Goal: Task Accomplishment & Management: Manage account settings

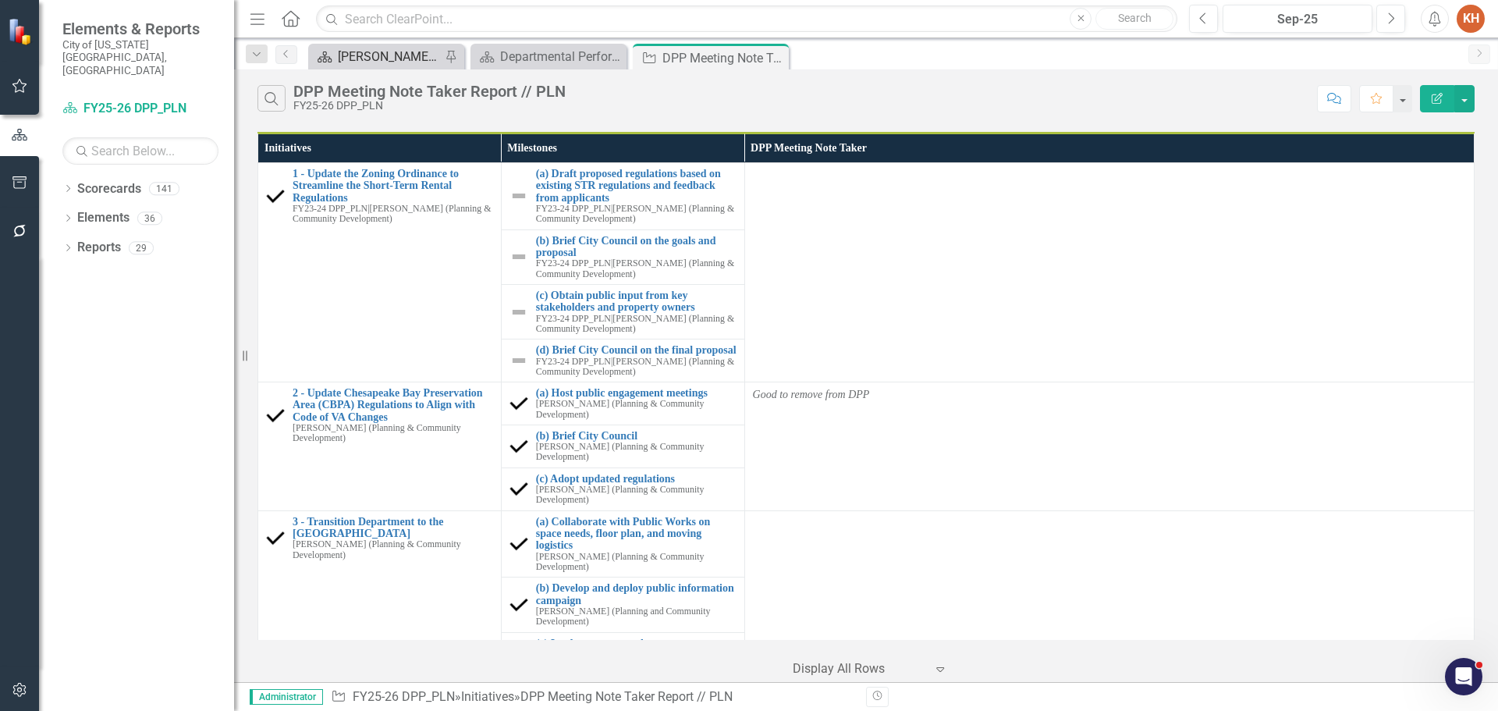
scroll to position [1133, 0]
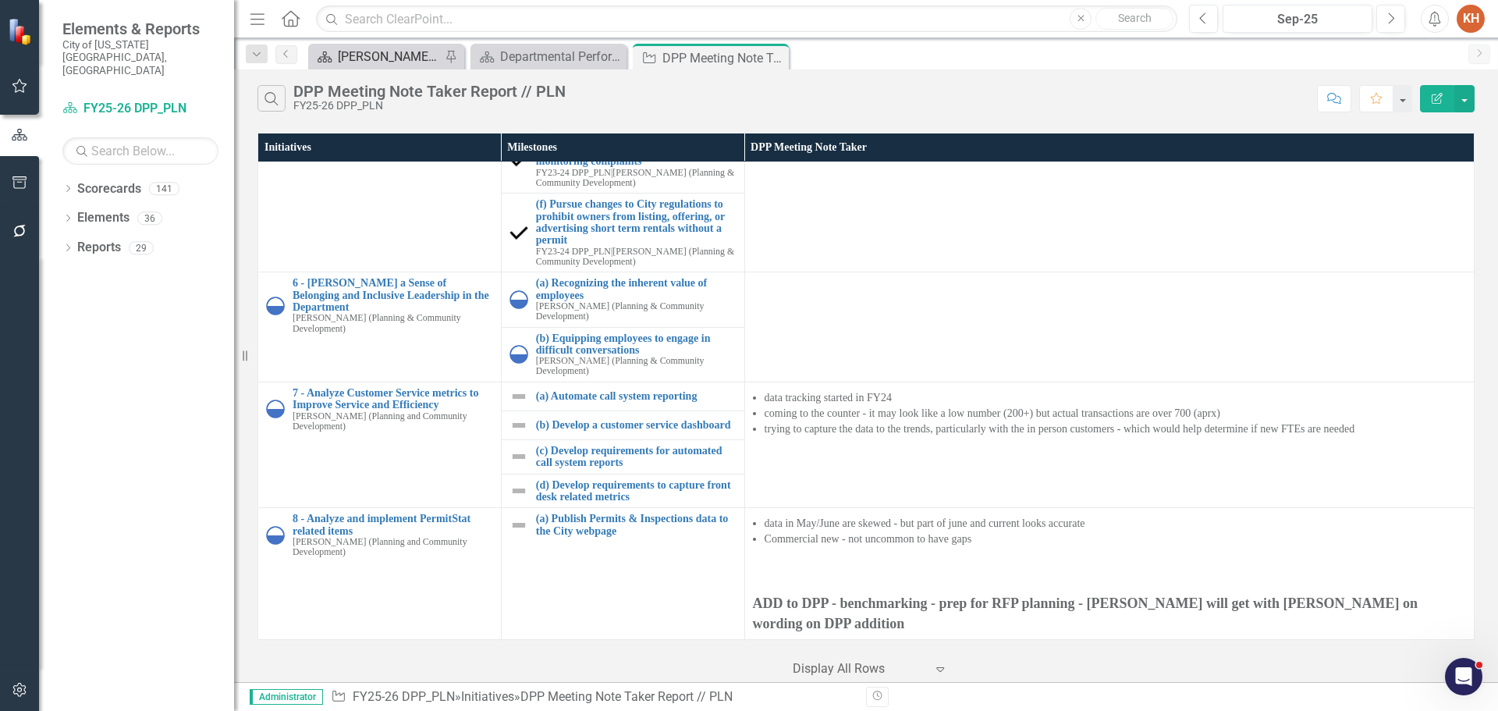
click at [396, 62] on div "[PERSON_NAME]'s Home" at bounding box center [389, 57] width 103 height 20
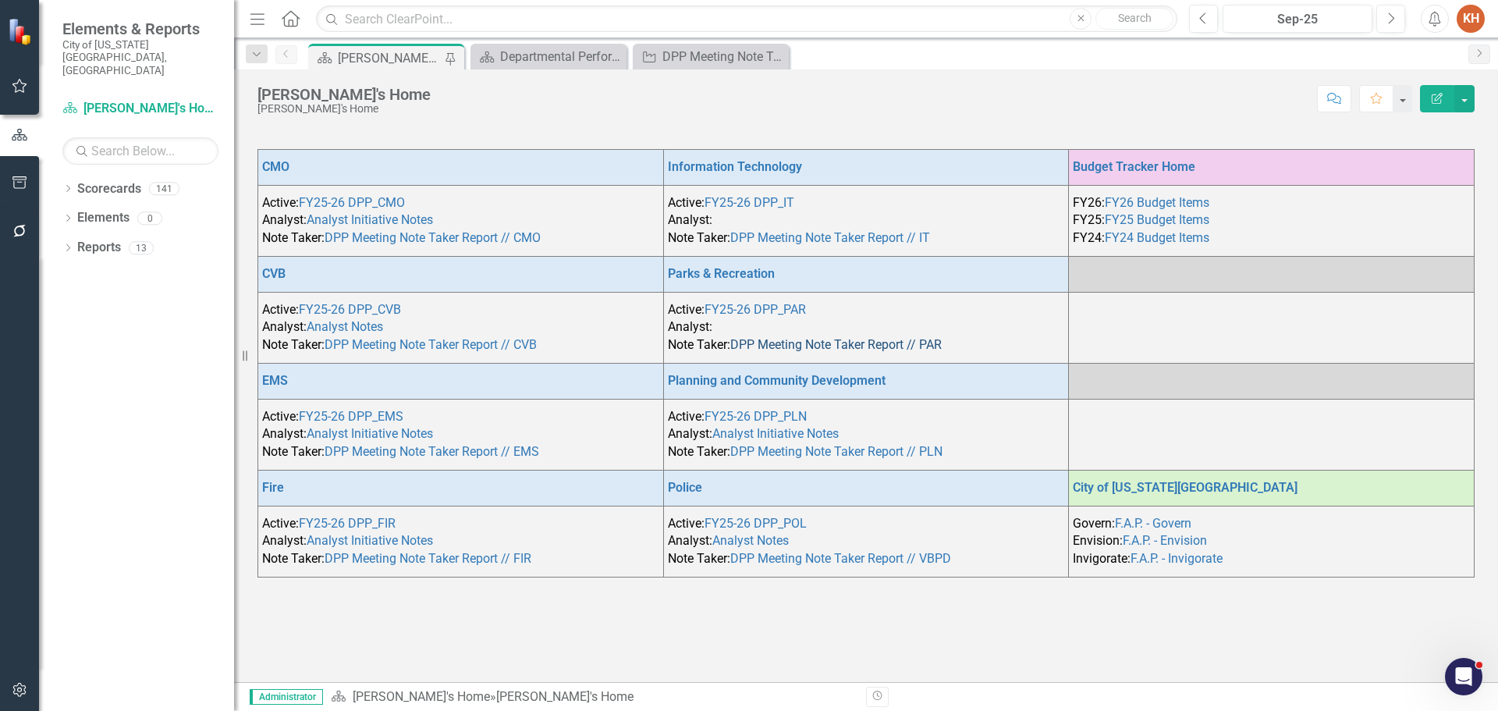
click at [777, 341] on link "DPP Meeting Note Taker Report // PAR" at bounding box center [835, 344] width 211 height 15
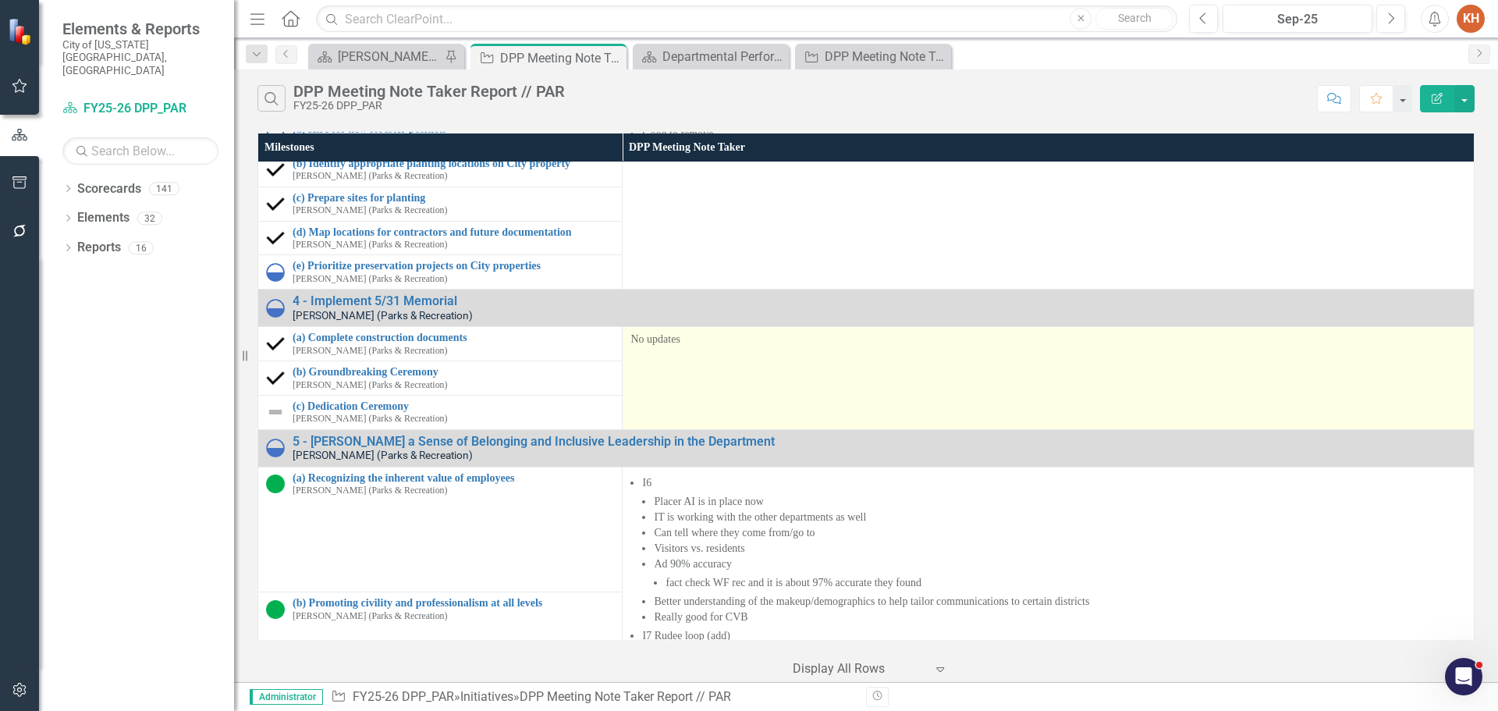
scroll to position [440, 0]
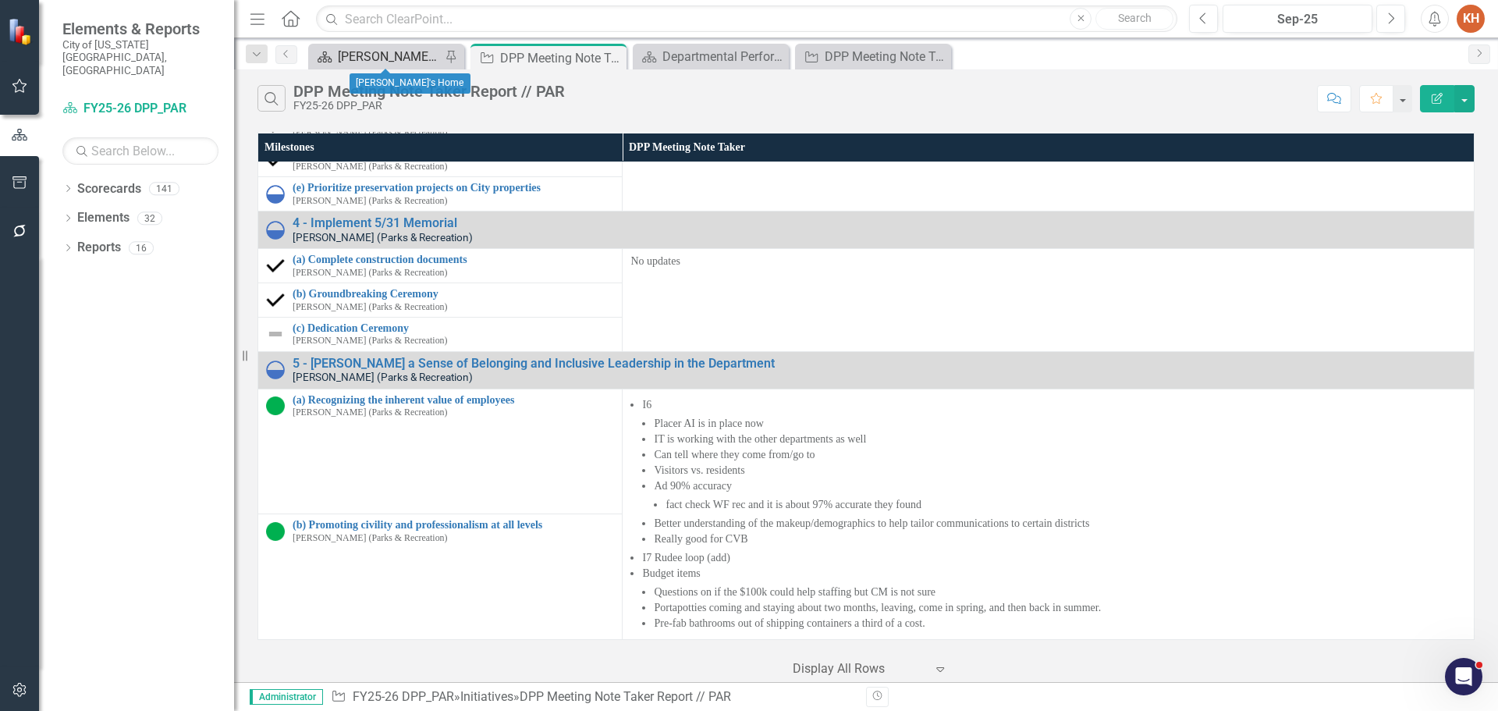
click at [393, 55] on div "[PERSON_NAME]'s Home" at bounding box center [389, 57] width 103 height 20
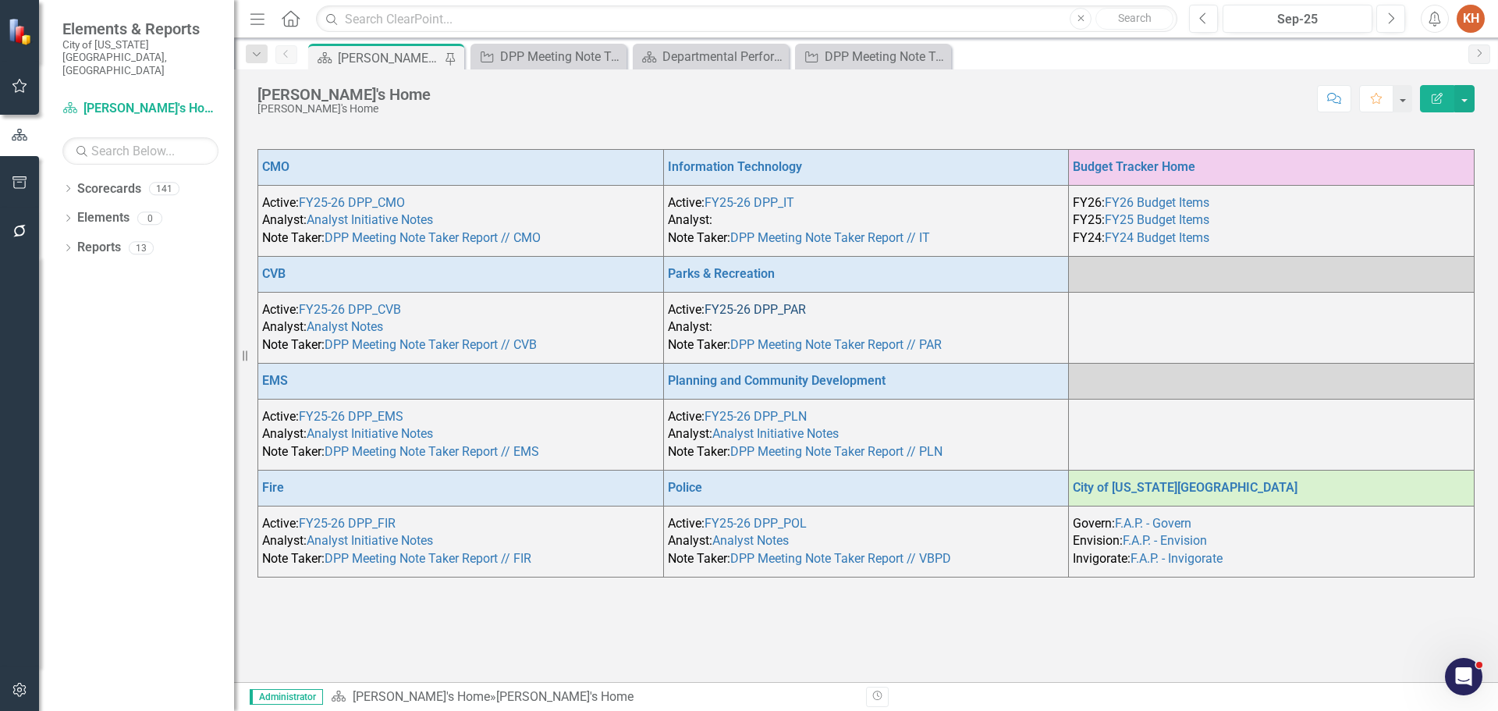
click at [736, 302] on link "FY25-26 DPP_PAR" at bounding box center [755, 309] width 101 height 15
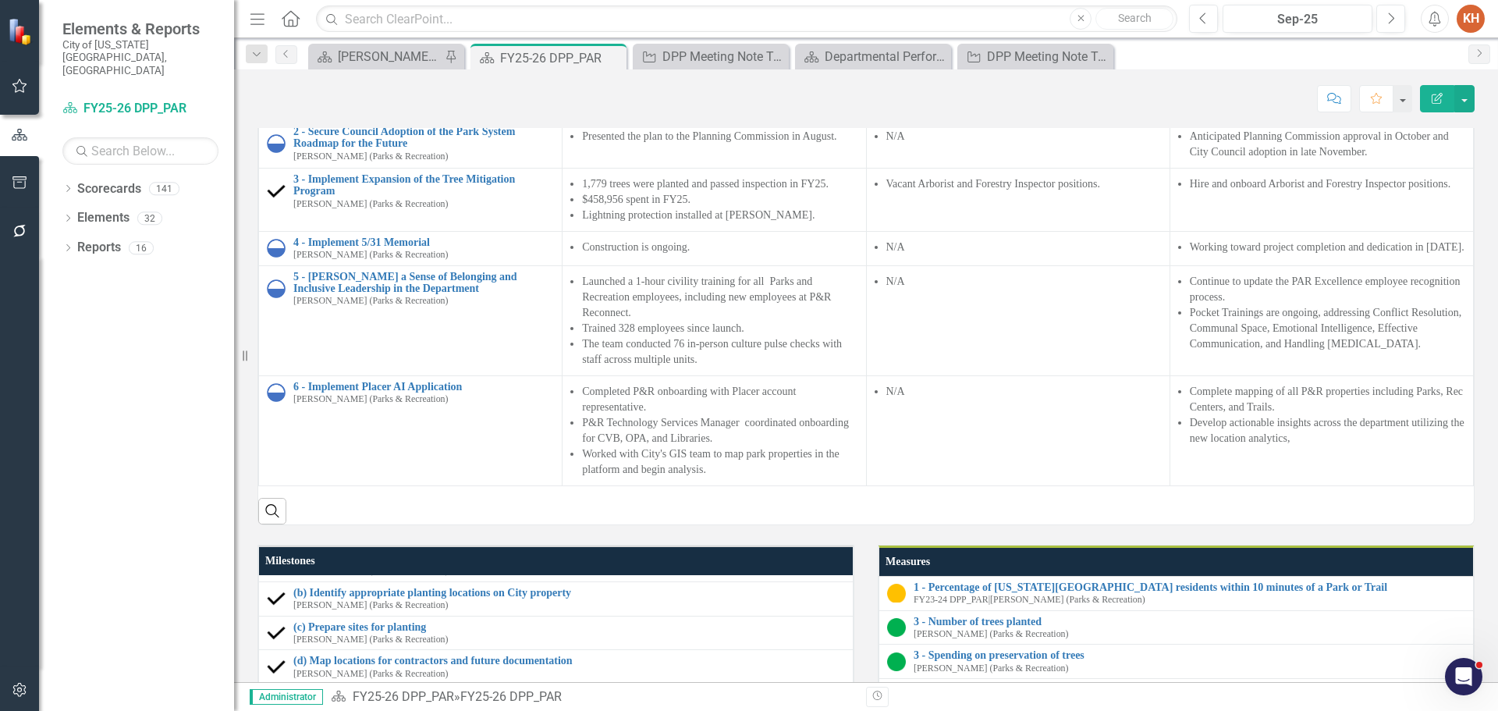
scroll to position [1029, 0]
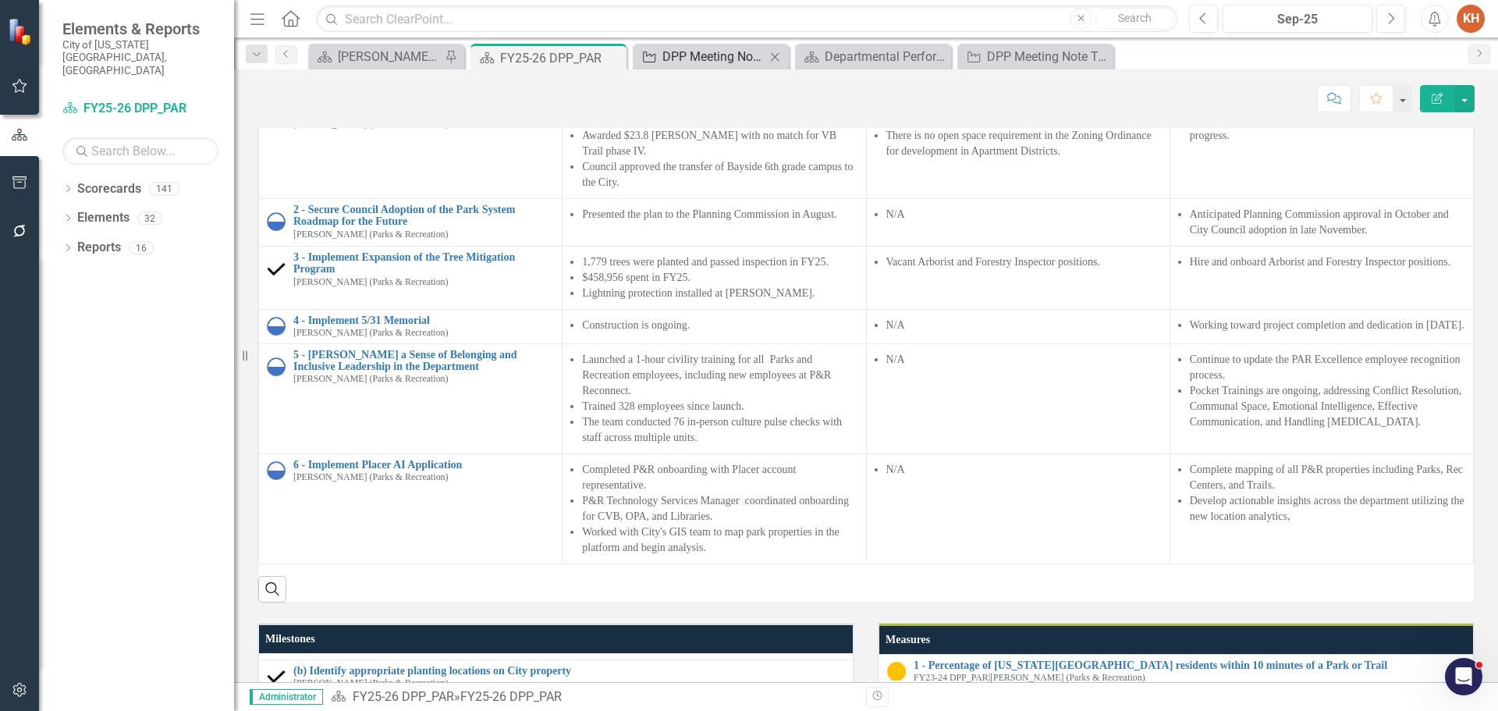
click at [689, 51] on div "DPP Meeting Note Taker Report // PAR" at bounding box center [714, 57] width 103 height 20
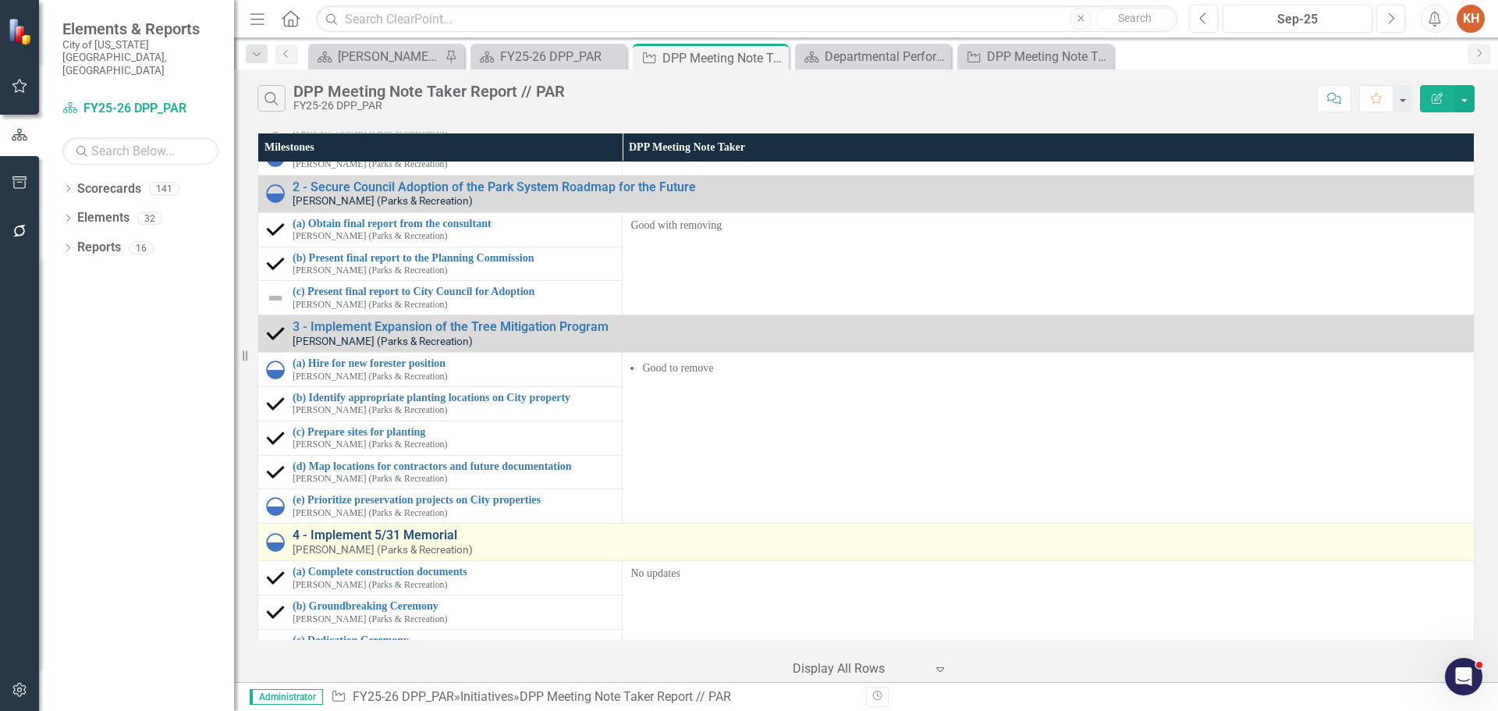
scroll to position [440, 0]
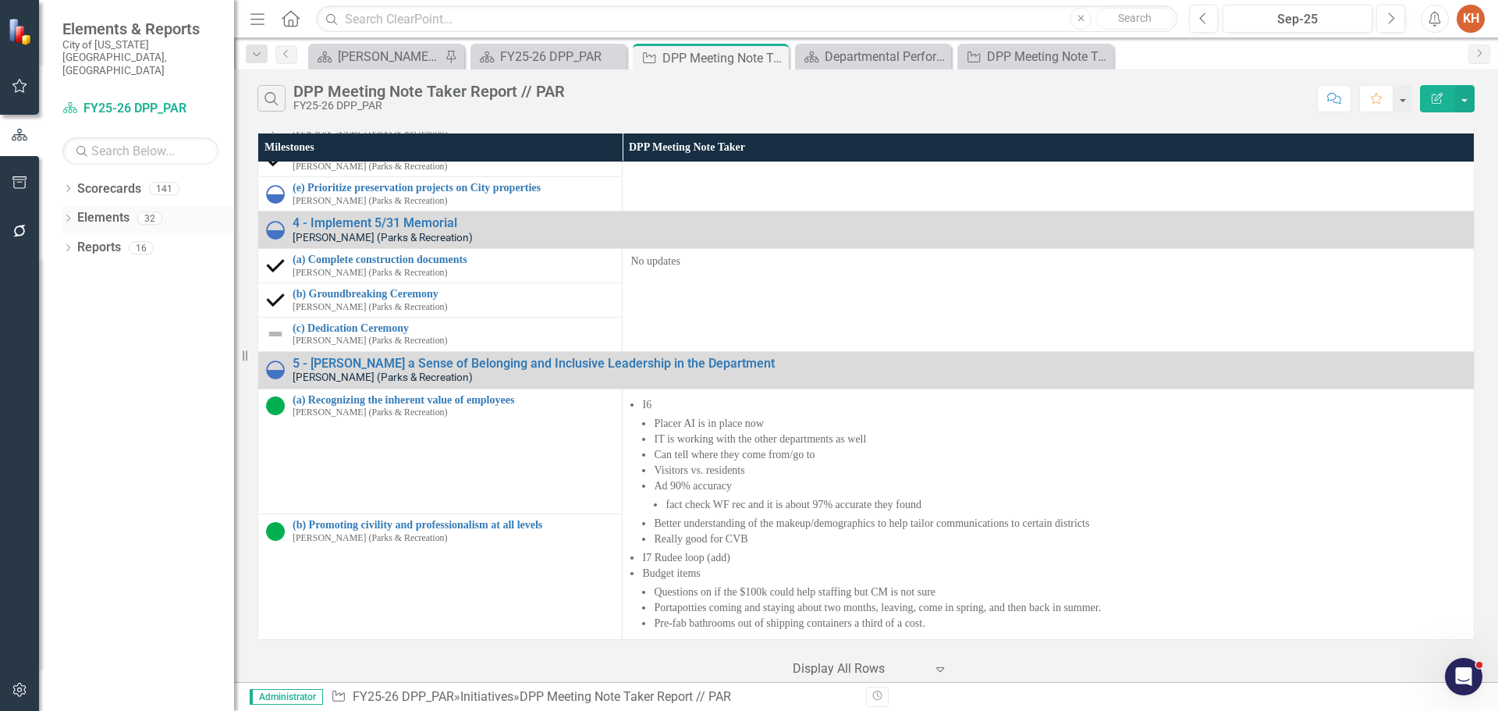
click at [93, 209] on link "Elements" at bounding box center [103, 218] width 52 height 18
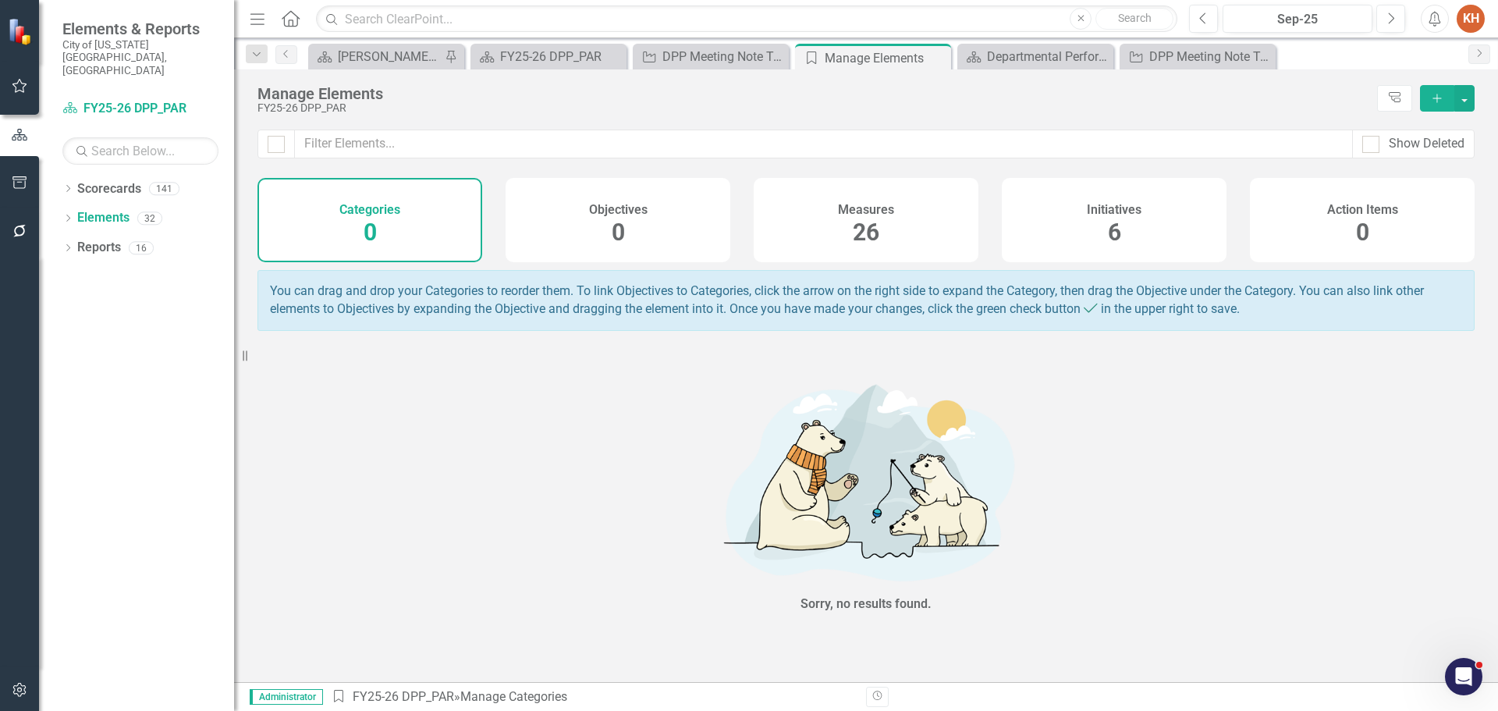
click at [1109, 228] on span "6" at bounding box center [1114, 231] width 13 height 27
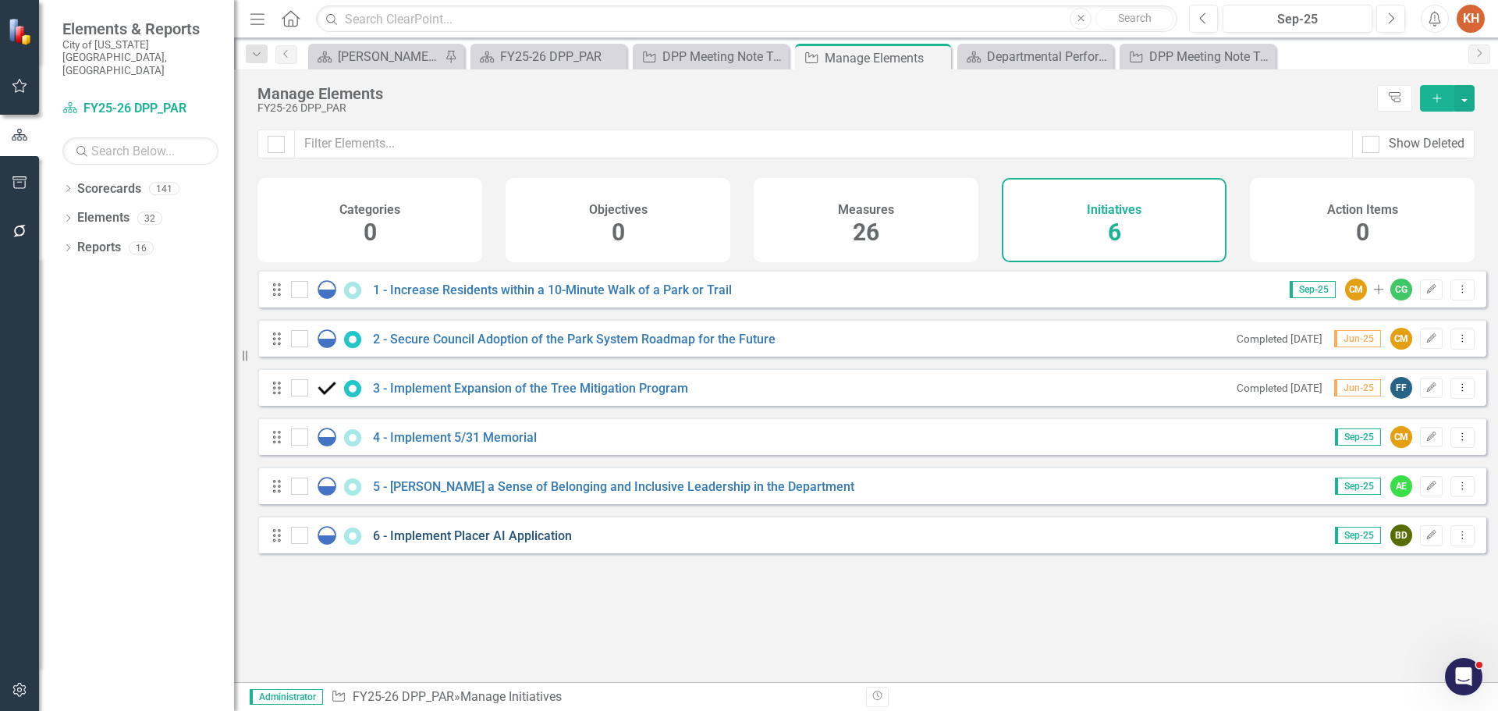
click at [464, 543] on link "6 - Implement Placer AI Application" at bounding box center [472, 535] width 199 height 15
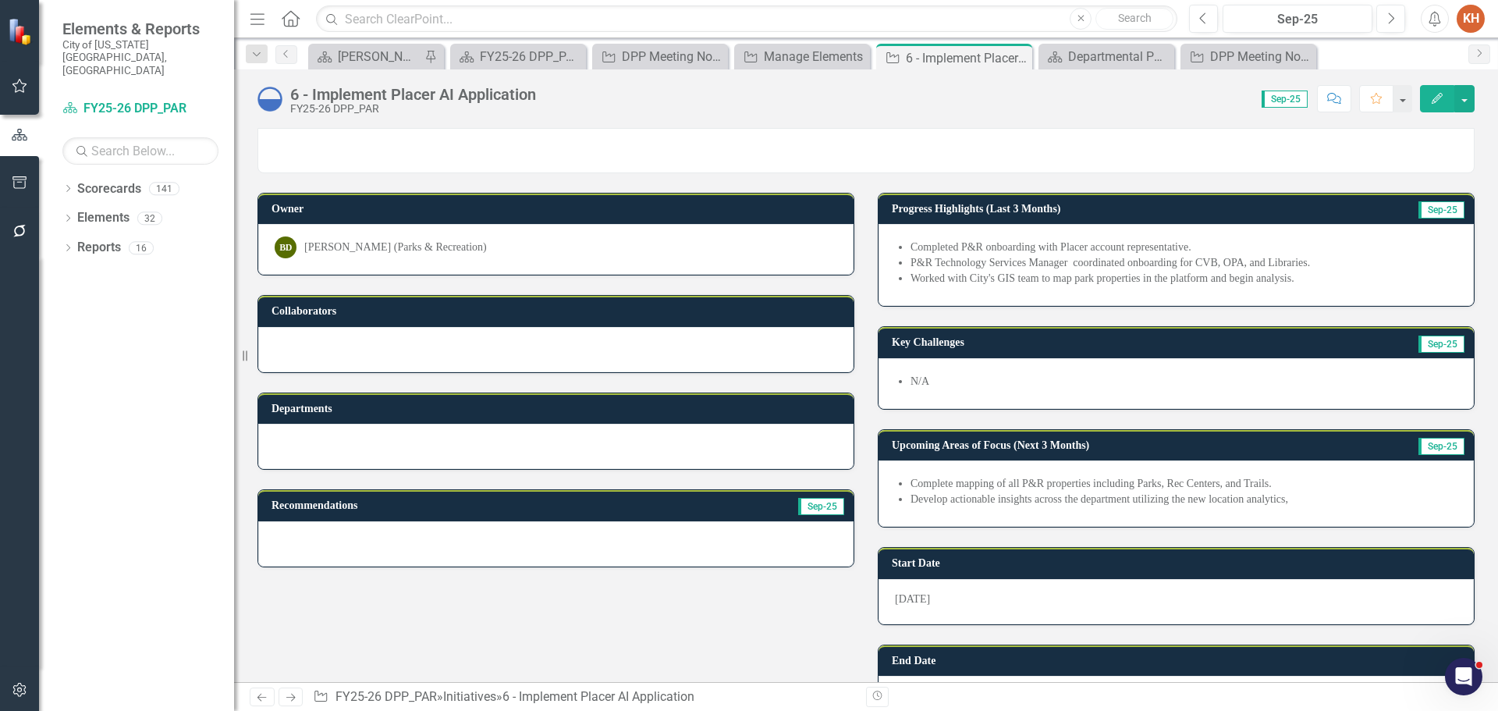
scroll to position [485, 0]
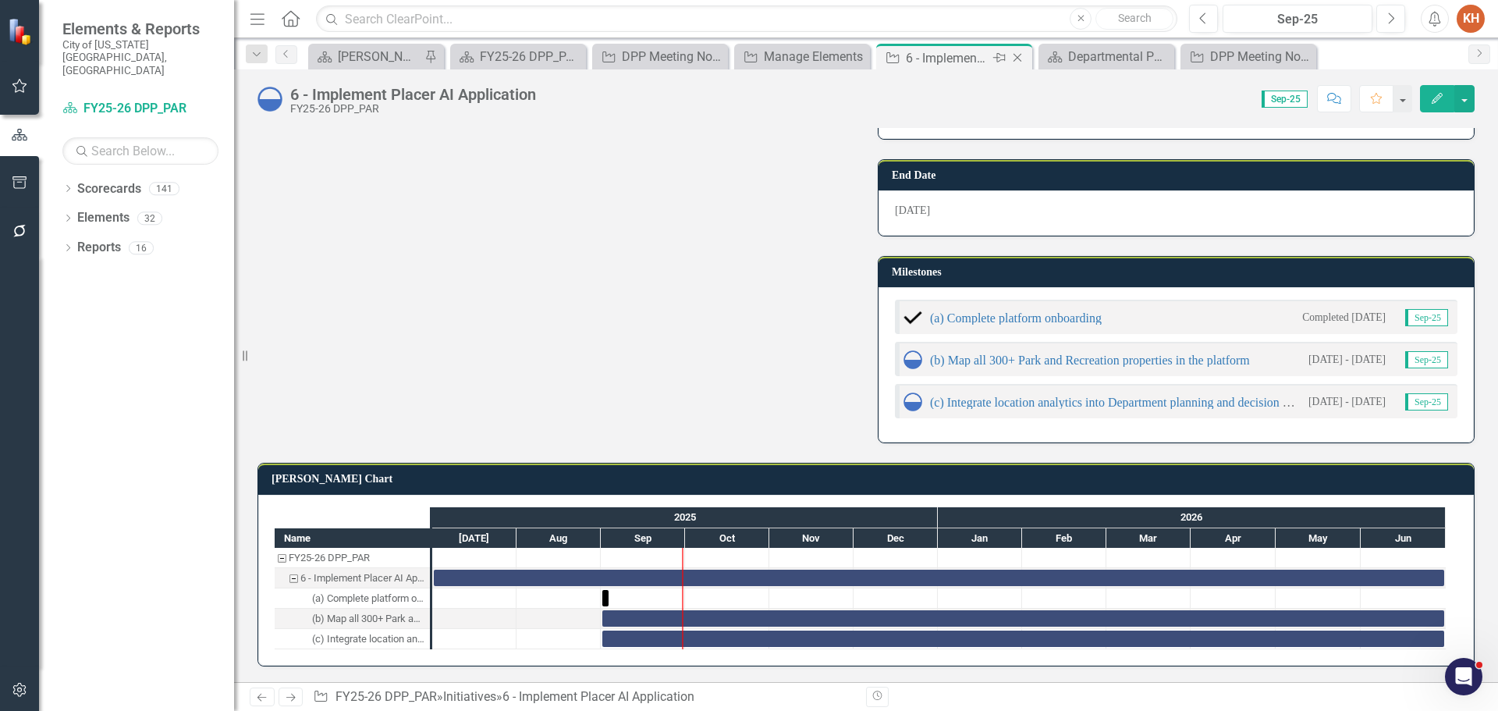
click at [1019, 55] on icon "Close" at bounding box center [1018, 58] width 16 height 12
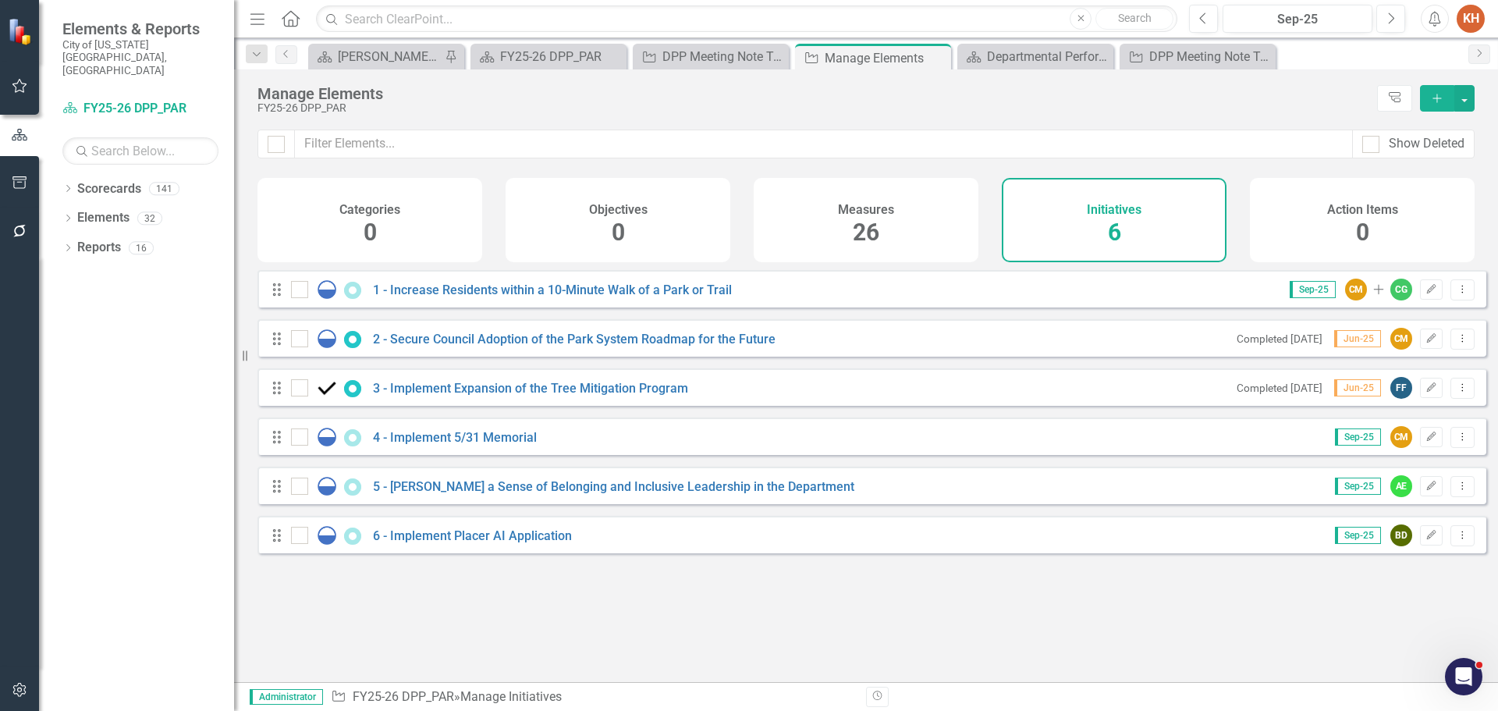
click at [1434, 106] on button "Add" at bounding box center [1437, 98] width 34 height 27
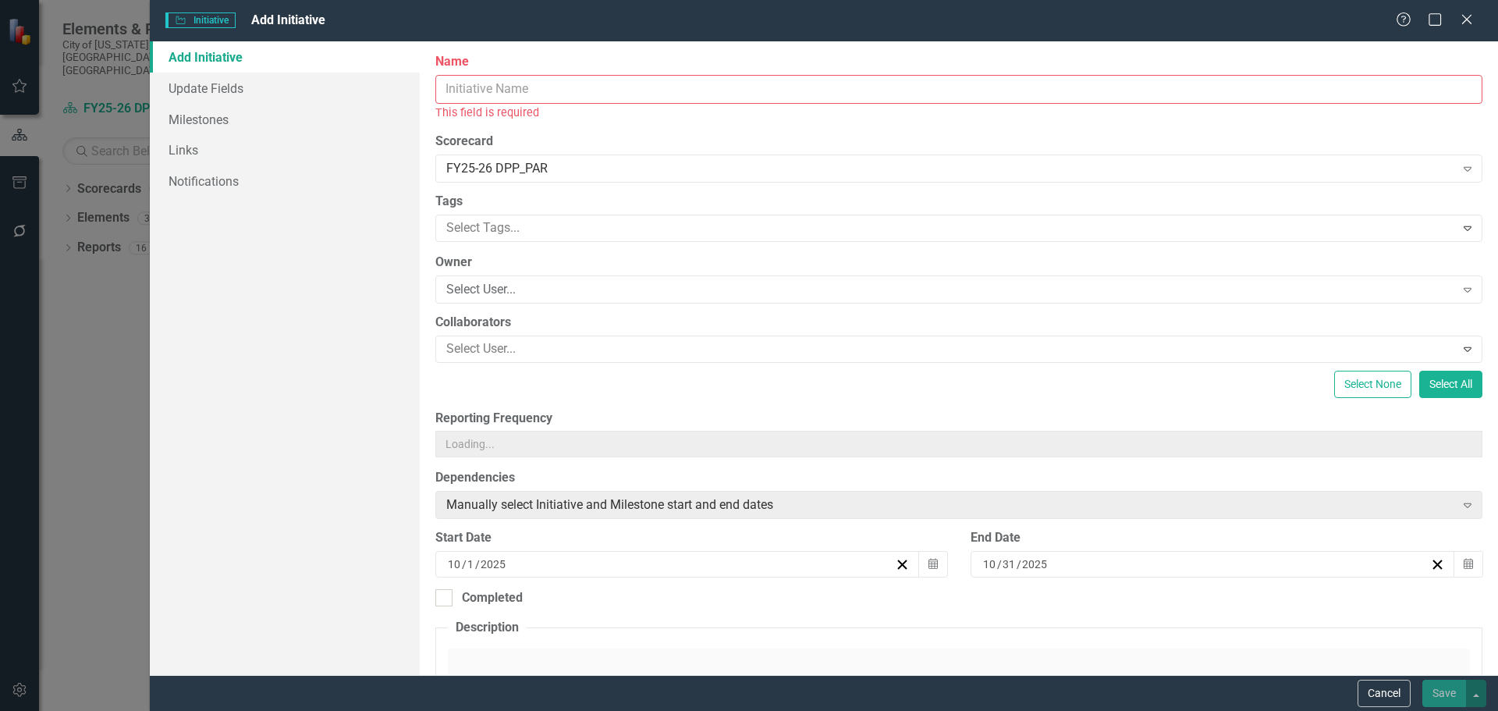
type input "0"
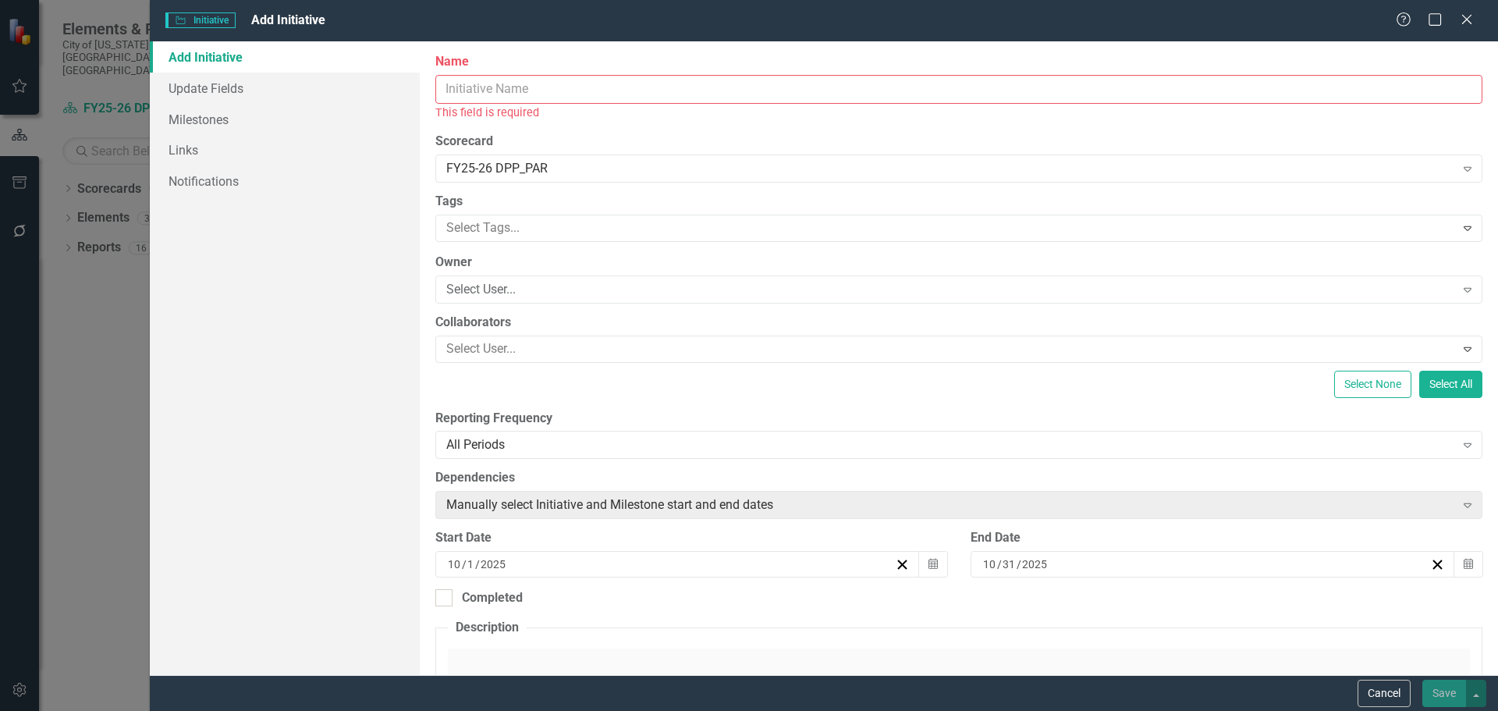
click at [554, 86] on input "Name" at bounding box center [958, 89] width 1047 height 29
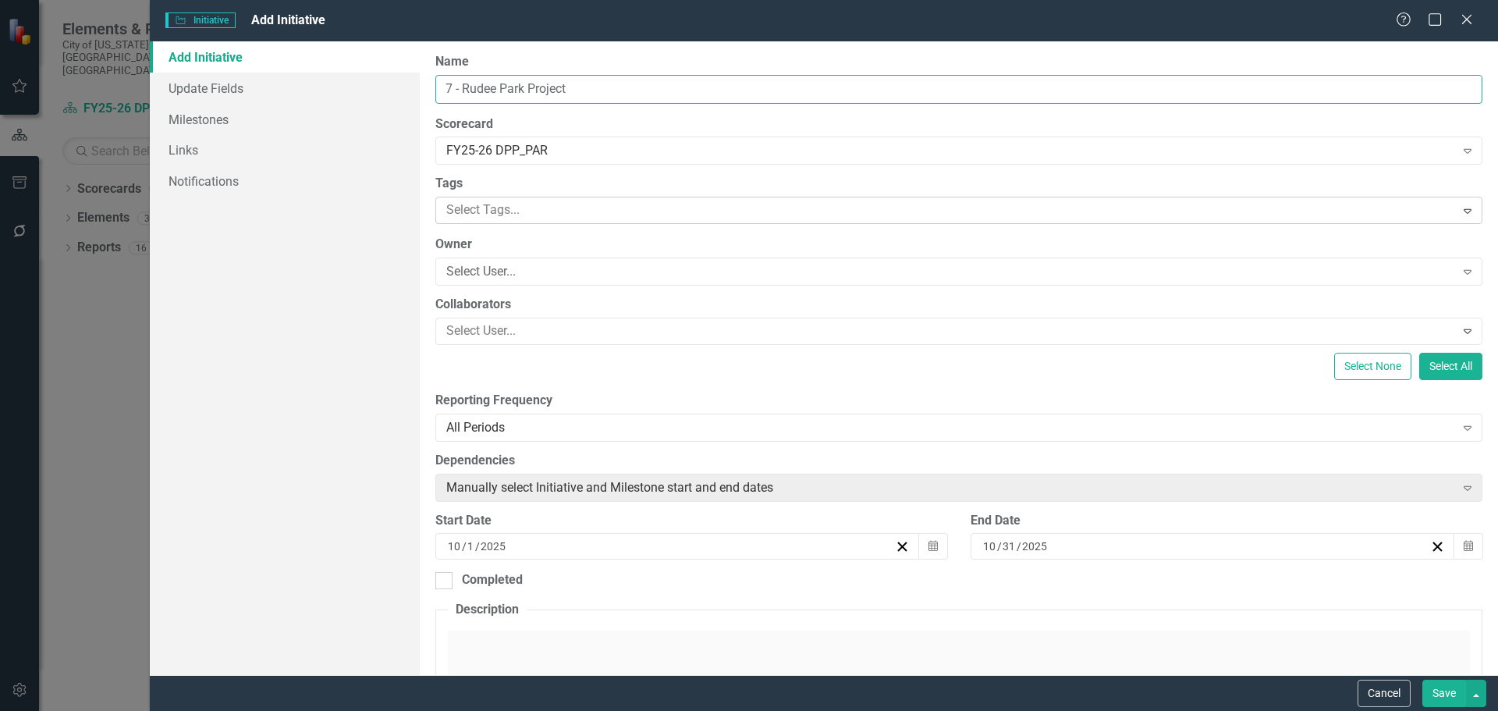
type input "7 - Rudee Park Project"
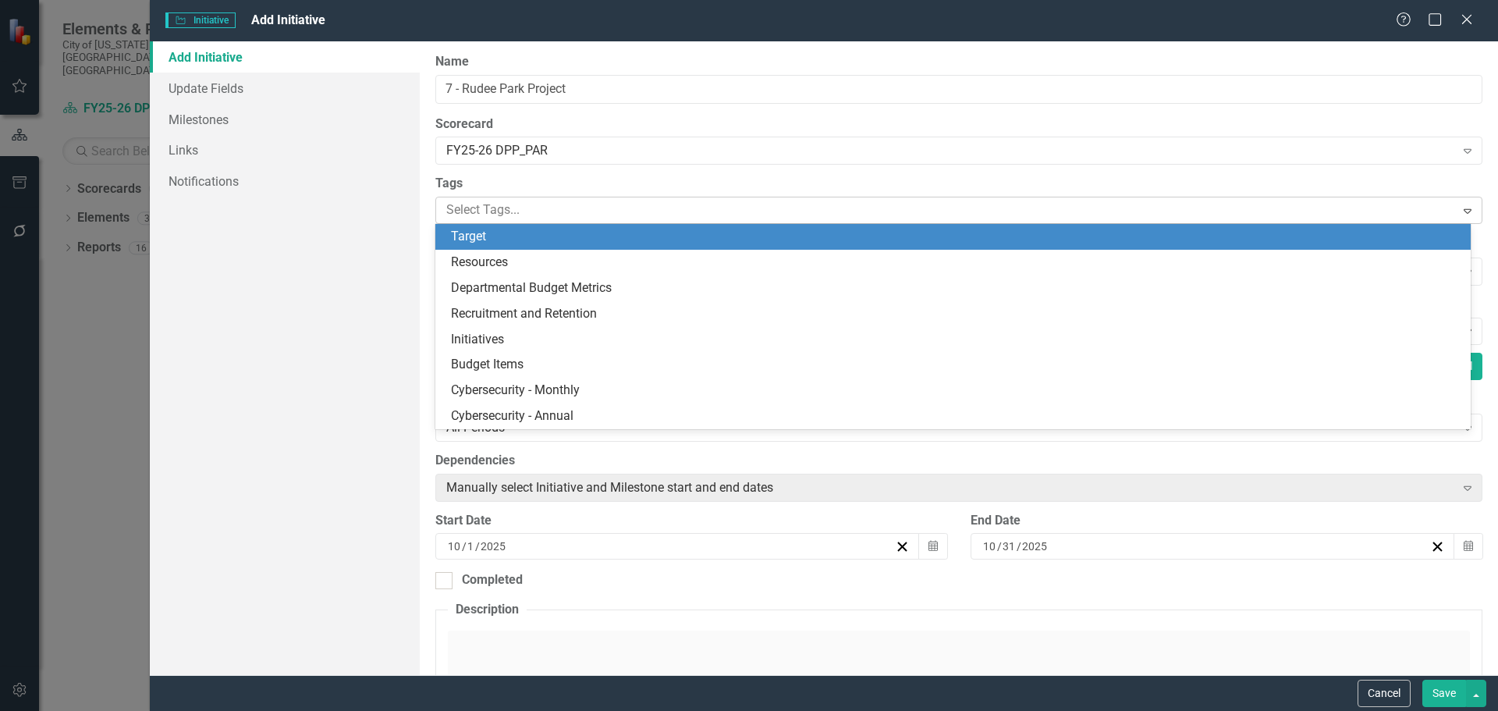
click at [508, 214] on div at bounding box center [947, 210] width 1015 height 21
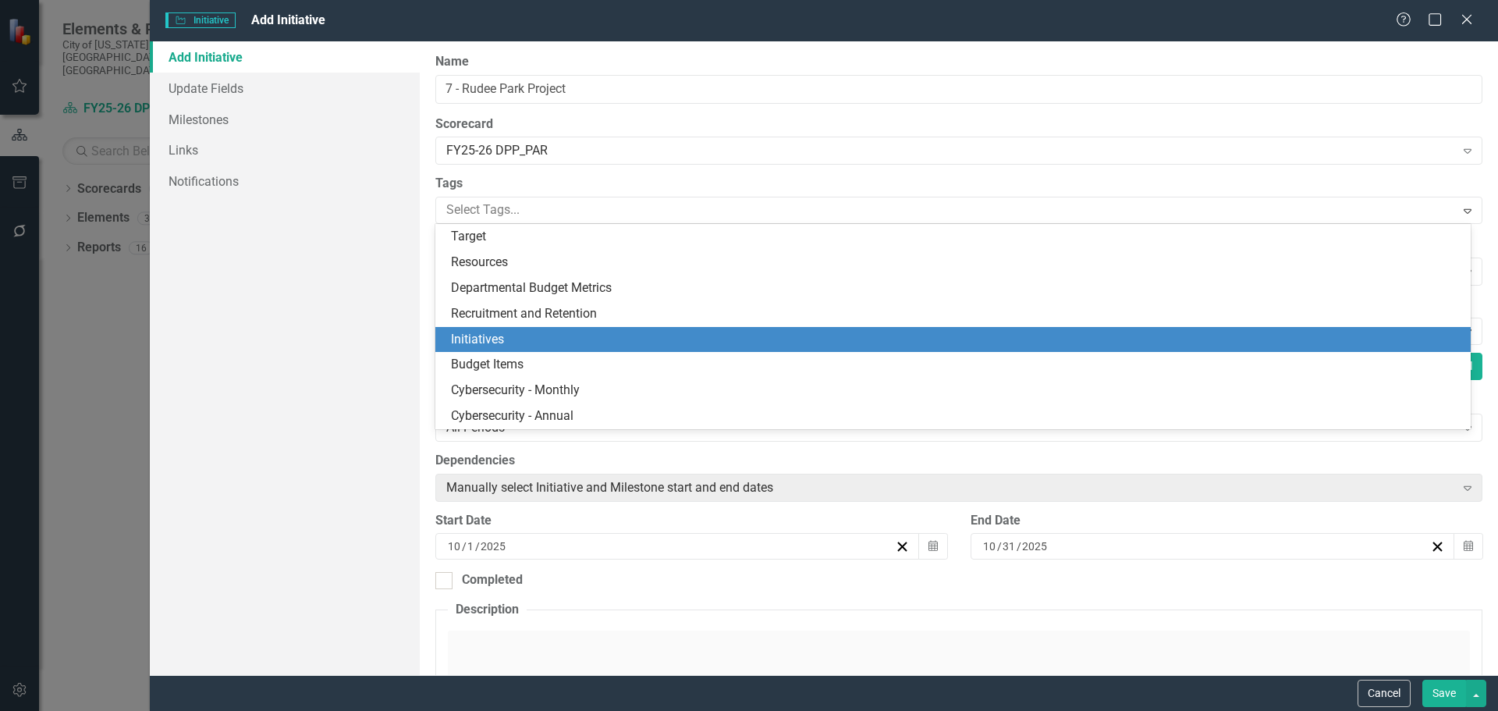
click at [501, 339] on span "Initiatives" at bounding box center [477, 339] width 53 height 15
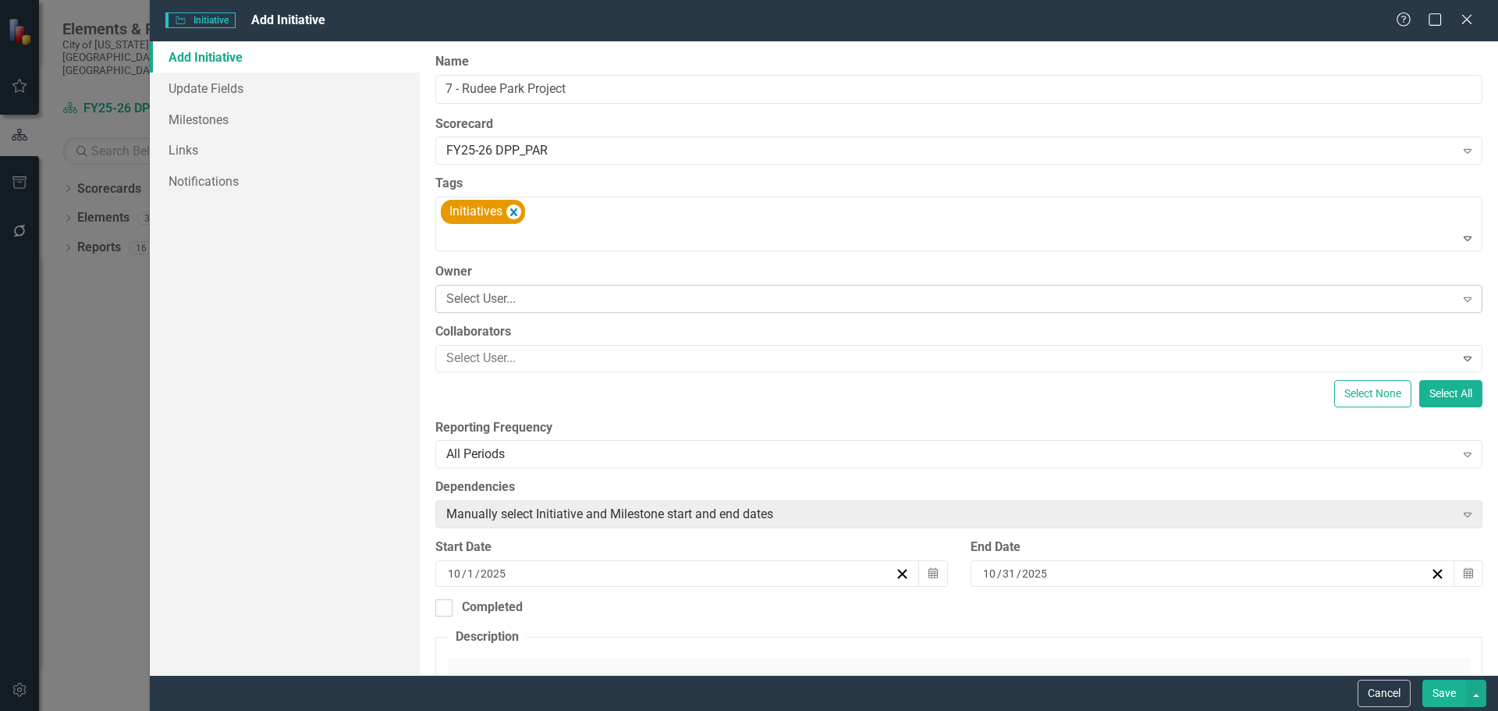
click at [524, 298] on div "Select User..." at bounding box center [950, 299] width 1009 height 18
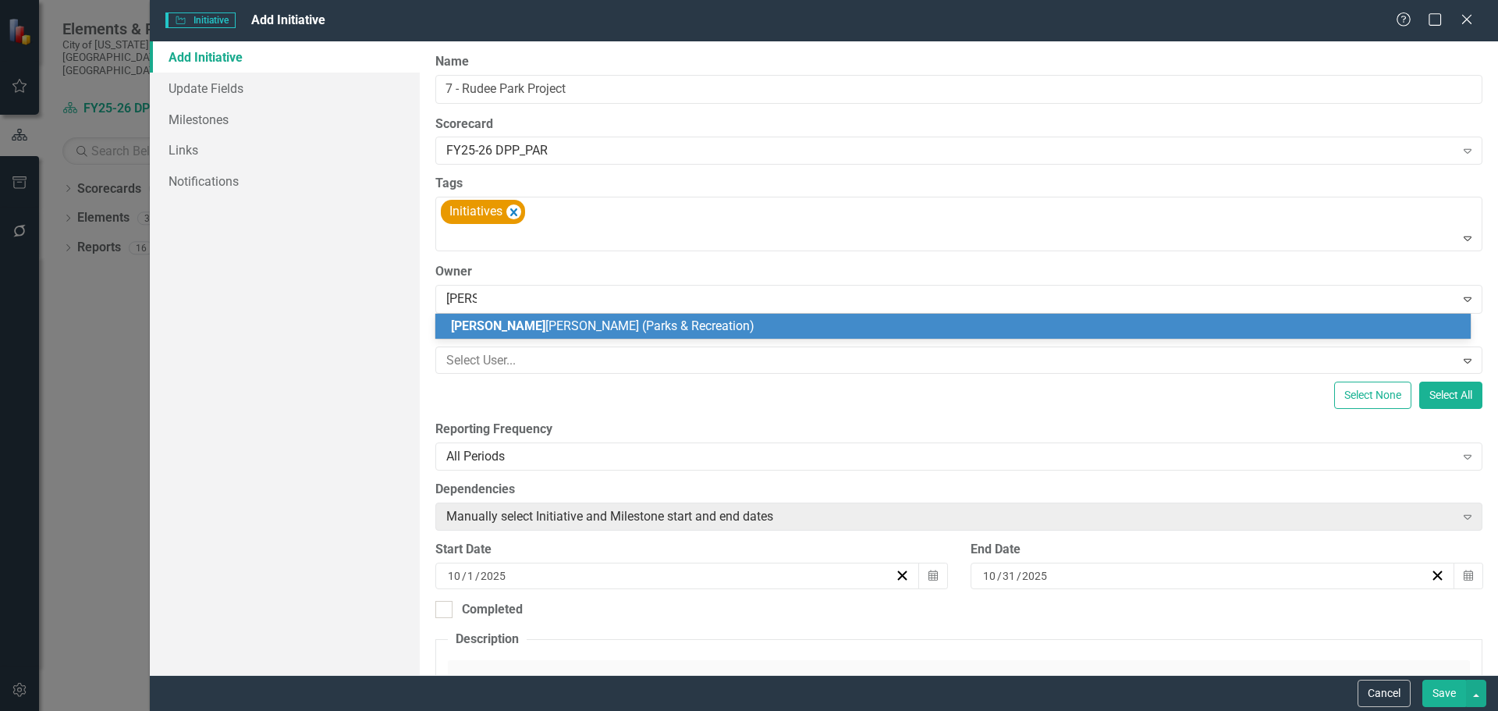
type input "[PERSON_NAME]"
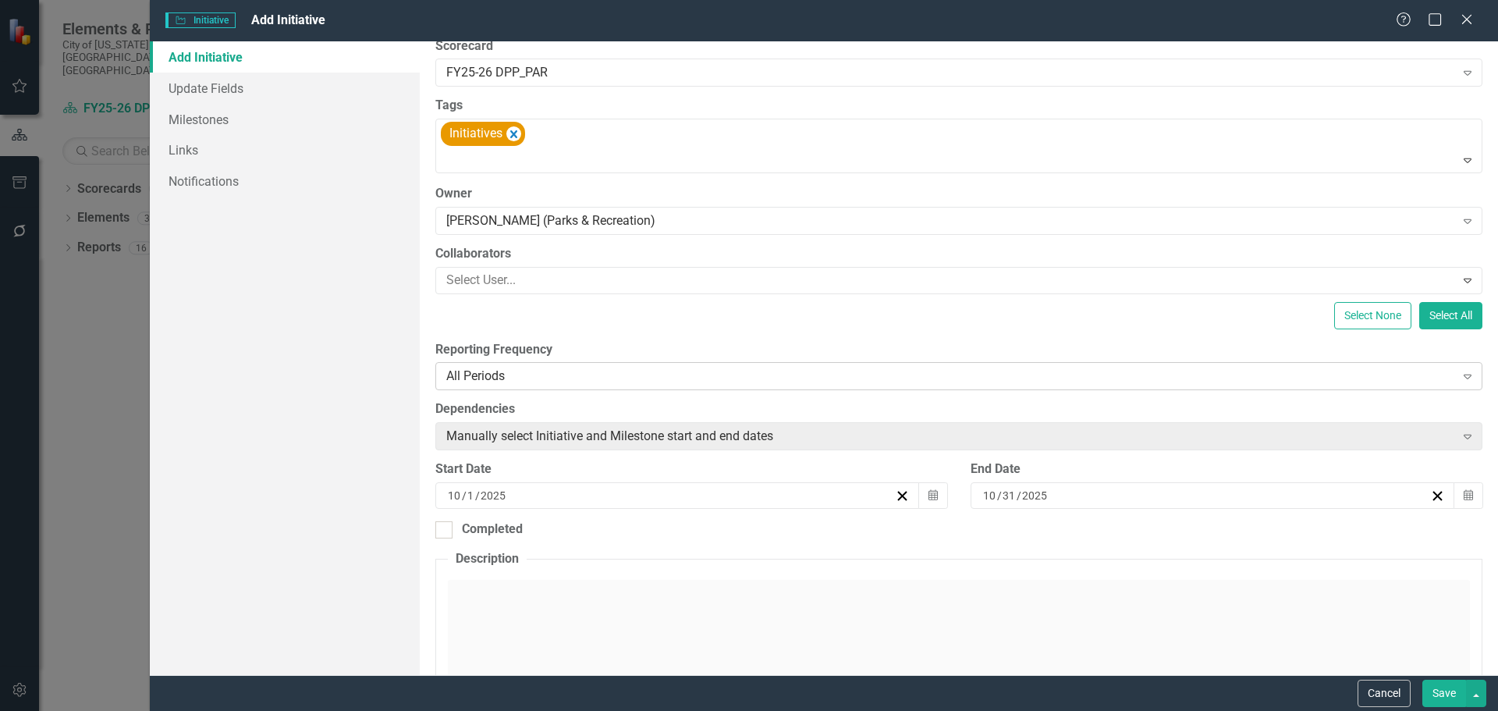
scroll to position [234, 0]
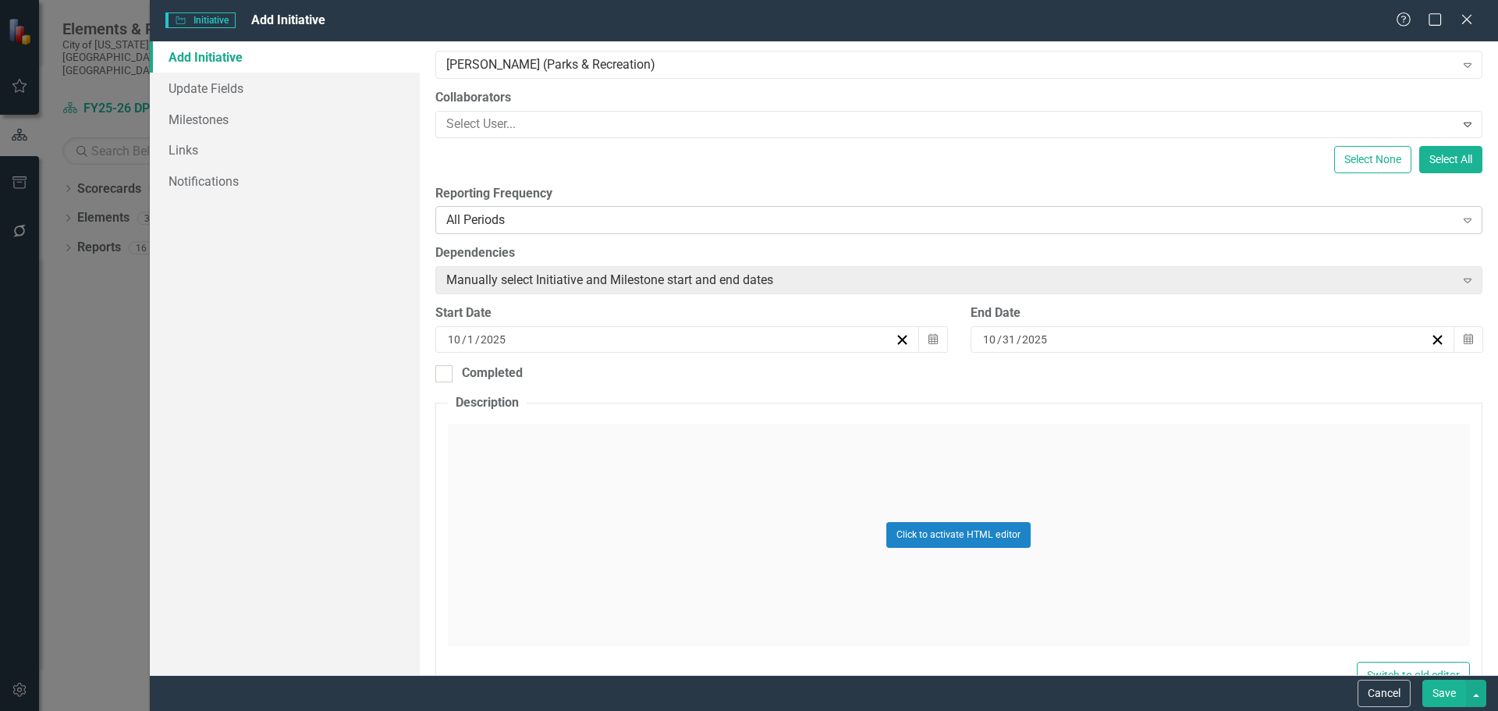
click at [578, 215] on div "All Periods" at bounding box center [950, 220] width 1009 height 18
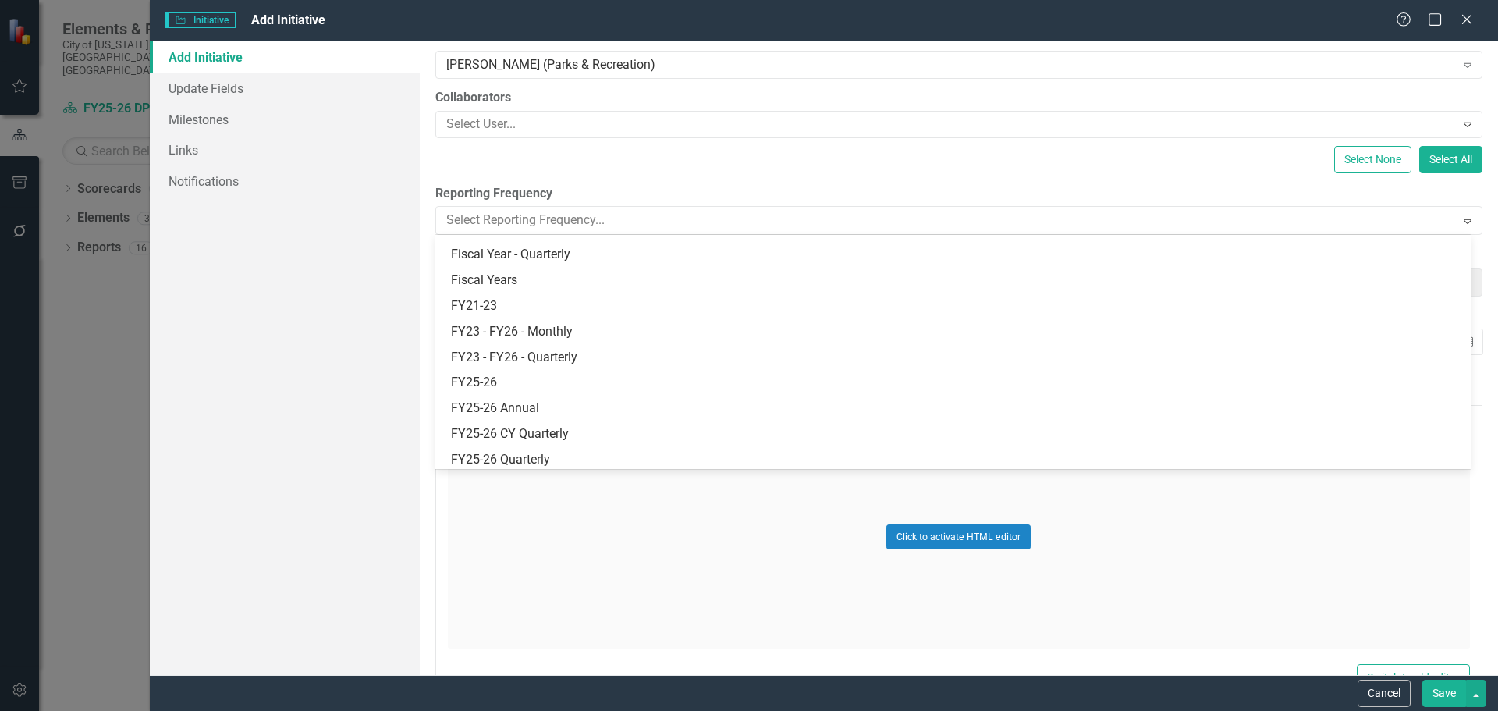
scroll to position [0, 0]
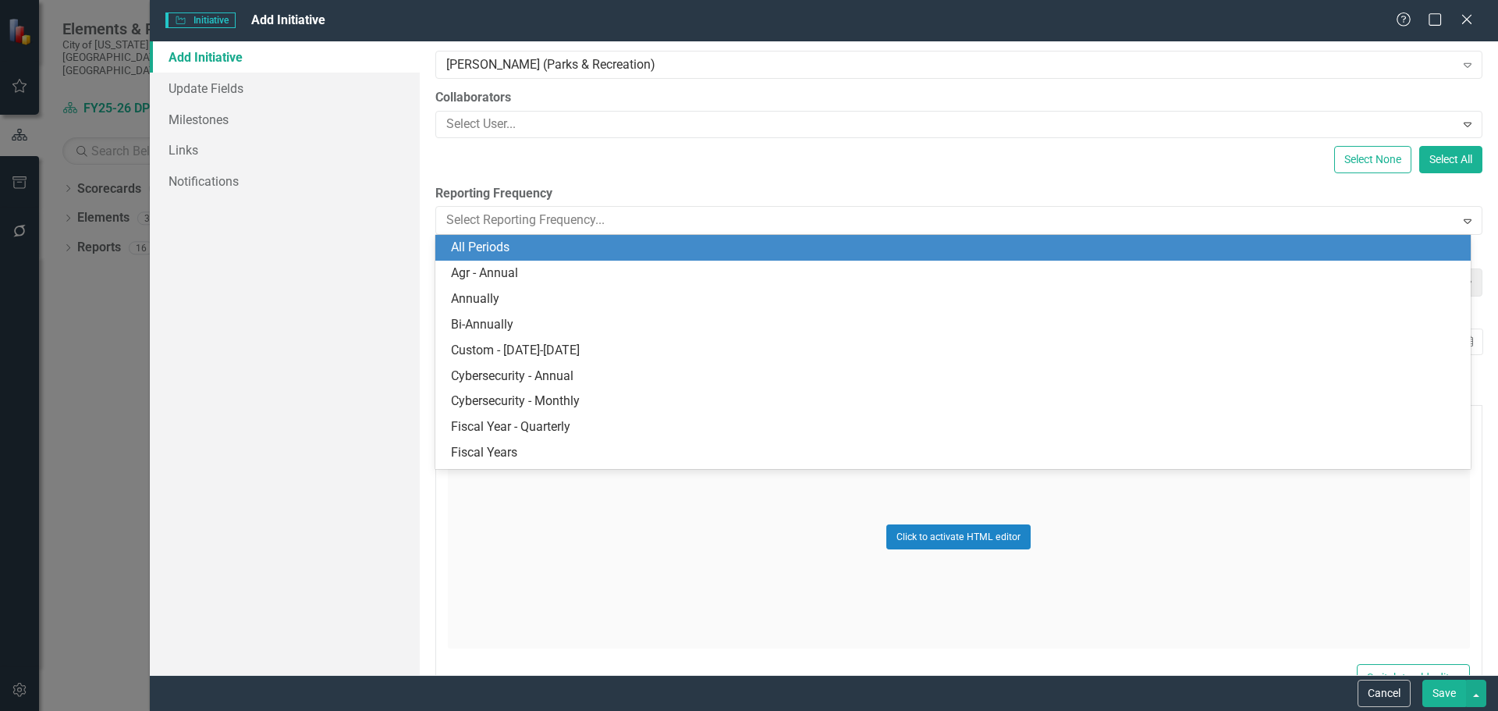
click at [626, 247] on div "All Periods" at bounding box center [956, 248] width 1011 height 18
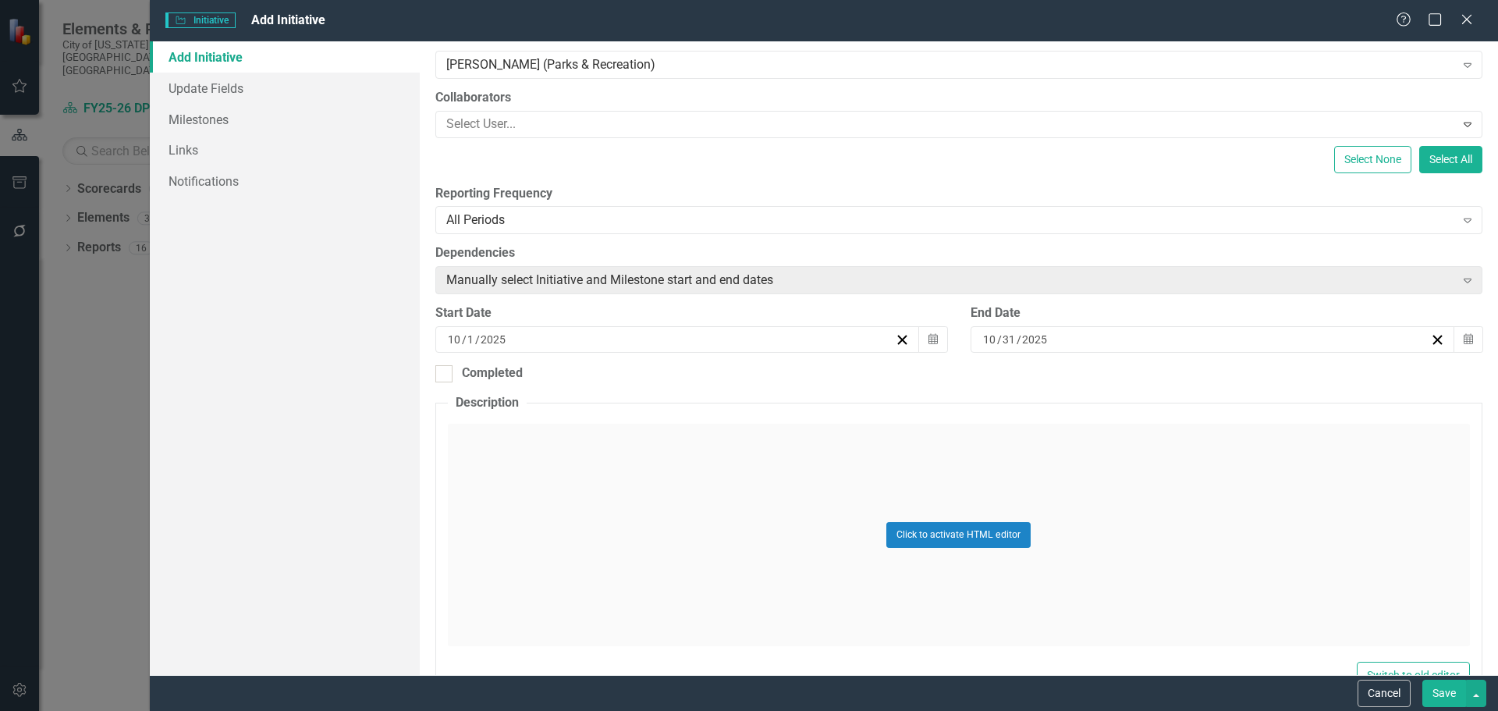
click at [556, 337] on div "[DATE]" at bounding box center [670, 340] width 449 height 16
click at [595, 376] on button "‹" at bounding box center [590, 378] width 34 height 34
click at [641, 510] on abbr "19" at bounding box center [635, 514] width 12 height 12
click at [1104, 336] on div "[DATE]" at bounding box center [1205, 340] width 449 height 16
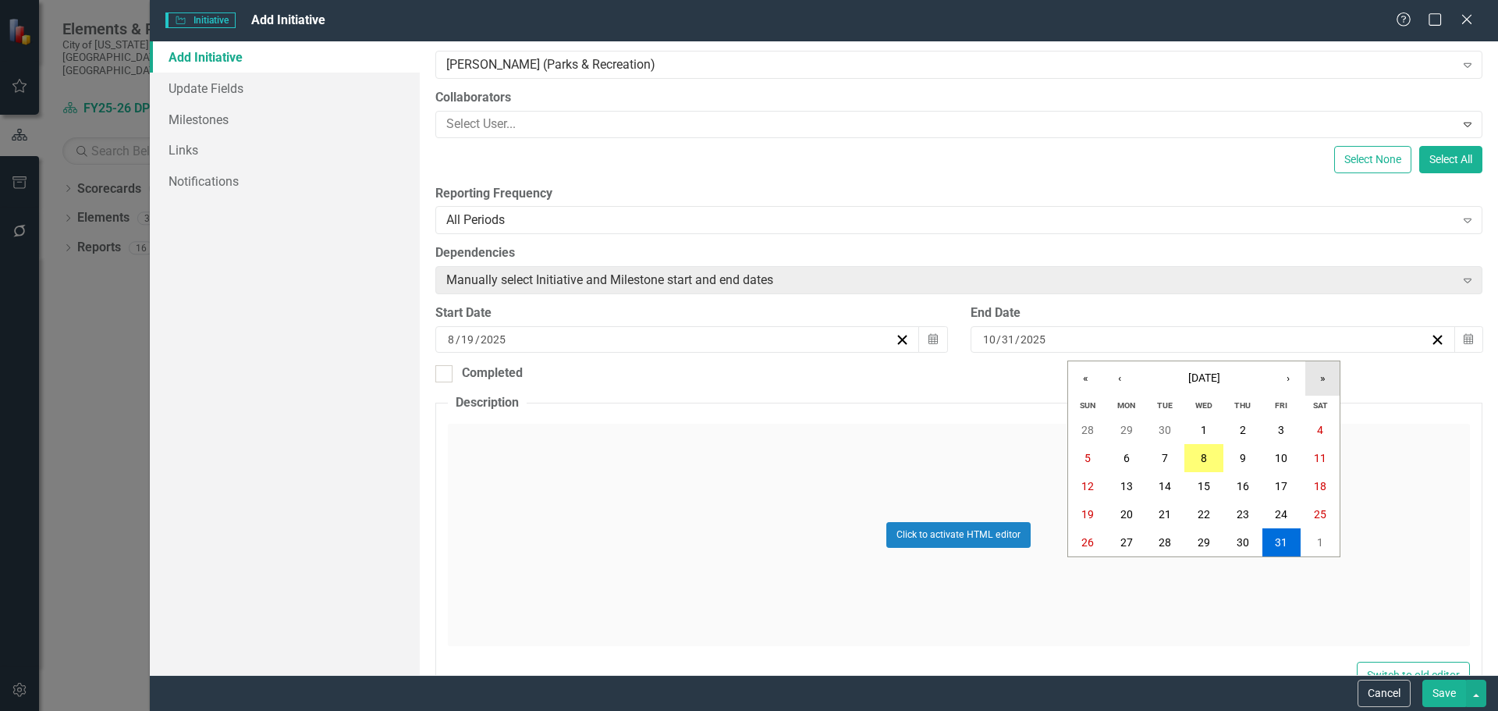
click at [1325, 379] on button "»" at bounding box center [1323, 378] width 34 height 34
click at [1323, 379] on button "»" at bounding box center [1323, 378] width 34 height 34
click at [1294, 378] on button "›" at bounding box center [1288, 378] width 34 height 34
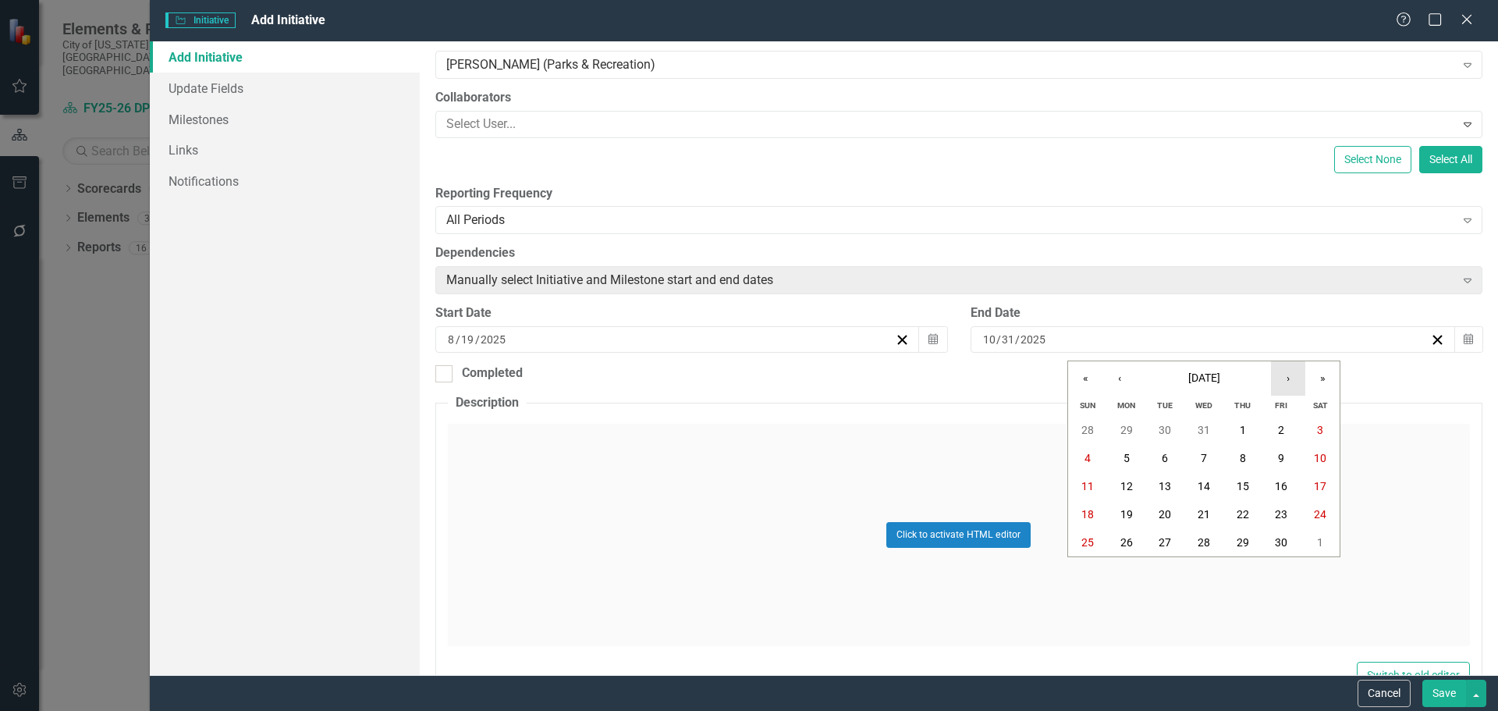
click at [1294, 378] on button "›" at bounding box center [1288, 378] width 34 height 34
click at [1122, 573] on abbr "31" at bounding box center [1127, 570] width 12 height 12
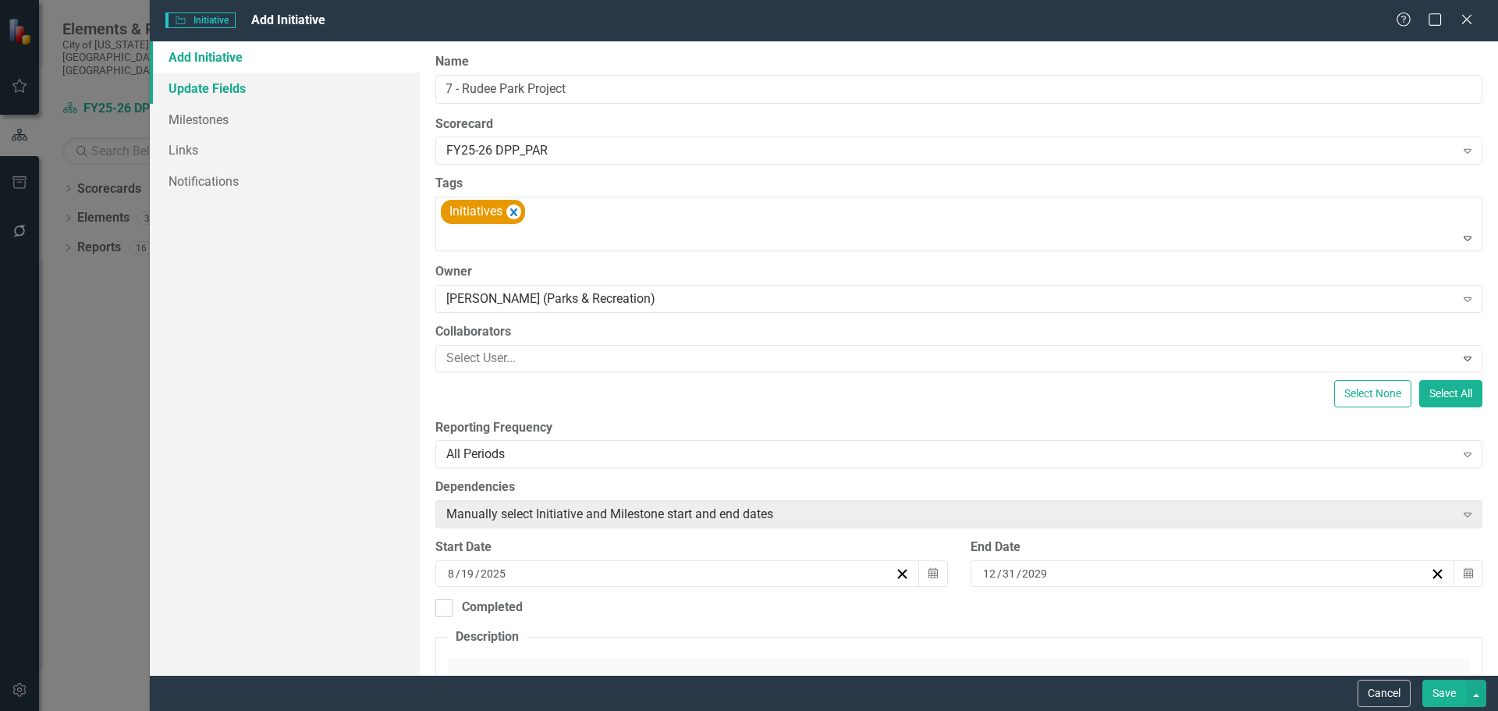
click at [257, 87] on link "Update Fields" at bounding box center [285, 88] width 270 height 31
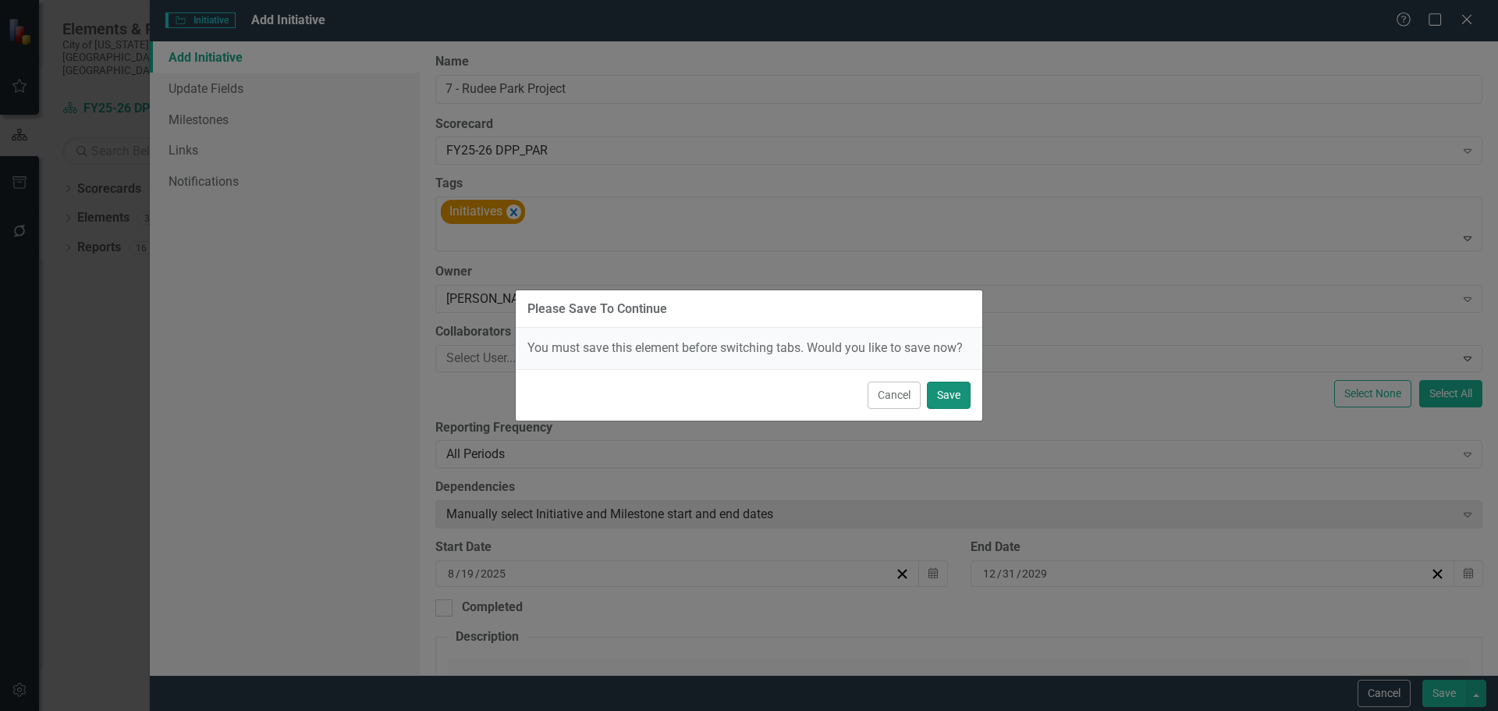
click at [942, 389] on button "Save" at bounding box center [949, 395] width 44 height 27
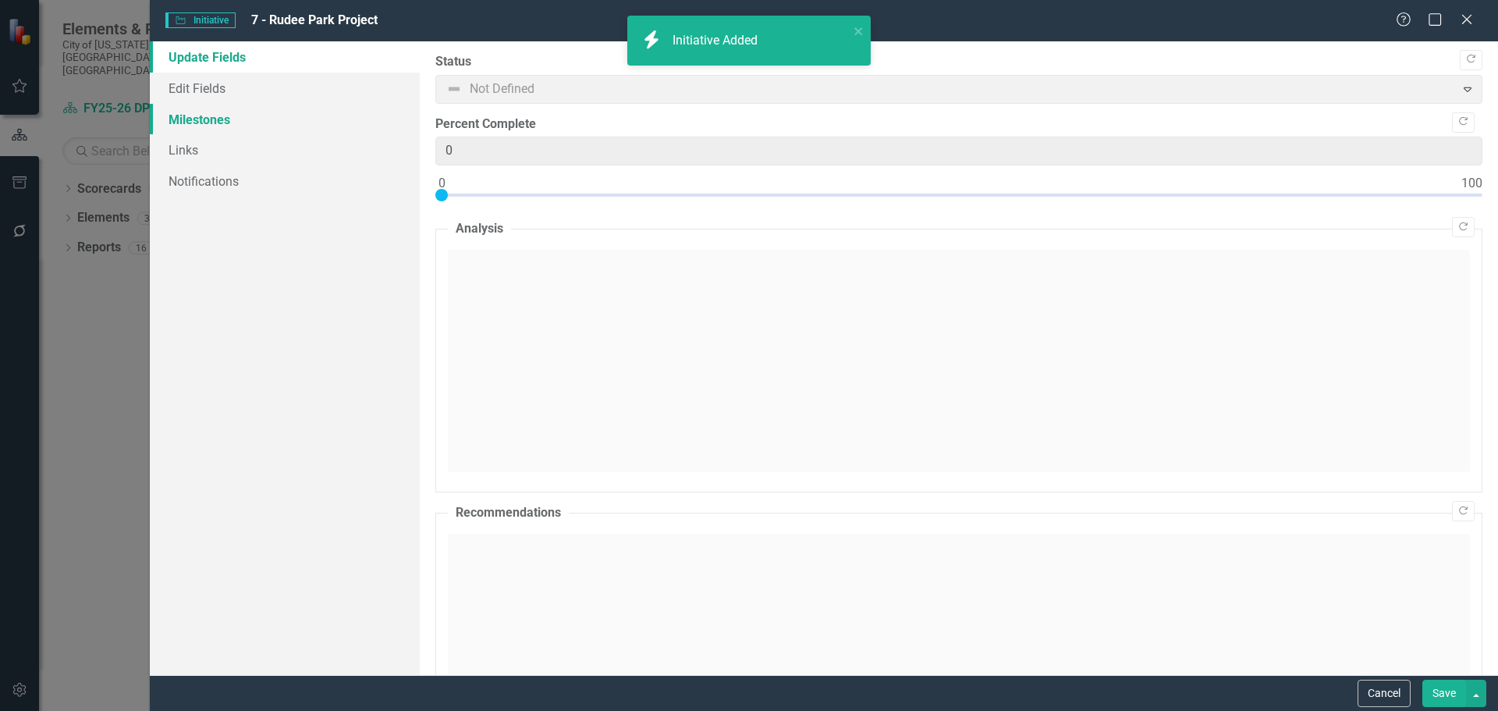
click at [211, 121] on link "Milestones" at bounding box center [285, 119] width 270 height 31
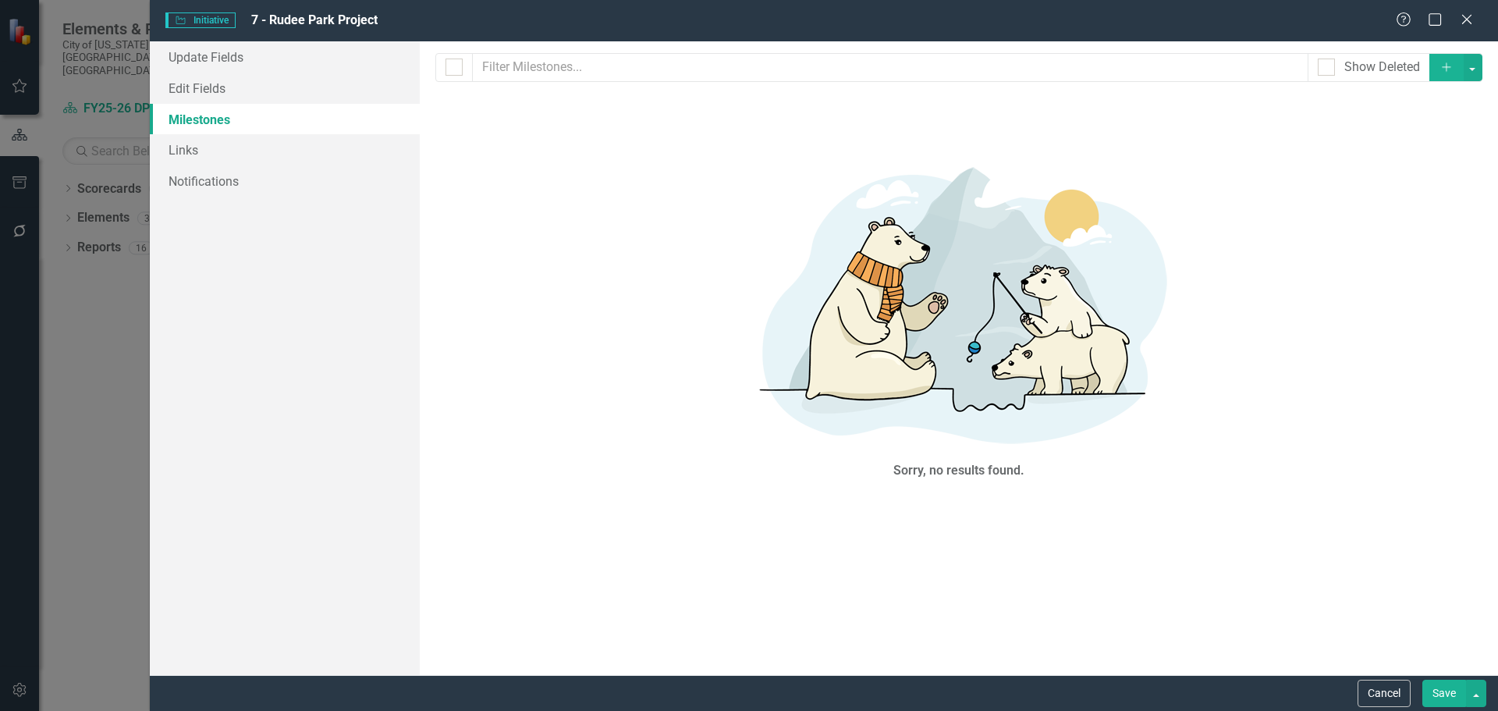
click at [1443, 65] on icon "Add" at bounding box center [1447, 67] width 14 height 11
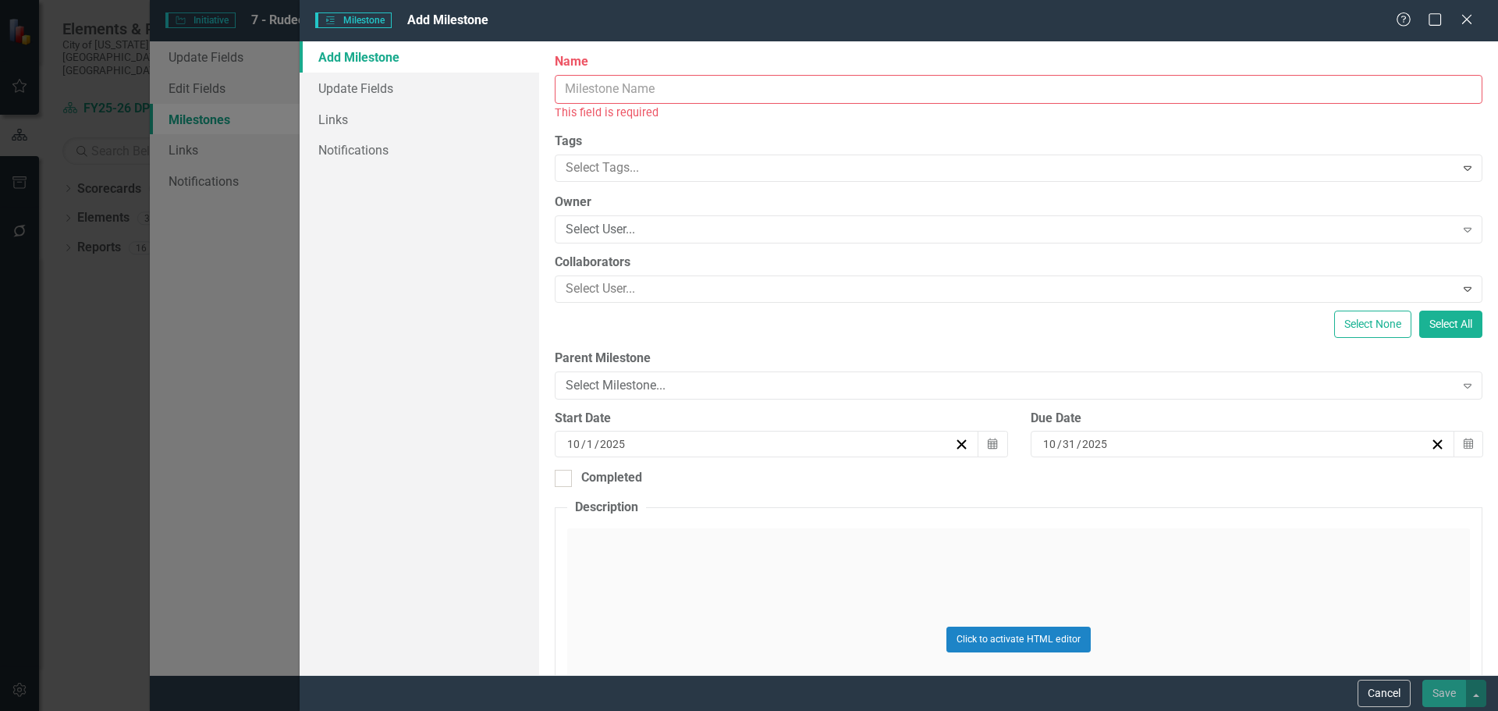
click at [638, 90] on input "Name" at bounding box center [1019, 89] width 928 height 29
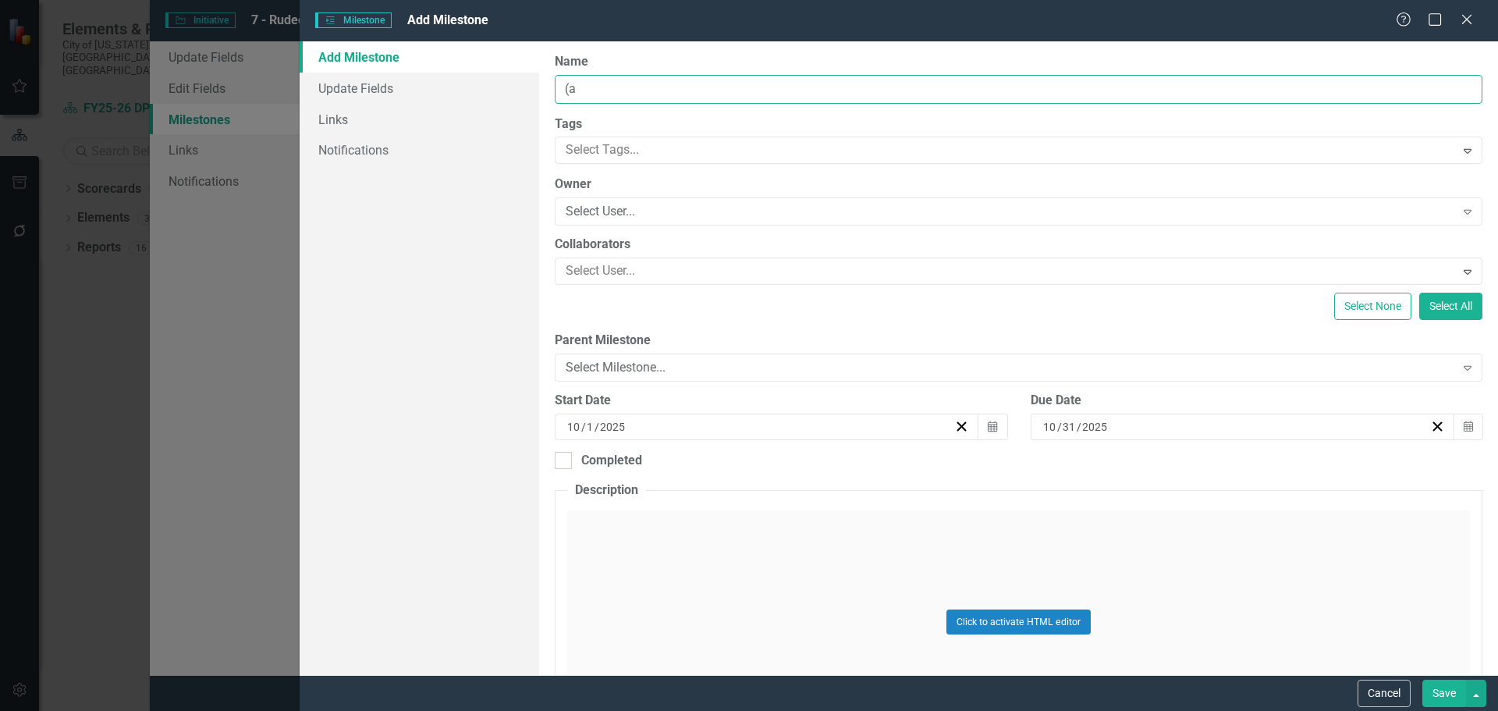
type input "("
type input "C"
type input "Construction Drawings"
click at [707, 156] on div at bounding box center [1007, 150] width 895 height 21
click at [370, 250] on div "Add Milestone Update Fields Links Notifications" at bounding box center [420, 358] width 240 height 634
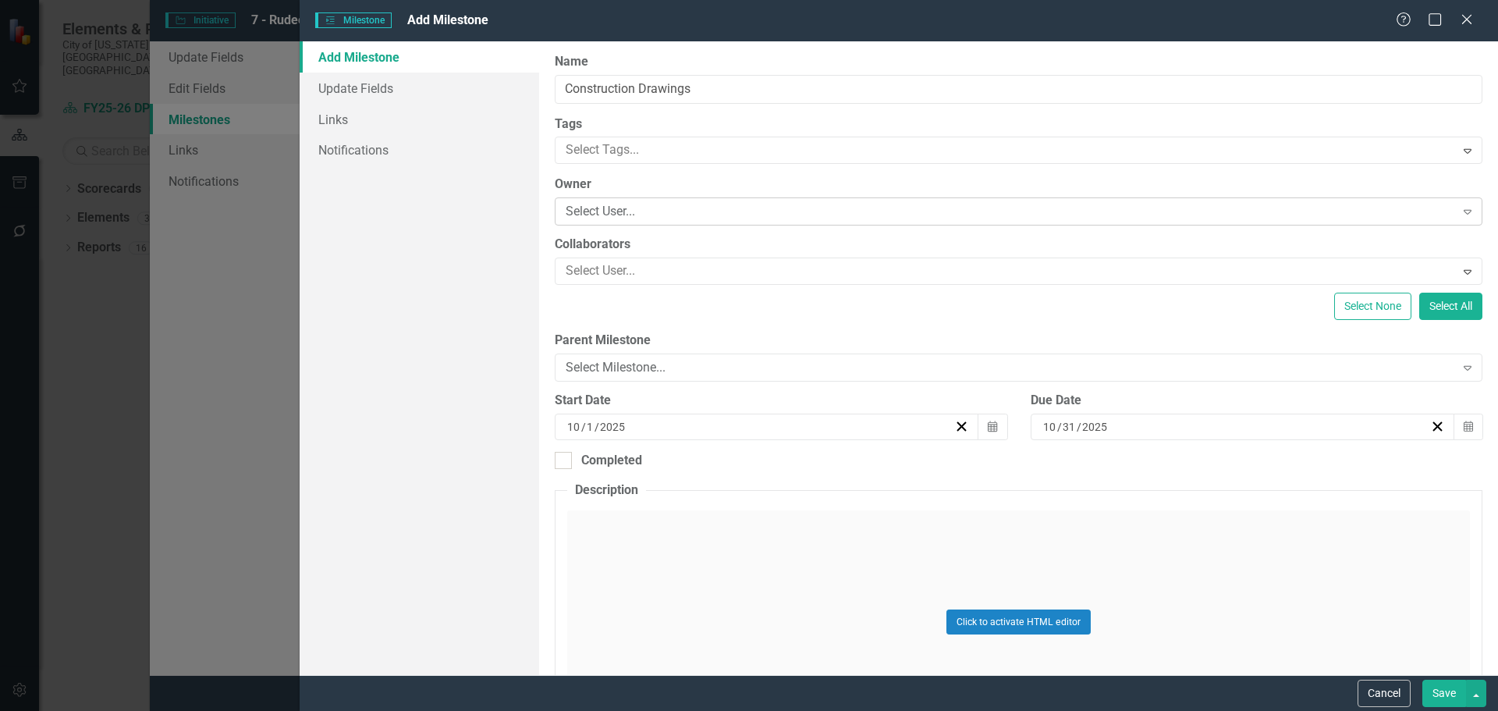
click at [633, 212] on div "Select User..." at bounding box center [1010, 212] width 889 height 18
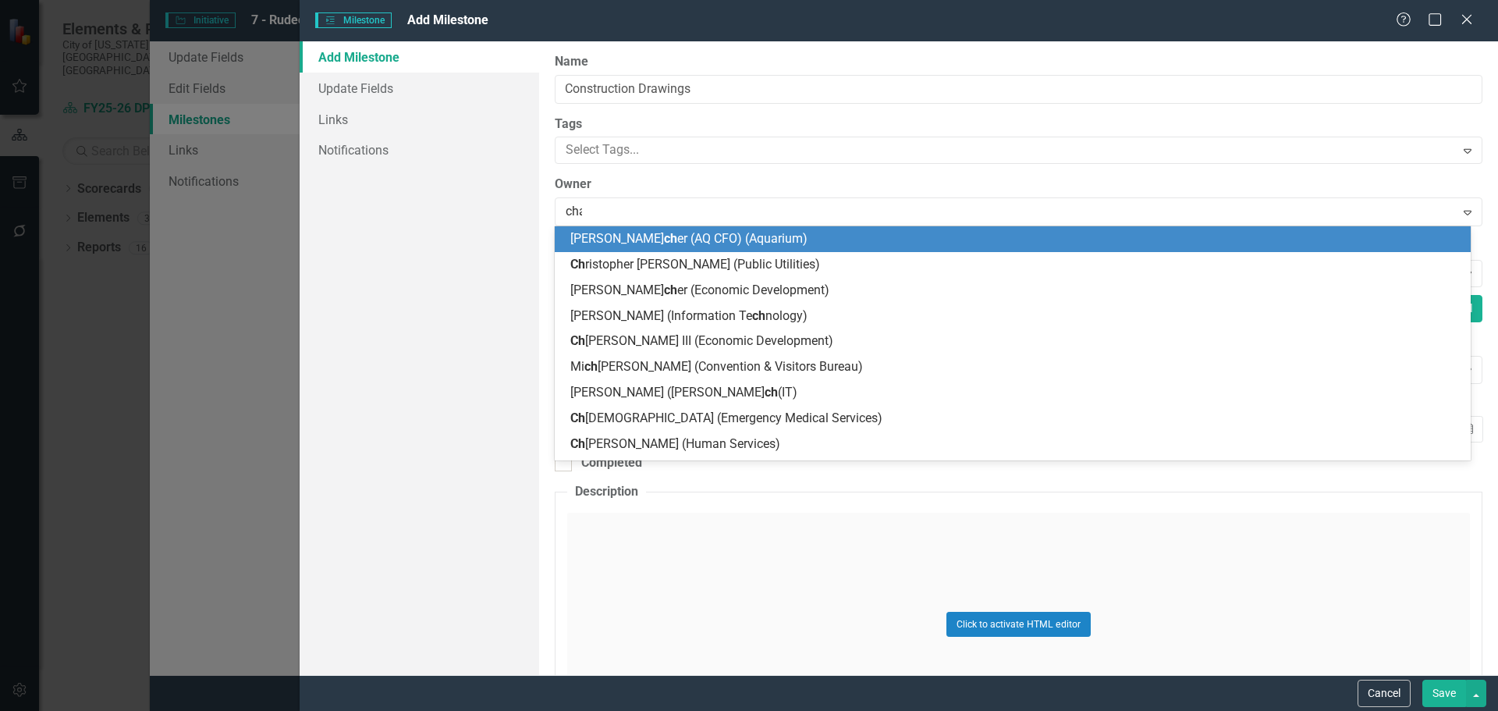
type input "[PERSON_NAME]"
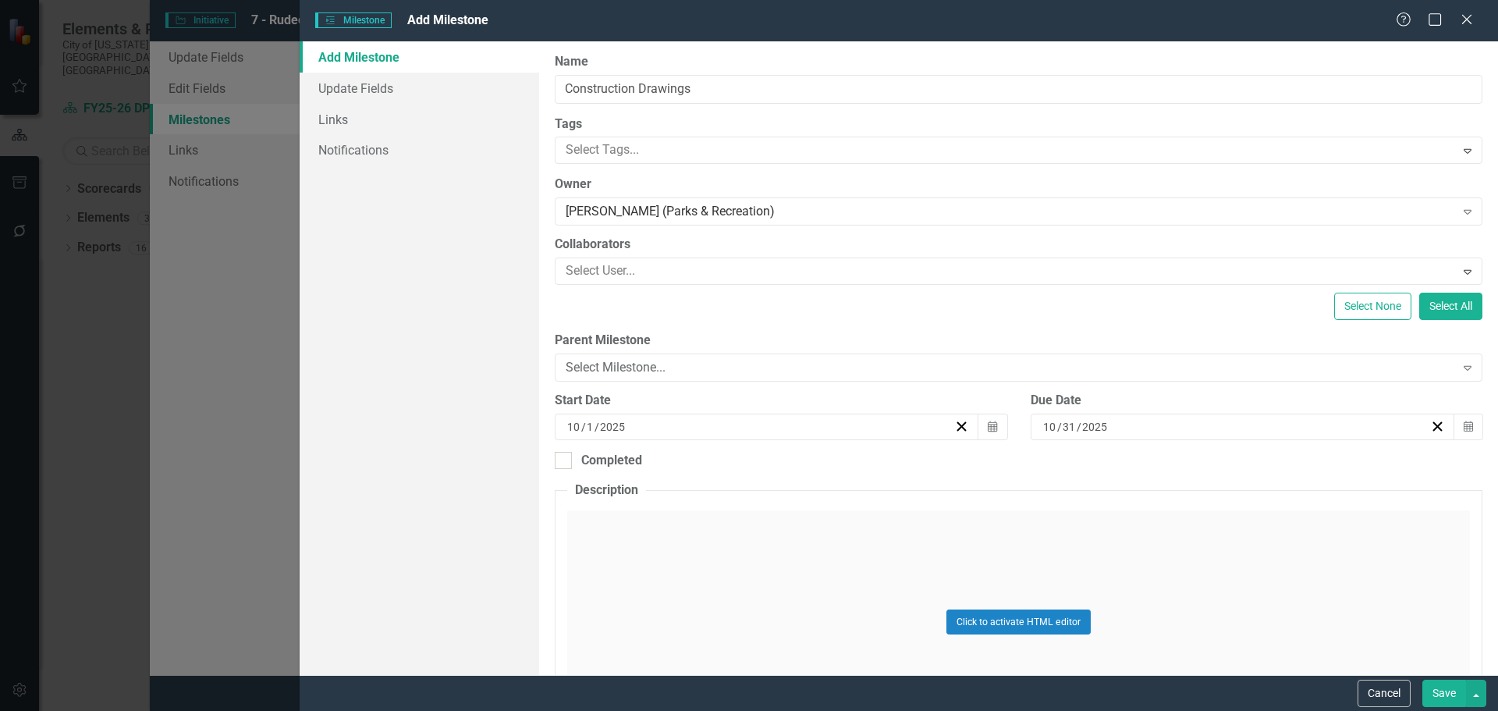
click at [628, 428] on div "[DATE]" at bounding box center [759, 427] width 389 height 16
click at [649, 471] on button "«" at bounding box center [646, 466] width 34 height 34
click at [884, 465] on button "»" at bounding box center [883, 466] width 34 height 34
click at [682, 464] on button "‹" at bounding box center [680, 466] width 34 height 34
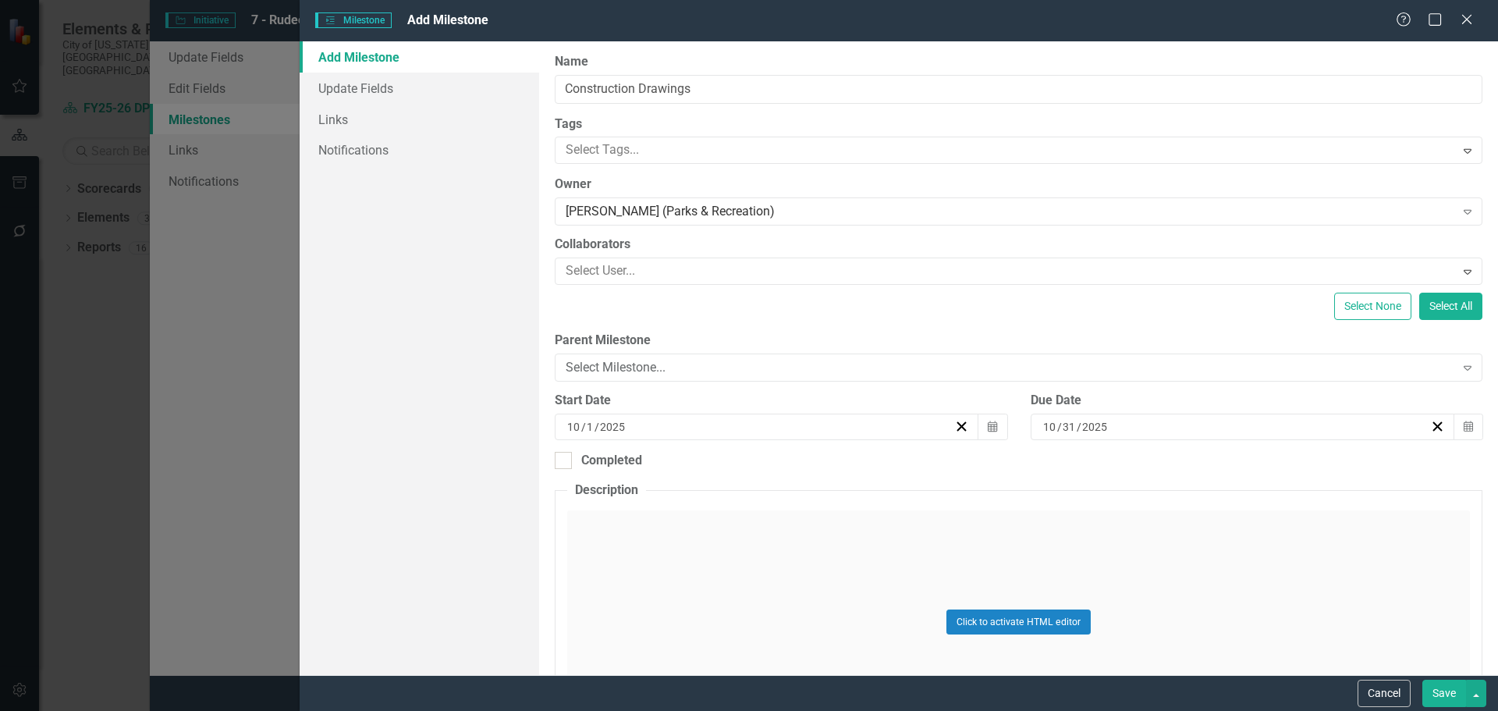
click at [475, 503] on div "Add Milestone Update Fields Links Notifications" at bounding box center [420, 358] width 240 height 634
click at [994, 425] on button "Calendar" at bounding box center [993, 427] width 30 height 27
click at [692, 473] on button "‹" at bounding box center [680, 466] width 34 height 34
click at [724, 607] on abbr "19" at bounding box center [725, 601] width 12 height 12
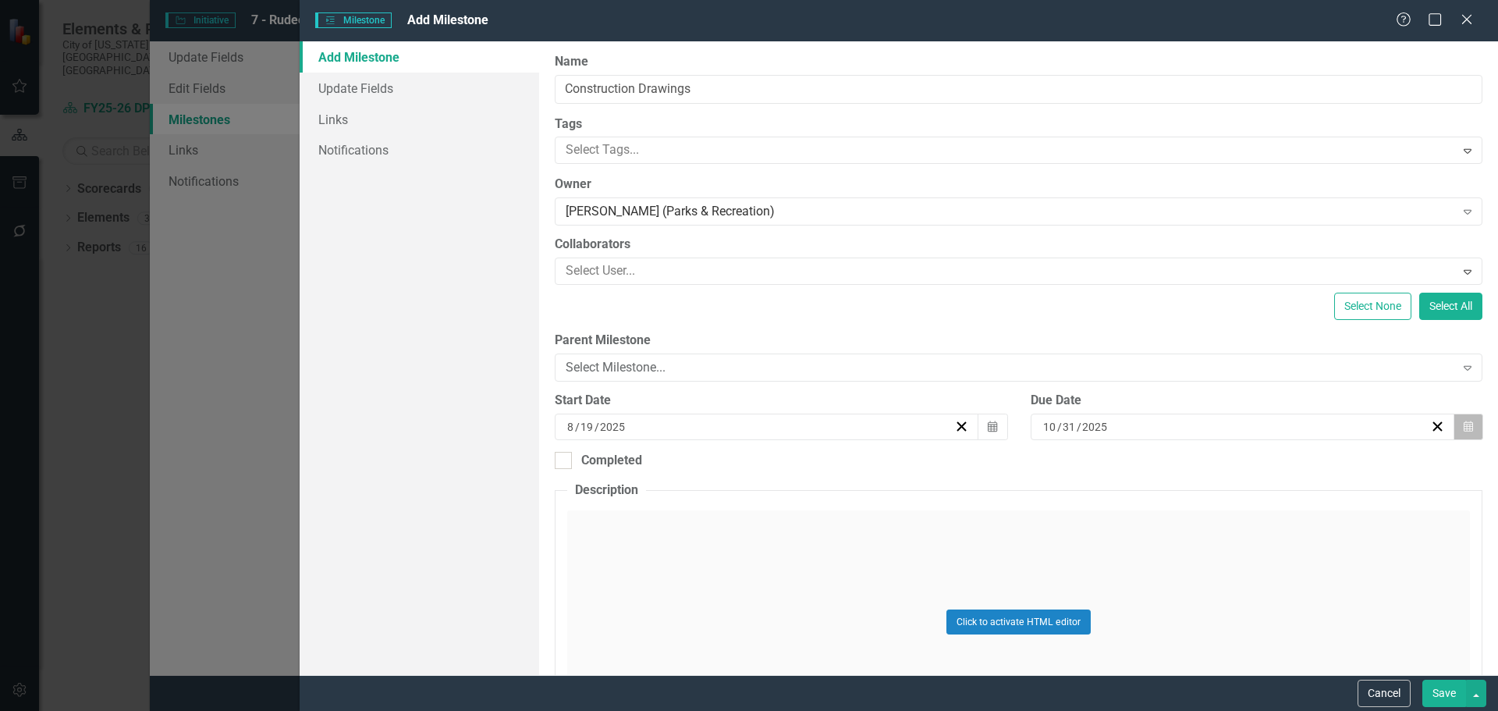
click at [1464, 427] on icon "Calendar" at bounding box center [1468, 426] width 9 height 11
click at [1140, 461] on button "‹" at bounding box center [1149, 466] width 34 height 34
click at [1323, 467] on button "›" at bounding box center [1318, 466] width 34 height 34
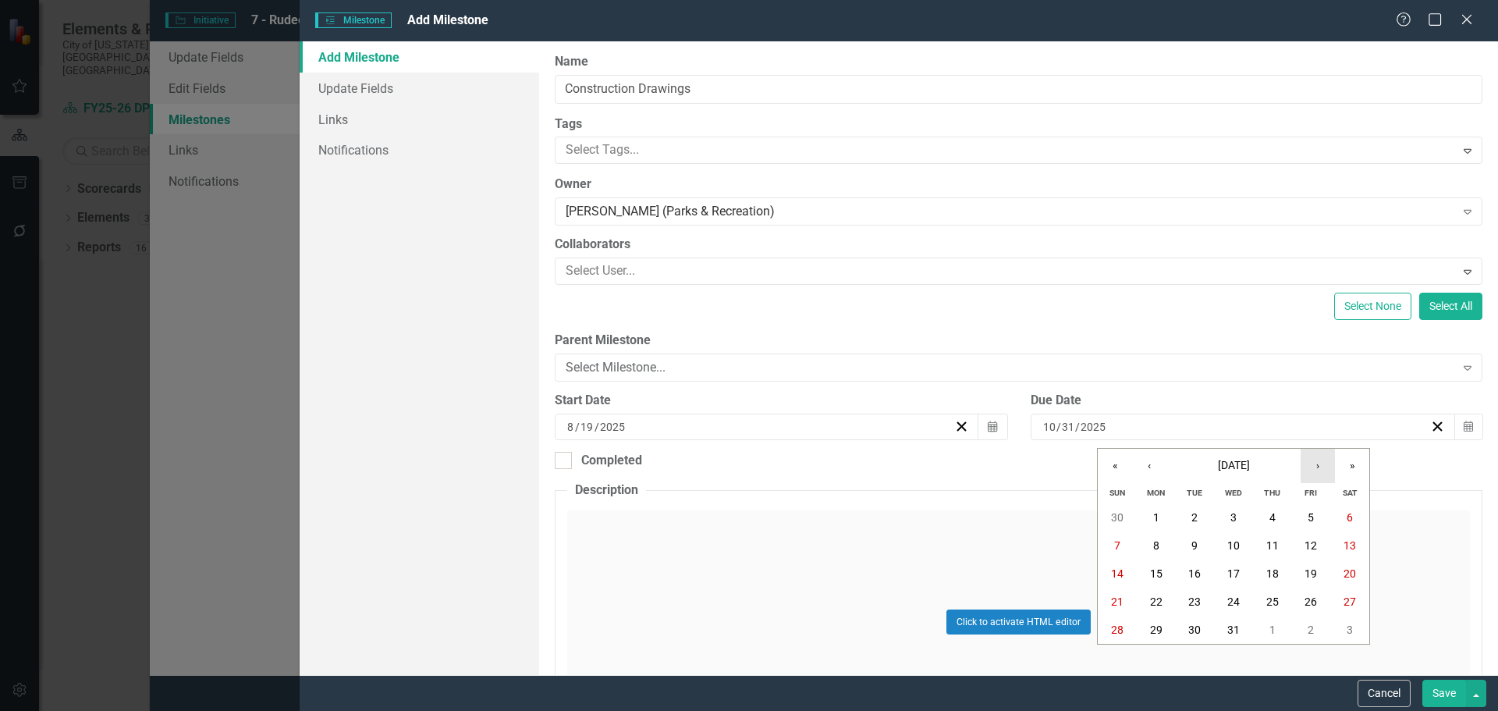
click at [1323, 467] on button "›" at bounding box center [1318, 466] width 34 height 34
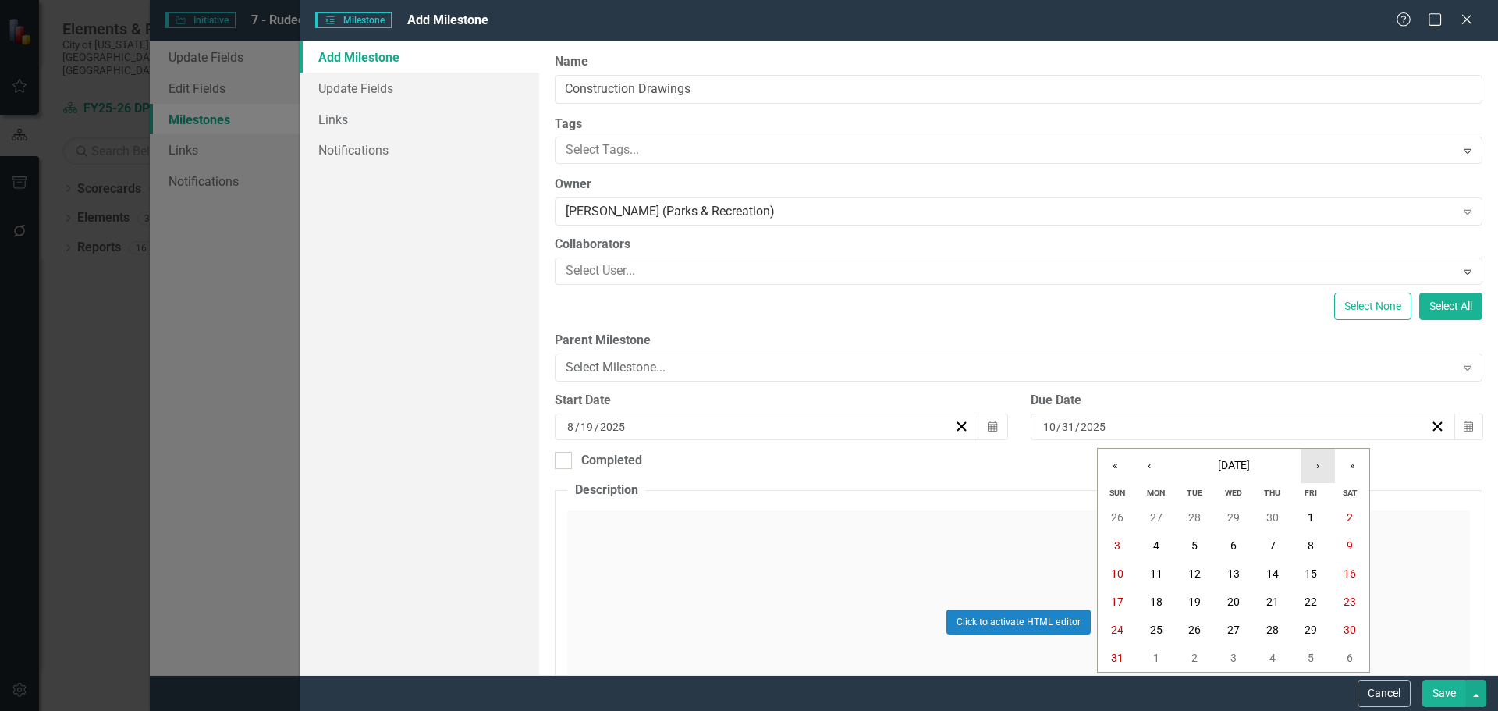
click at [1323, 467] on button "›" at bounding box center [1318, 466] width 34 height 34
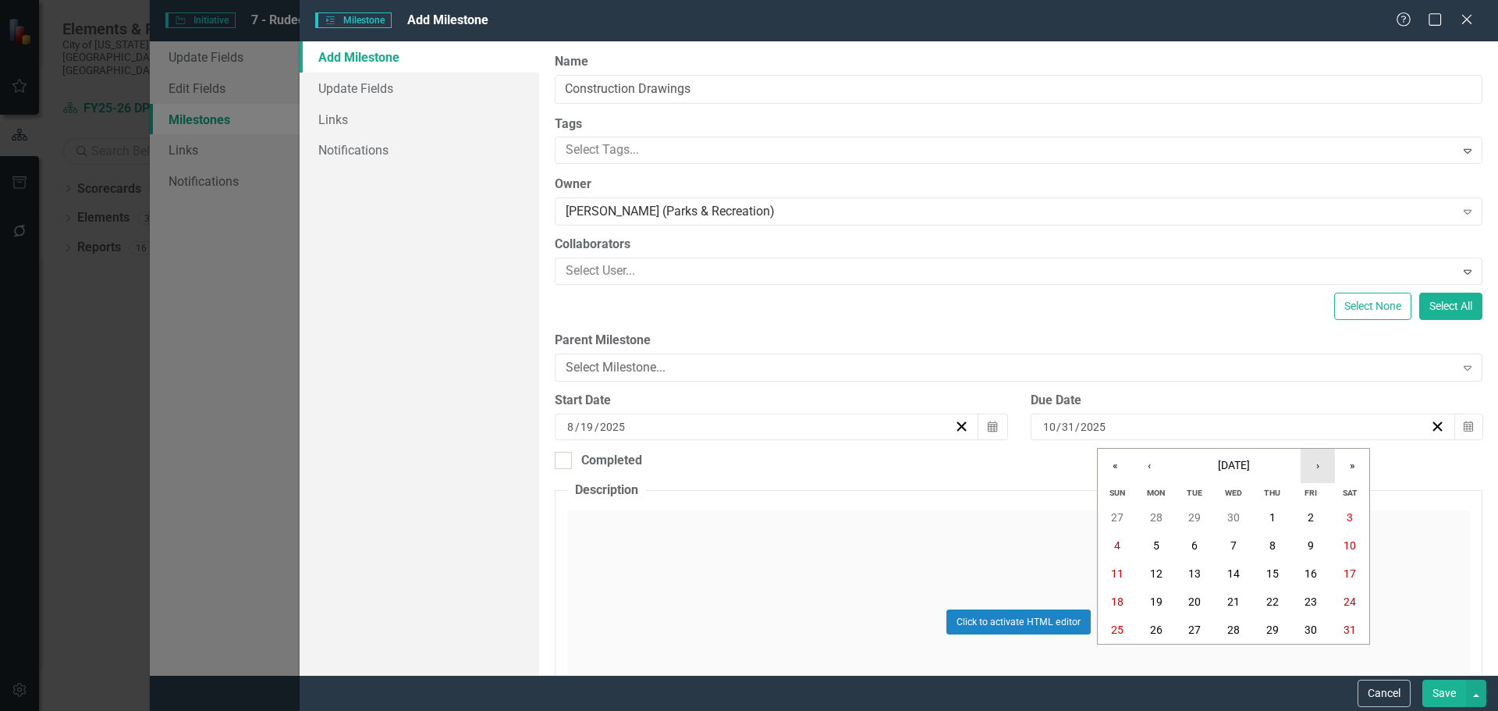
click at [1323, 467] on button "›" at bounding box center [1318, 466] width 34 height 34
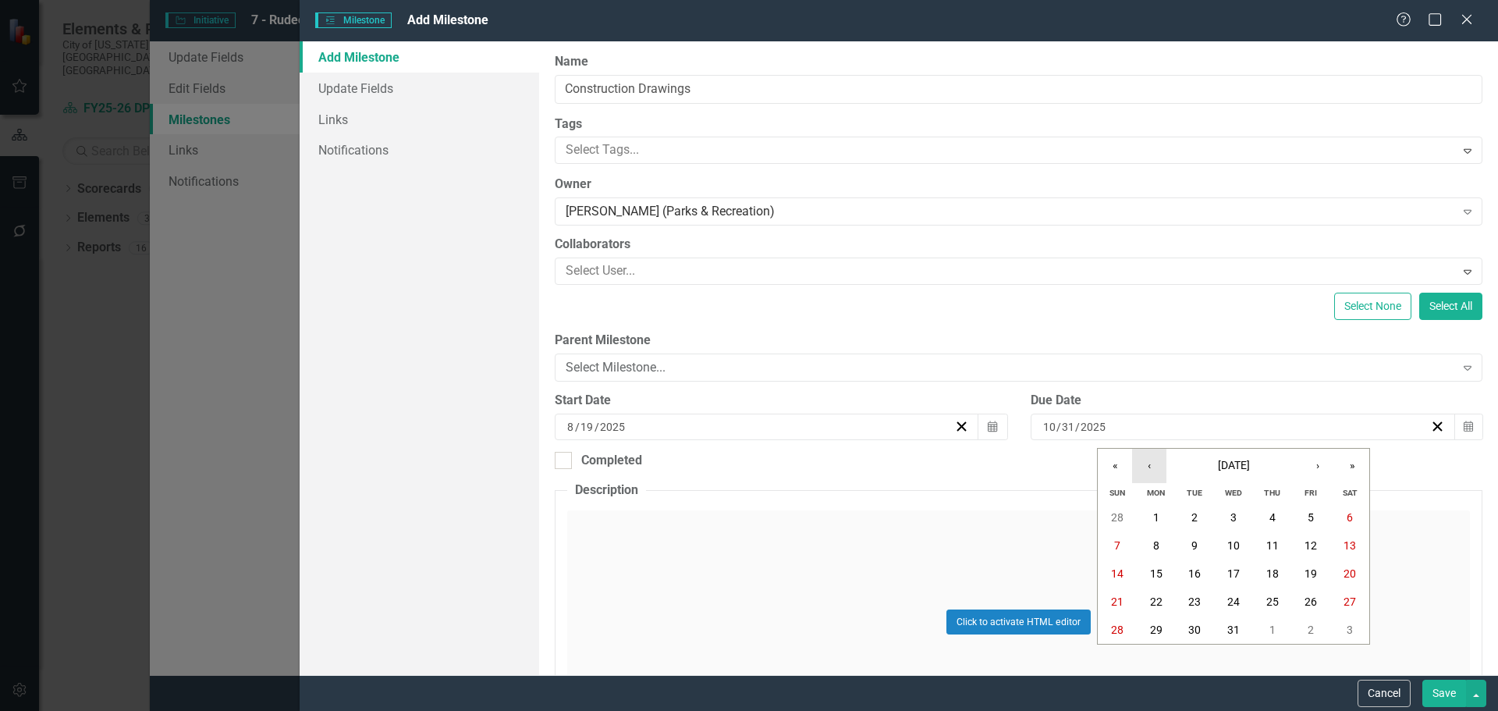
click at [1145, 463] on button "‹" at bounding box center [1149, 466] width 34 height 34
click at [1117, 625] on abbr "28" at bounding box center [1117, 630] width 12 height 12
click at [1437, 696] on button "Save" at bounding box center [1445, 693] width 44 height 27
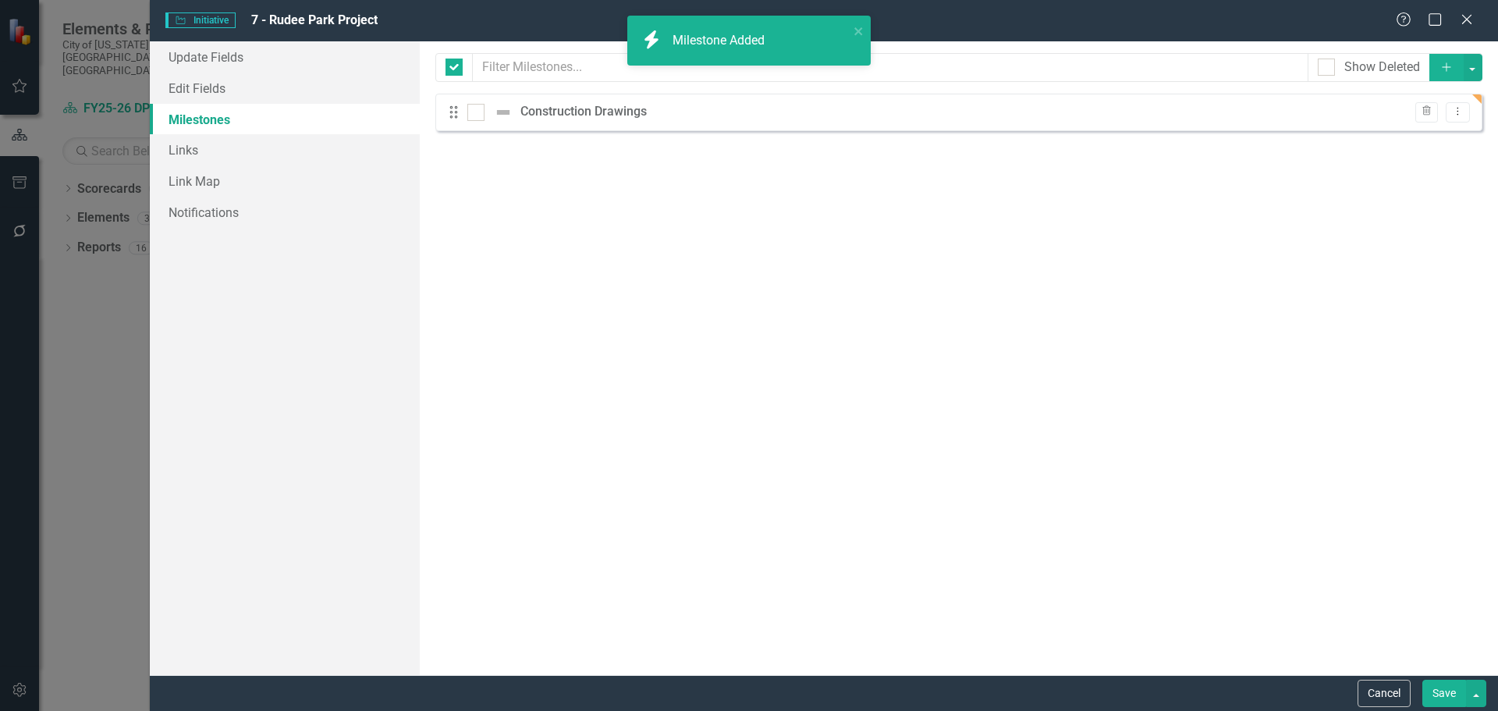
checkbox input "false"
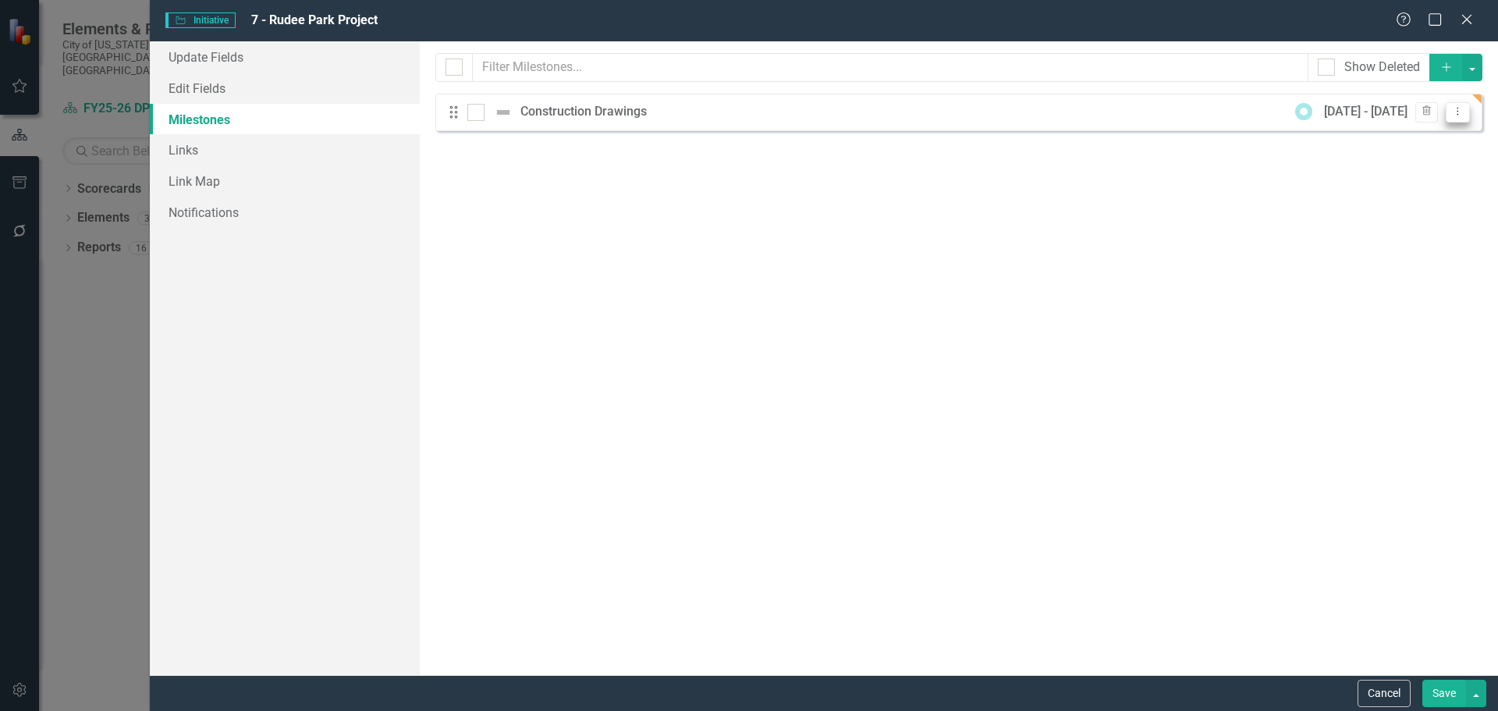
click at [1452, 110] on icon "Dropdown Menu" at bounding box center [1457, 111] width 13 height 10
click at [1392, 140] on link "Edit Edit Milestone" at bounding box center [1396, 137] width 147 height 29
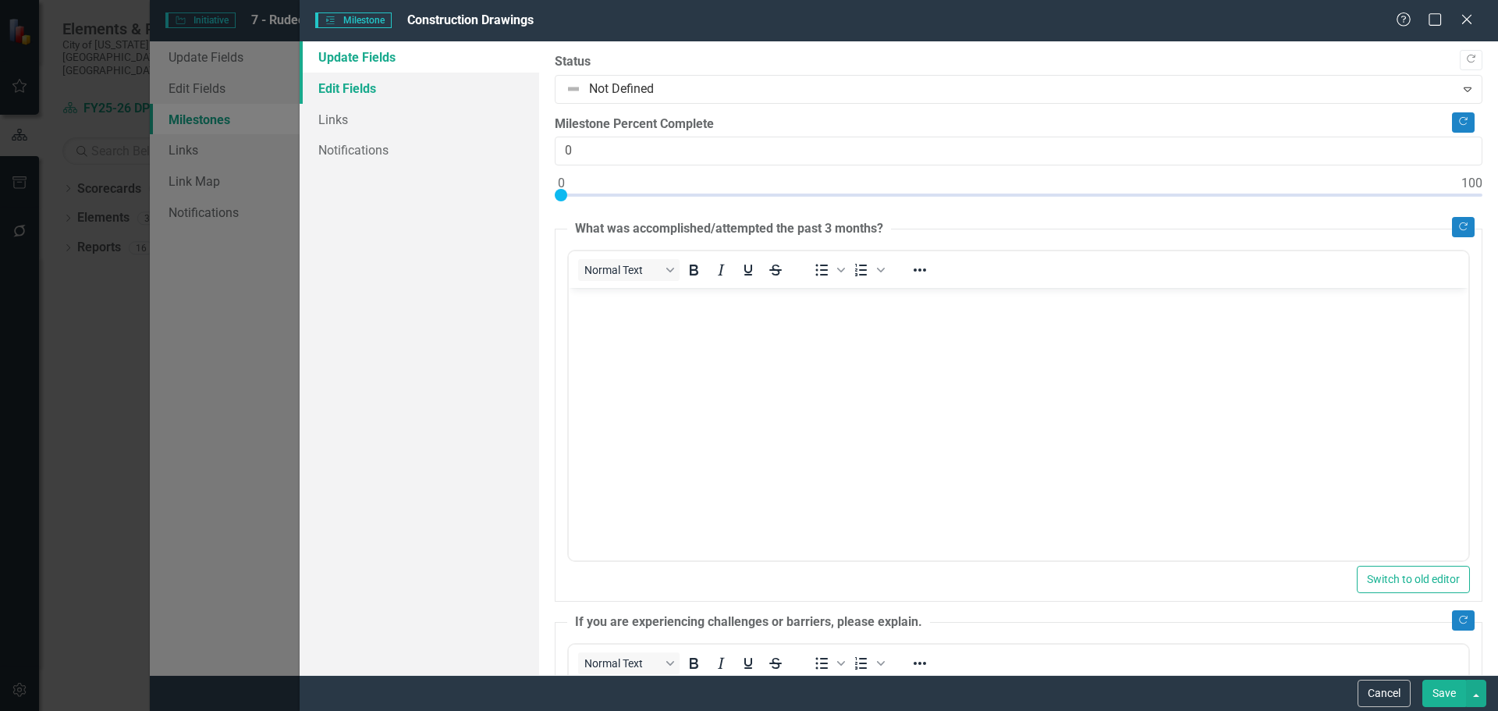
click at [385, 86] on link "Edit Fields" at bounding box center [420, 88] width 240 height 31
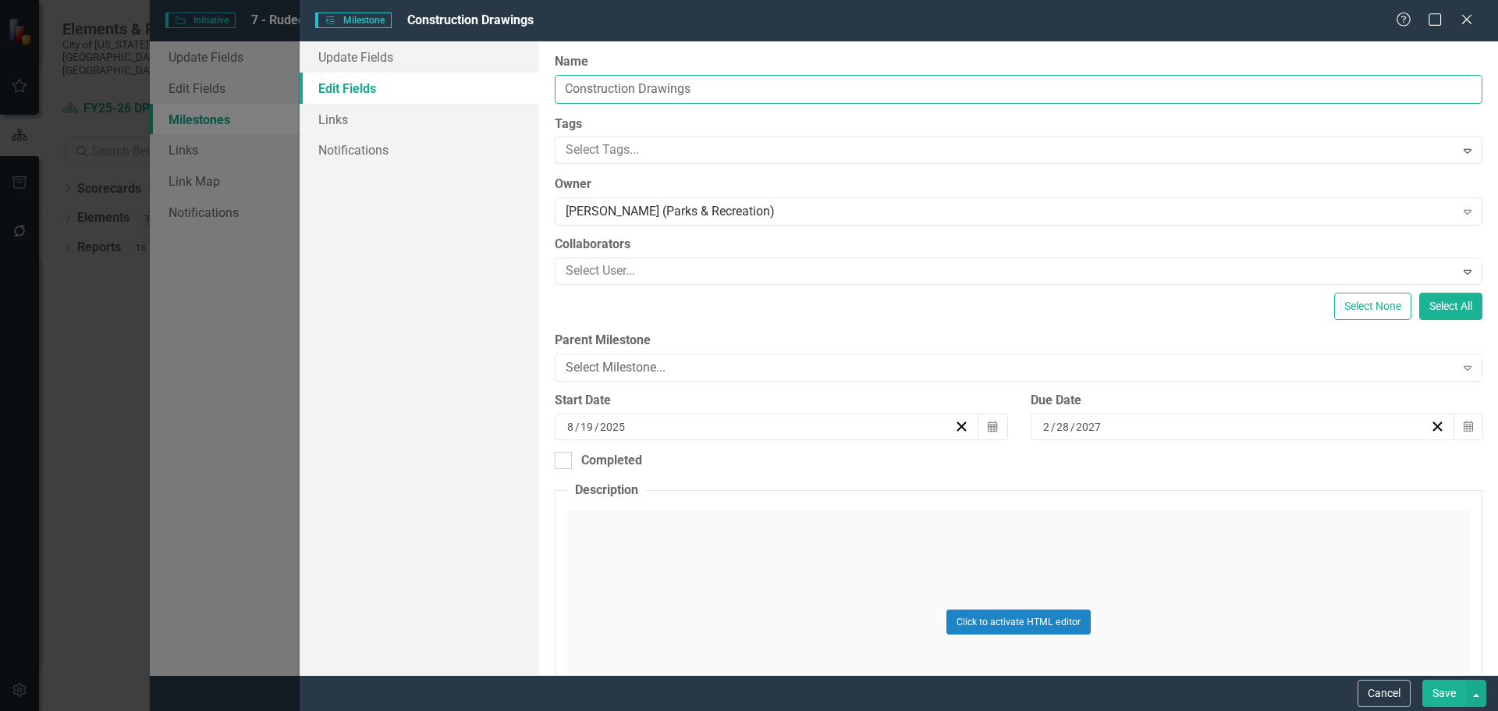
click at [718, 86] on input "Construction Drawings" at bounding box center [1019, 89] width 928 height 29
type input "(a) Construction Drawings"
click at [1444, 687] on button "Save" at bounding box center [1445, 693] width 44 height 27
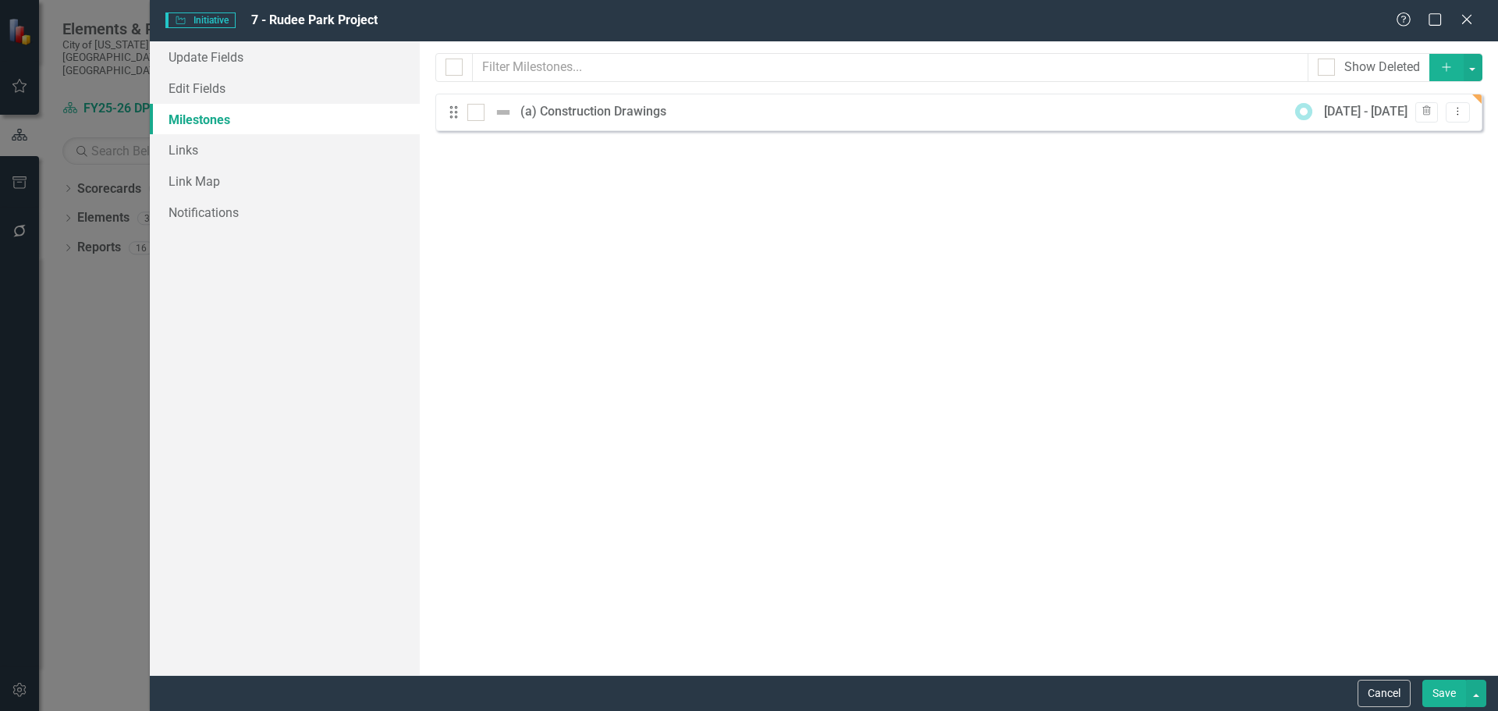
click at [1445, 68] on icon "Add" at bounding box center [1447, 67] width 14 height 11
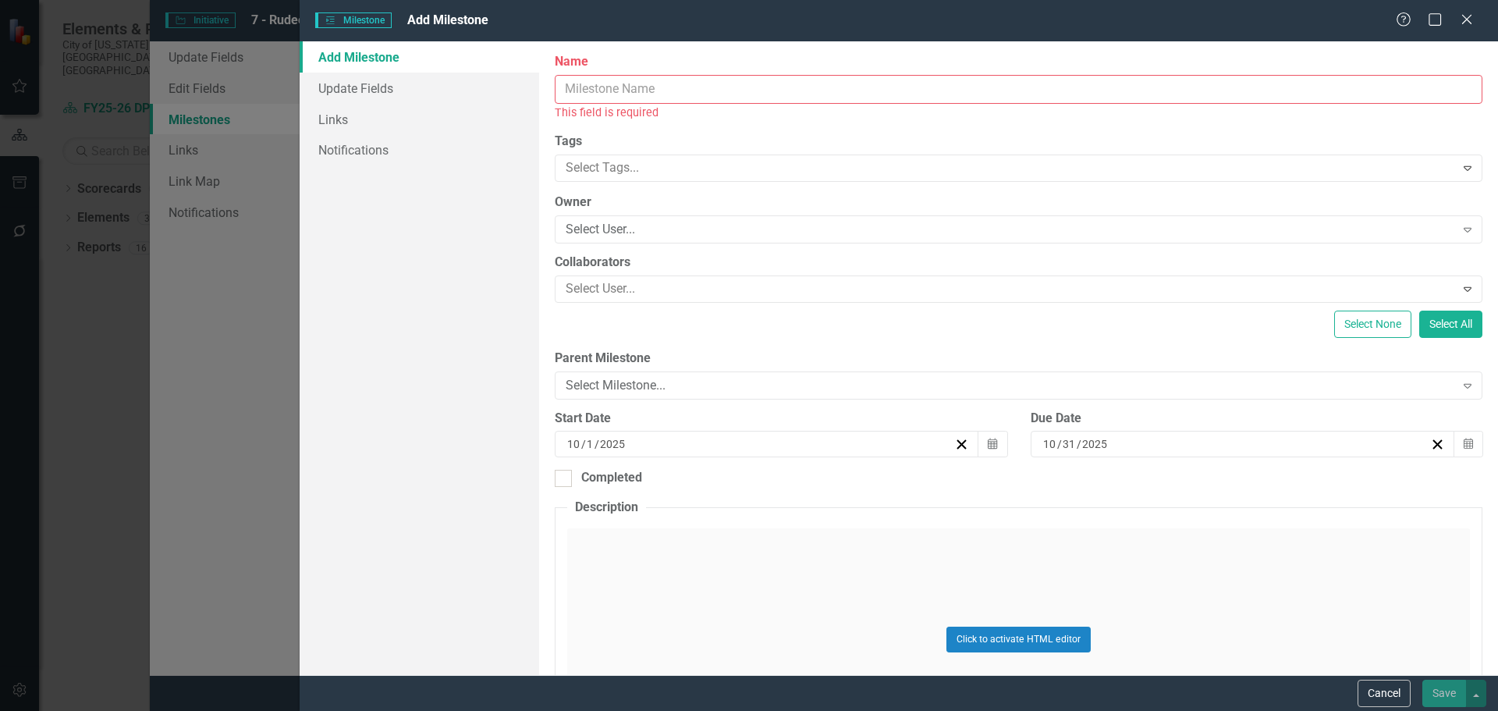
click at [661, 89] on input "Name" at bounding box center [1019, 89] width 928 height 29
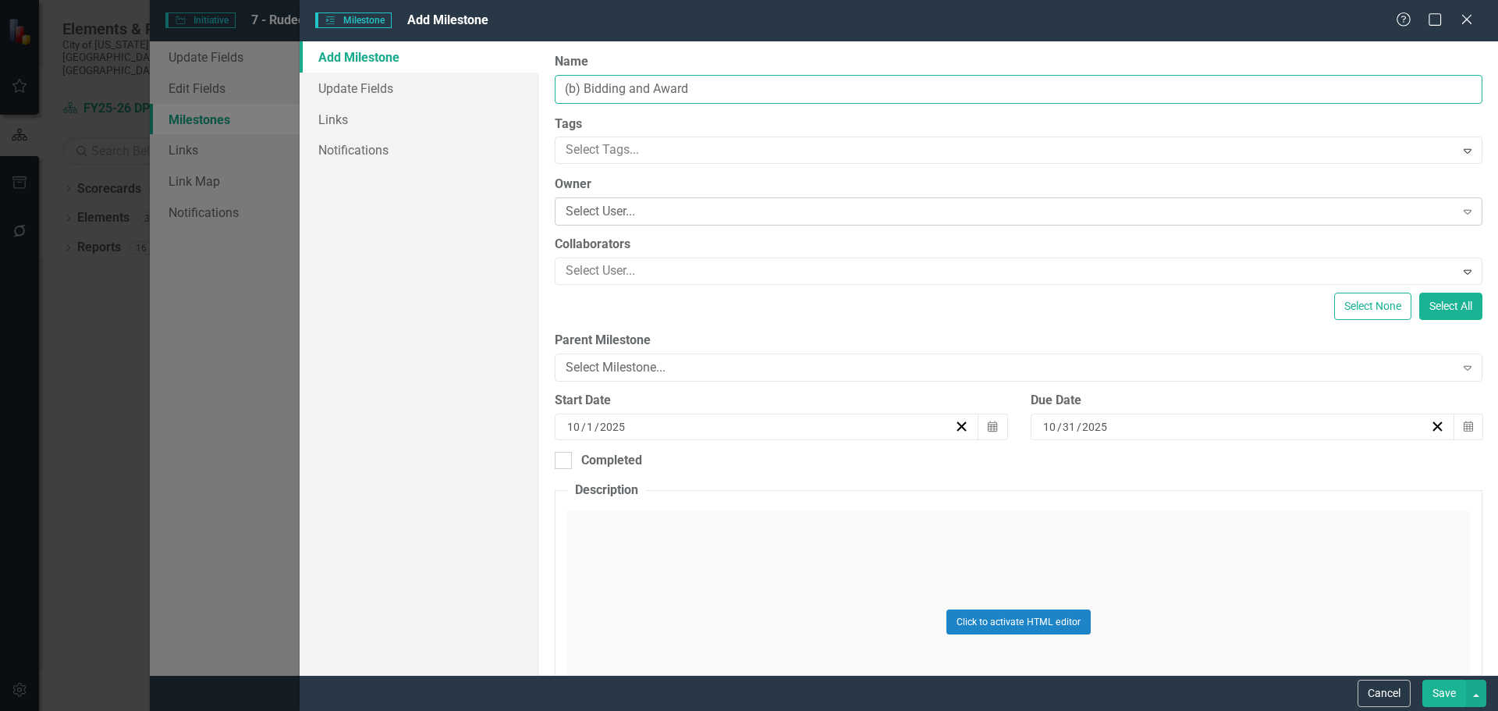
type input "(b) Bidding and Award"
click at [645, 211] on div "Select User..." at bounding box center [1010, 212] width 889 height 18
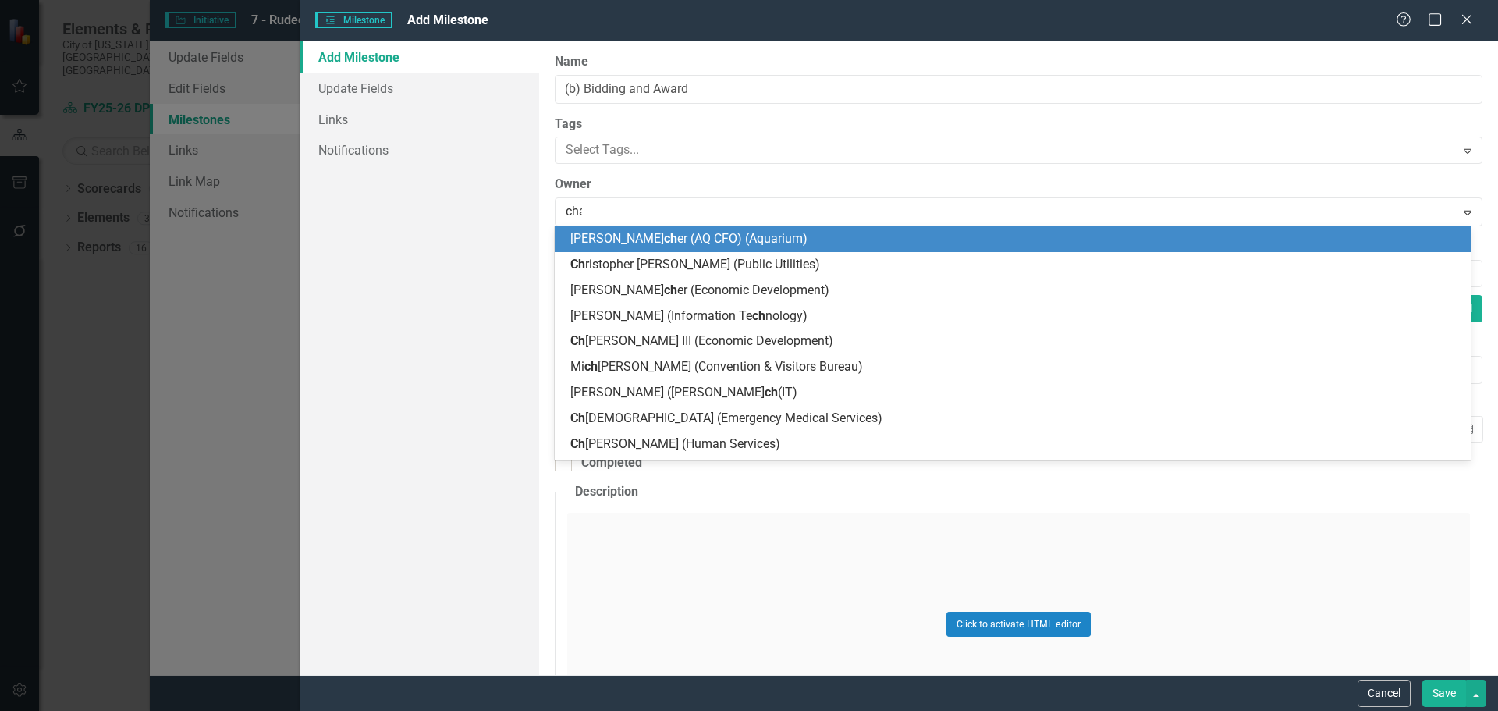
type input "[PERSON_NAME]"
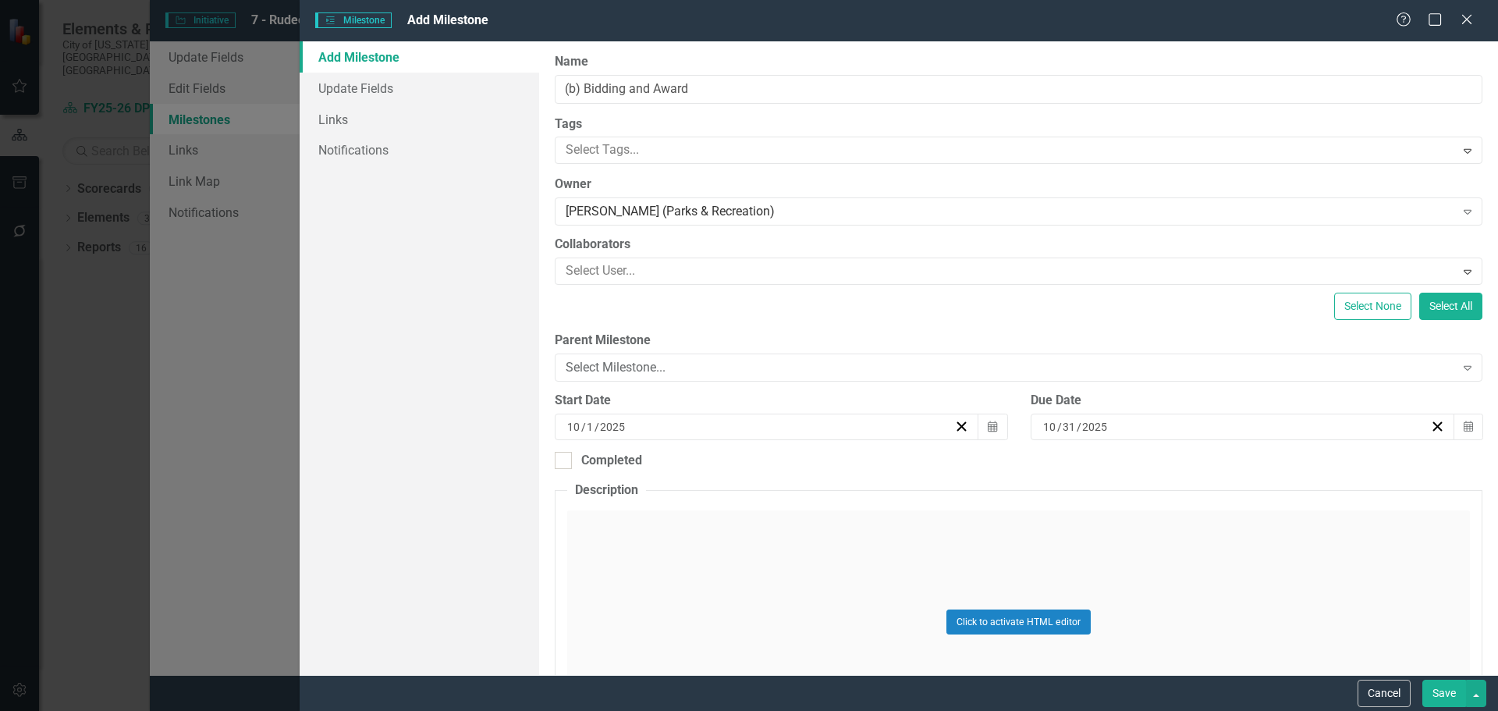
click at [642, 430] on div "[DATE]" at bounding box center [759, 427] width 389 height 16
click at [879, 466] on button "»" at bounding box center [883, 466] width 34 height 34
click at [691, 462] on button "‹" at bounding box center [680, 466] width 34 height 34
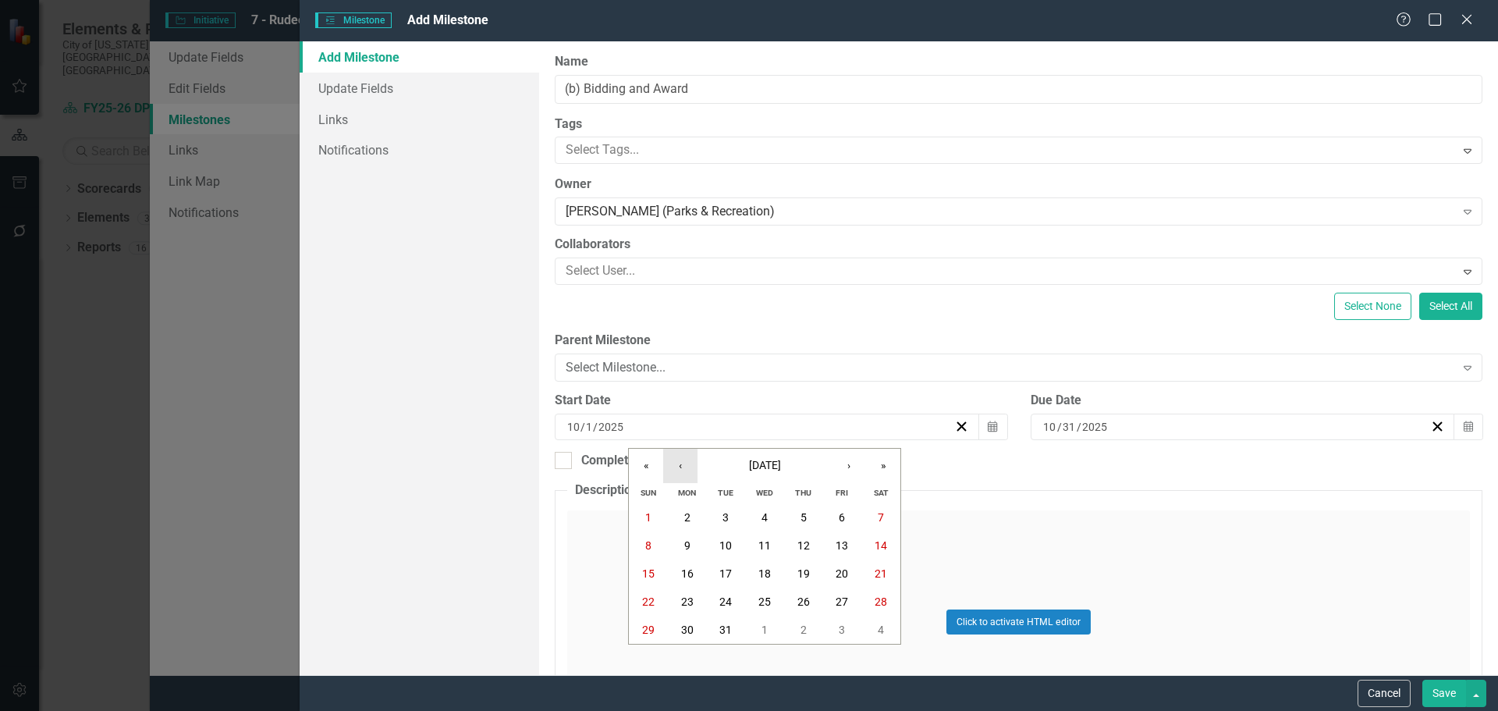
click at [691, 462] on button "‹" at bounding box center [680, 466] width 34 height 34
click at [677, 460] on button "‹" at bounding box center [680, 466] width 34 height 34
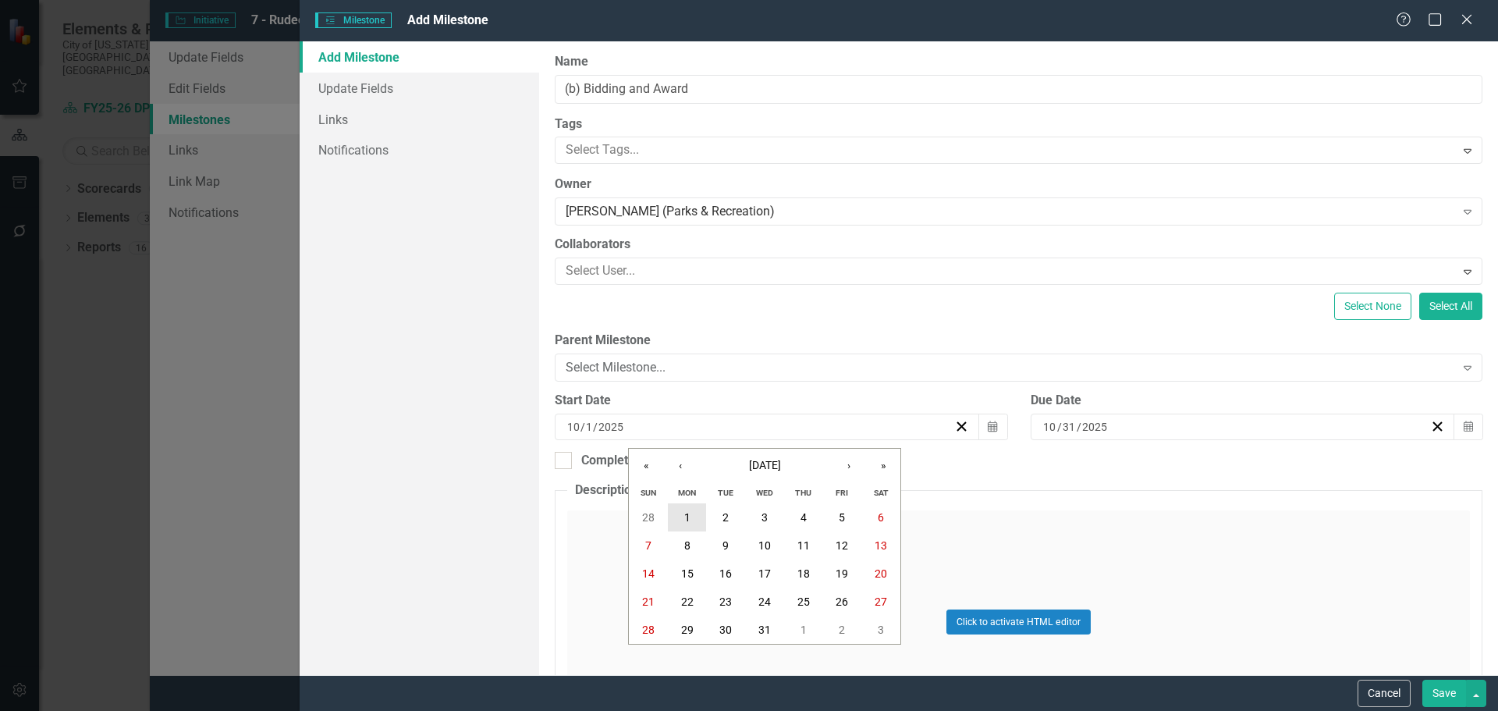
click at [688, 511] on abbr "1" at bounding box center [687, 517] width 6 height 12
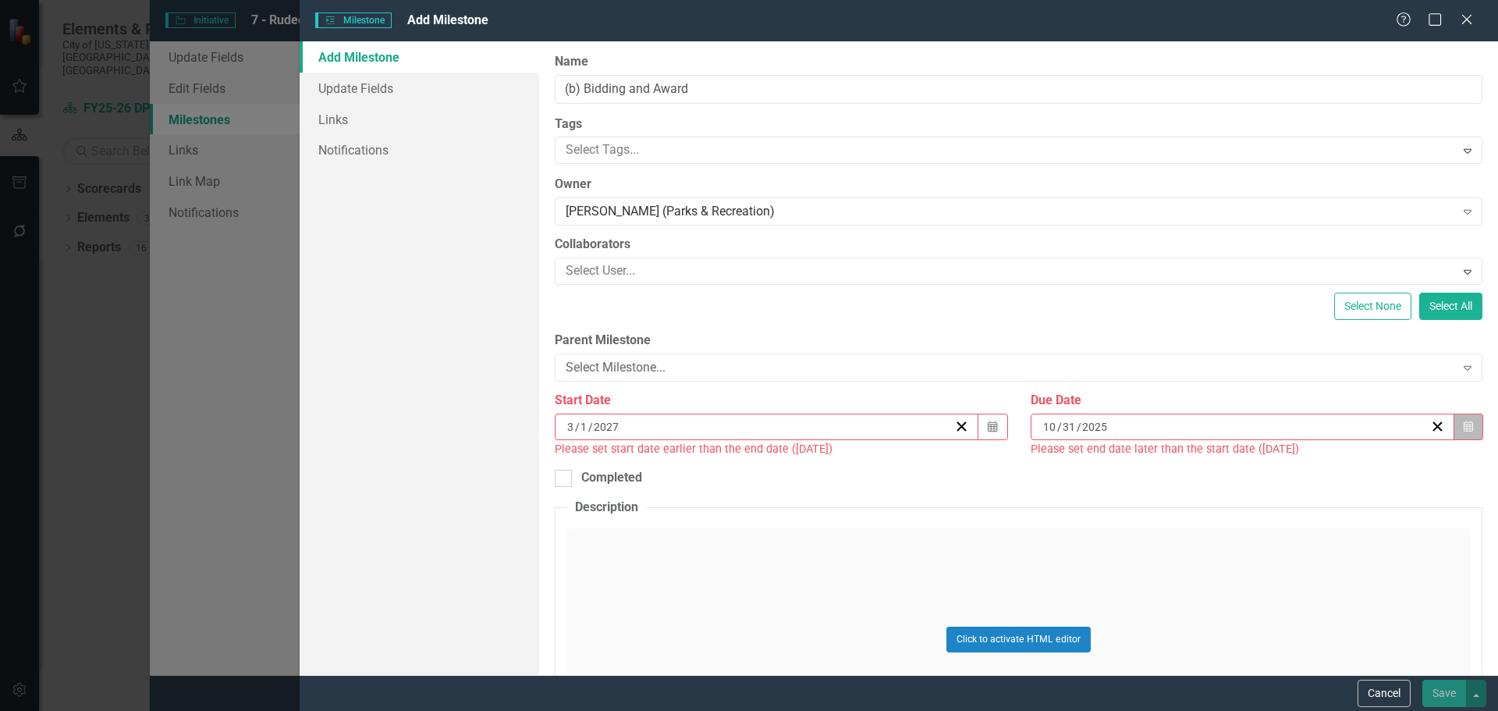
click at [1455, 418] on button "Calendar" at bounding box center [1469, 427] width 30 height 27
click at [1350, 469] on button "»" at bounding box center [1352, 466] width 34 height 34
click at [1121, 663] on abbr "31" at bounding box center [1117, 658] width 12 height 12
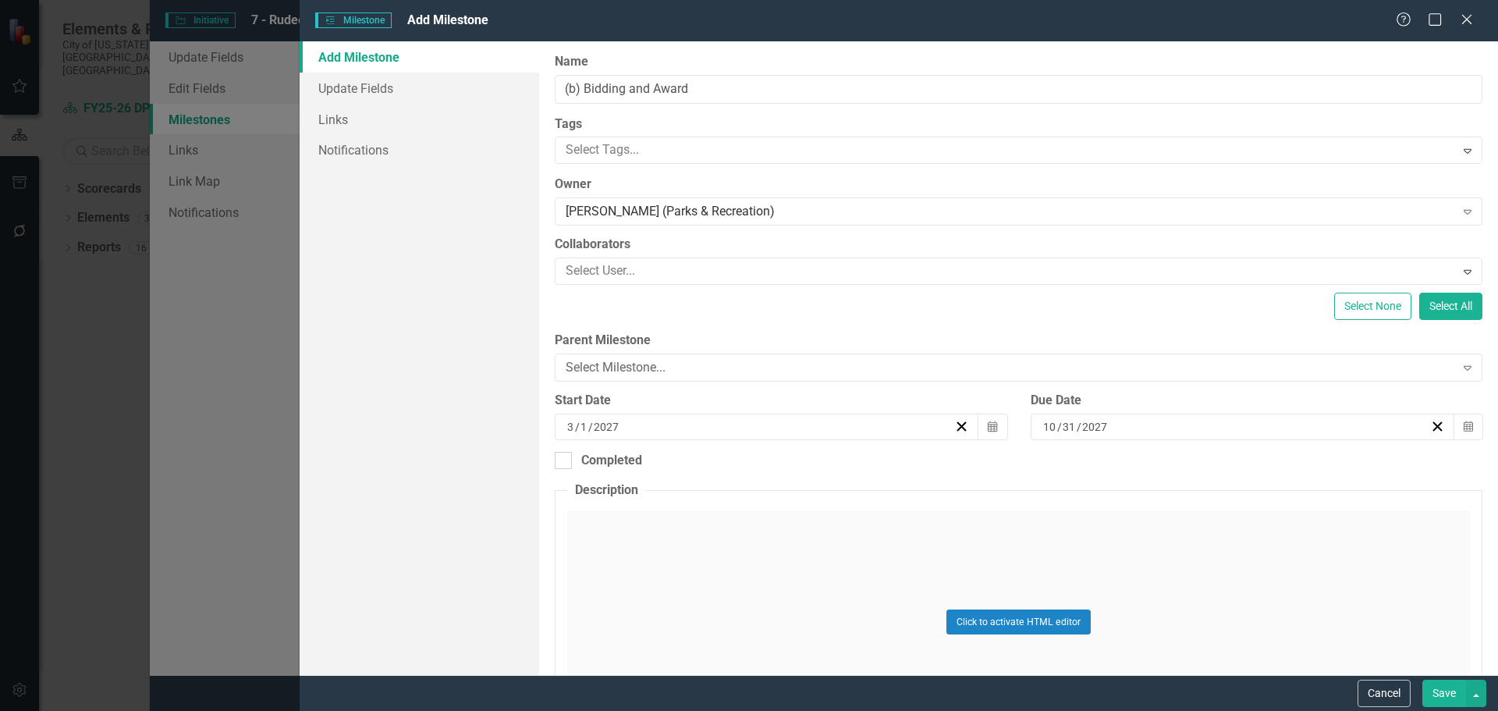
click at [1441, 693] on button "Save" at bounding box center [1445, 693] width 44 height 27
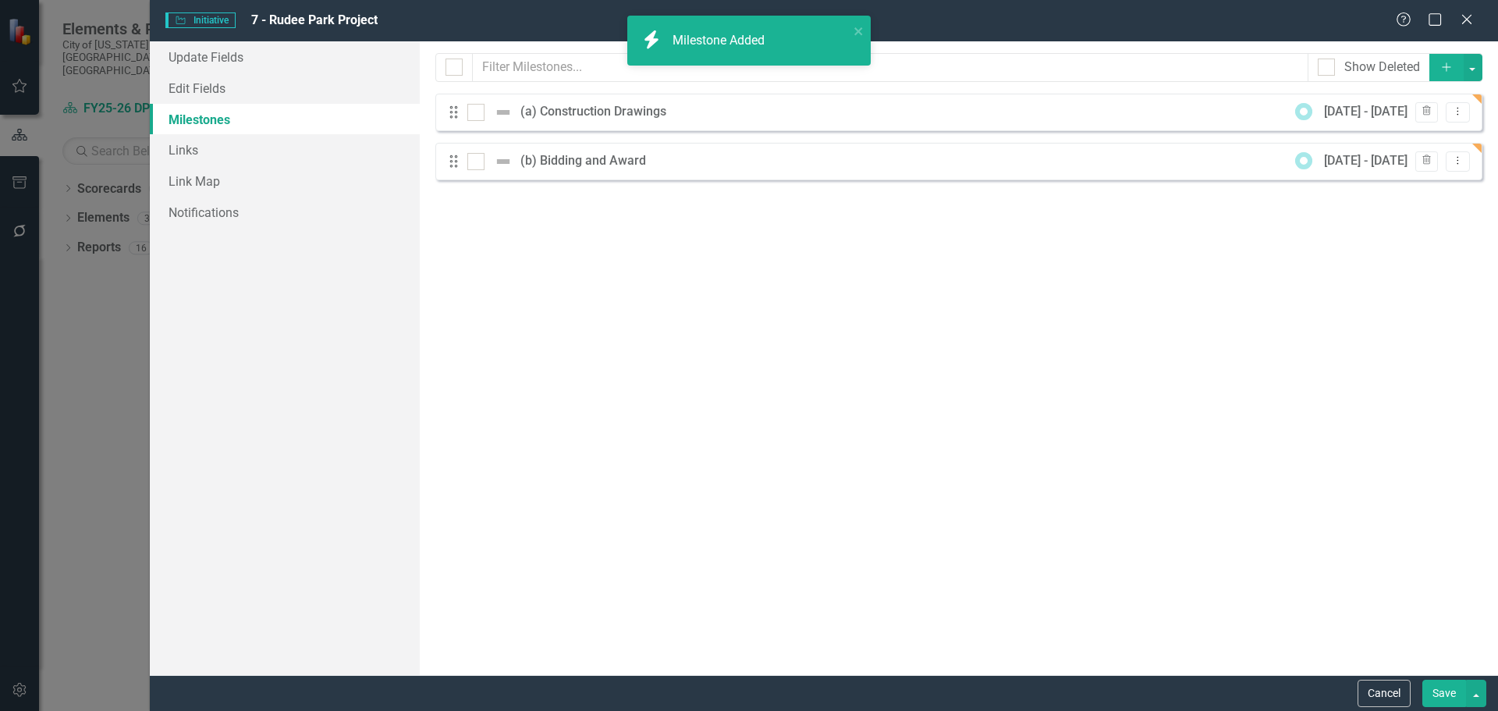
click at [1437, 66] on button "Add" at bounding box center [1447, 67] width 34 height 27
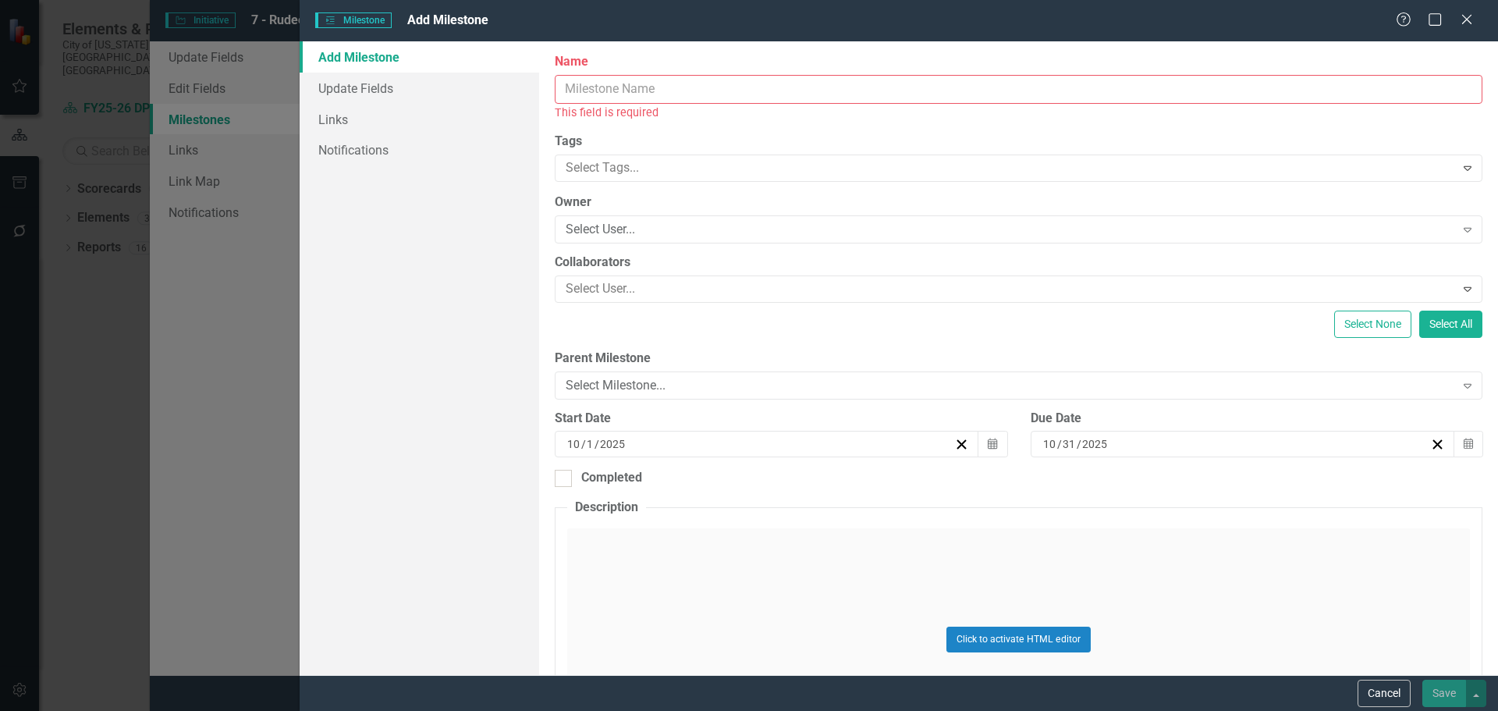
click at [728, 89] on input "Name" at bounding box center [1019, 89] width 928 height 29
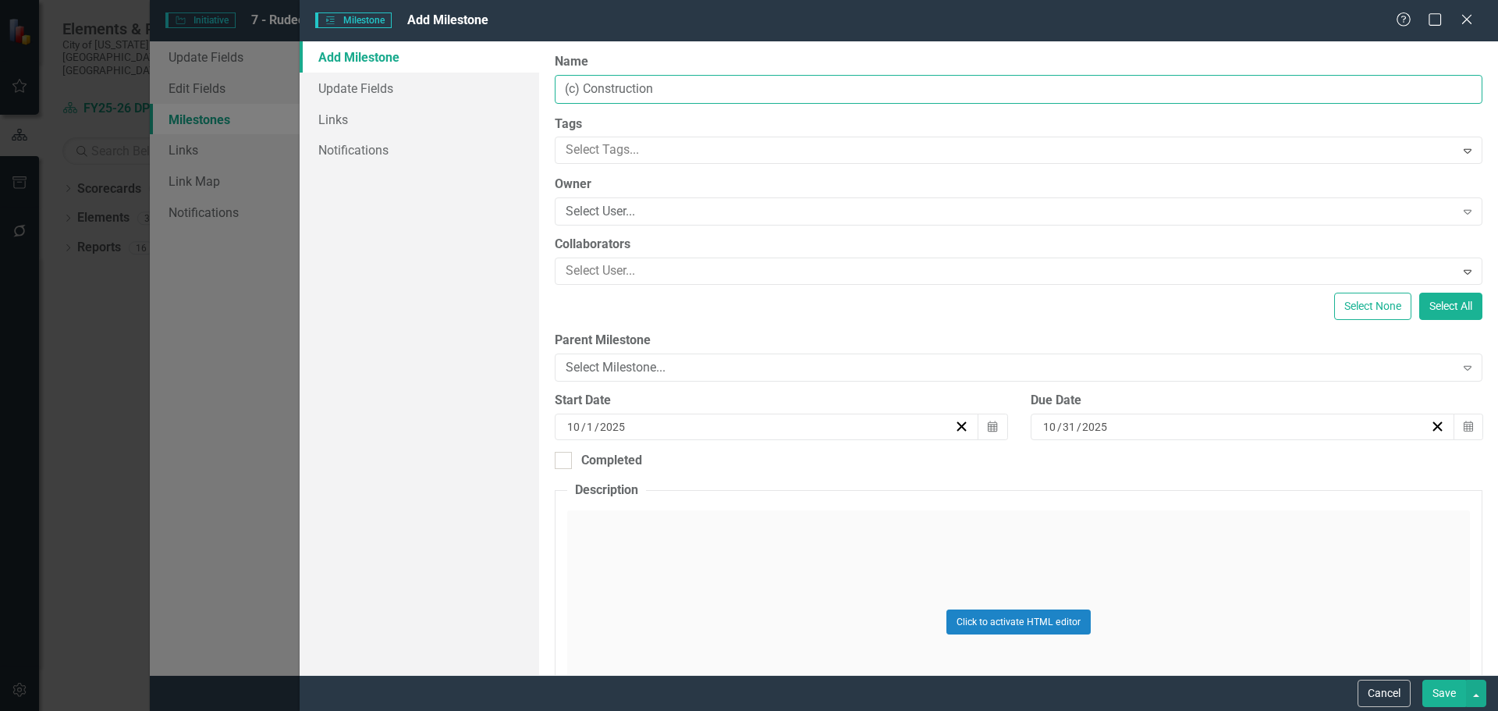
type input "(c) Construction"
click at [638, 426] on div "[DATE]" at bounding box center [759, 427] width 389 height 16
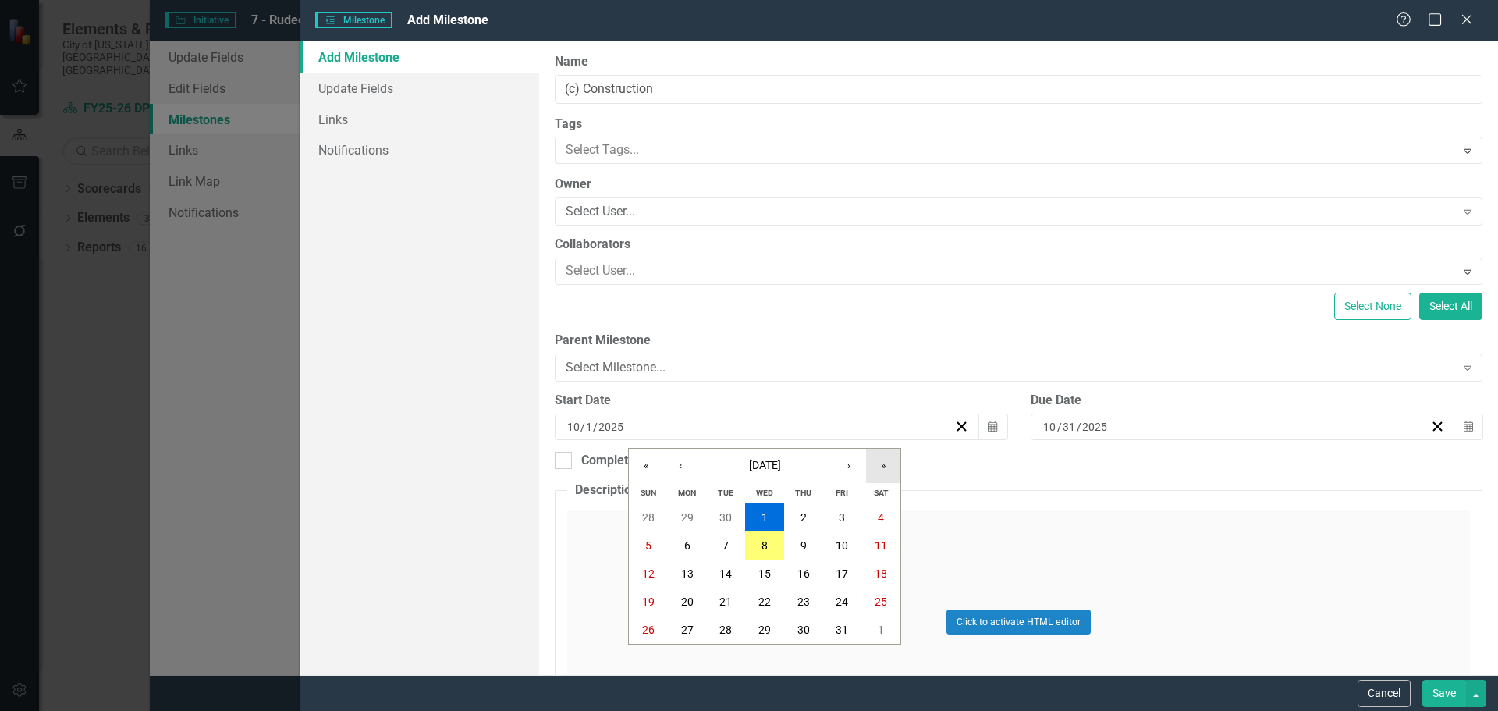
click at [886, 465] on button "»" at bounding box center [883, 466] width 34 height 34
click at [683, 655] on button "1" at bounding box center [687, 658] width 39 height 28
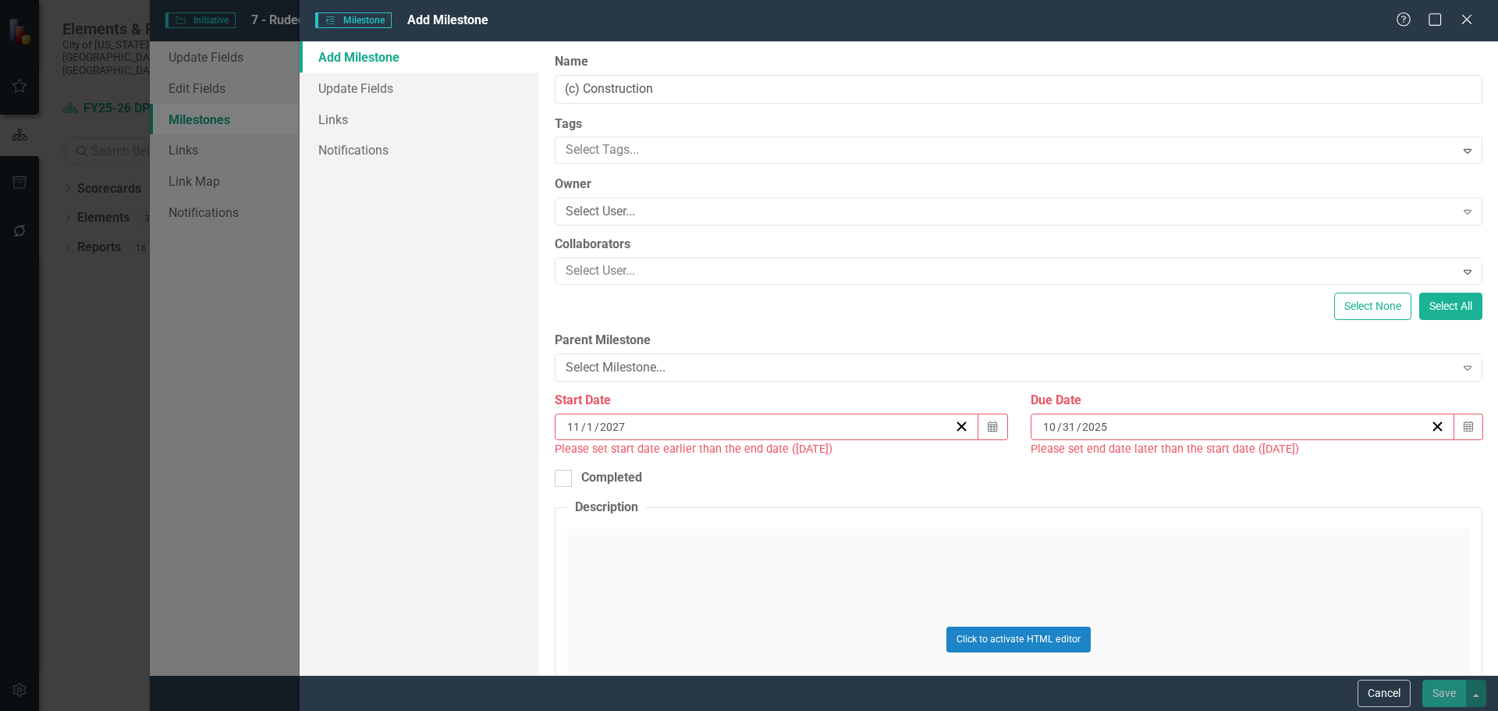
click at [1198, 425] on div "[DATE]" at bounding box center [1235, 427] width 389 height 16
click at [1356, 464] on button "»" at bounding box center [1352, 466] width 34 height 34
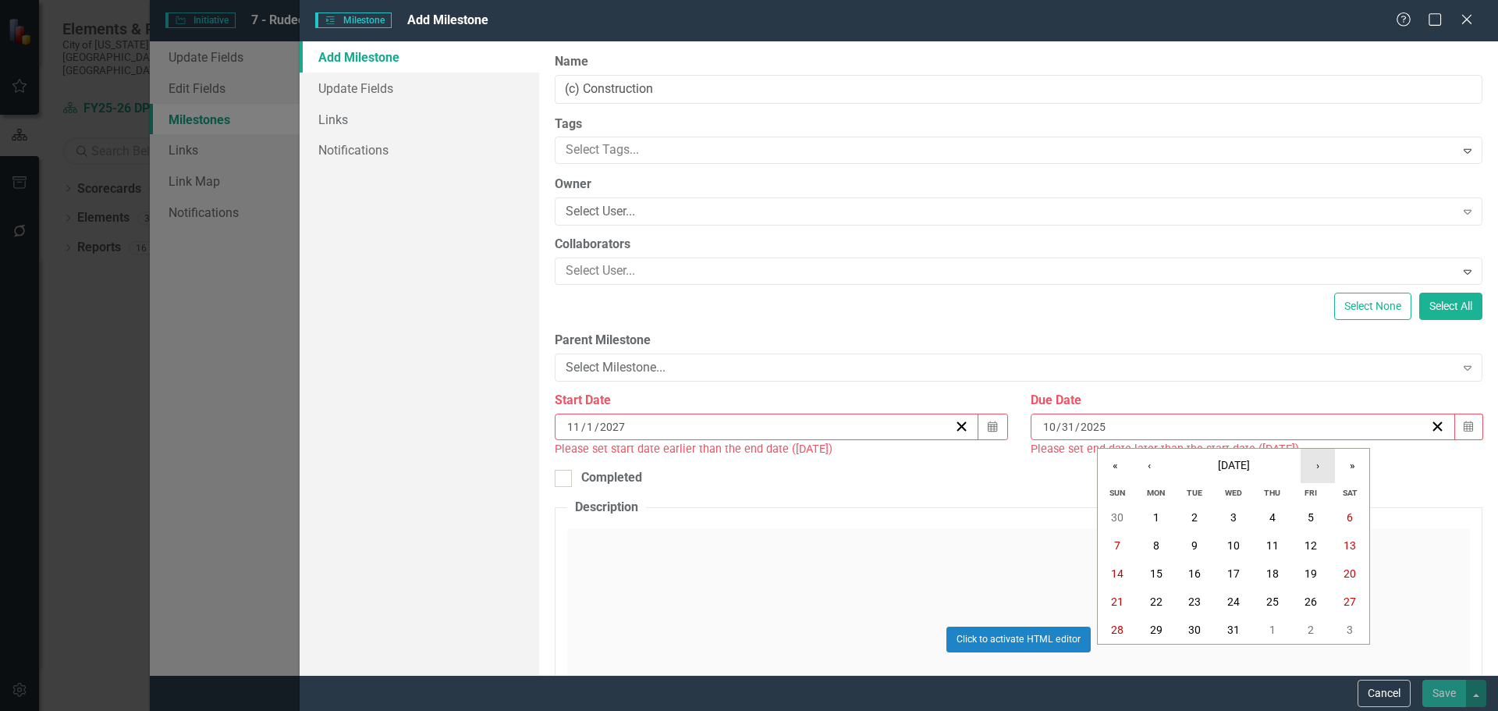
click at [1321, 464] on button "›" at bounding box center [1318, 466] width 34 height 34
click at [1156, 658] on abbr "31" at bounding box center [1156, 658] width 12 height 12
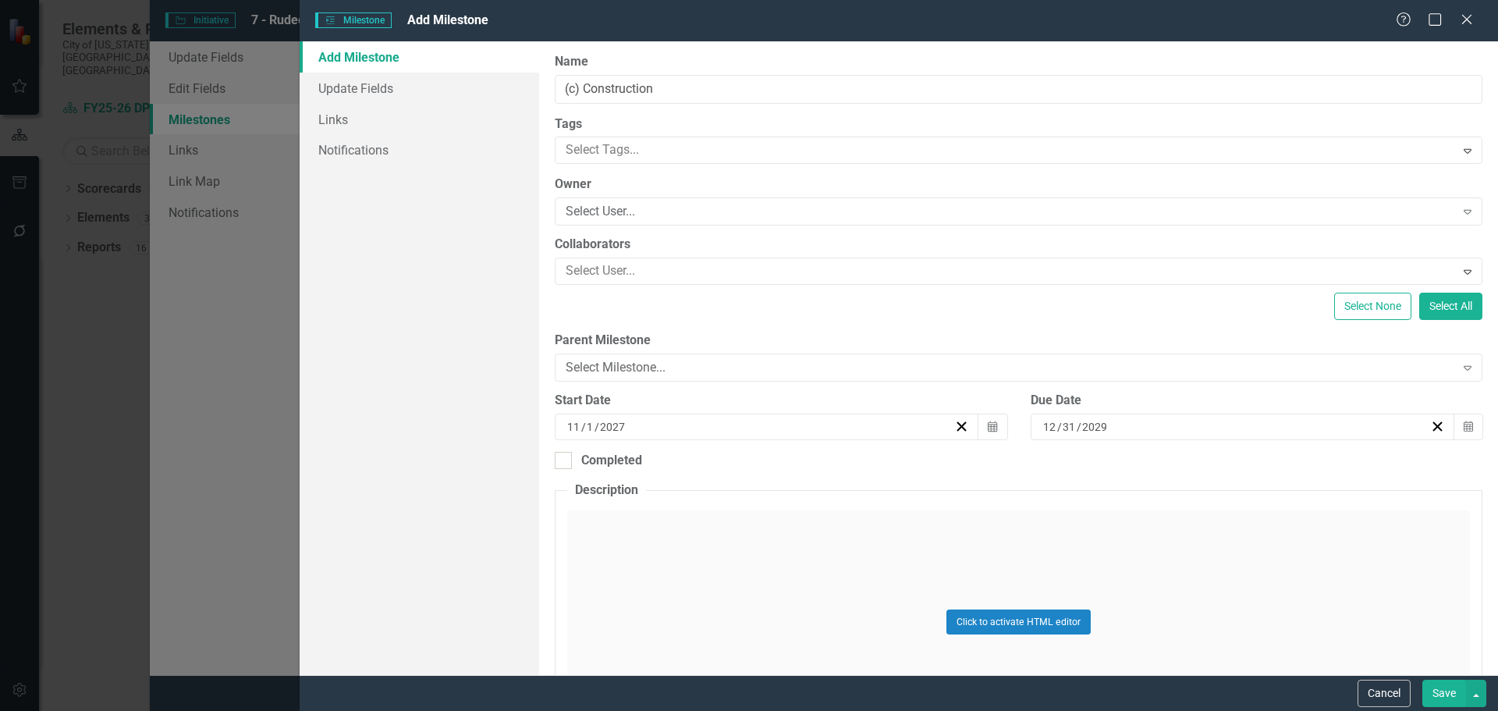
click at [1445, 694] on button "Save" at bounding box center [1445, 693] width 44 height 27
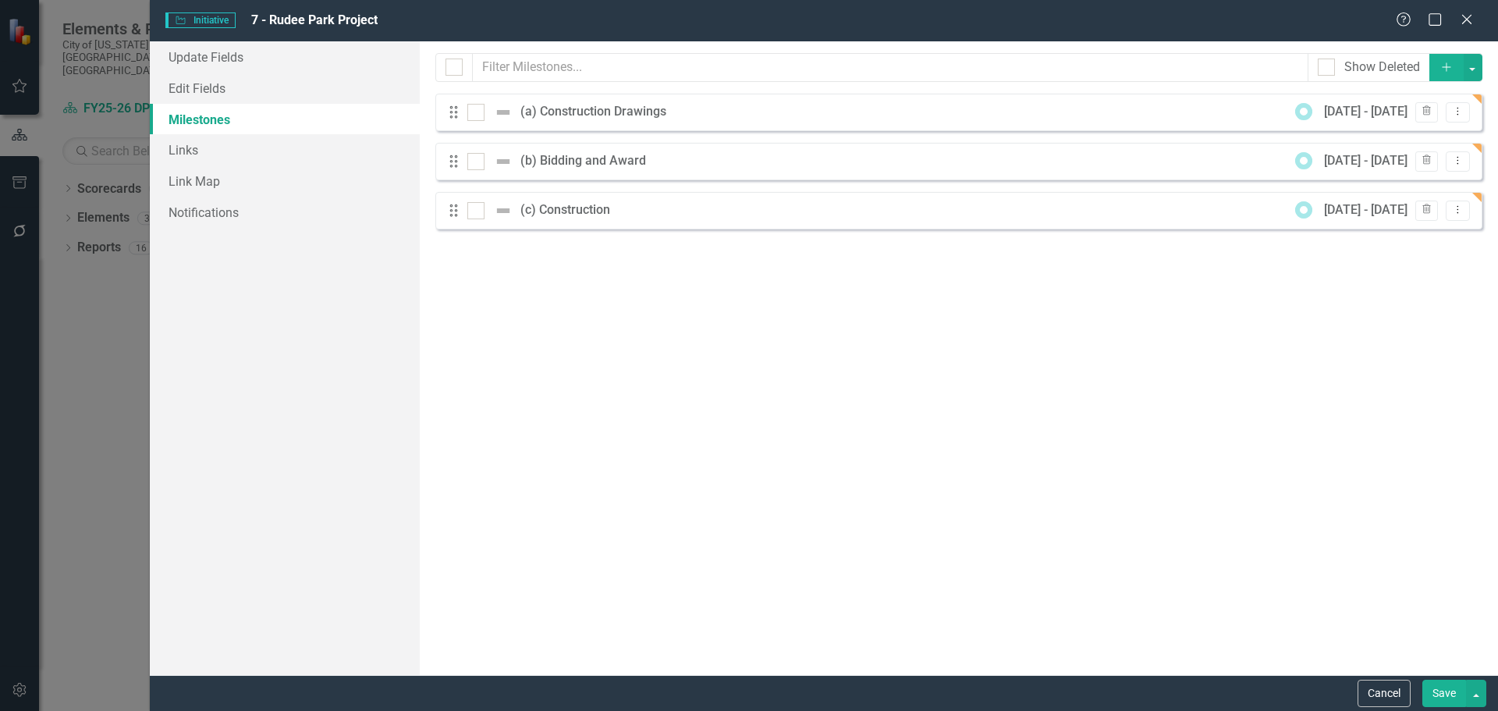
click at [1441, 65] on icon "Add" at bounding box center [1447, 67] width 14 height 11
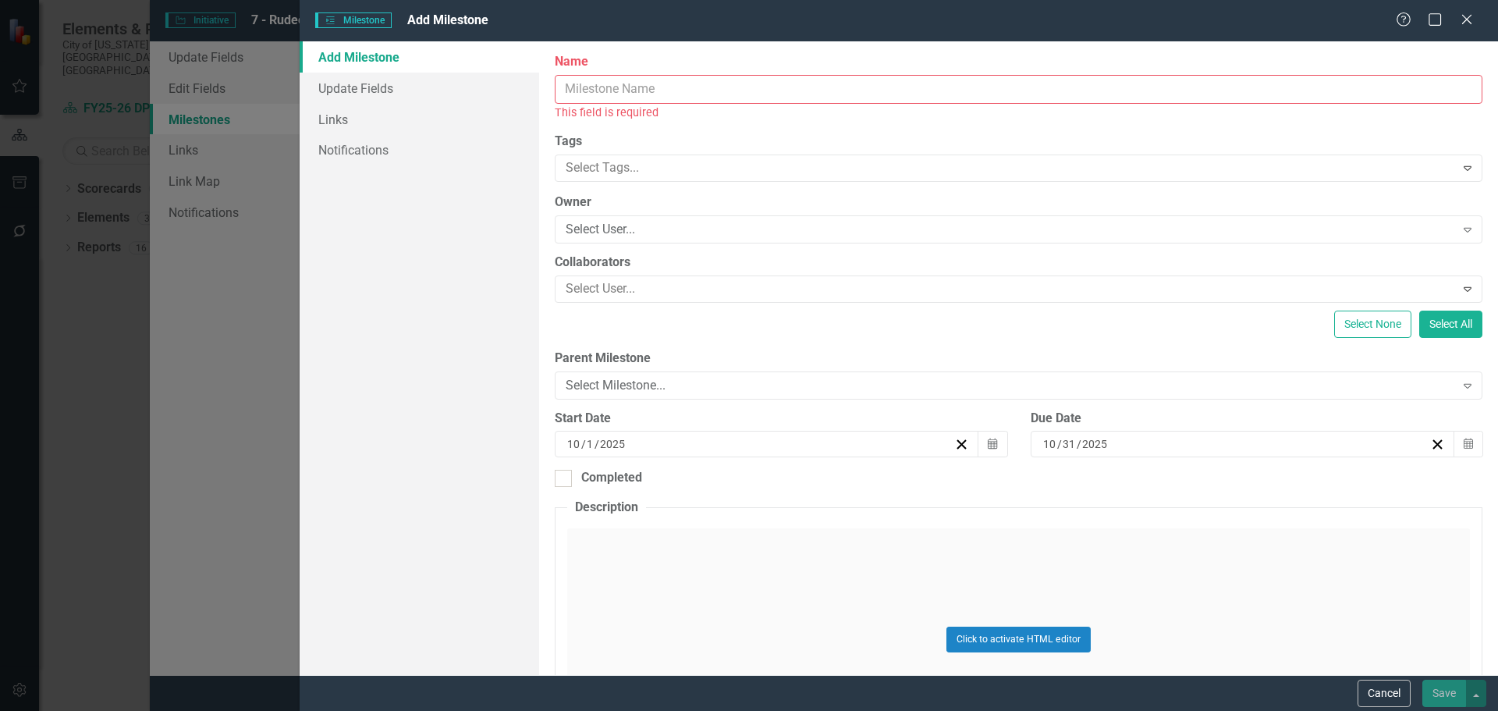
click at [713, 90] on input "Name" at bounding box center [1019, 89] width 928 height 29
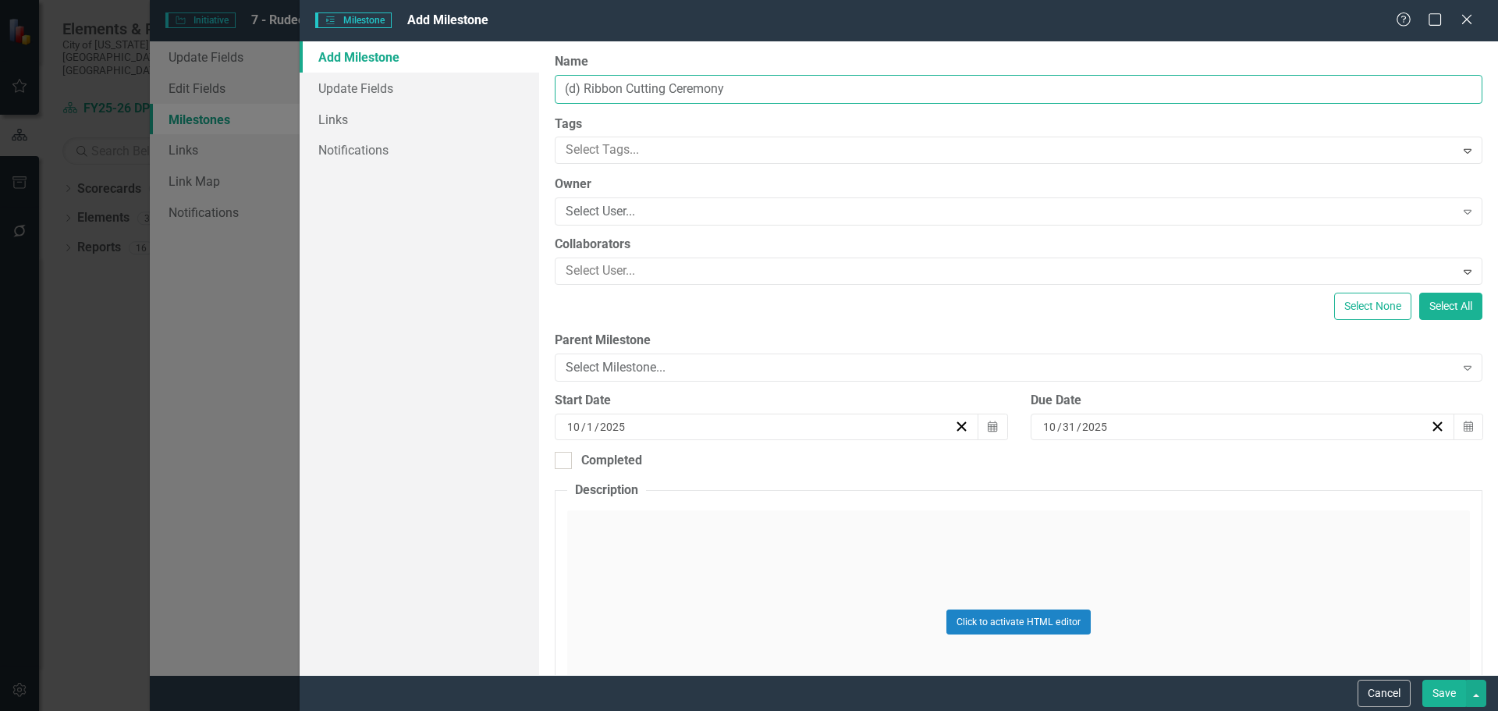
type input "(d) Ribbon Cutting Ceremony"
click at [666, 422] on div "[DATE]" at bounding box center [759, 427] width 389 height 16
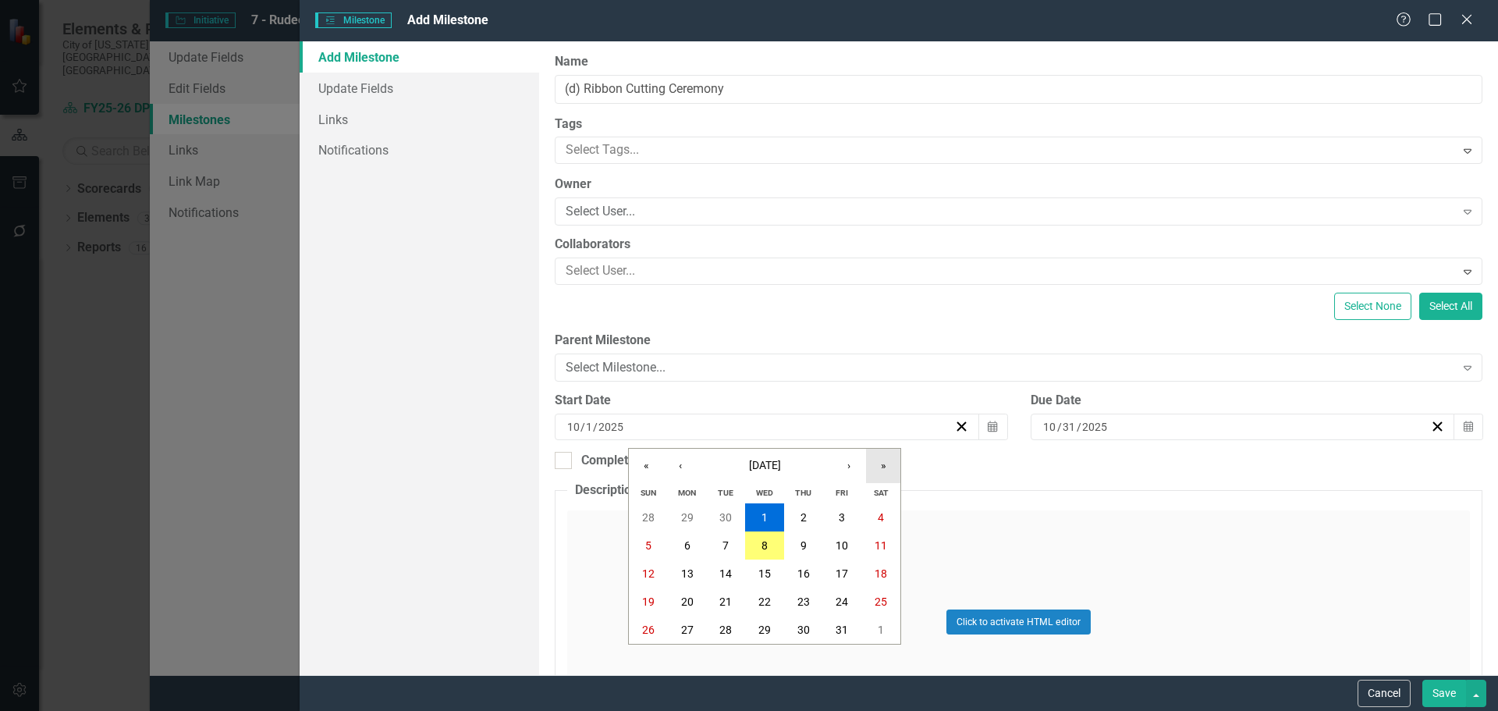
click at [879, 460] on button "»" at bounding box center [883, 466] width 34 height 34
click at [852, 471] on button "›" at bounding box center [849, 466] width 34 height 34
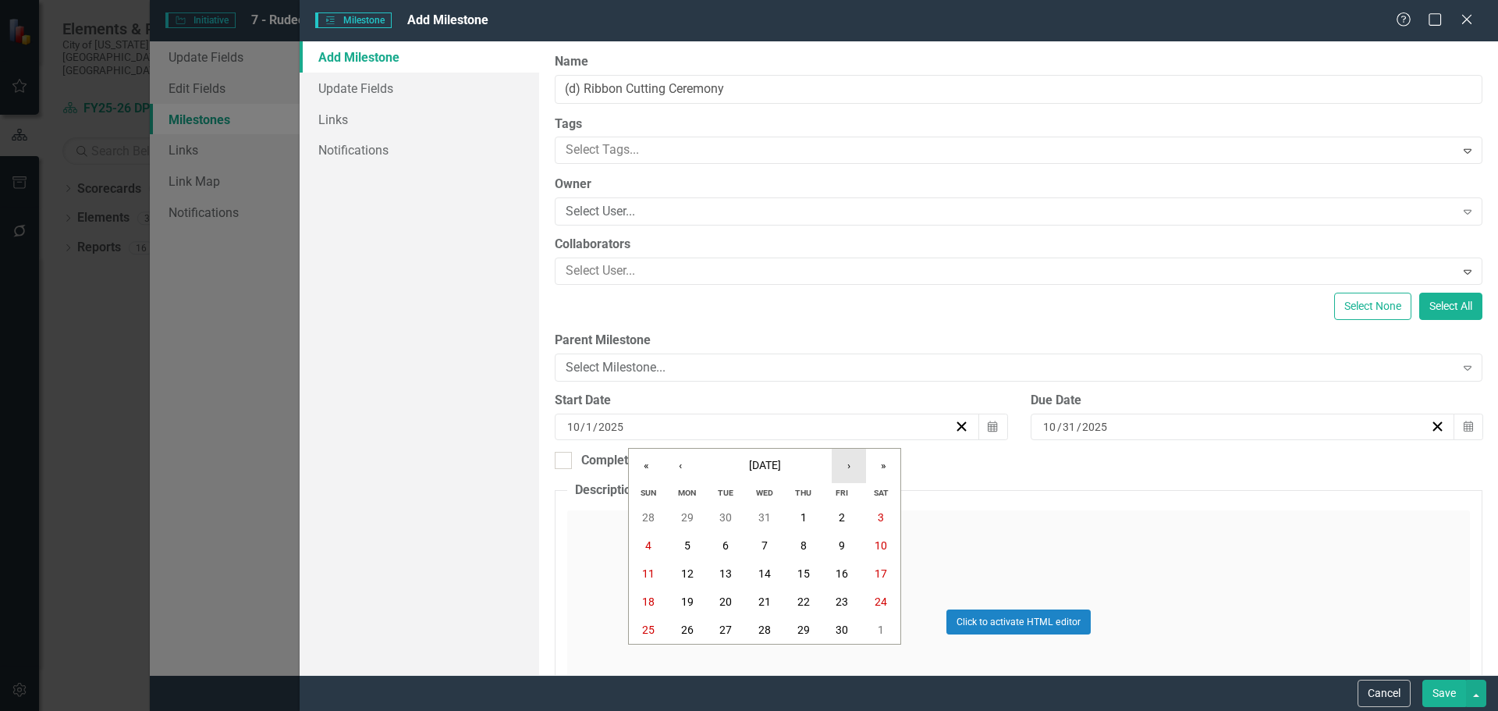
click at [852, 471] on button "›" at bounding box center [849, 466] width 34 height 34
click at [727, 652] on abbr "1" at bounding box center [726, 658] width 6 height 12
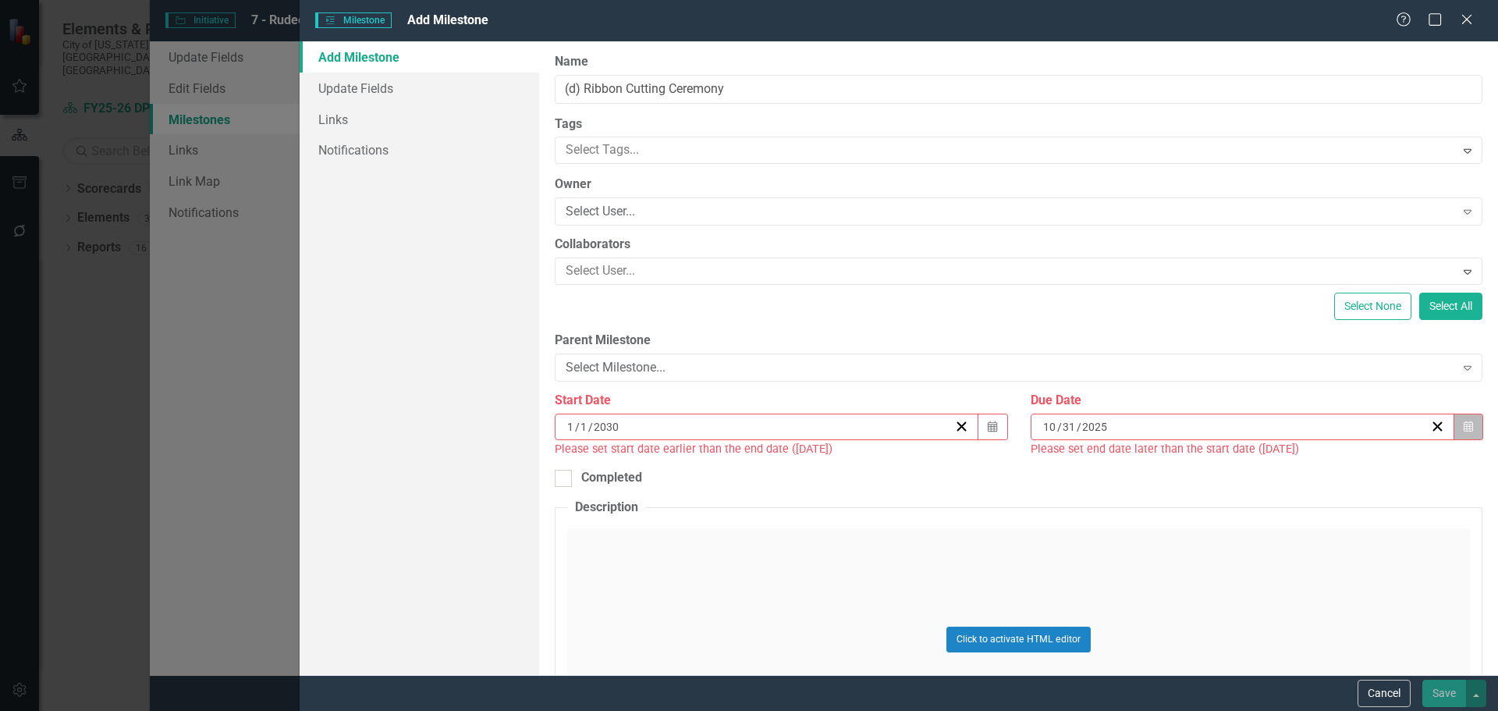
click at [1464, 425] on icon "Calendar" at bounding box center [1468, 426] width 9 height 11
click at [1341, 466] on button "»" at bounding box center [1352, 466] width 34 height 34
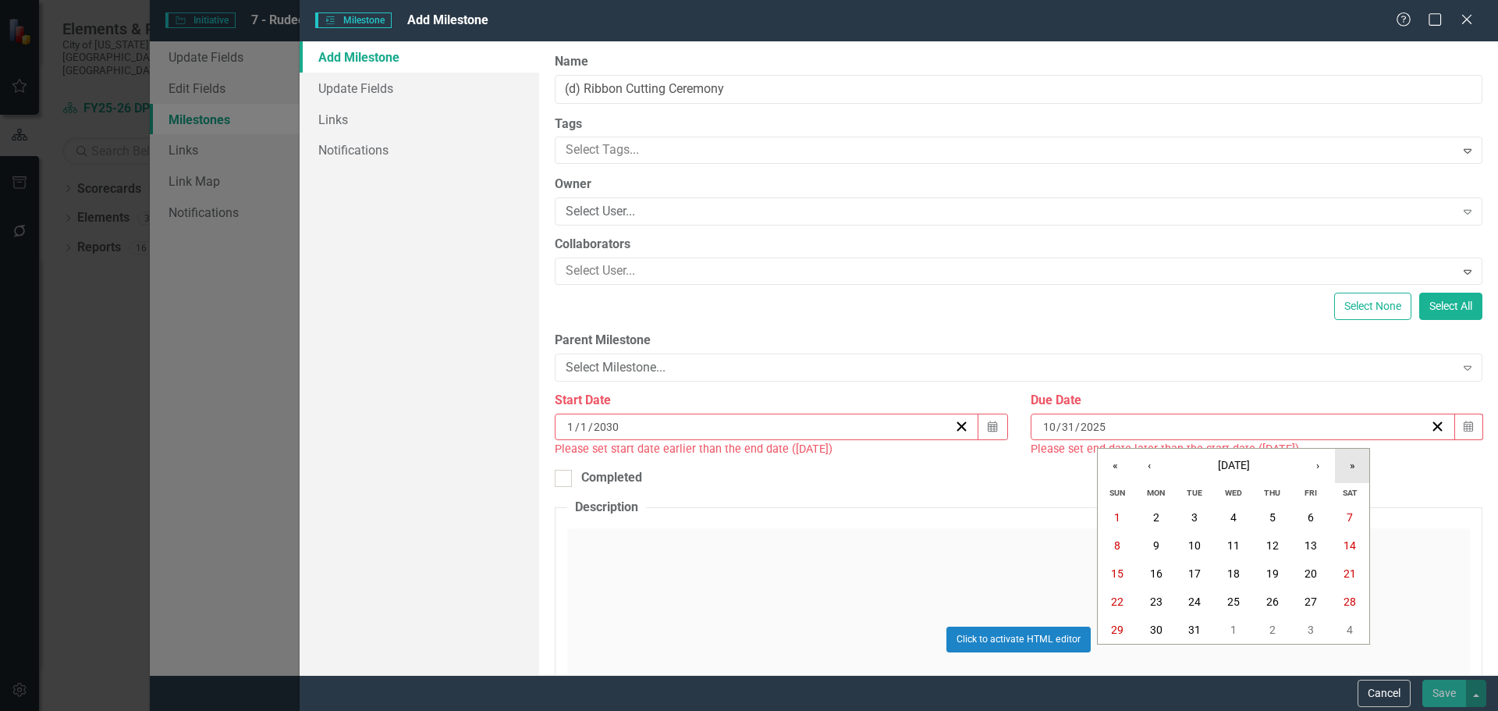
click at [1341, 466] on button "»" at bounding box center [1352, 466] width 34 height 34
click at [1114, 466] on button "«" at bounding box center [1115, 466] width 34 height 34
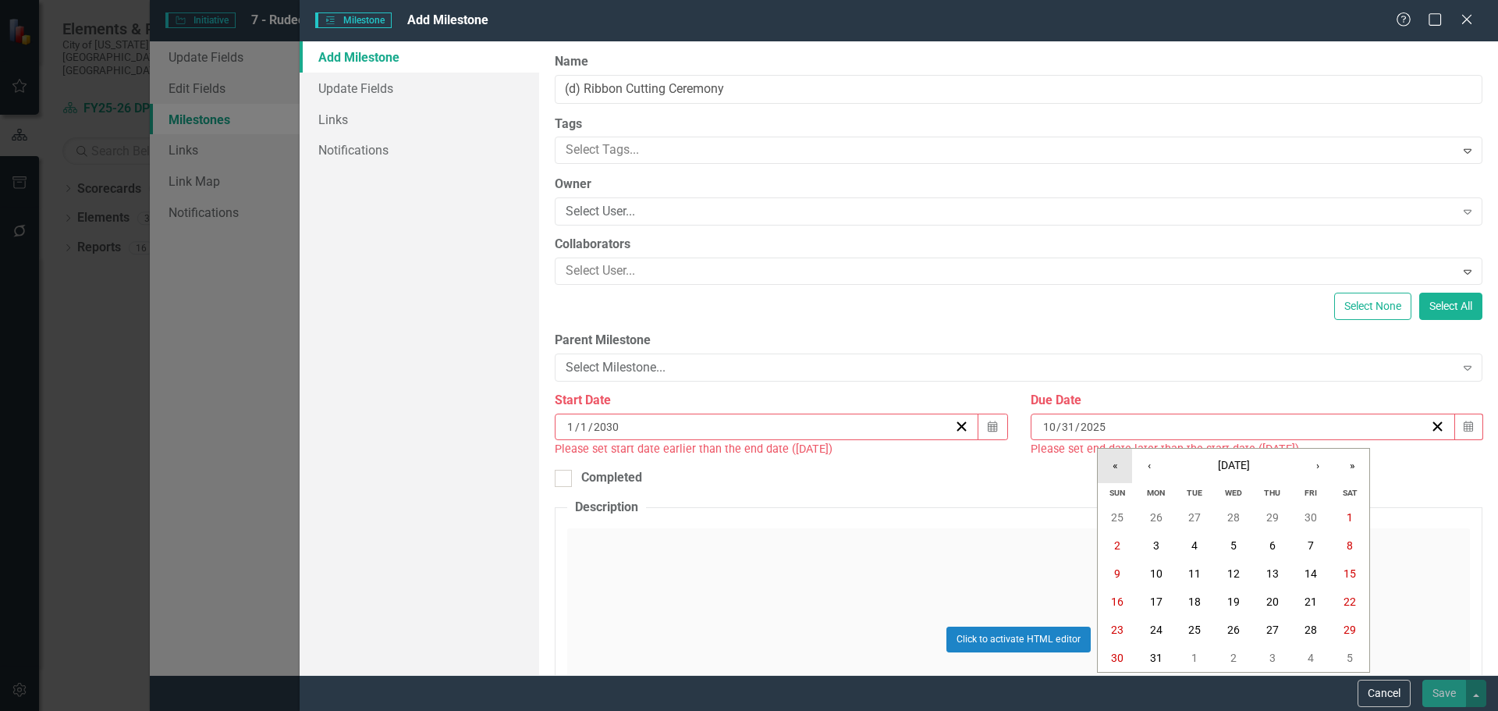
click at [1114, 466] on button "«" at bounding box center [1115, 466] width 34 height 34
click at [1328, 469] on button "›" at bounding box center [1318, 466] width 34 height 34
click at [1231, 628] on abbr "1" at bounding box center [1234, 630] width 6 height 12
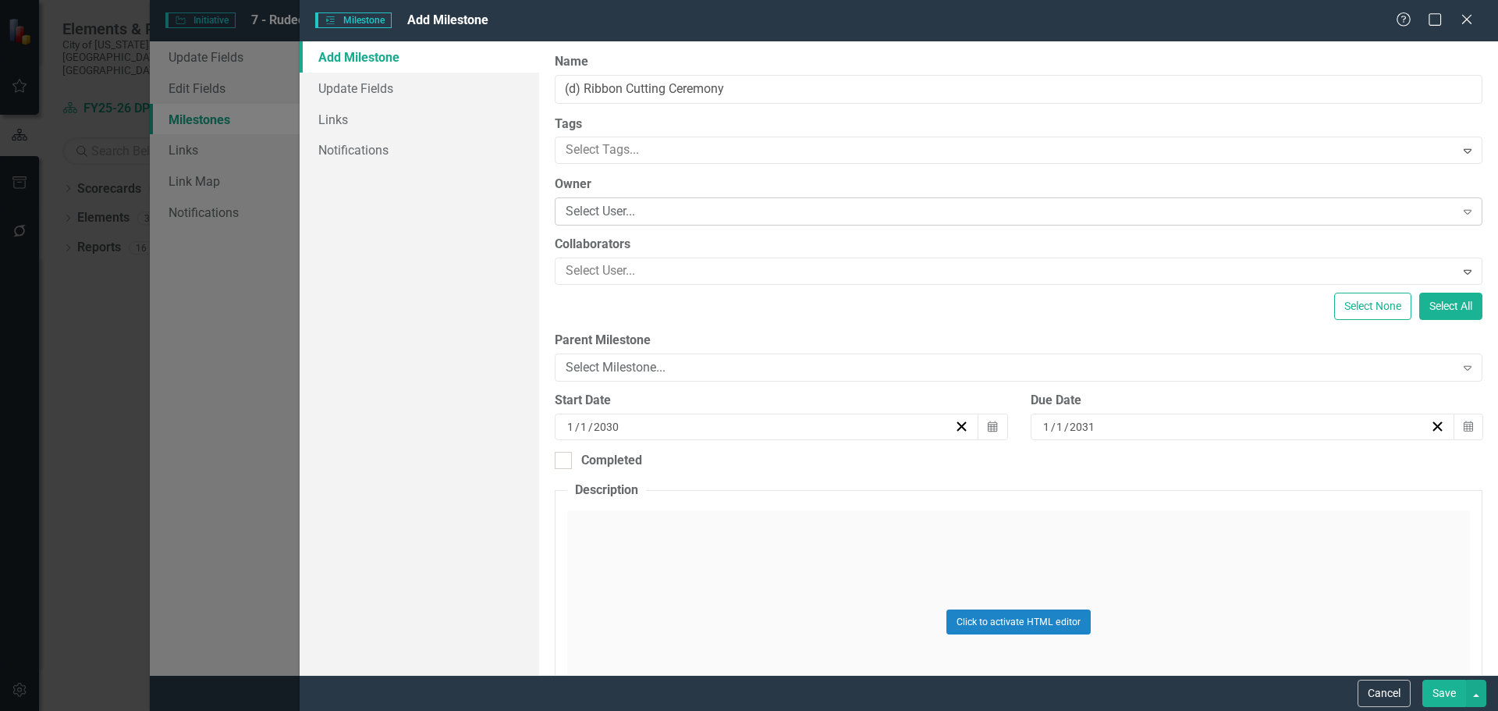
click at [660, 218] on div "Select User..." at bounding box center [1010, 212] width 889 height 18
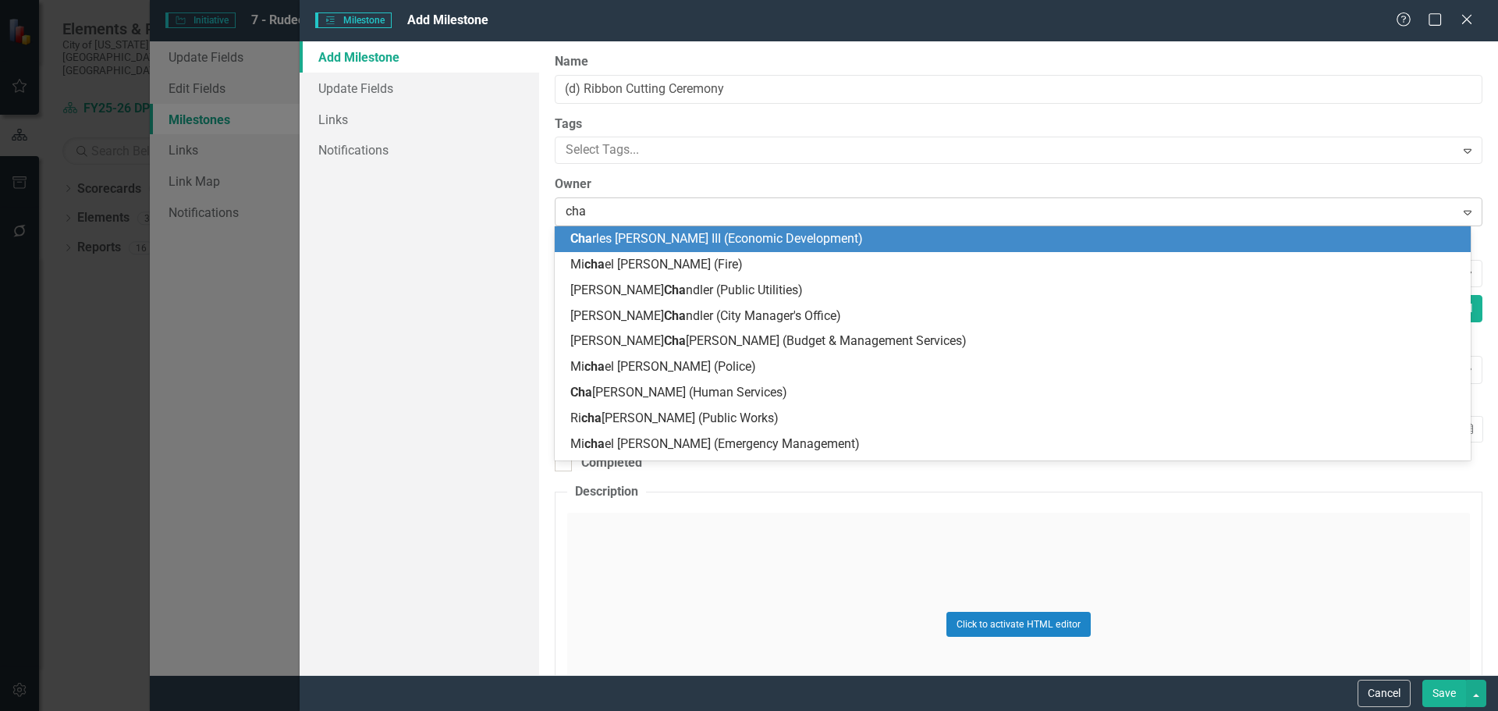
type input "[PERSON_NAME]"
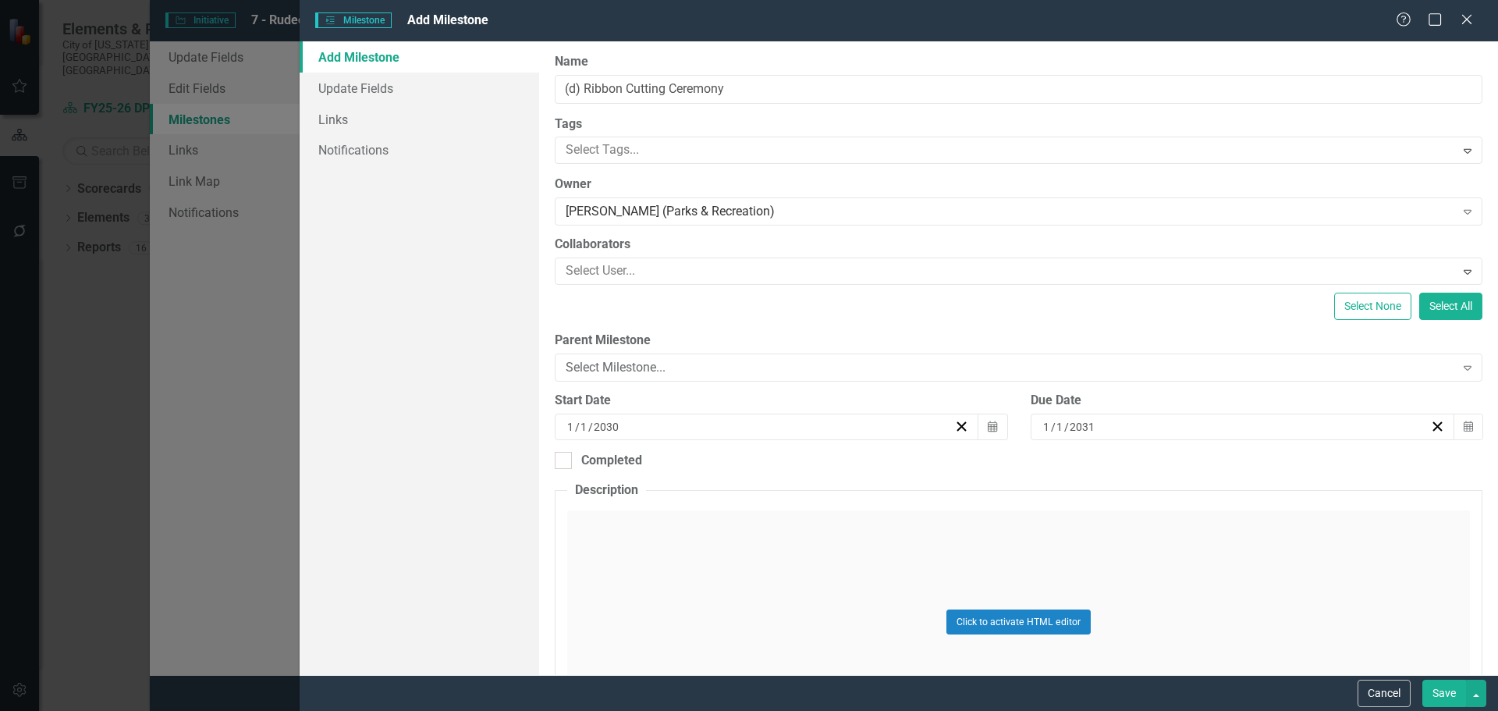
click at [1454, 686] on button "Save" at bounding box center [1445, 693] width 44 height 27
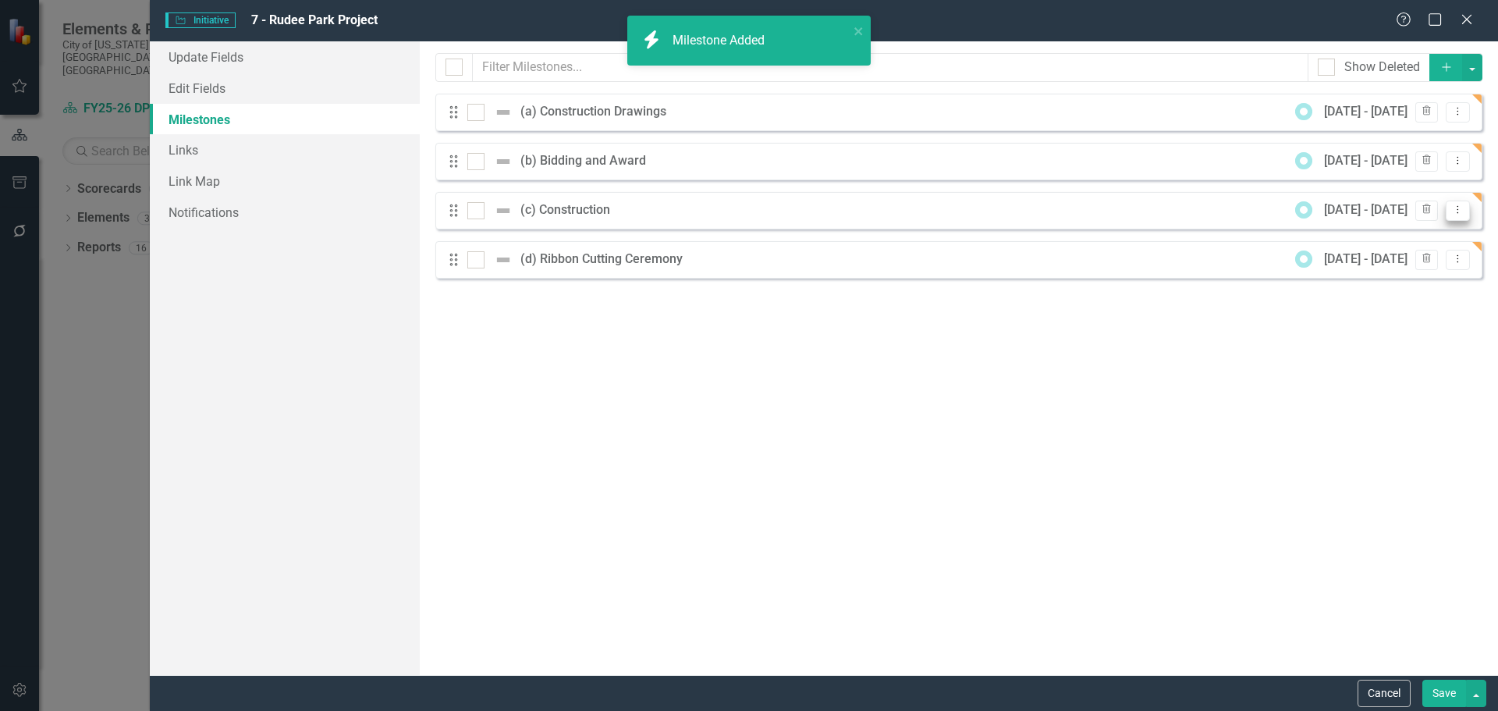
click at [1459, 208] on icon "Dropdown Menu" at bounding box center [1457, 209] width 13 height 10
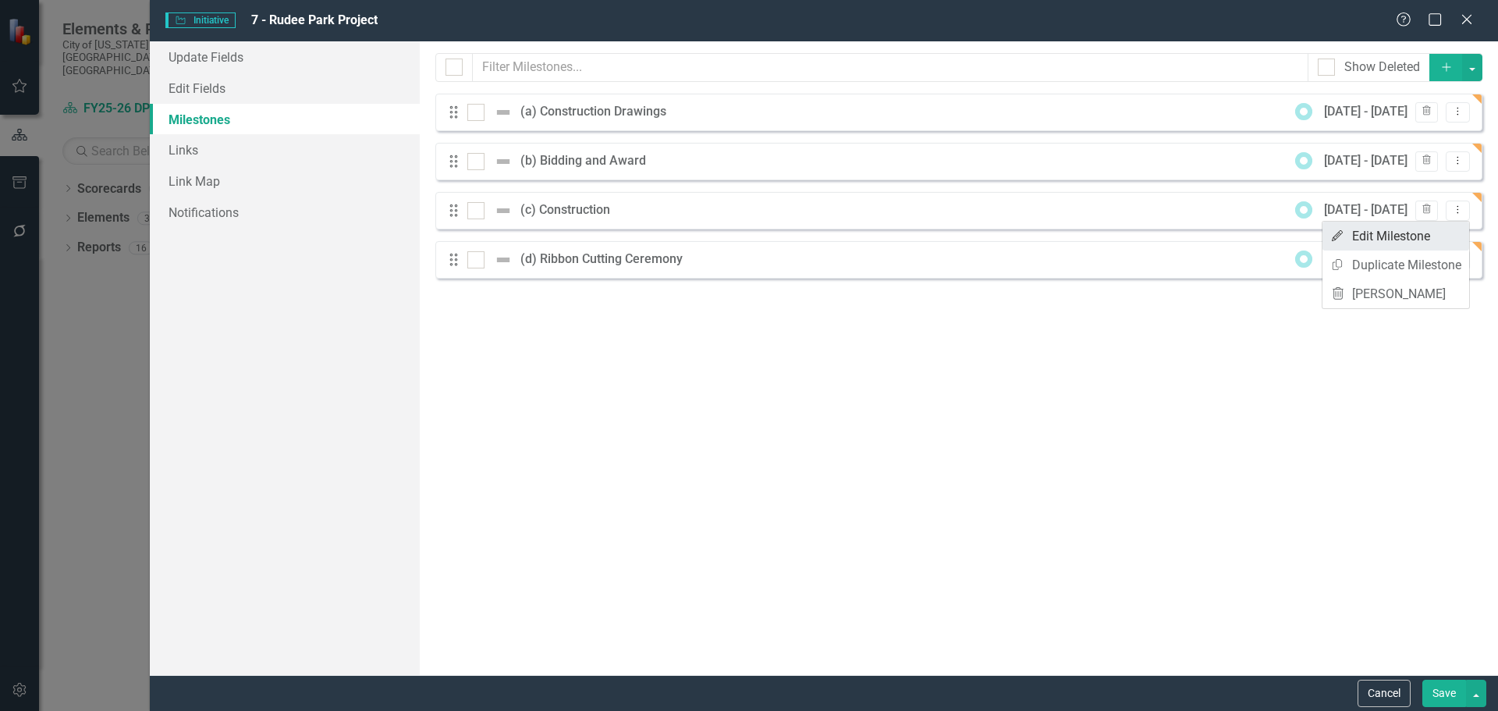
click at [1419, 240] on link "Edit Edit Milestone" at bounding box center [1396, 236] width 147 height 29
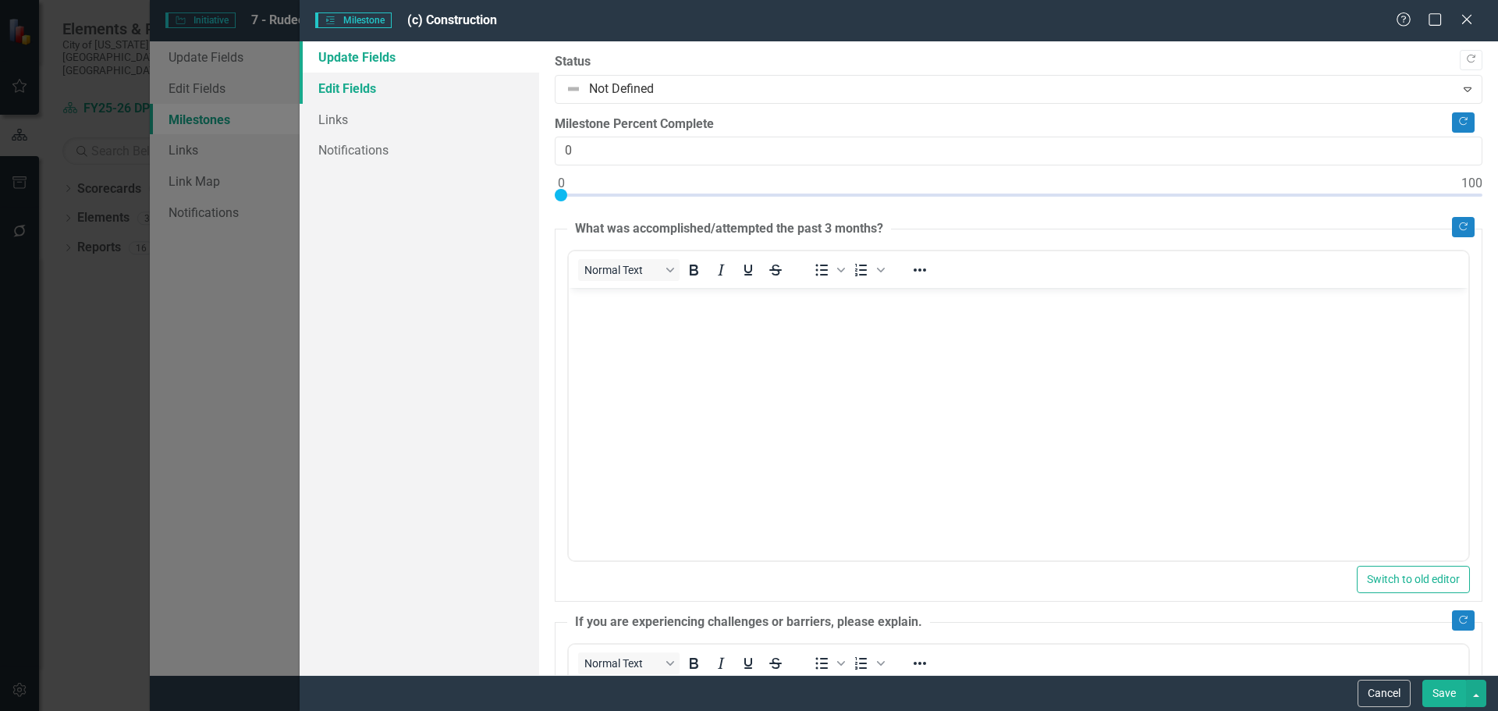
click at [327, 89] on link "Edit Fields" at bounding box center [420, 88] width 240 height 31
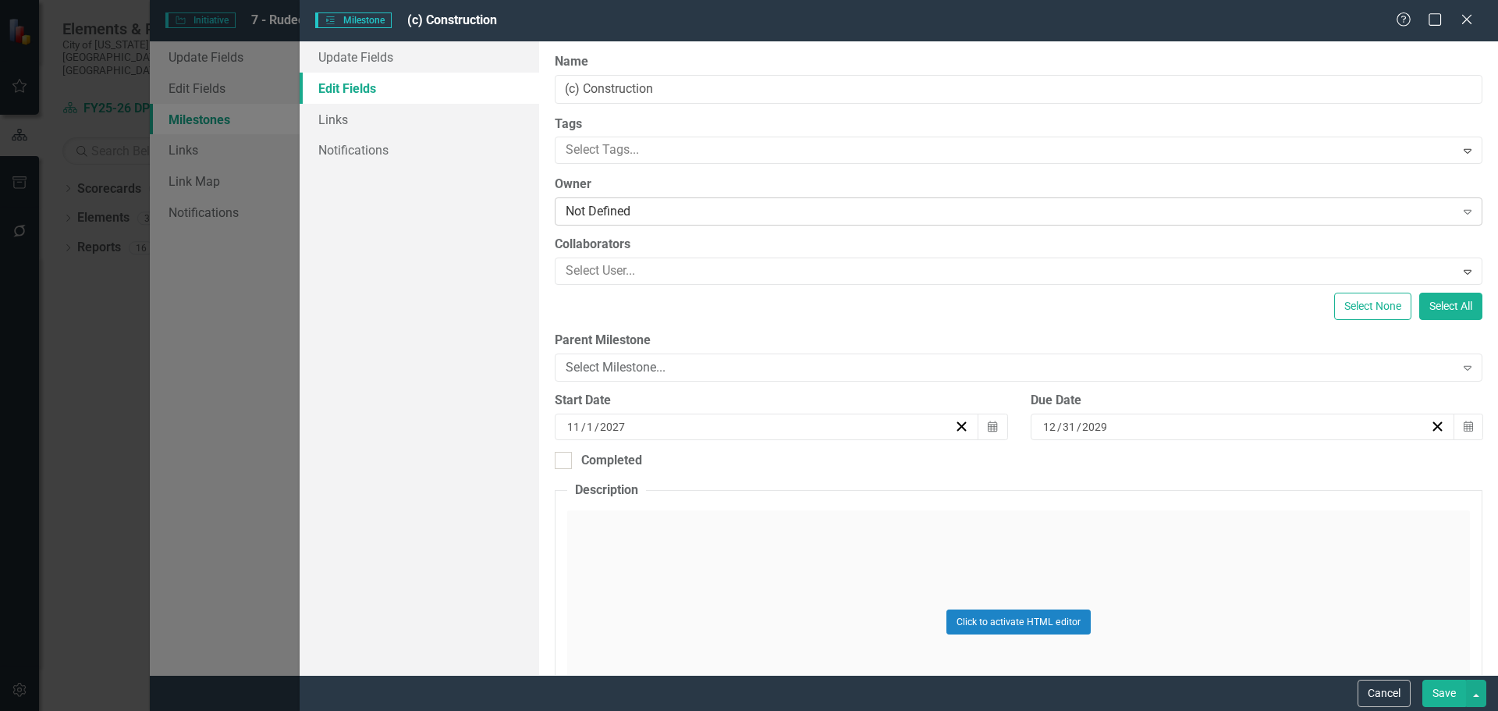
click at [640, 208] on div "Not Defined" at bounding box center [1010, 212] width 889 height 18
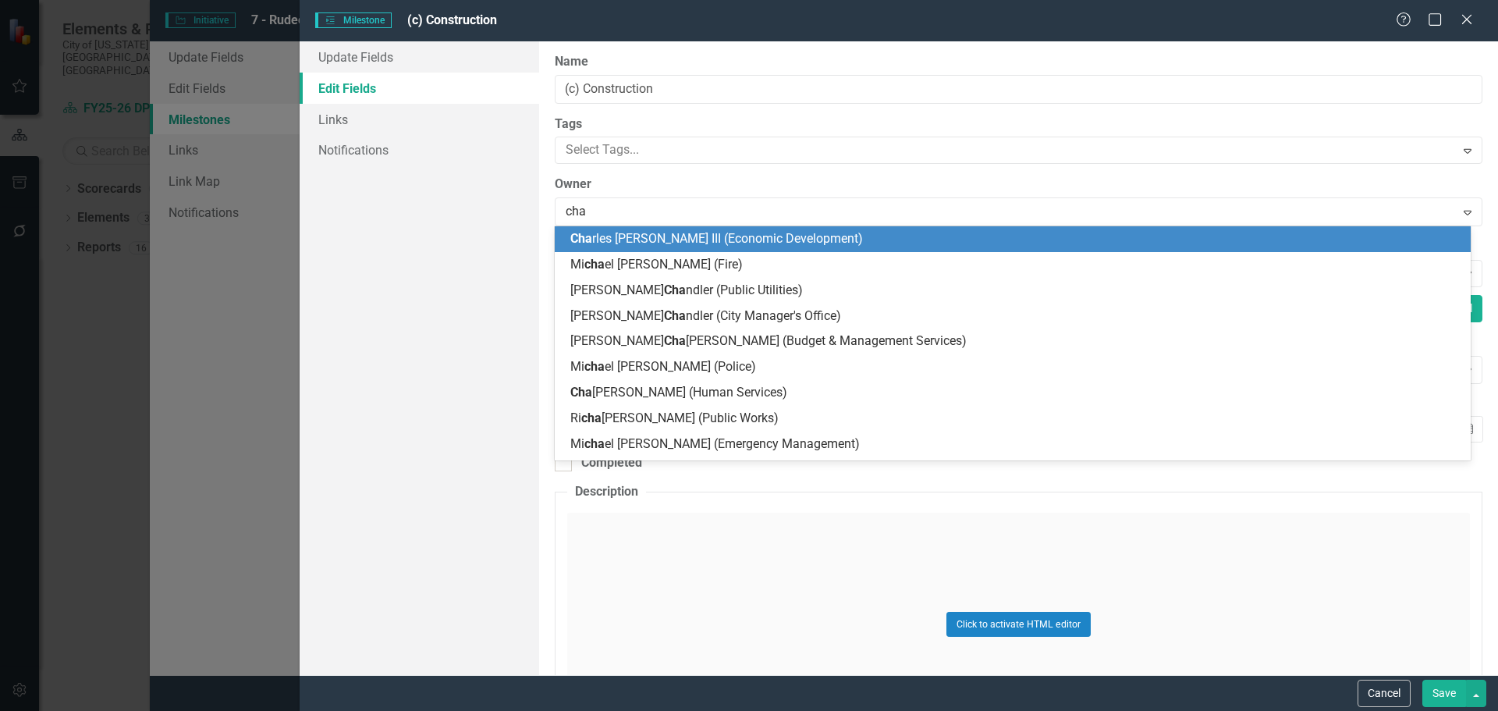
type input "[PERSON_NAME]"
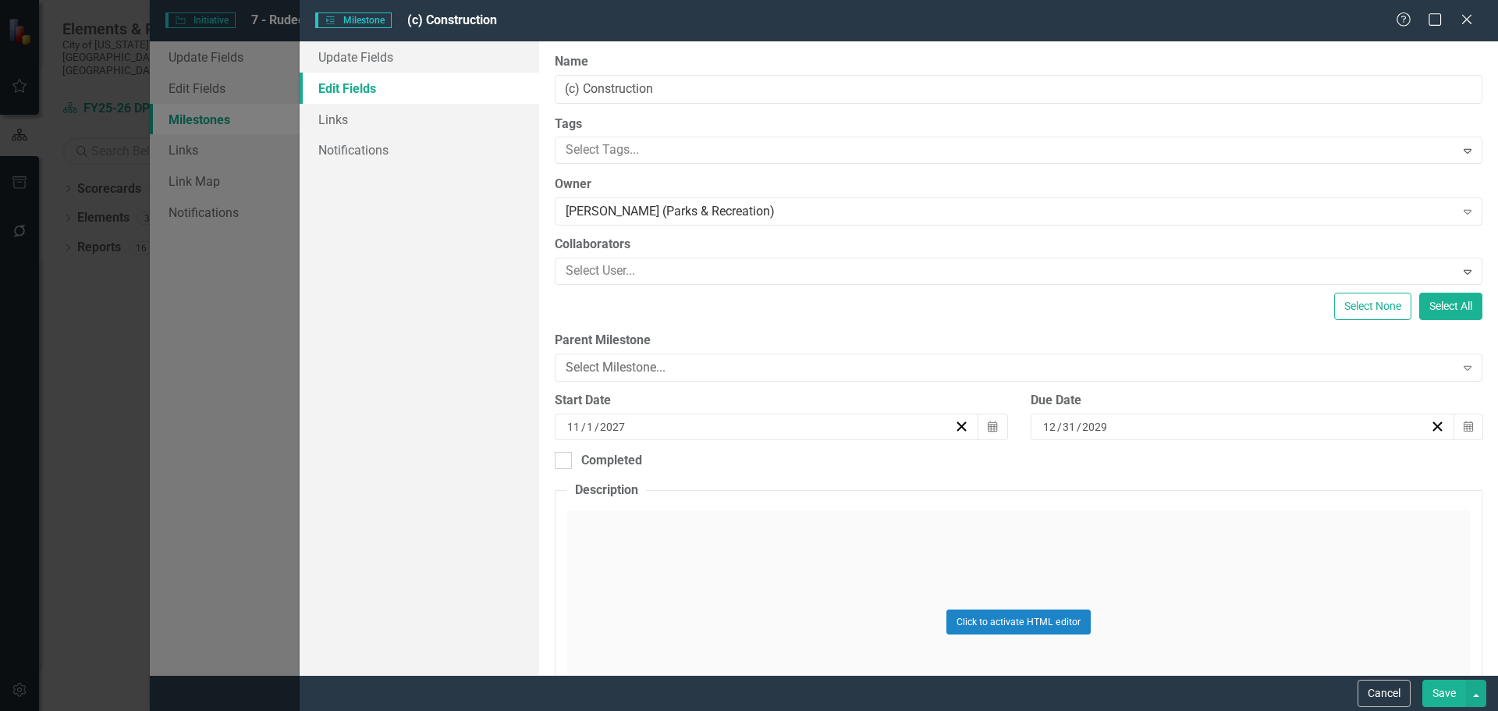
click at [1438, 694] on button "Save" at bounding box center [1445, 693] width 44 height 27
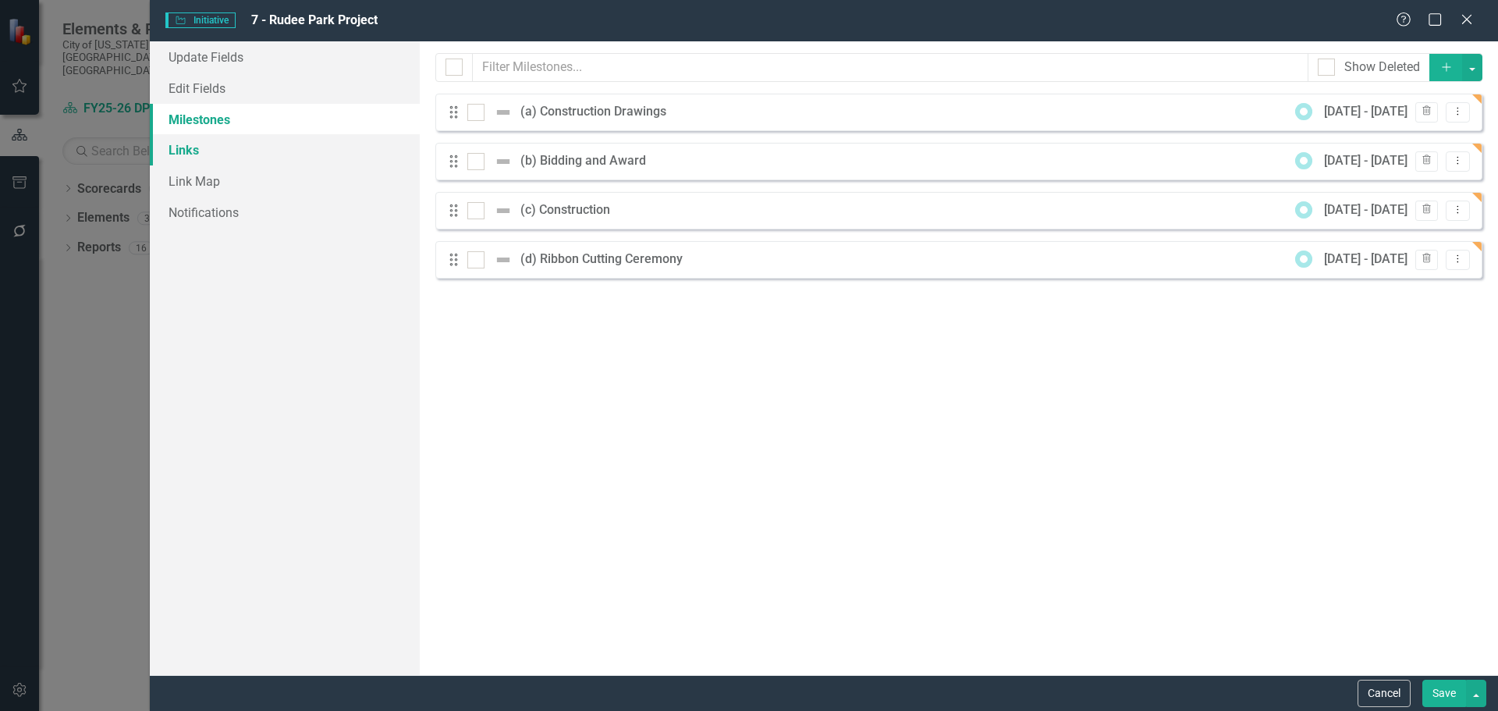
click at [205, 151] on link "Links" at bounding box center [285, 149] width 270 height 31
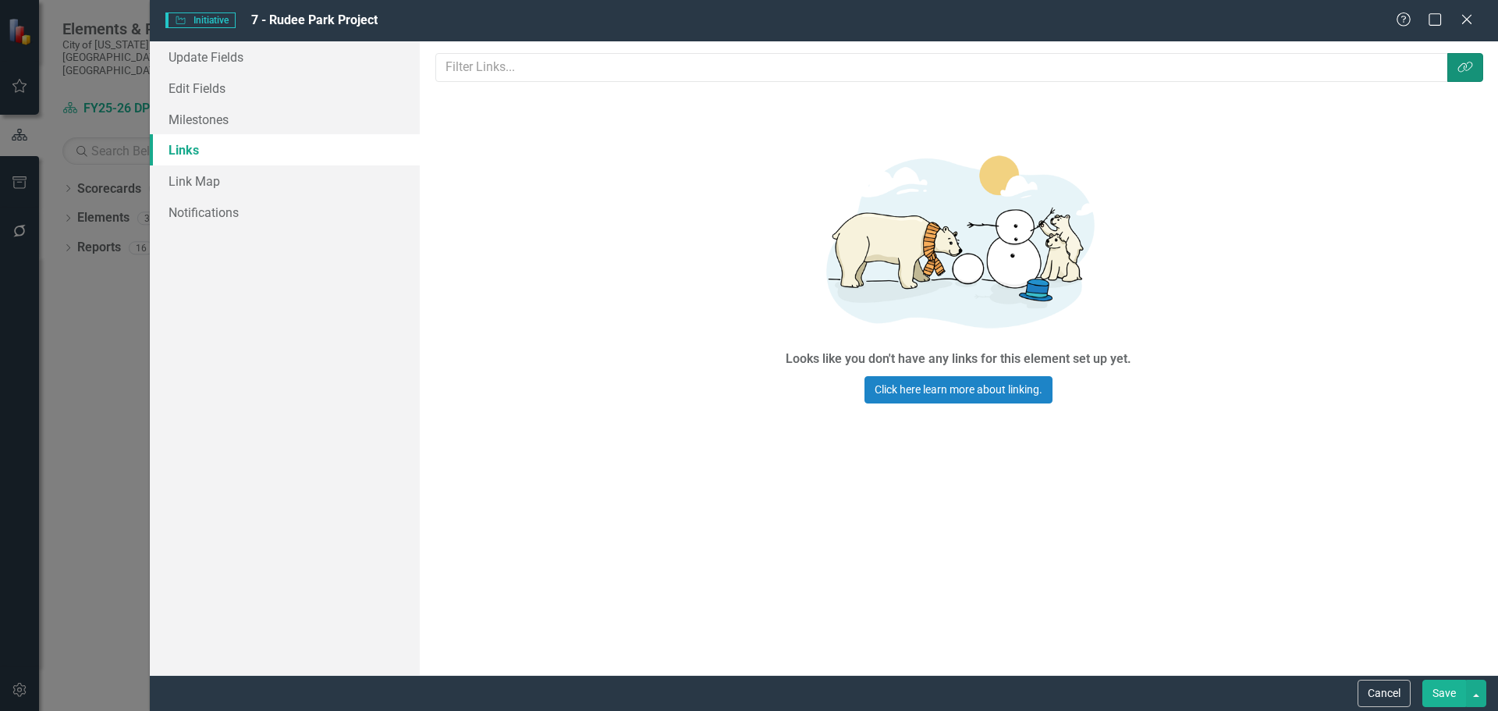
click at [1463, 70] on icon "Link Tag" at bounding box center [1466, 67] width 16 height 12
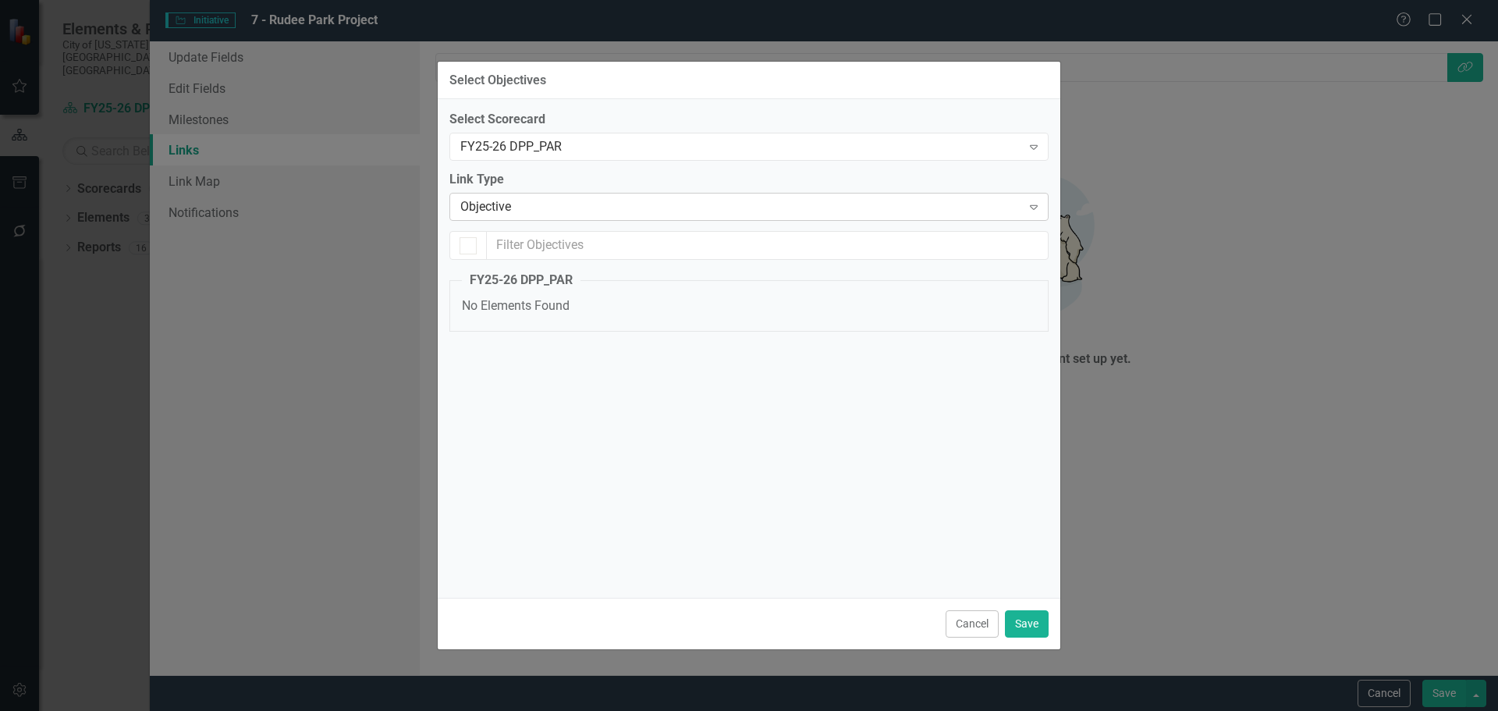
click at [763, 218] on div "Objective Expand" at bounding box center [748, 207] width 599 height 28
click at [1384, 454] on div "Select Objectives Select Scorecard FY25-26 DPP_PAR Expand Link Type Objective E…" at bounding box center [749, 355] width 1498 height 711
click at [980, 623] on button "Cancel" at bounding box center [972, 623] width 53 height 27
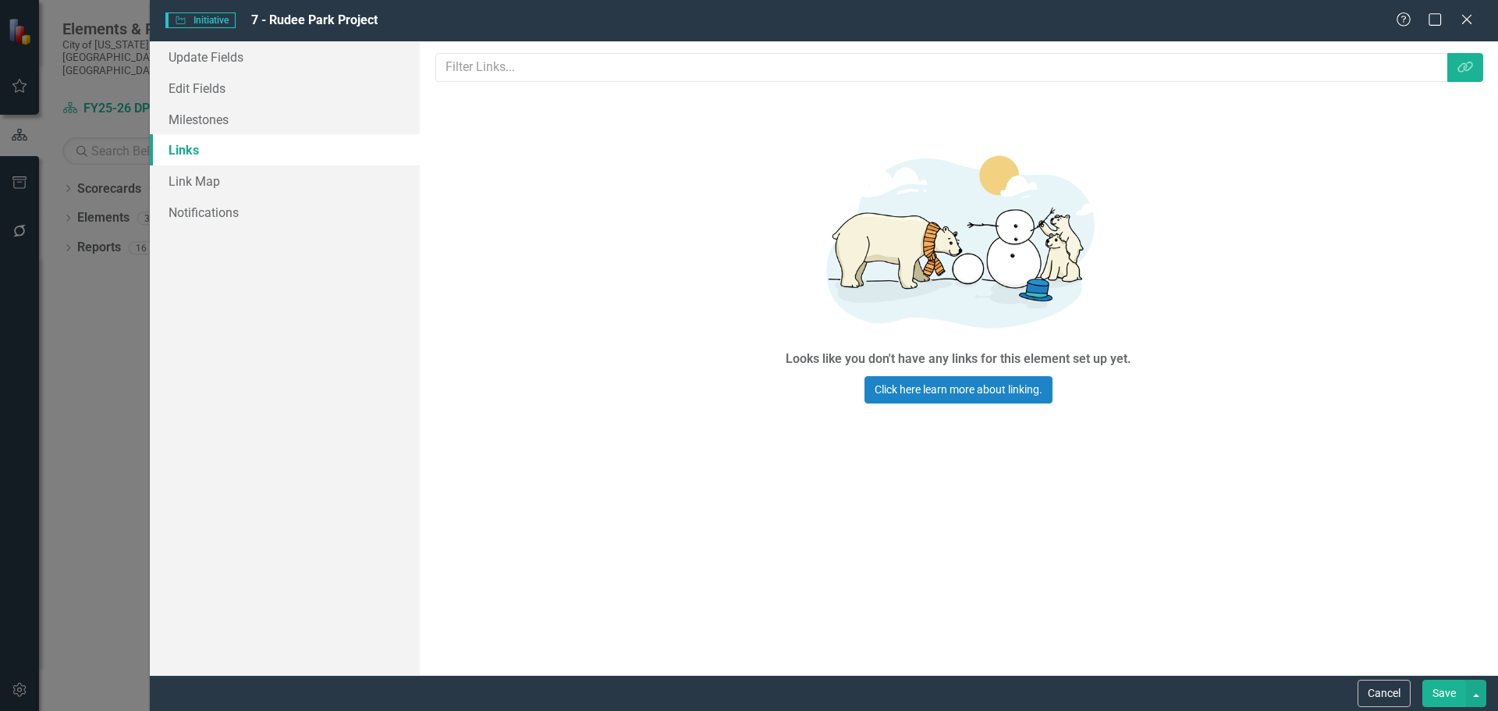
click at [1438, 688] on button "Save" at bounding box center [1445, 693] width 44 height 27
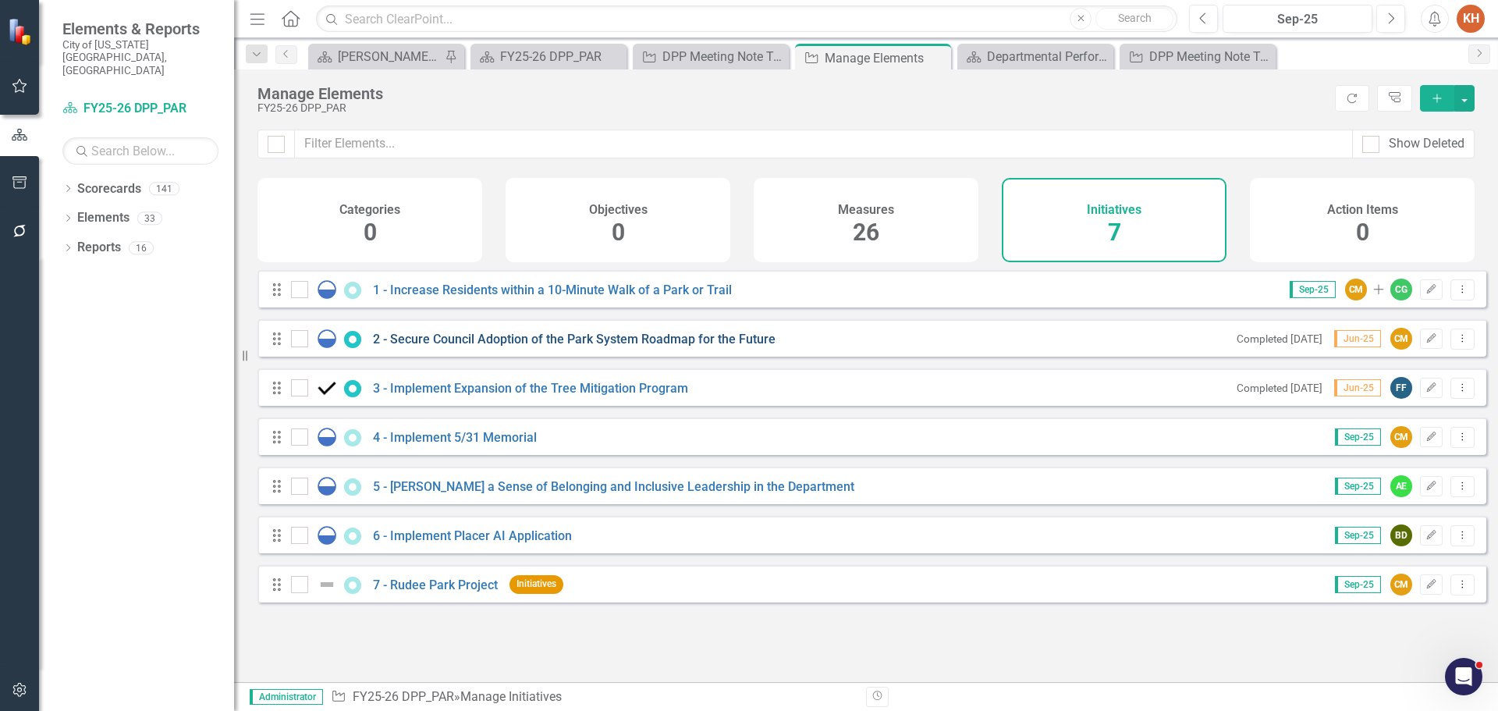
click at [446, 346] on link "2 - Secure Council Adoption of the Park System Roadmap for the Future" at bounding box center [574, 339] width 403 height 15
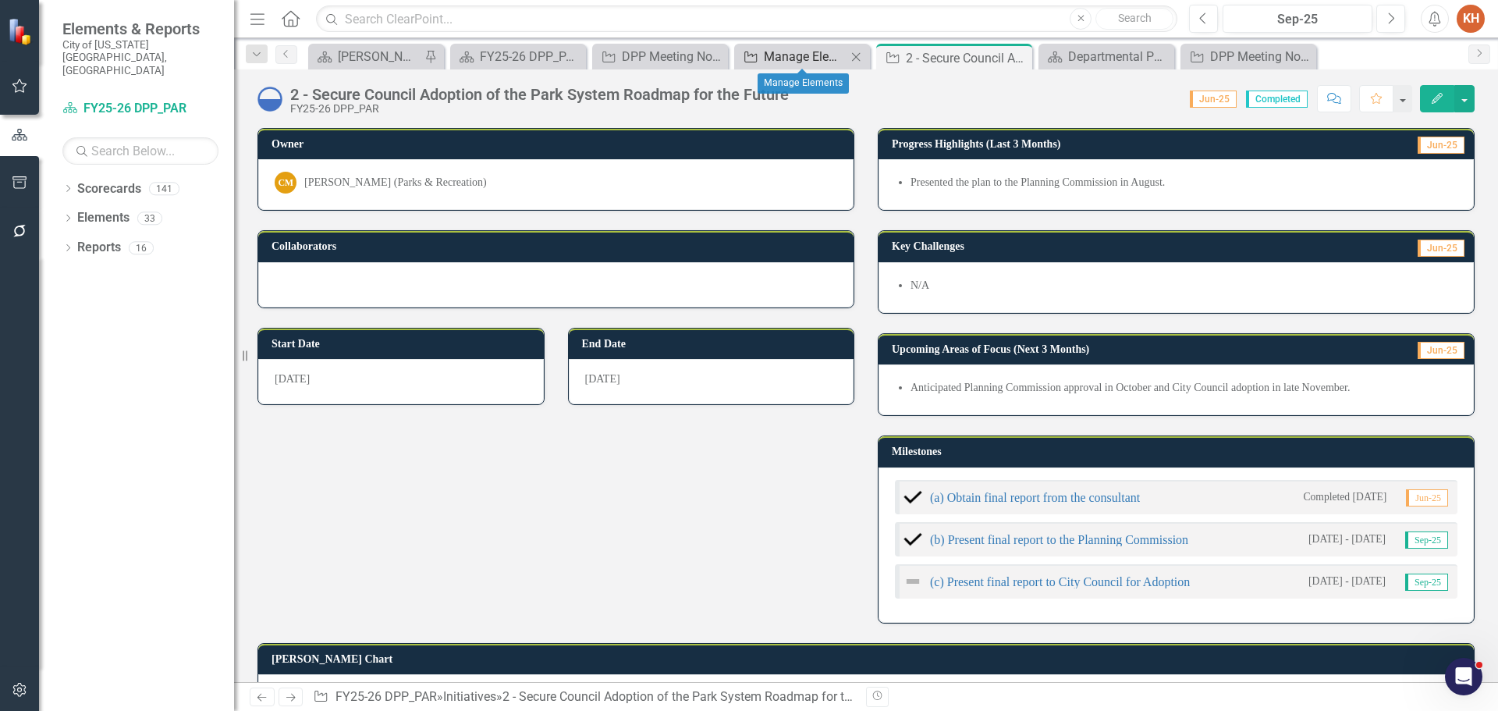
click at [797, 59] on div "Manage Elements" at bounding box center [805, 57] width 83 height 20
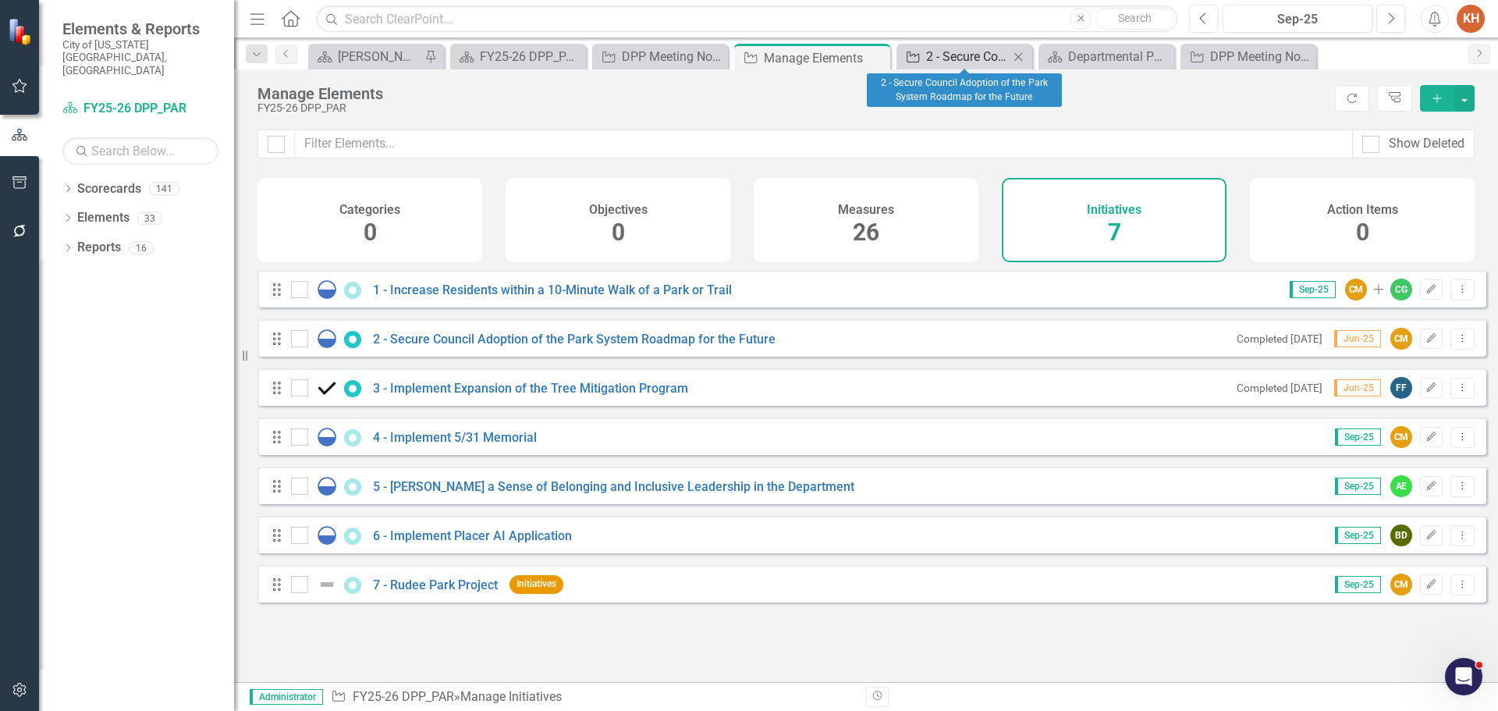
click at [978, 60] on div "2 - Secure Council Adoption of the Park System Roadmap for the Future" at bounding box center [967, 57] width 83 height 20
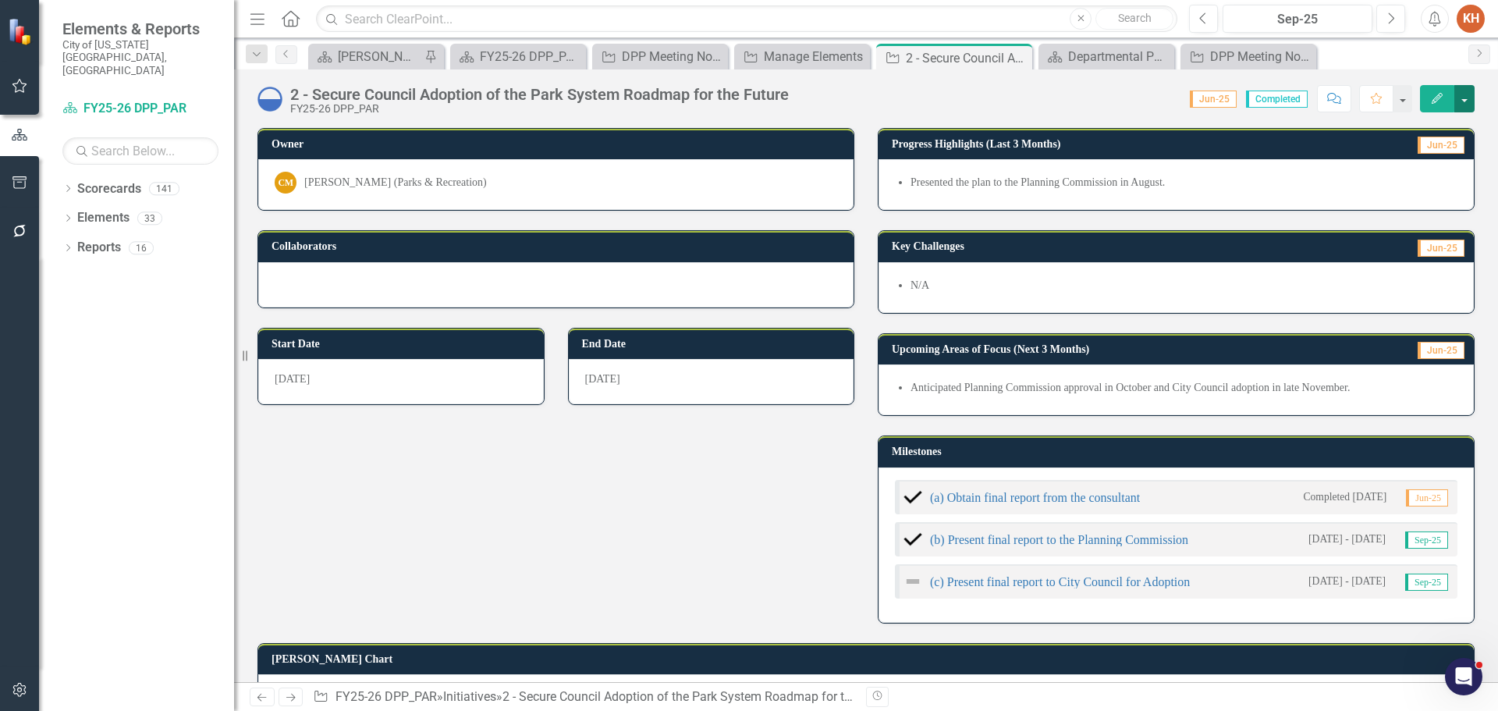
click at [1456, 104] on button "button" at bounding box center [1465, 98] width 20 height 27
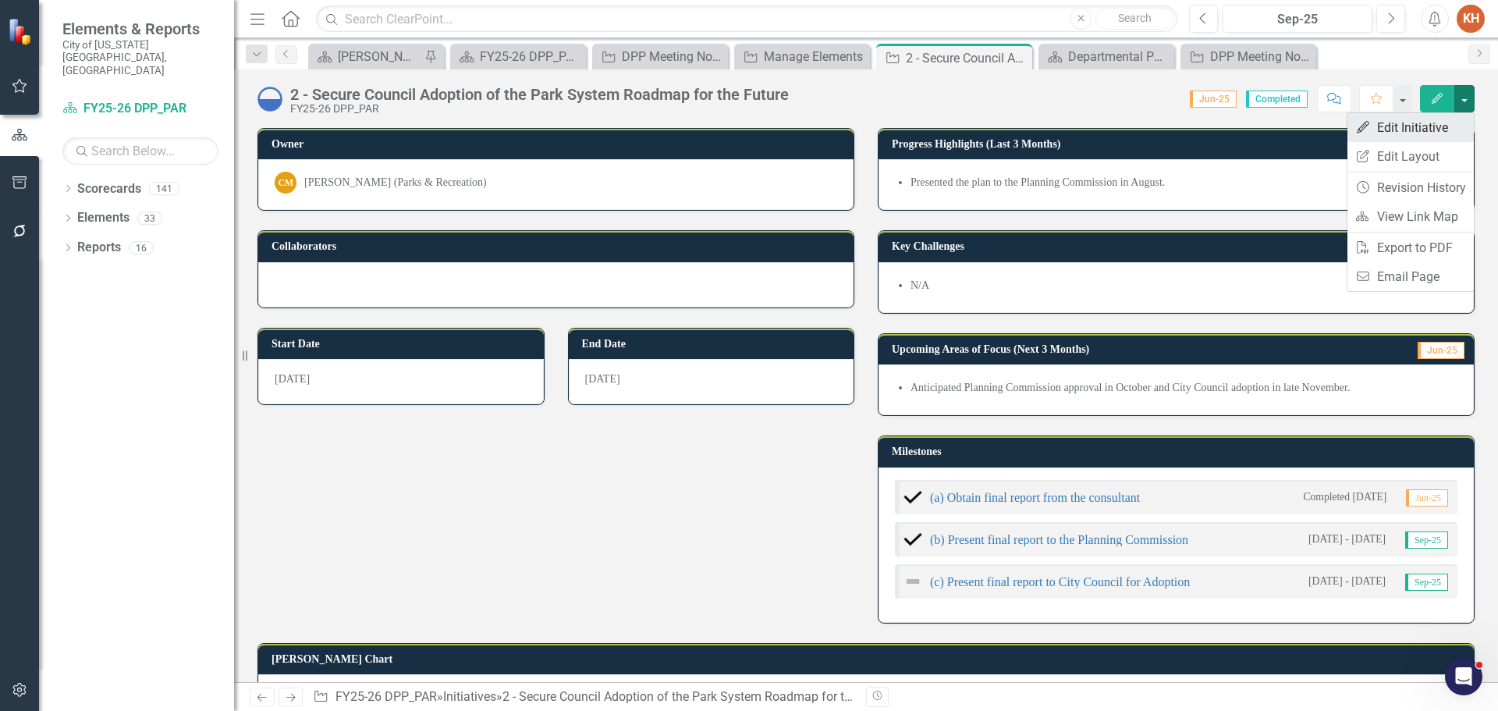
click at [1423, 130] on link "Edit Edit Initiative" at bounding box center [1411, 127] width 126 height 29
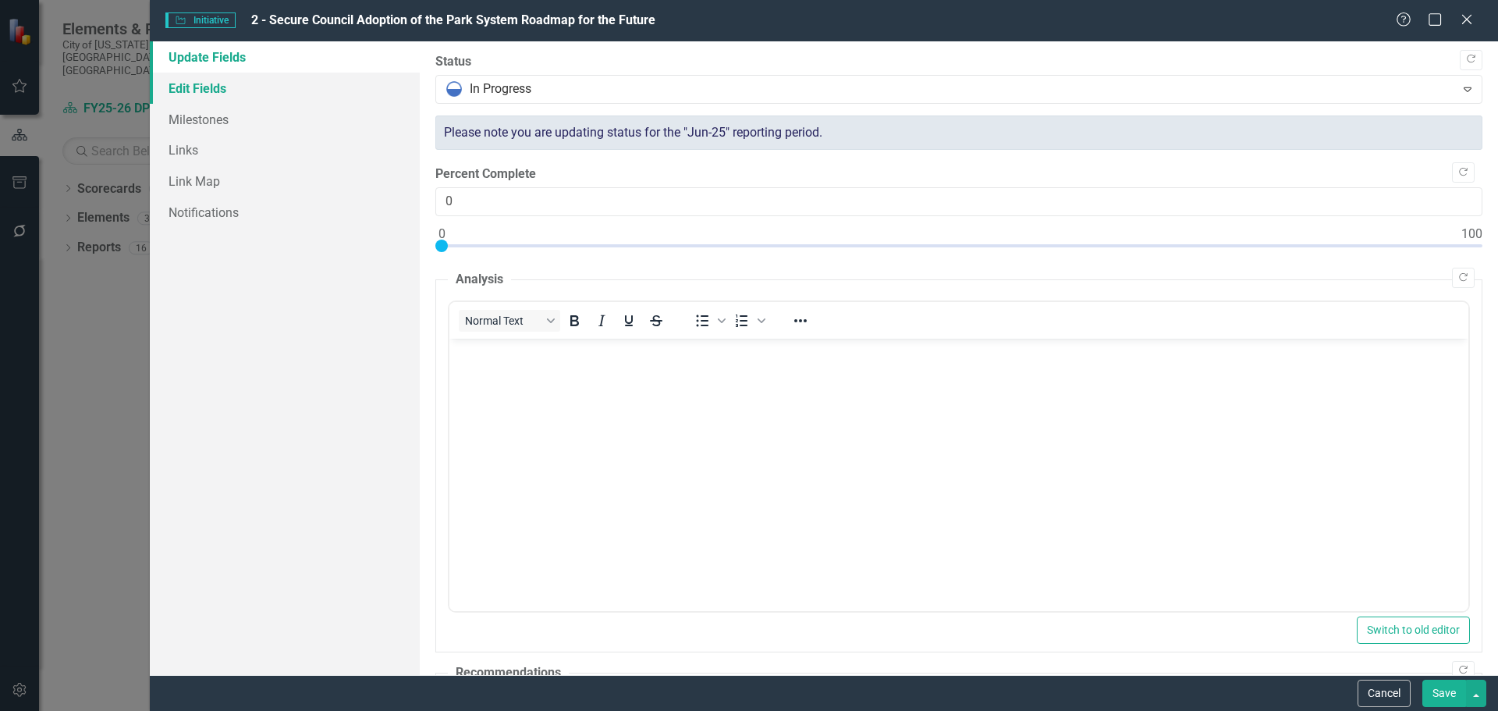
click at [196, 83] on link "Edit Fields" at bounding box center [285, 88] width 270 height 31
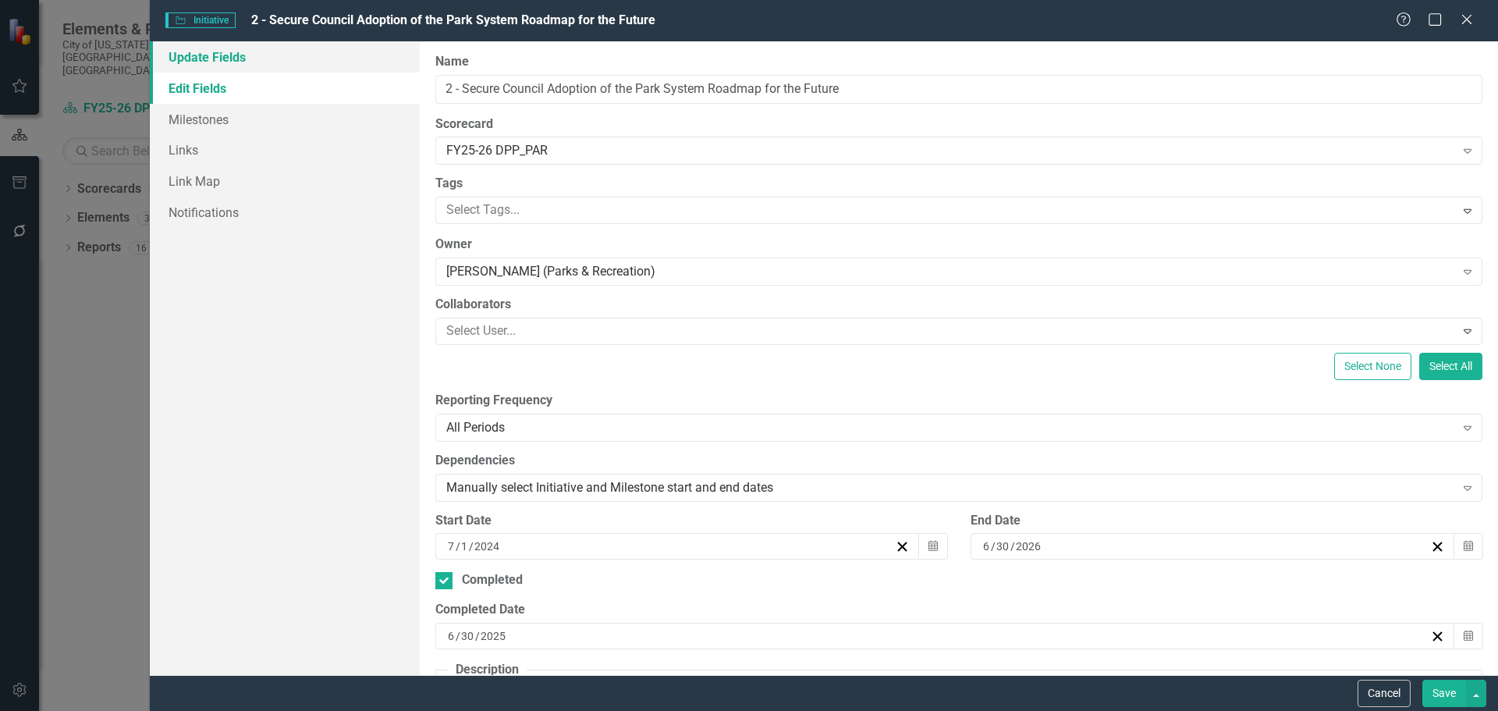
click at [208, 52] on link "Update Fields" at bounding box center [285, 56] width 270 height 31
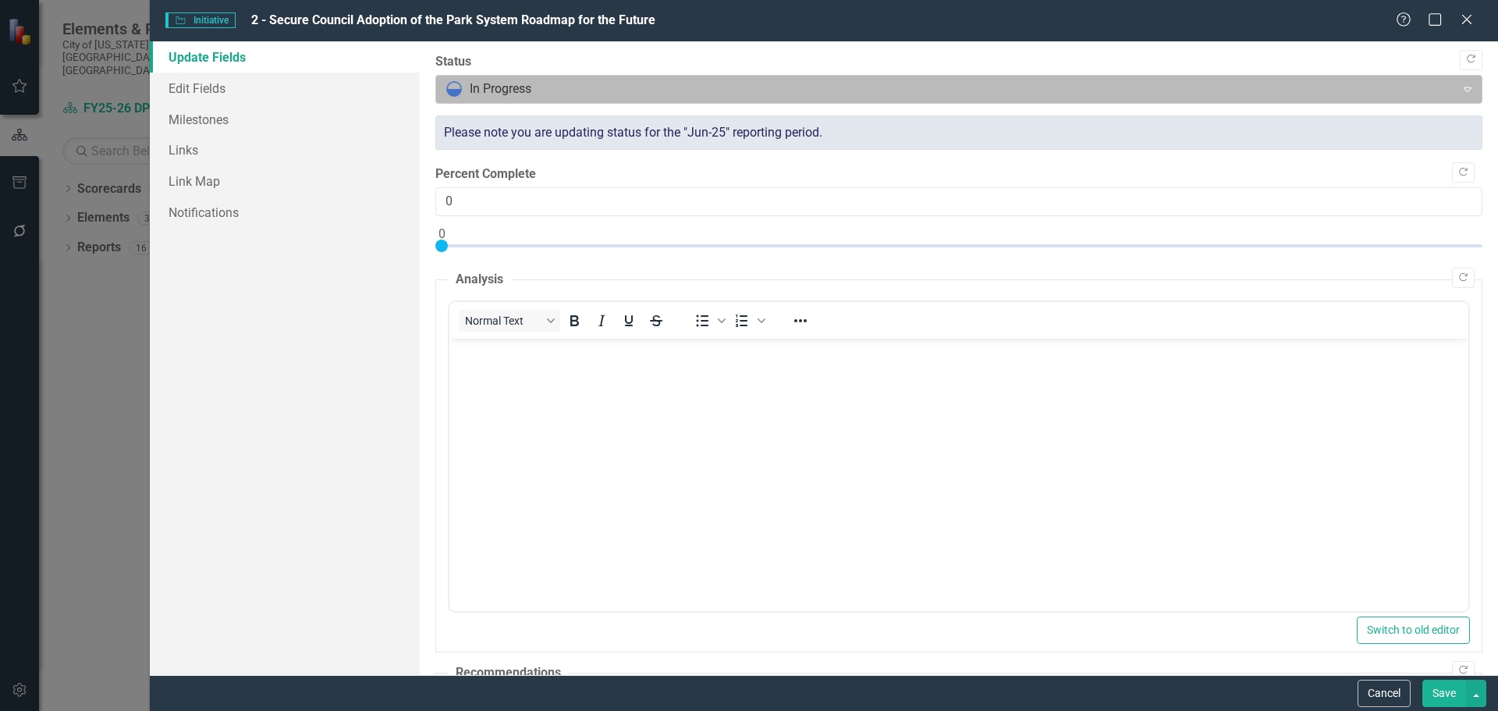
click at [471, 94] on div at bounding box center [946, 89] width 1000 height 21
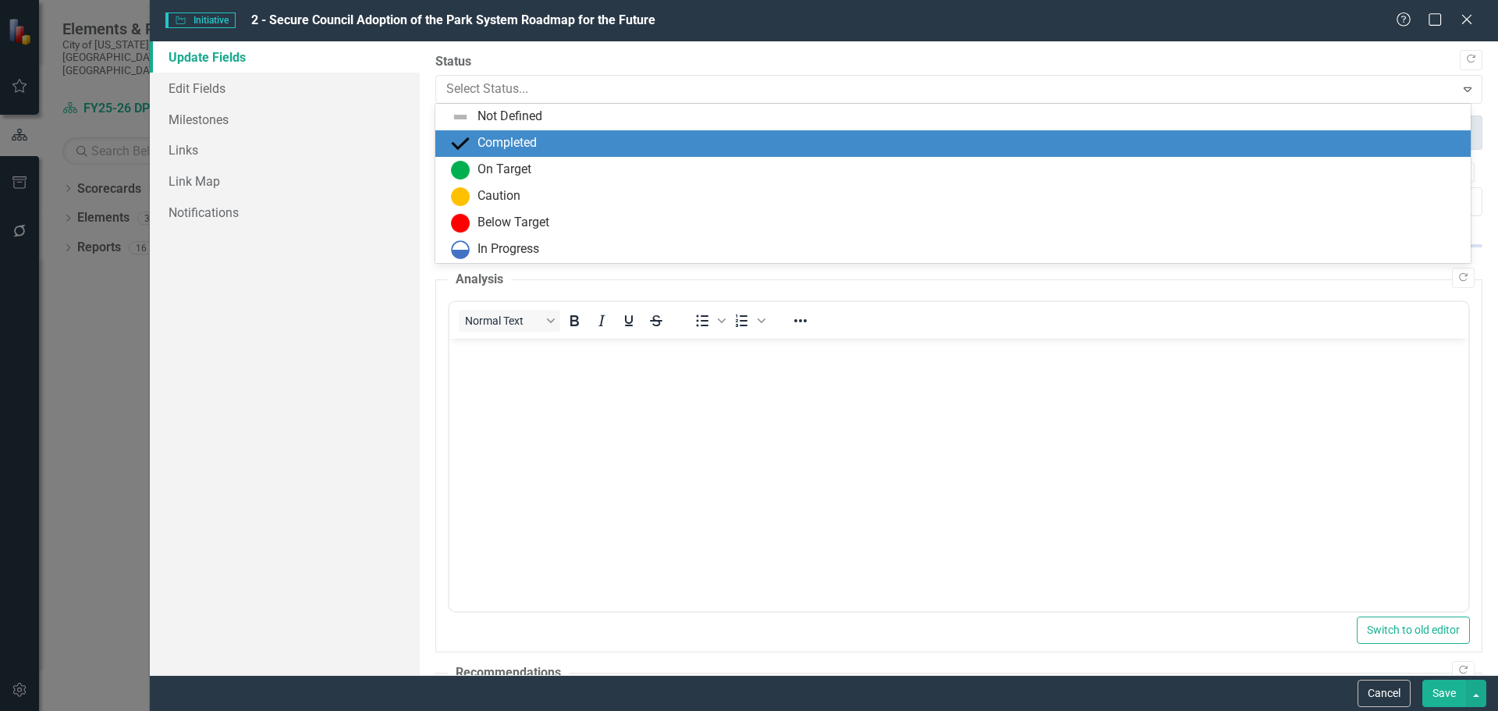
click at [474, 151] on div "Completed" at bounding box center [956, 143] width 1011 height 19
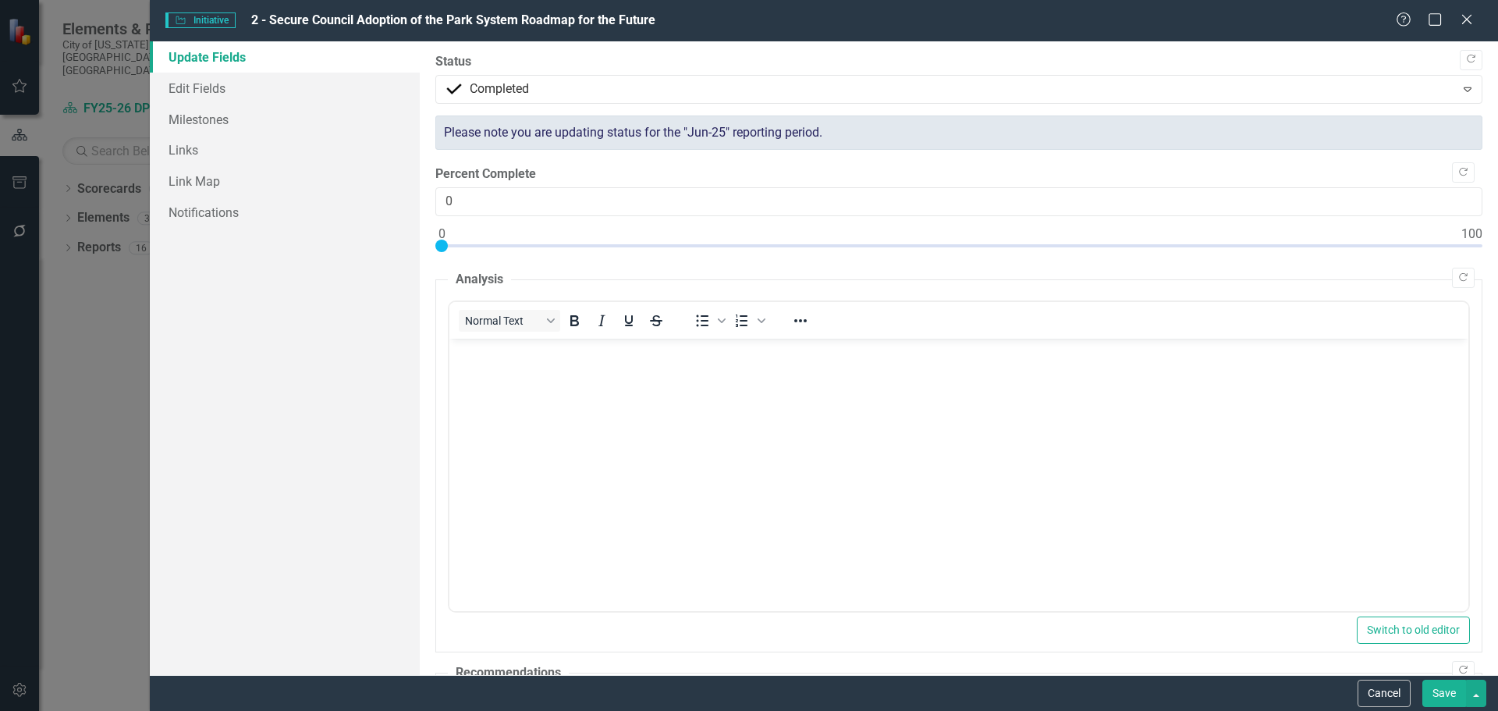
click at [1444, 693] on button "Save" at bounding box center [1445, 693] width 44 height 27
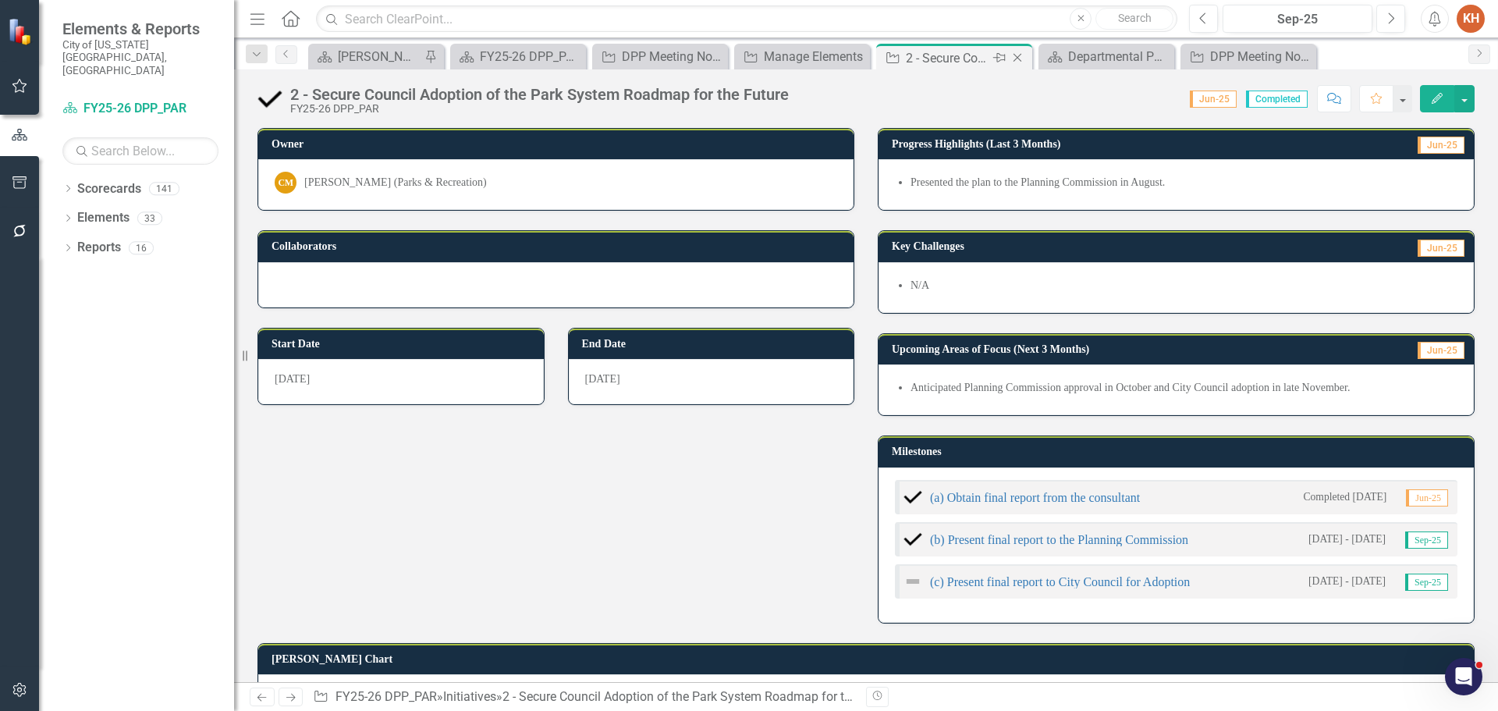
click at [1017, 59] on icon "Close" at bounding box center [1018, 58] width 16 height 12
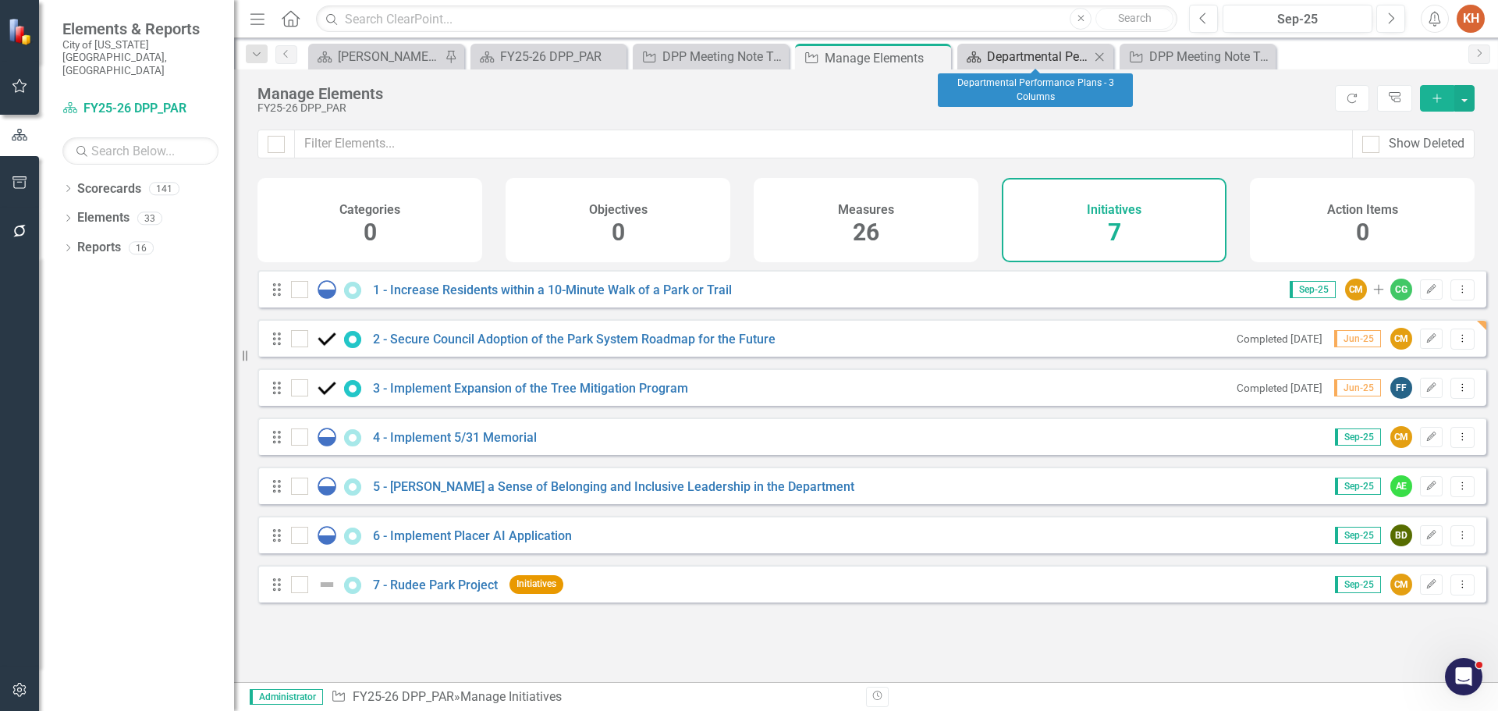
click at [1044, 53] on div "Departmental Performance Plans - 3 Columns" at bounding box center [1038, 57] width 103 height 20
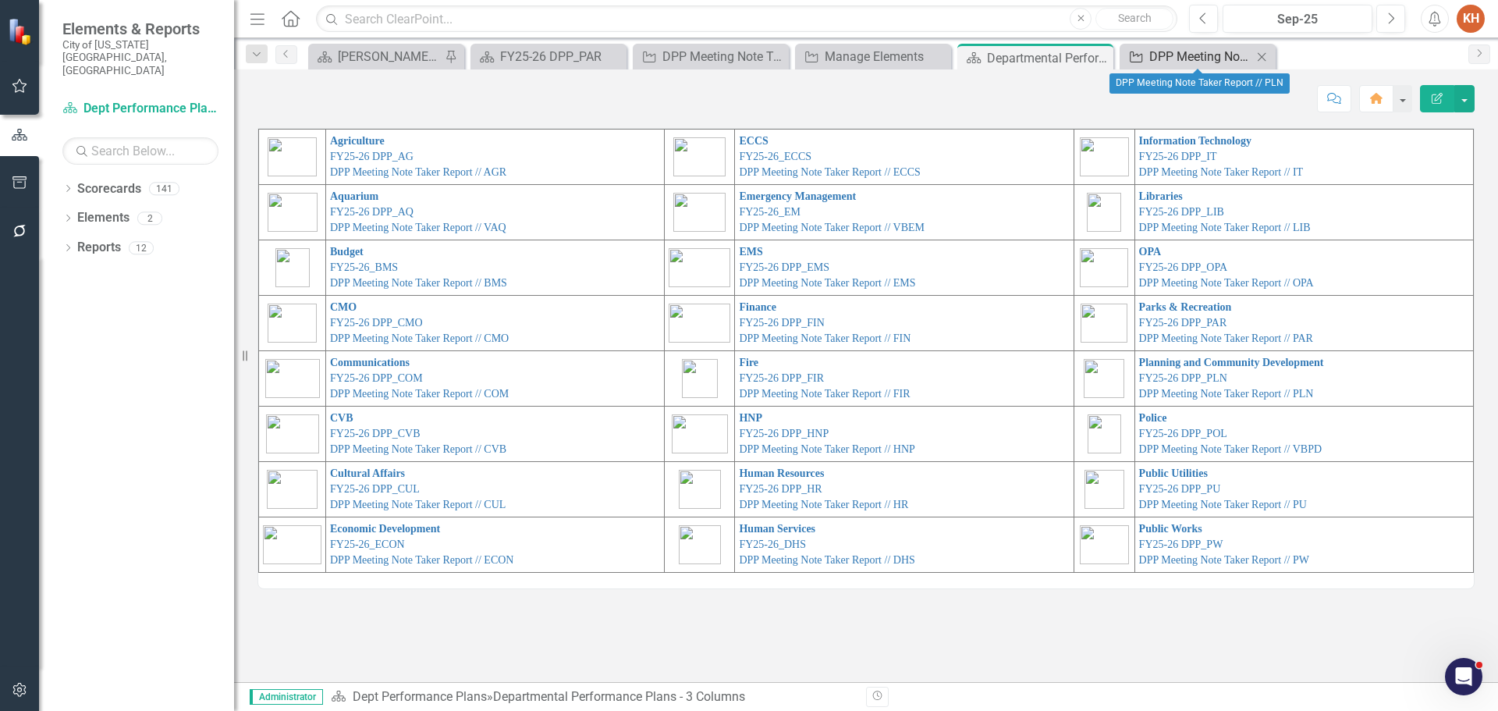
click at [1185, 52] on div "DPP Meeting Note Taker Report // PLN" at bounding box center [1200, 57] width 103 height 20
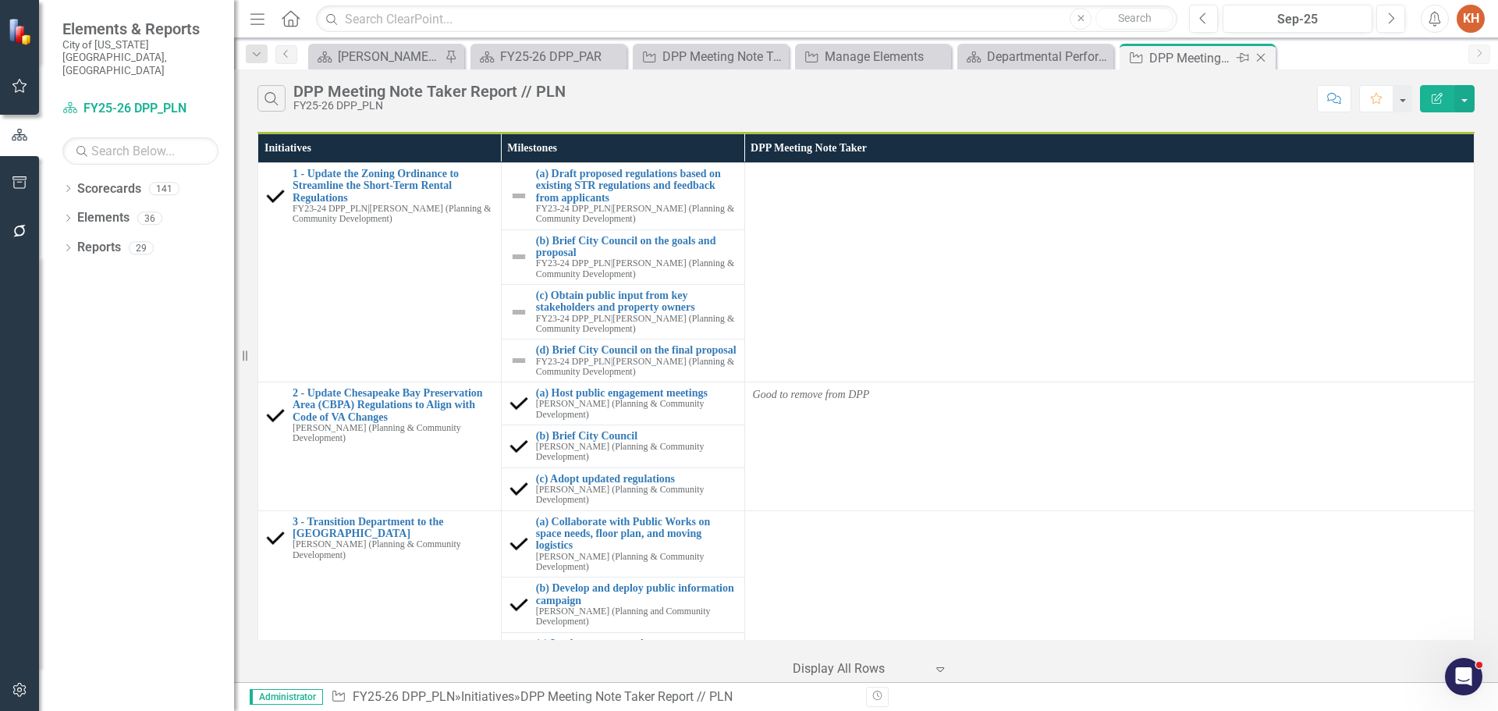
click at [1260, 56] on icon "Close" at bounding box center [1261, 58] width 16 height 12
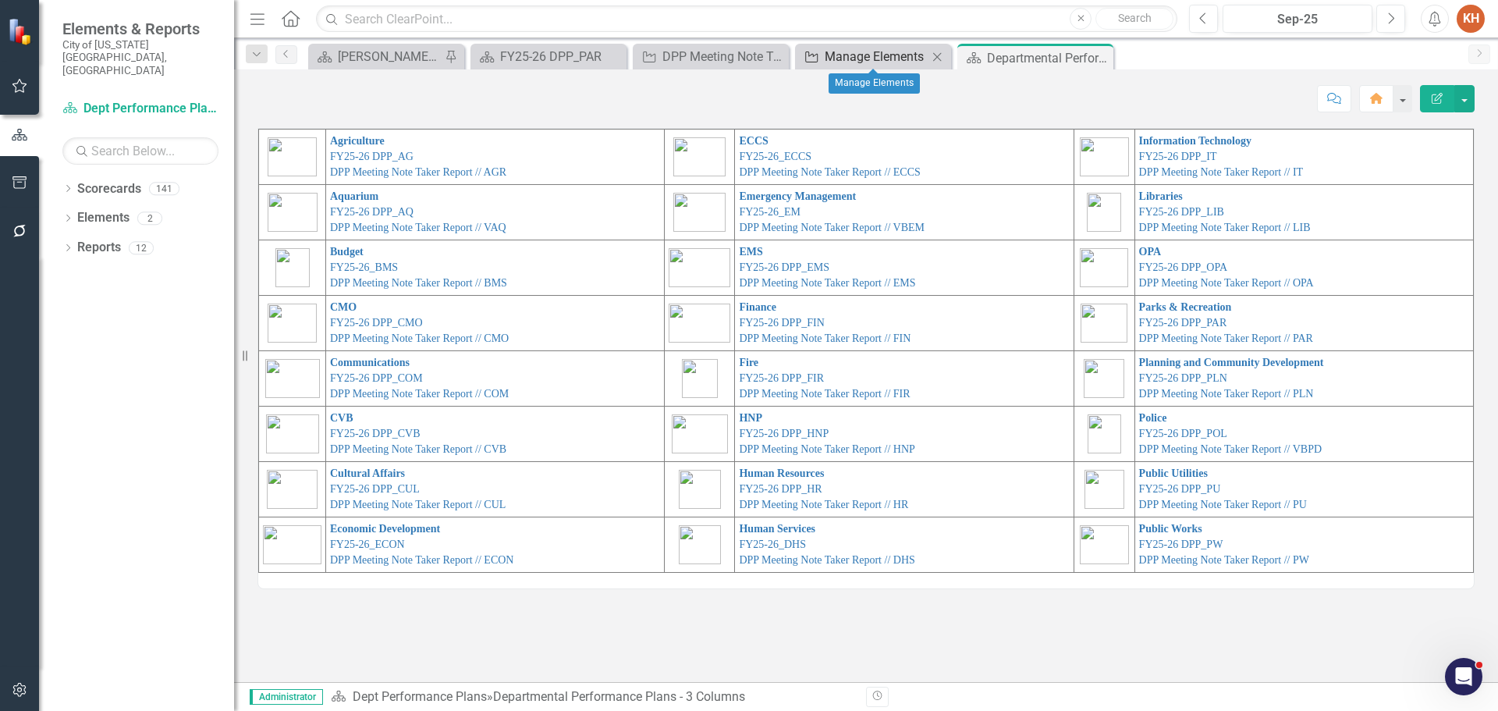
click at [857, 56] on div "Manage Elements" at bounding box center [876, 57] width 103 height 20
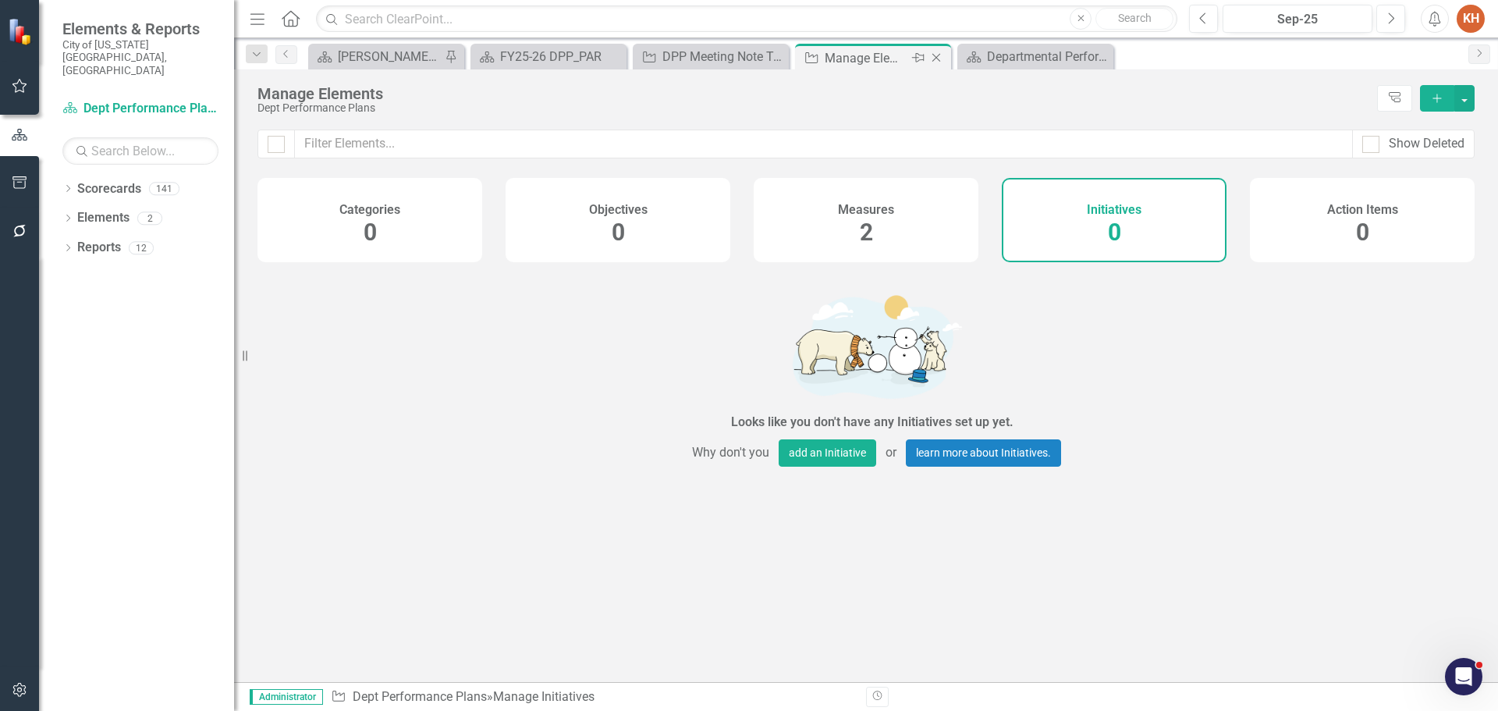
click at [936, 59] on icon "Close" at bounding box center [937, 58] width 16 height 12
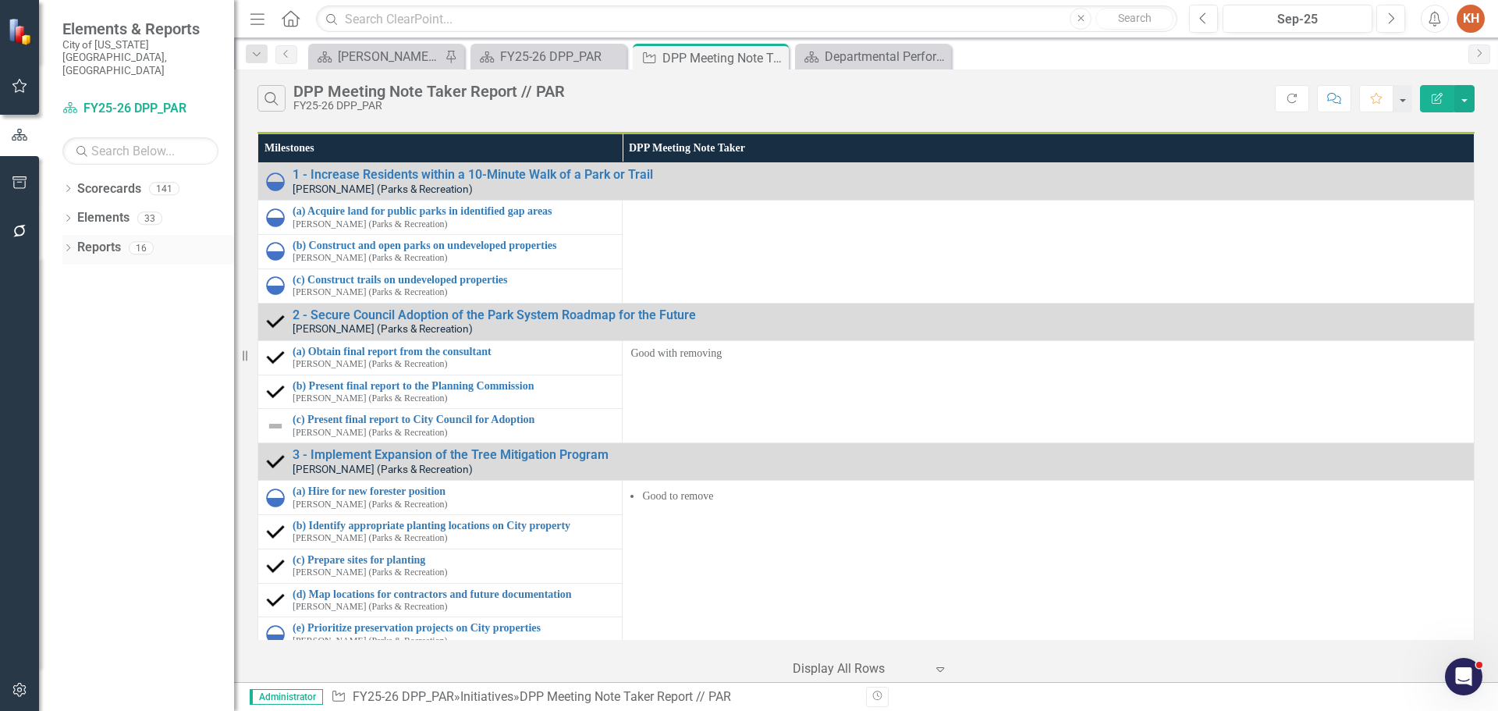
click at [98, 239] on link "Reports" at bounding box center [99, 248] width 44 height 18
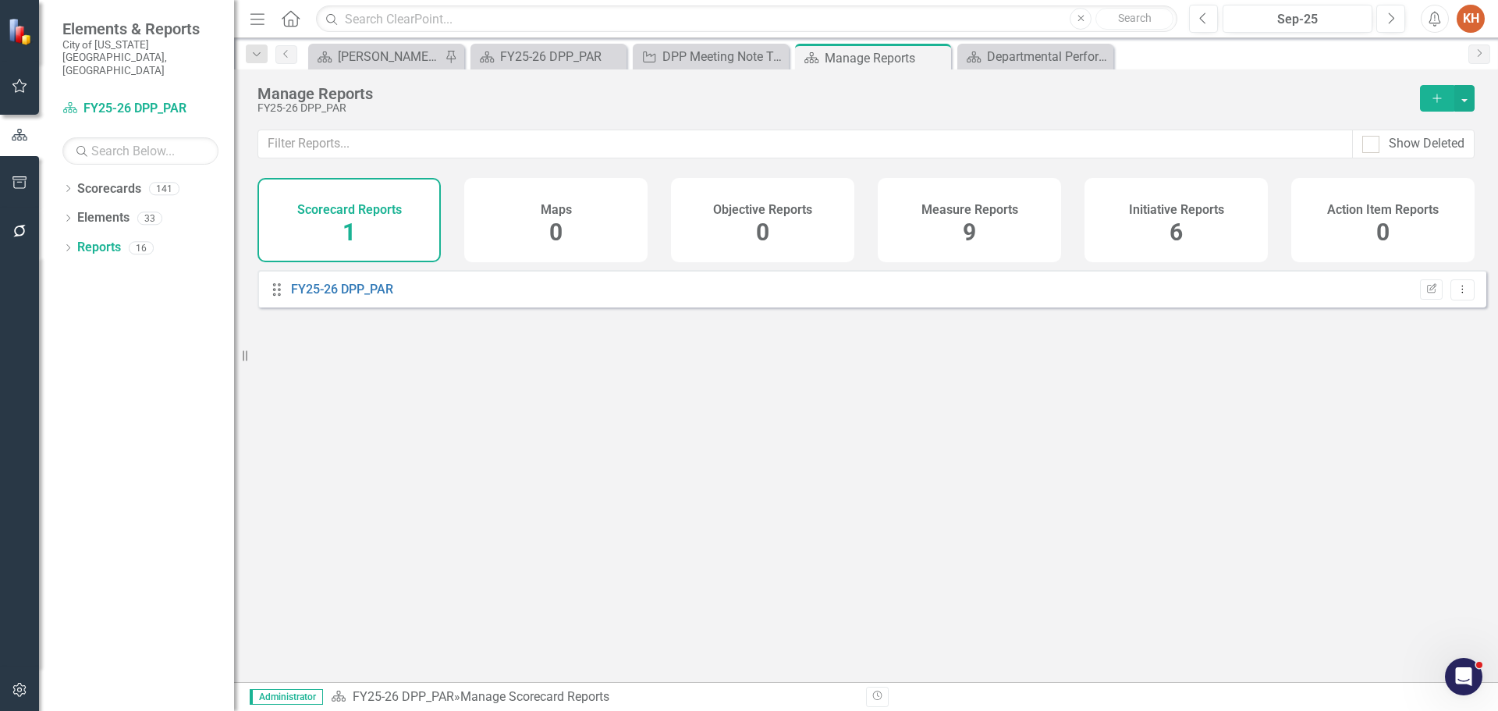
click at [1153, 213] on h4 "Initiative Reports" at bounding box center [1176, 210] width 95 height 14
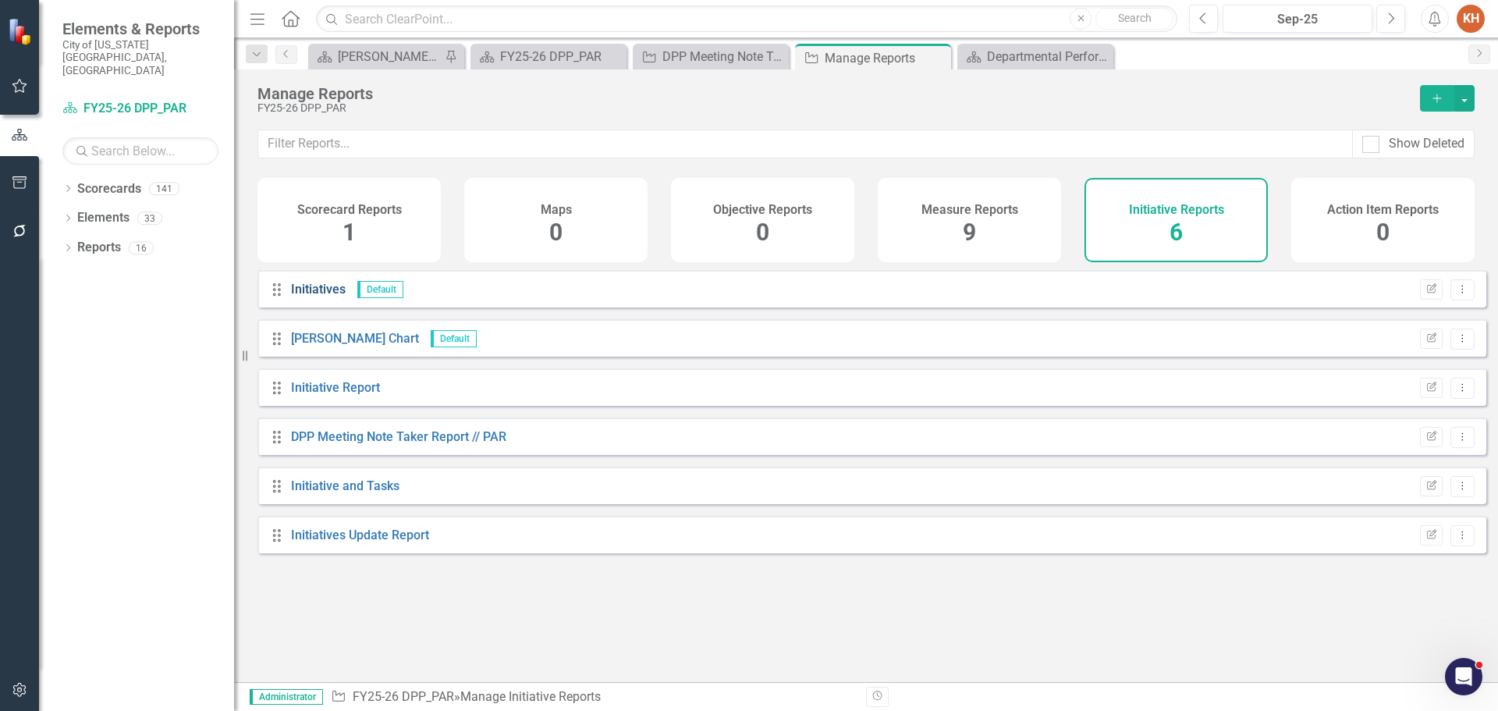
click at [313, 297] on link "Initiatives" at bounding box center [318, 289] width 55 height 15
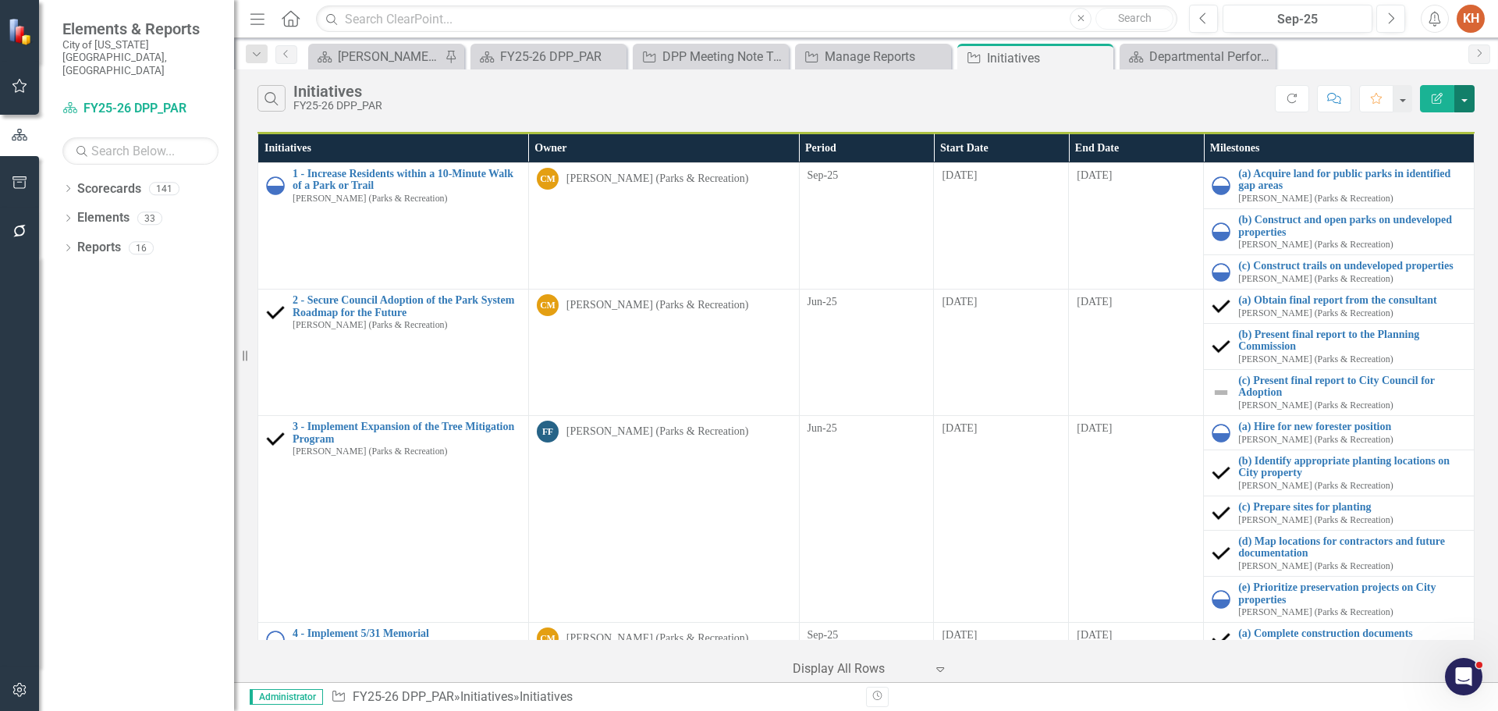
click at [1466, 103] on button "button" at bounding box center [1465, 98] width 20 height 27
click at [1429, 133] on link "Edit Report Edit Report" at bounding box center [1412, 127] width 123 height 29
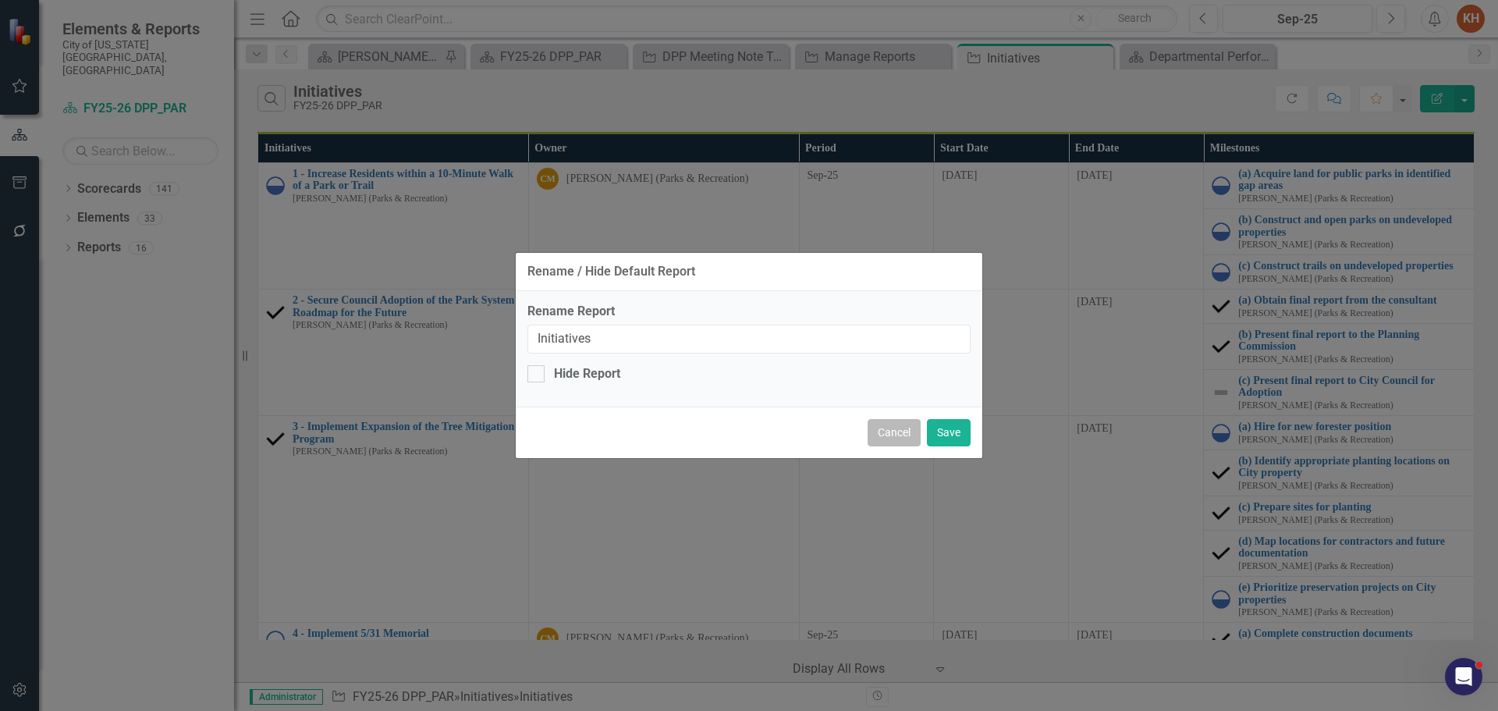
click at [894, 428] on button "Cancel" at bounding box center [894, 432] width 53 height 27
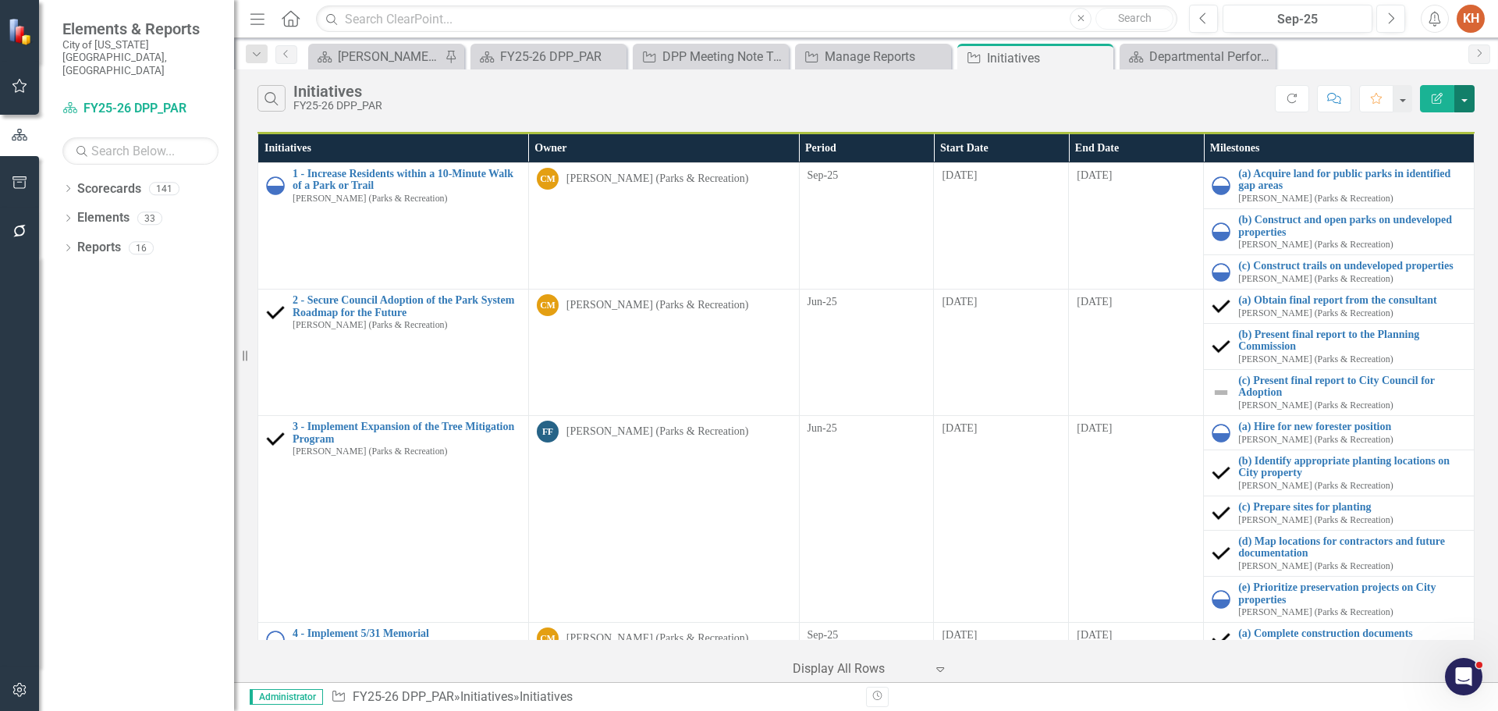
click at [1469, 105] on button "button" at bounding box center [1465, 98] width 20 height 27
click at [1415, 127] on link "Edit Report Edit Report" at bounding box center [1412, 127] width 123 height 29
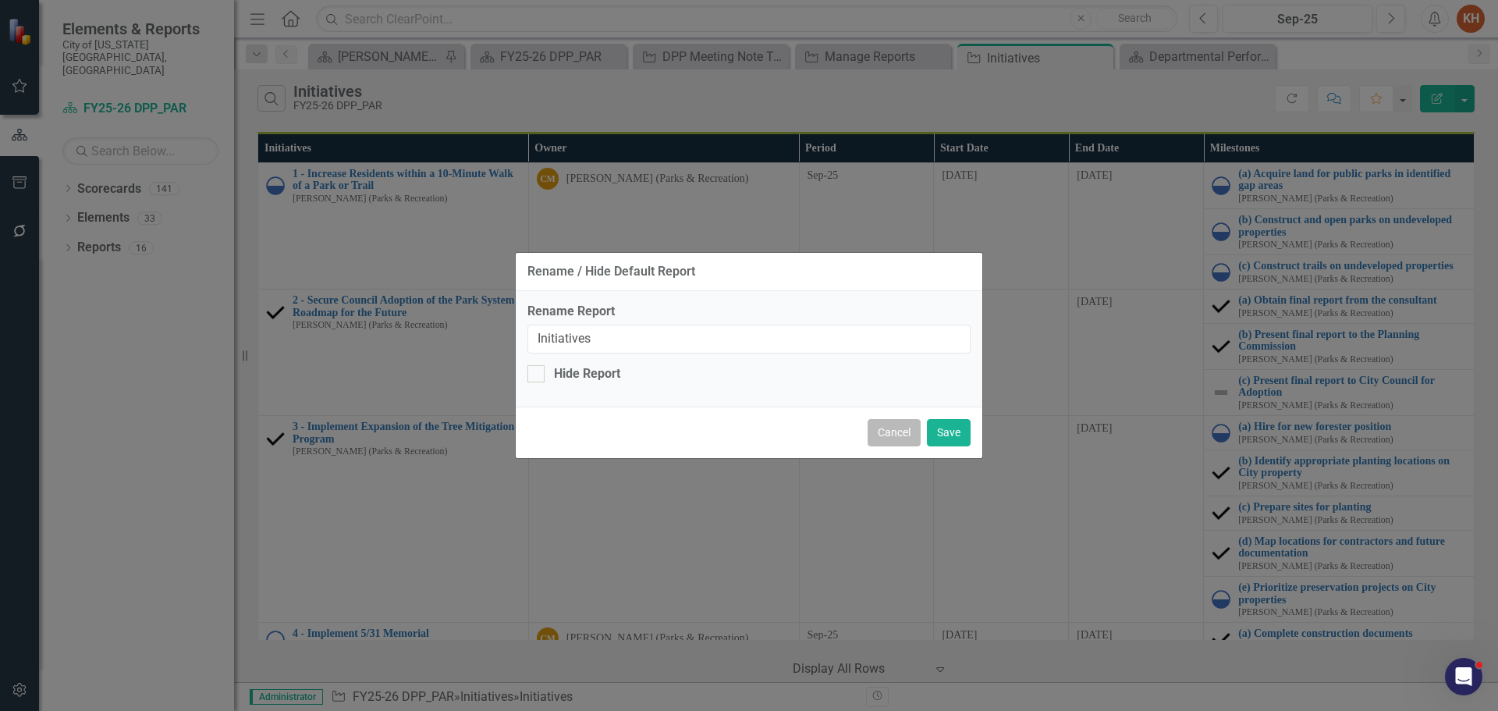
click at [881, 438] on button "Cancel" at bounding box center [894, 432] width 53 height 27
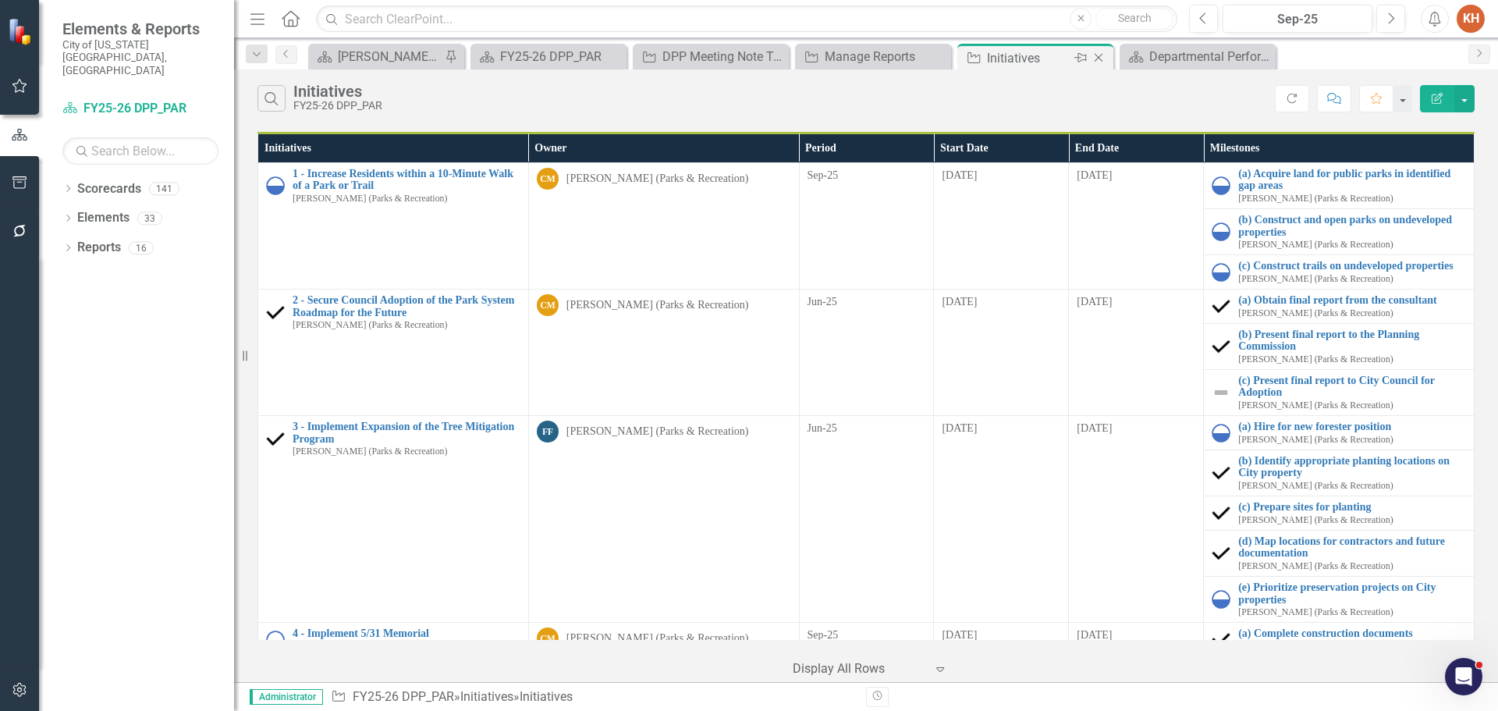
click at [1105, 54] on icon "Close" at bounding box center [1099, 58] width 16 height 12
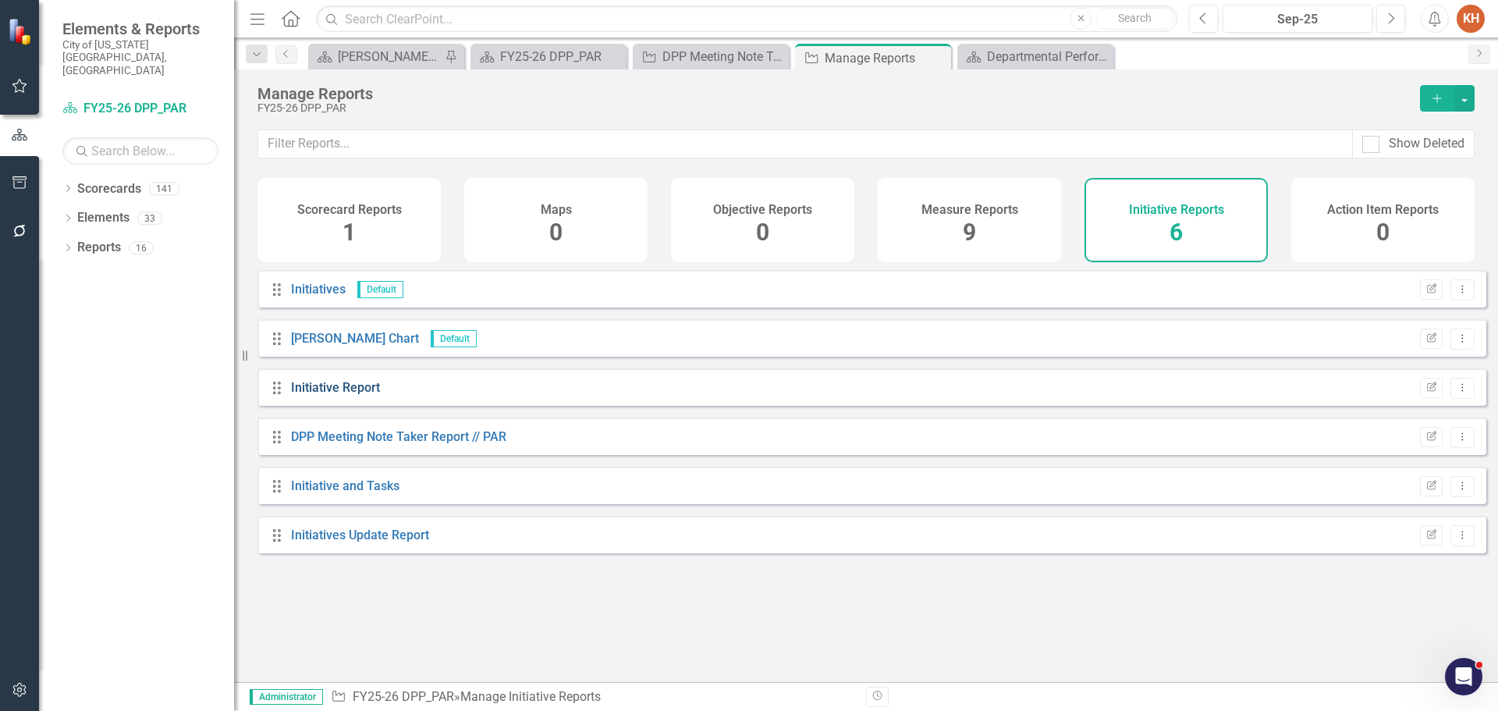
click at [350, 395] on link "Initiative Report" at bounding box center [335, 387] width 89 height 15
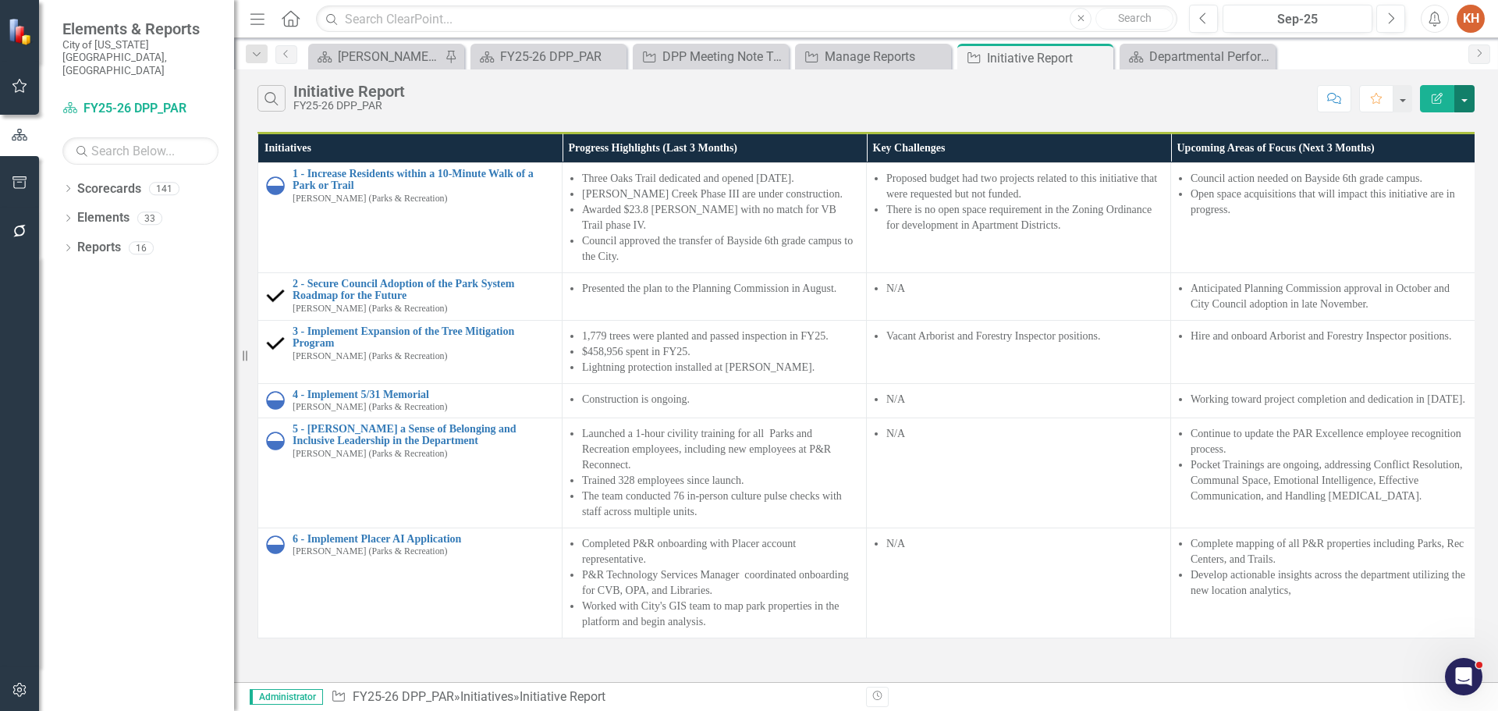
click at [1468, 100] on button "button" at bounding box center [1465, 98] width 20 height 27
click at [1423, 127] on link "Edit Report Edit Report" at bounding box center [1412, 127] width 123 height 29
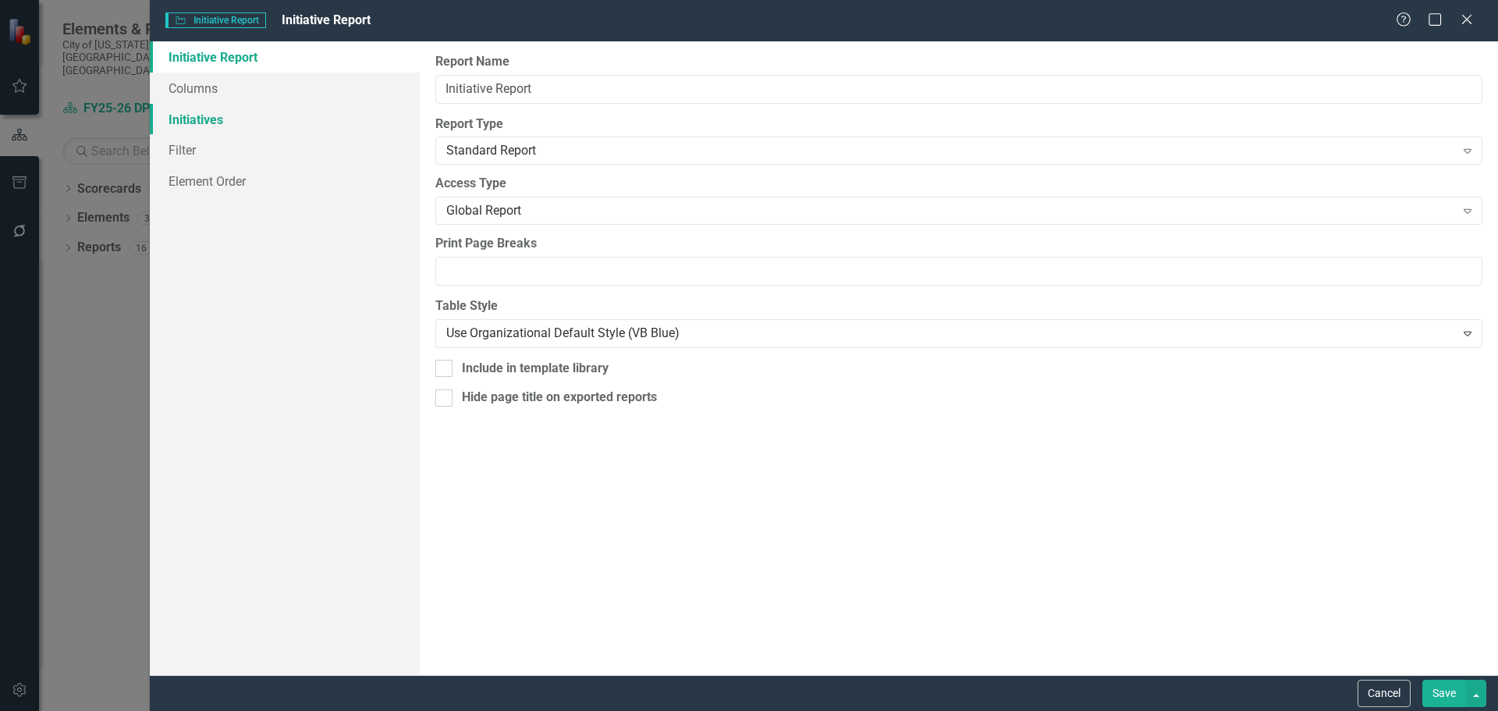
click at [203, 112] on link "Initiatives" at bounding box center [285, 119] width 270 height 31
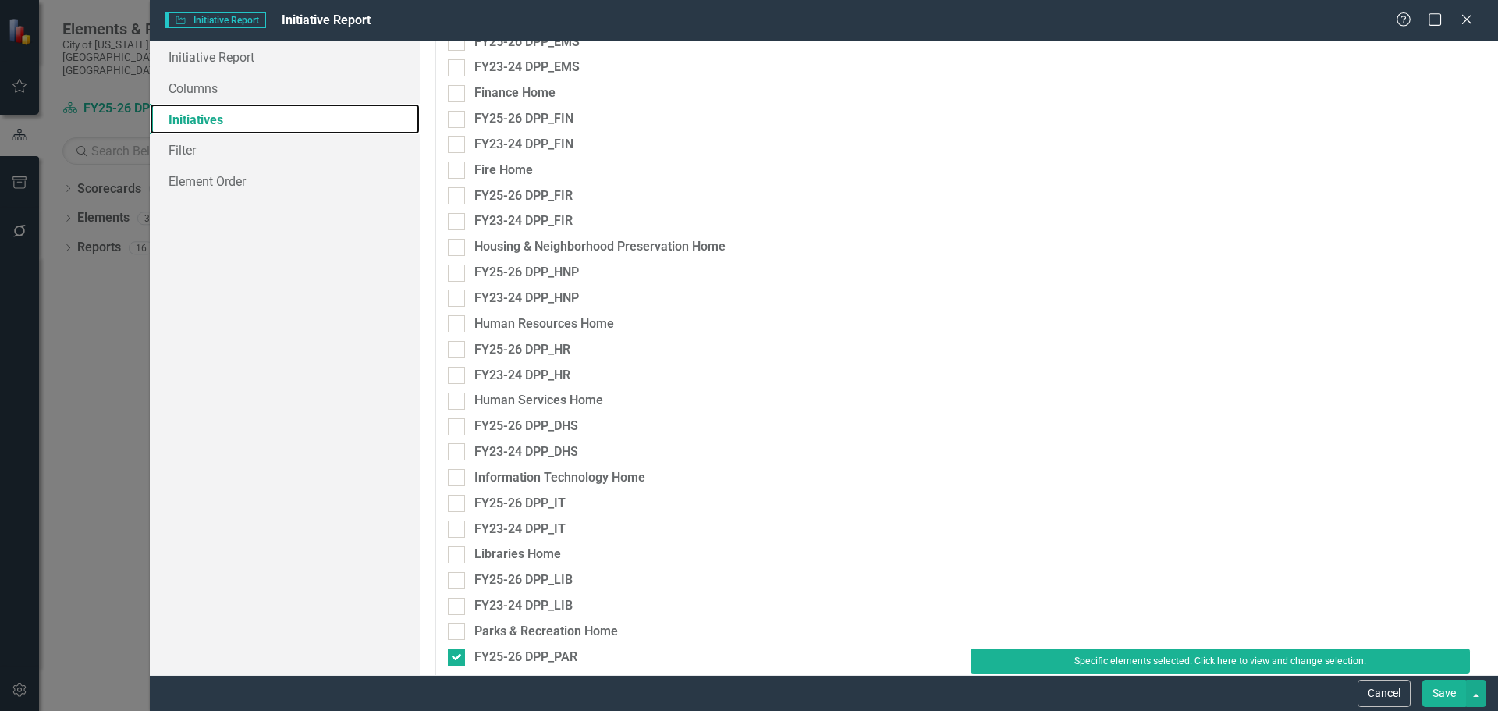
scroll to position [1795, 0]
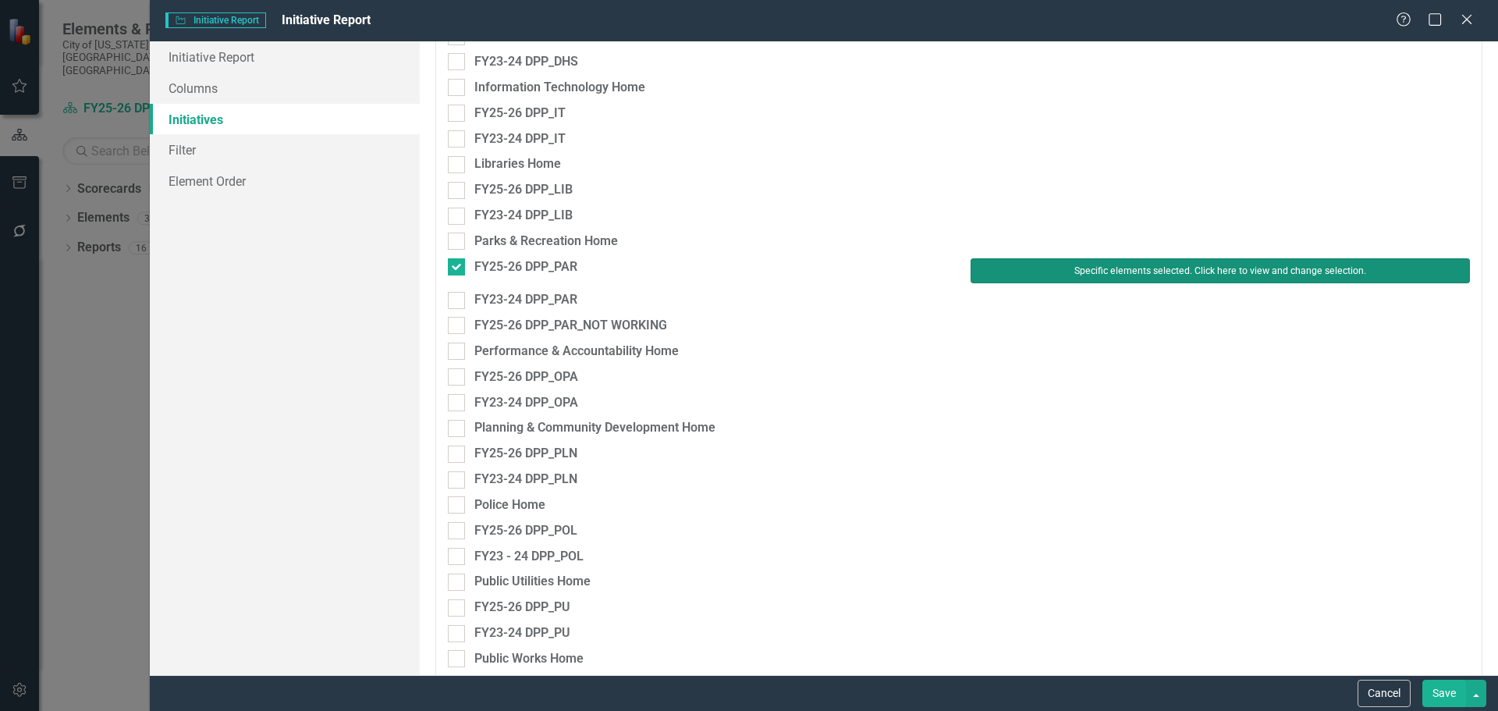
click at [1018, 268] on button "Specific elements selected. Click here to view and change selection." at bounding box center [1220, 270] width 499 height 25
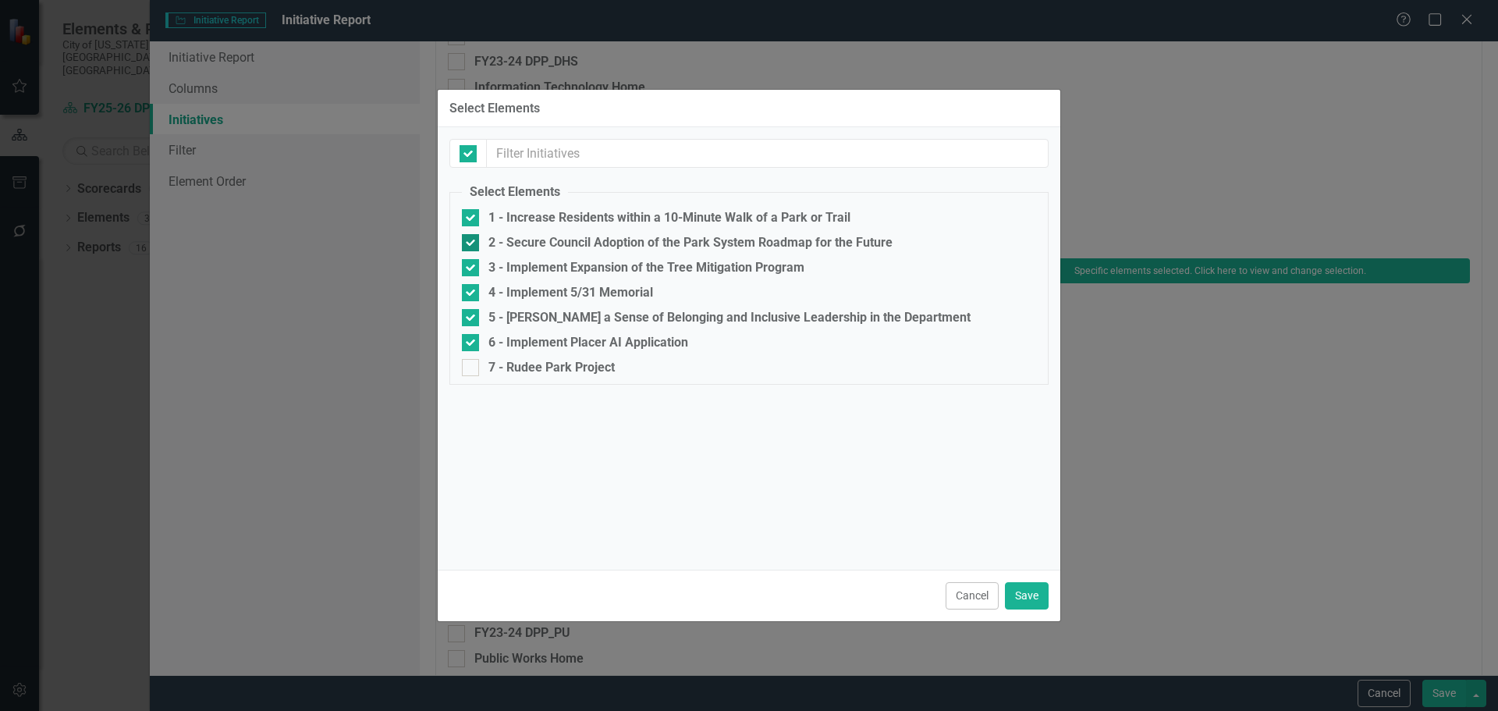
checkbox input "false"
click at [466, 240] on input "2 - Secure Council Adoption of the Park System Roadmap for the Future" at bounding box center [467, 239] width 10 height 10
checkbox input "false"
click at [477, 270] on div at bounding box center [470, 267] width 17 height 17
click at [472, 269] on input "3 - Implement Expansion of the Tree Mitigation Program" at bounding box center [467, 264] width 10 height 10
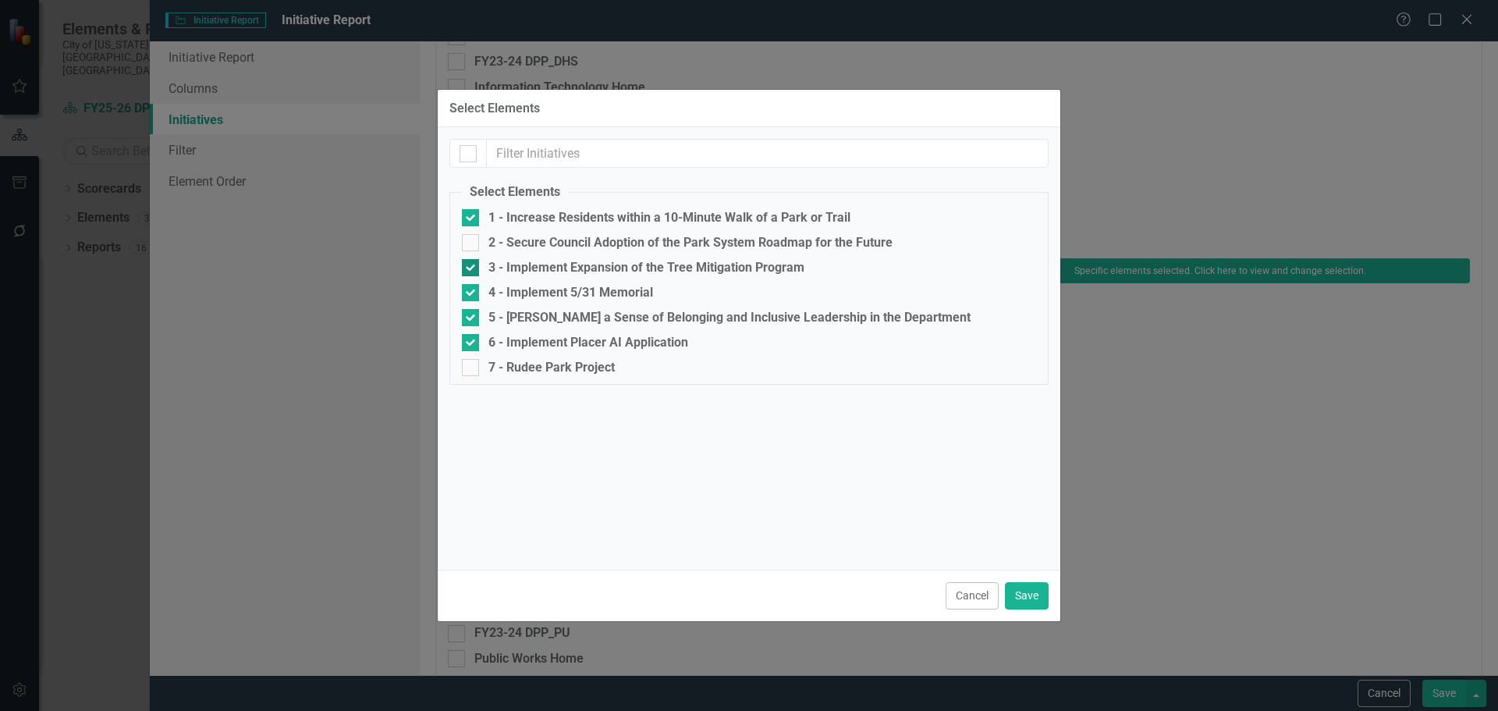
checkbox input "false"
click at [461, 368] on fieldset "Select Elements 1 - Increase Residents within a 10-Minute Walk of a Park or Tra…" at bounding box center [748, 283] width 599 height 201
click at [474, 362] on div at bounding box center [470, 367] width 17 height 17
click at [472, 362] on input "7 - Rudee Park Project" at bounding box center [467, 364] width 10 height 10
checkbox input "true"
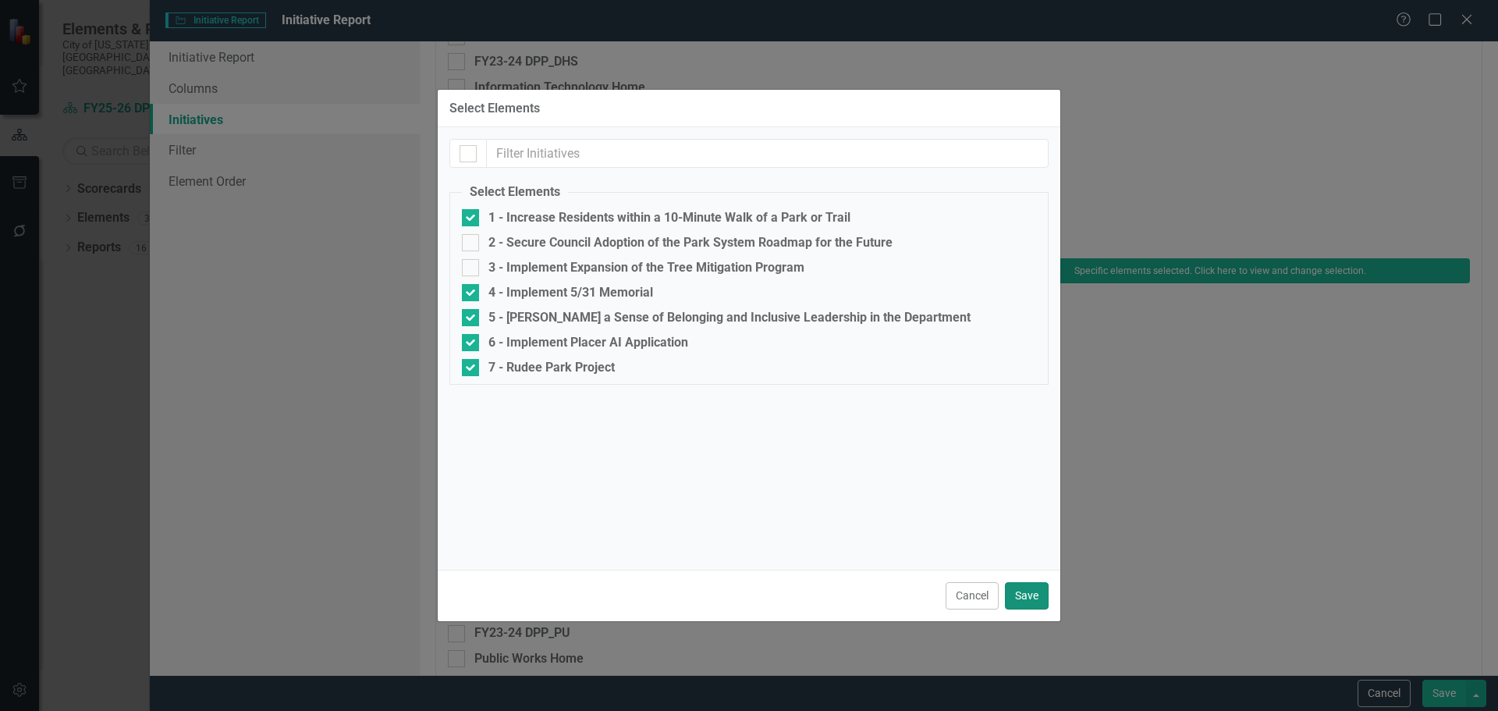
click at [1028, 599] on button "Save" at bounding box center [1027, 595] width 44 height 27
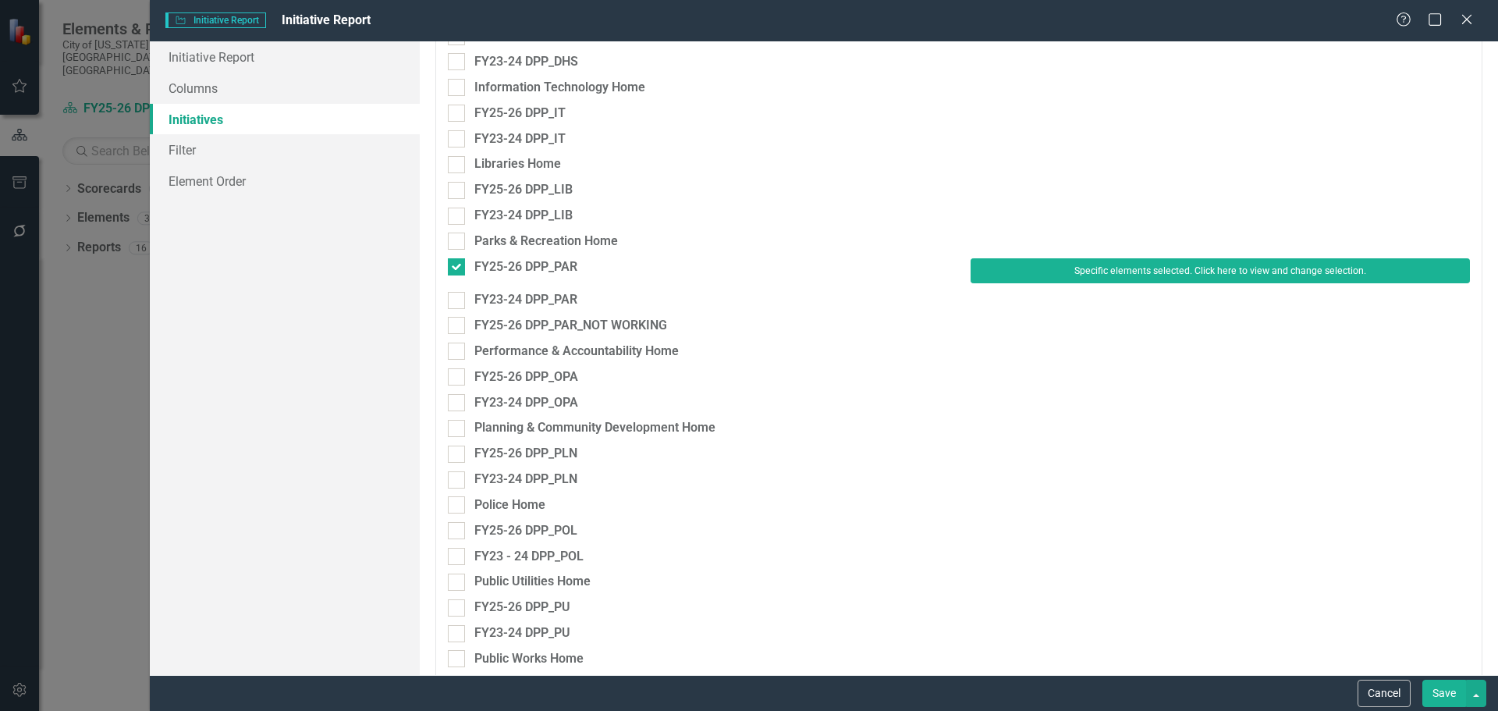
click at [1432, 686] on button "Save" at bounding box center [1445, 693] width 44 height 27
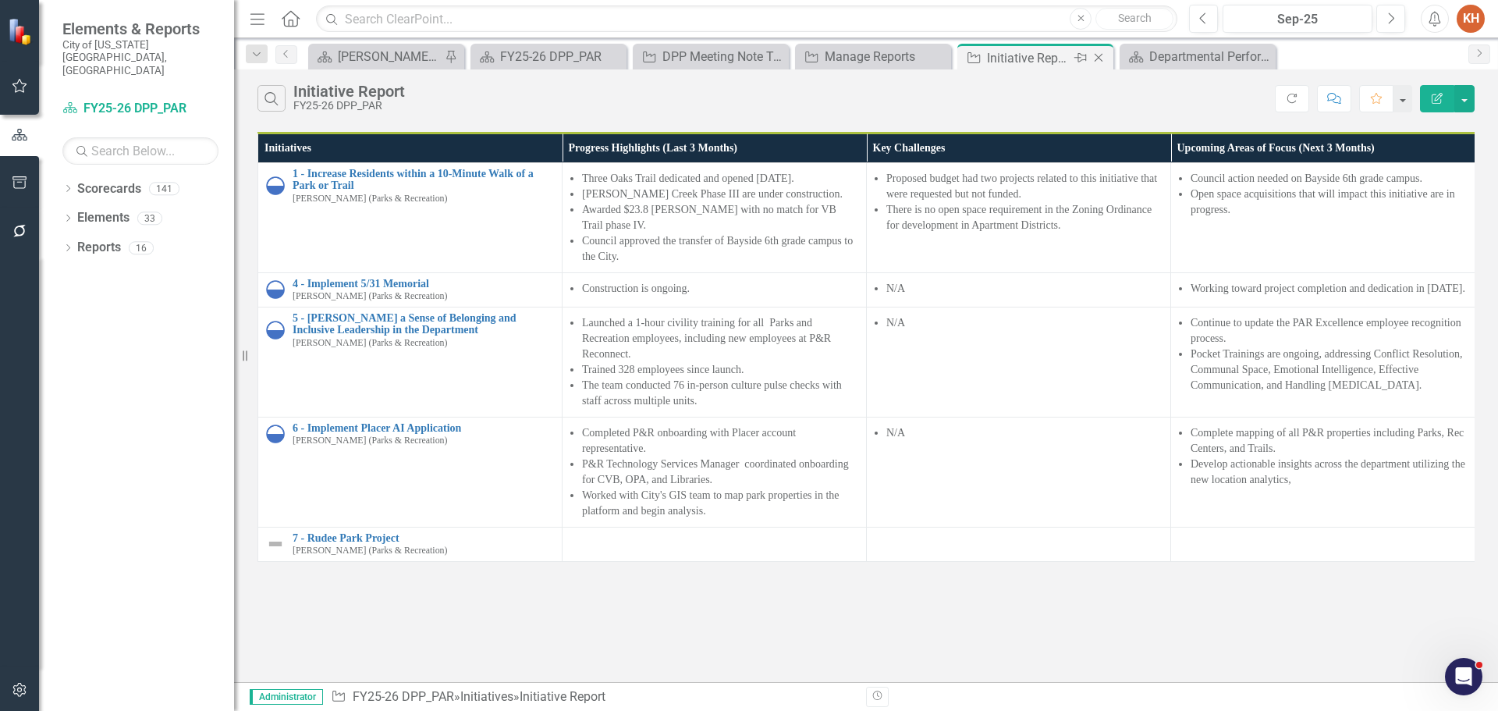
click at [1093, 55] on icon "Close" at bounding box center [1099, 58] width 16 height 12
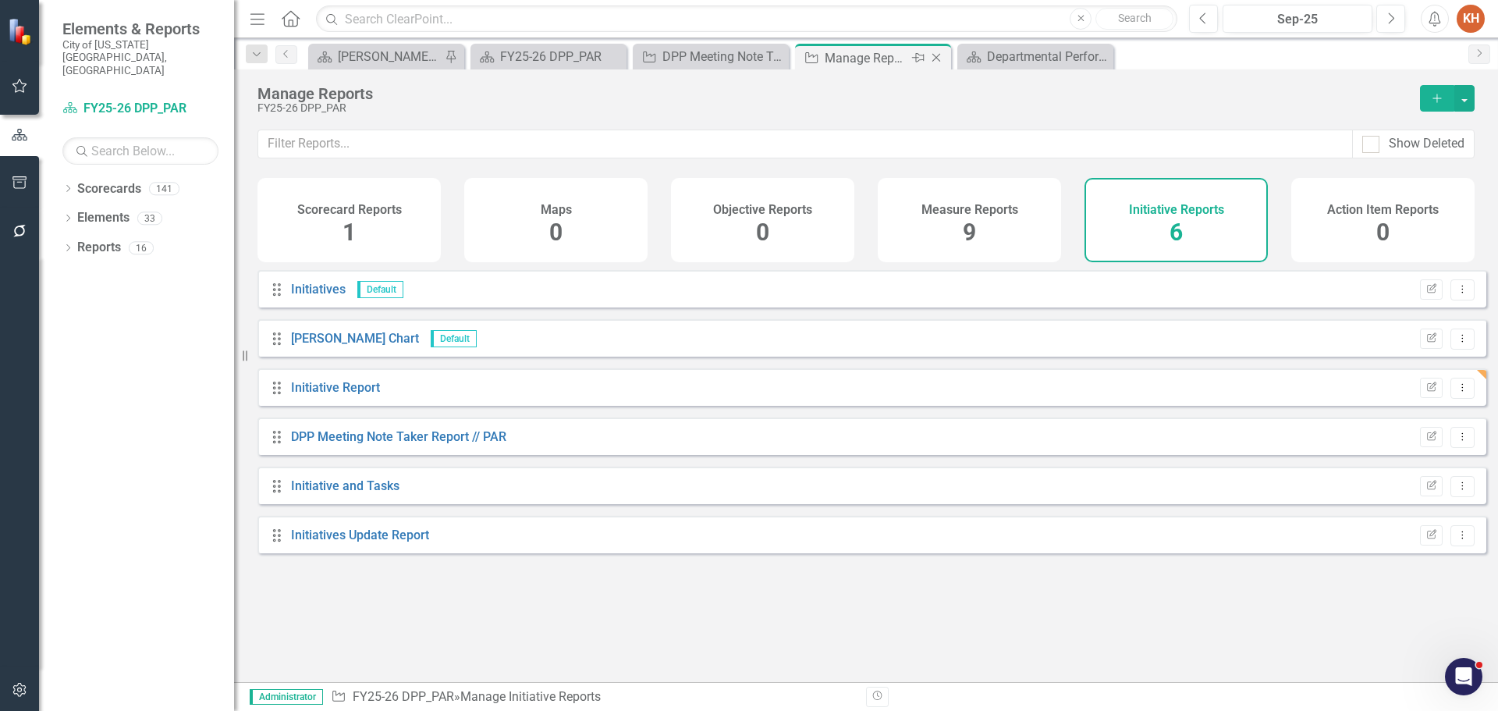
click at [873, 56] on div "Manage Reports" at bounding box center [866, 58] width 83 height 20
click at [350, 493] on link "Initiative and Tasks" at bounding box center [345, 485] width 108 height 15
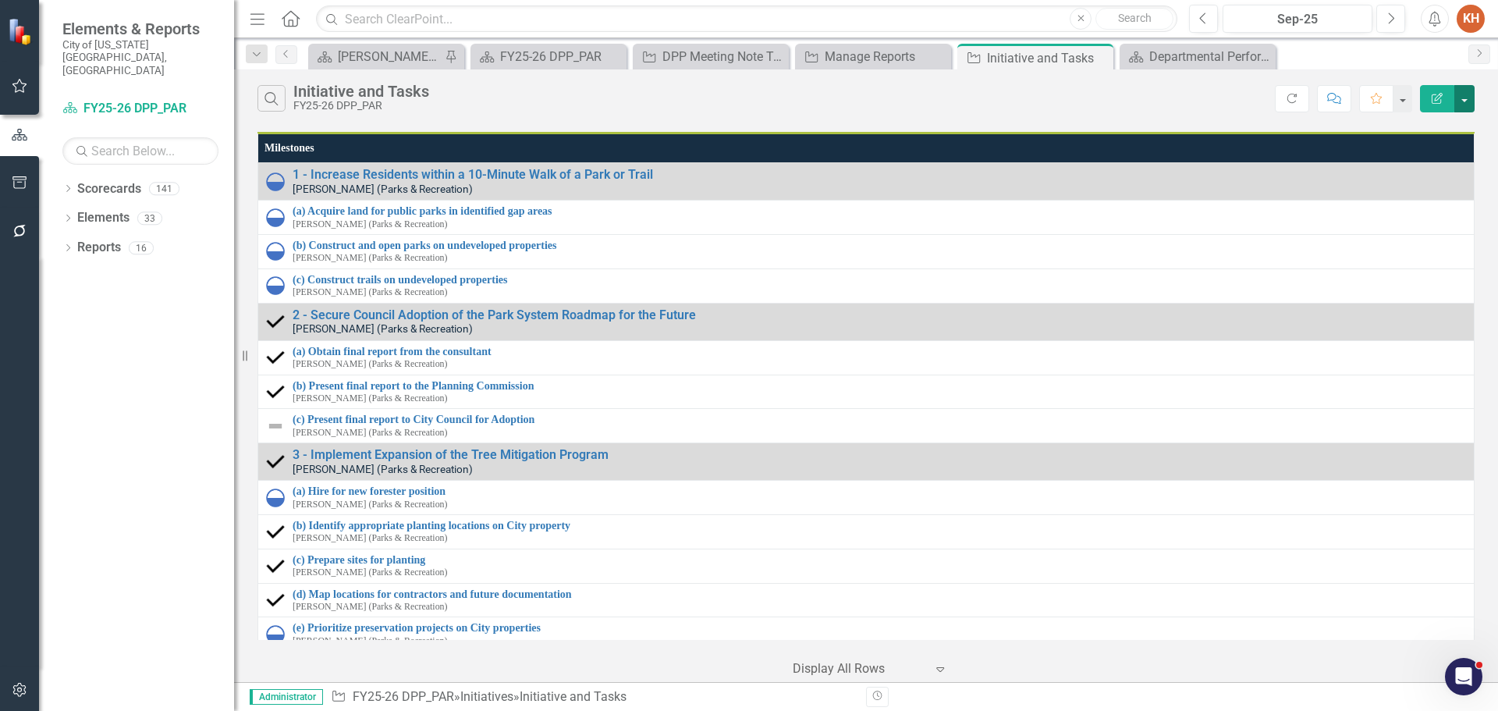
click at [1473, 101] on button "button" at bounding box center [1465, 98] width 20 height 27
click at [1428, 128] on link "Edit Report Edit Report" at bounding box center [1412, 127] width 123 height 29
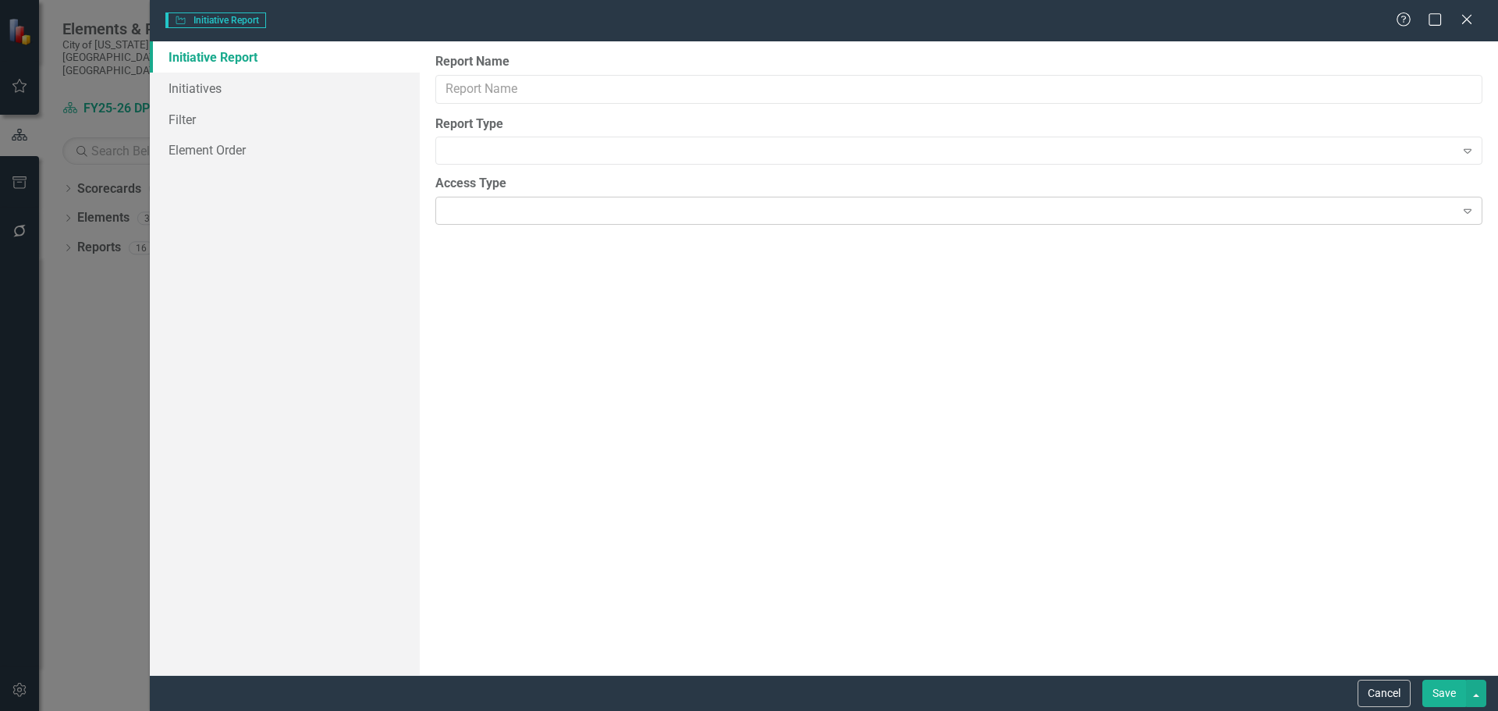
type input "Initiative and Tasks"
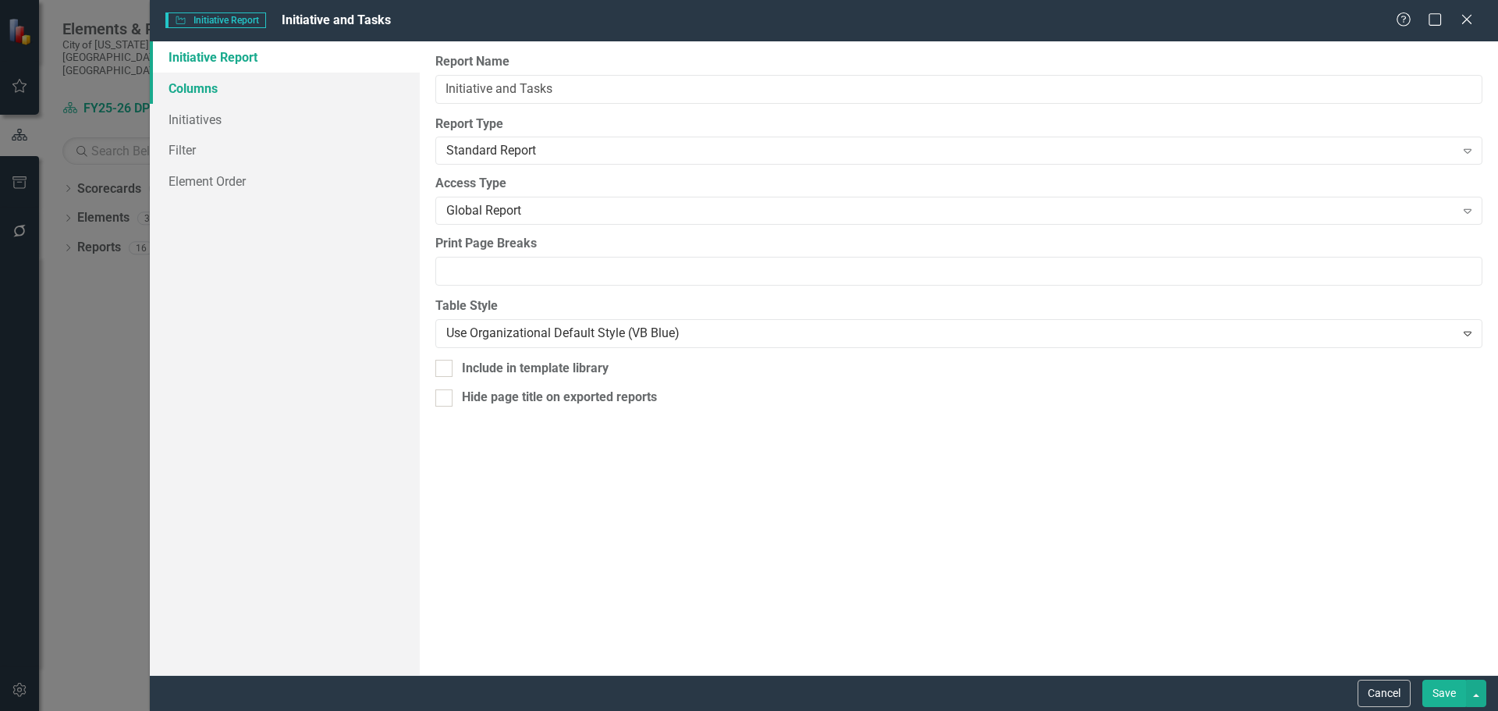
click at [199, 90] on link "Columns" at bounding box center [285, 88] width 270 height 31
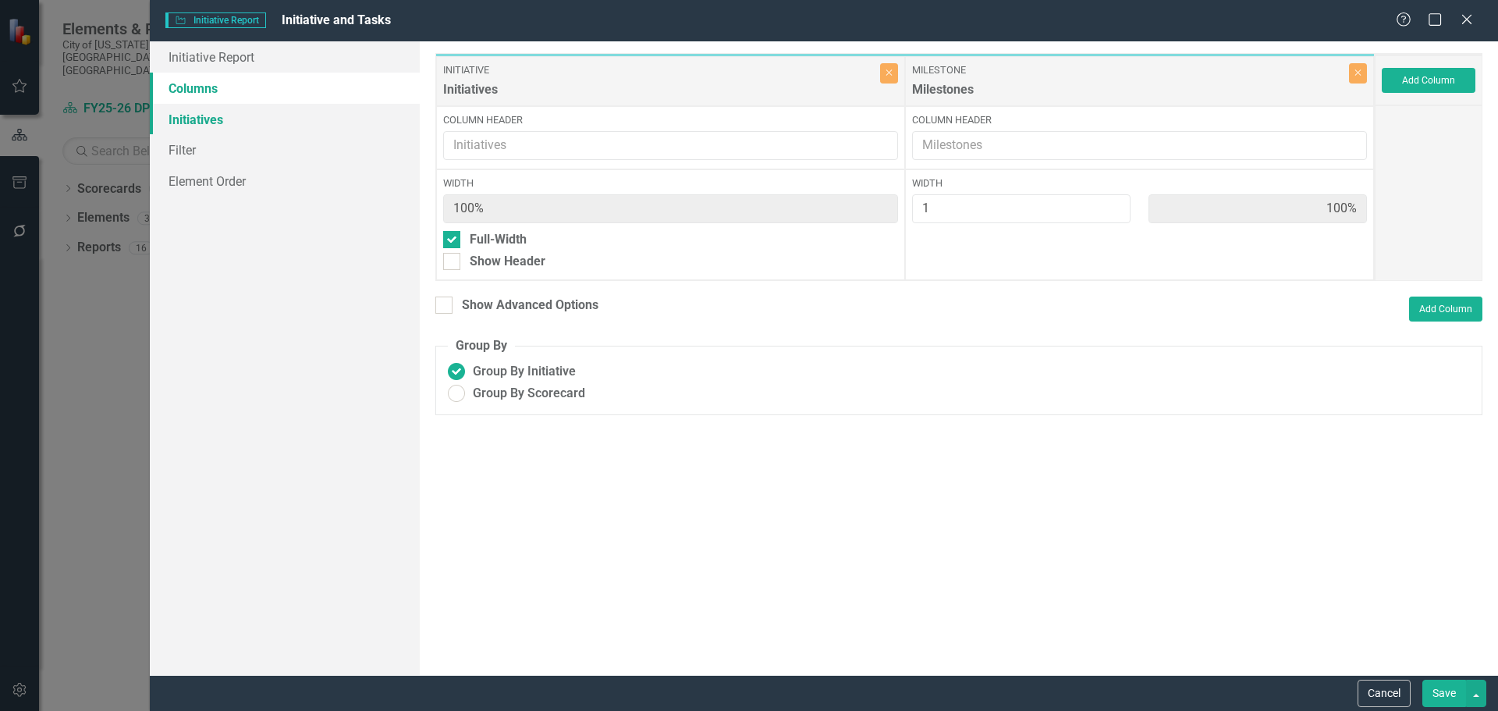
click at [199, 119] on link "Initiatives" at bounding box center [285, 119] width 270 height 31
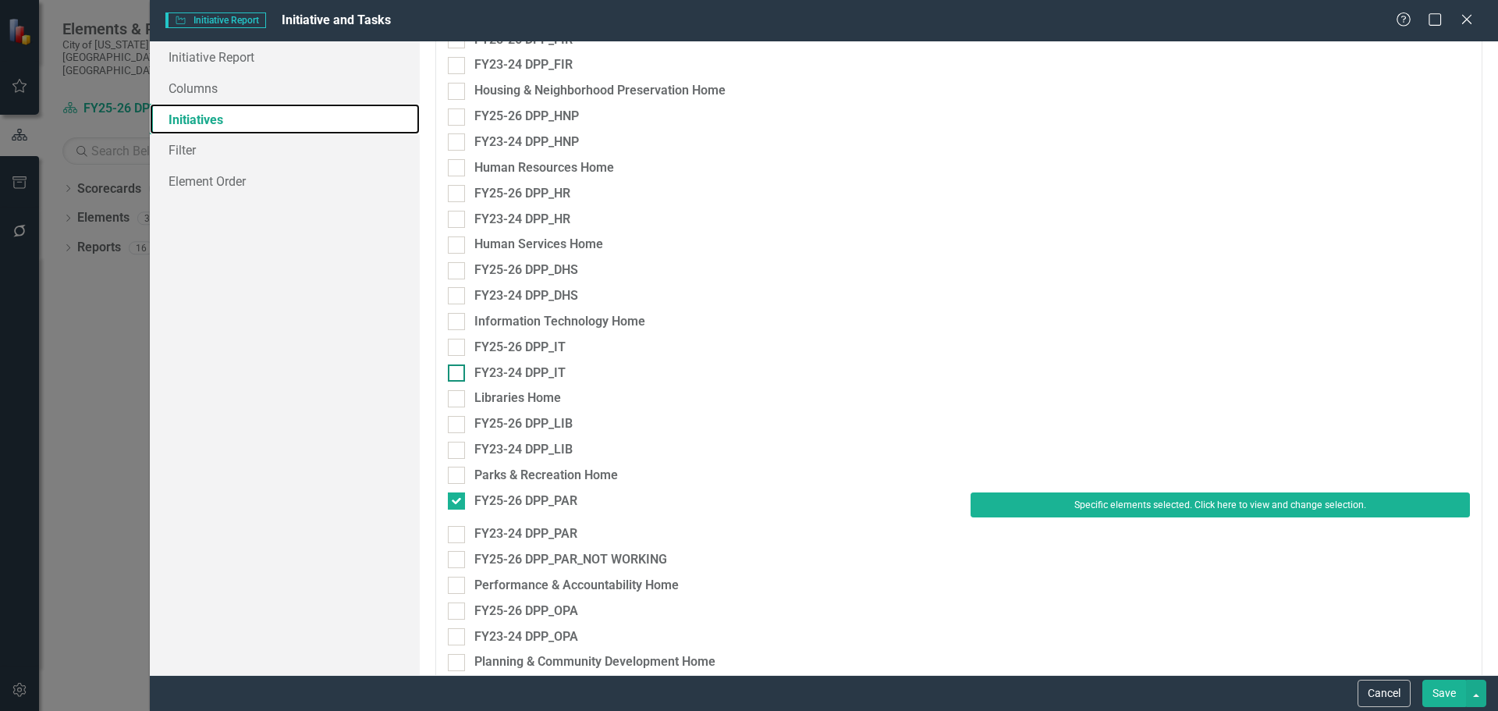
scroll to position [1795, 0]
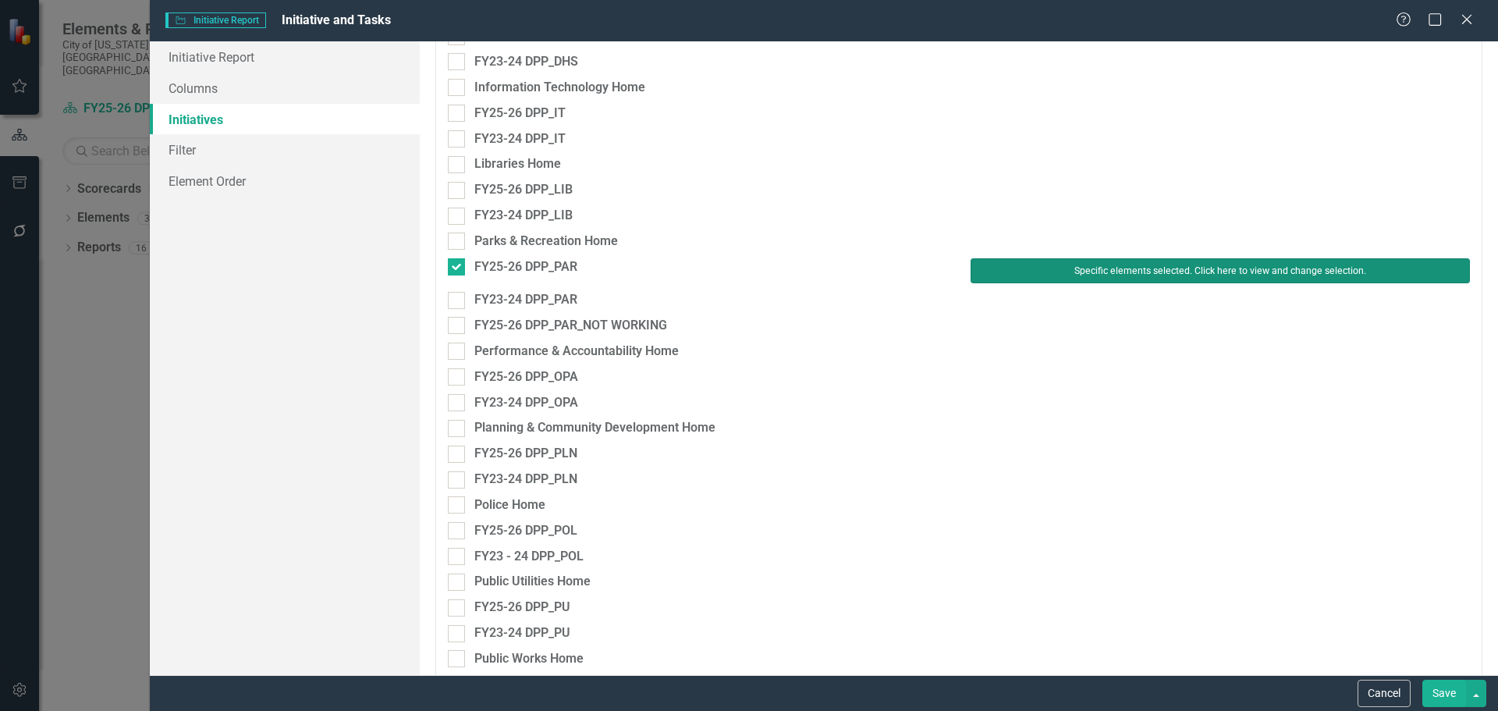
click at [1044, 275] on button "Specific elements selected. Click here to view and change selection." at bounding box center [1220, 270] width 499 height 25
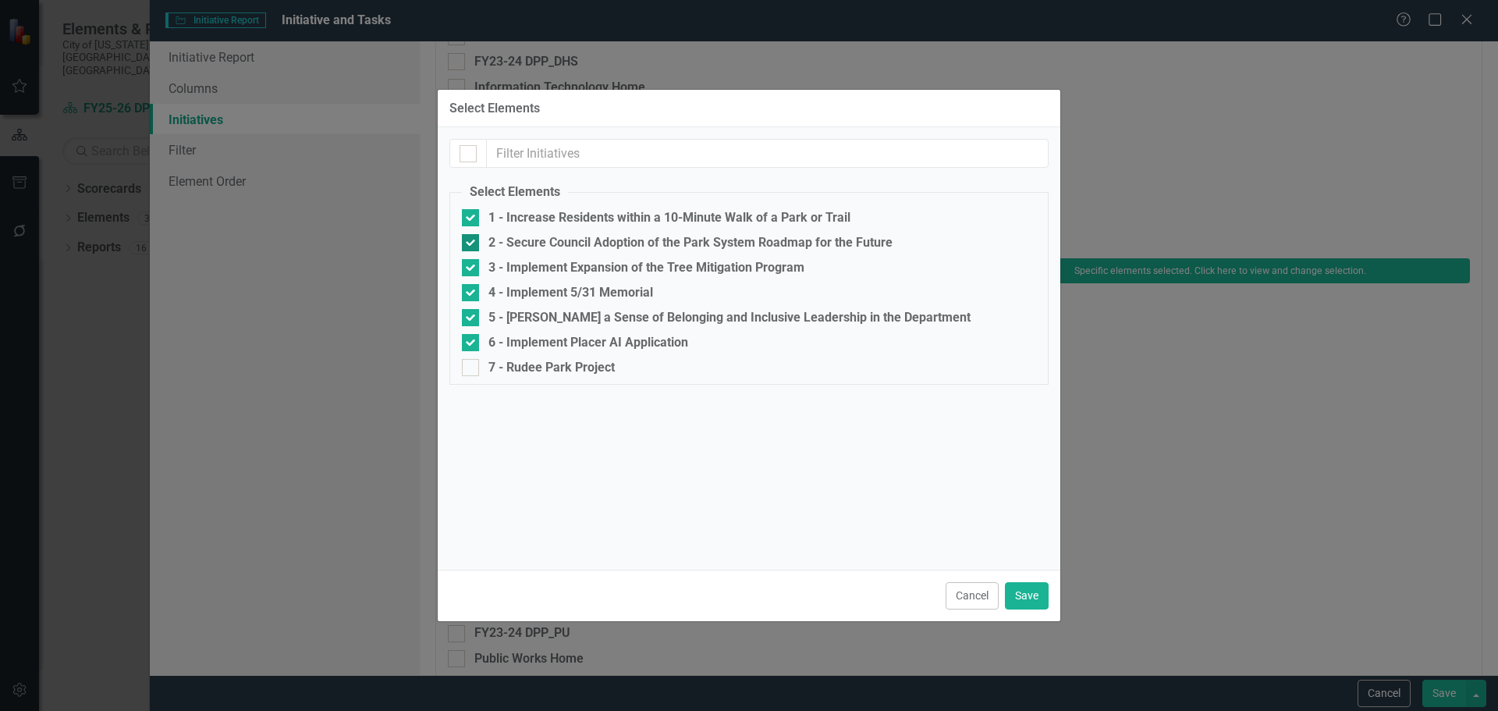
click at [470, 245] on div at bounding box center [470, 242] width 17 height 17
click at [470, 244] on input "2 - Secure Council Adoption of the Park System Roadmap for the Future" at bounding box center [467, 239] width 10 height 10
checkbox input "false"
click at [471, 263] on input "3 - Implement Expansion of the Tree Mitigation Program" at bounding box center [467, 264] width 10 height 10
checkbox input "false"
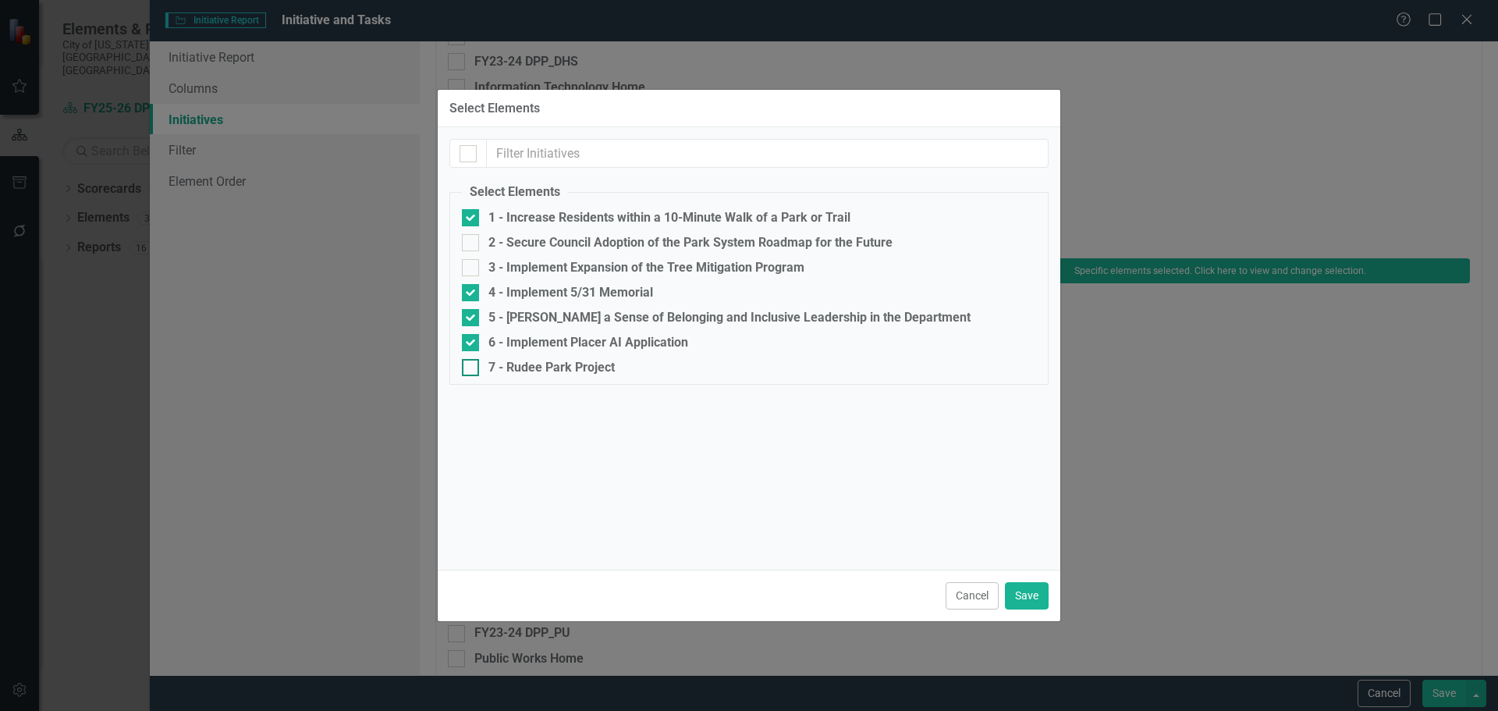
click at [471, 364] on input "7 - Rudee Park Project" at bounding box center [467, 364] width 10 height 10
checkbox input "true"
click at [1029, 601] on button "Save" at bounding box center [1027, 595] width 44 height 27
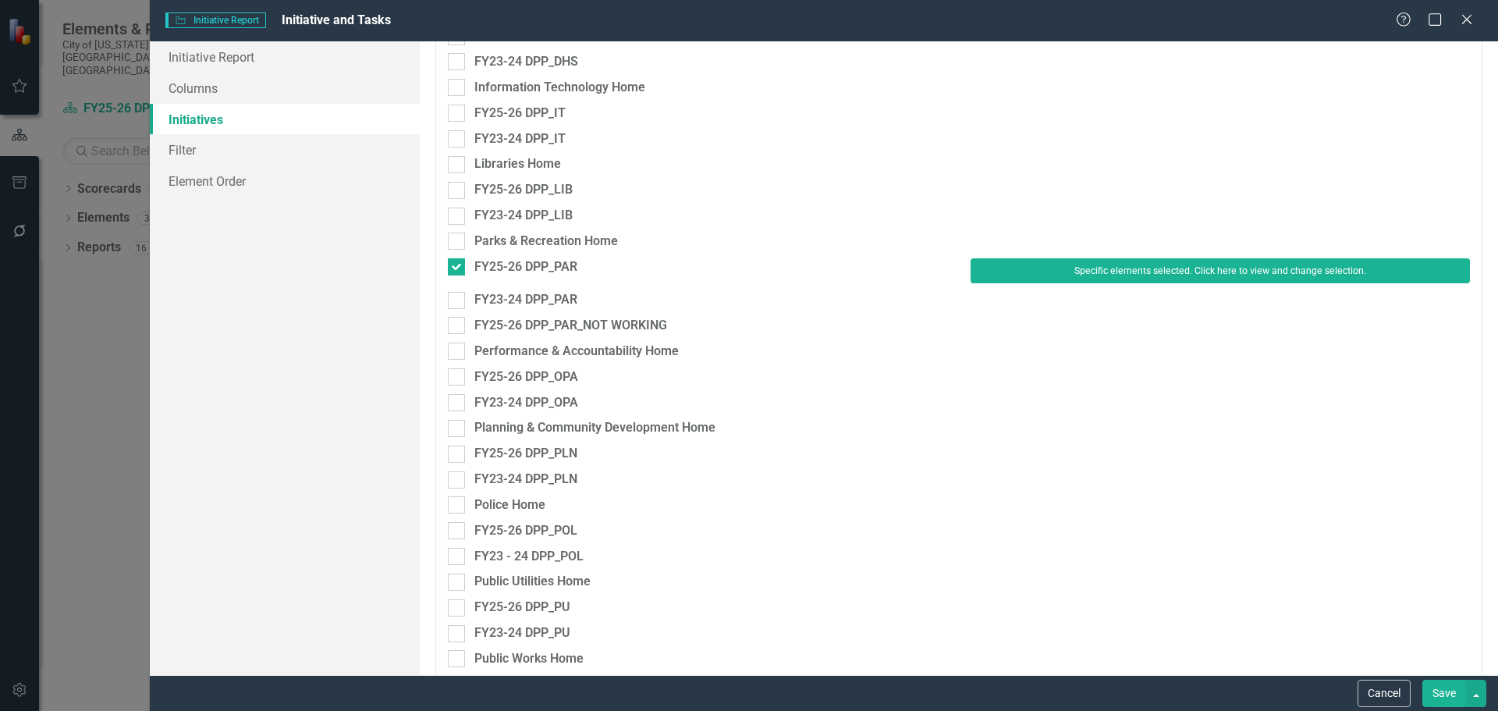
click at [1438, 693] on button "Save" at bounding box center [1445, 693] width 44 height 27
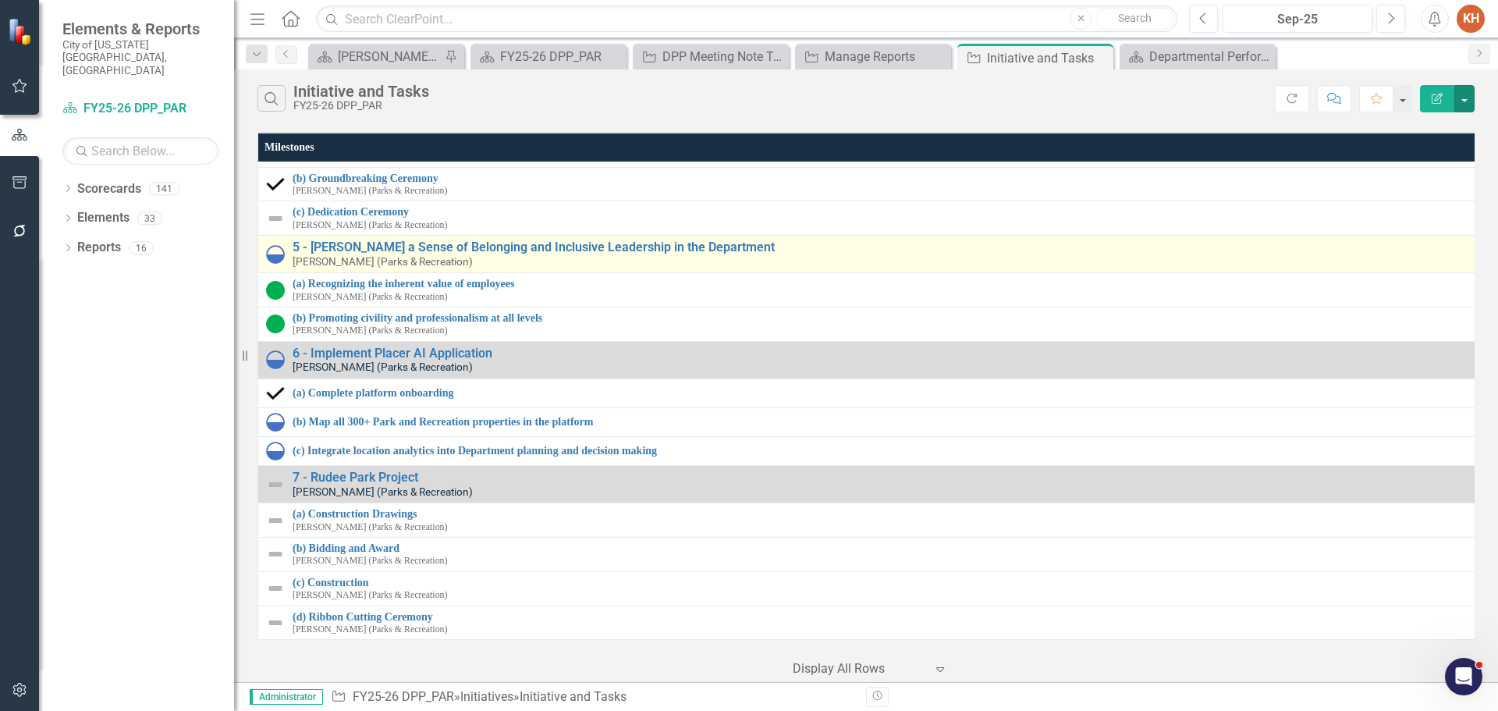
scroll to position [0, 0]
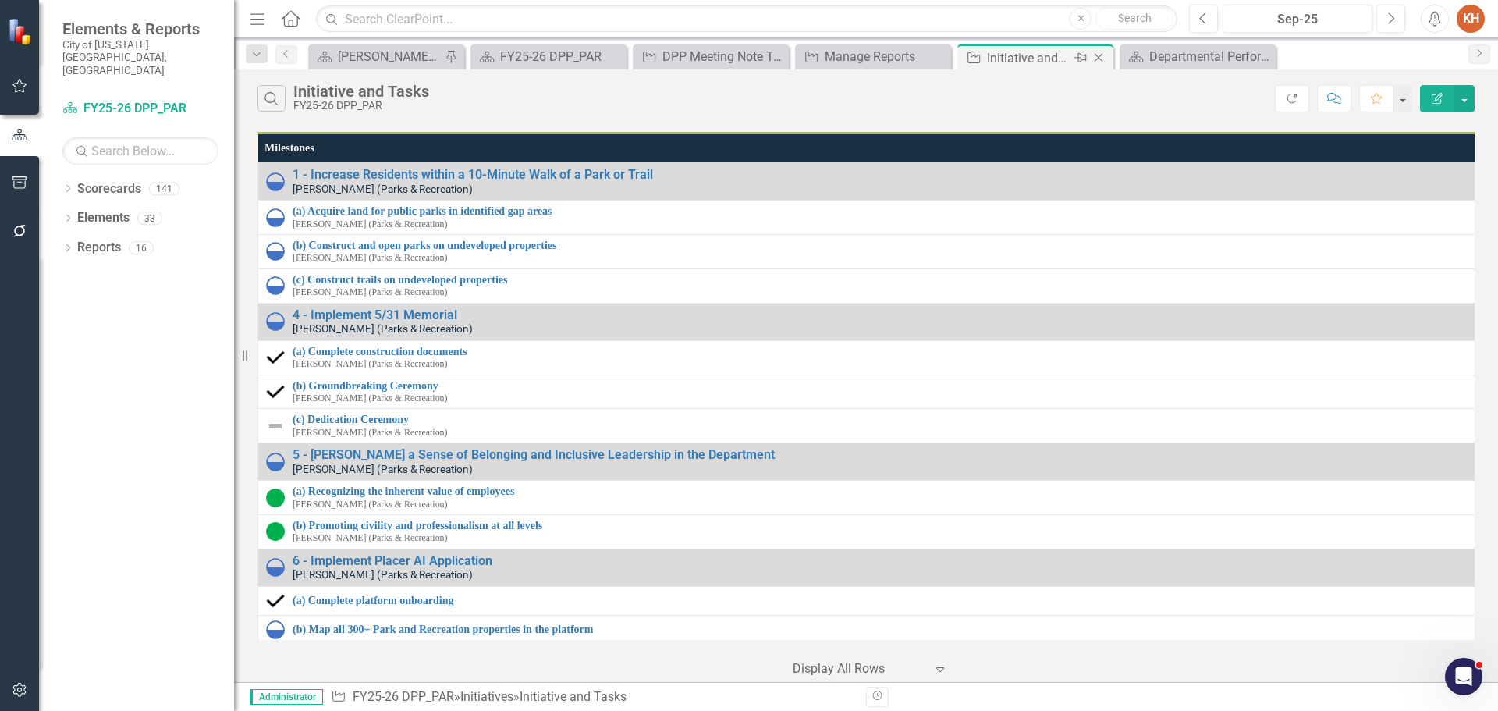
click at [1097, 59] on icon "Close" at bounding box center [1099, 58] width 16 height 12
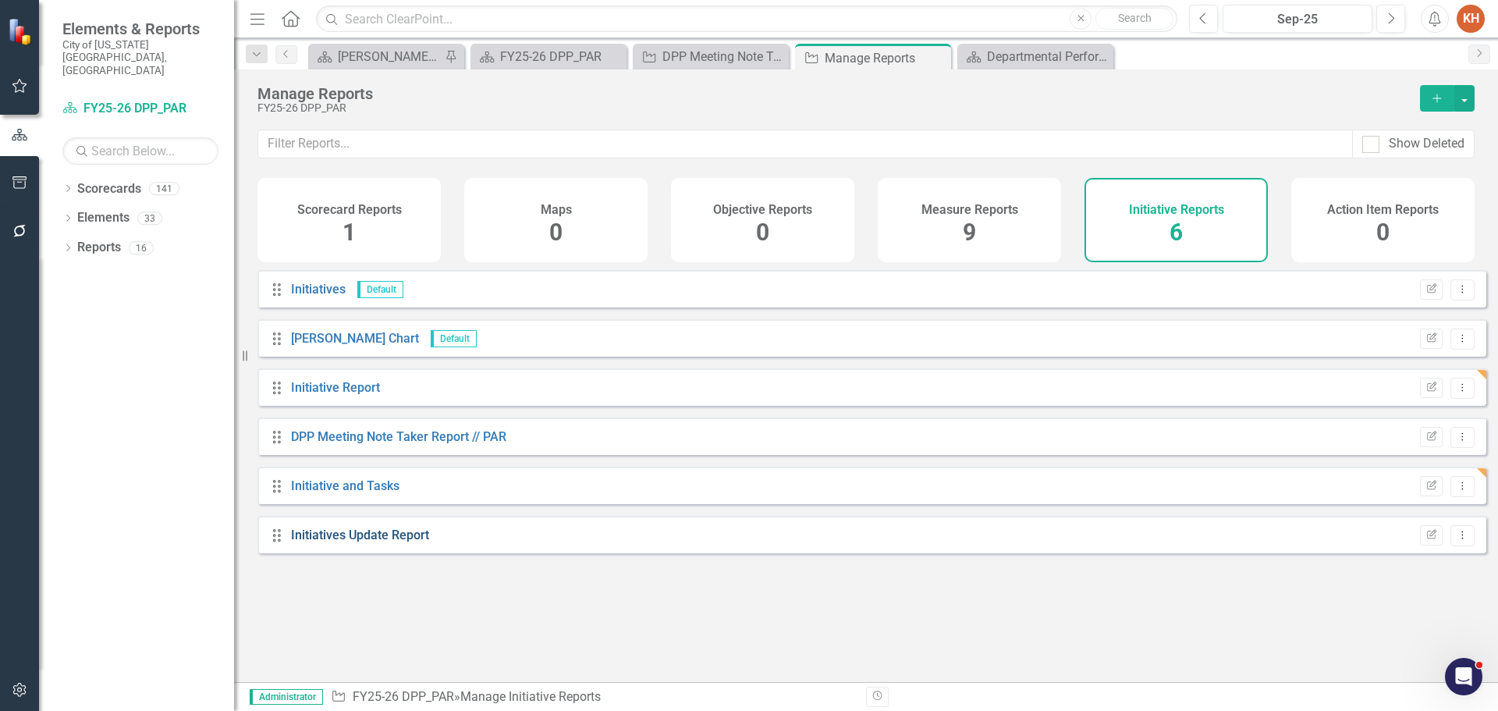
click at [403, 542] on link "Initiatives Update Report" at bounding box center [360, 535] width 138 height 15
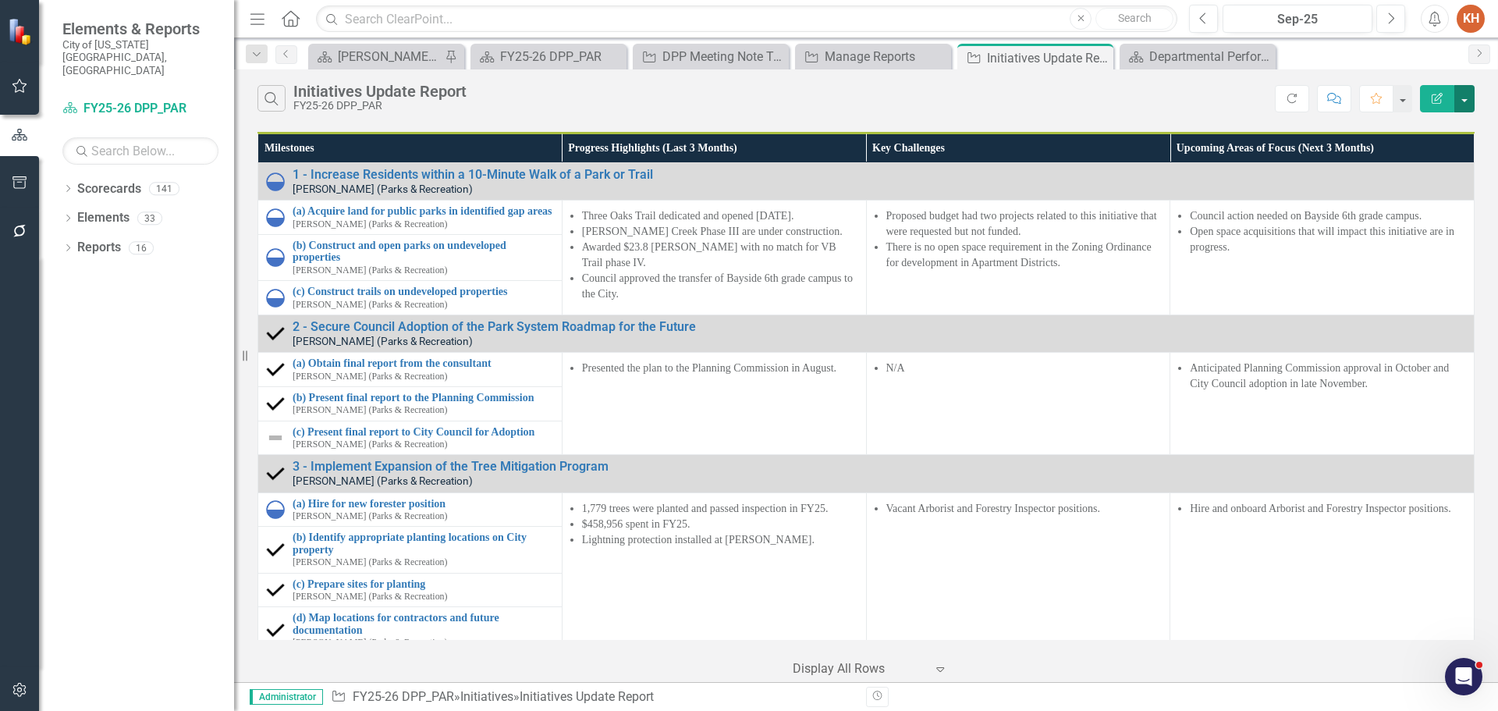
click at [1464, 103] on button "button" at bounding box center [1465, 98] width 20 height 27
click at [1410, 129] on link "Edit Report Edit Report" at bounding box center [1412, 127] width 123 height 29
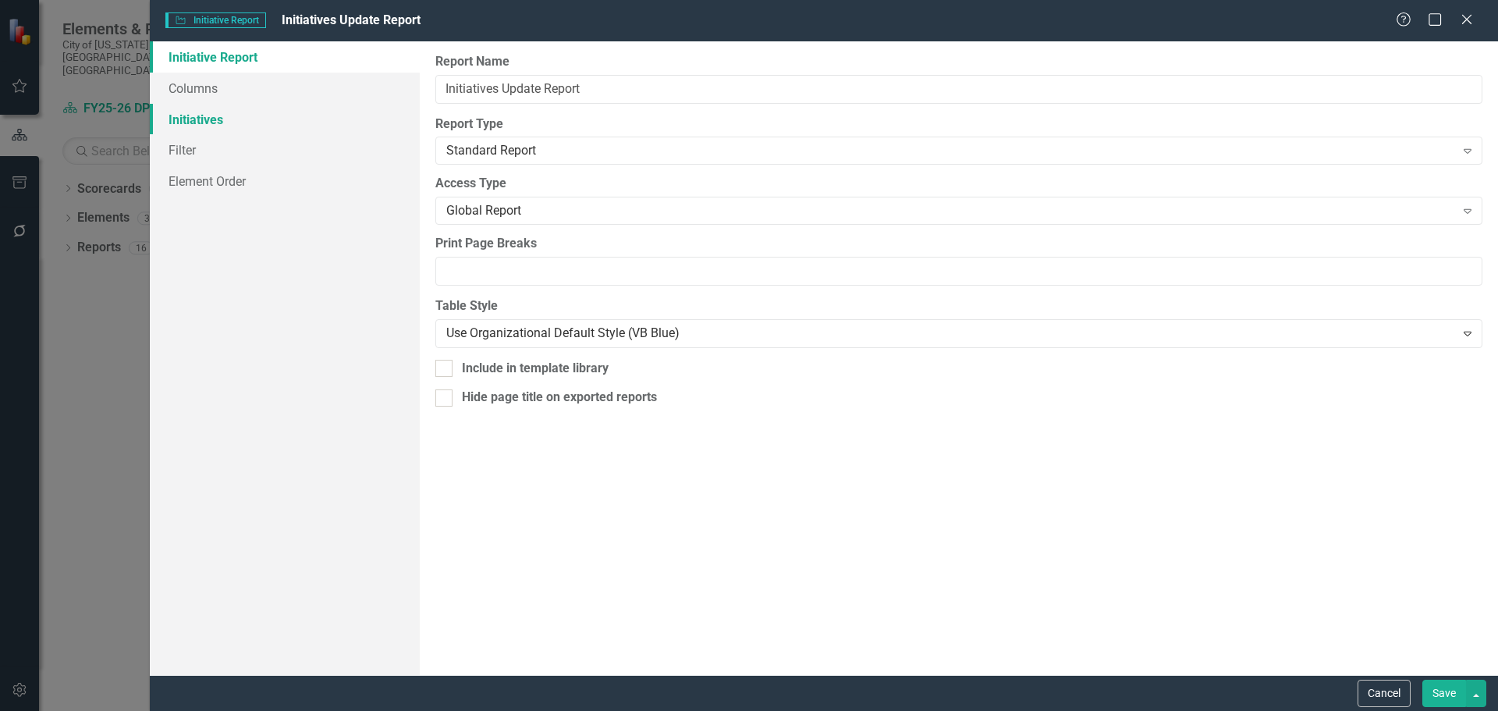
click at [214, 116] on link "Initiatives" at bounding box center [285, 119] width 270 height 31
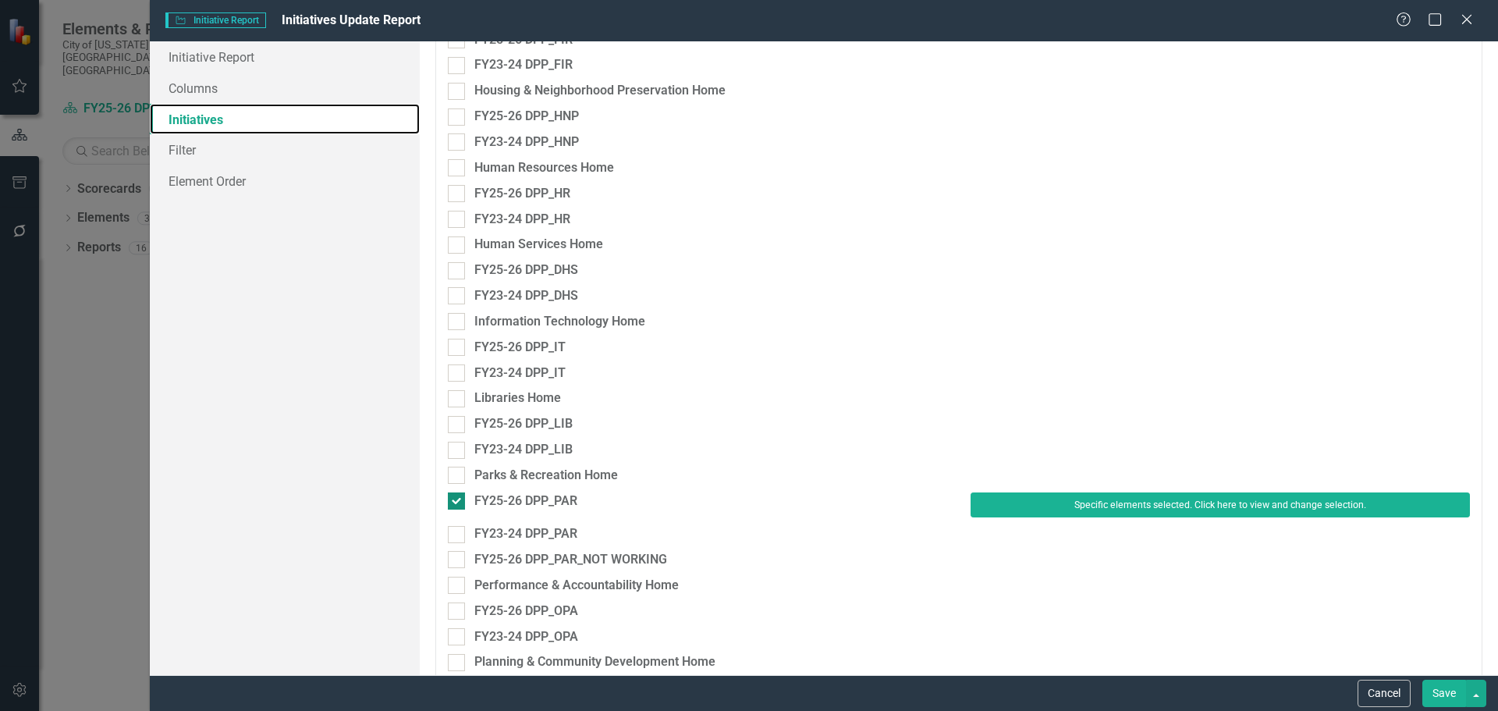
scroll to position [1717, 0]
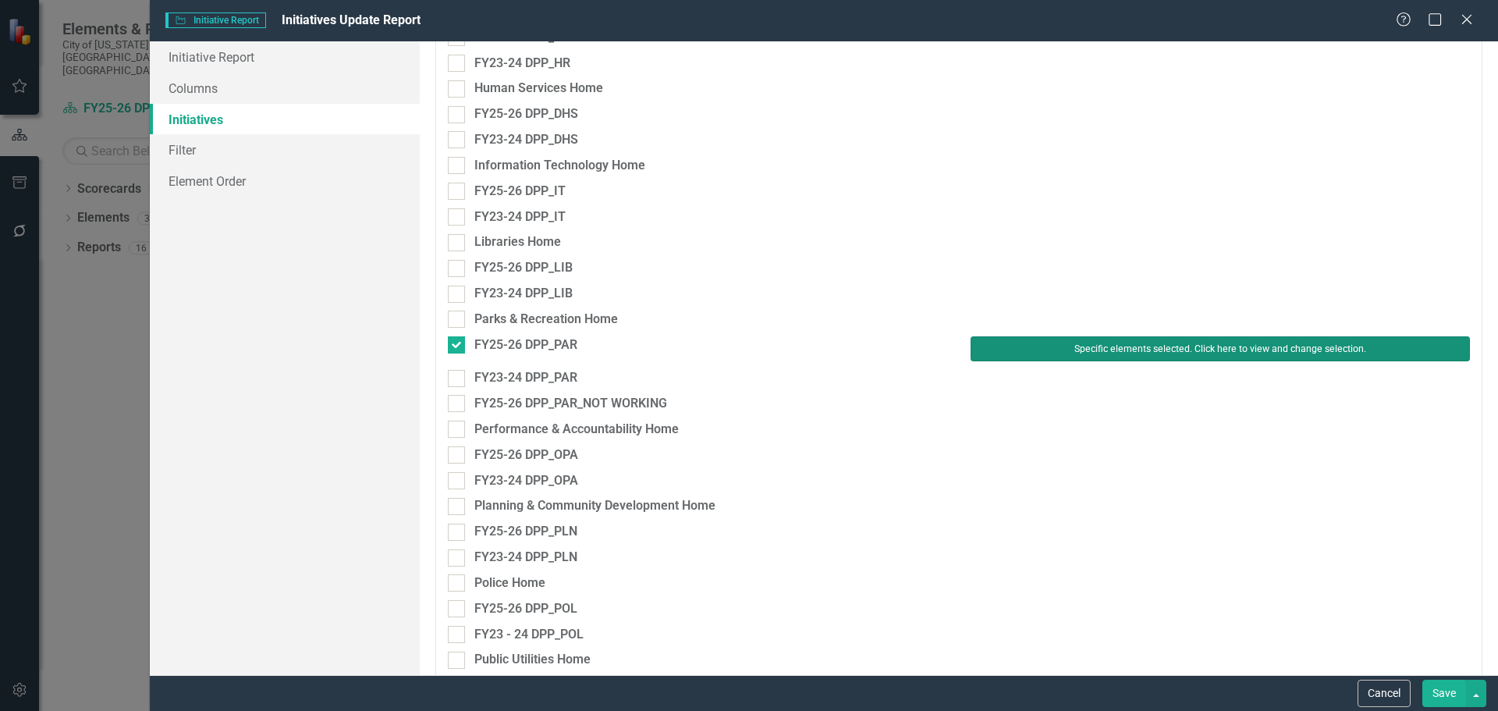
click at [1036, 349] on button "Specific elements selected. Click here to view and change selection." at bounding box center [1220, 348] width 499 height 25
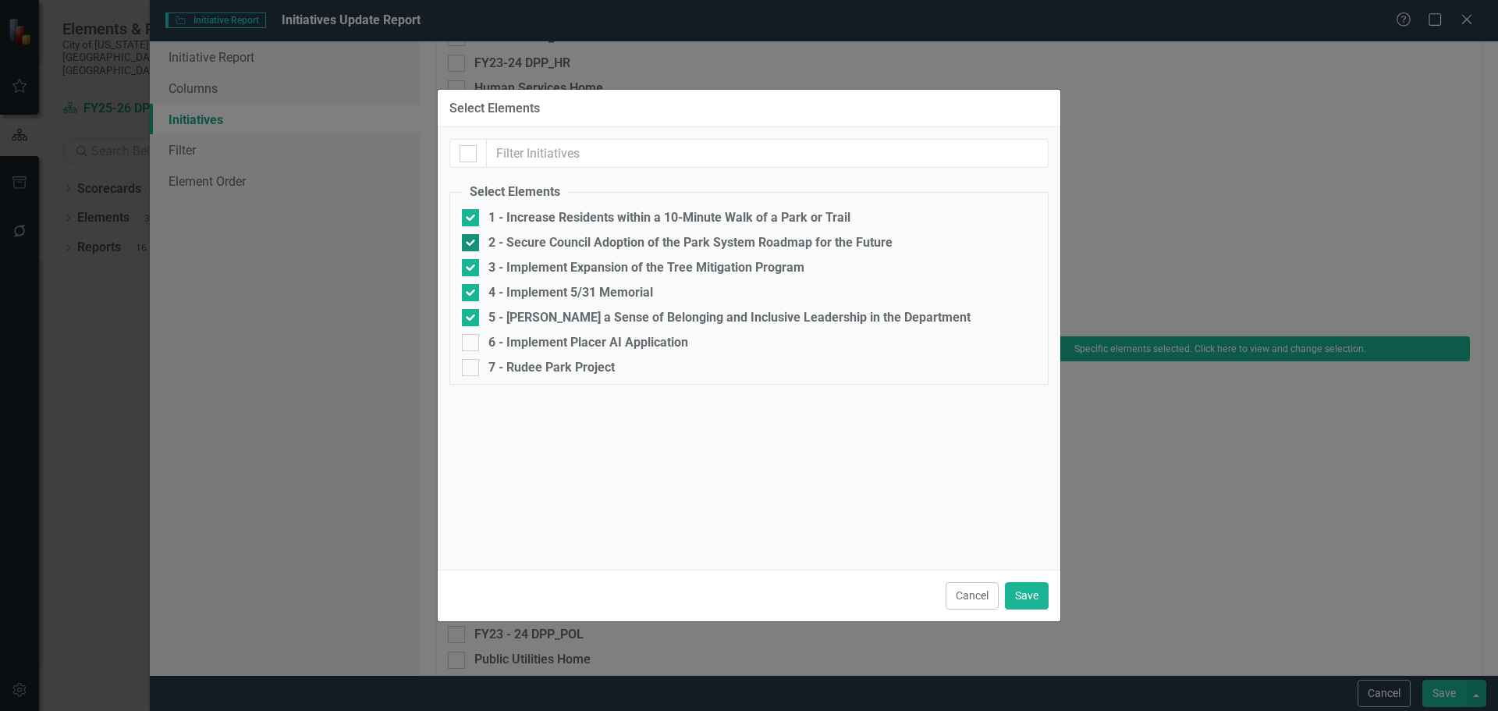
click at [467, 246] on div at bounding box center [470, 242] width 17 height 17
click at [467, 244] on input "2 - Secure Council Adoption of the Park System Roadmap for the Future" at bounding box center [467, 239] width 10 height 10
checkbox input "false"
click at [469, 270] on div at bounding box center [470, 267] width 17 height 17
click at [469, 269] on input "3 - Implement Expansion of the Tree Mitigation Program" at bounding box center [467, 264] width 10 height 10
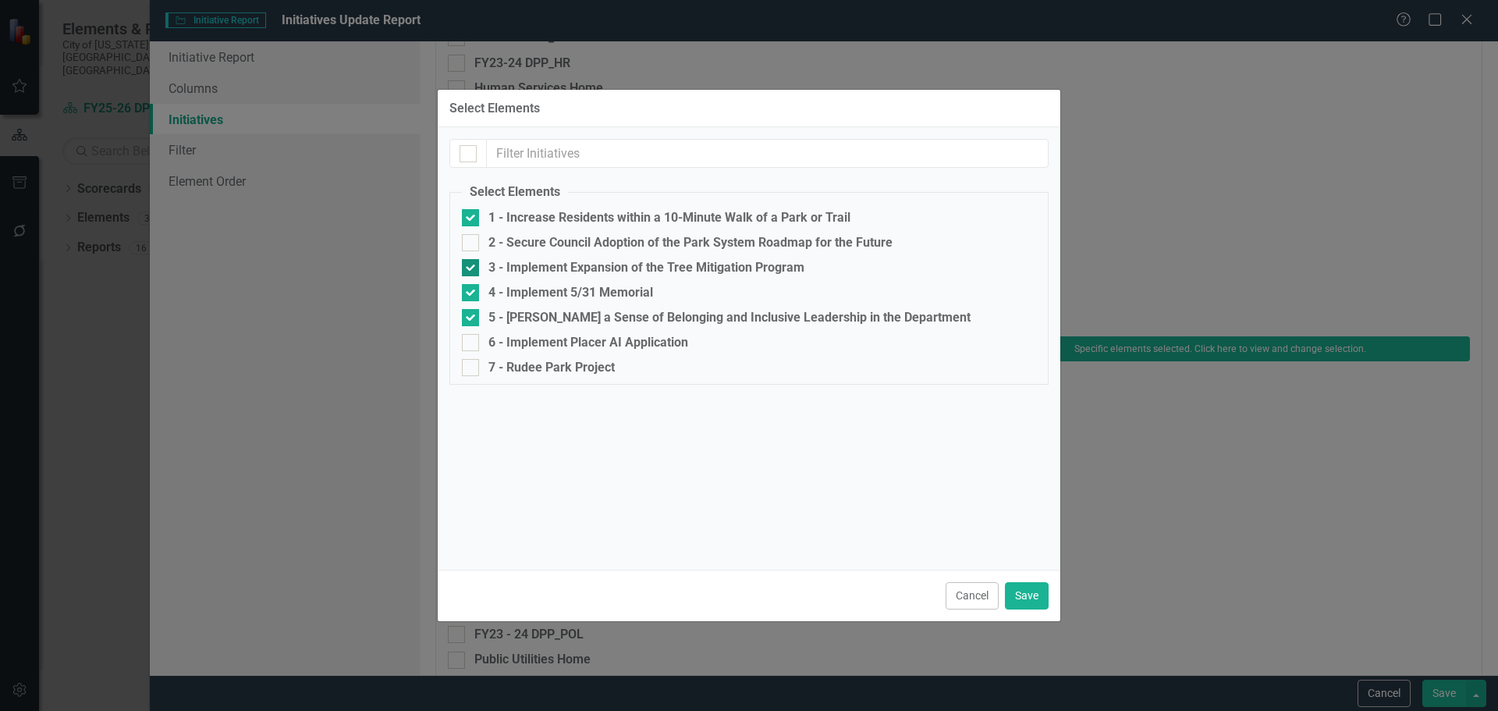
checkbox input "false"
click at [471, 344] on input "6 - Implement Placer AI Application" at bounding box center [467, 339] width 10 height 10
checkbox input "true"
click at [471, 364] on input "7 - Rudee Park Project" at bounding box center [467, 364] width 10 height 10
checkbox input "true"
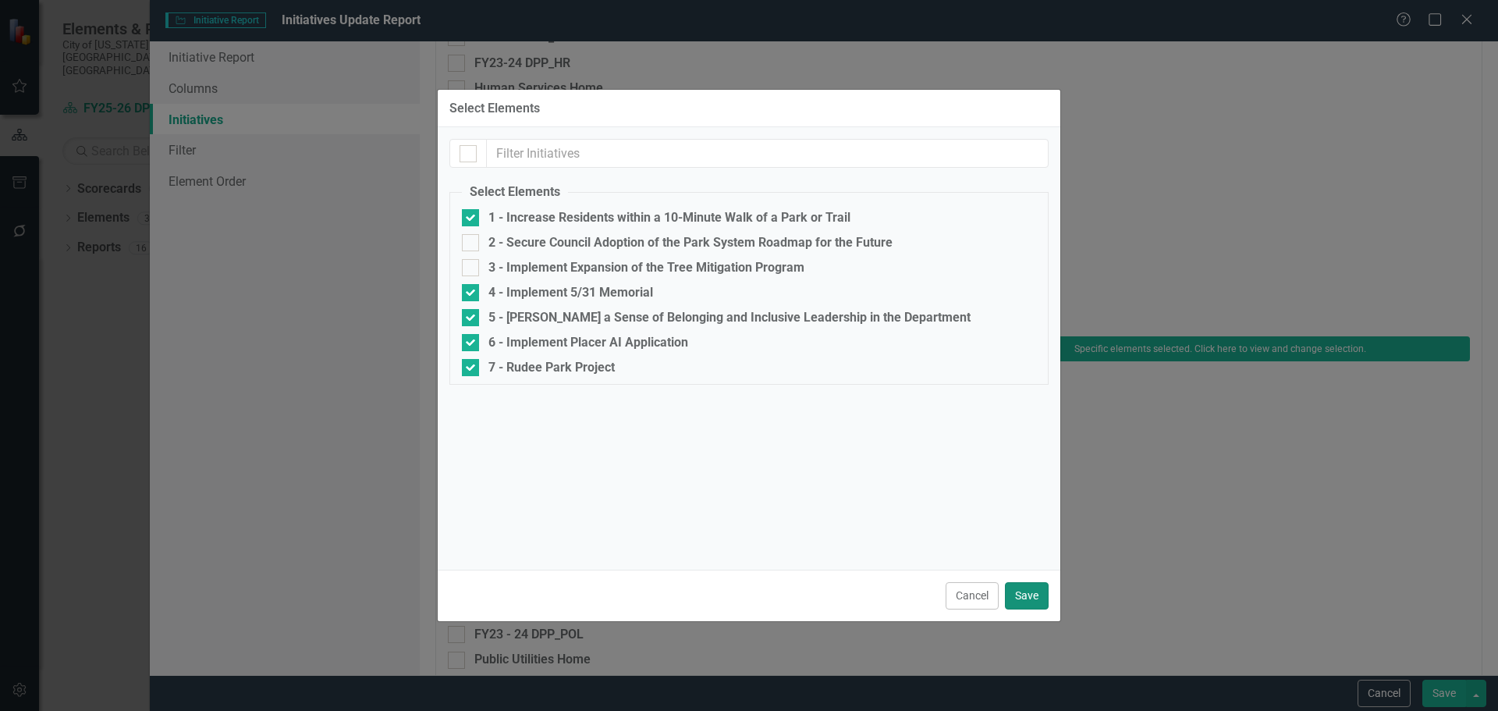
click at [1007, 592] on button "Save" at bounding box center [1027, 595] width 44 height 27
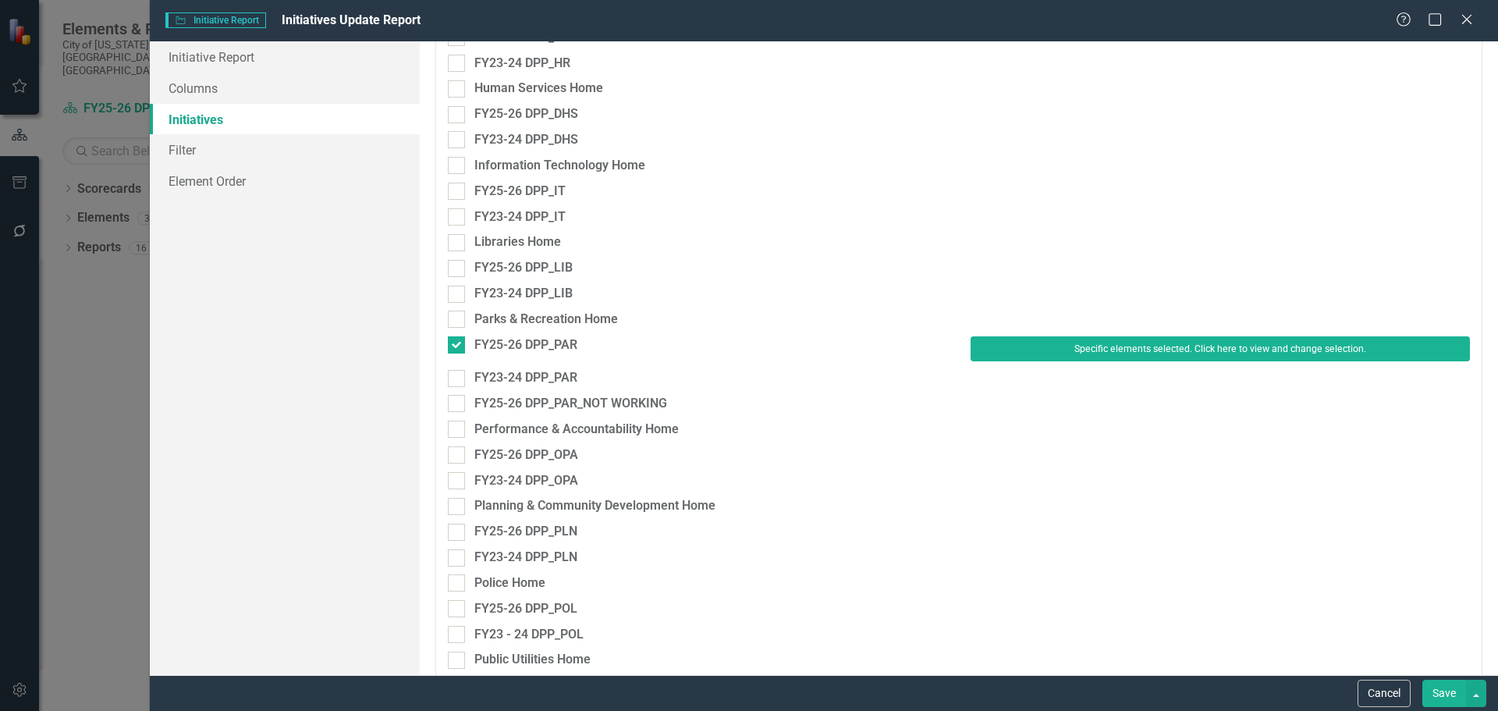
click at [1446, 691] on button "Save" at bounding box center [1445, 693] width 44 height 27
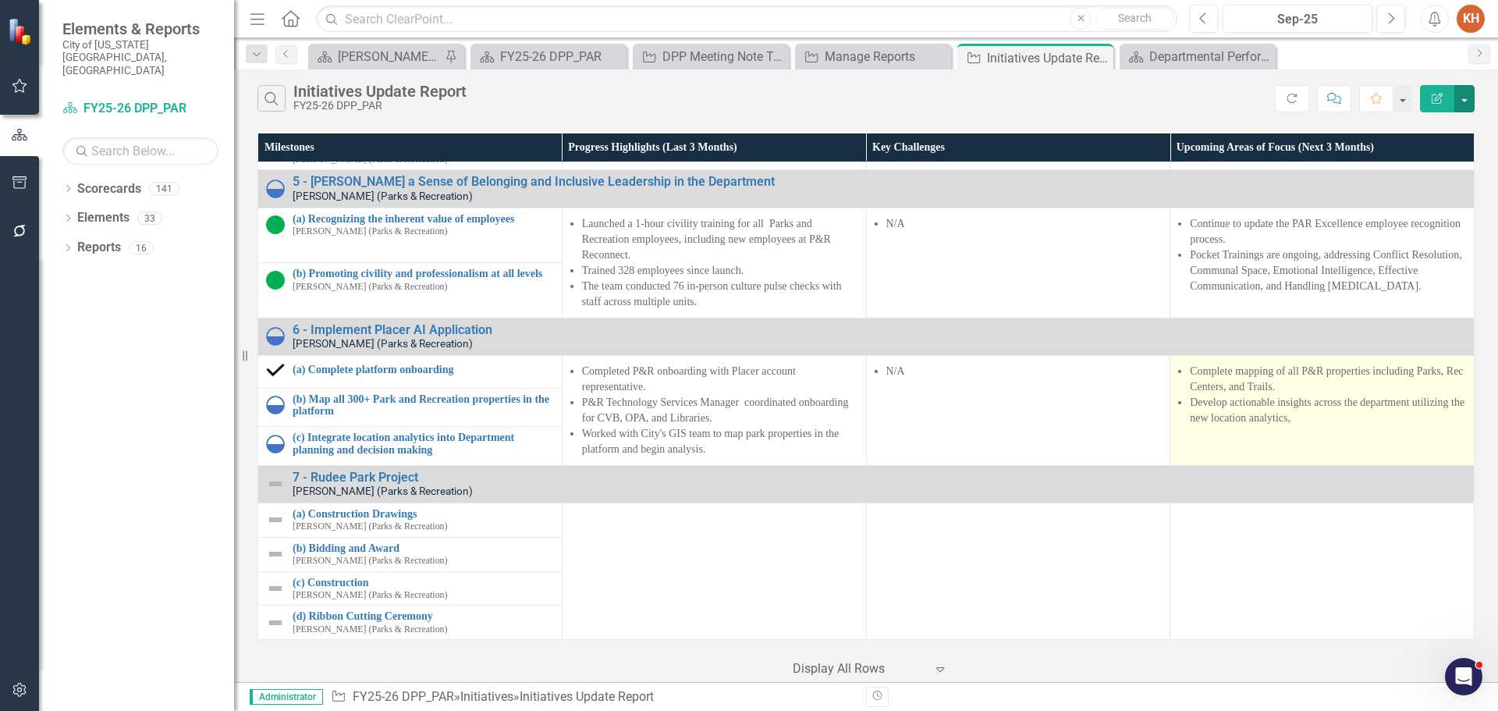
scroll to position [0, 0]
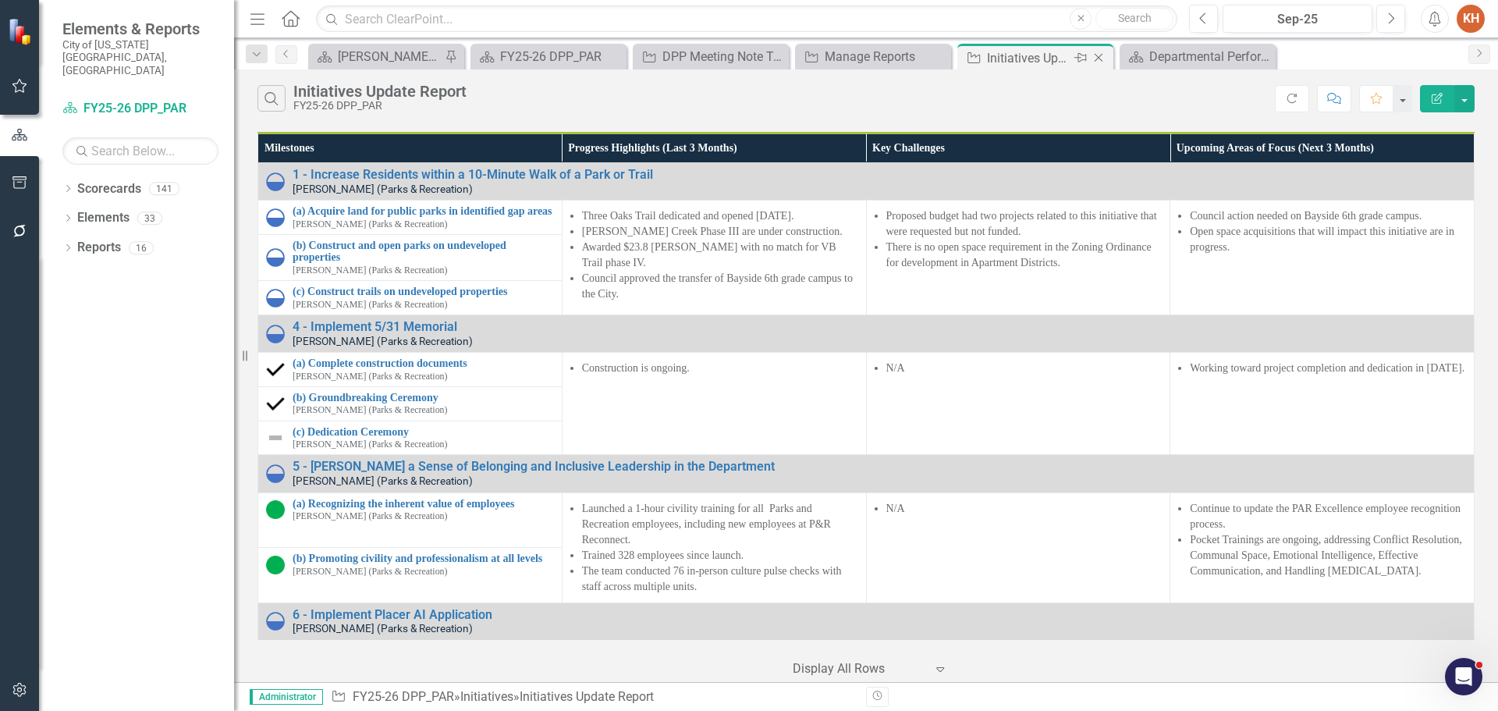
click at [1094, 59] on icon "Close" at bounding box center [1099, 58] width 16 height 12
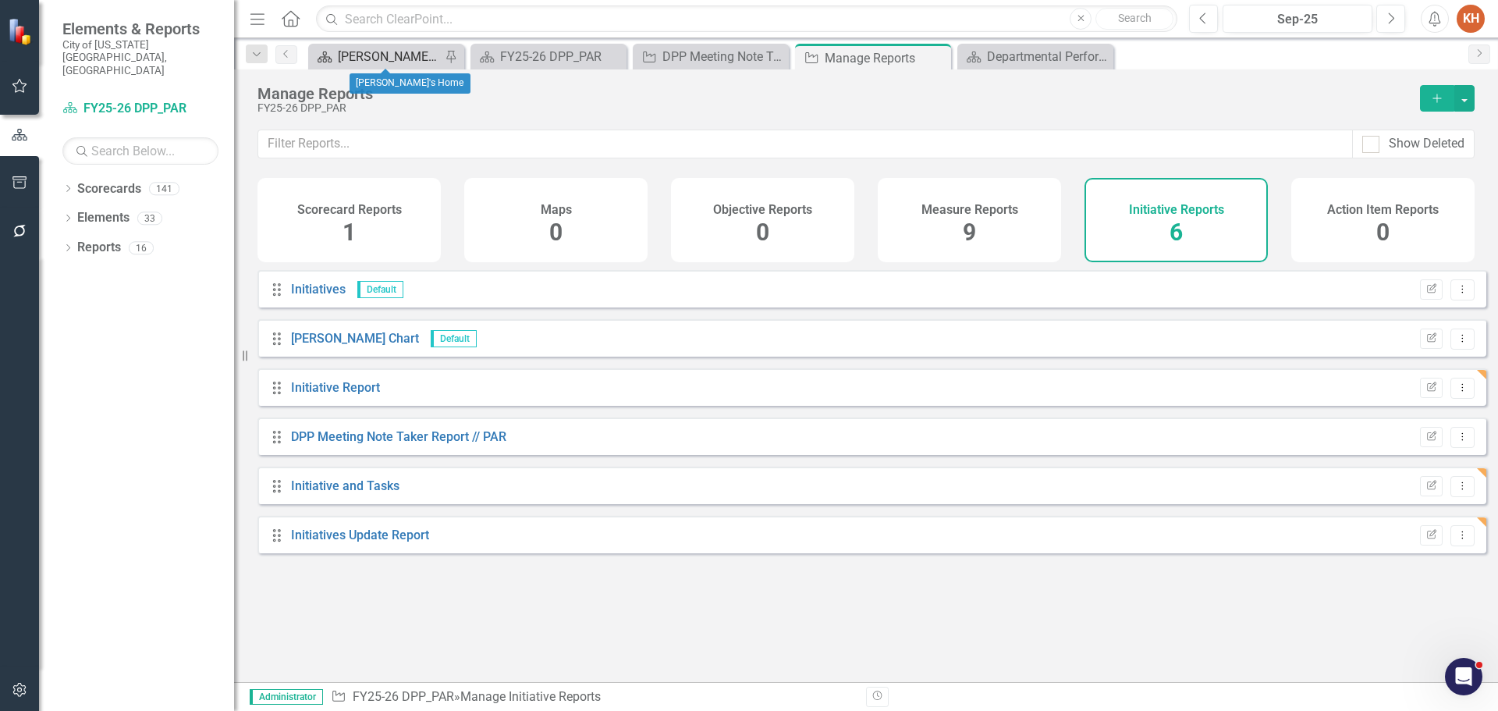
click at [398, 59] on div "[PERSON_NAME]'s Home" at bounding box center [389, 57] width 103 height 20
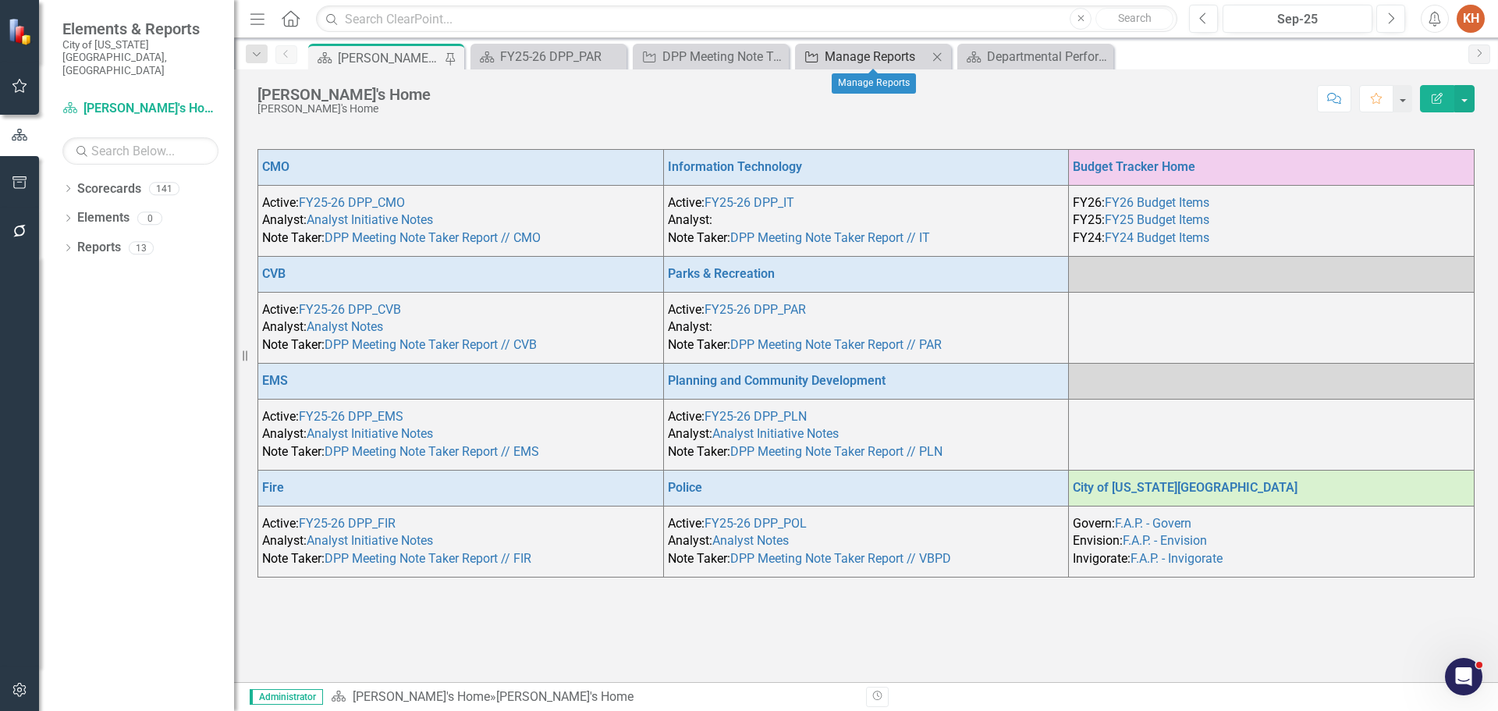
click at [876, 59] on div "Manage Reports" at bounding box center [876, 57] width 103 height 20
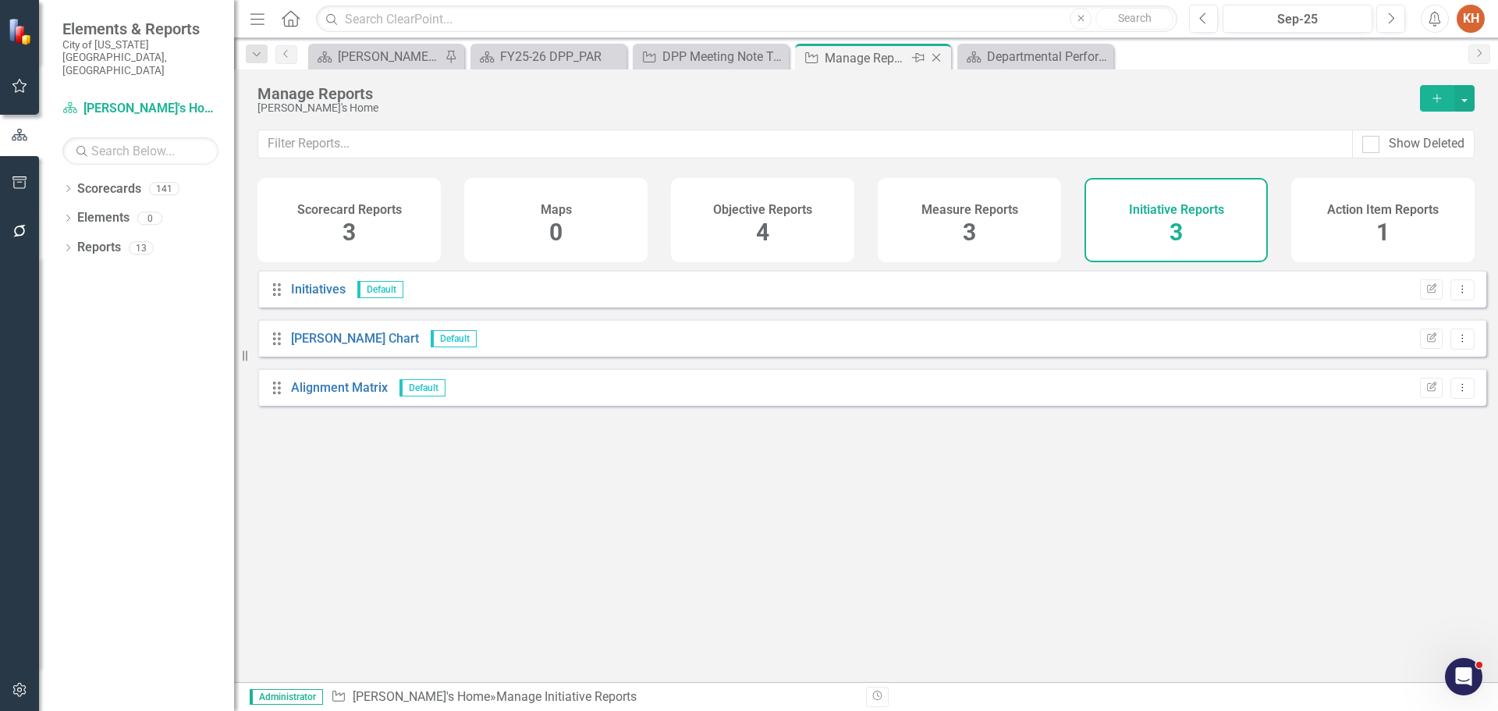
click at [932, 59] on icon "Close" at bounding box center [937, 58] width 16 height 12
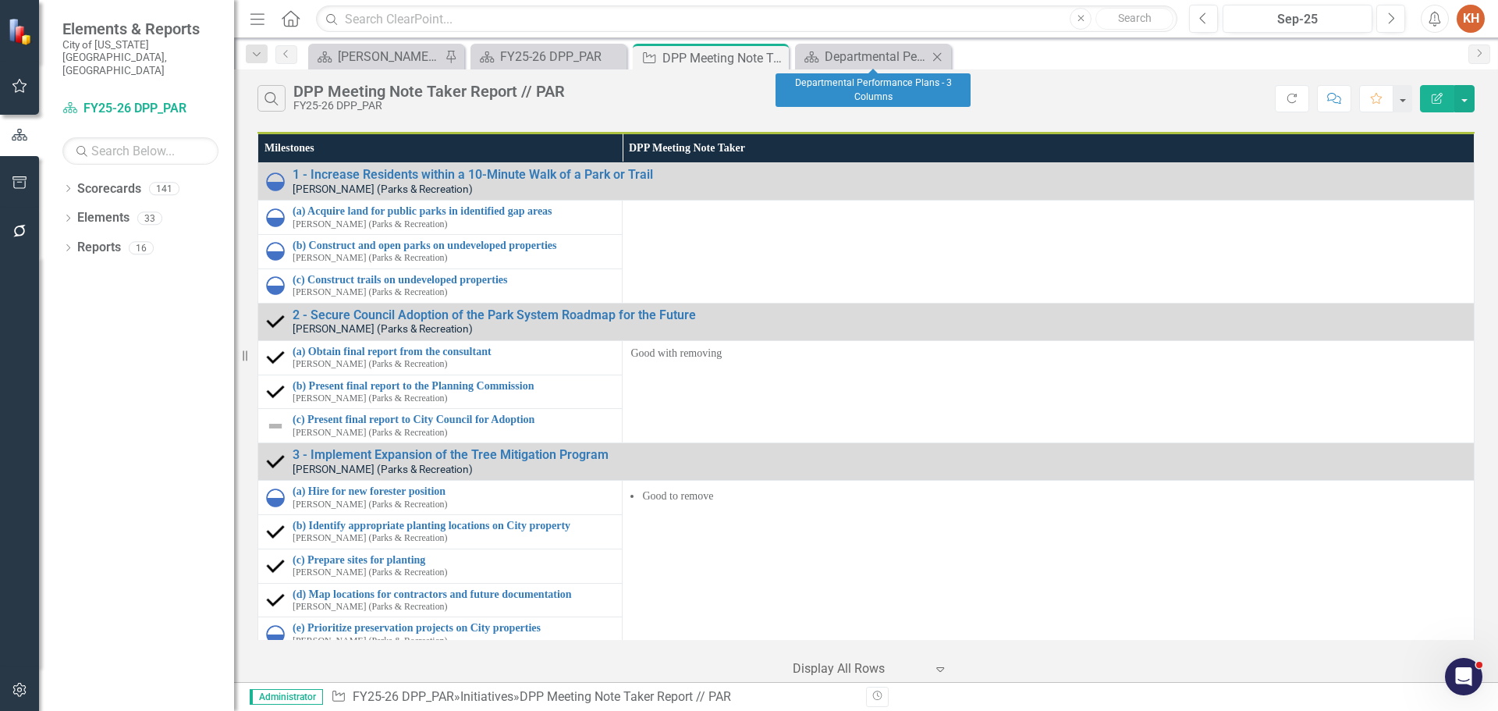
click at [937, 56] on icon at bounding box center [937, 56] width 9 height 9
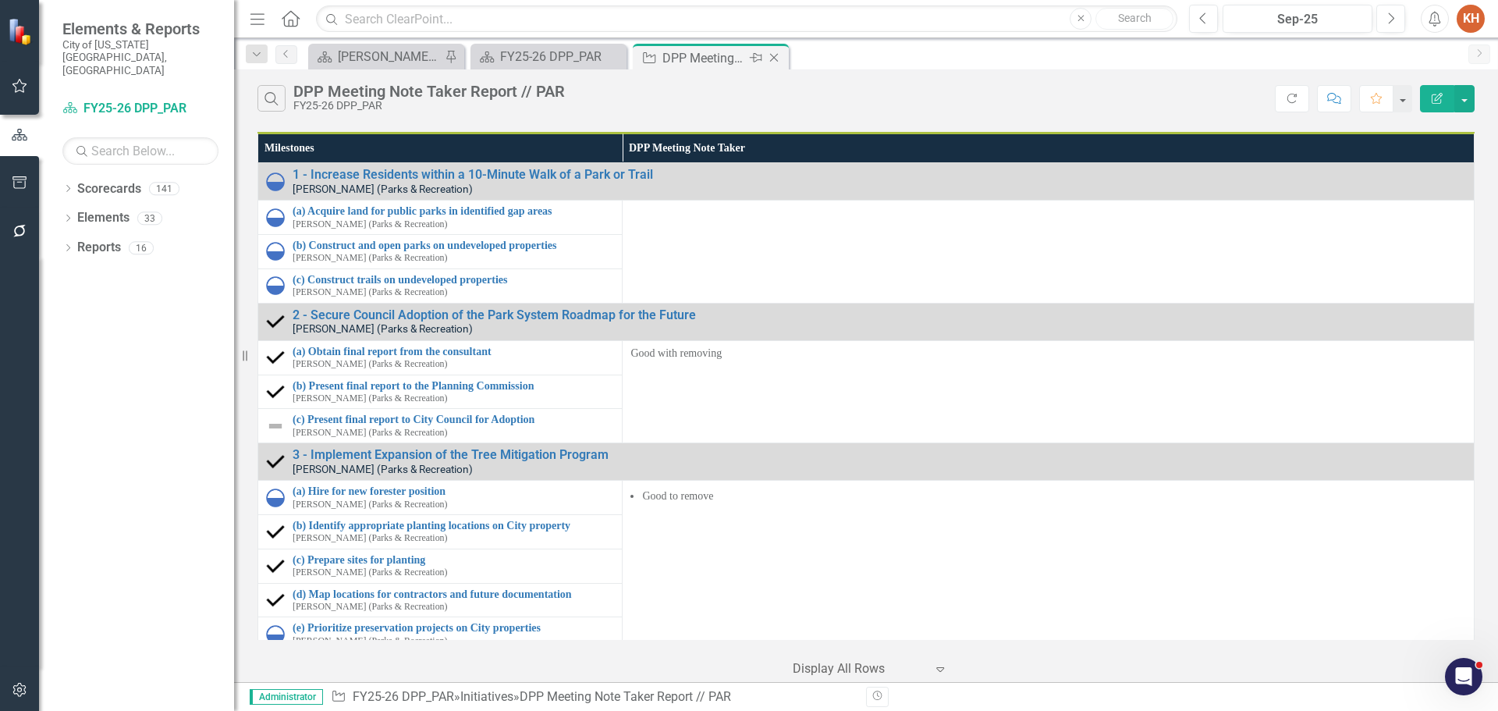
click at [766, 59] on icon "Close" at bounding box center [774, 58] width 16 height 12
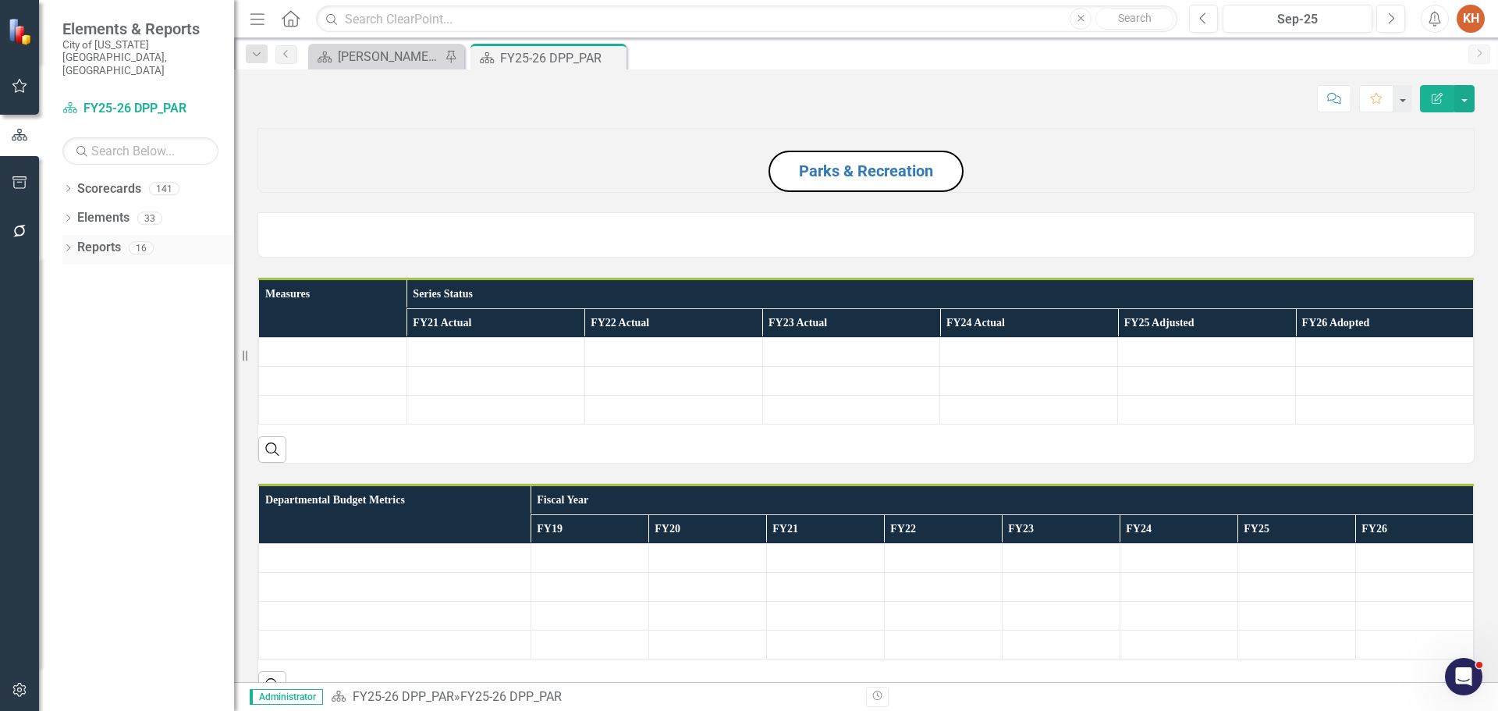
click at [94, 239] on link "Reports" at bounding box center [99, 248] width 44 height 18
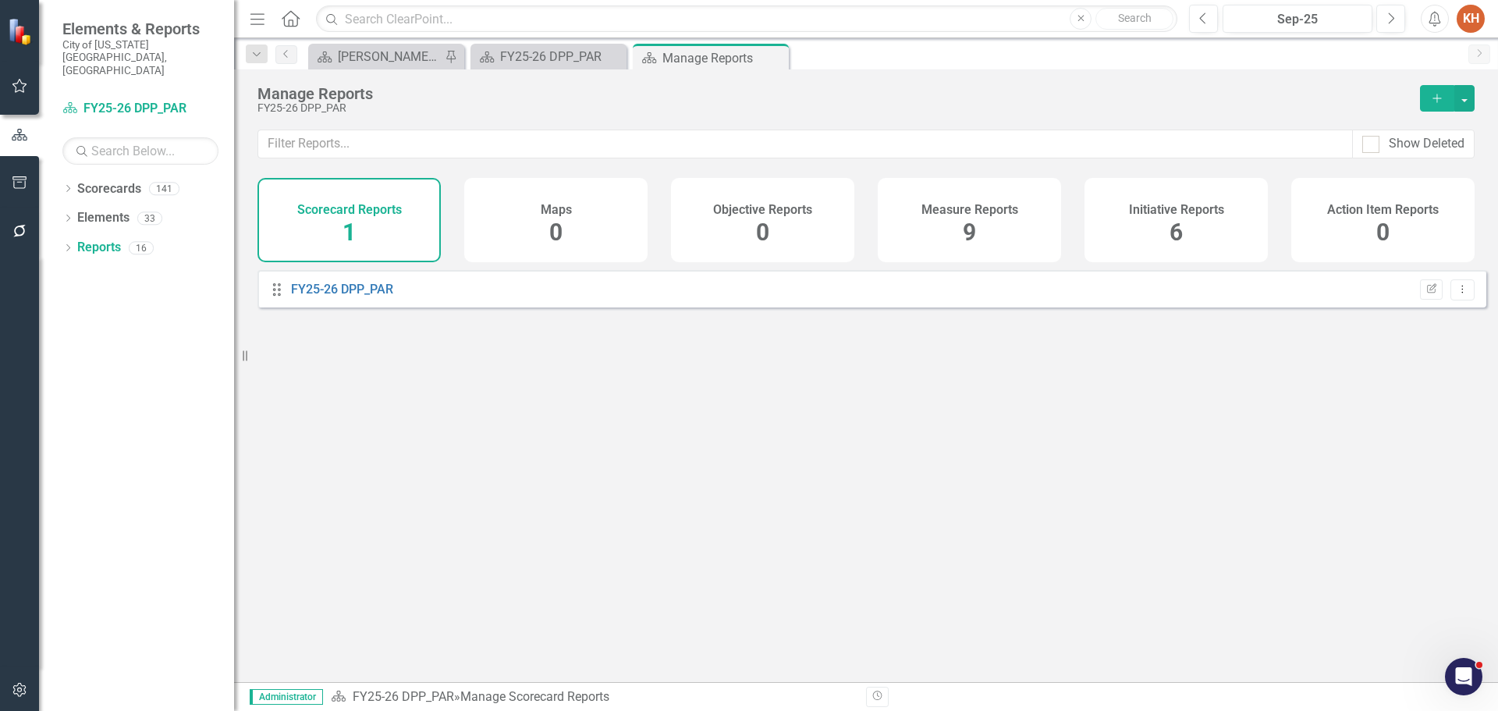
click at [1174, 213] on h4 "Initiative Reports" at bounding box center [1176, 210] width 95 height 14
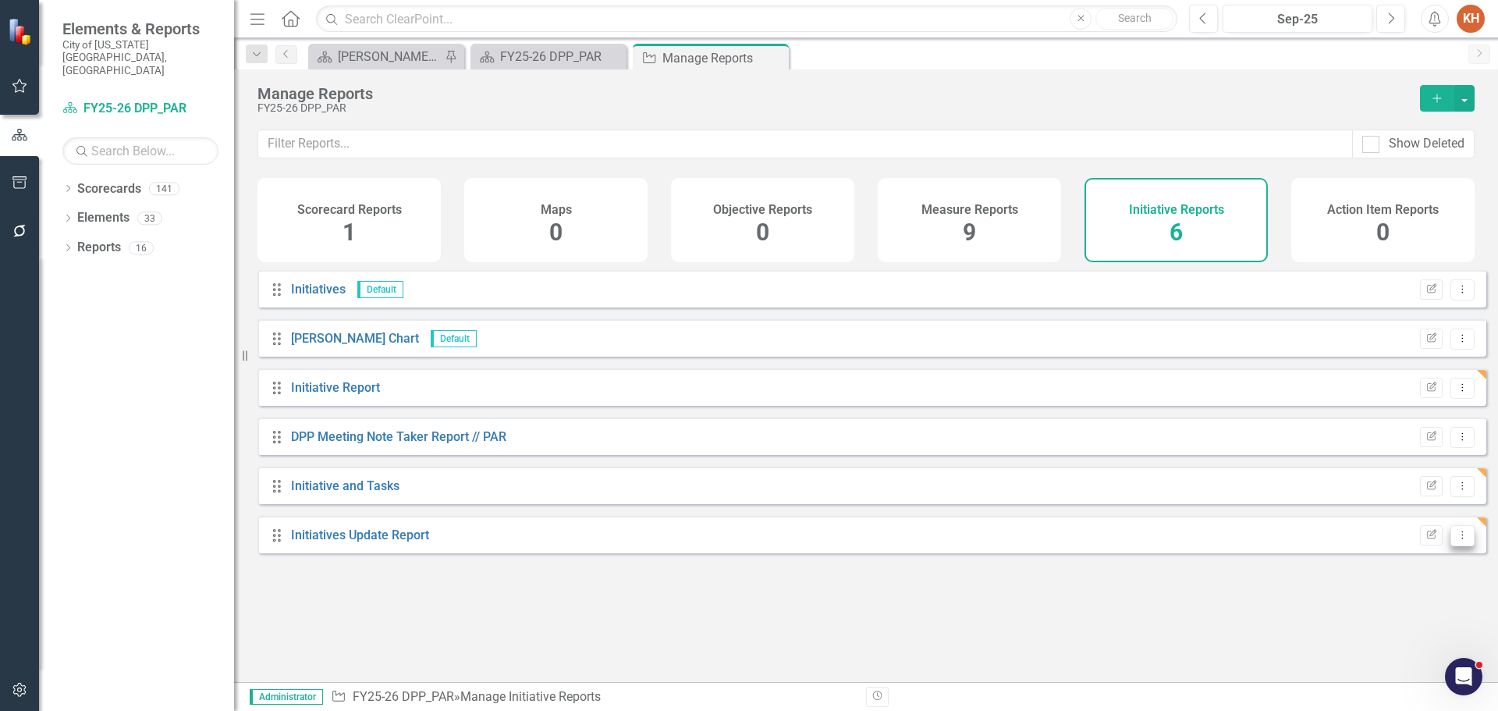
click at [1456, 540] on icon "Dropdown Menu" at bounding box center [1462, 535] width 13 height 10
click at [1423, 635] on link "Copy Duplicate Report" at bounding box center [1398, 630] width 129 height 29
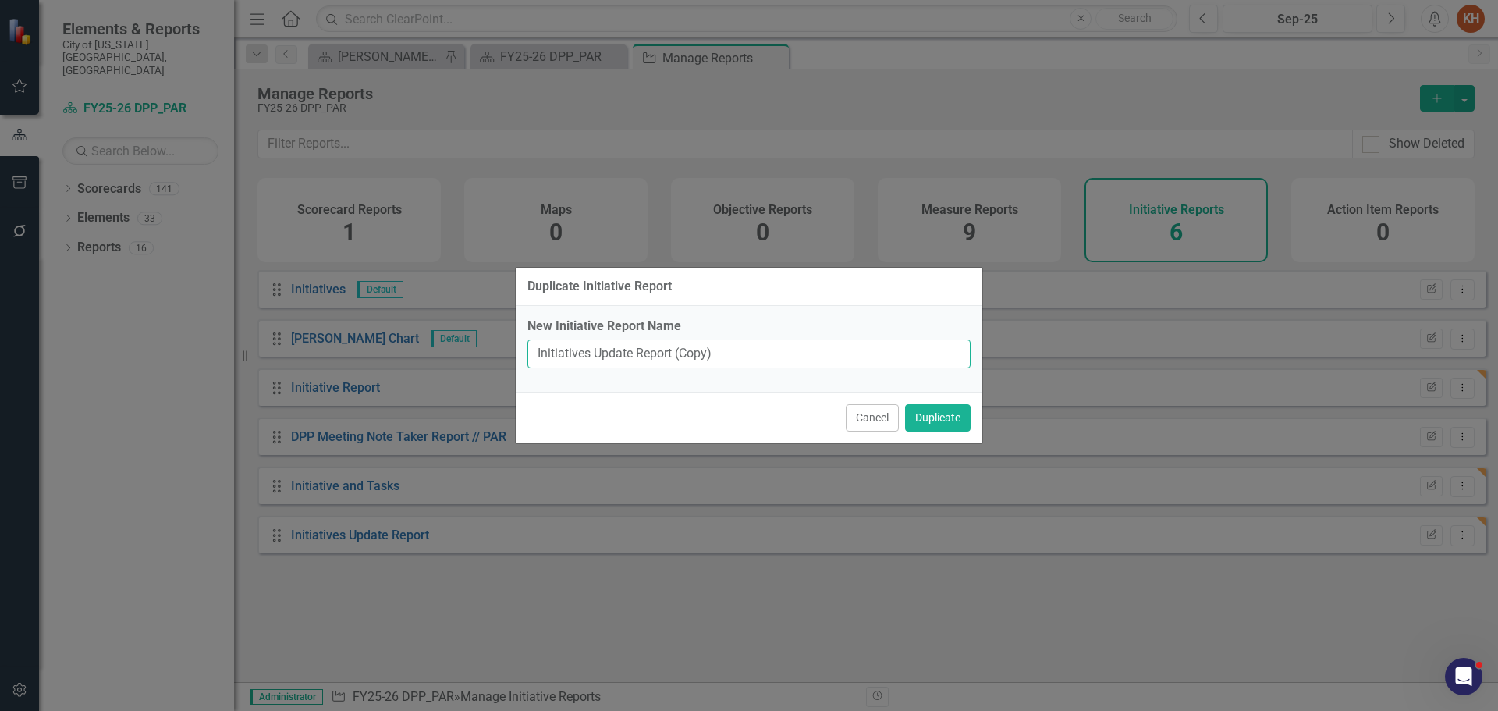
drag, startPoint x: 756, startPoint y: 355, endPoint x: 585, endPoint y: 353, distance: 170.9
click at [585, 353] on input "Initiatives Update Report (Copy)" at bounding box center [749, 353] width 443 height 29
type input "Analyst Initiative Report"
click at [942, 422] on button "Duplicate" at bounding box center [938, 417] width 66 height 27
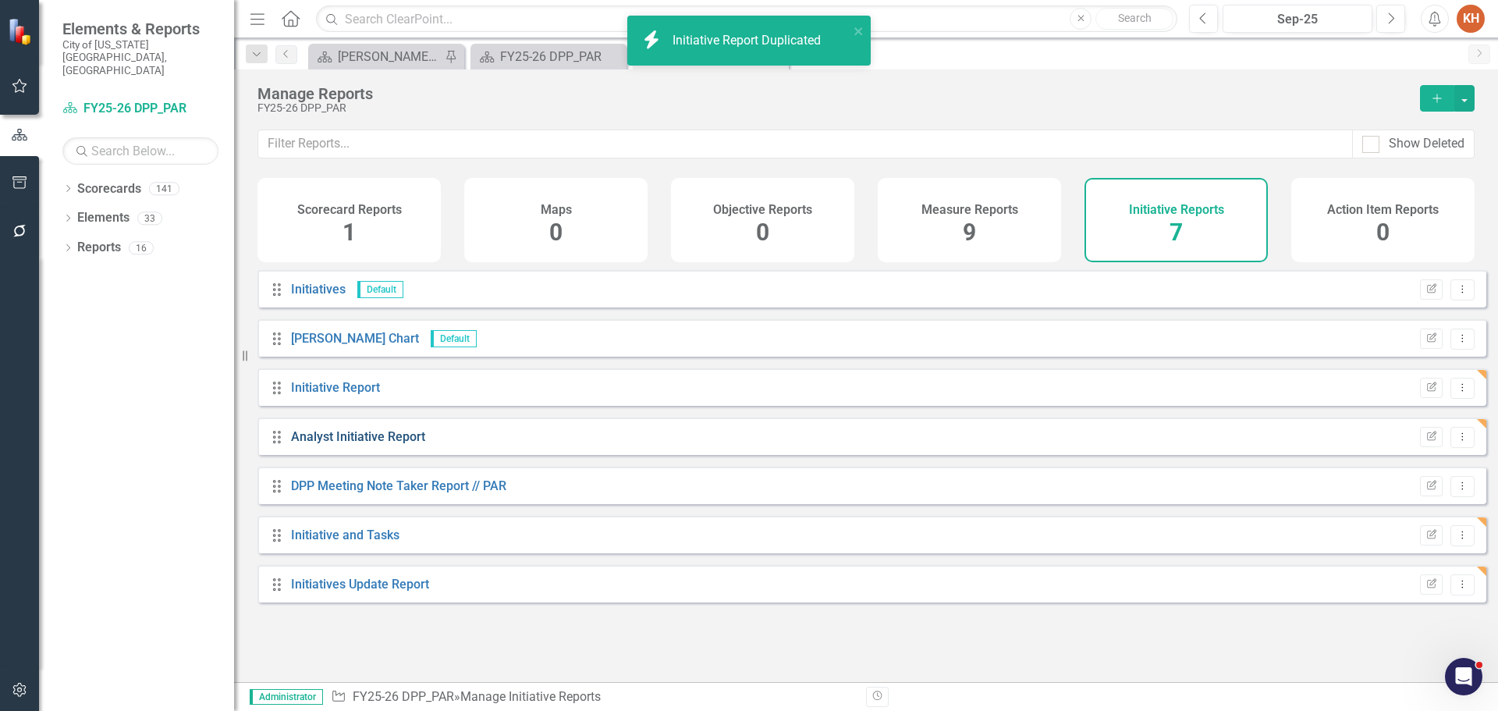
click at [382, 444] on link "Analyst Initiative Report" at bounding box center [358, 436] width 134 height 15
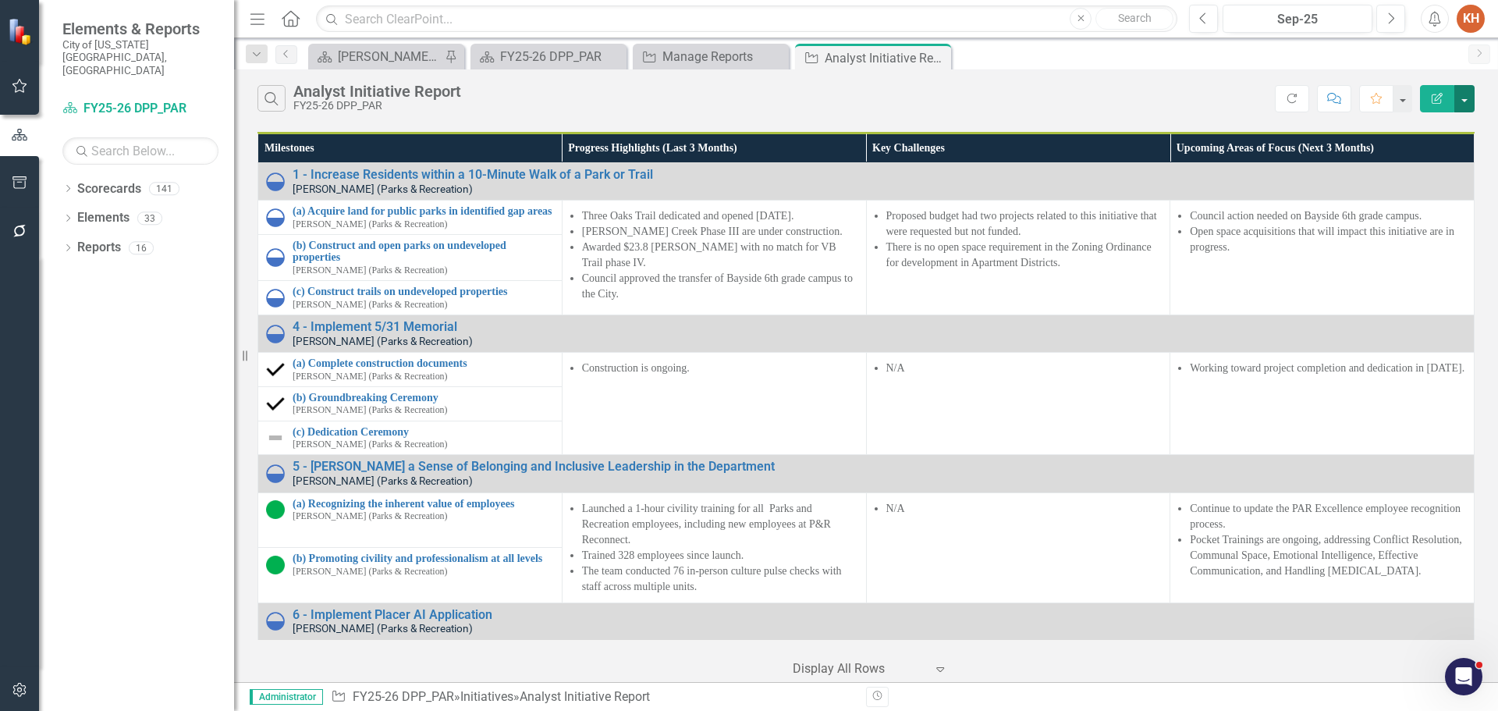
click at [1464, 105] on button "button" at bounding box center [1465, 98] width 20 height 27
click at [1432, 129] on link "Edit Report Edit Report" at bounding box center [1412, 127] width 123 height 29
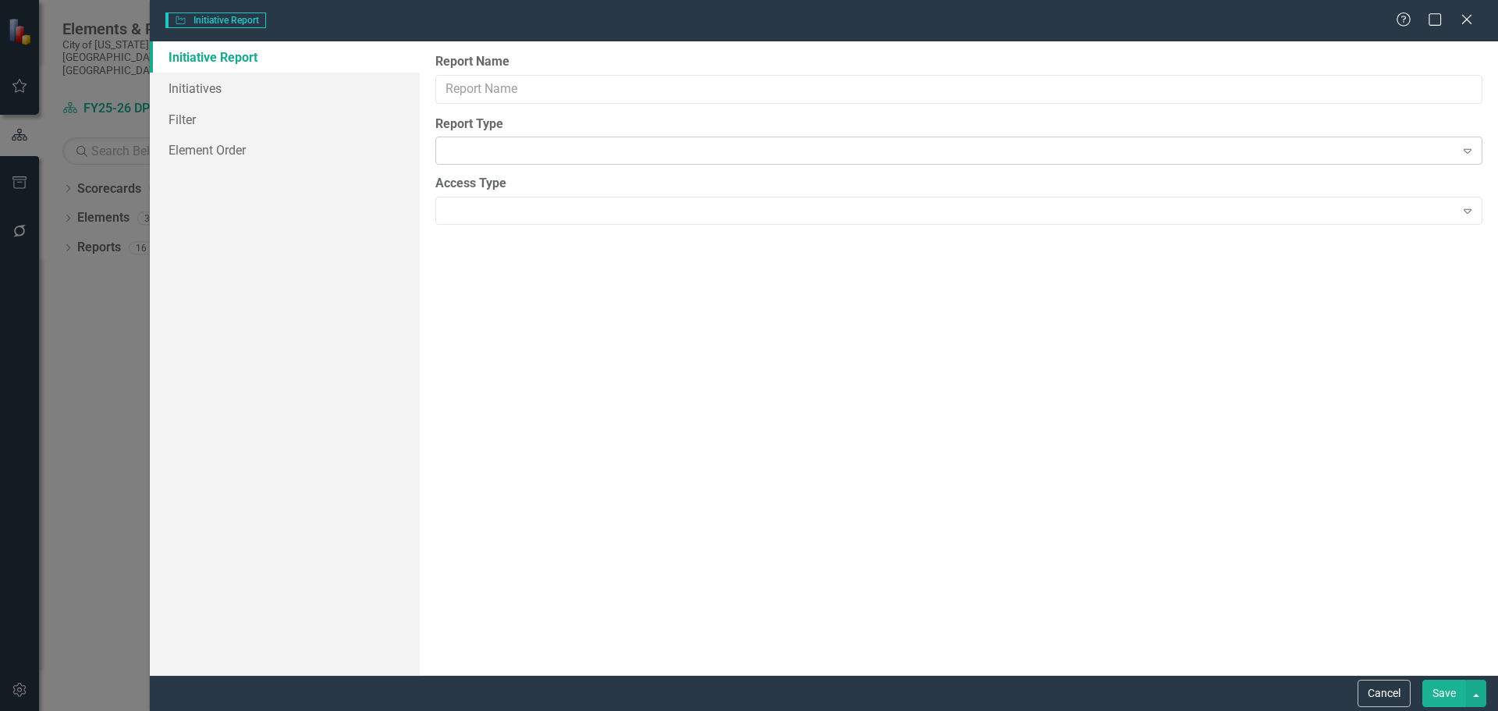
type input "Analyst Initiative Report"
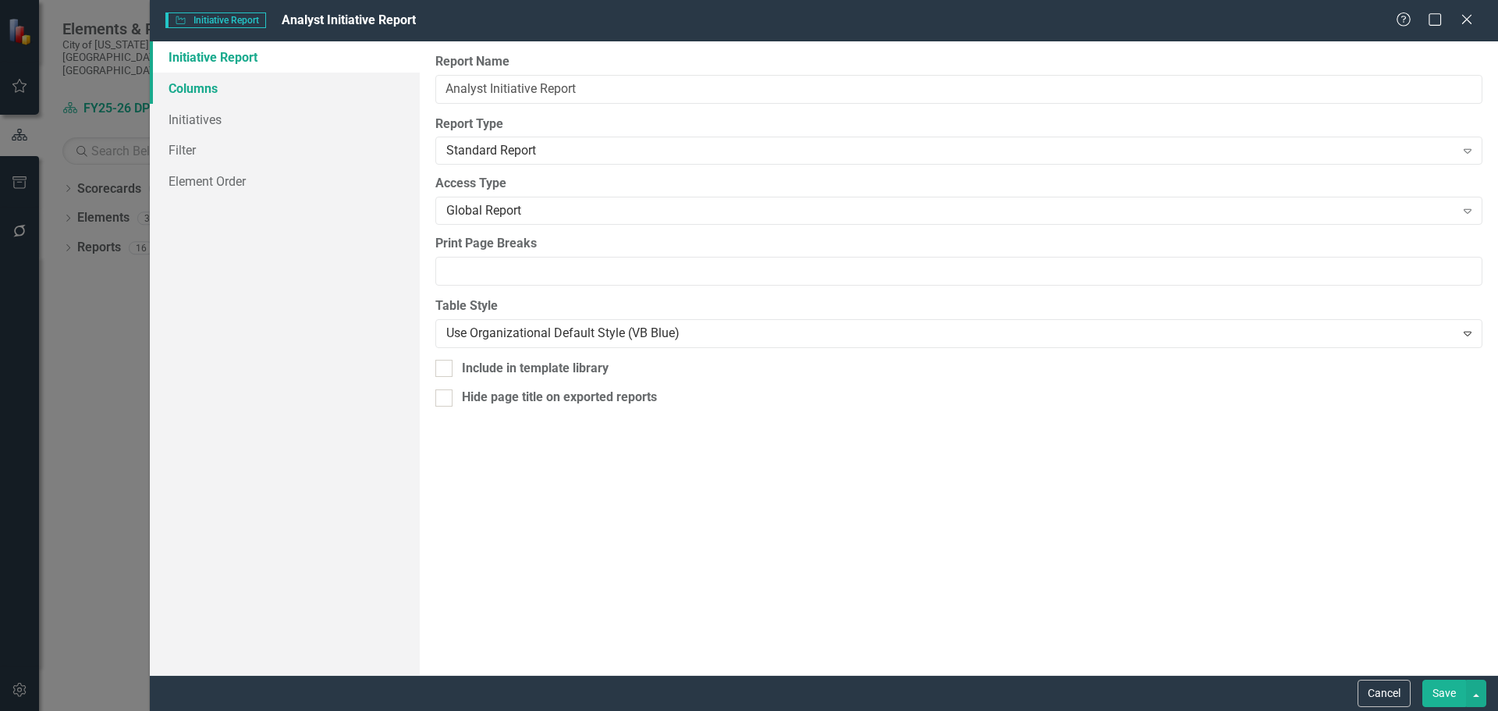
click at [187, 82] on link "Columns" at bounding box center [285, 88] width 270 height 31
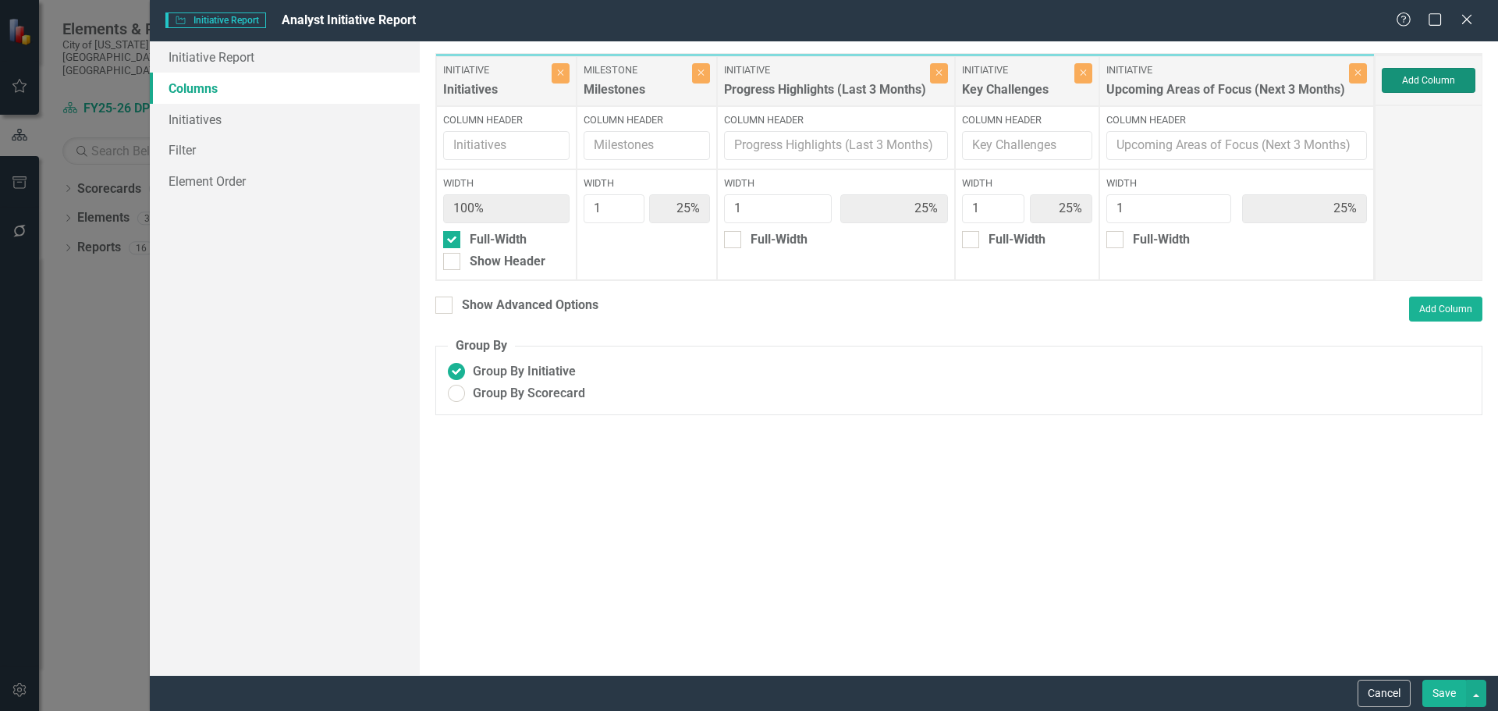
click at [1444, 82] on button "Add Column" at bounding box center [1429, 80] width 94 height 25
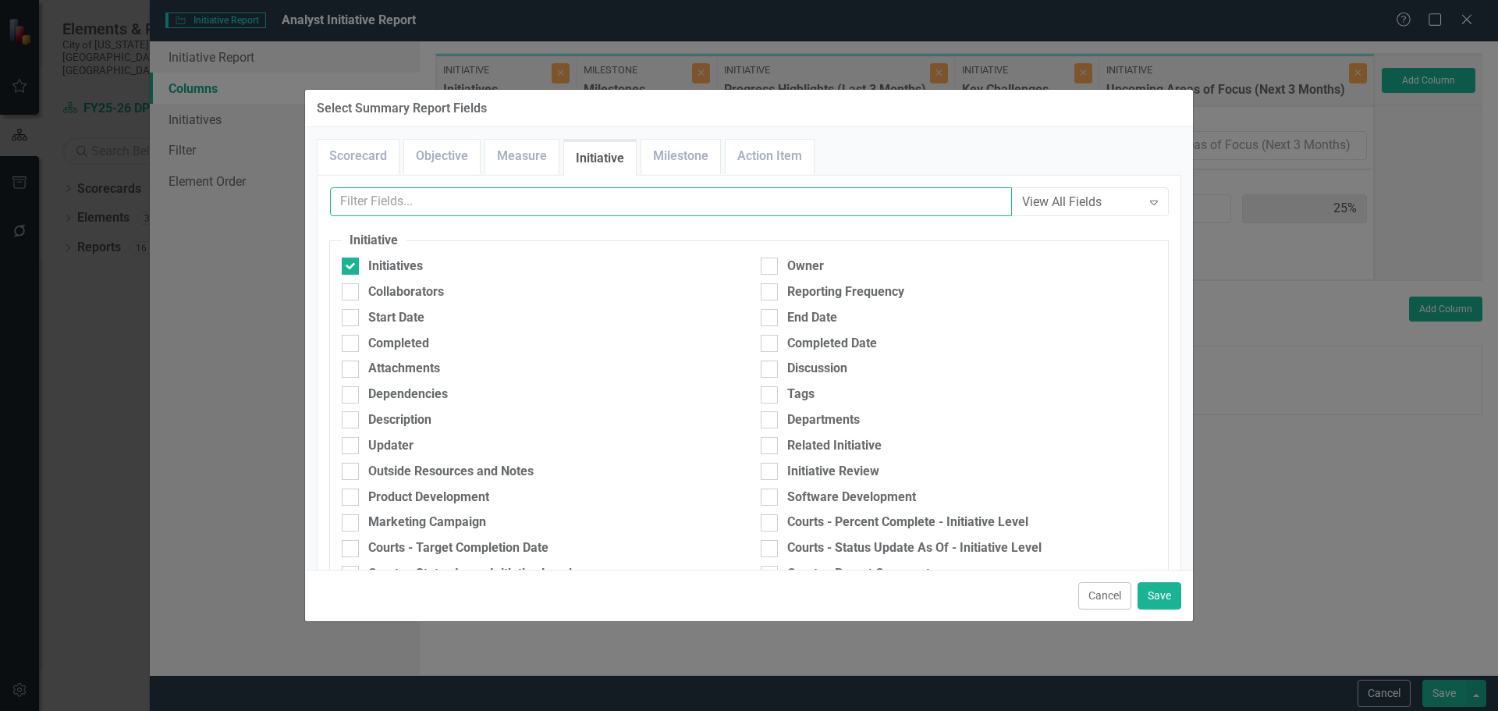
click at [713, 201] on input "text" at bounding box center [671, 201] width 682 height 29
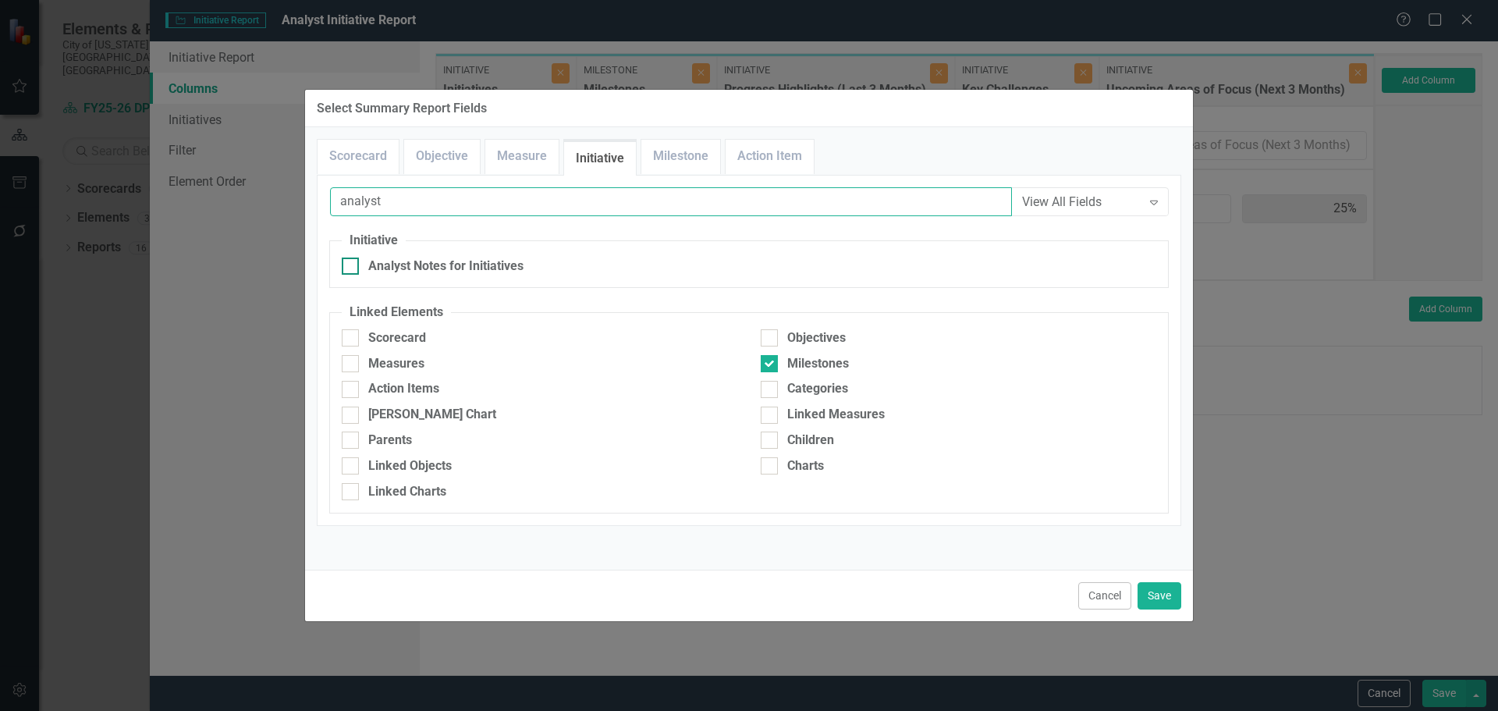
type input "analyst"
click at [353, 265] on div at bounding box center [350, 266] width 17 height 17
click at [352, 265] on input "Analyst Notes for Initiatives" at bounding box center [347, 263] width 10 height 10
checkbox input "true"
click at [1160, 597] on button "Save" at bounding box center [1160, 595] width 44 height 27
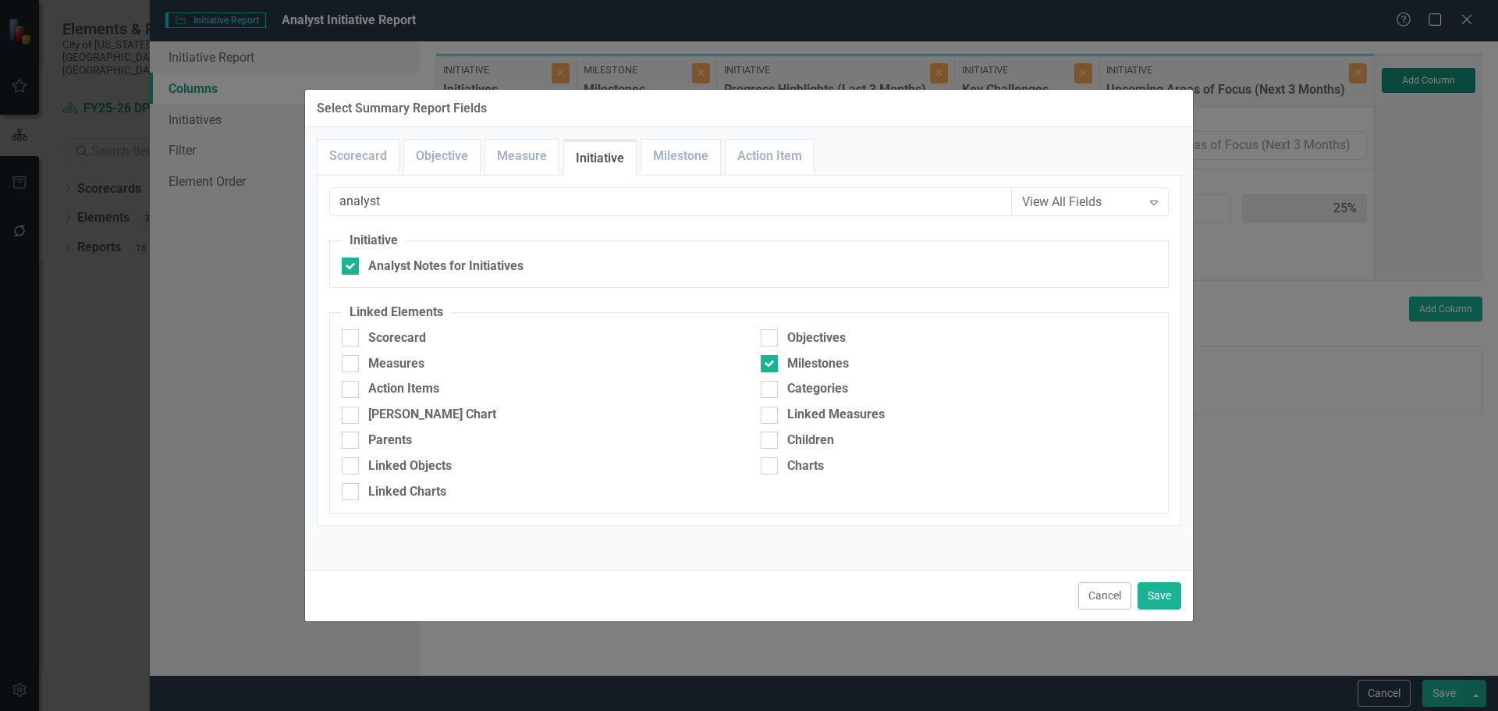
type input "20%"
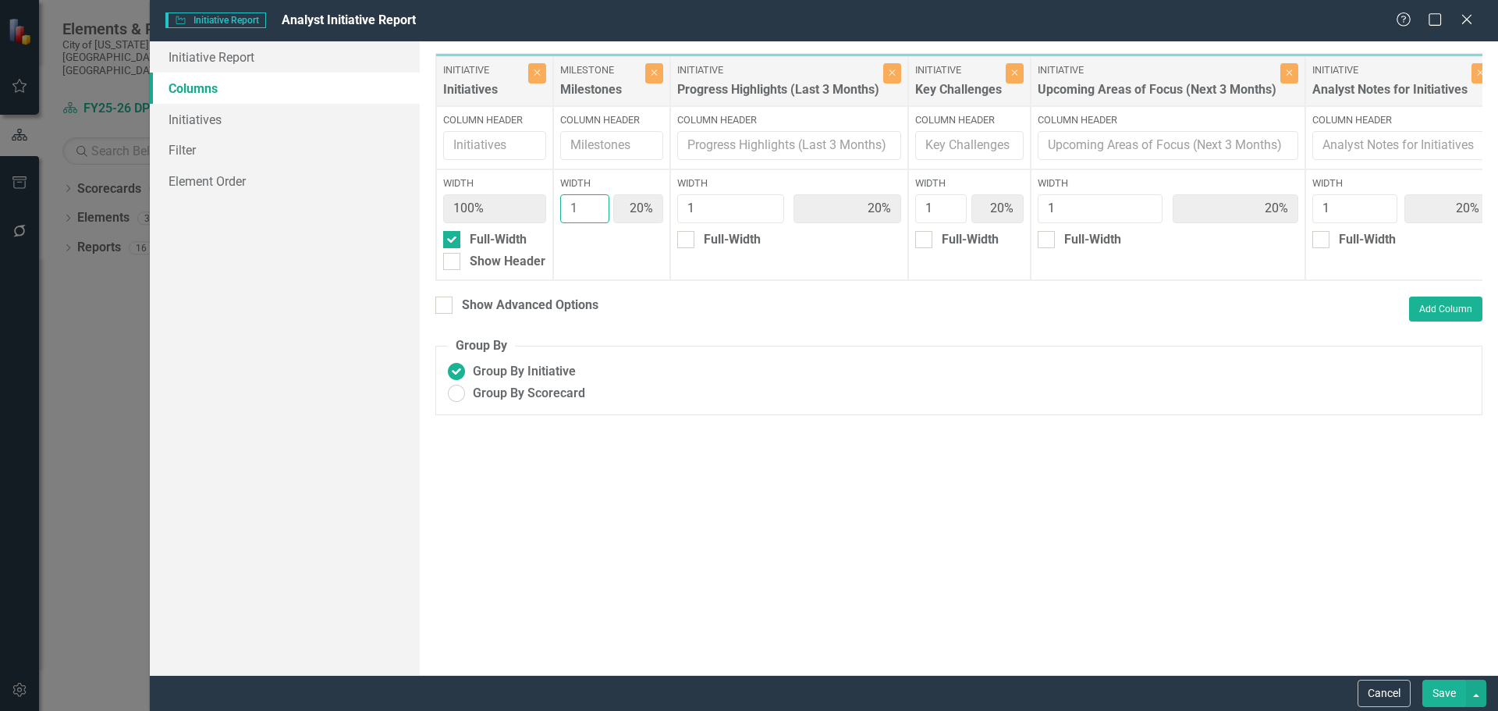
drag, startPoint x: 578, startPoint y: 212, endPoint x: 552, endPoint y: 209, distance: 26.7
click at [552, 209] on div "Initiative Initiatives Close Column Header Width 100% Full-Width Show Header Mi…" at bounding box center [966, 167] width 1062 height 228
type input "3"
type input "43%"
type input "14%"
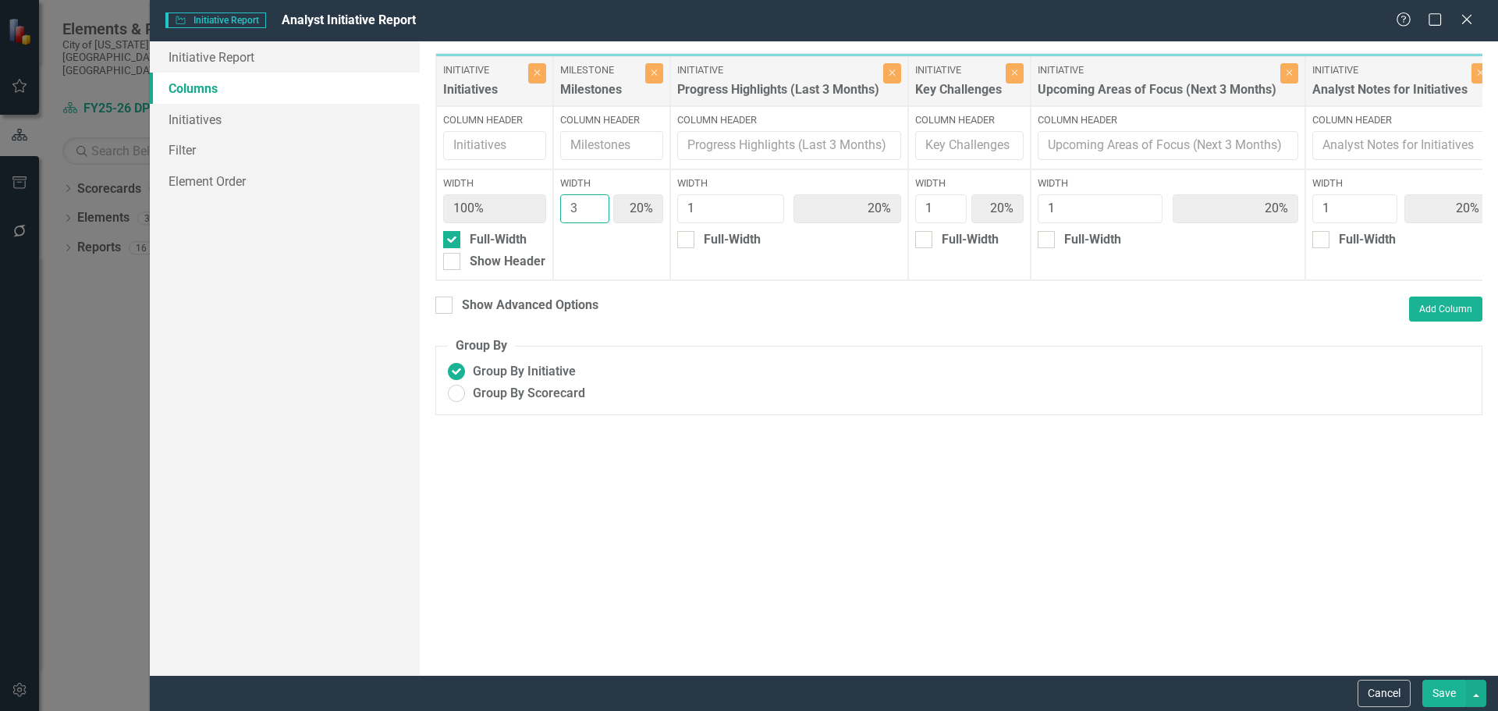
type input "14%"
type input "3"
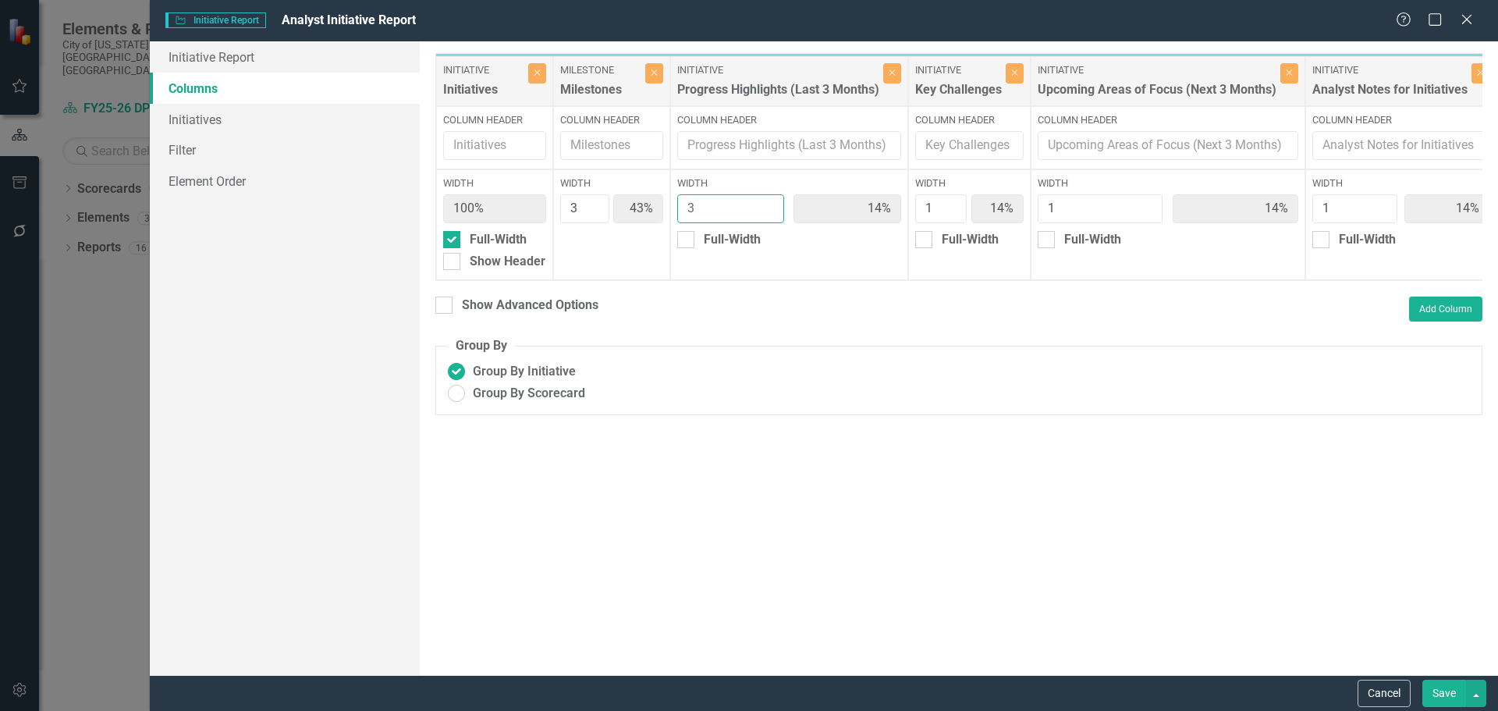
type input "33%"
type input "11%"
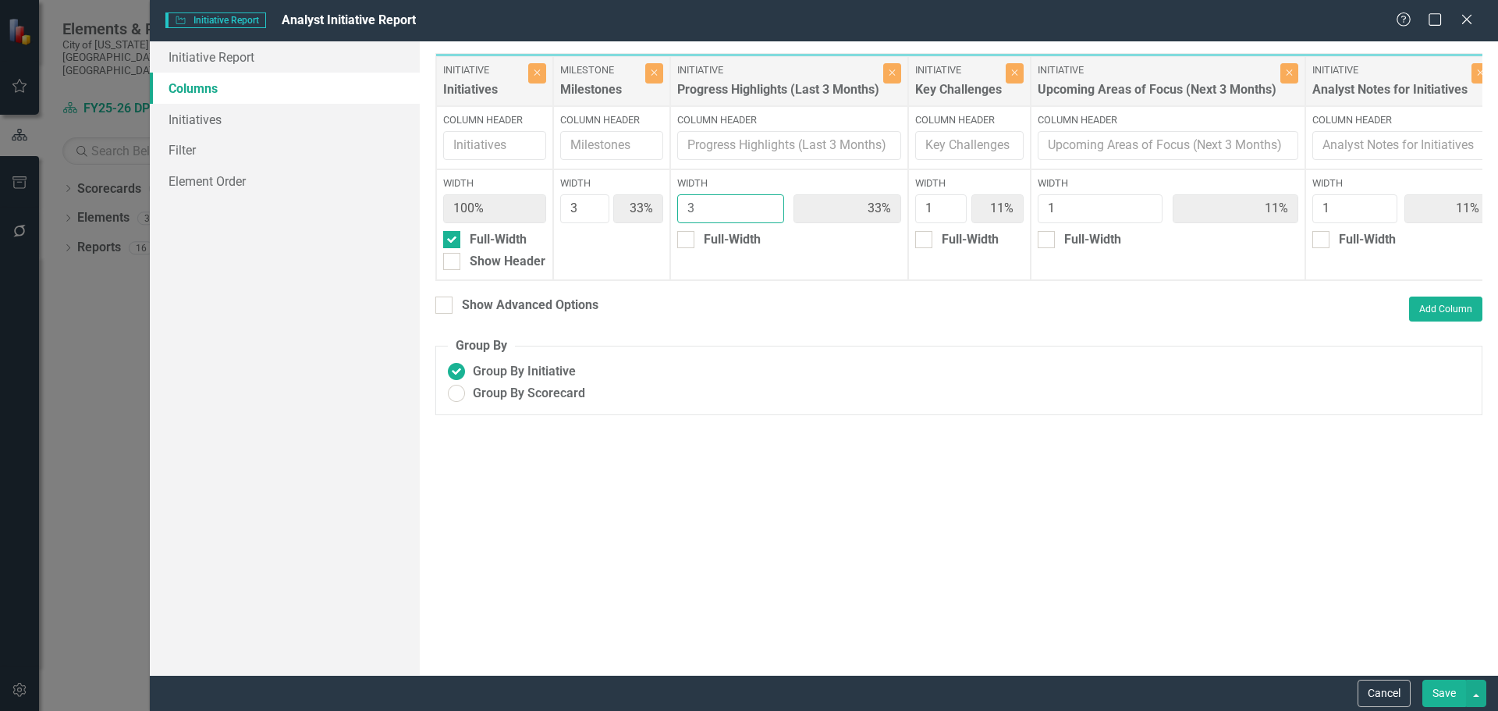
type input "3"
type input "27%"
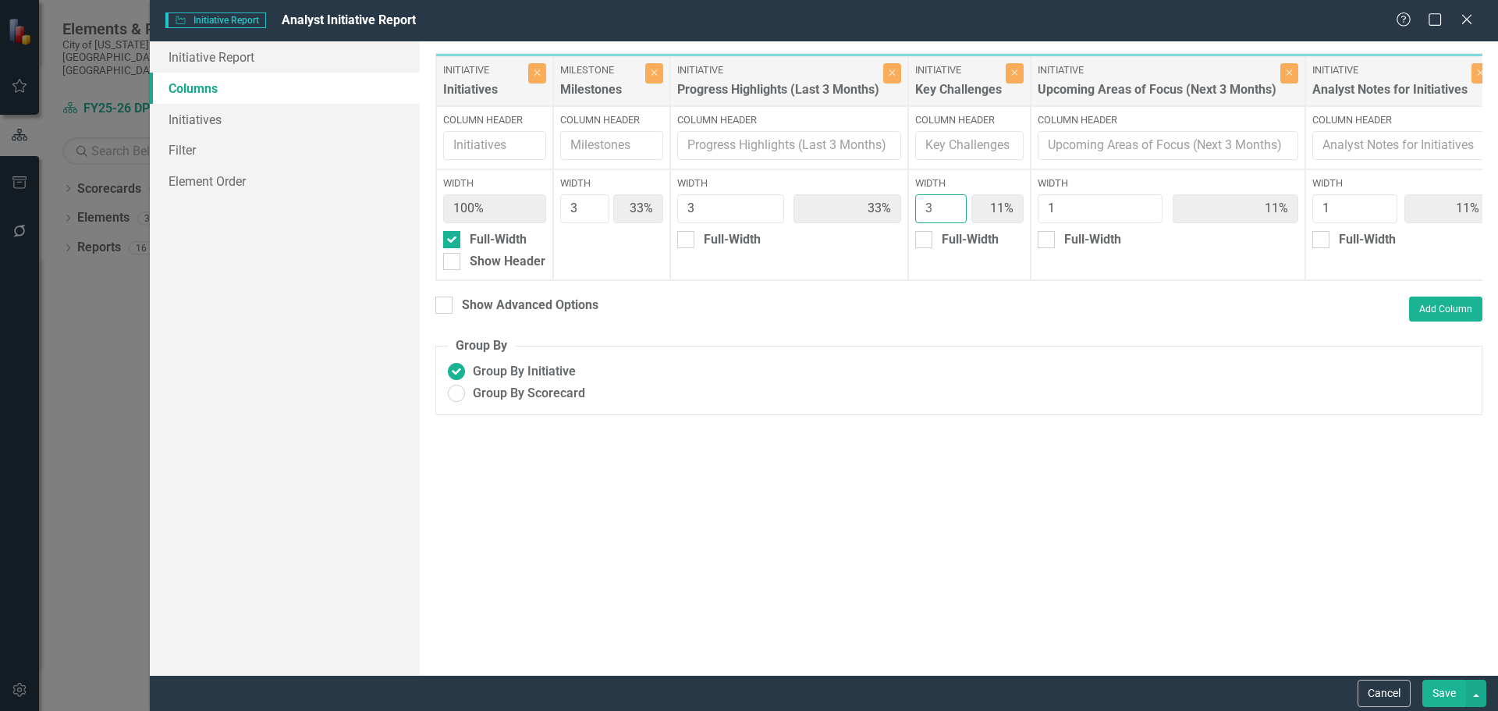
type input "9%"
type input "3"
type input "23%"
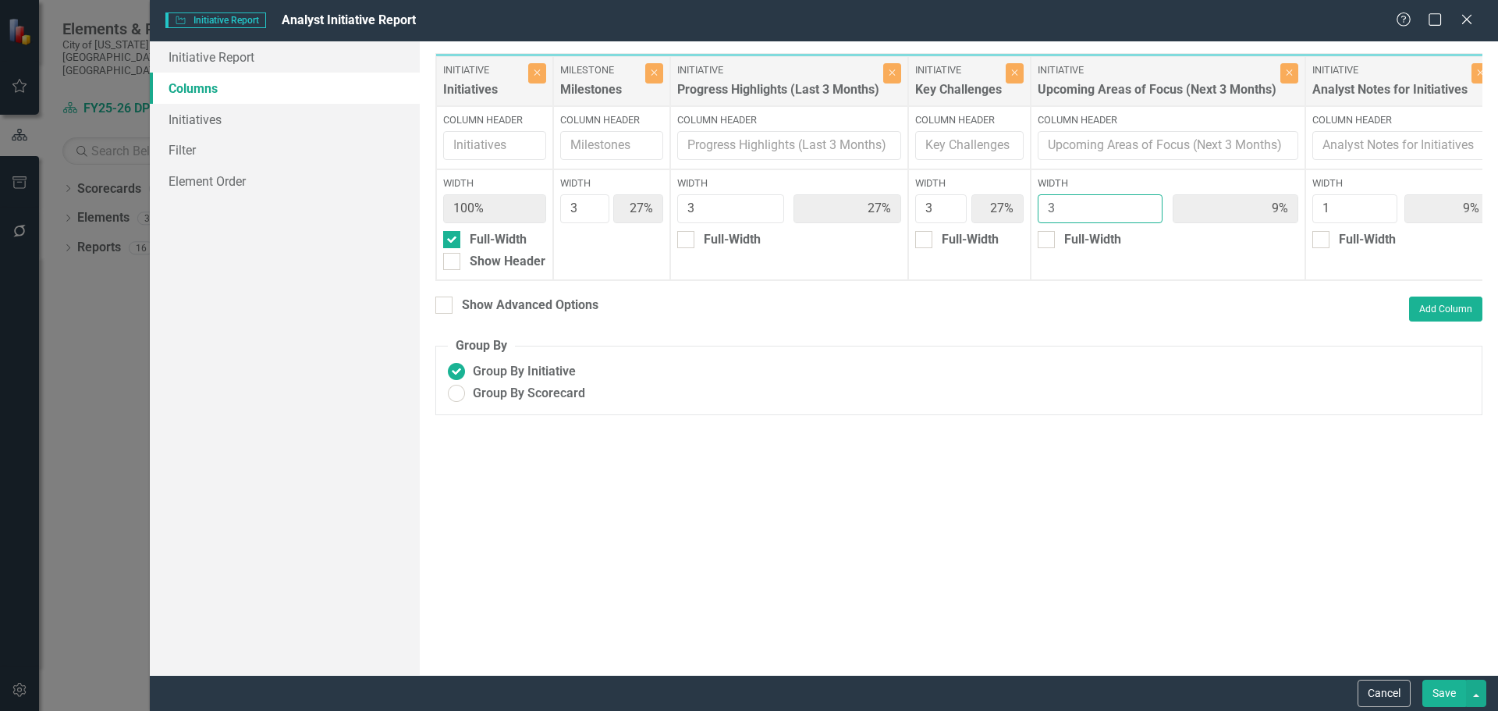
type input "23%"
type input "8%"
type input "3"
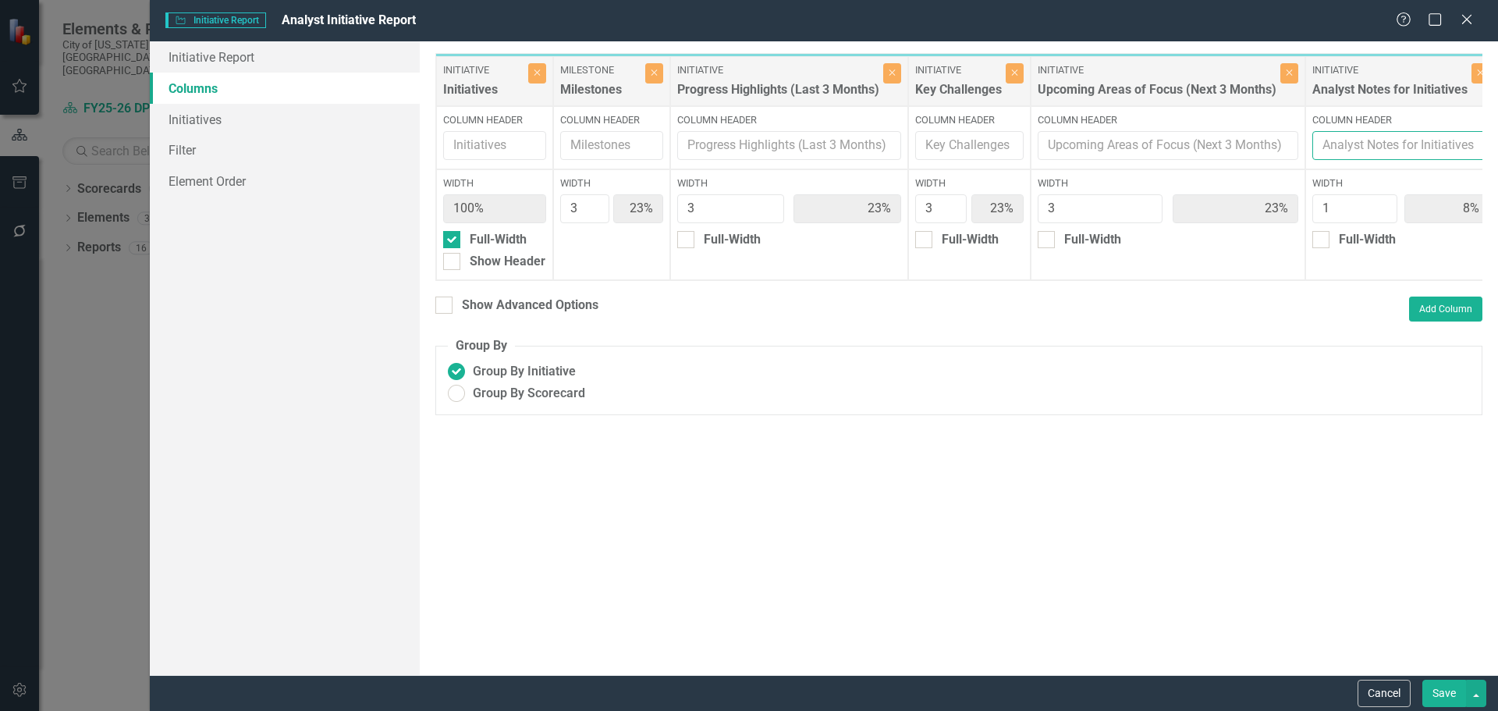
scroll to position [0, 8]
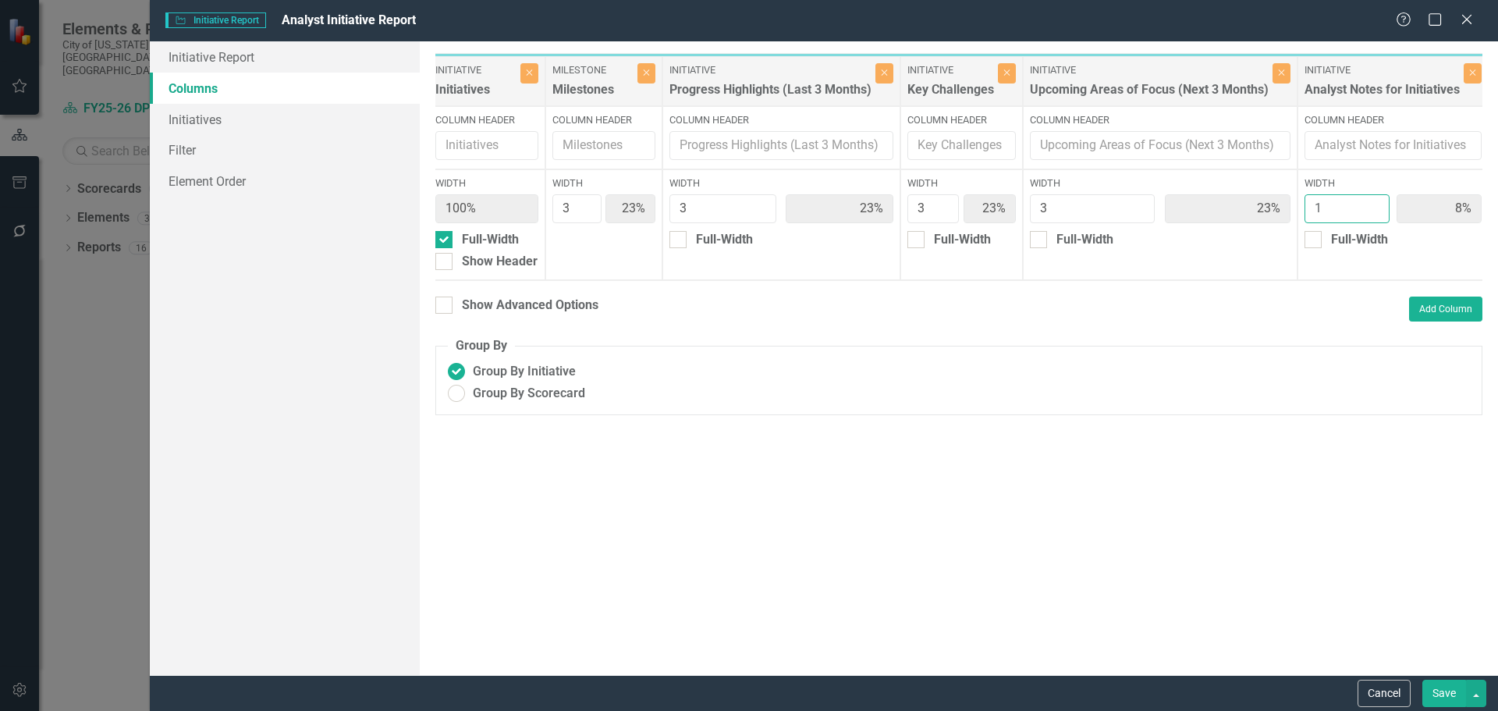
type input "5"
type input "18%"
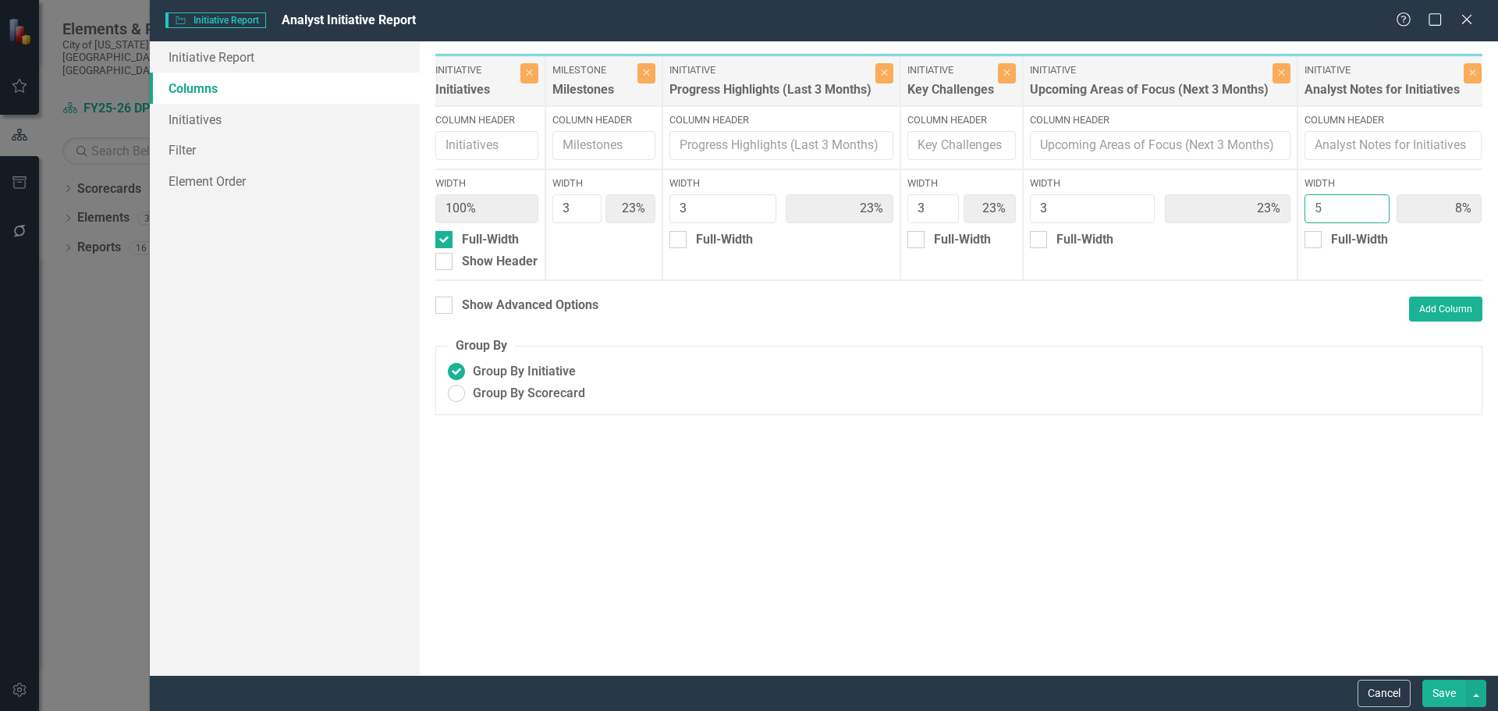
type input "29%"
type input "5"
click at [1443, 691] on button "Save" at bounding box center [1445, 693] width 44 height 27
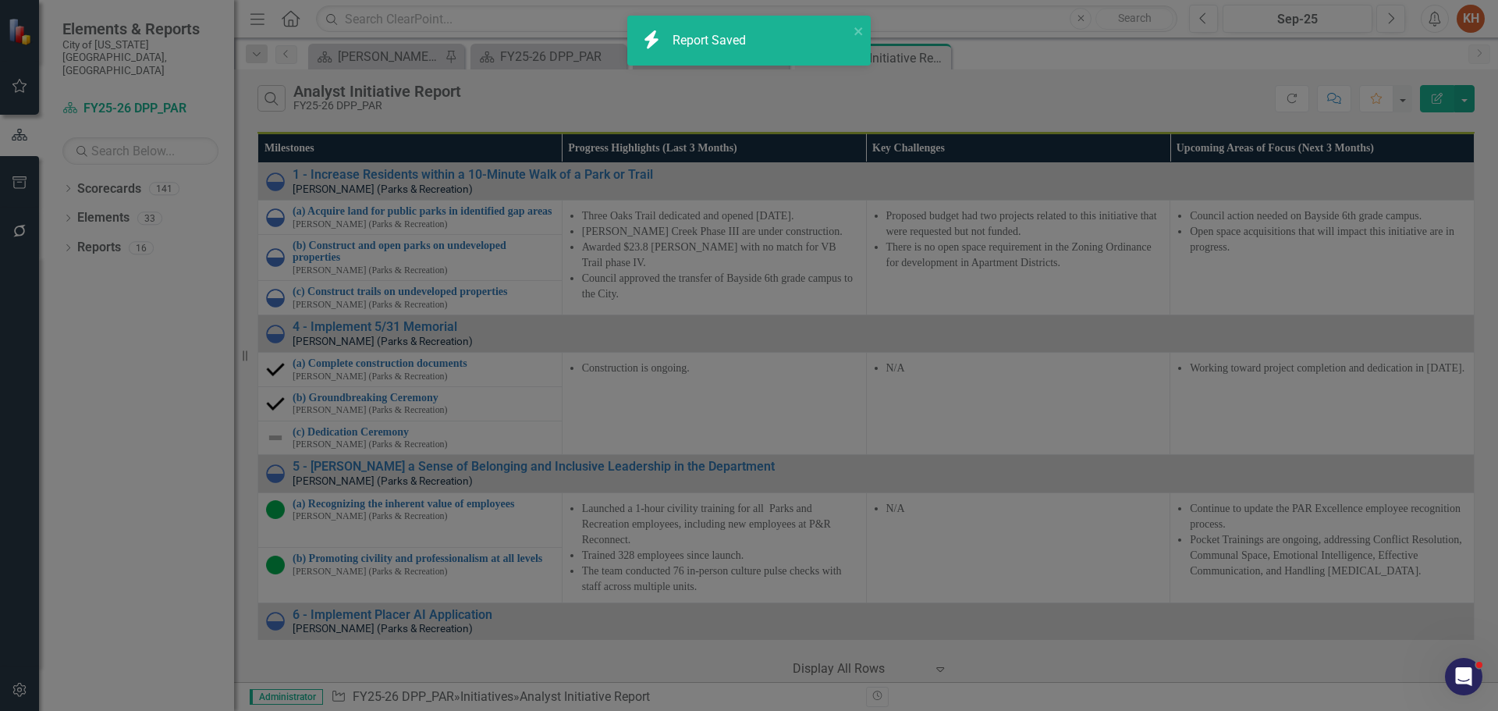
radio input "true"
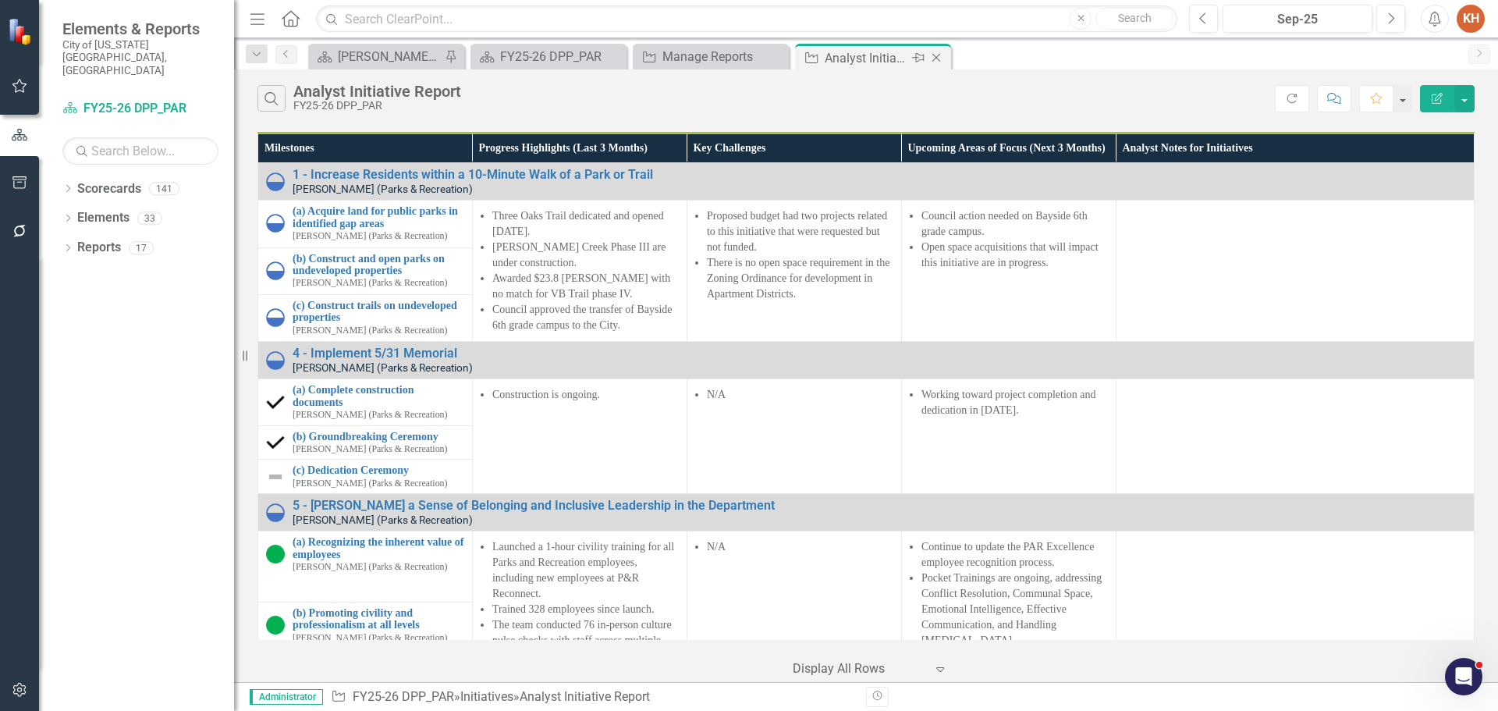
click at [933, 57] on icon "Close" at bounding box center [937, 58] width 16 height 12
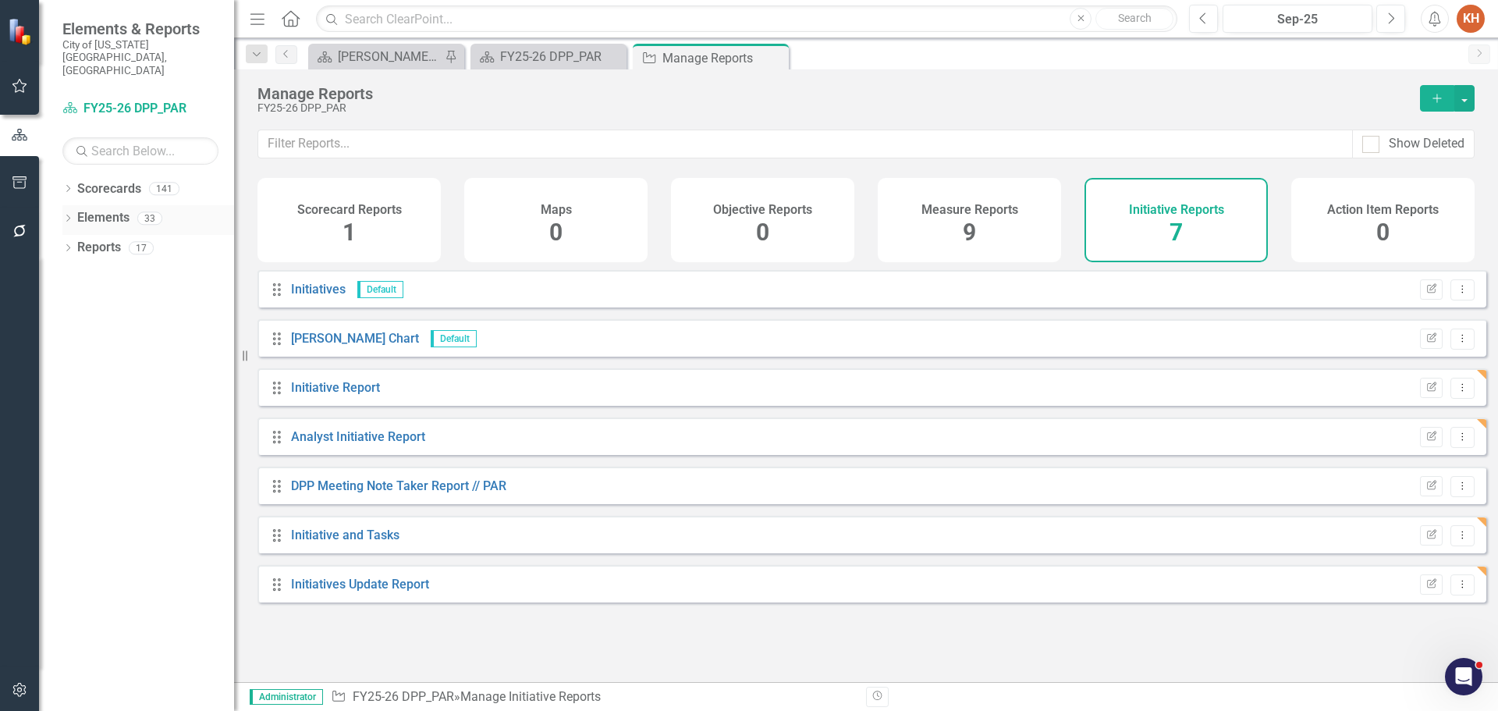
click at [114, 209] on link "Elements" at bounding box center [103, 218] width 52 height 18
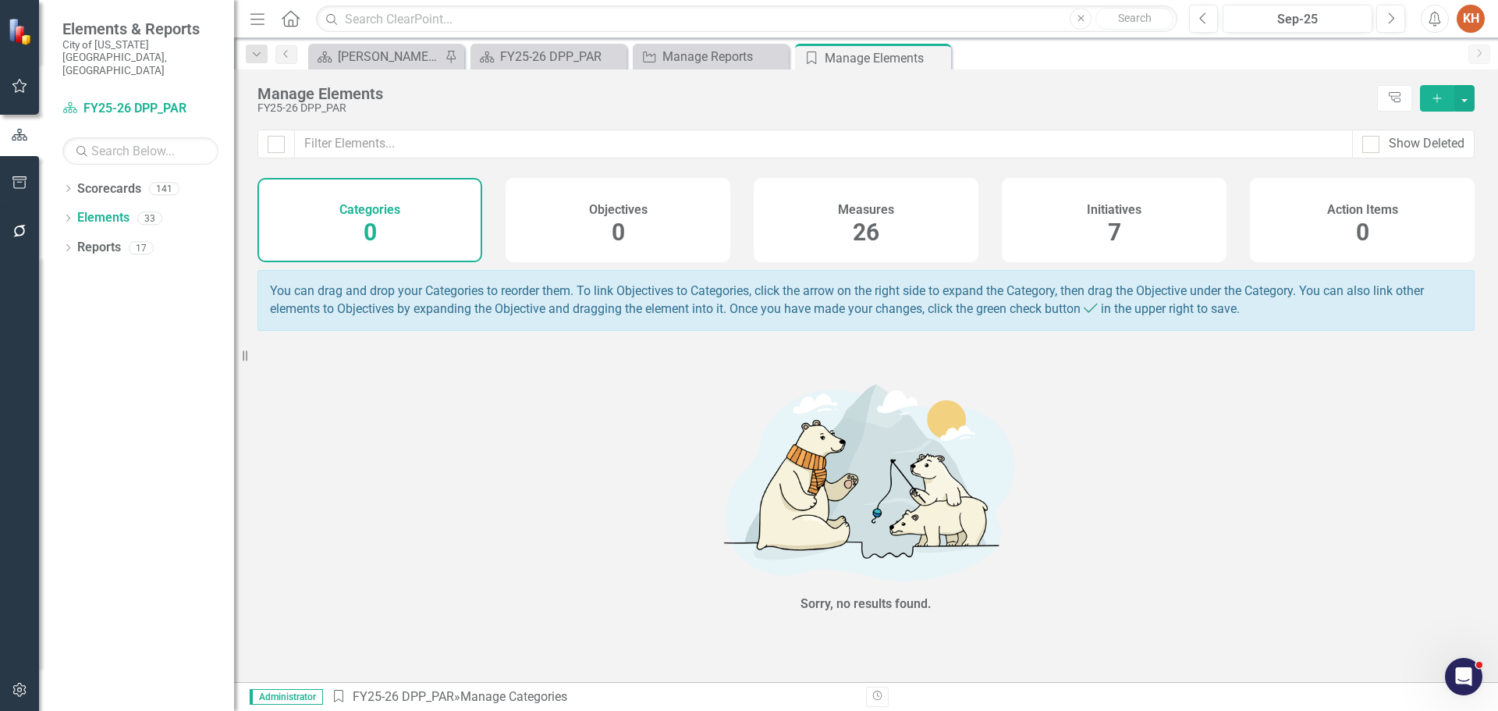
click at [898, 217] on div "Measures 26" at bounding box center [866, 220] width 225 height 84
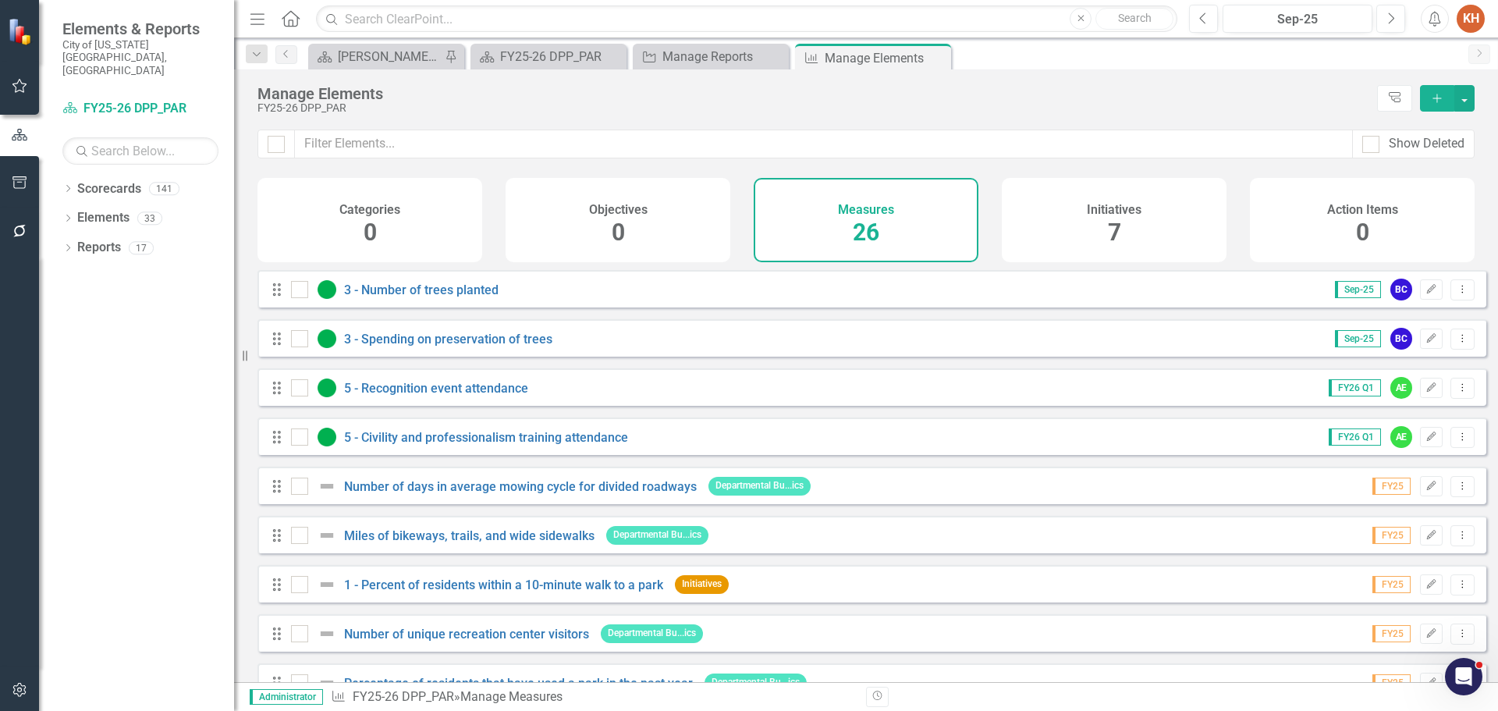
click at [1436, 101] on icon "Add" at bounding box center [1437, 98] width 14 height 11
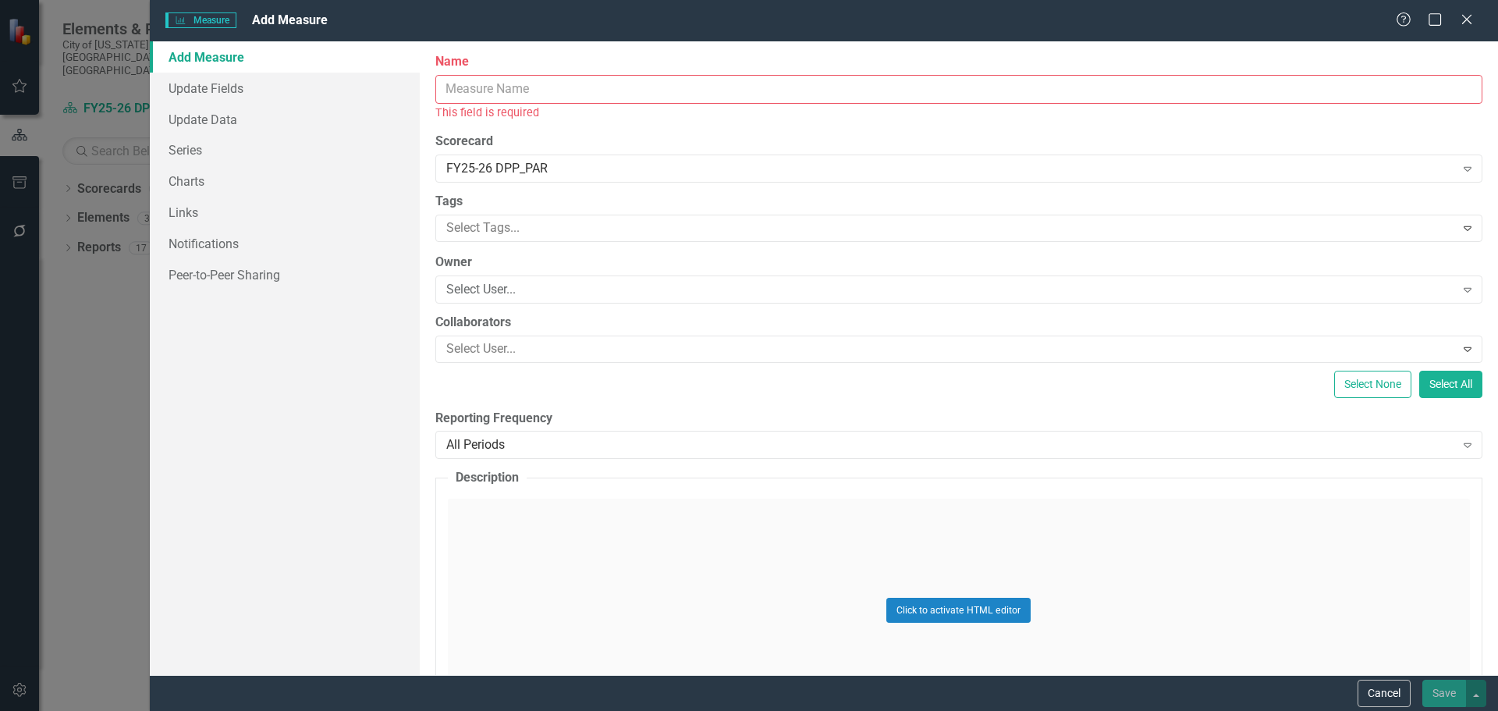
click at [624, 88] on input "Name" at bounding box center [958, 89] width 1047 height 29
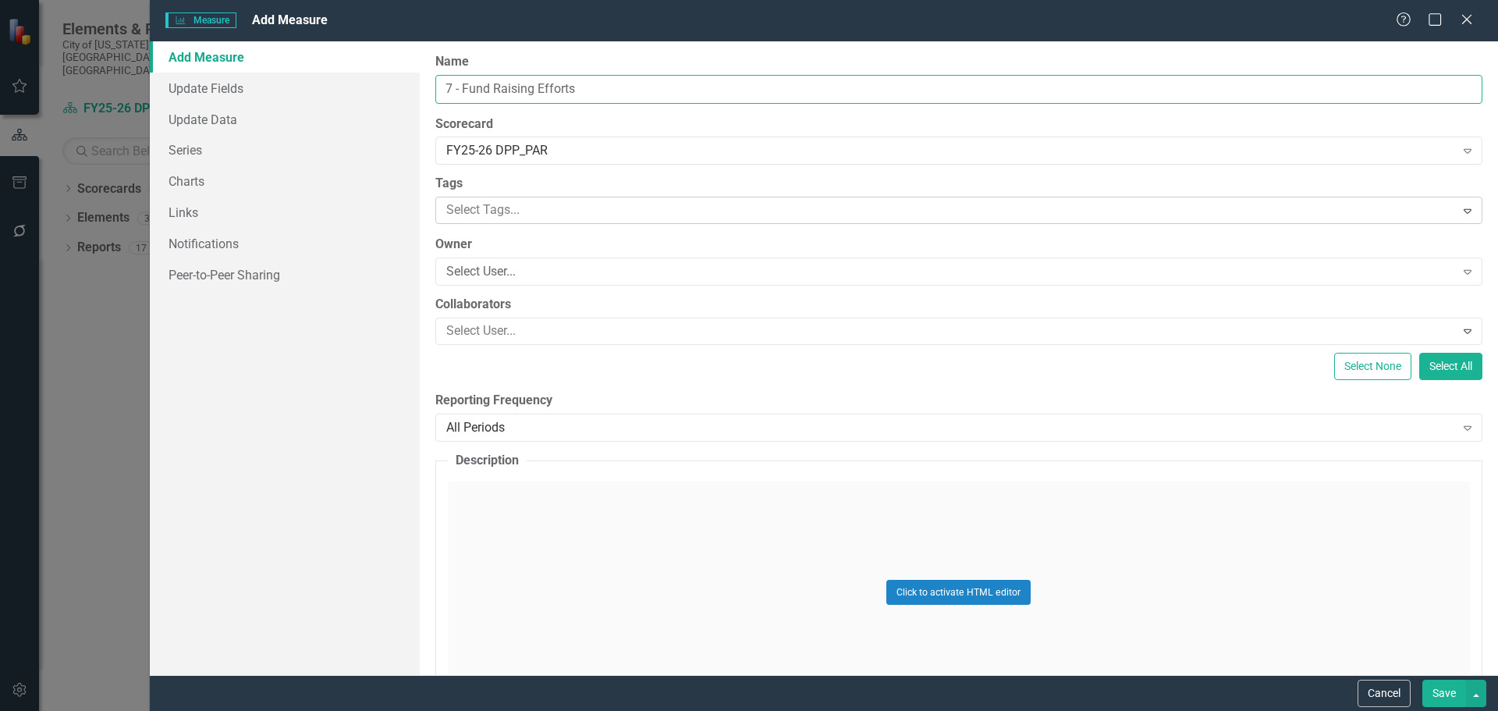
type input "7 - Fund Raising Efforts"
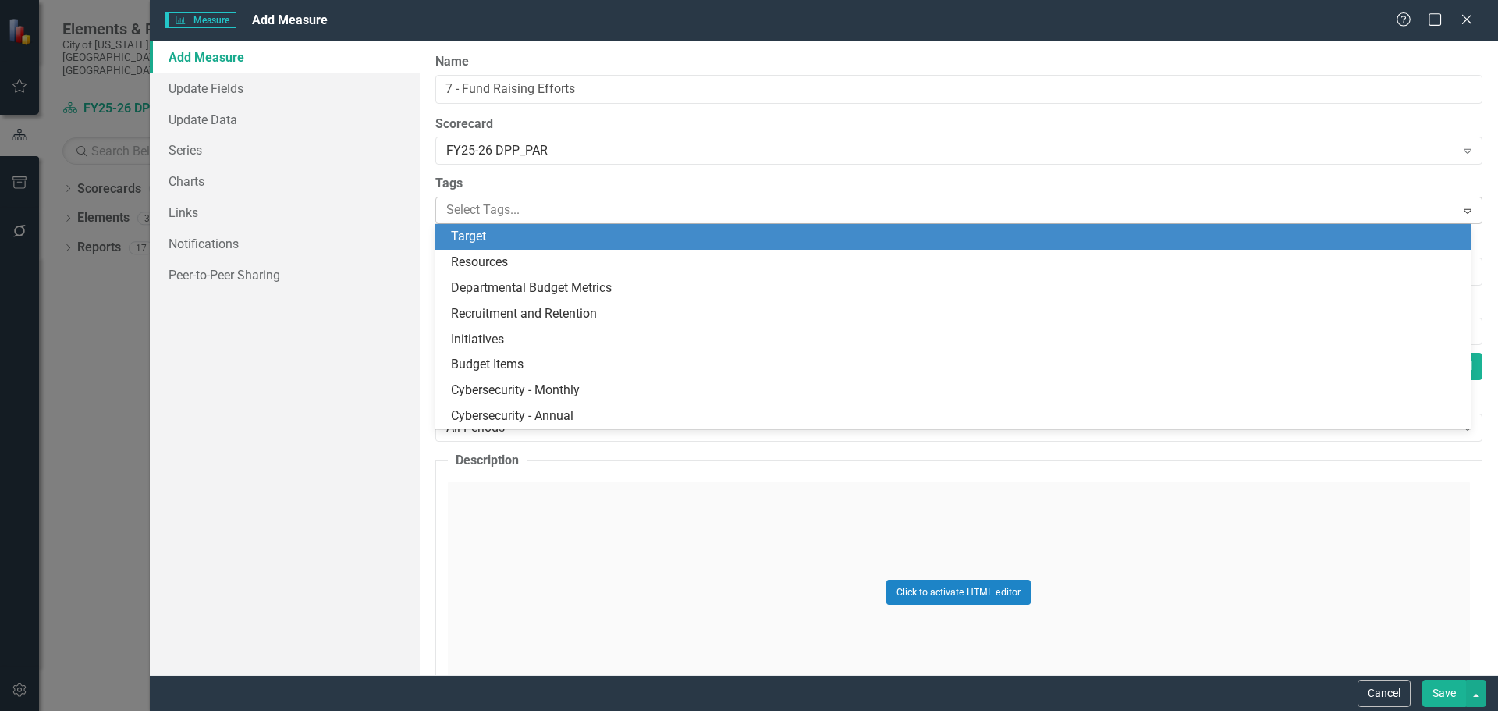
click at [530, 208] on div at bounding box center [947, 210] width 1015 height 21
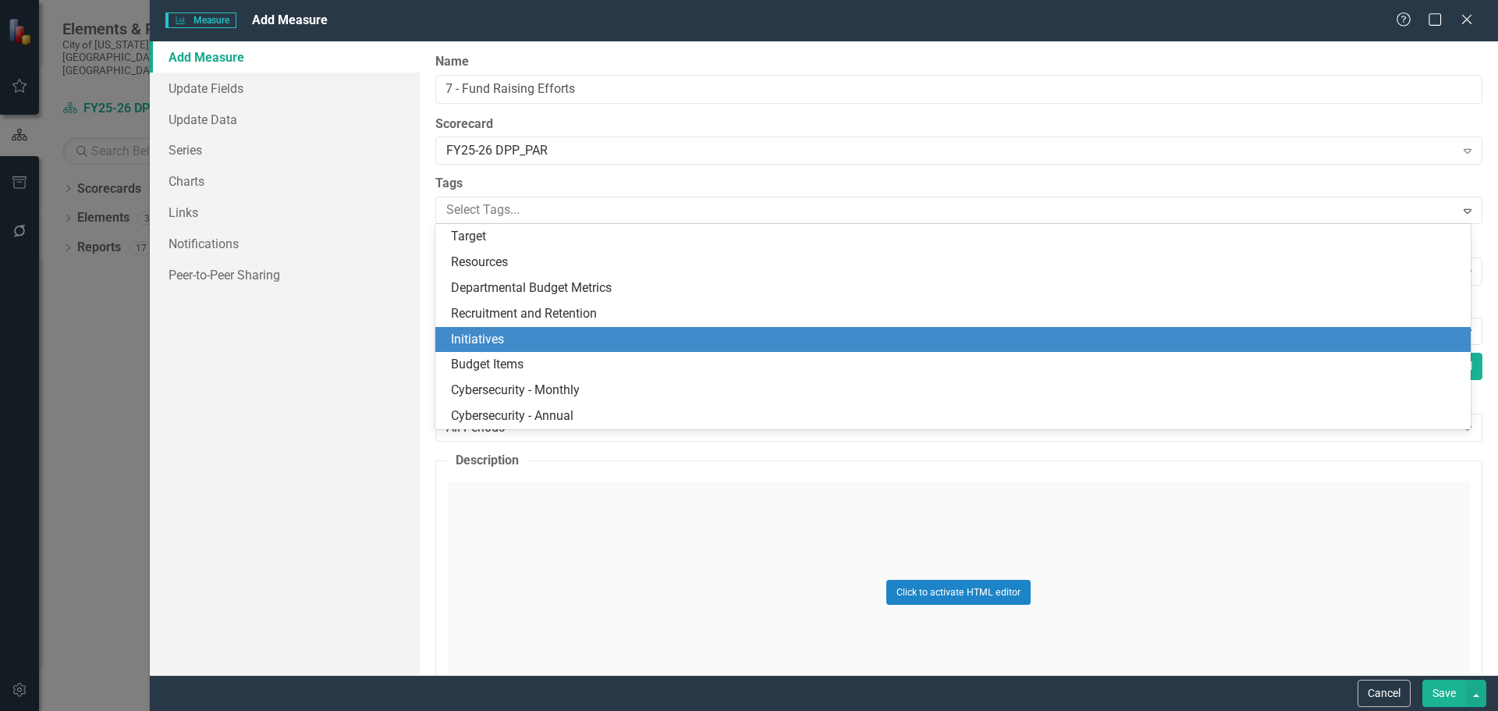
click at [537, 329] on div "Initiatives" at bounding box center [953, 340] width 1036 height 26
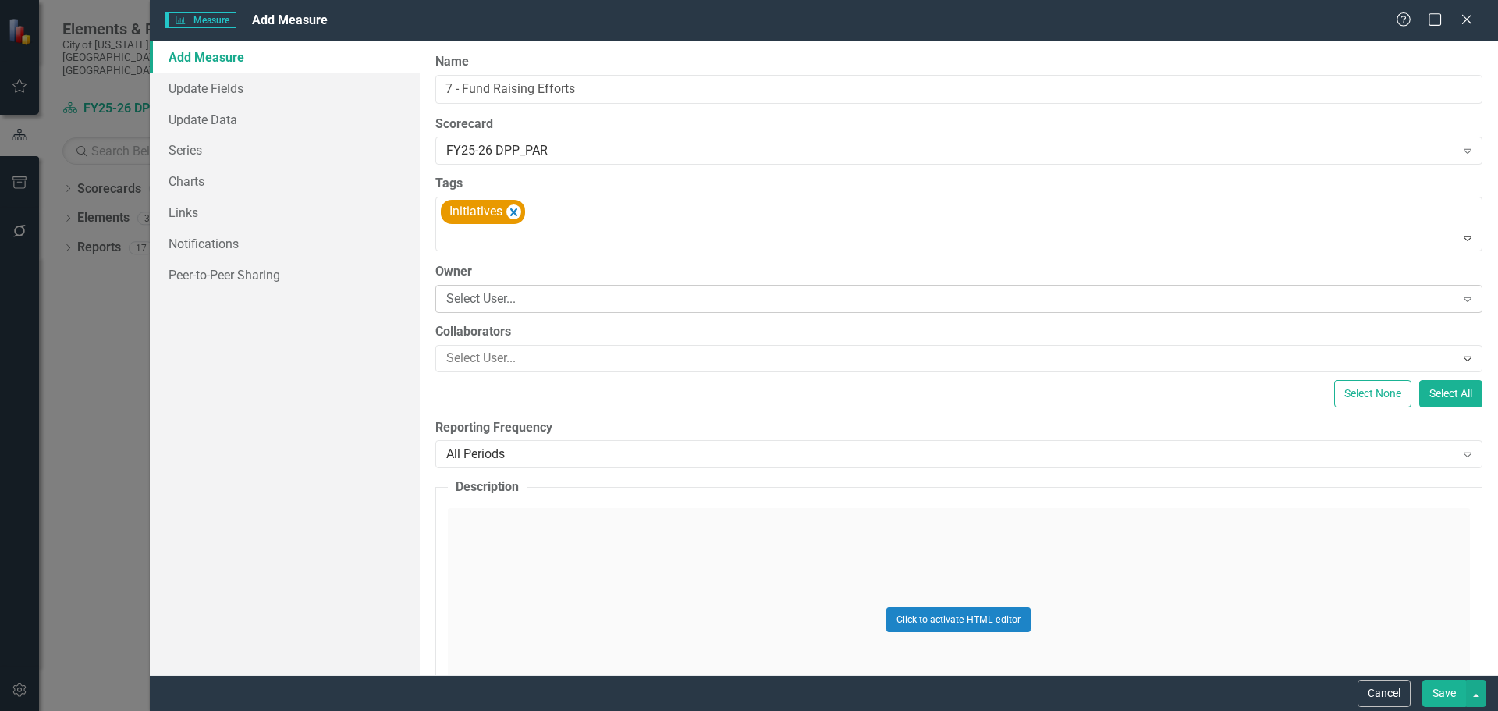
click at [546, 301] on div "Select User..." at bounding box center [950, 299] width 1009 height 18
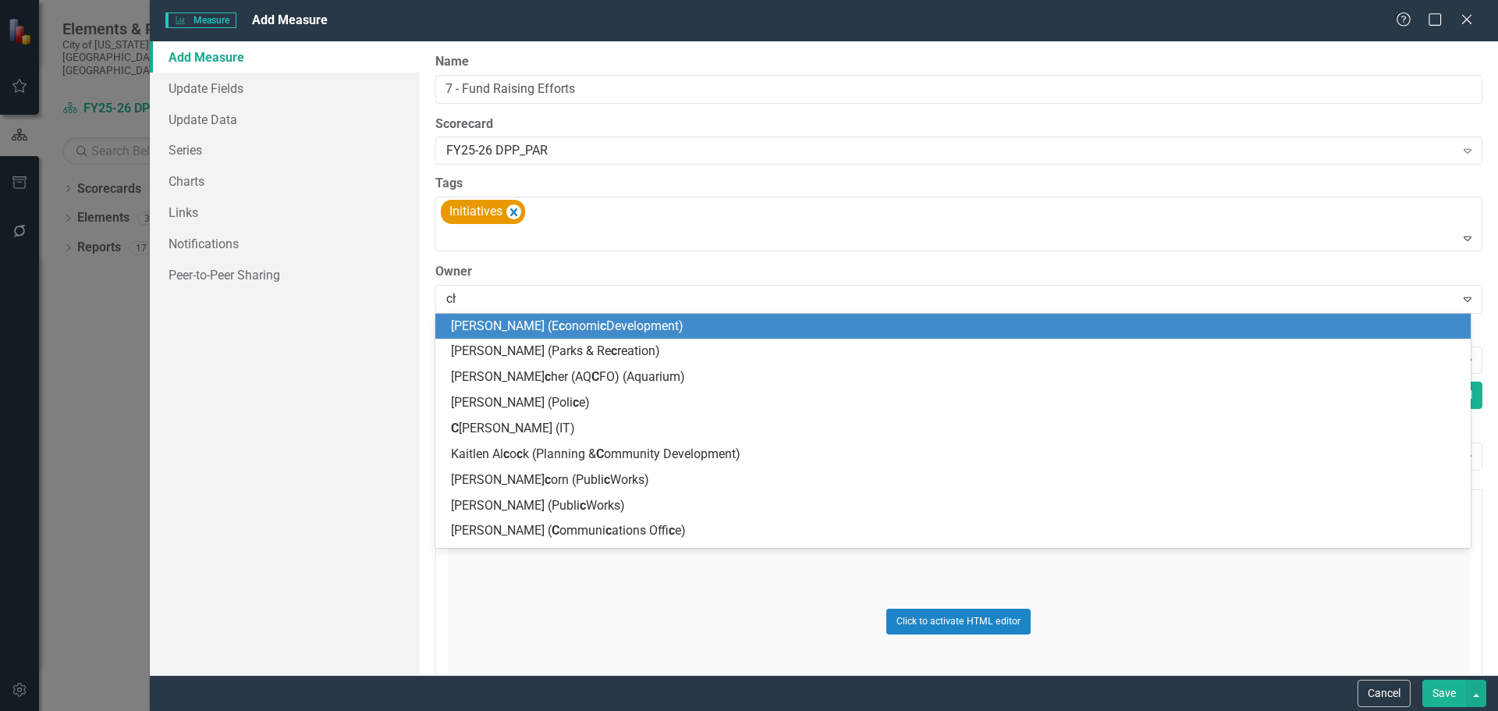
type input "[PERSON_NAME]"
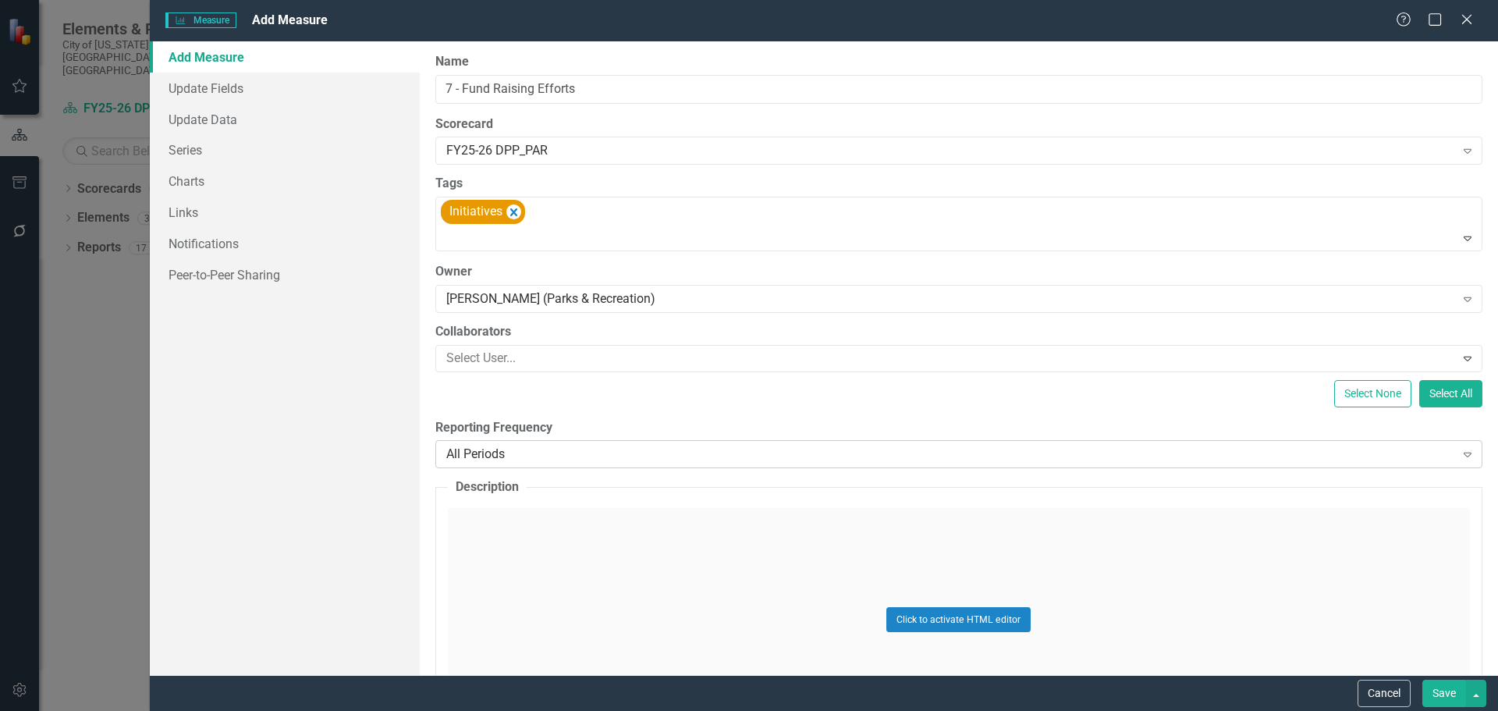
click at [563, 461] on div "All Periods" at bounding box center [950, 455] width 1009 height 18
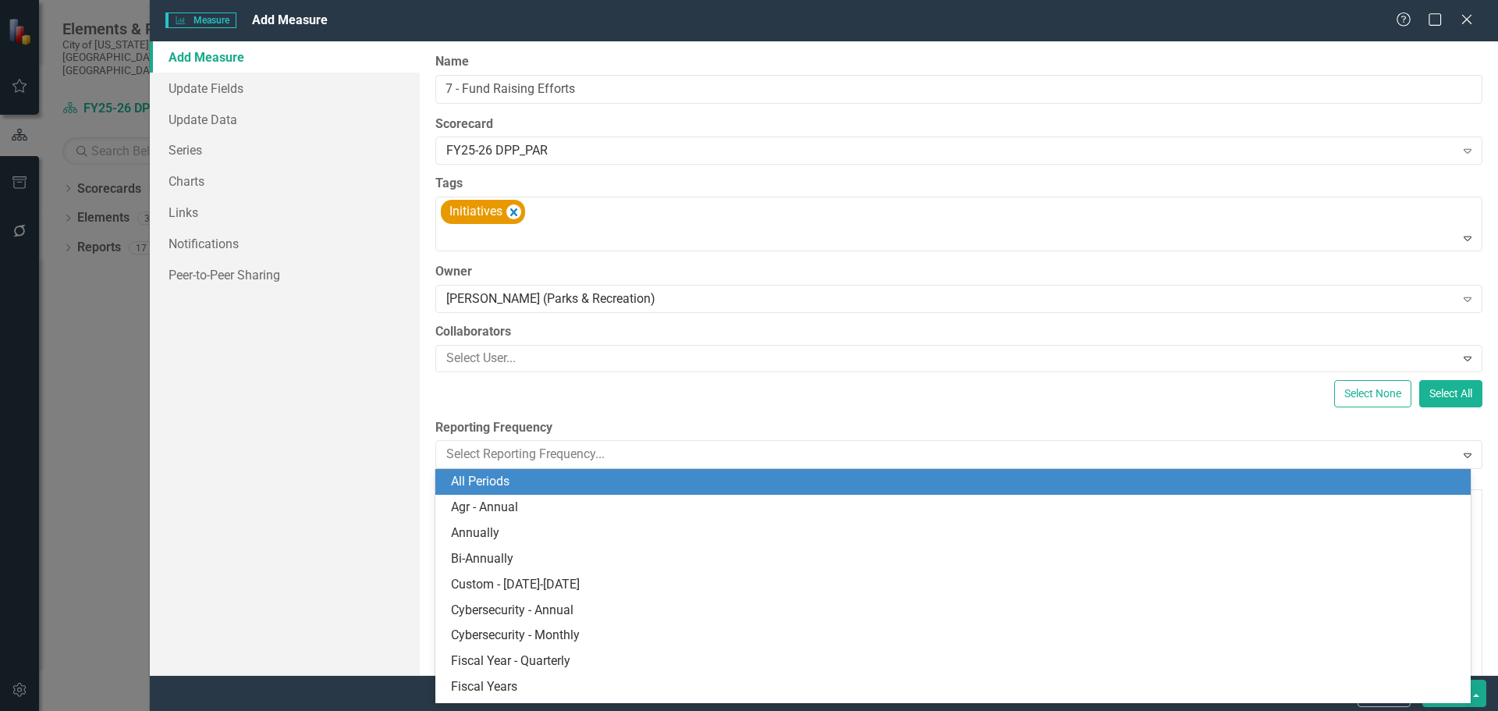
click at [675, 485] on div "All Periods" at bounding box center [956, 482] width 1011 height 18
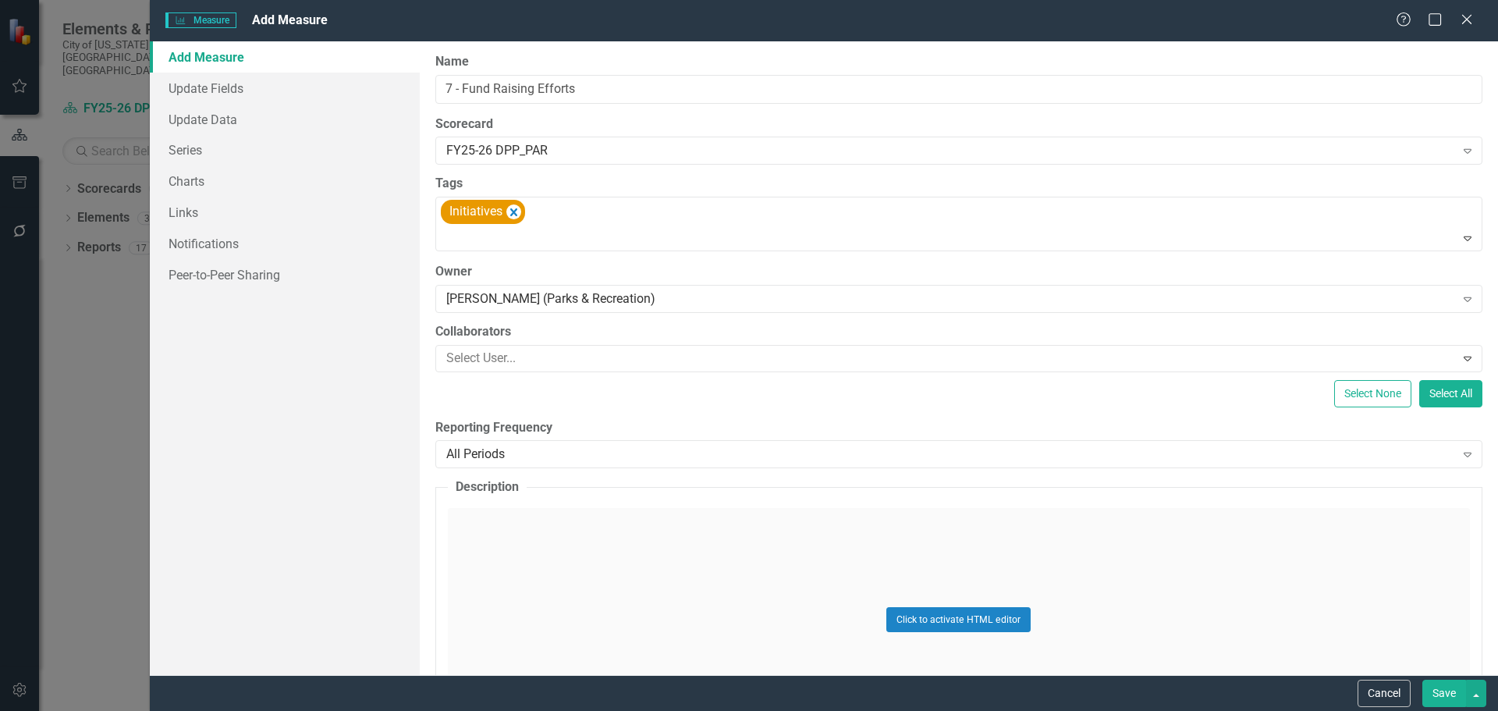
click at [1447, 689] on button "Save" at bounding box center [1445, 693] width 44 height 27
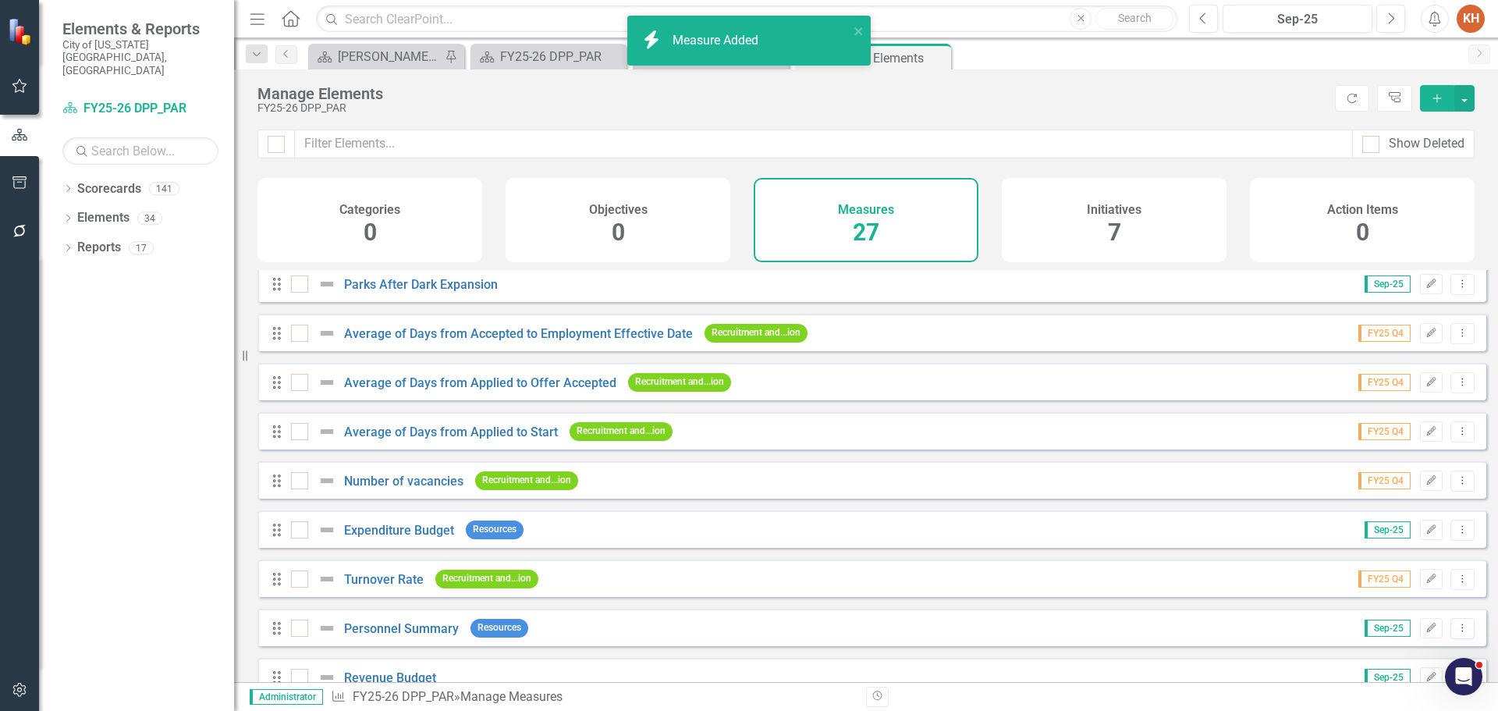
scroll to position [927, 0]
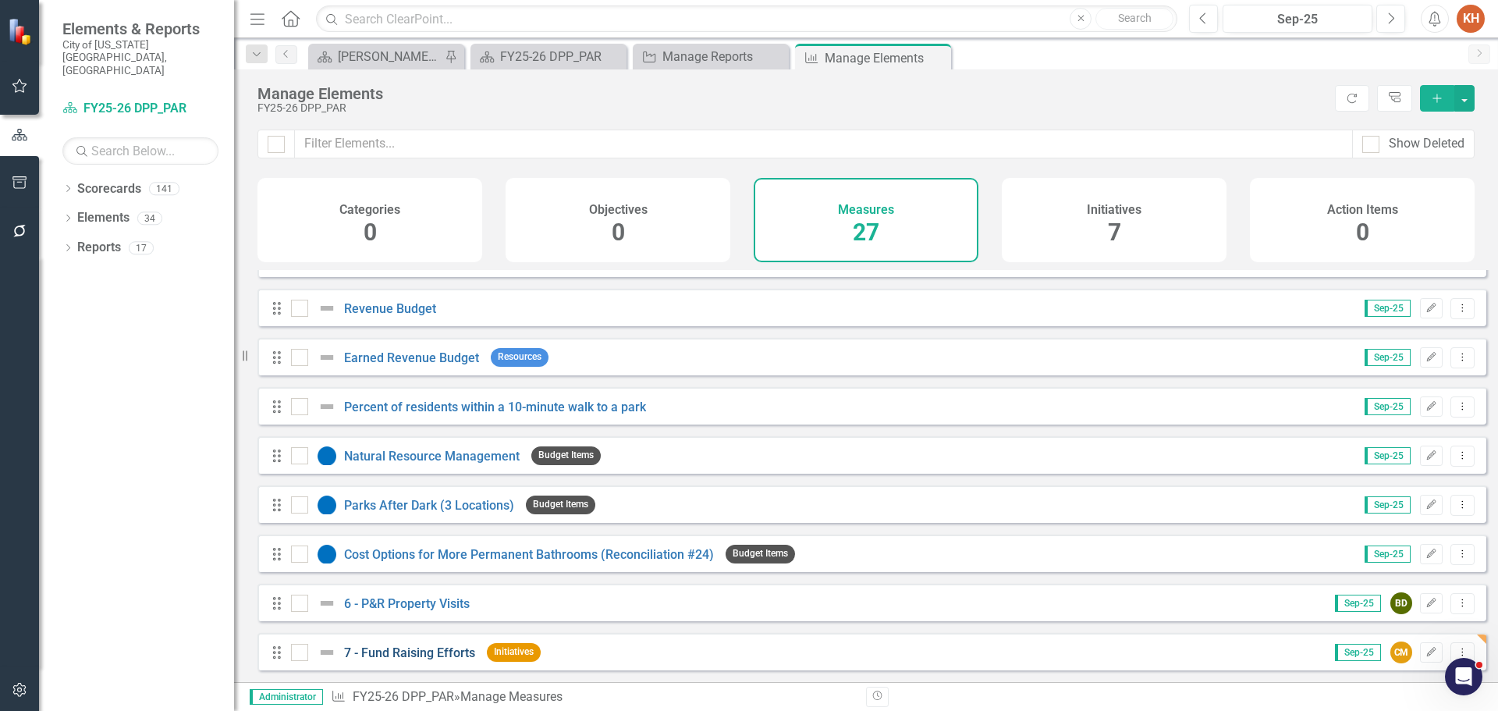
click at [417, 652] on link "7 - Fund Raising Efforts" at bounding box center [409, 652] width 131 height 15
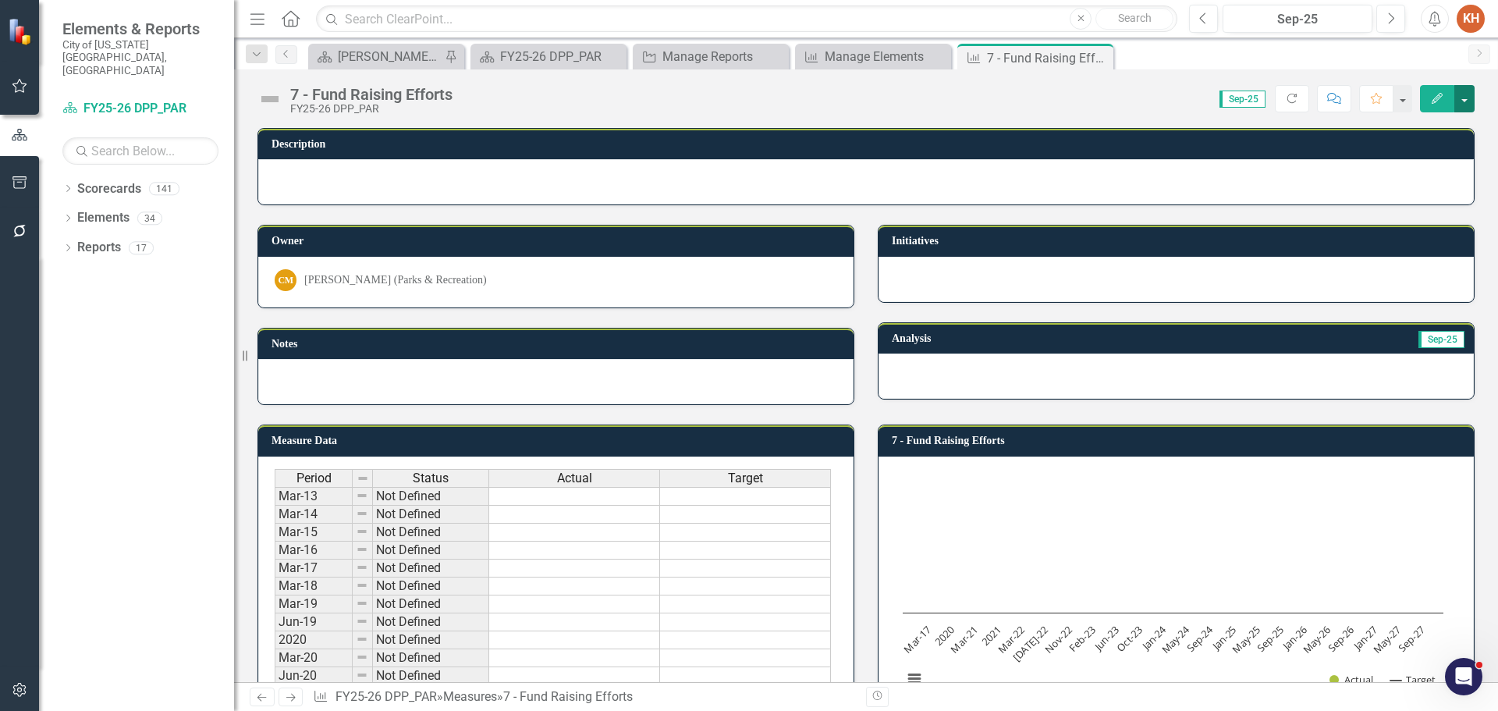
click at [1462, 100] on button "button" at bounding box center [1465, 98] width 20 height 27
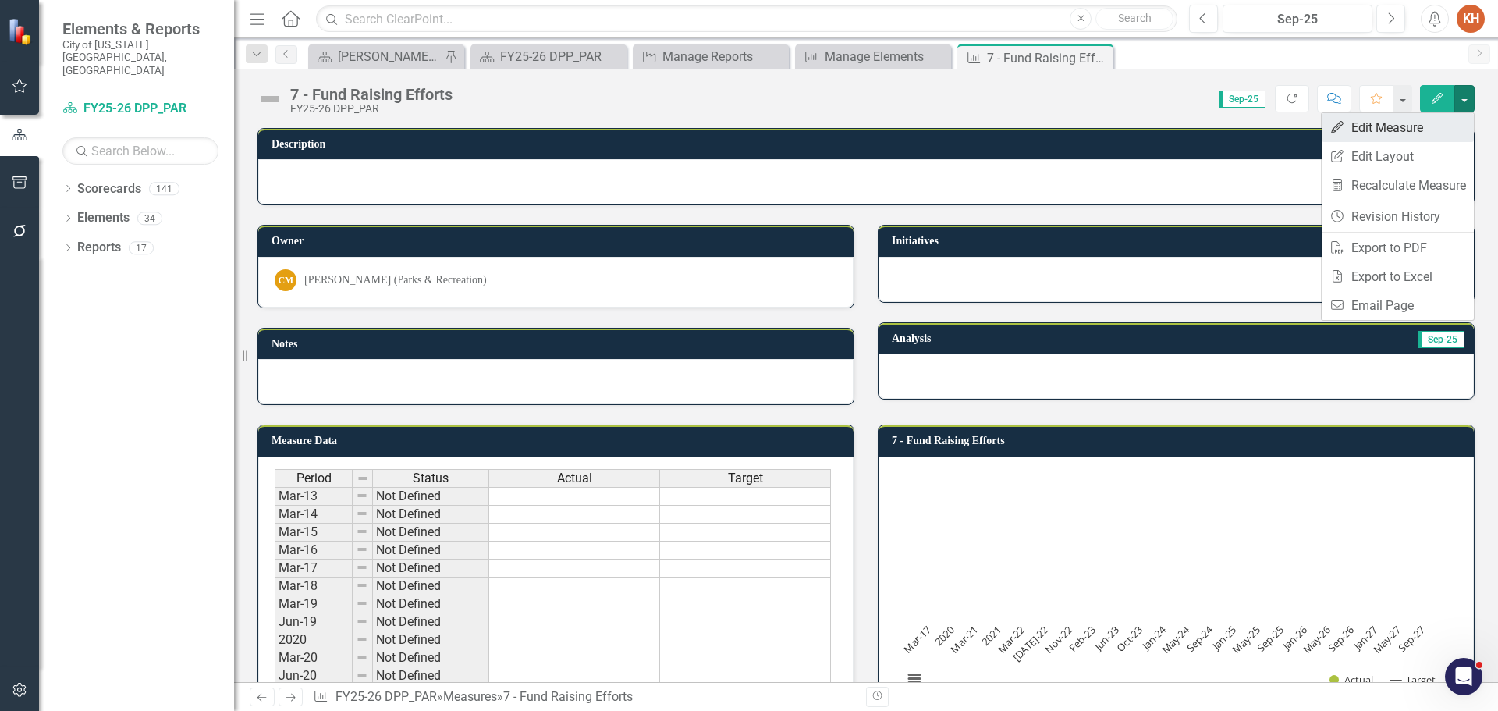
click at [1398, 132] on link "Edit Edit Measure" at bounding box center [1398, 127] width 152 height 29
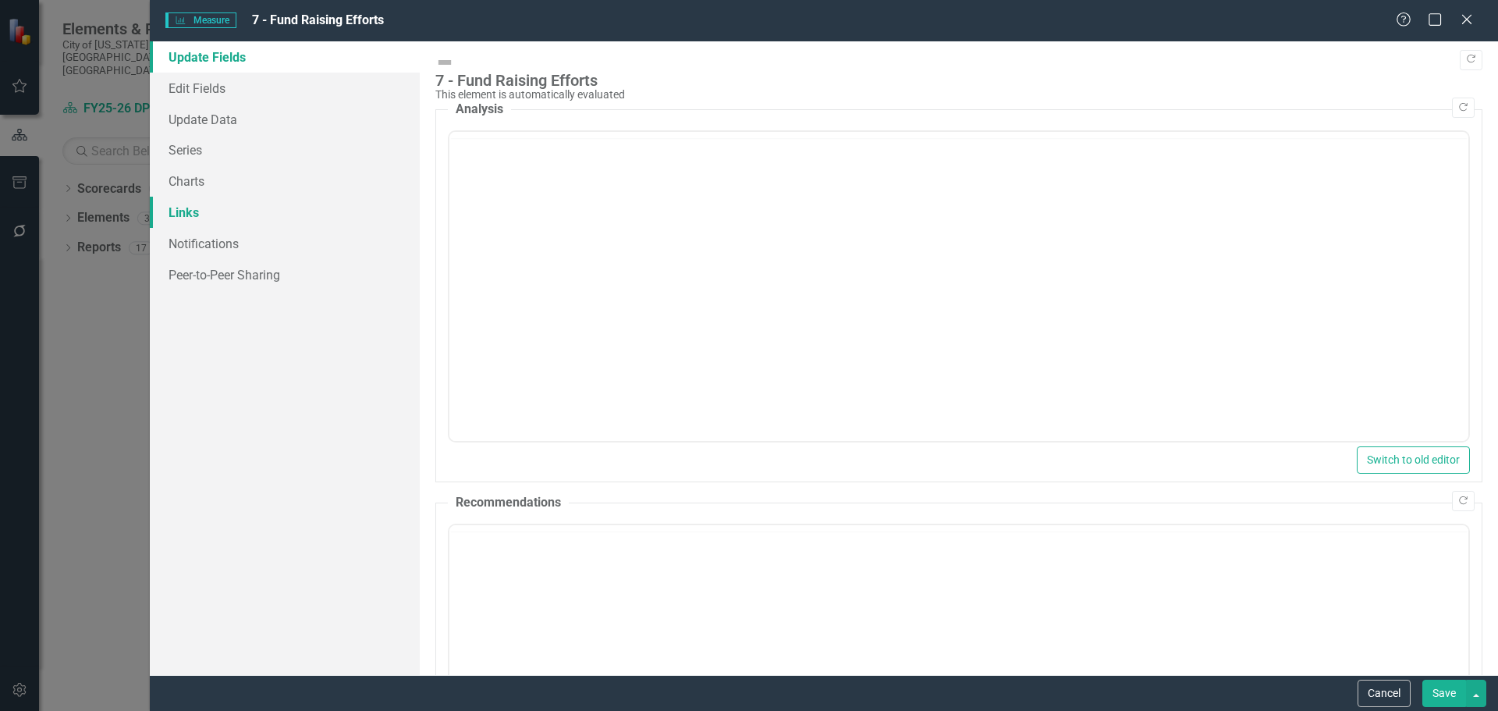
click at [196, 212] on link "Links" at bounding box center [285, 212] width 270 height 31
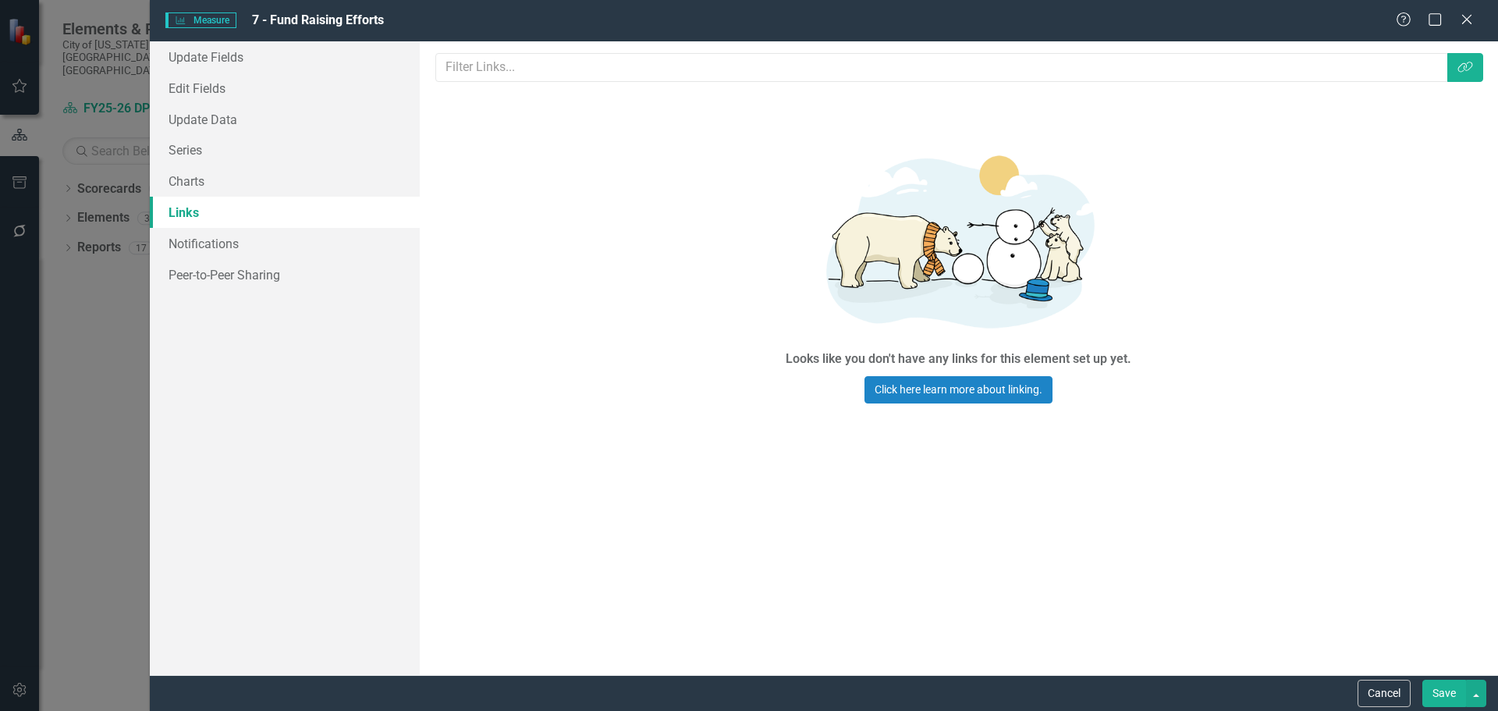
click at [1497, 47] on div "Links are one of the most powerful features of ClearPoint. By configuring the l…" at bounding box center [959, 358] width 1078 height 634
click at [1469, 61] on icon "Link Tag" at bounding box center [1466, 67] width 16 height 12
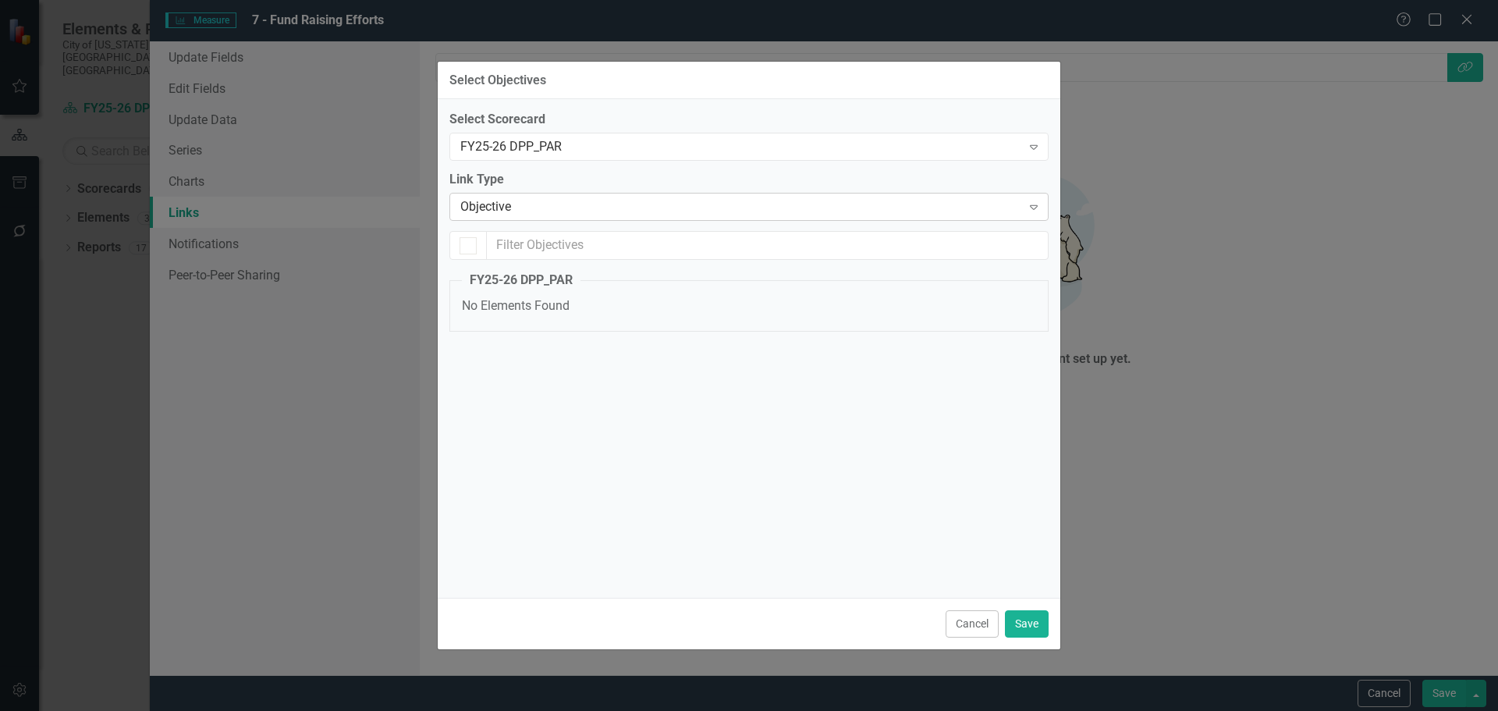
click at [570, 205] on div "Objective" at bounding box center [740, 207] width 561 height 18
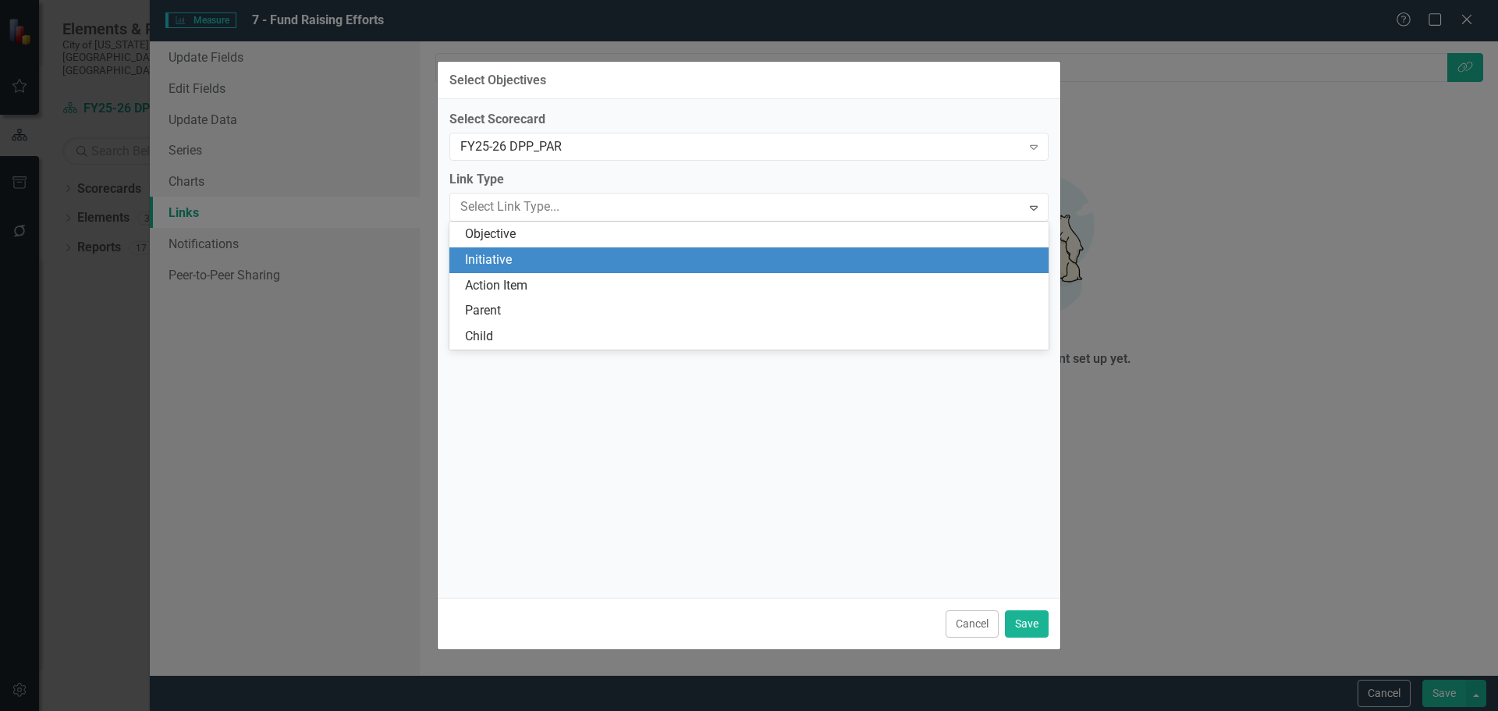
click at [553, 258] on div "Initiative" at bounding box center [752, 260] width 574 height 18
checkbox input "false"
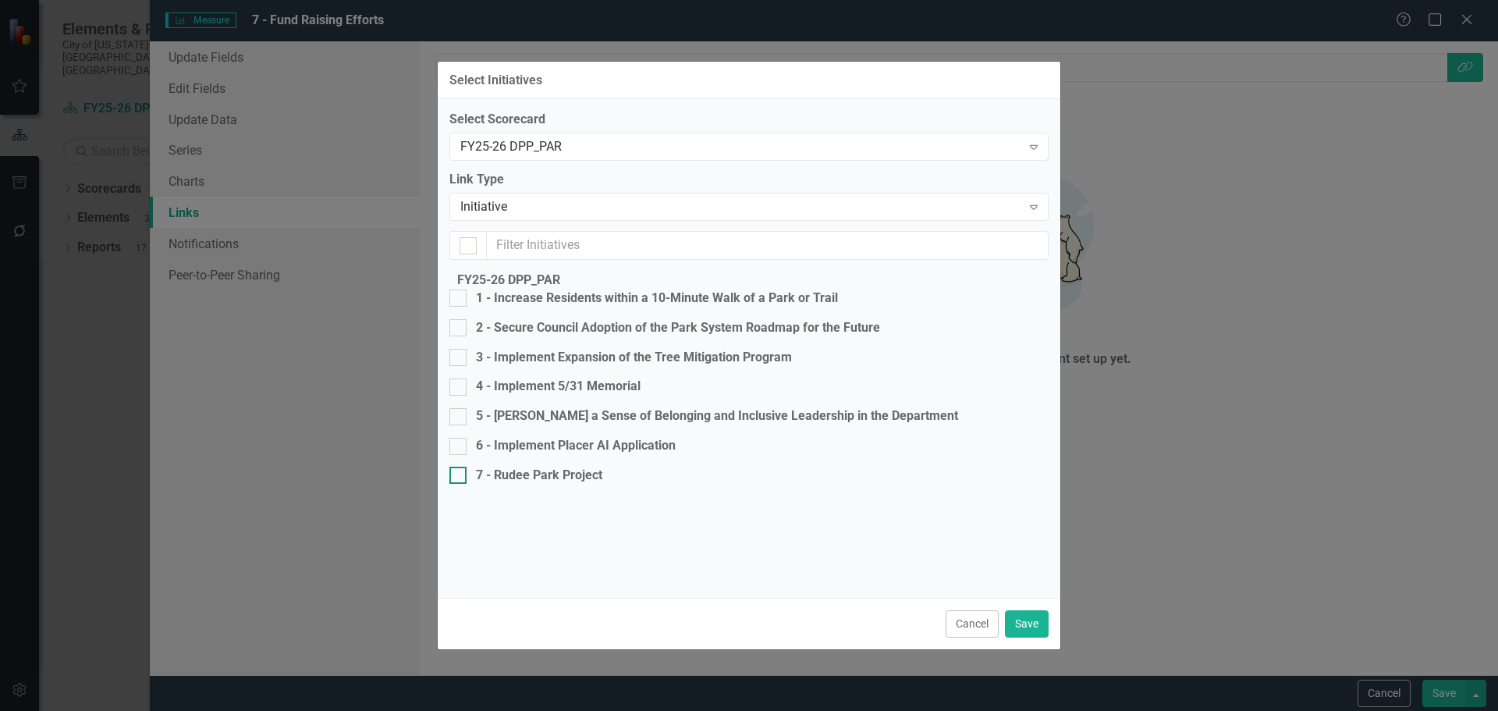
click at [467, 484] on div at bounding box center [457, 475] width 17 height 17
click at [460, 477] on input "7 - Rudee Park Project" at bounding box center [454, 472] width 10 height 10
checkbox input "true"
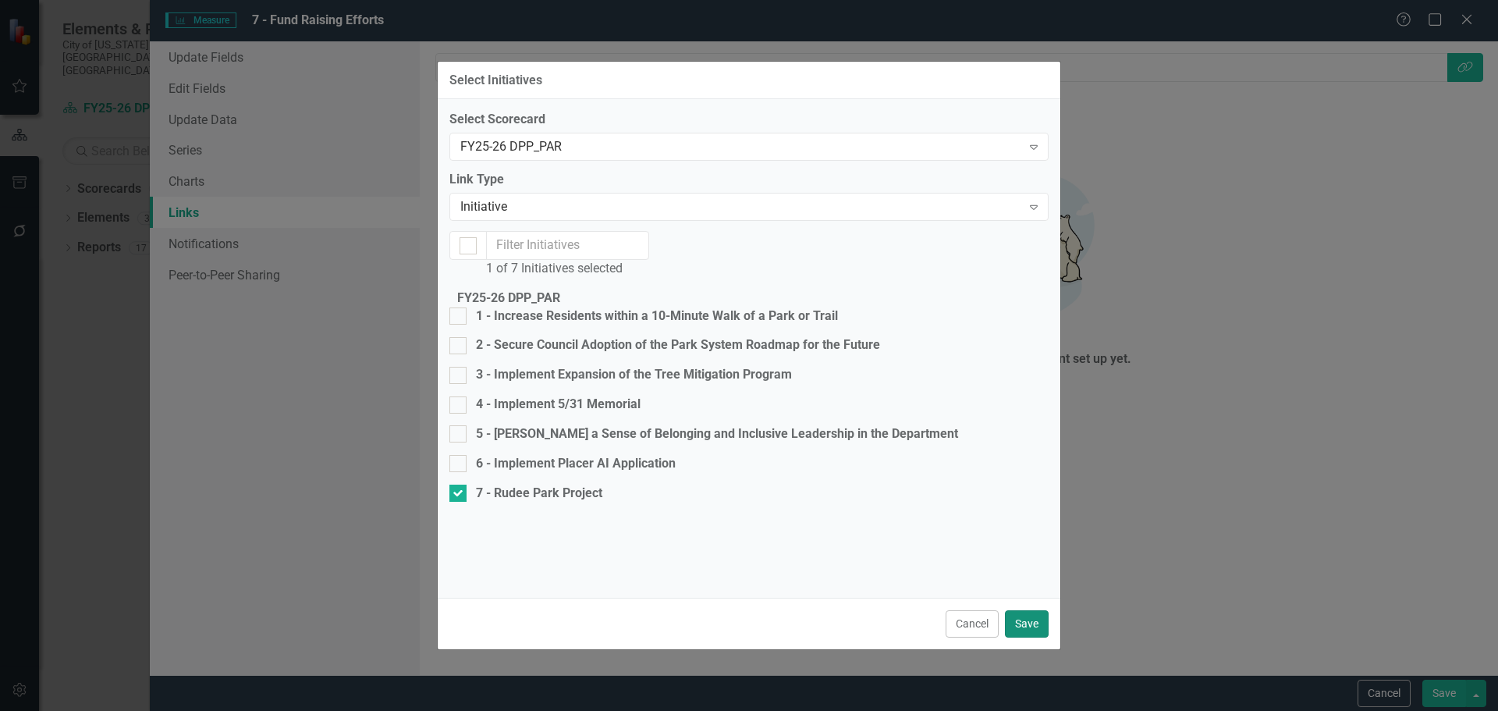
click at [1018, 628] on button "Save" at bounding box center [1027, 623] width 44 height 27
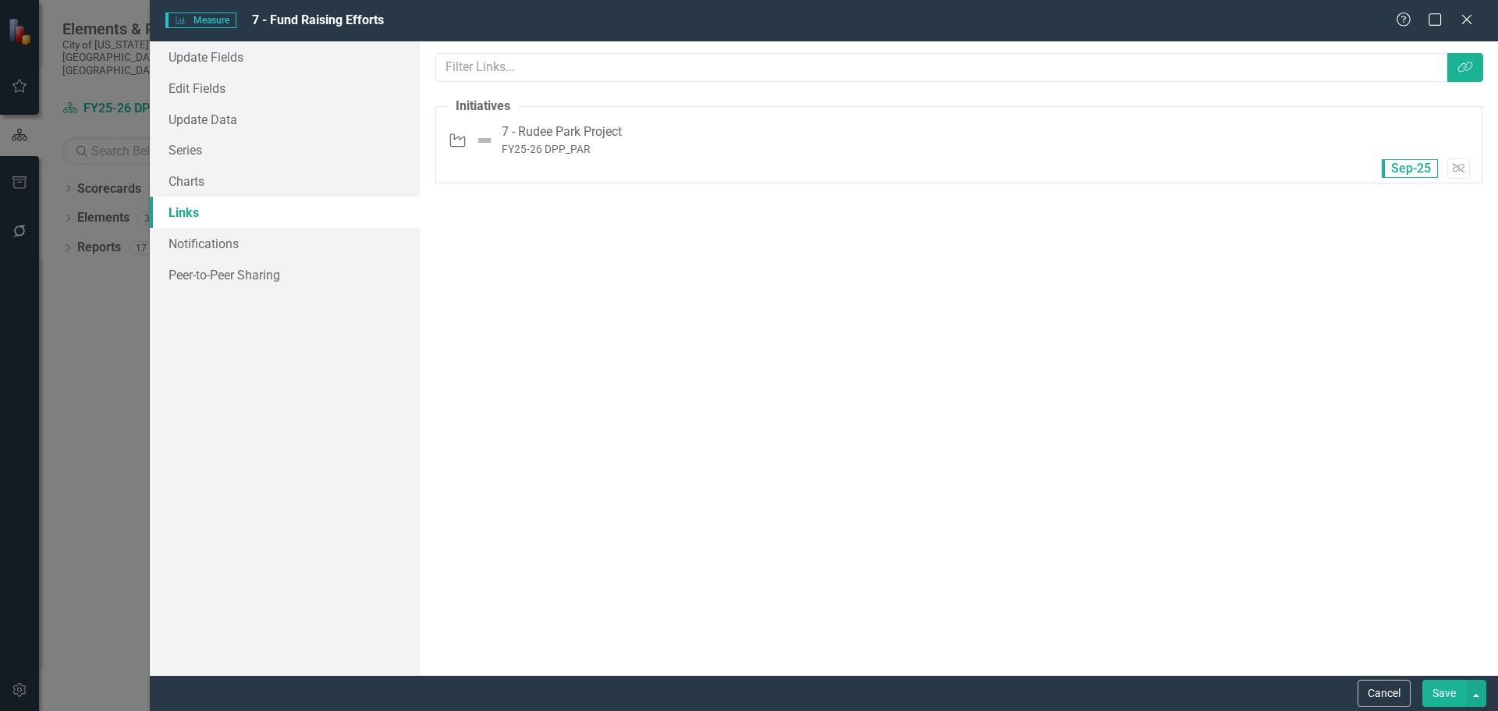
click at [1447, 693] on button "Save" at bounding box center [1445, 693] width 44 height 27
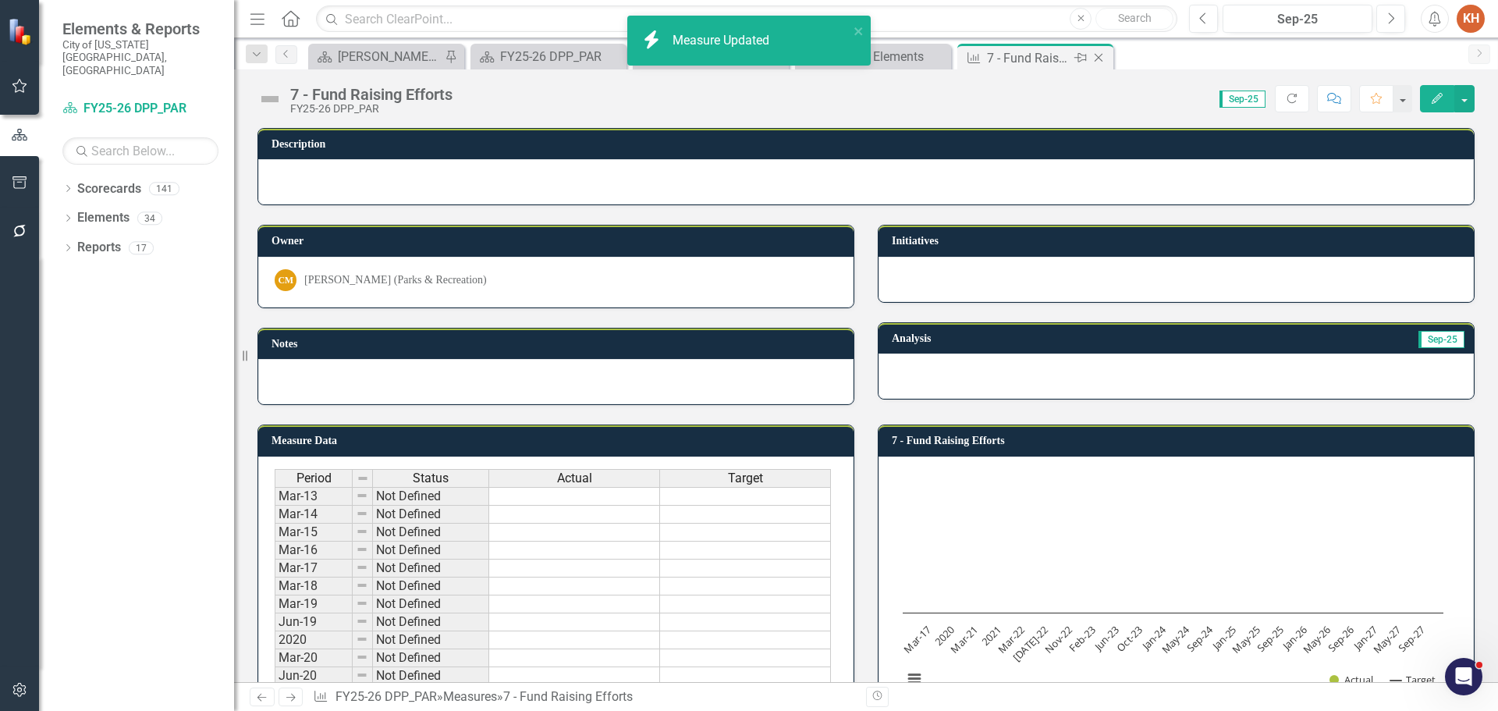
click at [1102, 58] on icon "Close" at bounding box center [1099, 58] width 16 height 12
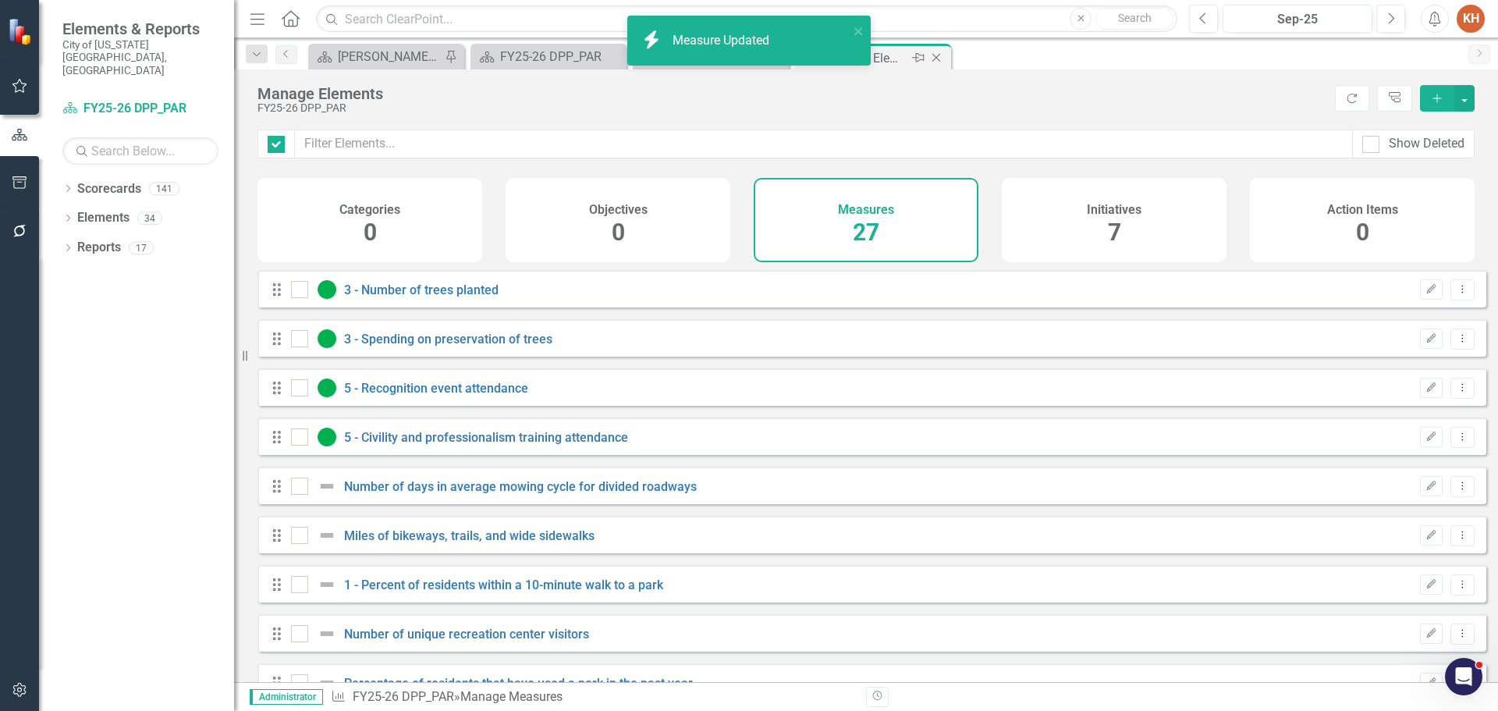
checkbox input "false"
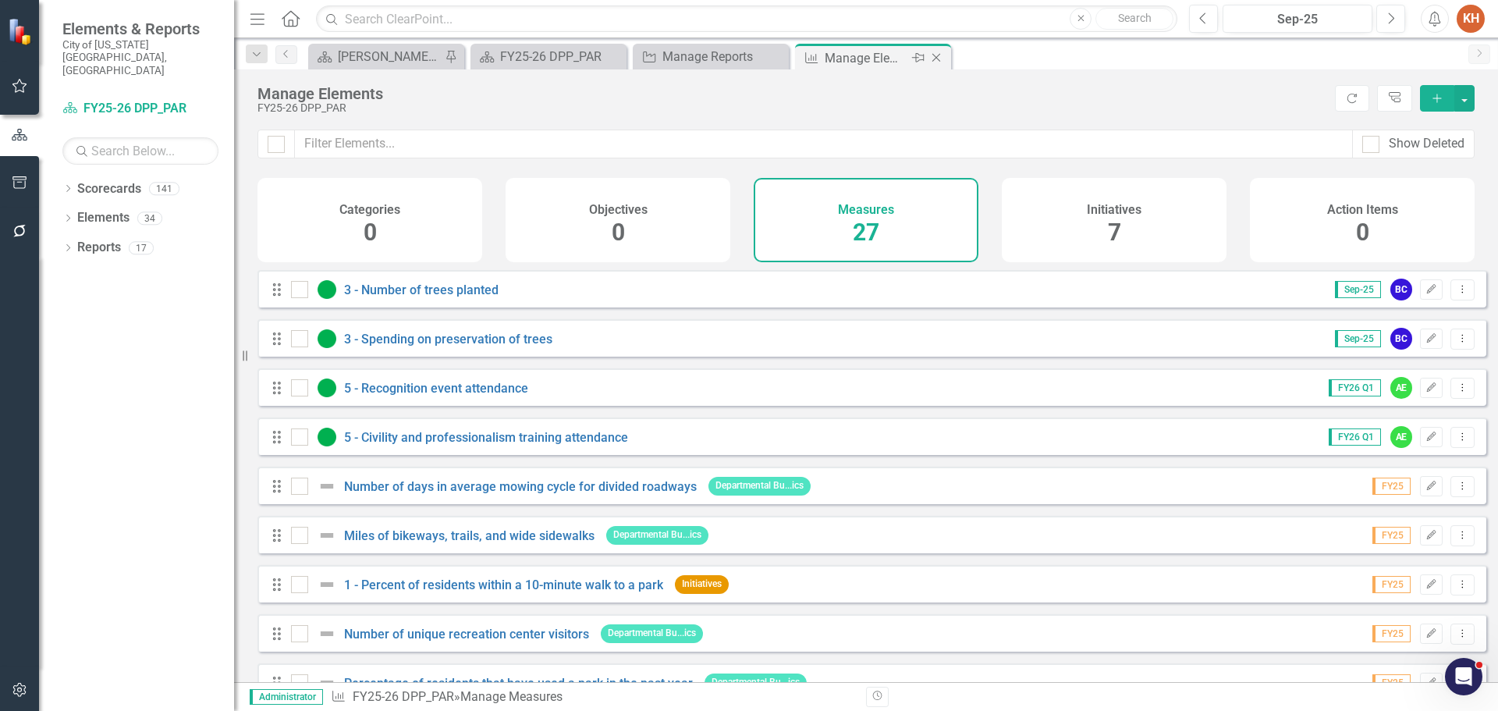
click at [933, 56] on icon "Close" at bounding box center [937, 58] width 16 height 12
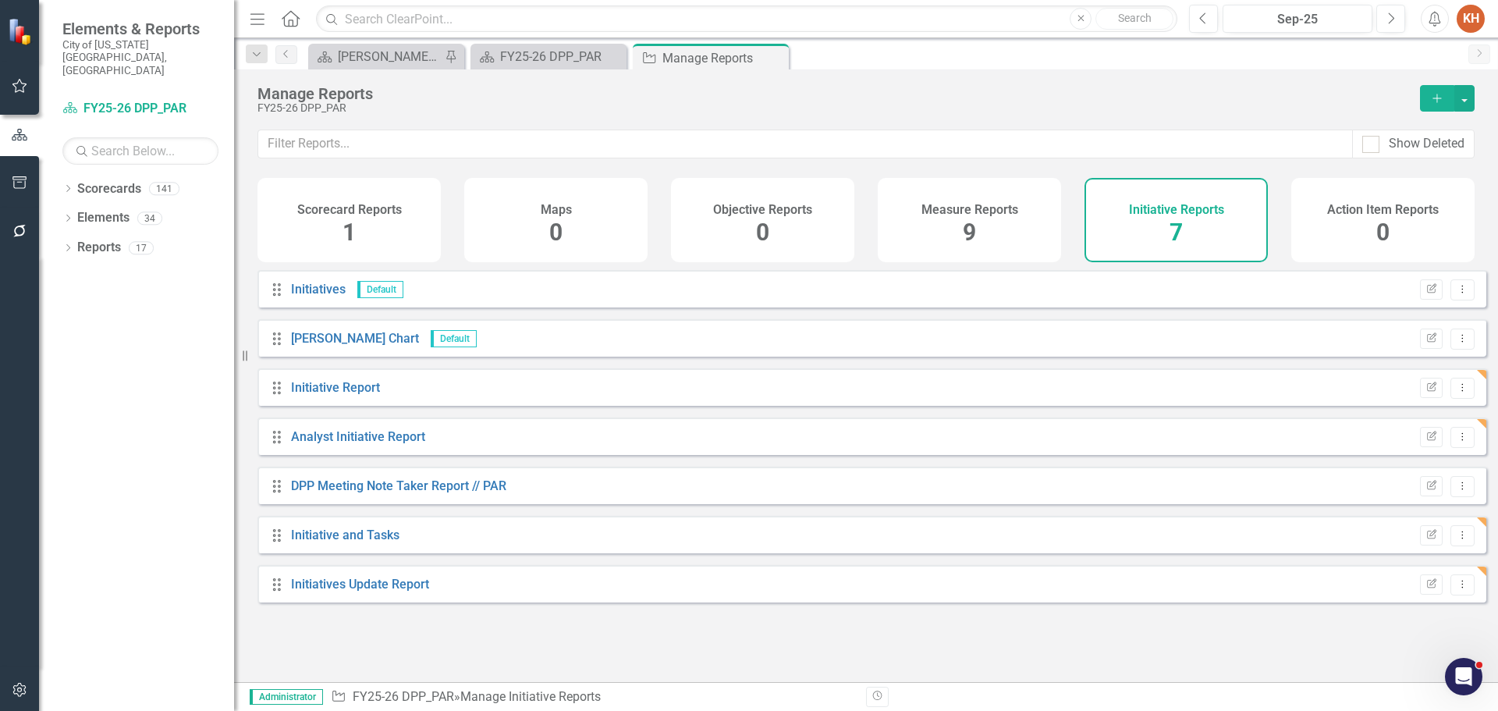
click at [970, 223] on span "9" at bounding box center [969, 231] width 13 height 27
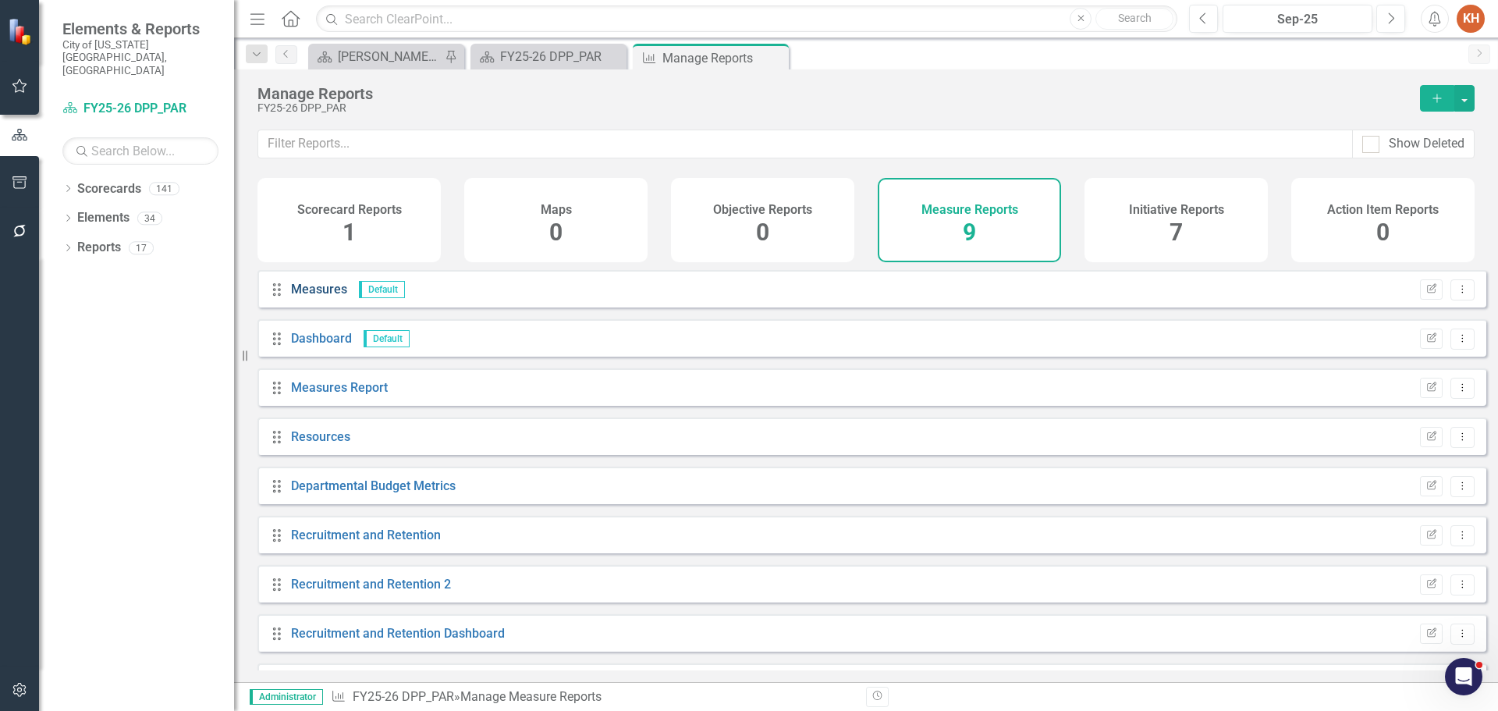
click at [300, 297] on link "Measures" at bounding box center [319, 289] width 56 height 15
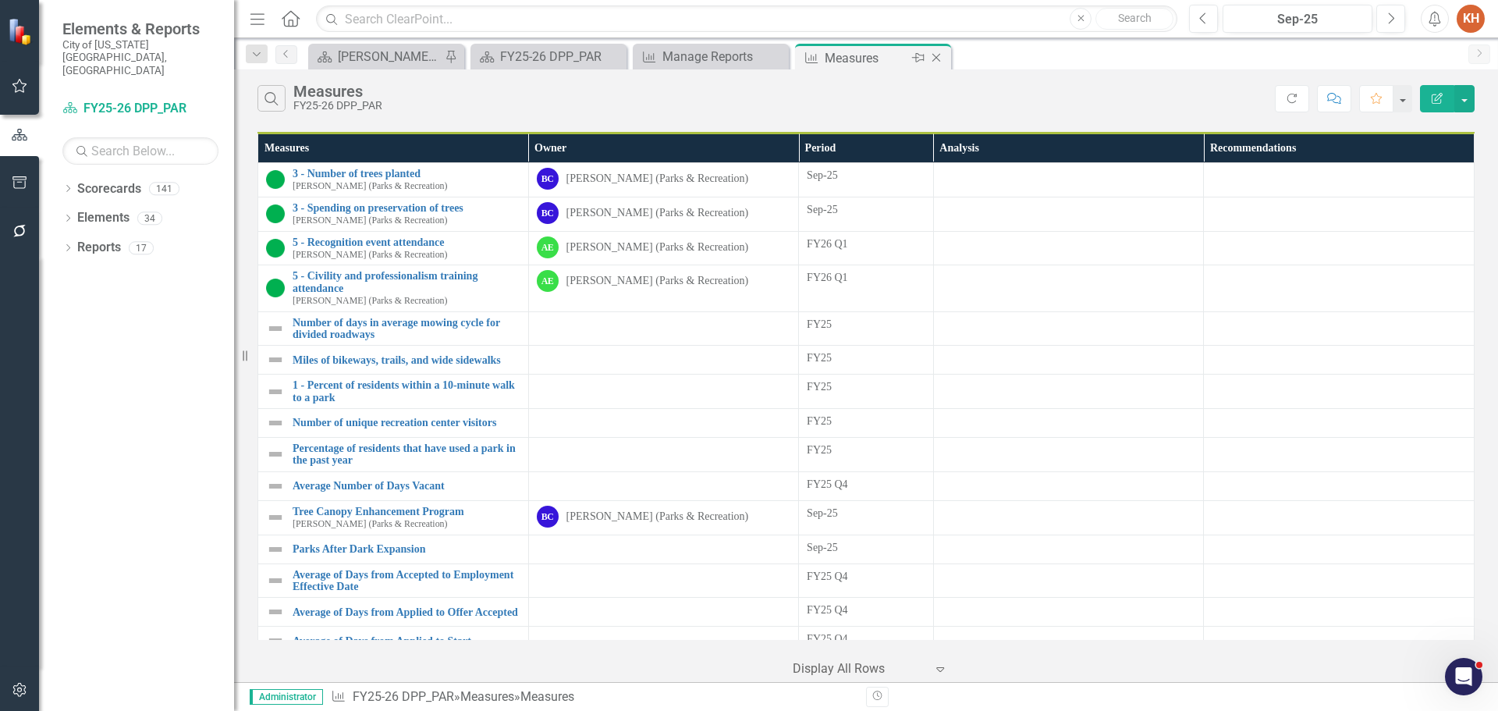
click at [933, 61] on icon at bounding box center [937, 58] width 9 height 9
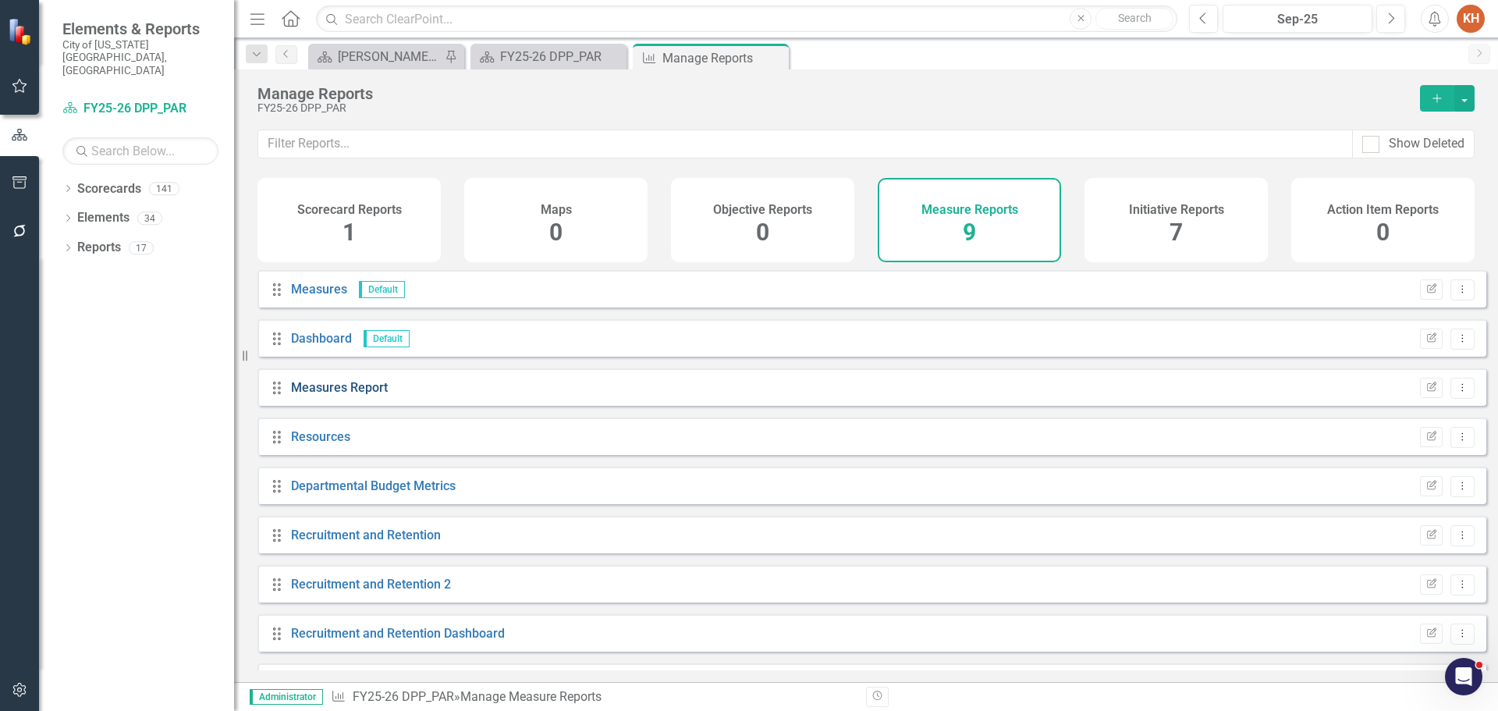
click at [351, 395] on link "Measures Report" at bounding box center [339, 387] width 97 height 15
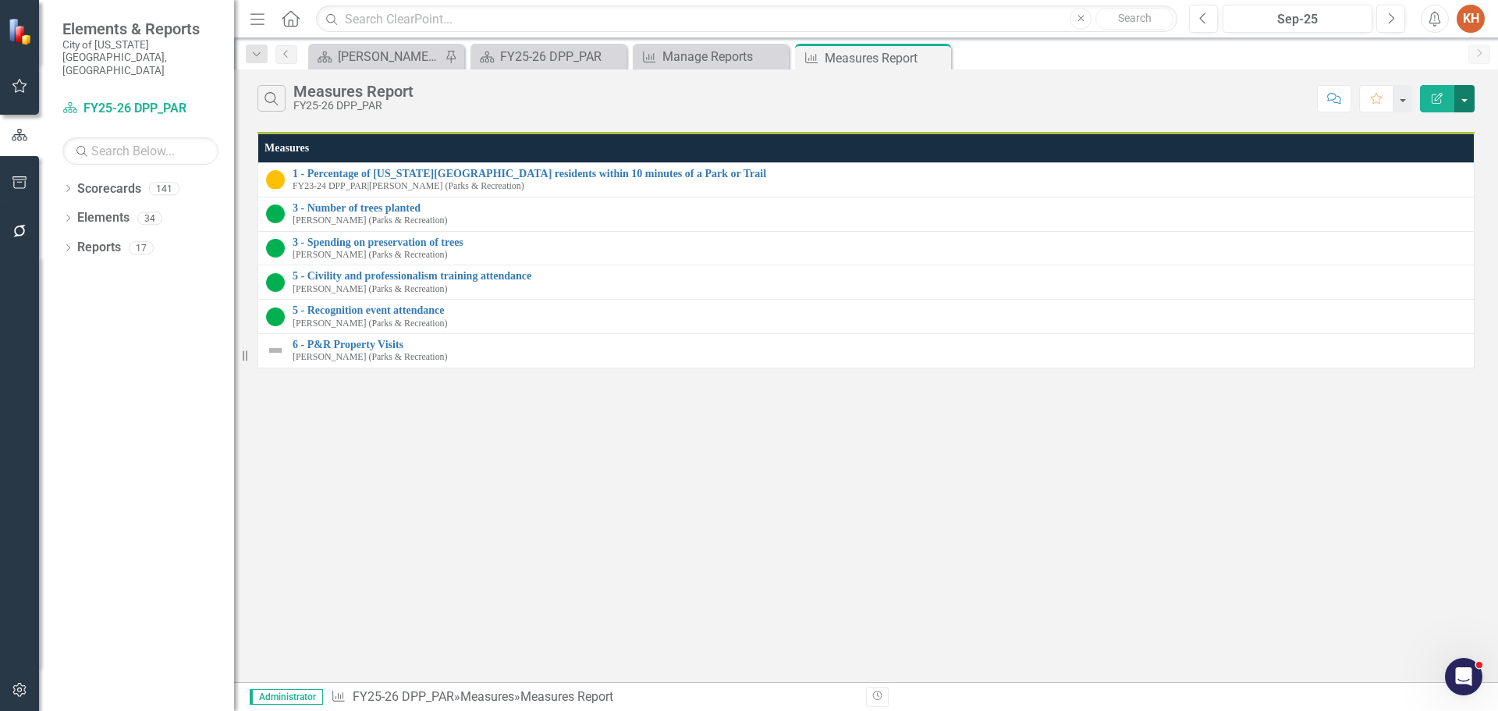
click at [1467, 97] on button "button" at bounding box center [1465, 98] width 20 height 27
click at [1419, 125] on link "Edit Report Edit Report" at bounding box center [1412, 127] width 123 height 29
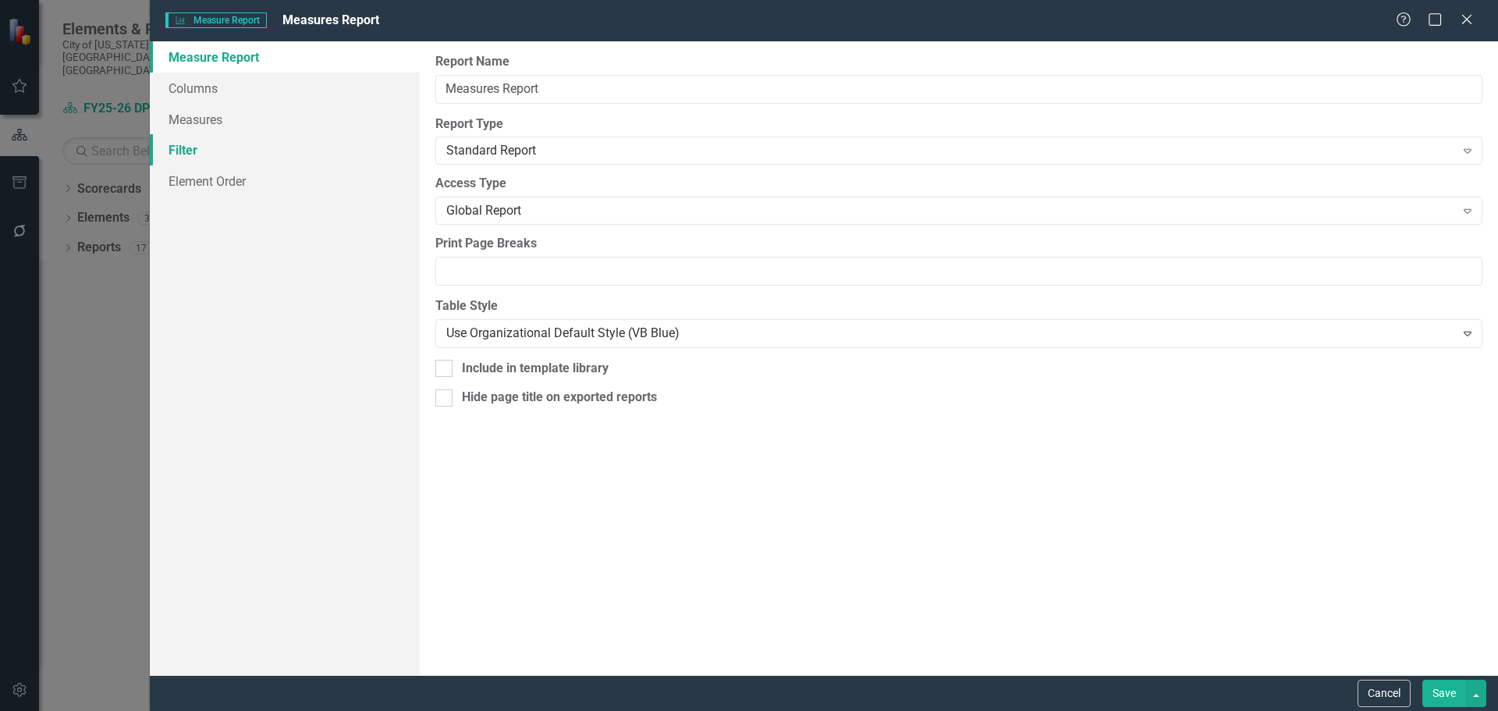
click at [203, 148] on link "Filter" at bounding box center [285, 149] width 270 height 31
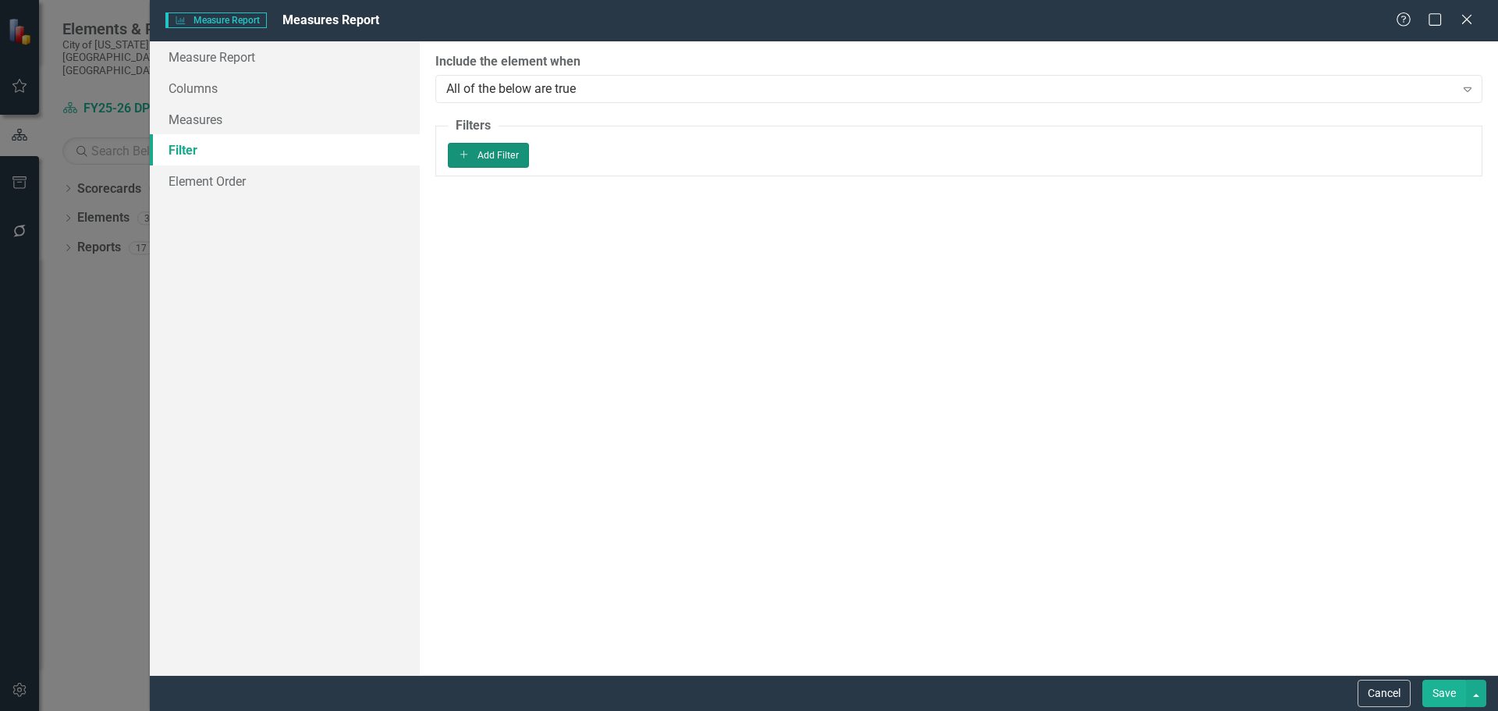
click at [530, 164] on button "Add Add Filter" at bounding box center [489, 155] width 82 height 25
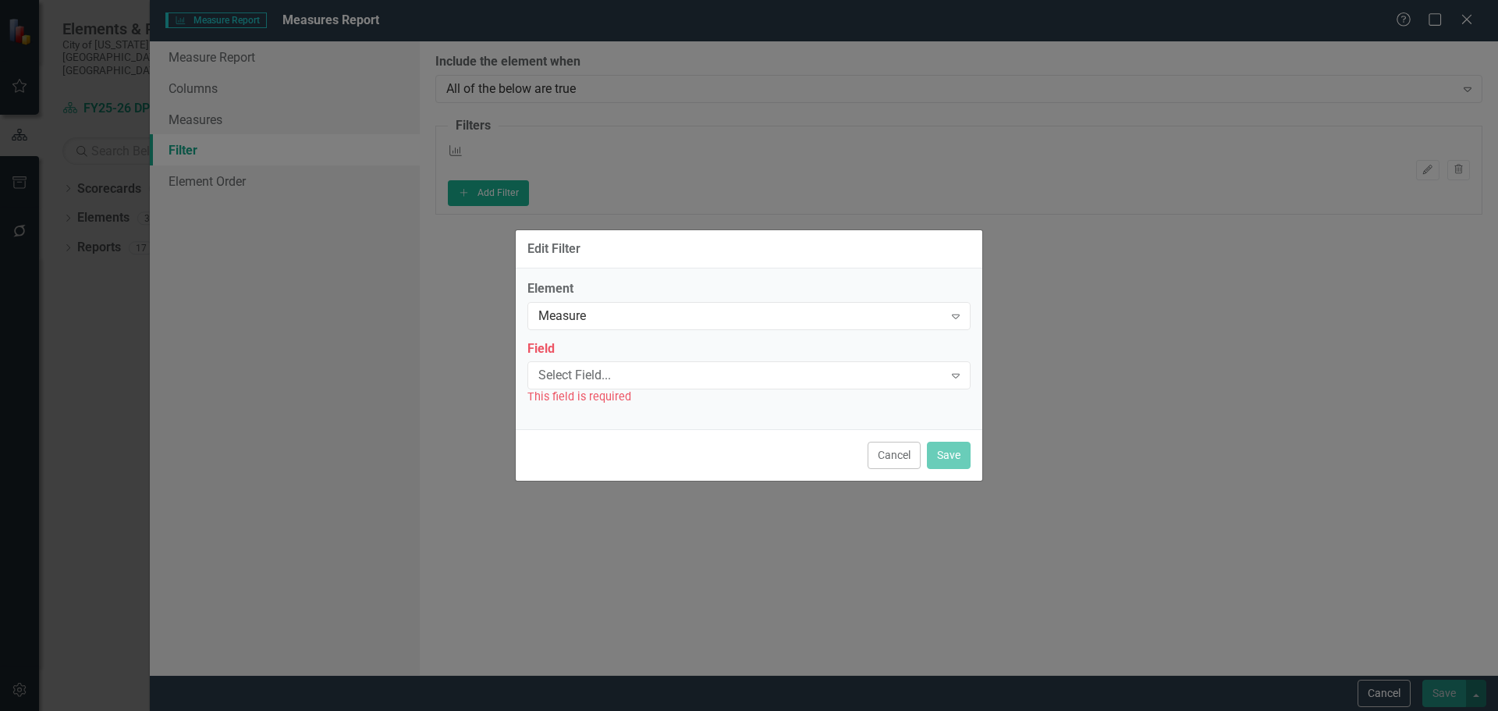
click at [625, 330] on div "Element Measure Expand Field Select Field... Expand This field is required" at bounding box center [749, 343] width 443 height 126
click at [611, 388] on div "Select Field... Expand" at bounding box center [749, 375] width 443 height 28
type input "t"
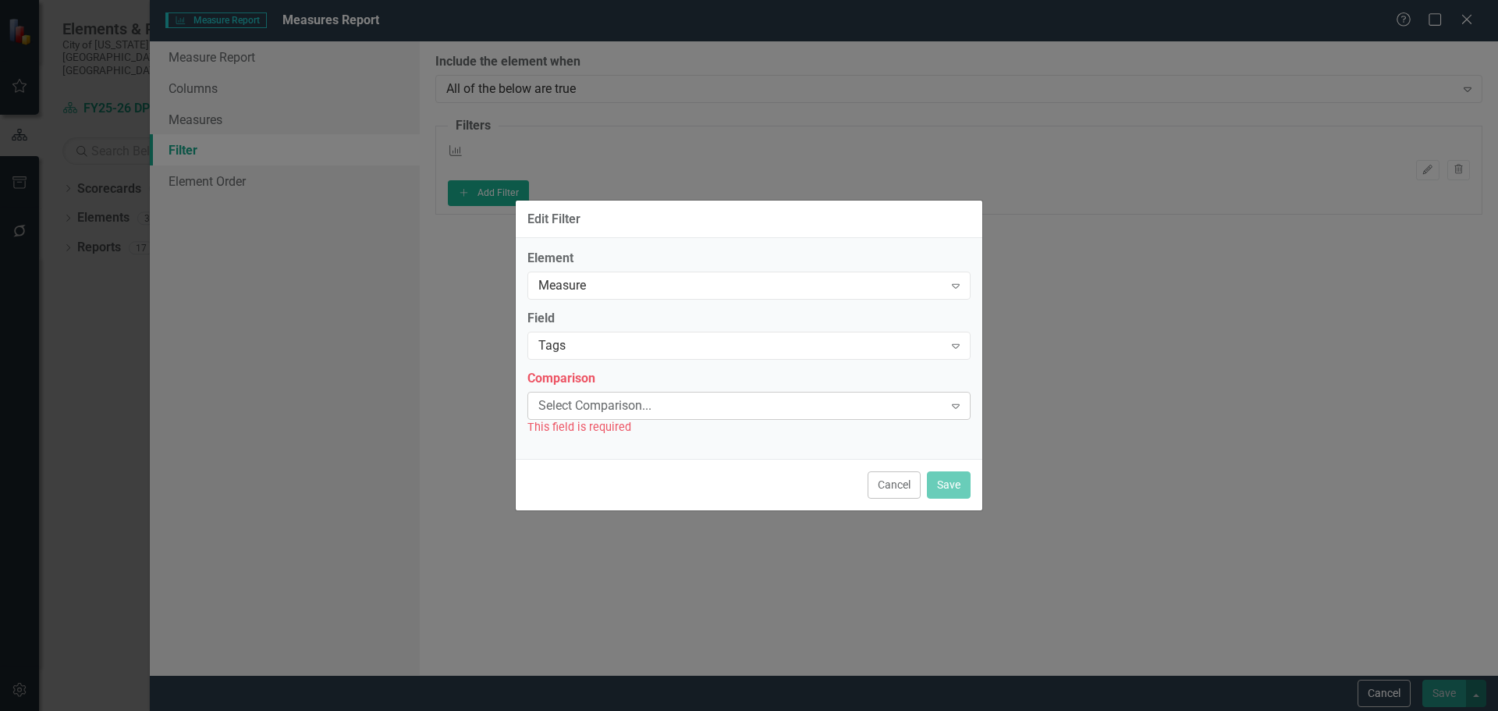
click at [629, 403] on div "Select Comparison..." at bounding box center [740, 405] width 405 height 18
click at [711, 710] on div "Contains" at bounding box center [752, 724] width 1473 height 18
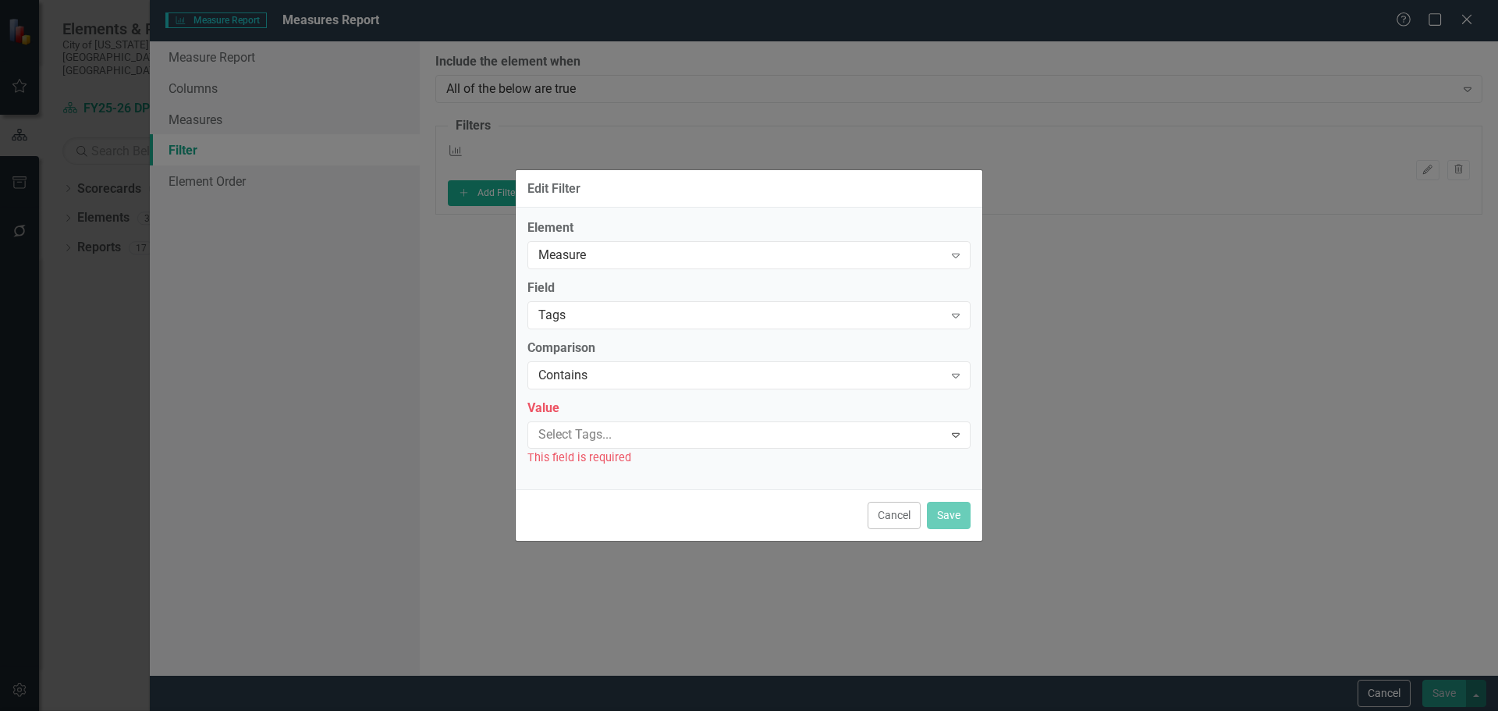
click at [652, 428] on div at bounding box center [737, 435] width 411 height 21
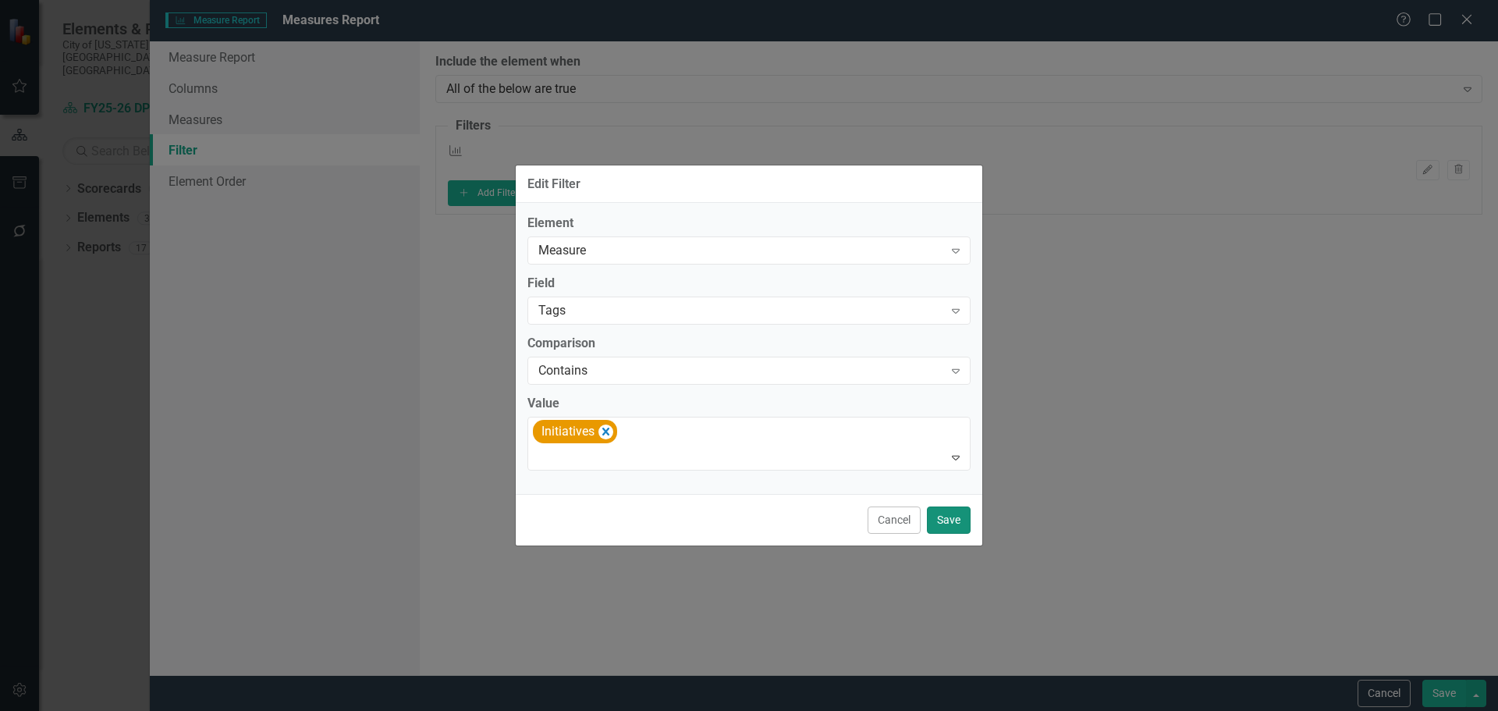
click at [950, 522] on button "Save" at bounding box center [949, 519] width 44 height 27
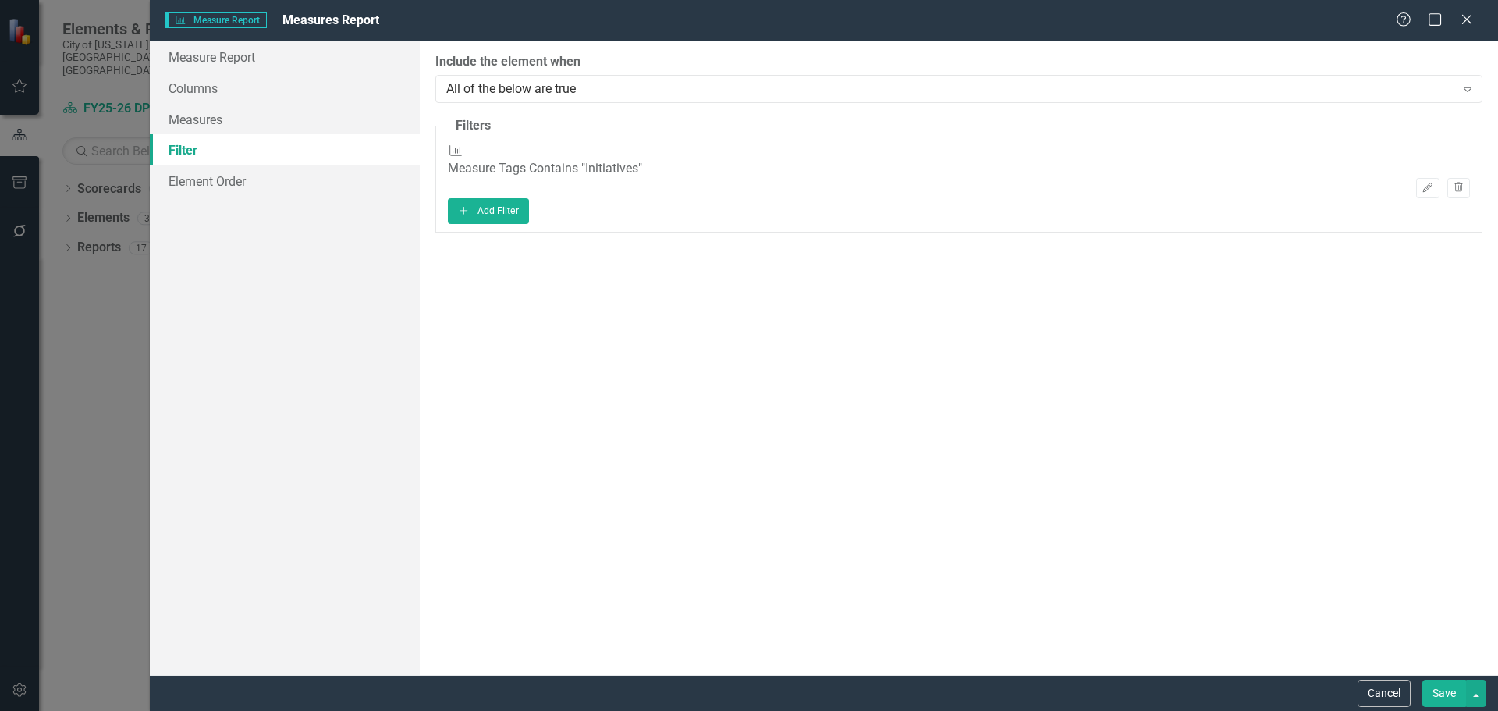
click at [1440, 691] on button "Save" at bounding box center [1445, 693] width 44 height 27
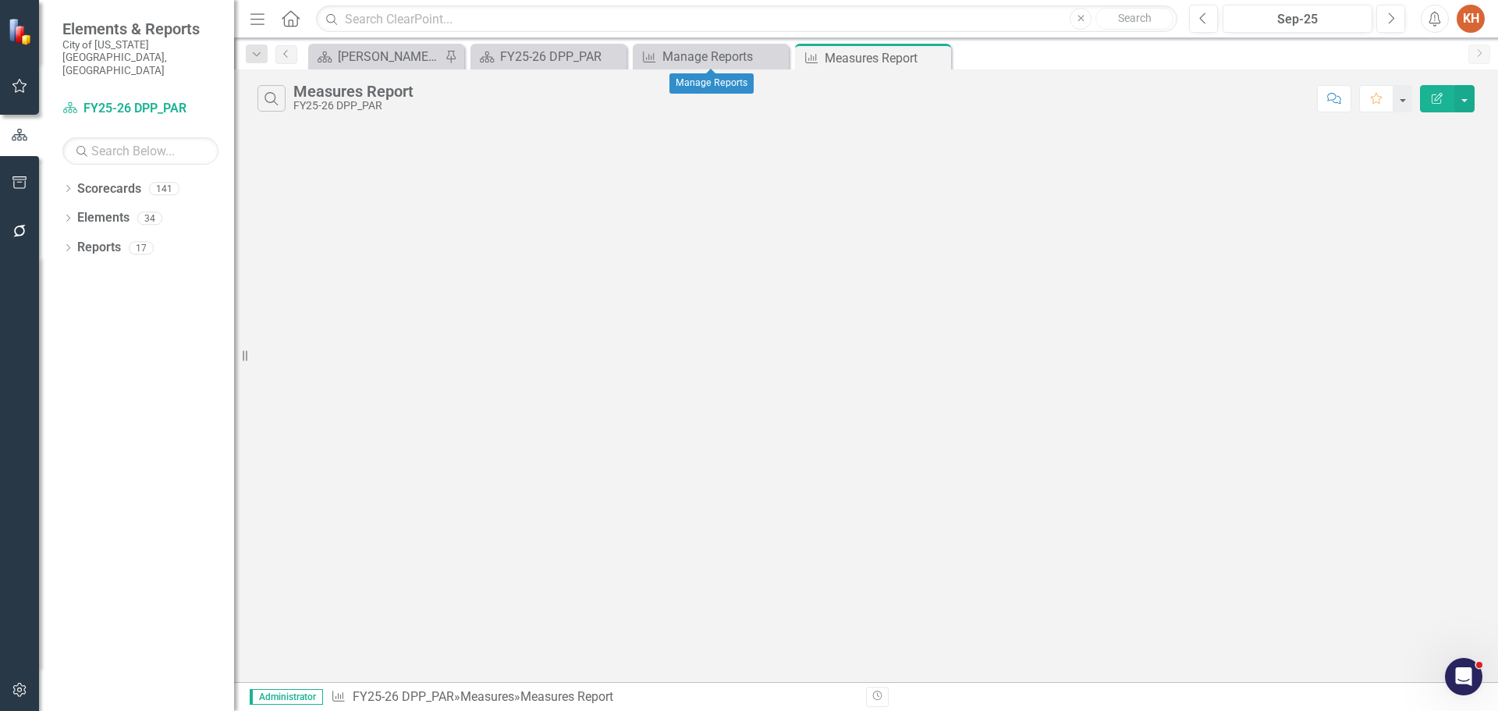
drag, startPoint x: 465, startPoint y: 76, endPoint x: 407, endPoint y: 167, distance: 108.0
click at [447, 94] on div "Search Measures Report FY25-26 DPP_PAR Comment Favorite Edit Report" at bounding box center [866, 94] width 1264 height 51
click at [104, 209] on link "Elements" at bounding box center [103, 218] width 52 height 18
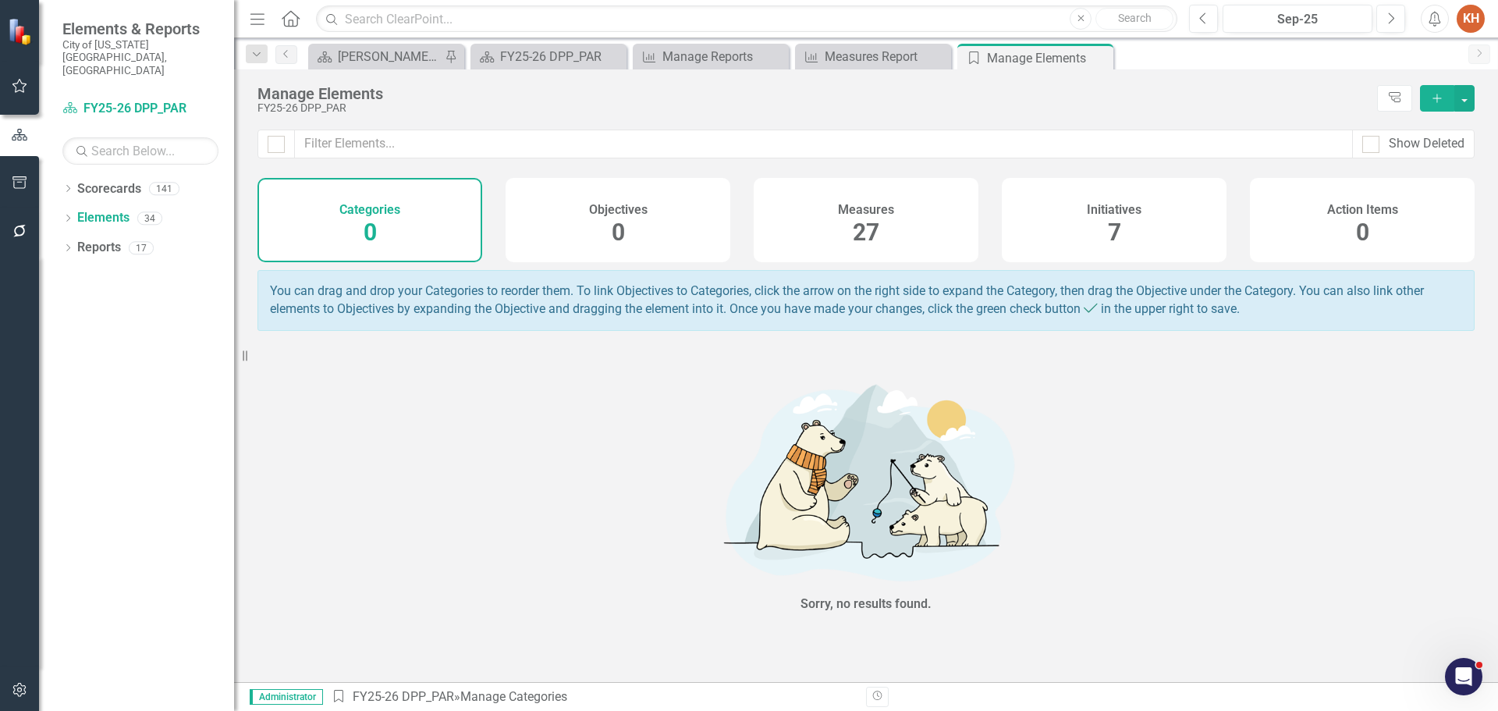
click at [862, 229] on span "27" at bounding box center [866, 231] width 27 height 27
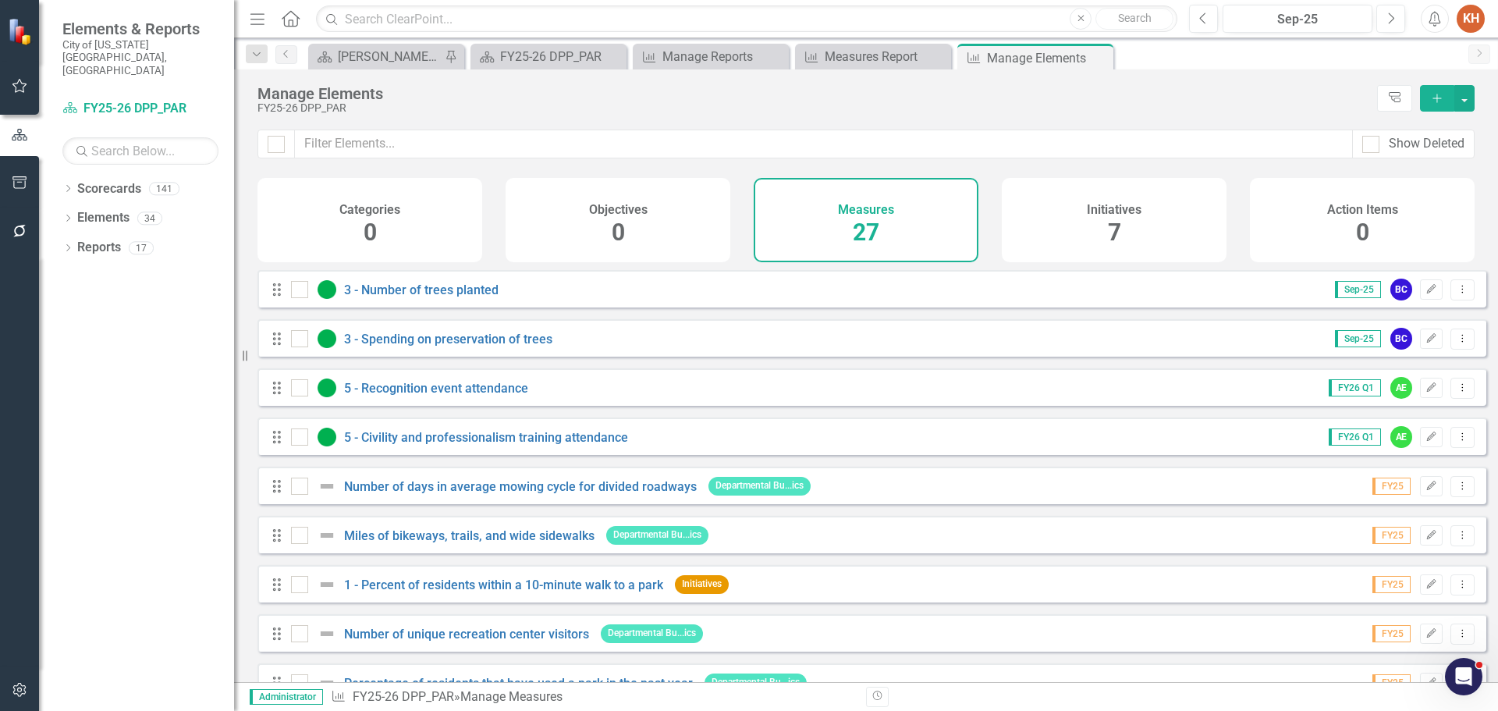
drag, startPoint x: 301, startPoint y: 299, endPoint x: 306, endPoint y: 319, distance: 20.8
click at [302, 298] on div at bounding box center [299, 289] width 17 height 17
click at [301, 291] on input "checkbox" at bounding box center [296, 286] width 10 height 10
checkbox input "true"
click at [299, 340] on input "checkbox" at bounding box center [296, 335] width 10 height 10
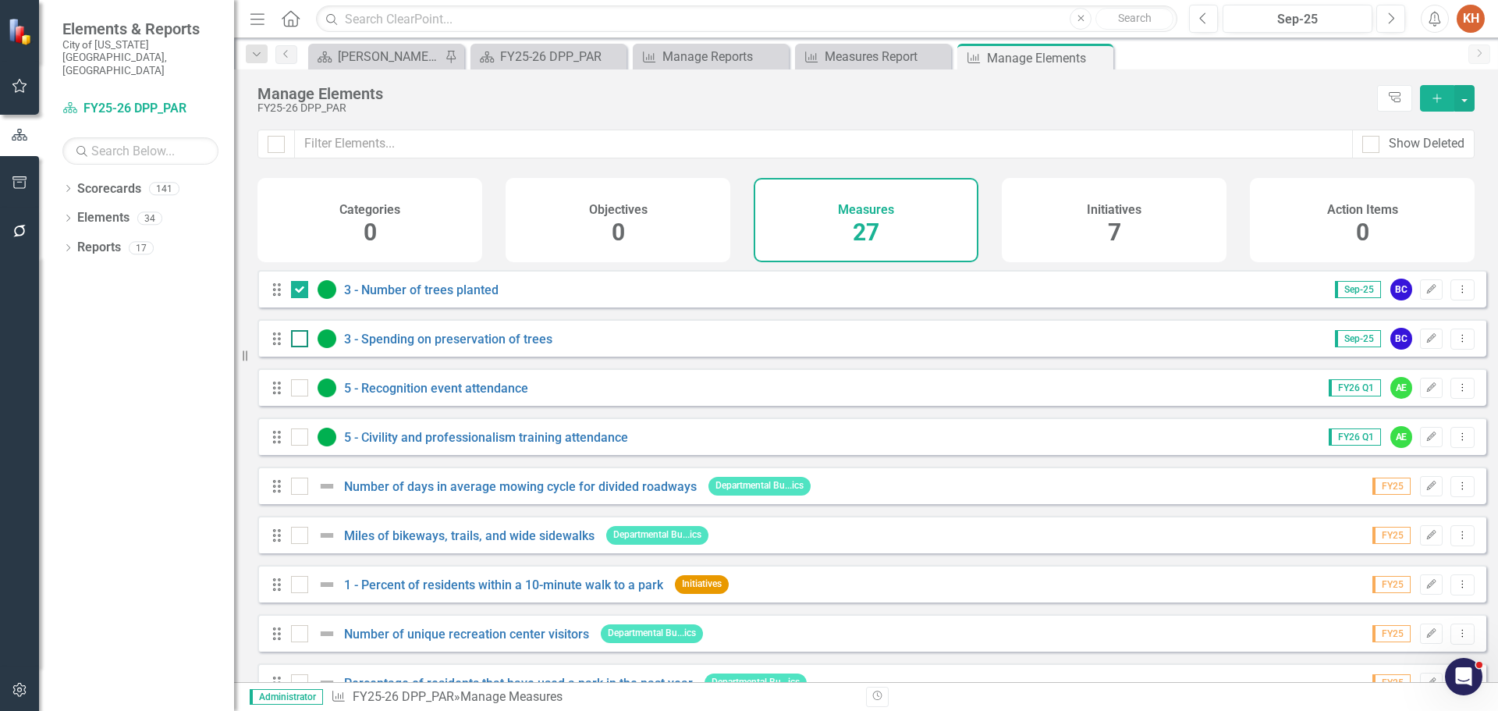
checkbox input "true"
click at [300, 389] on input "checkbox" at bounding box center [296, 384] width 10 height 10
checkbox input "true"
click at [299, 439] on input "checkbox" at bounding box center [296, 433] width 10 height 10
checkbox input "true"
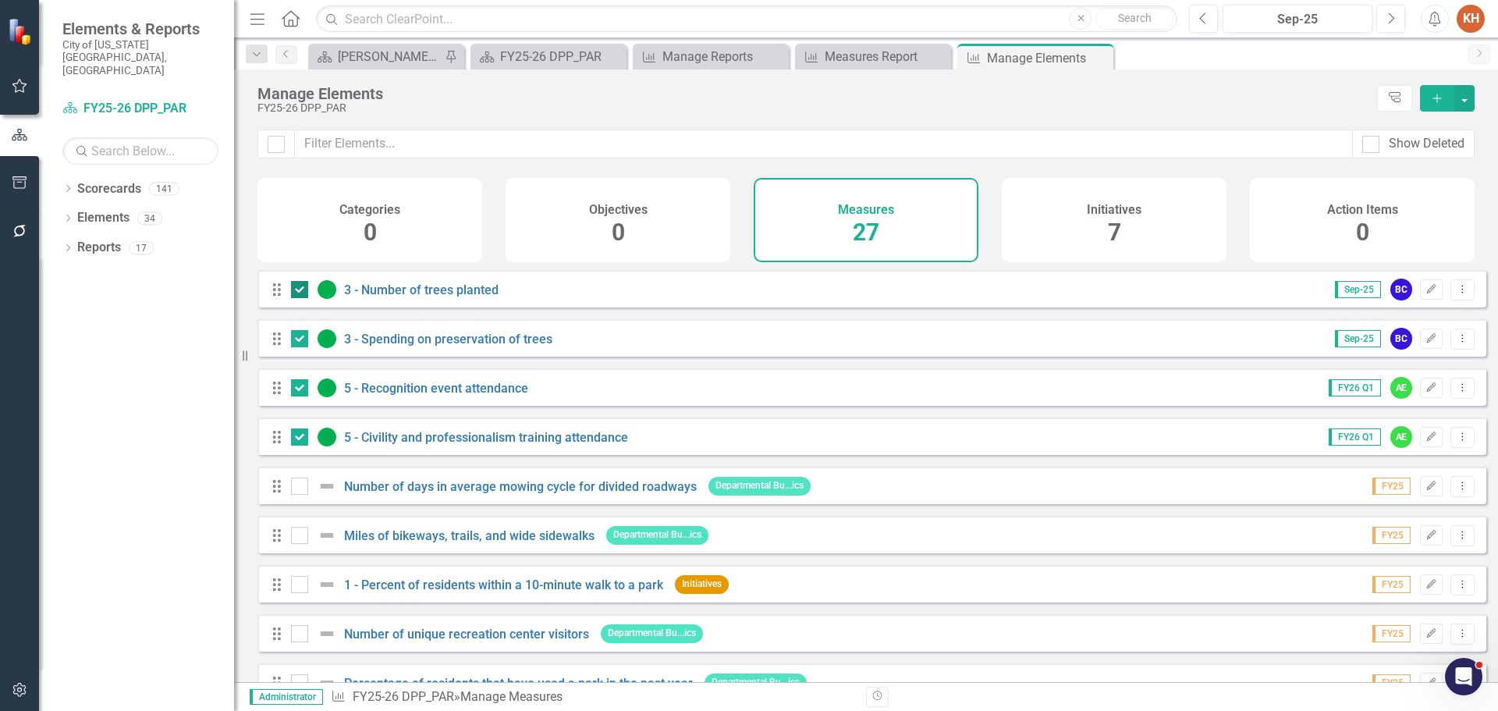
click at [301, 298] on div at bounding box center [299, 289] width 17 height 17
click at [301, 291] on input "checkbox" at bounding box center [296, 286] width 10 height 10
checkbox input "false"
click at [305, 347] on div at bounding box center [299, 338] width 17 height 17
click at [301, 340] on input "checkbox" at bounding box center [296, 335] width 10 height 10
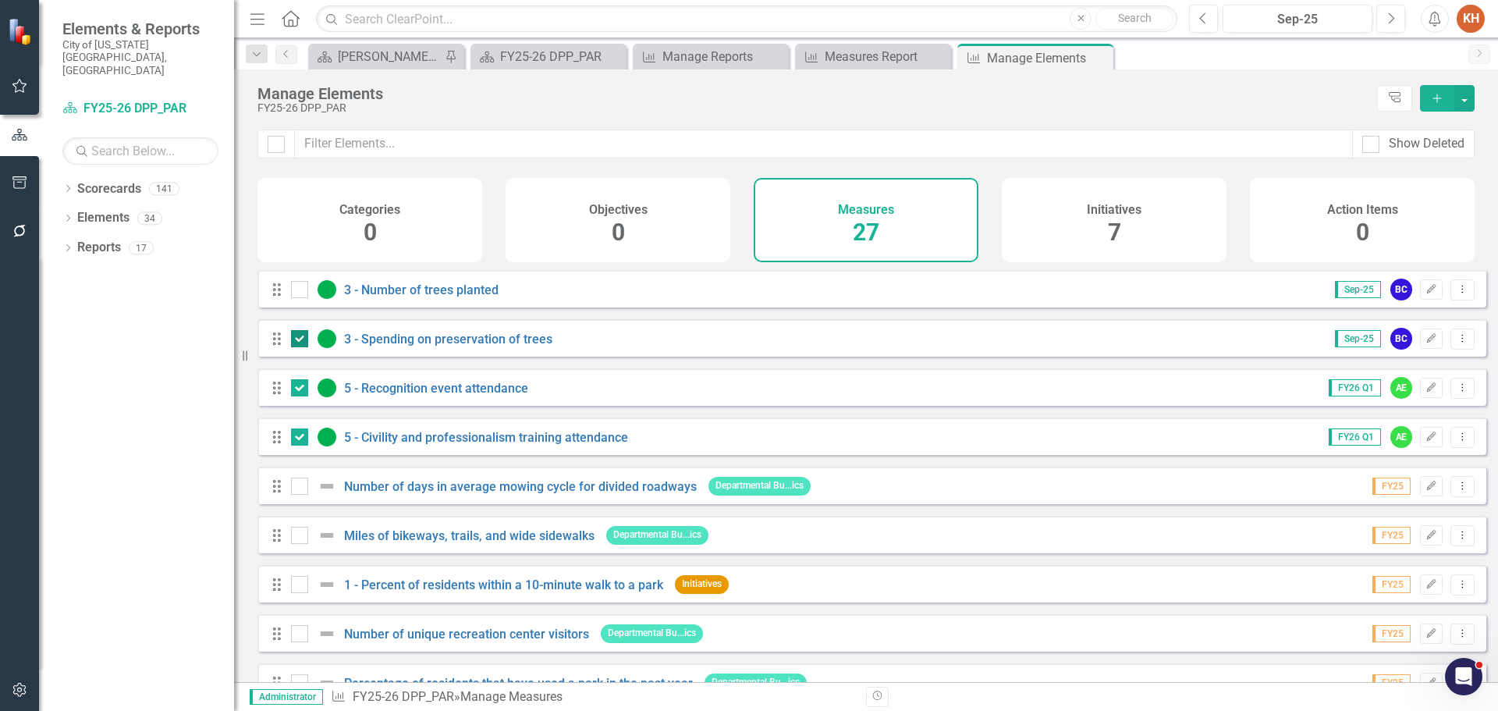
checkbox input "false"
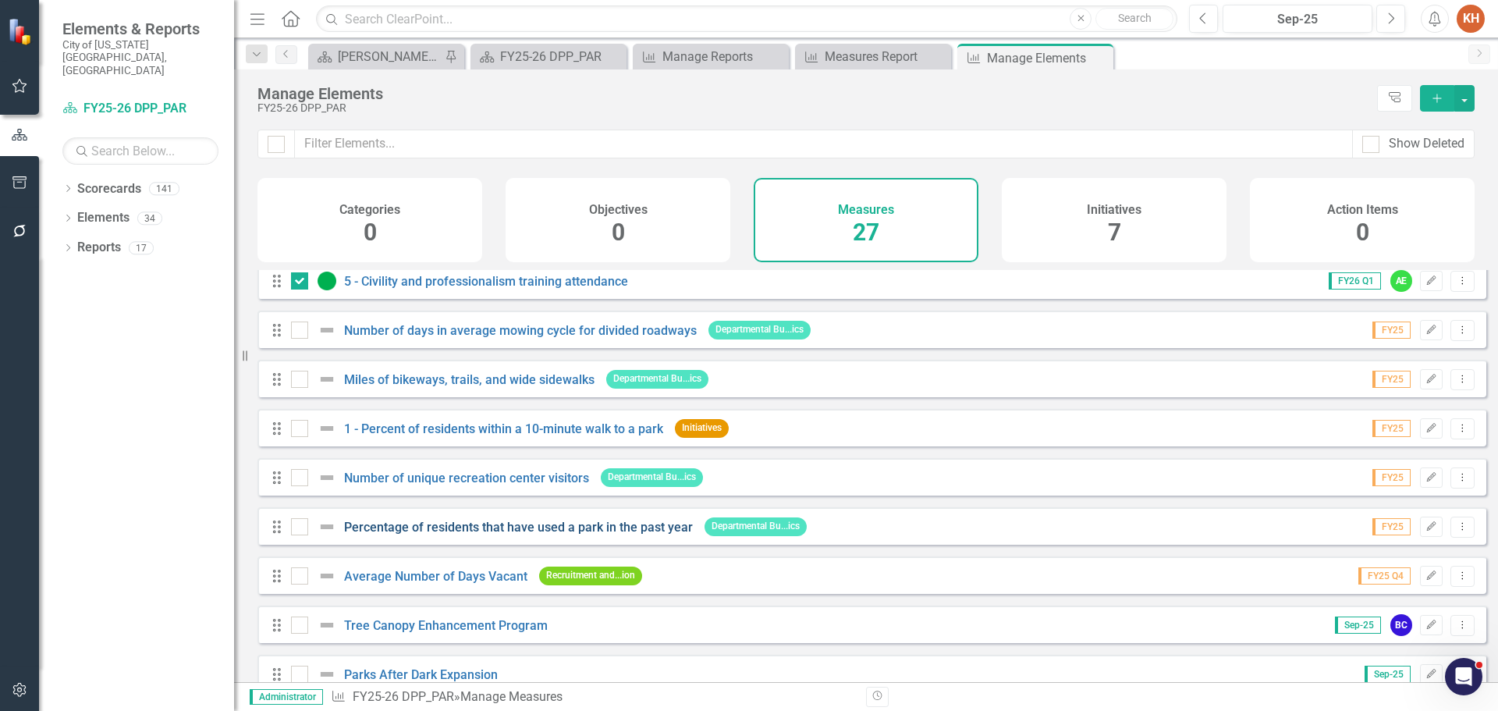
scroll to position [234, 0]
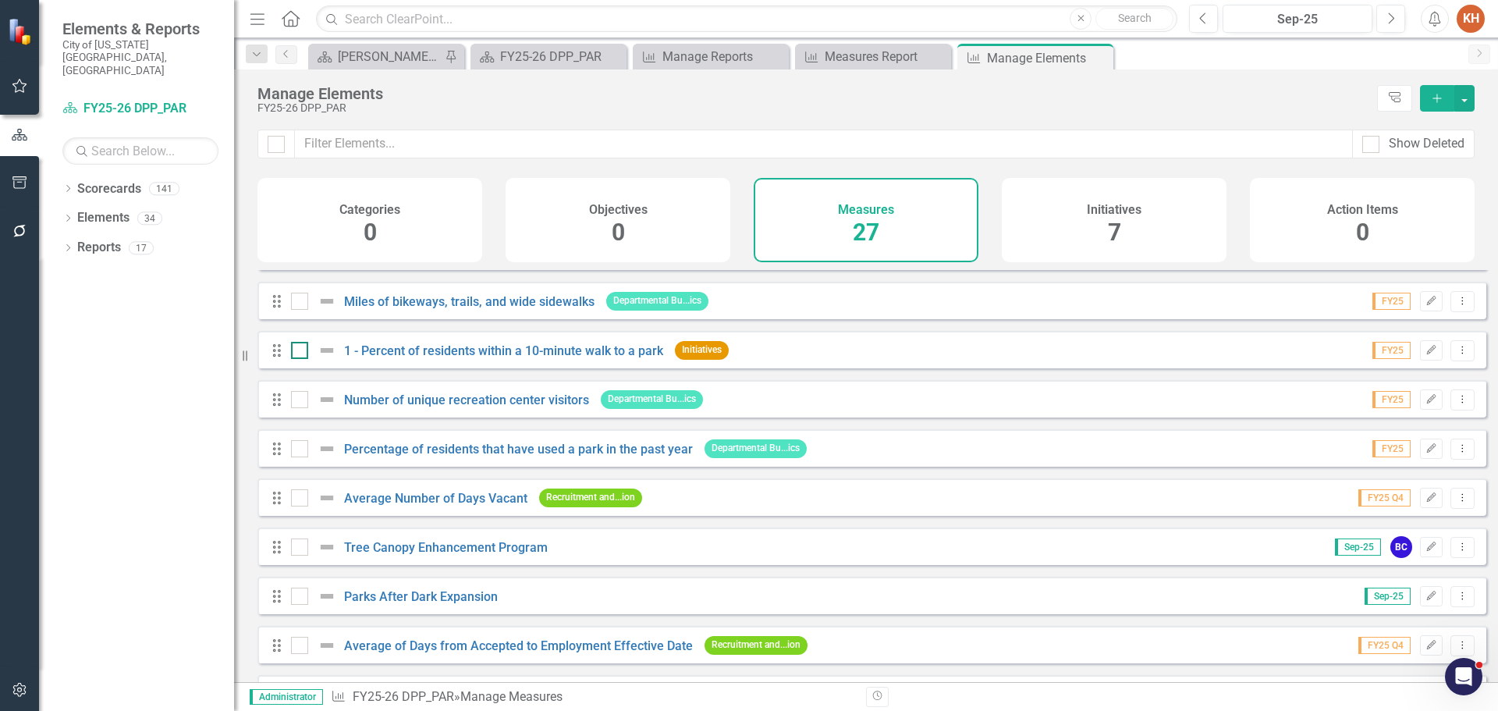
click at [295, 352] on input "checkbox" at bounding box center [296, 347] width 10 height 10
checkbox input "true"
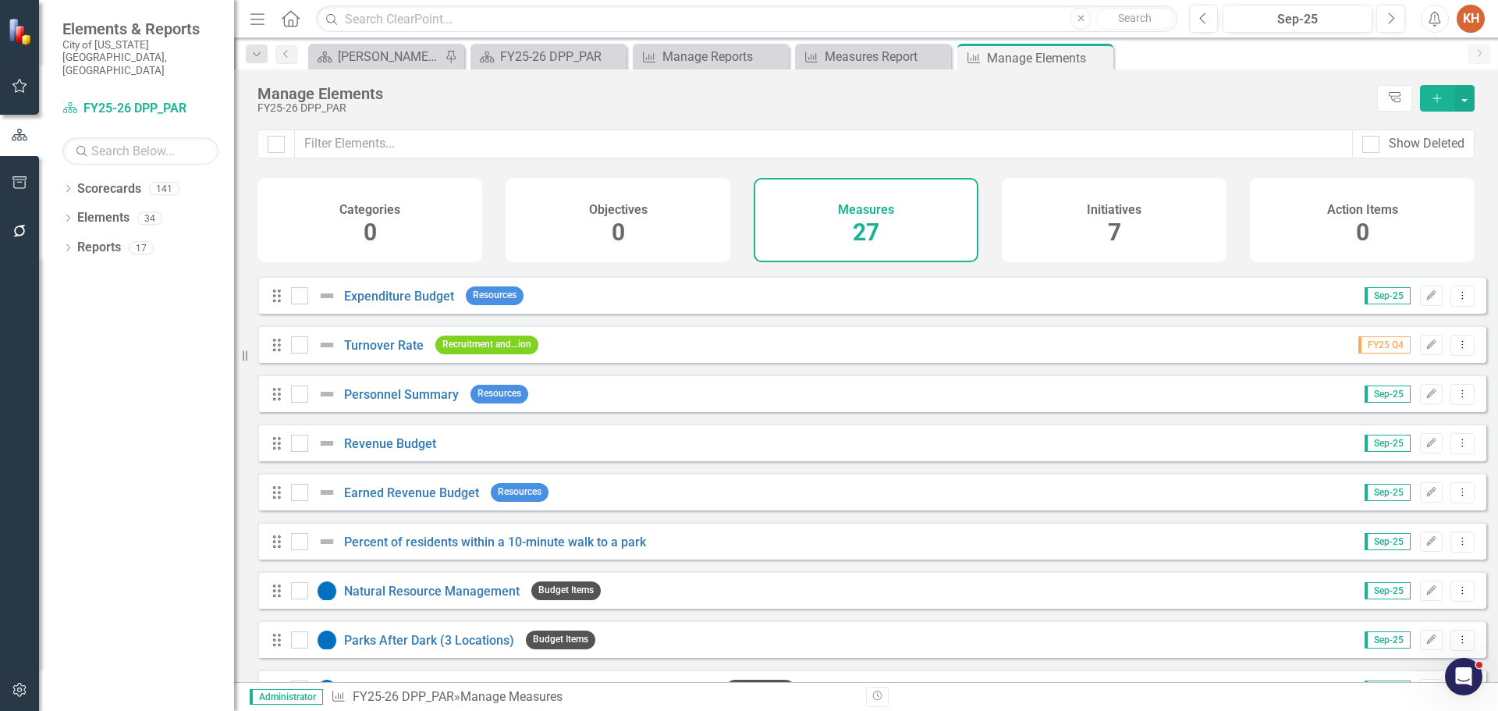
scroll to position [927, 0]
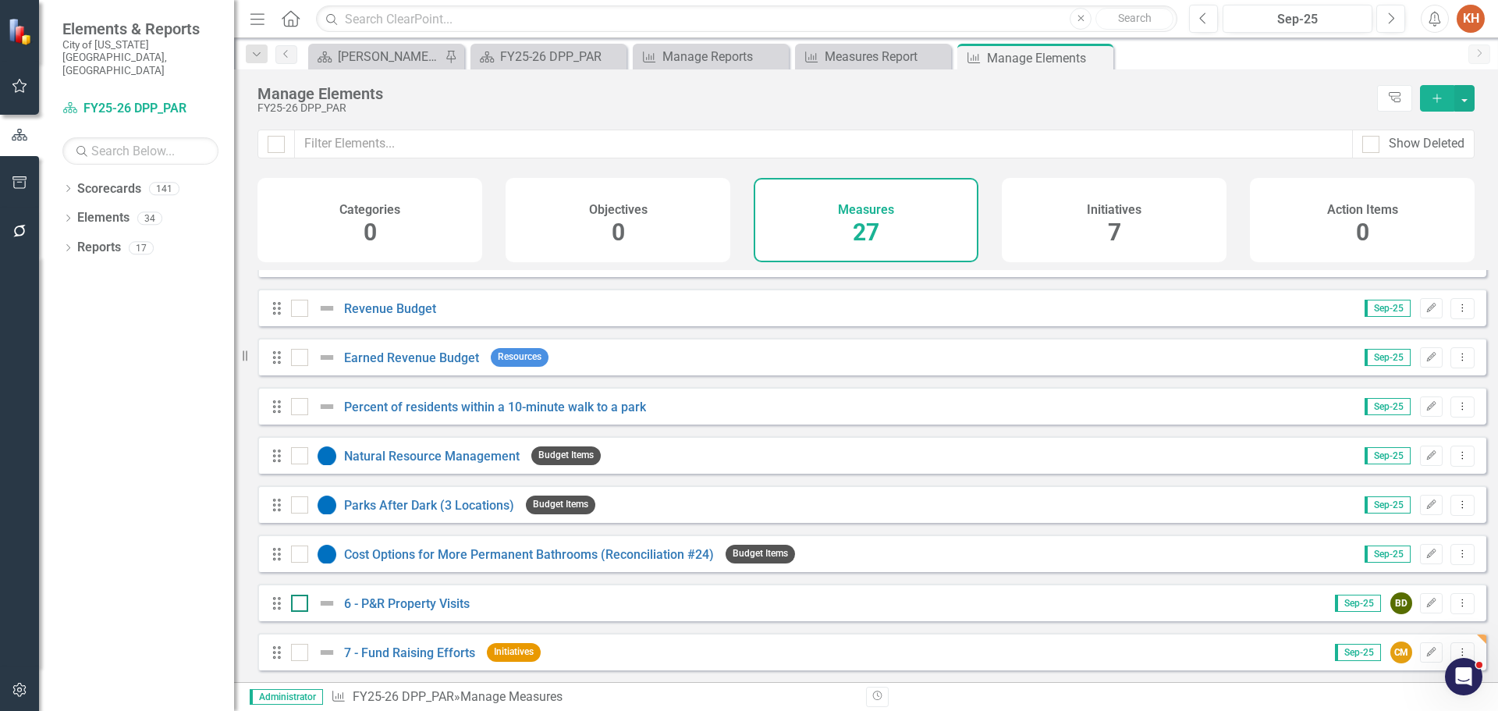
click at [299, 606] on div at bounding box center [299, 603] width 17 height 17
click at [299, 605] on input "checkbox" at bounding box center [296, 600] width 10 height 10
checkbox input "true"
click at [297, 652] on input "checkbox" at bounding box center [296, 649] width 10 height 10
checkbox input "true"
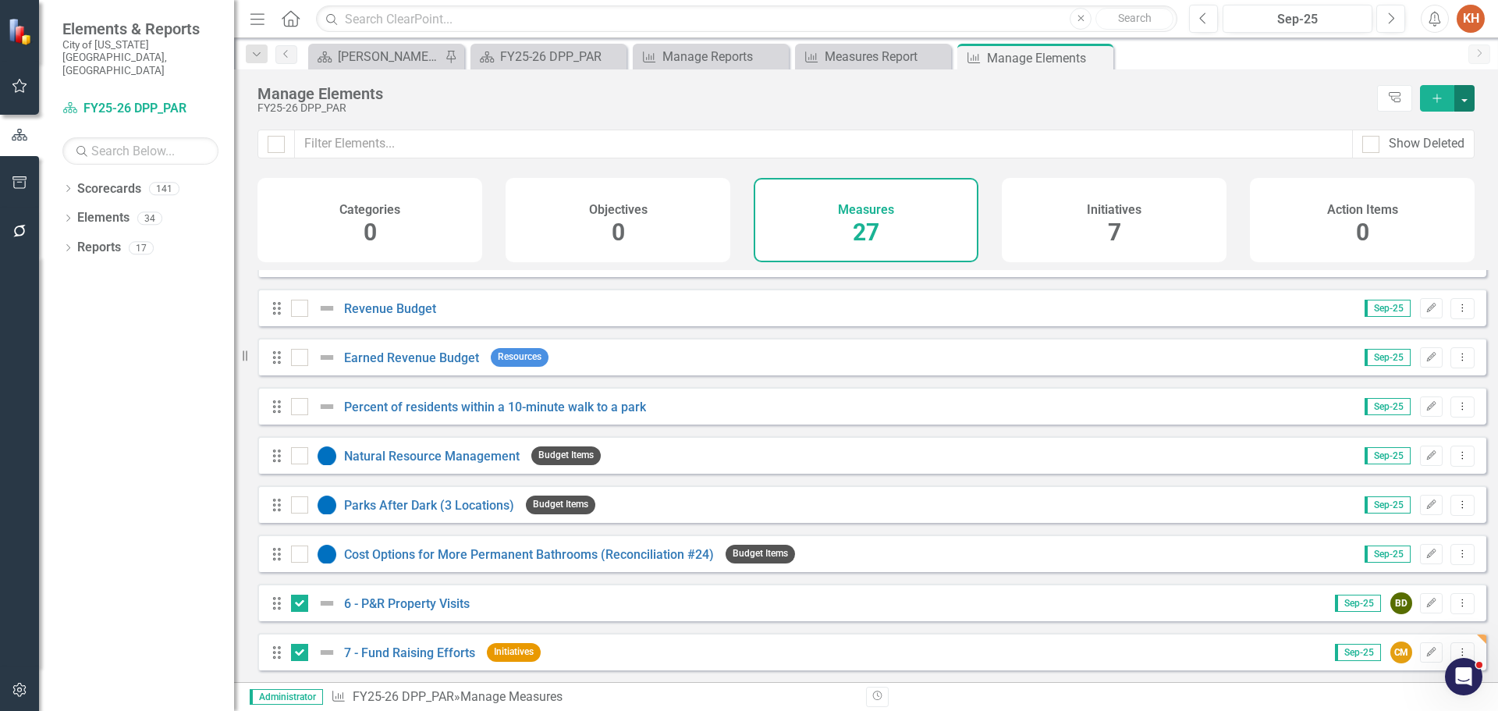
click at [1466, 99] on button "button" at bounding box center [1465, 98] width 20 height 27
click at [1433, 189] on link "Edit Multiple Edit Multiple" at bounding box center [1412, 184] width 123 height 29
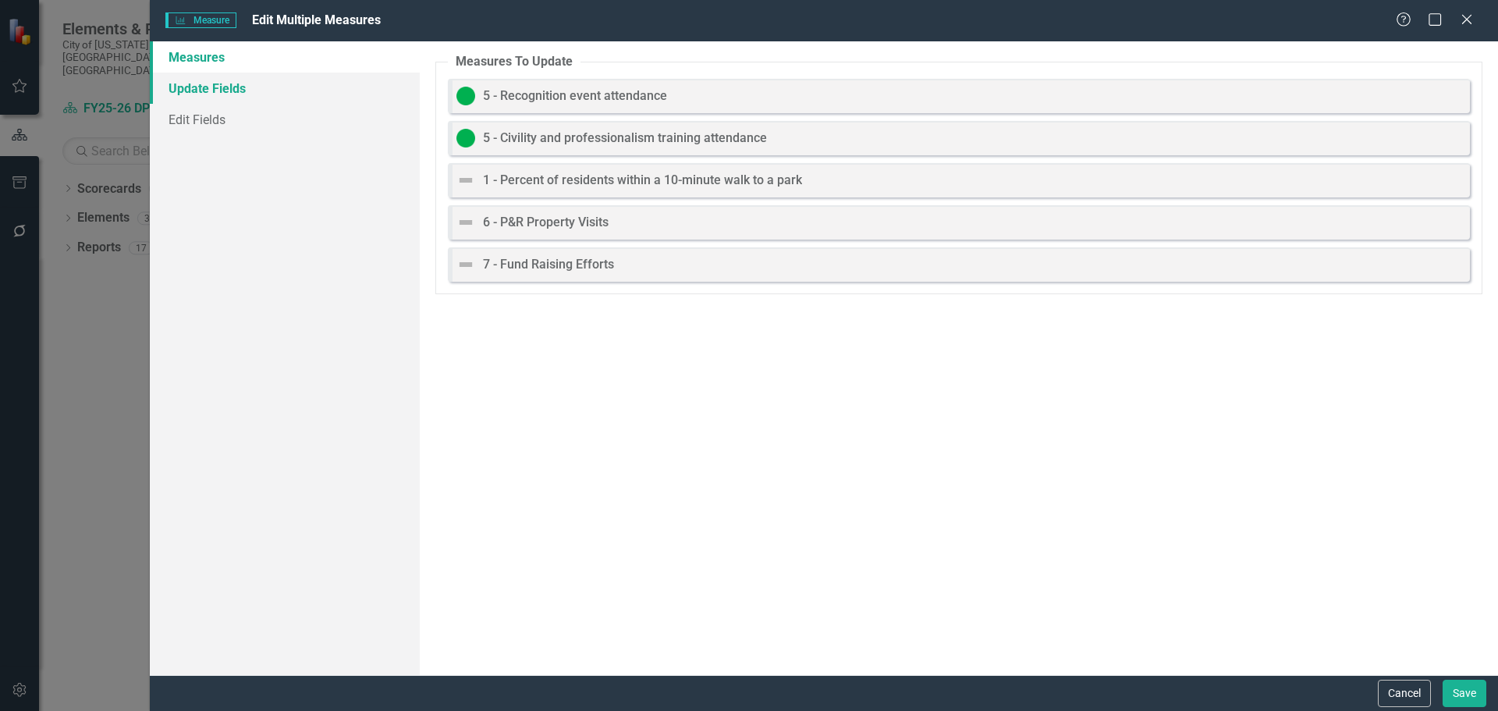
click at [229, 89] on link "Update Fields" at bounding box center [285, 88] width 270 height 31
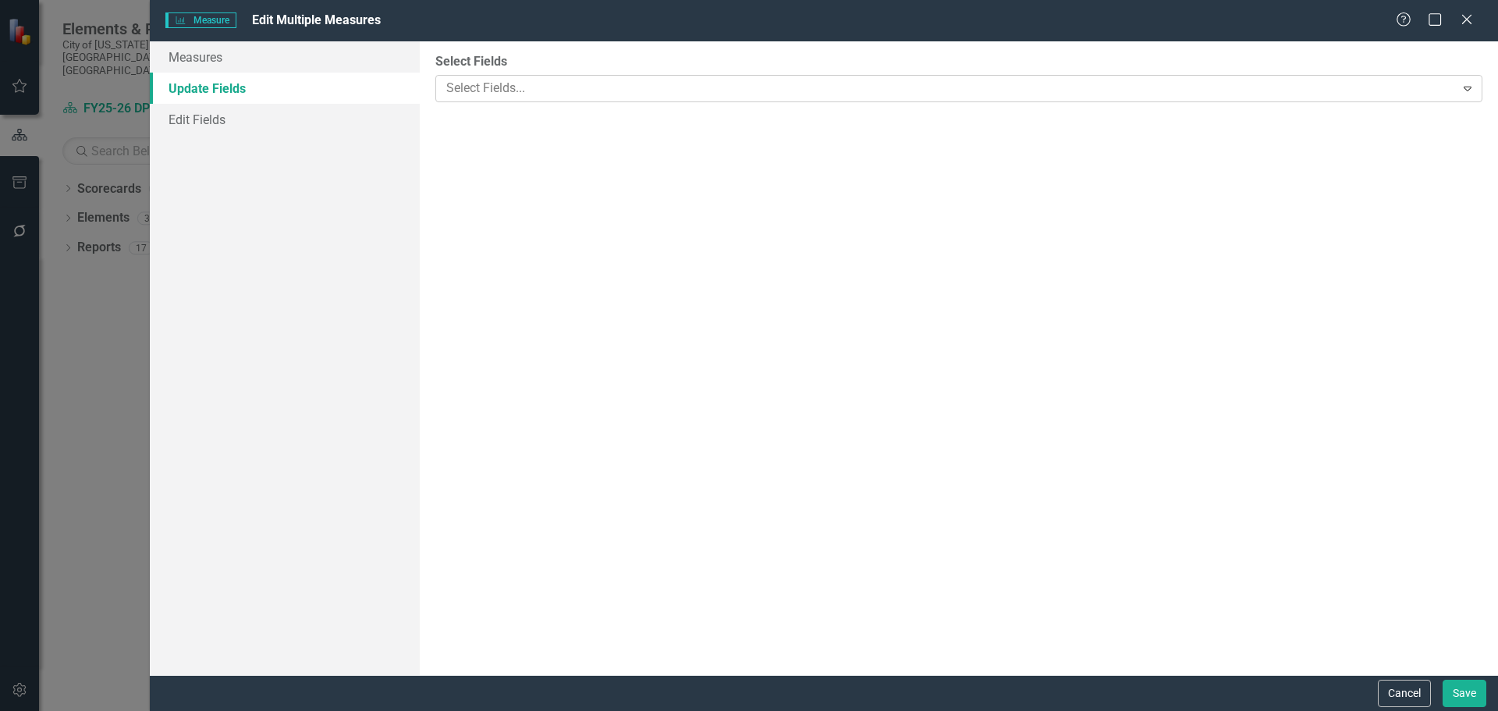
click at [572, 92] on div at bounding box center [947, 88] width 1015 height 21
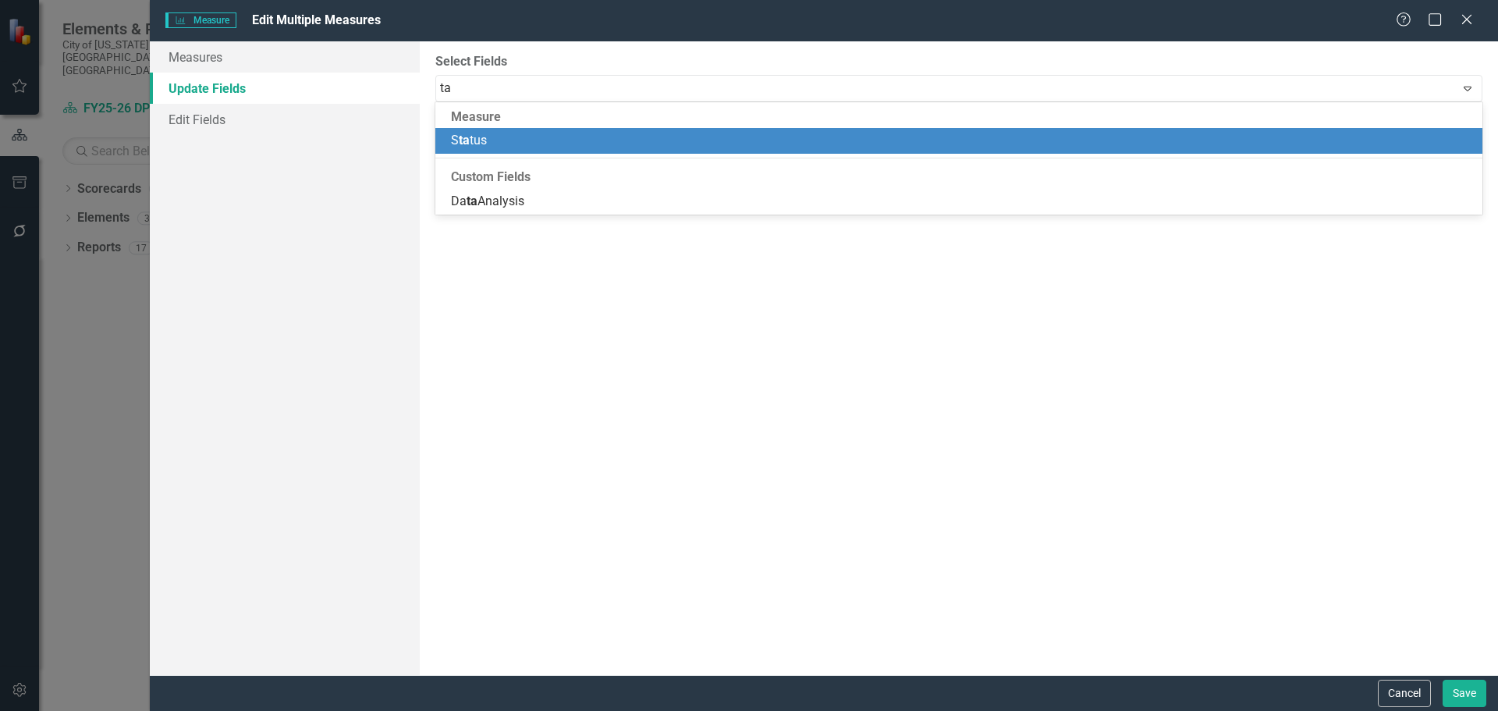
type input "ta"
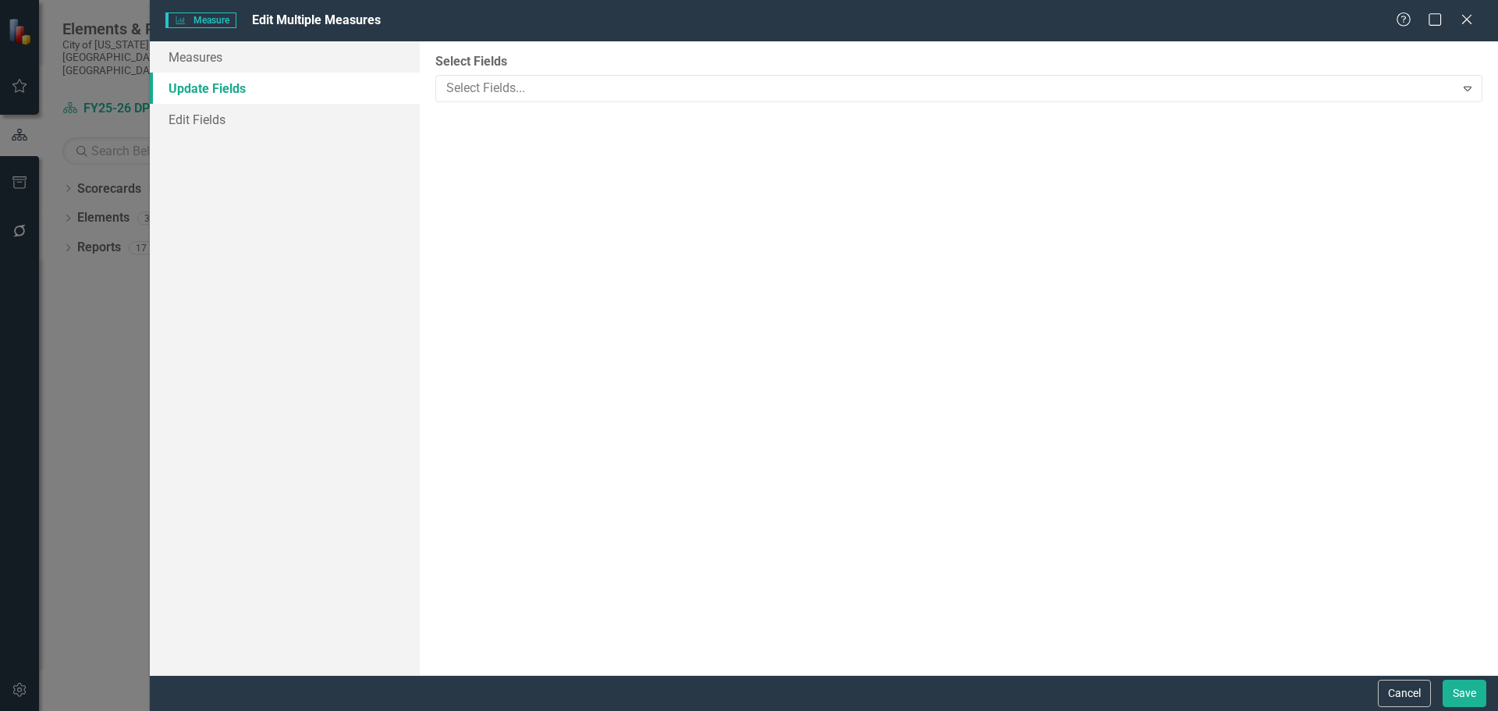
click at [252, 190] on div "Measures Update Fields Edit Fields" at bounding box center [285, 358] width 270 height 634
click at [222, 117] on link "Edit Fields" at bounding box center [285, 119] width 270 height 31
click at [211, 94] on link "Update Fields" at bounding box center [285, 88] width 270 height 31
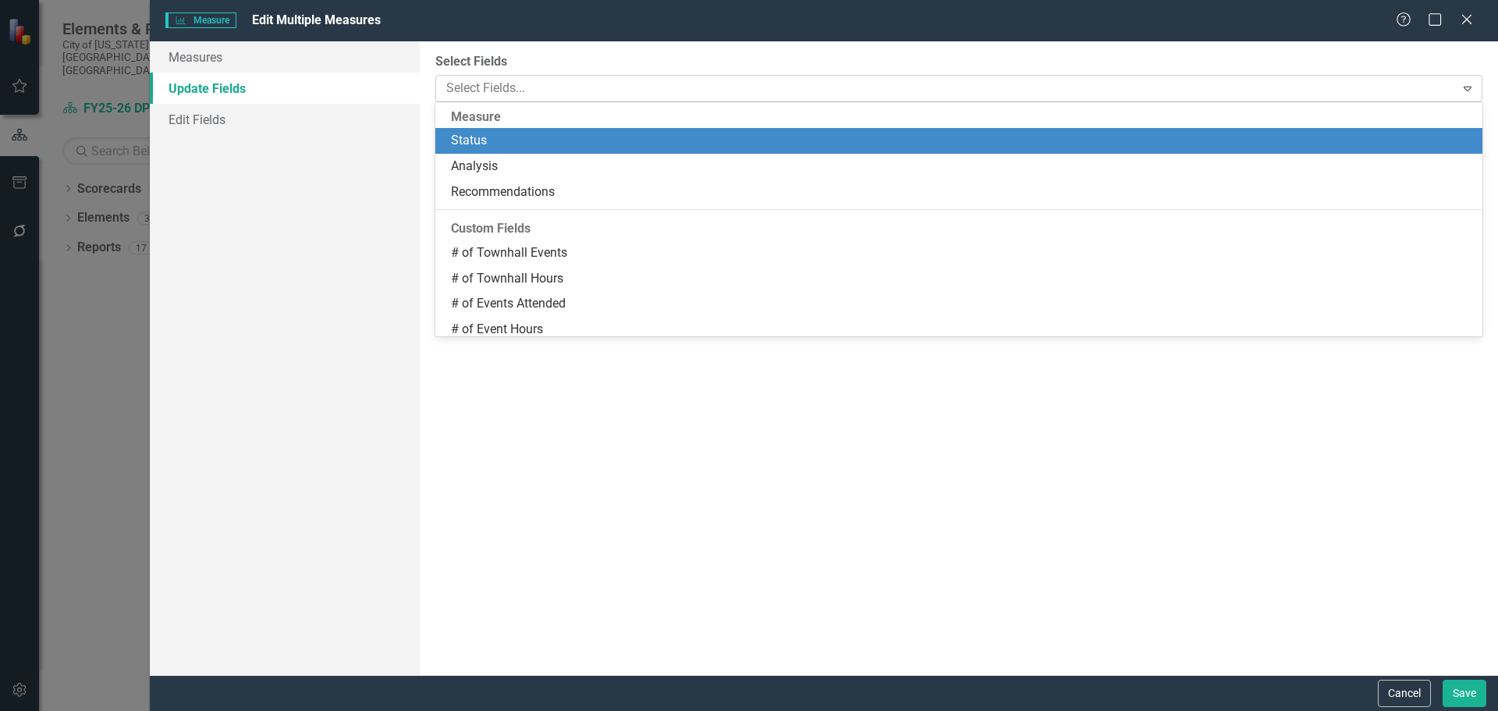
click at [557, 101] on div "Select Fields... Expand" at bounding box center [958, 88] width 1047 height 27
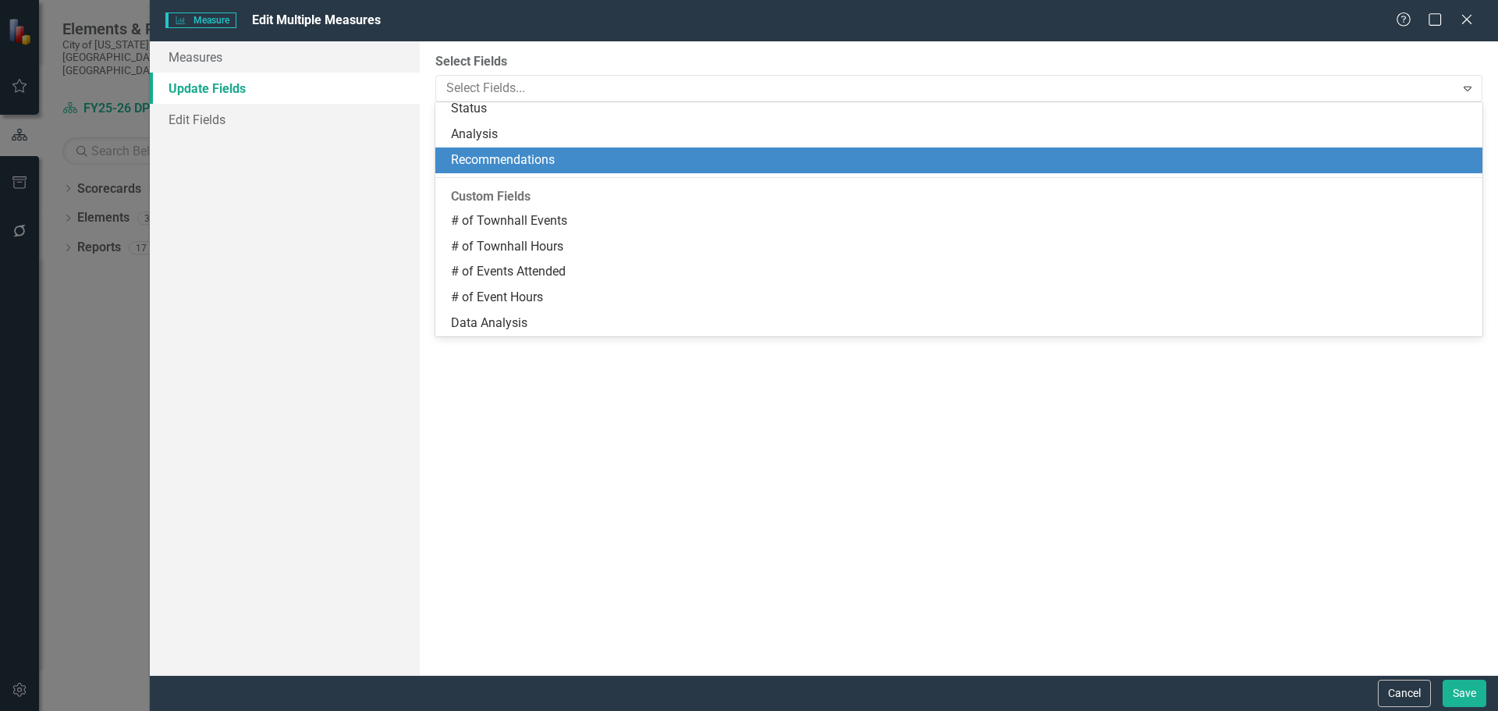
scroll to position [0, 0]
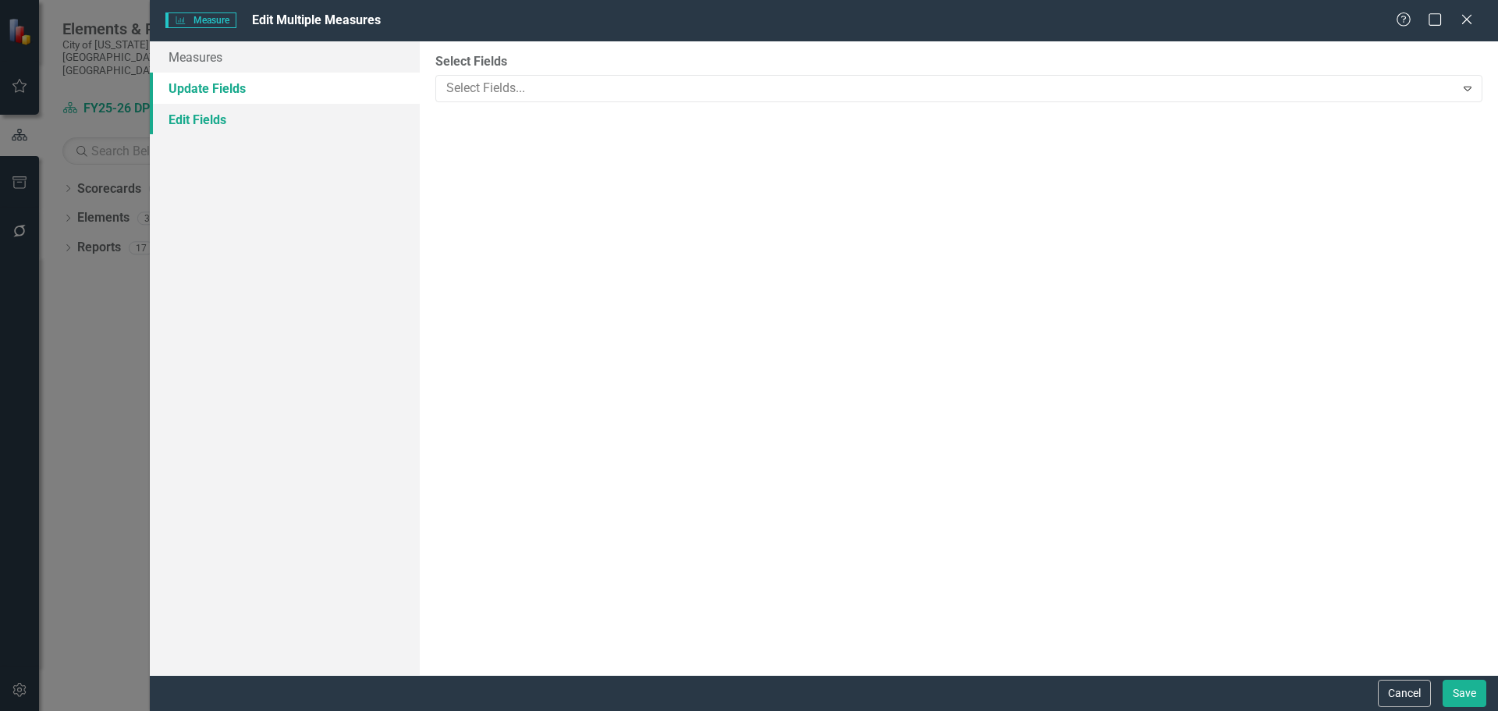
click at [261, 122] on link "Edit Fields" at bounding box center [285, 119] width 270 height 31
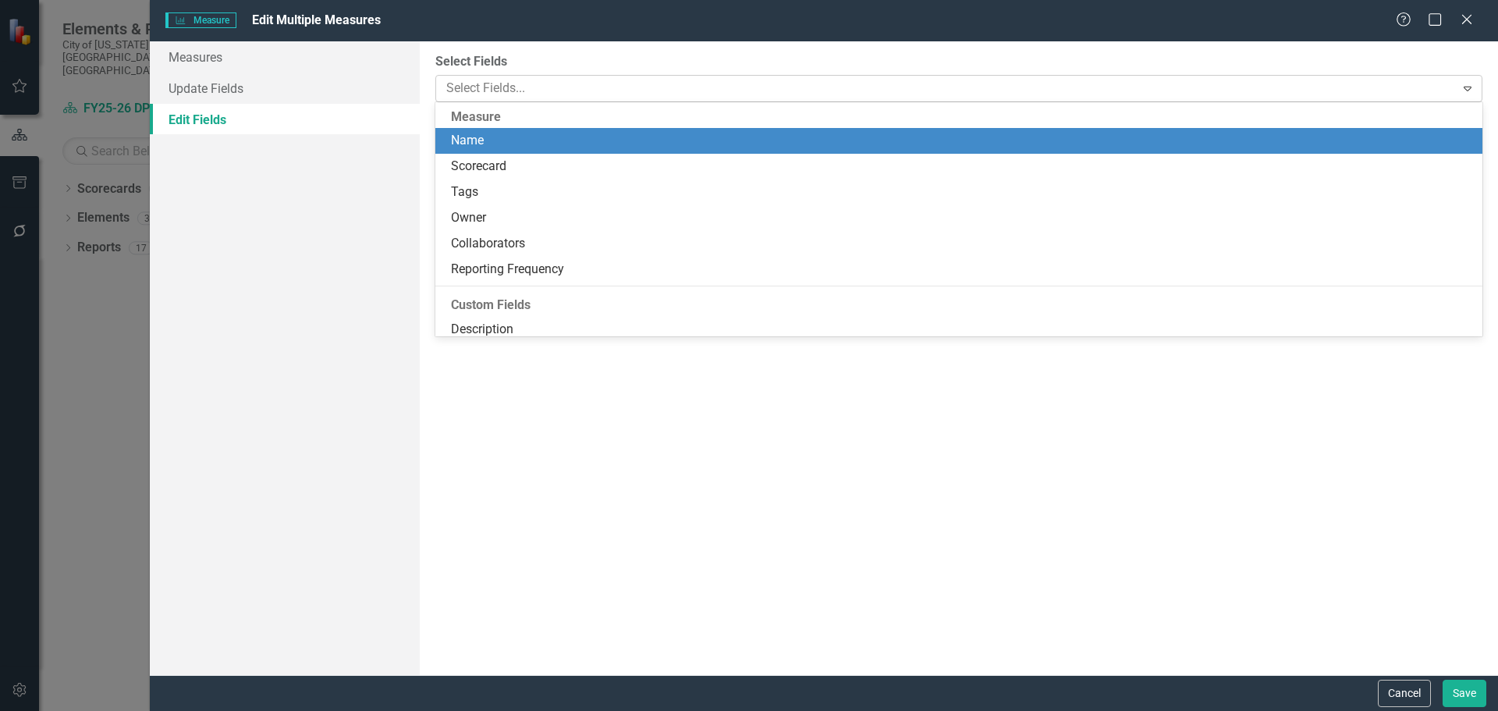
click at [552, 93] on div at bounding box center [947, 88] width 1015 height 21
type input "t"
click at [482, 137] on div "T ags" at bounding box center [962, 141] width 1022 height 18
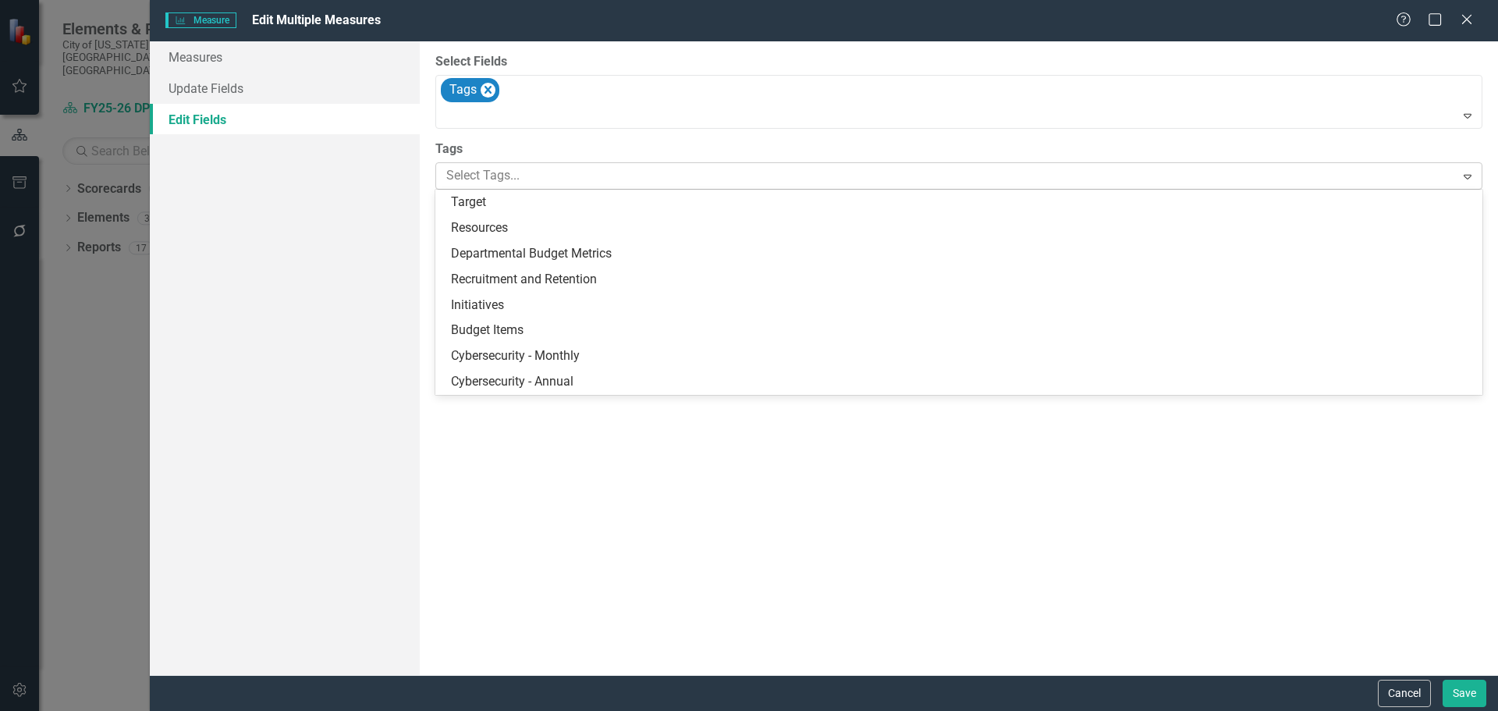
click at [547, 179] on div at bounding box center [947, 175] width 1015 height 21
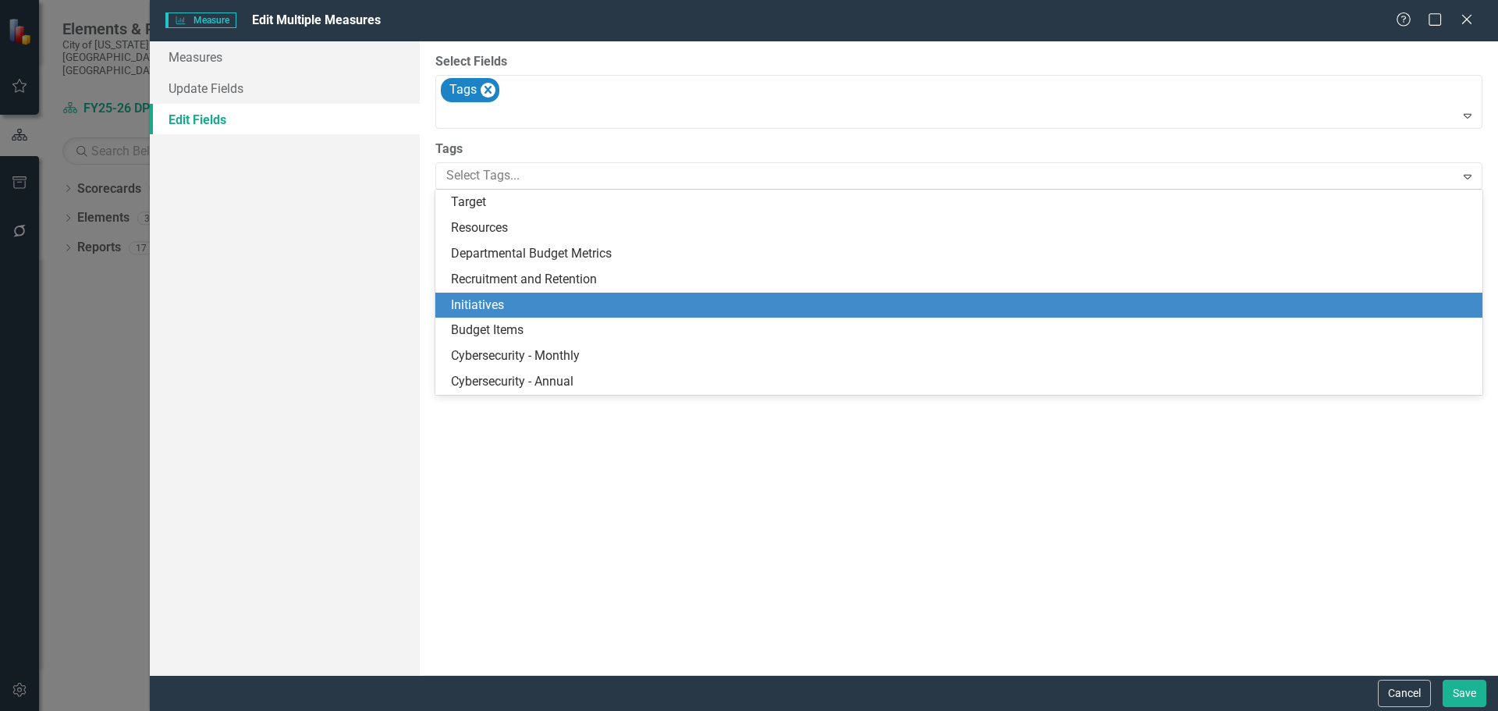
click at [552, 304] on div "Initiatives" at bounding box center [962, 306] width 1022 height 18
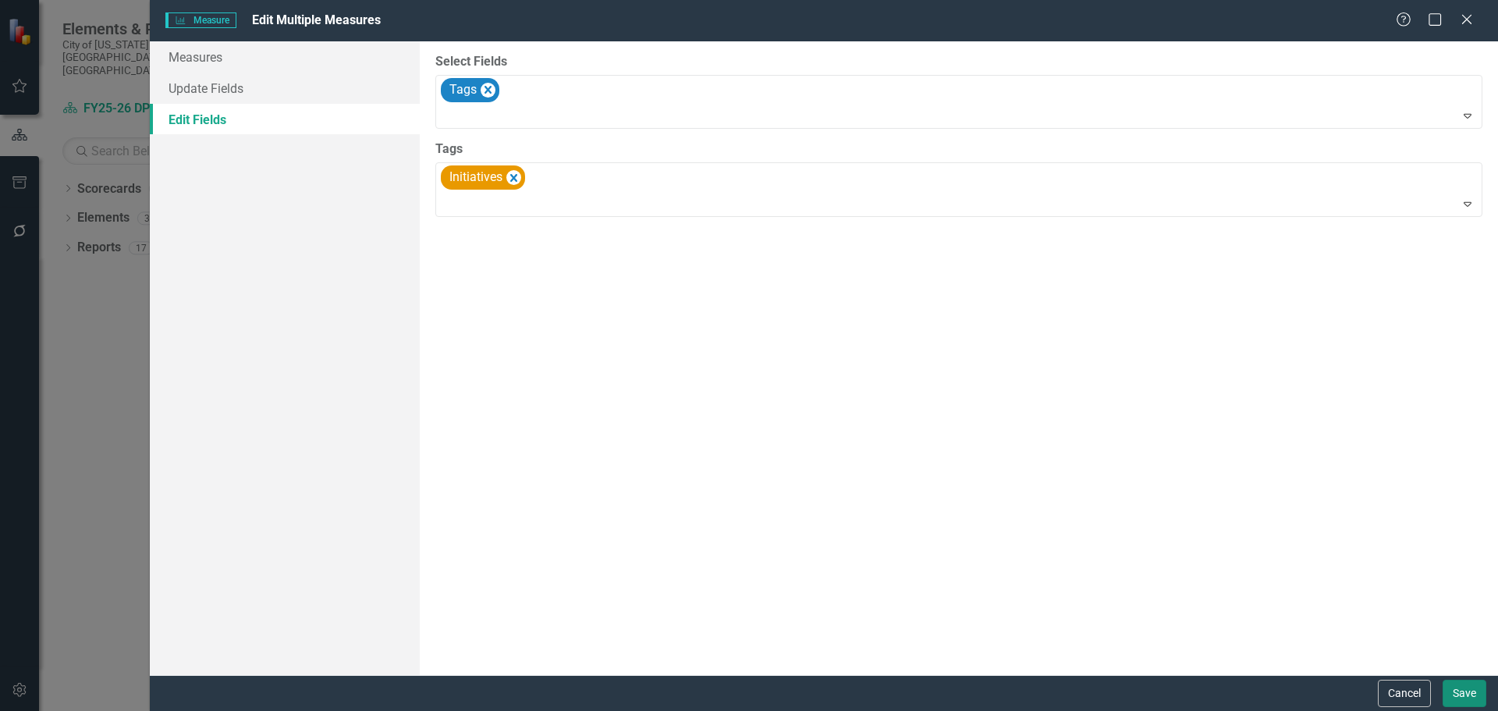
click at [1473, 695] on button "Save" at bounding box center [1465, 693] width 44 height 27
checkbox input "false"
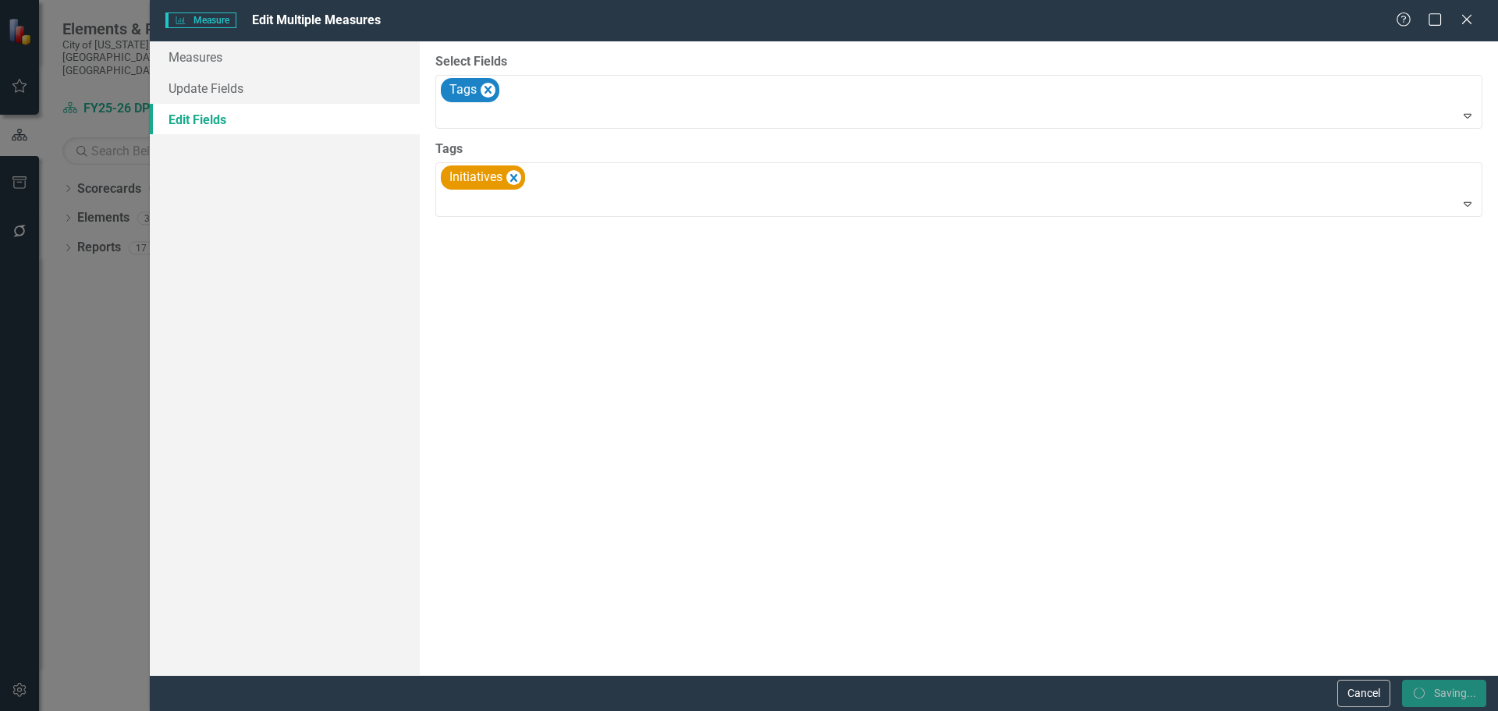
checkbox input "false"
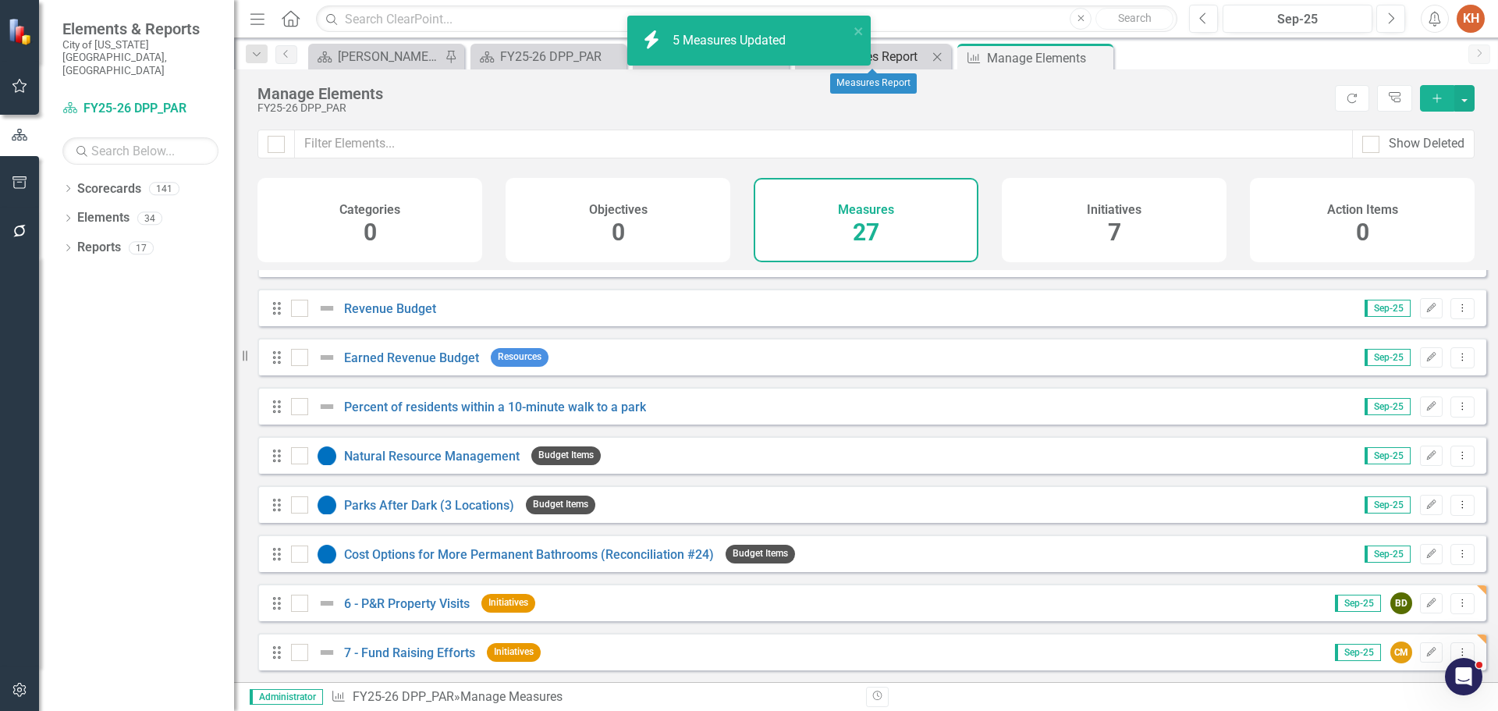
click at [892, 60] on div "Measures Report" at bounding box center [876, 57] width 103 height 20
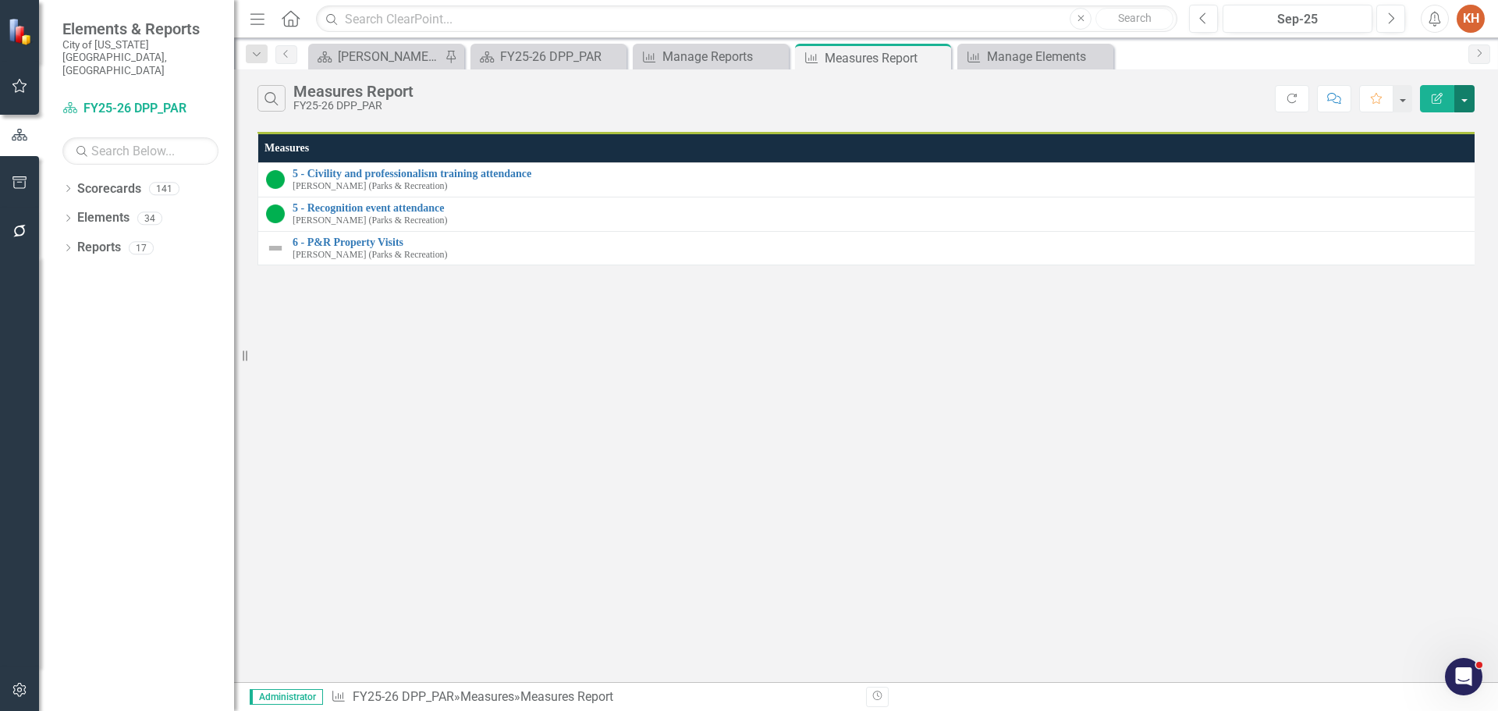
click at [1466, 96] on button "button" at bounding box center [1465, 98] width 20 height 27
click at [1403, 127] on link "Edit Report Edit Report" at bounding box center [1412, 127] width 123 height 29
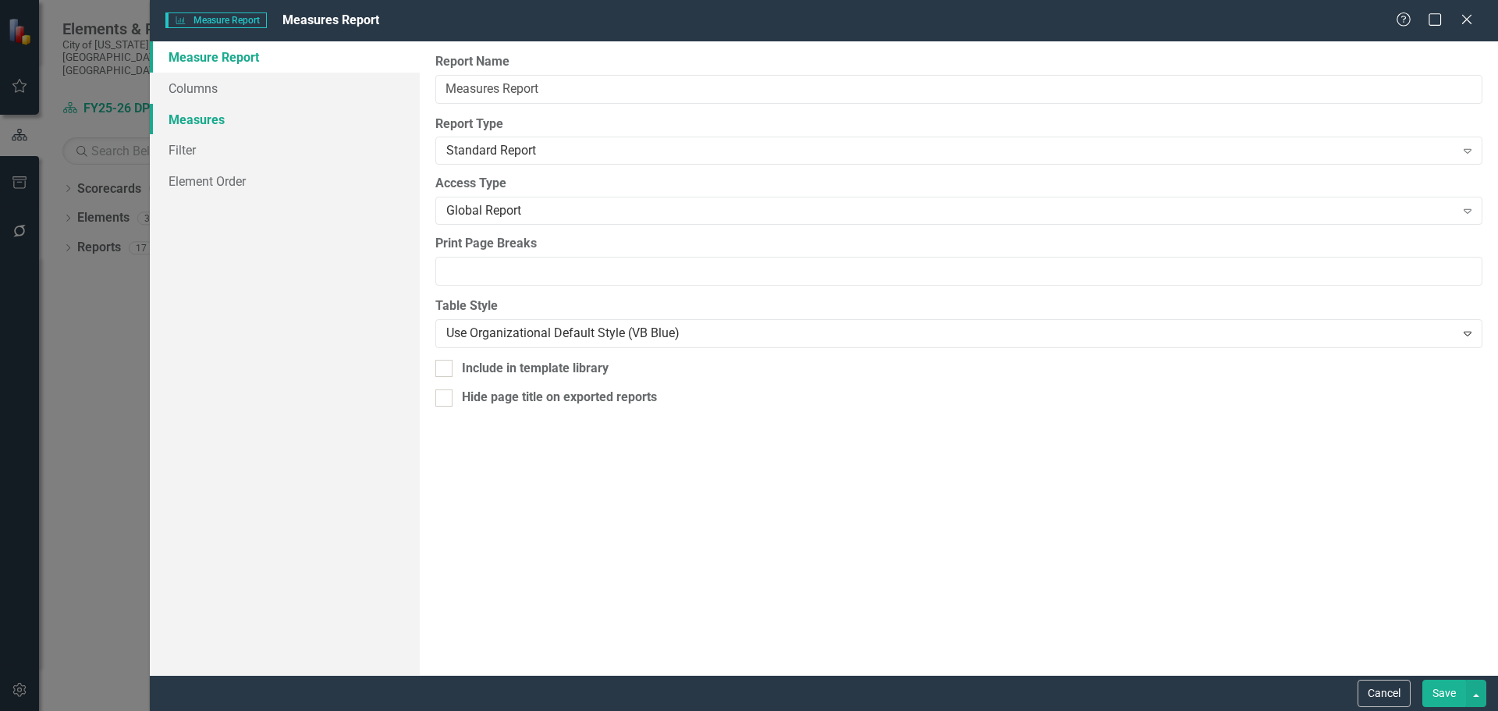
click at [246, 117] on link "Measures" at bounding box center [285, 119] width 270 height 31
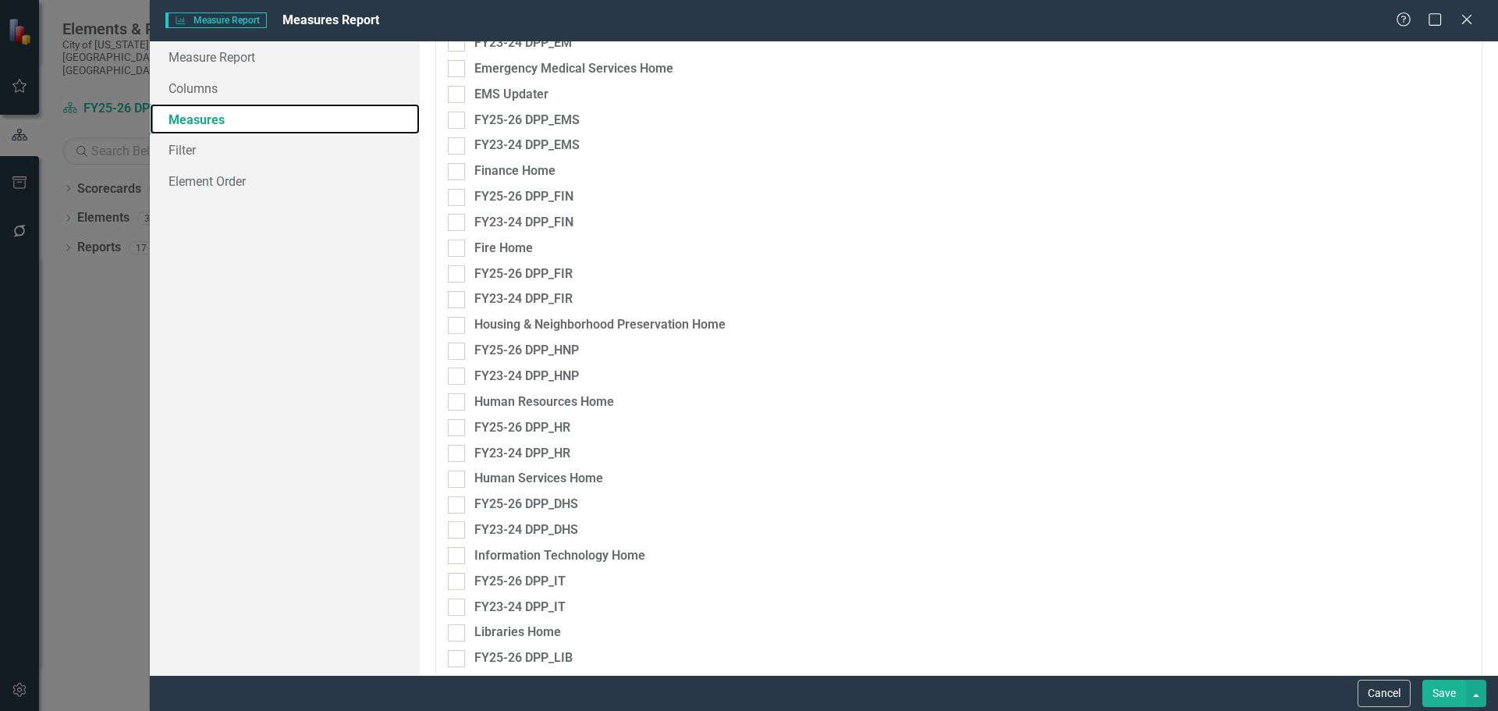
scroll to position [1717, 0]
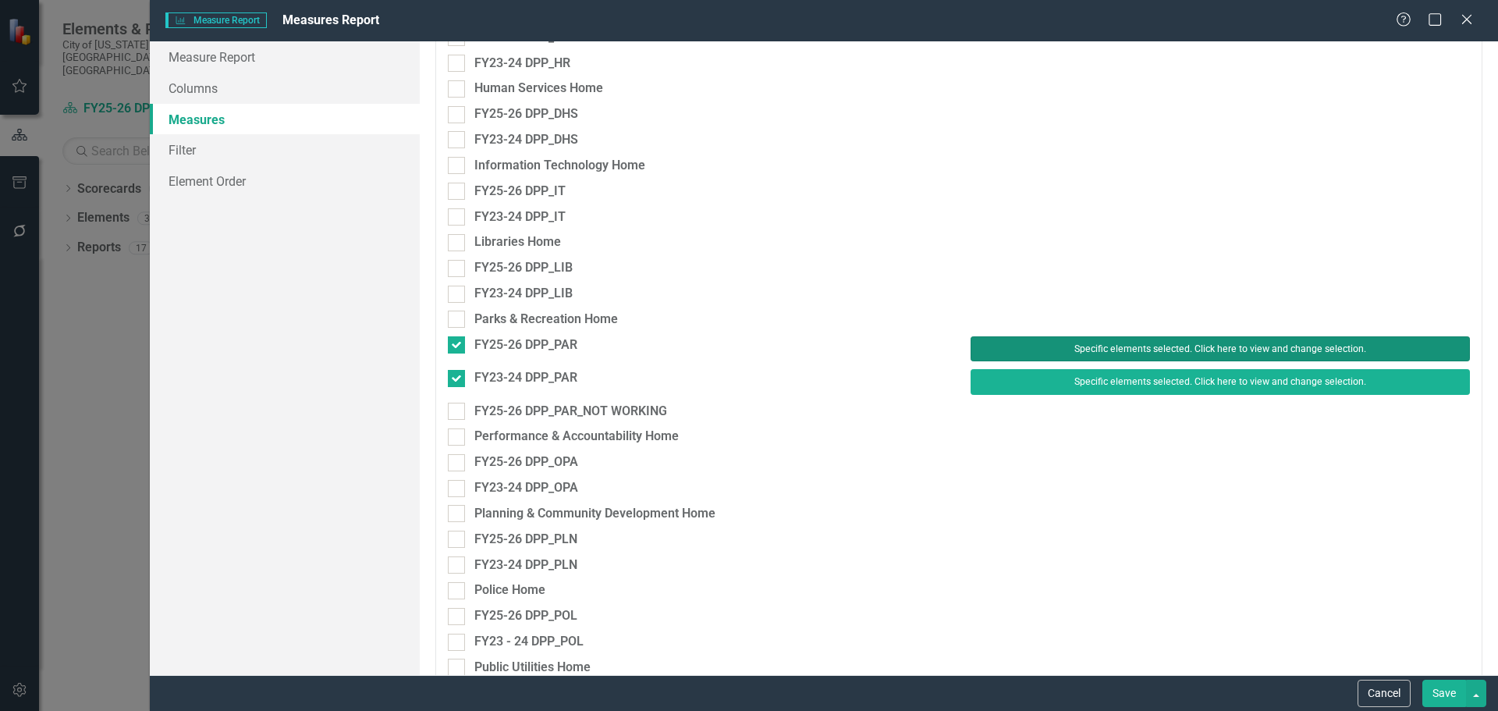
click at [1065, 349] on button "Specific elements selected. Click here to view and change selection." at bounding box center [1220, 348] width 499 height 25
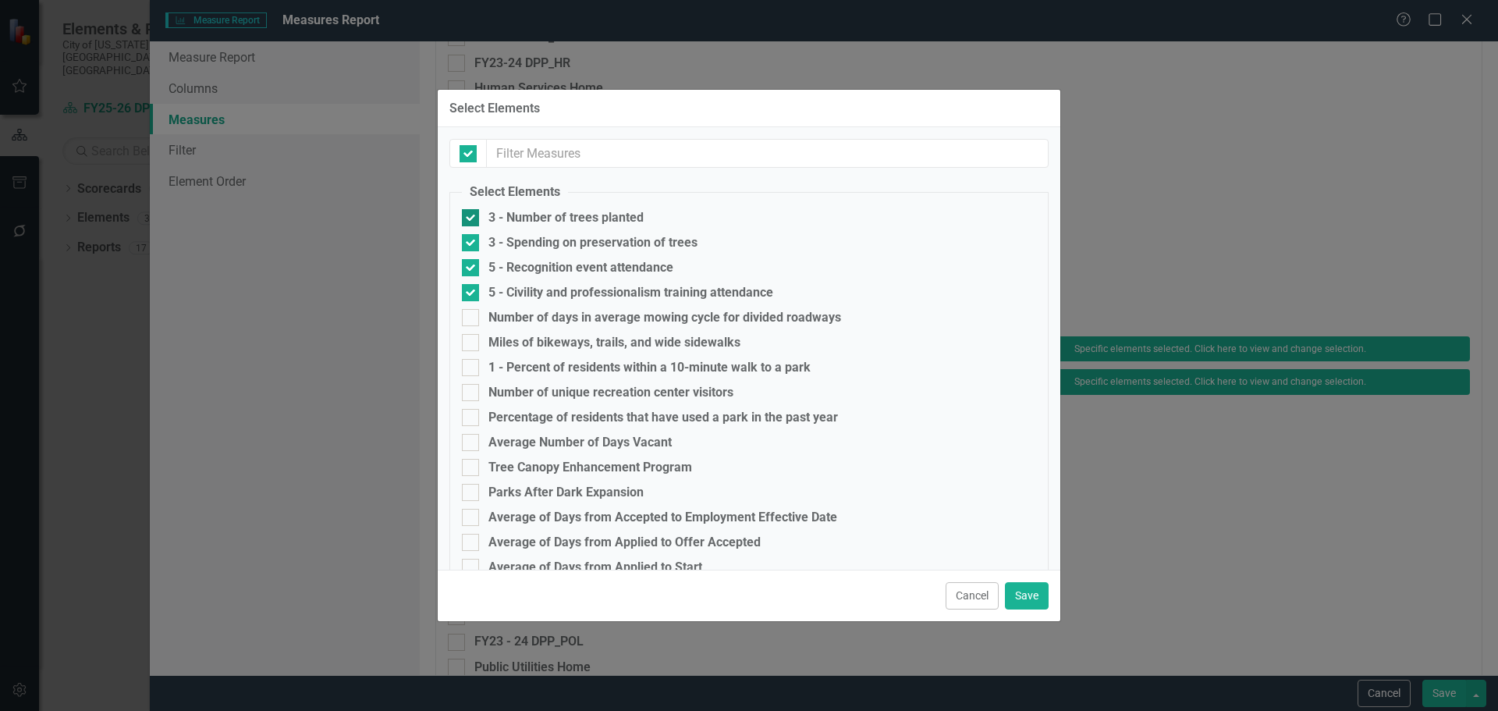
checkbox input "false"
click at [468, 366] on input "1 - Percent of residents within a 10-minute walk to a park" at bounding box center [467, 364] width 10 height 10
checkbox input "true"
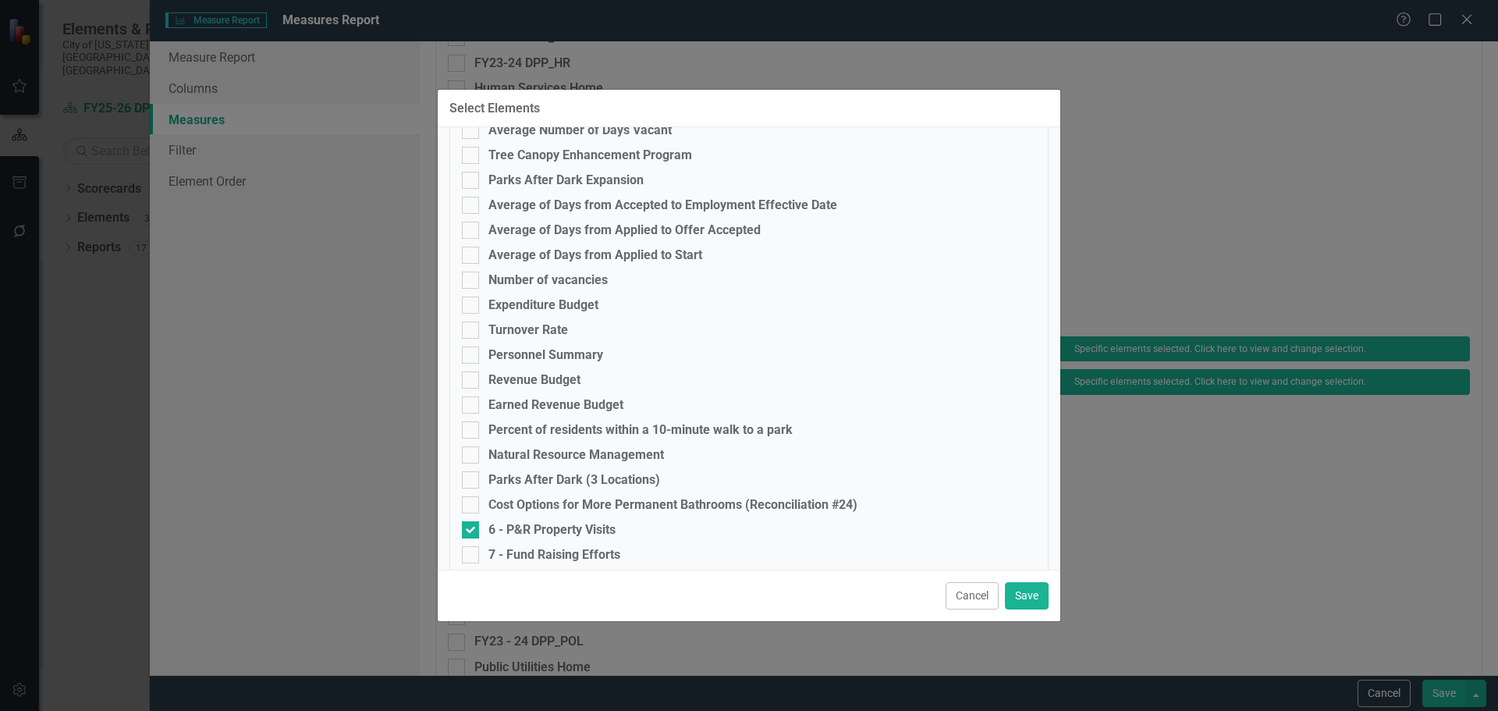
scroll to position [326, 0]
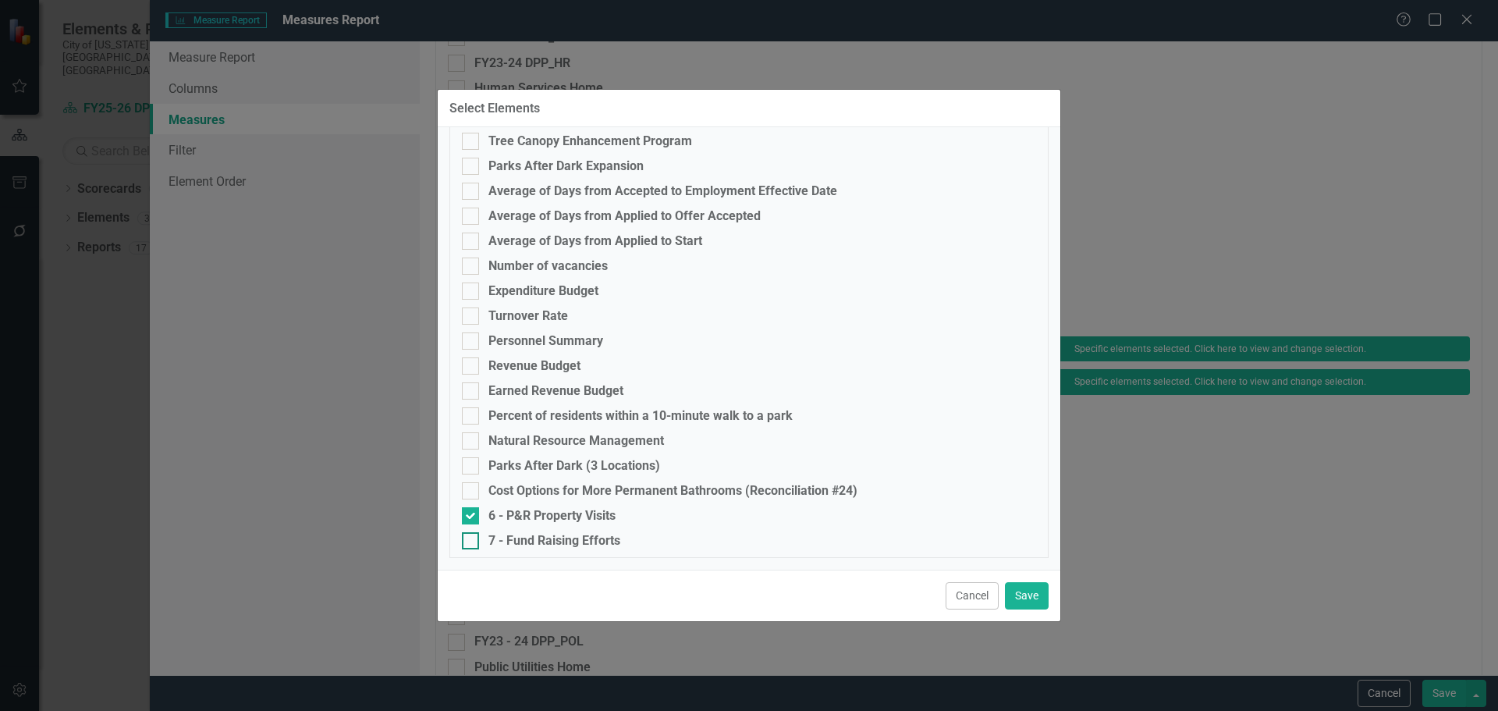
click at [463, 539] on input "7 - Fund Raising Efforts" at bounding box center [467, 537] width 10 height 10
click at [469, 535] on input "7 - Fund Raising Efforts" at bounding box center [467, 537] width 10 height 10
checkbox input "false"
click at [463, 510] on input "6 - P&R Property Visits" at bounding box center [467, 512] width 10 height 10
checkbox input "false"
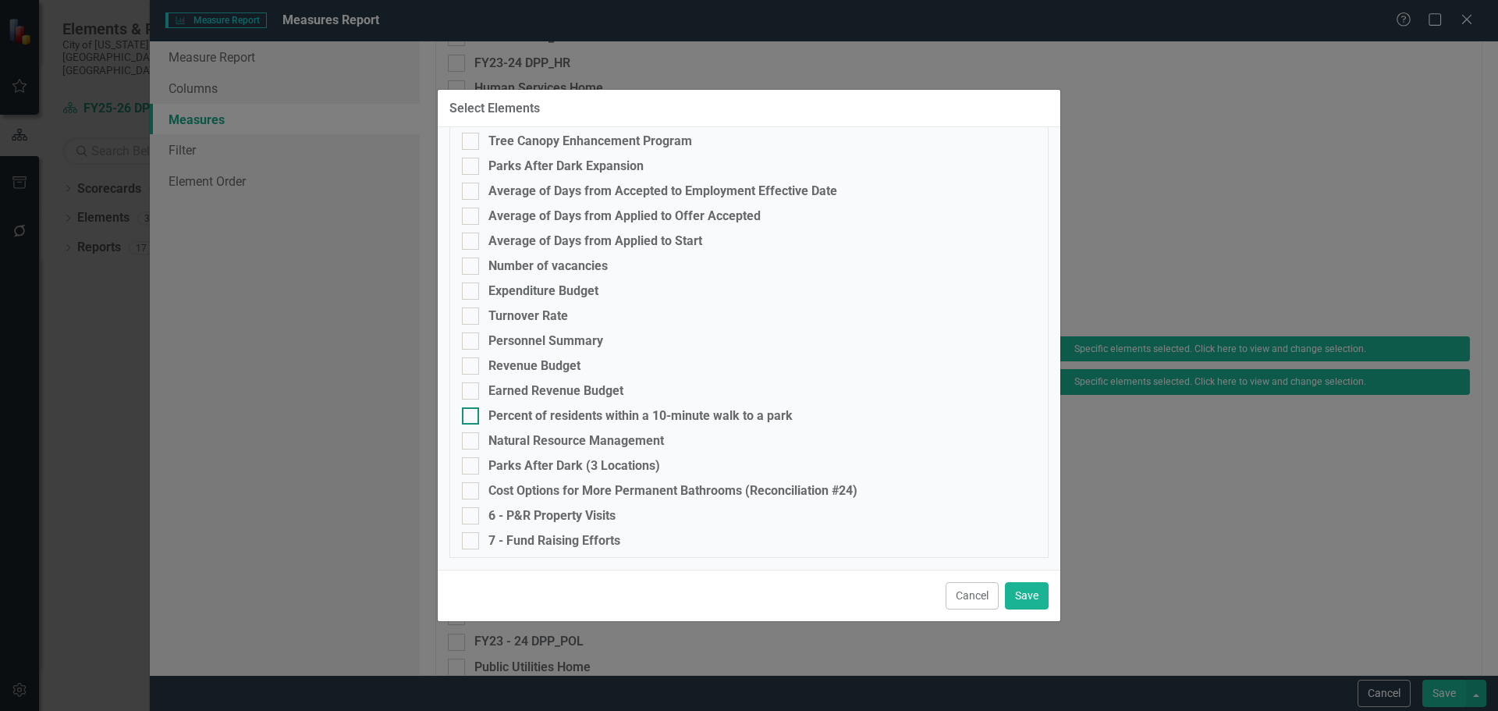
scroll to position [0, 0]
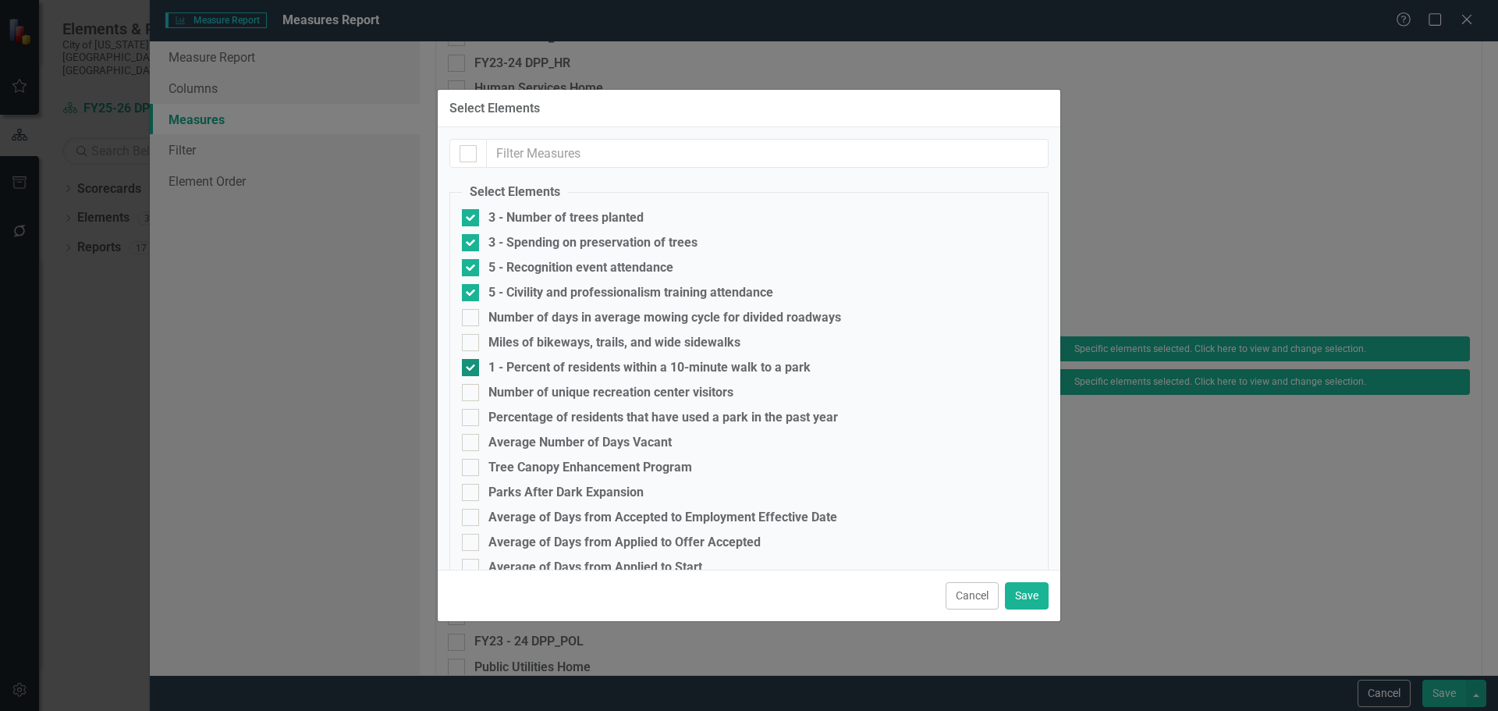
click at [475, 368] on div at bounding box center [470, 367] width 17 height 17
click at [472, 368] on input "1 - Percent of residents within a 10-minute walk to a park" at bounding box center [467, 364] width 10 height 10
checkbox input "false"
click at [469, 288] on input "5 - Civility and professionalism training attendance" at bounding box center [467, 289] width 10 height 10
checkbox input "false"
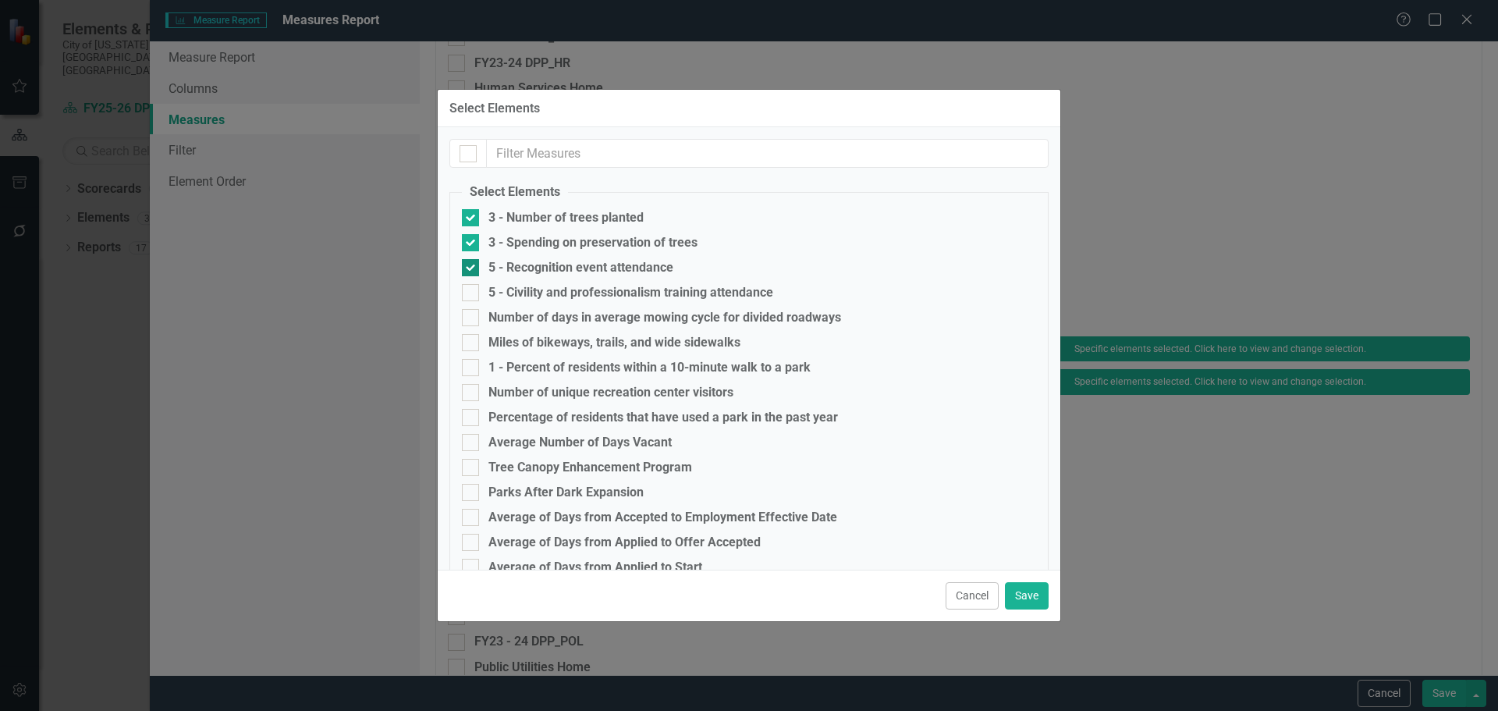
click at [471, 261] on input "5 - Recognition event attendance" at bounding box center [467, 264] width 10 height 10
checkbox input "false"
click at [474, 238] on div at bounding box center [470, 242] width 17 height 17
click at [472, 238] on input "3 - Spending on preservation of trees" at bounding box center [467, 239] width 10 height 10
checkbox input "false"
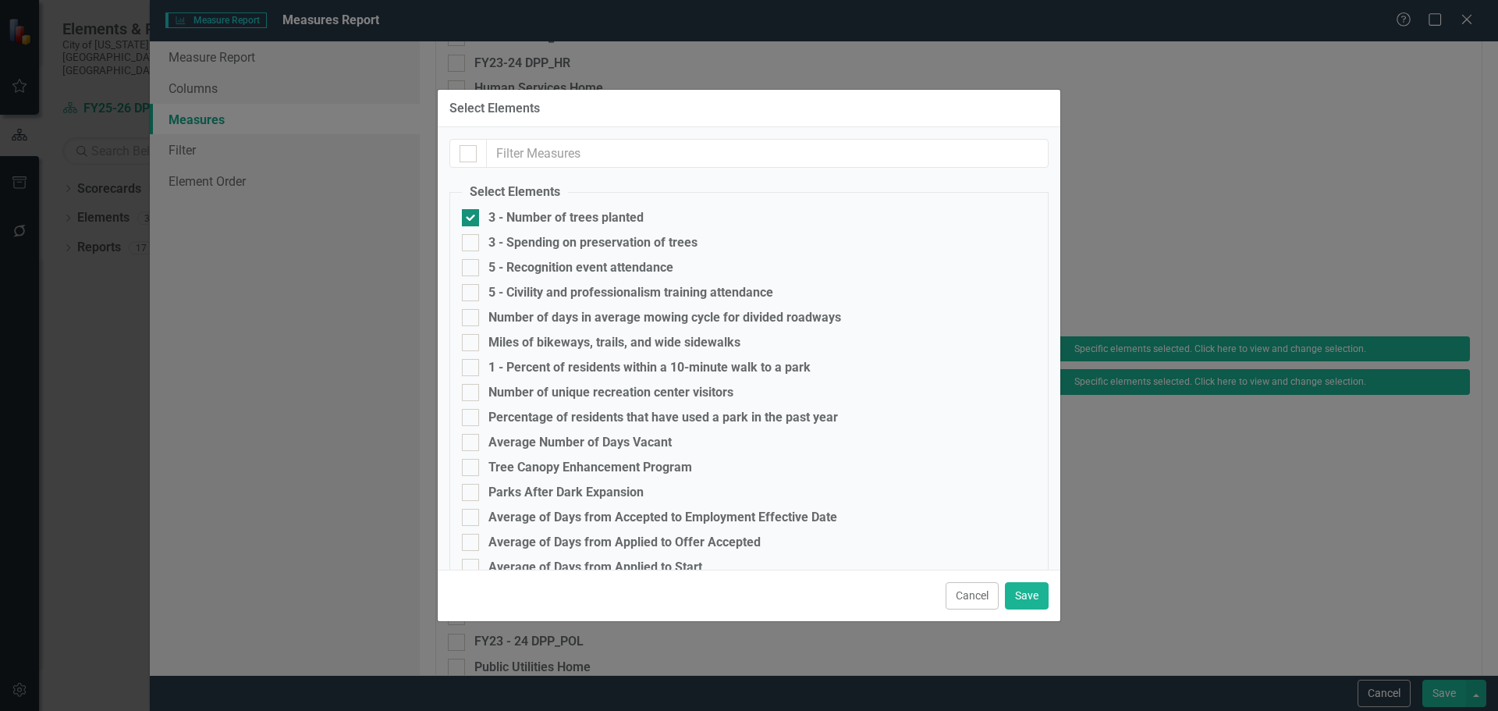
click at [472, 217] on div at bounding box center [470, 217] width 17 height 17
click at [472, 217] on input "3 - Number of trees planted" at bounding box center [467, 214] width 10 height 10
checkbox input "false"
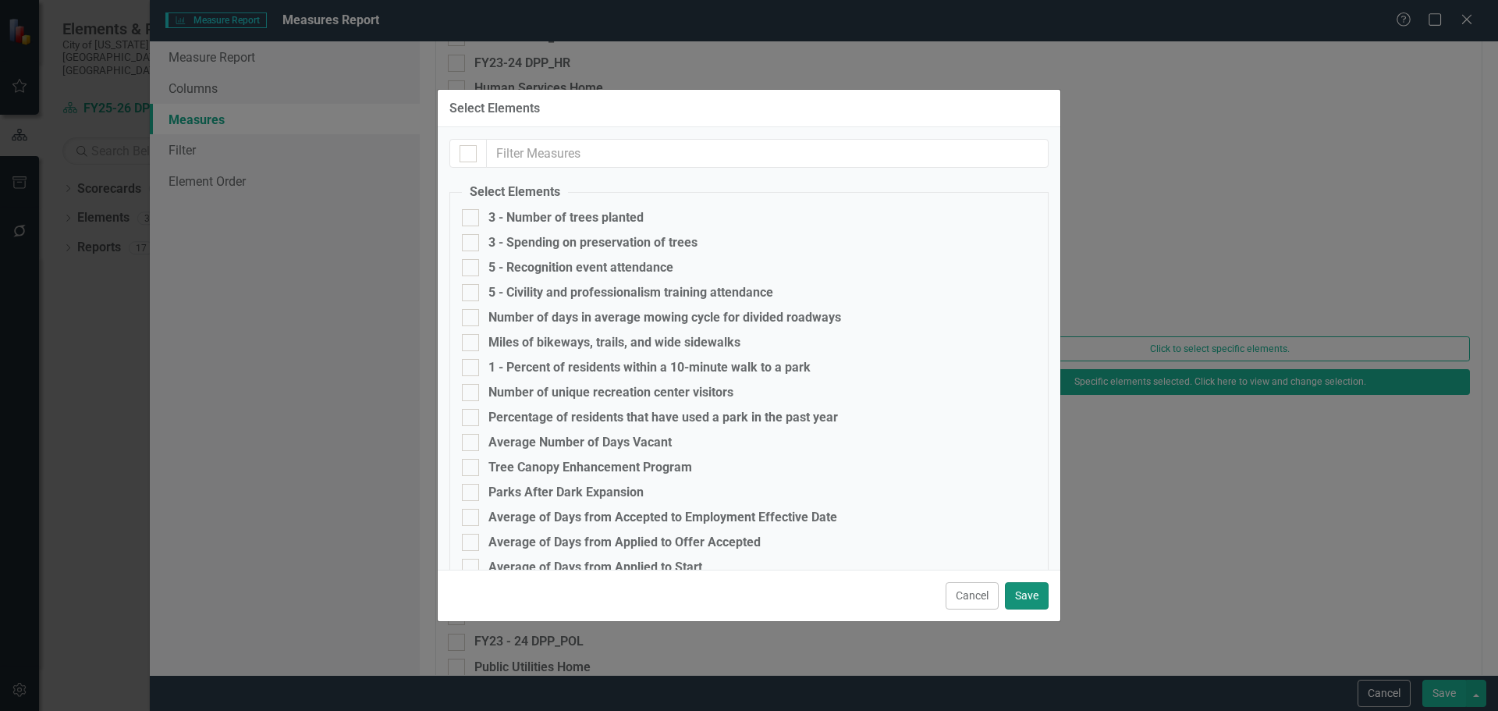
click at [1021, 592] on button "Save" at bounding box center [1027, 595] width 44 height 27
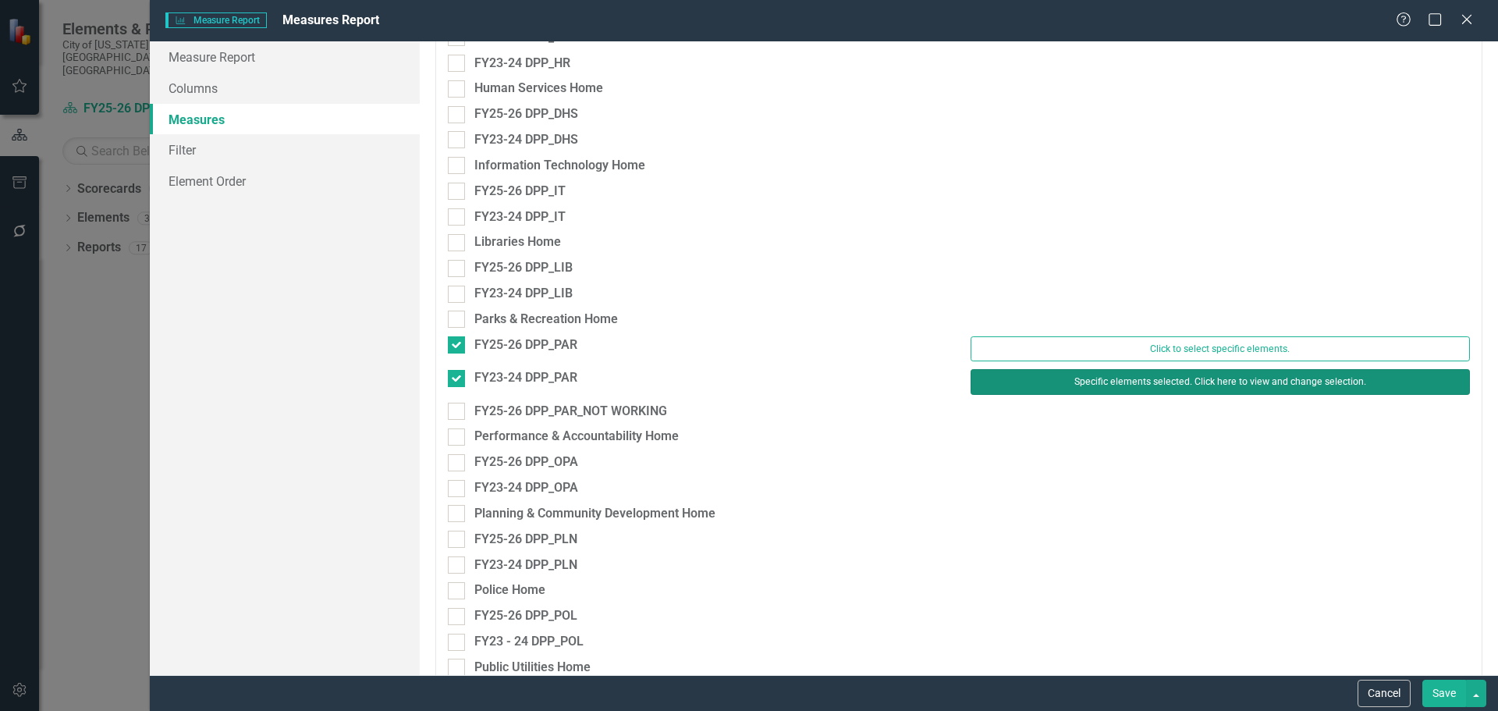
click at [1085, 386] on button "Specific elements selected. Click here to view and change selection." at bounding box center [1220, 381] width 499 height 25
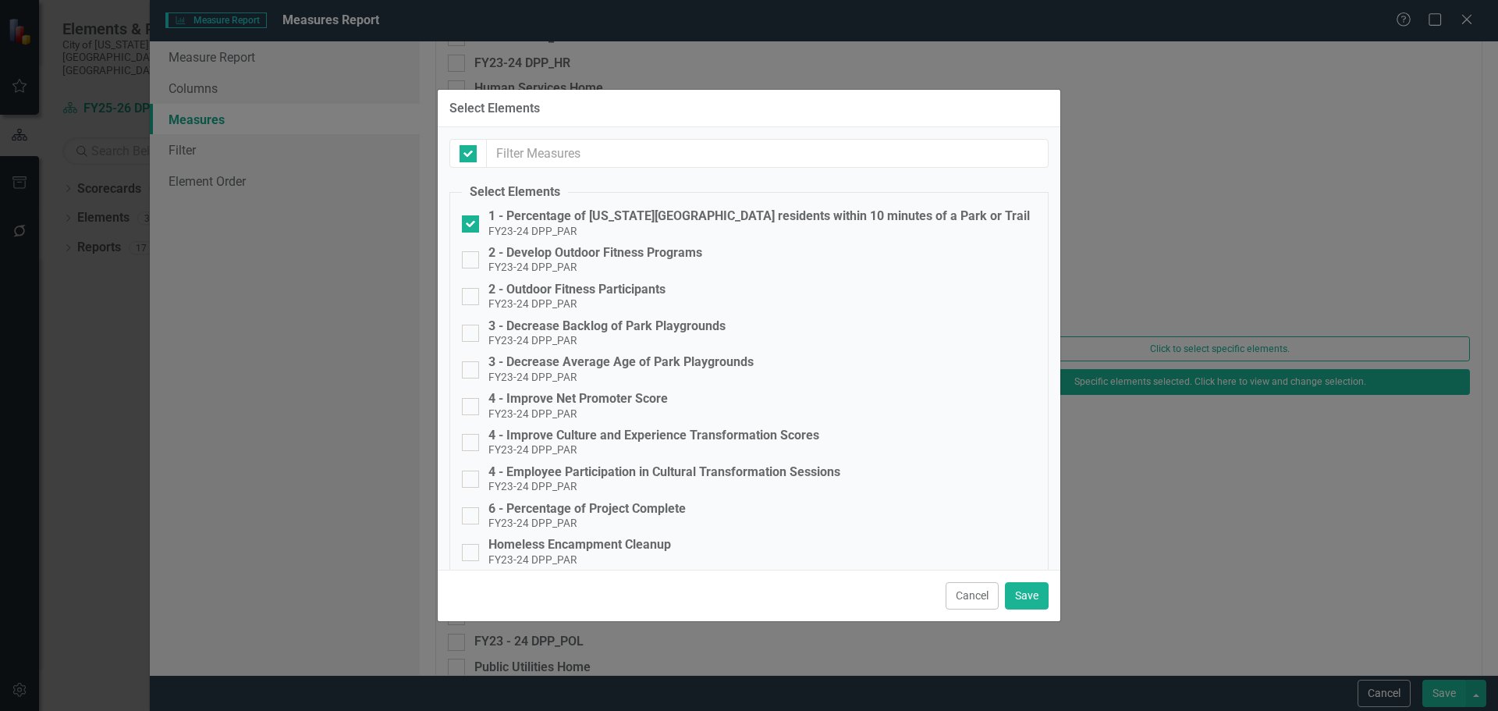
checkbox input "false"
click at [471, 220] on input "1 - Percentage of Virginia Beach residents within 10 minutes of a Park or Trail…" at bounding box center [467, 220] width 10 height 10
checkbox input "false"
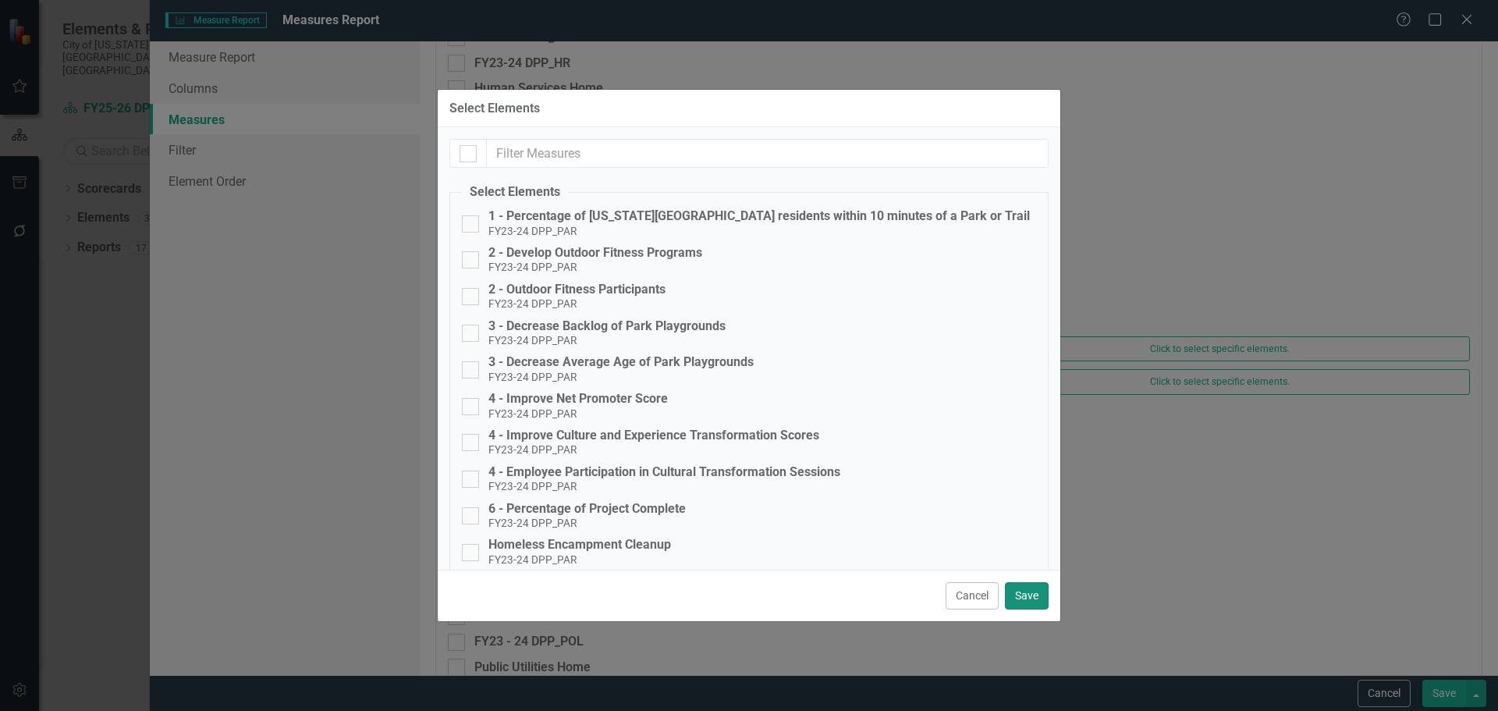
click at [1023, 598] on button "Save" at bounding box center [1027, 595] width 44 height 27
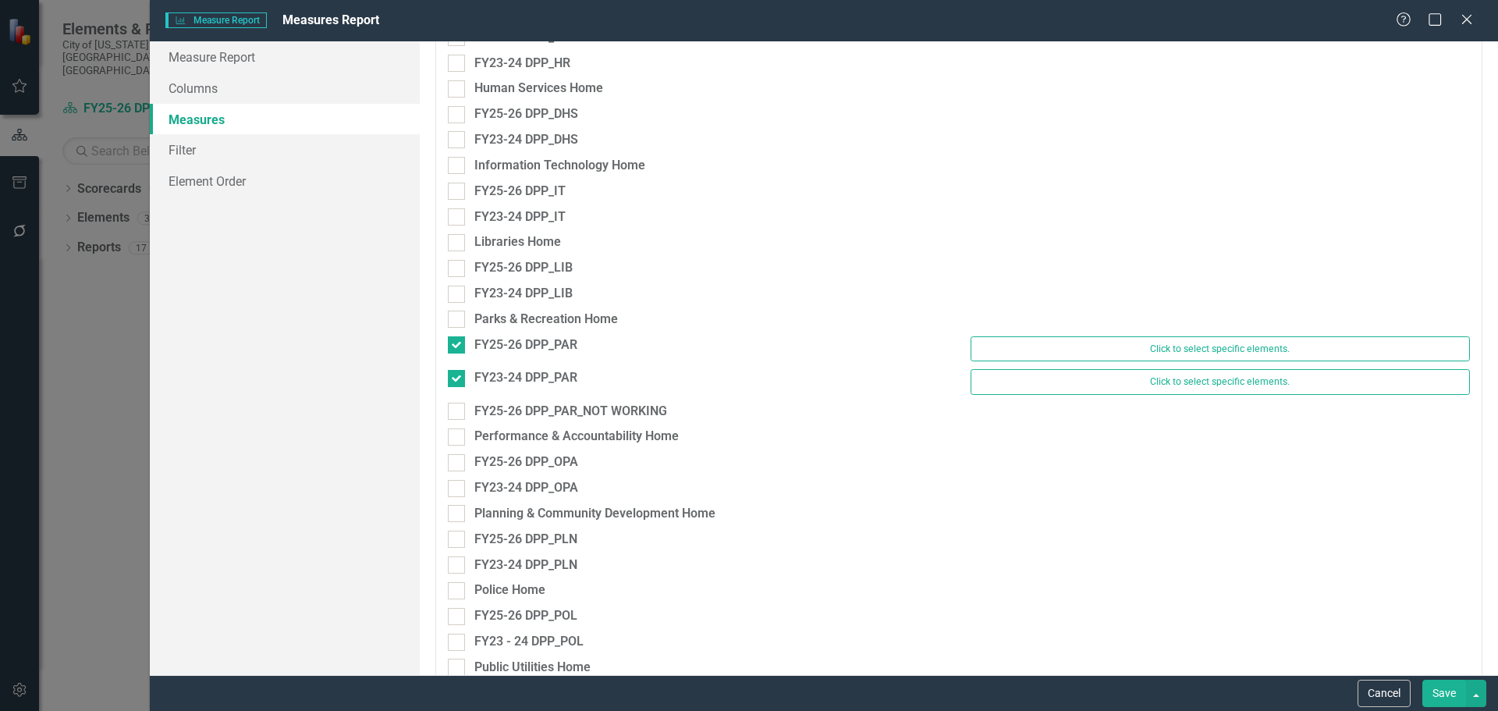
click at [1442, 692] on button "Save" at bounding box center [1445, 693] width 44 height 27
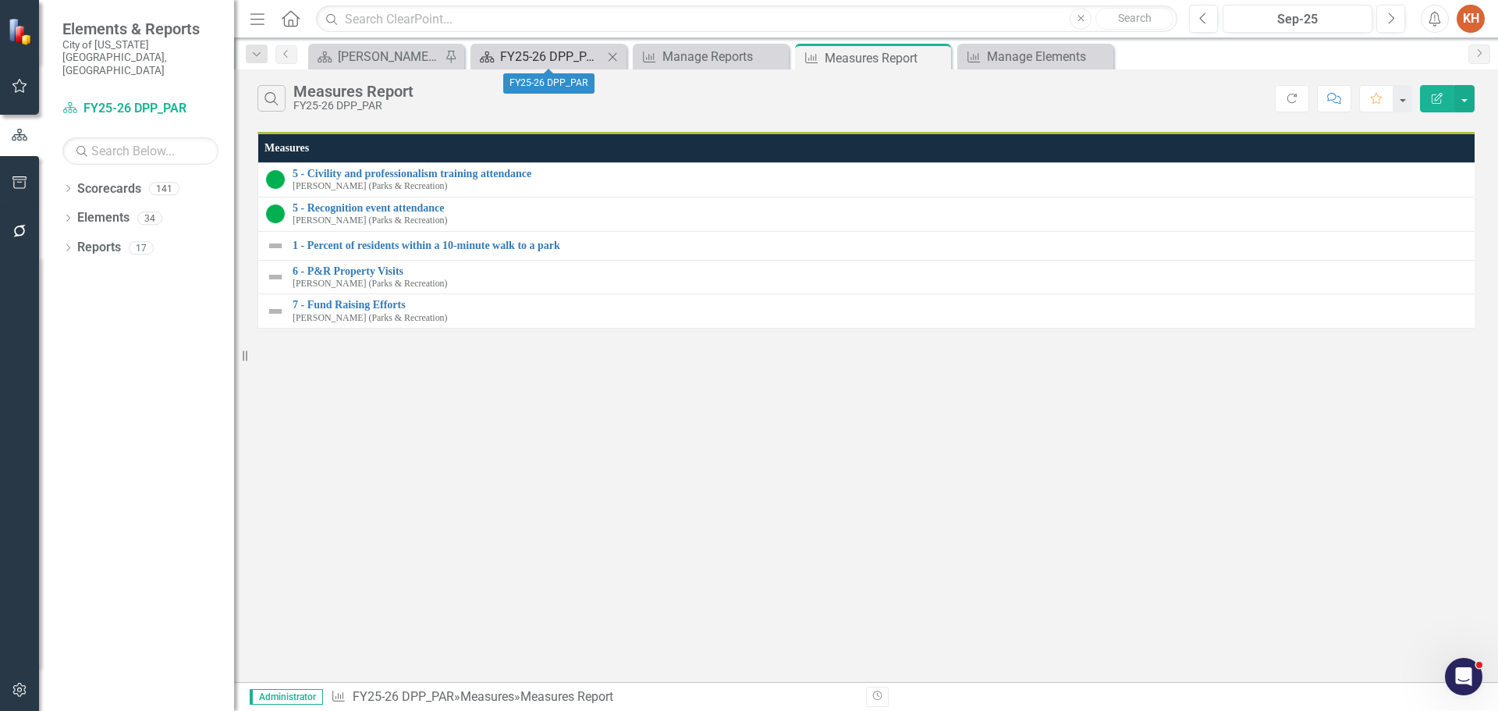
click at [555, 52] on div "FY25-26 DPP_PAR" at bounding box center [551, 57] width 103 height 20
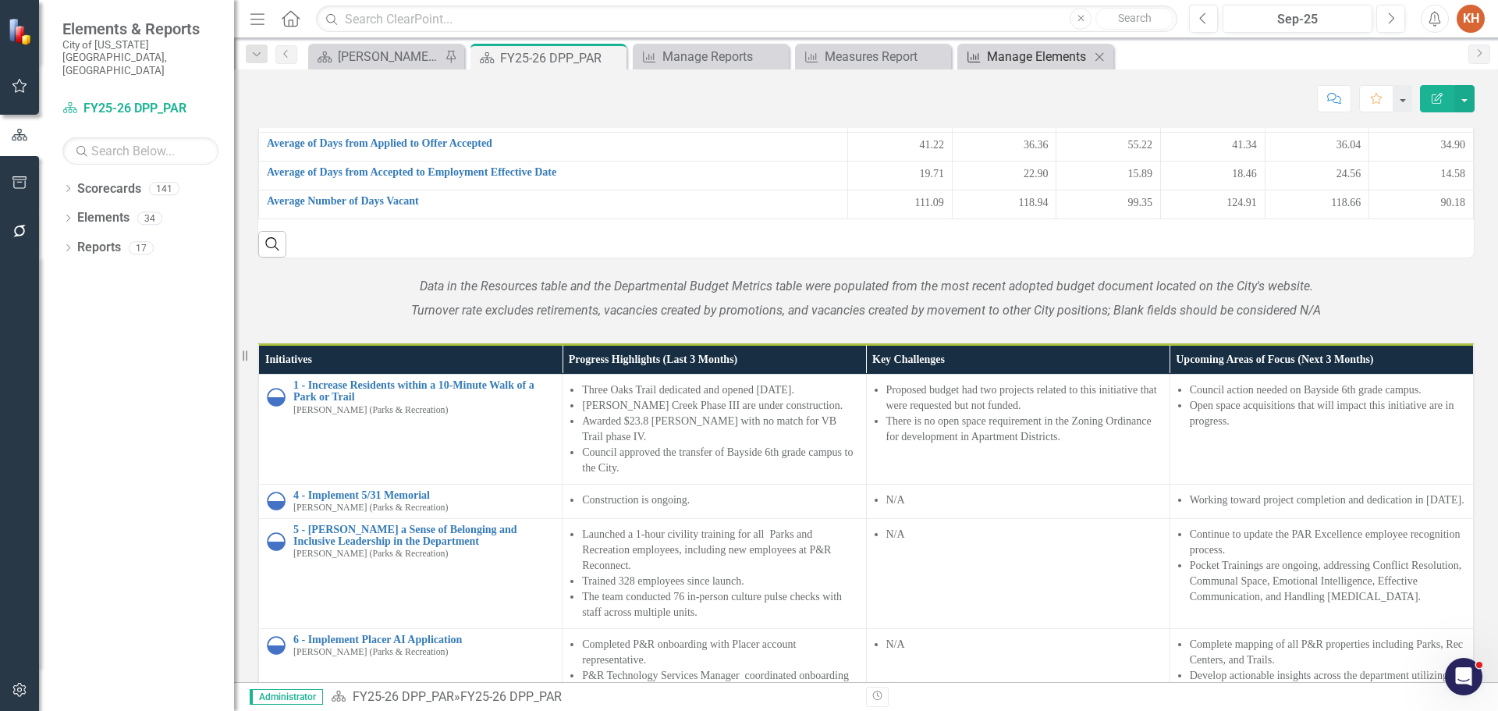
scroll to position [1294, 0]
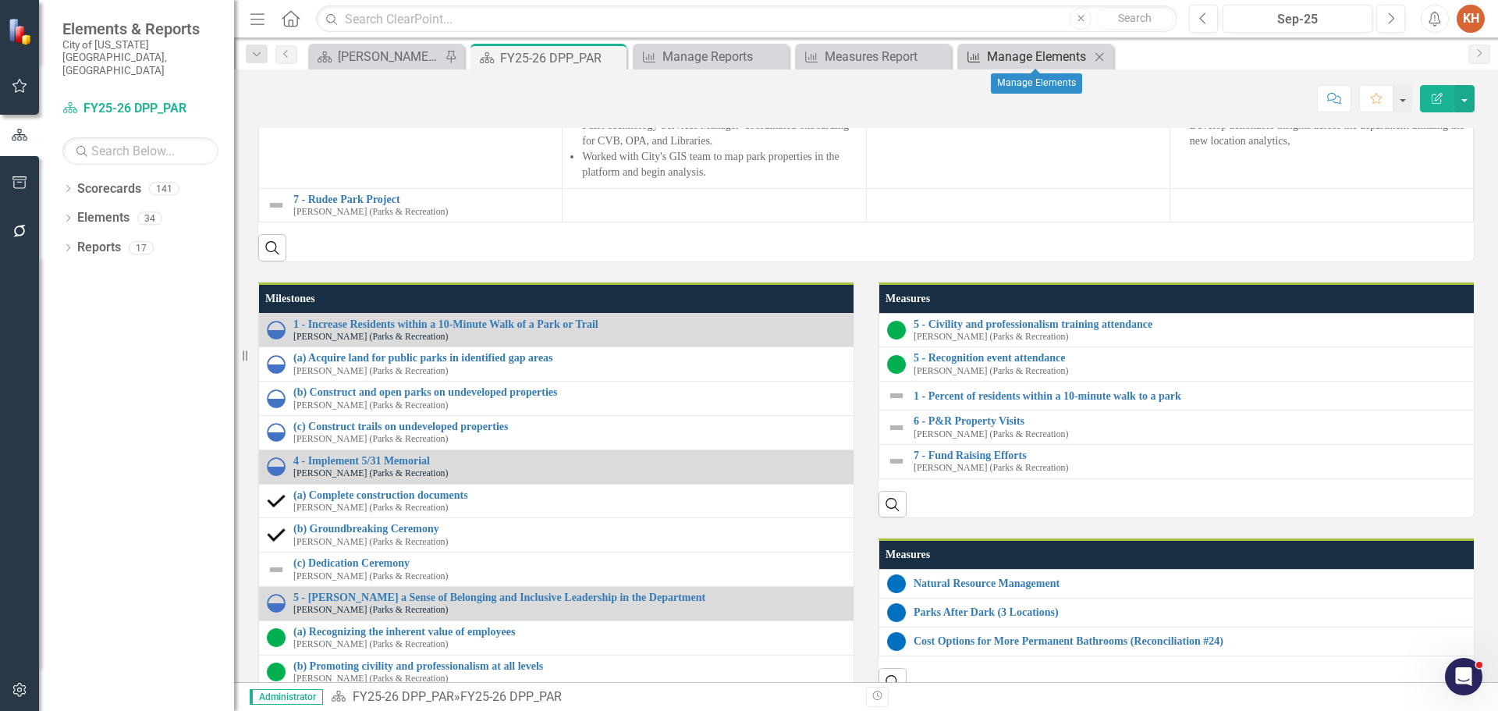
click at [1016, 59] on div "Manage Elements" at bounding box center [1038, 57] width 103 height 20
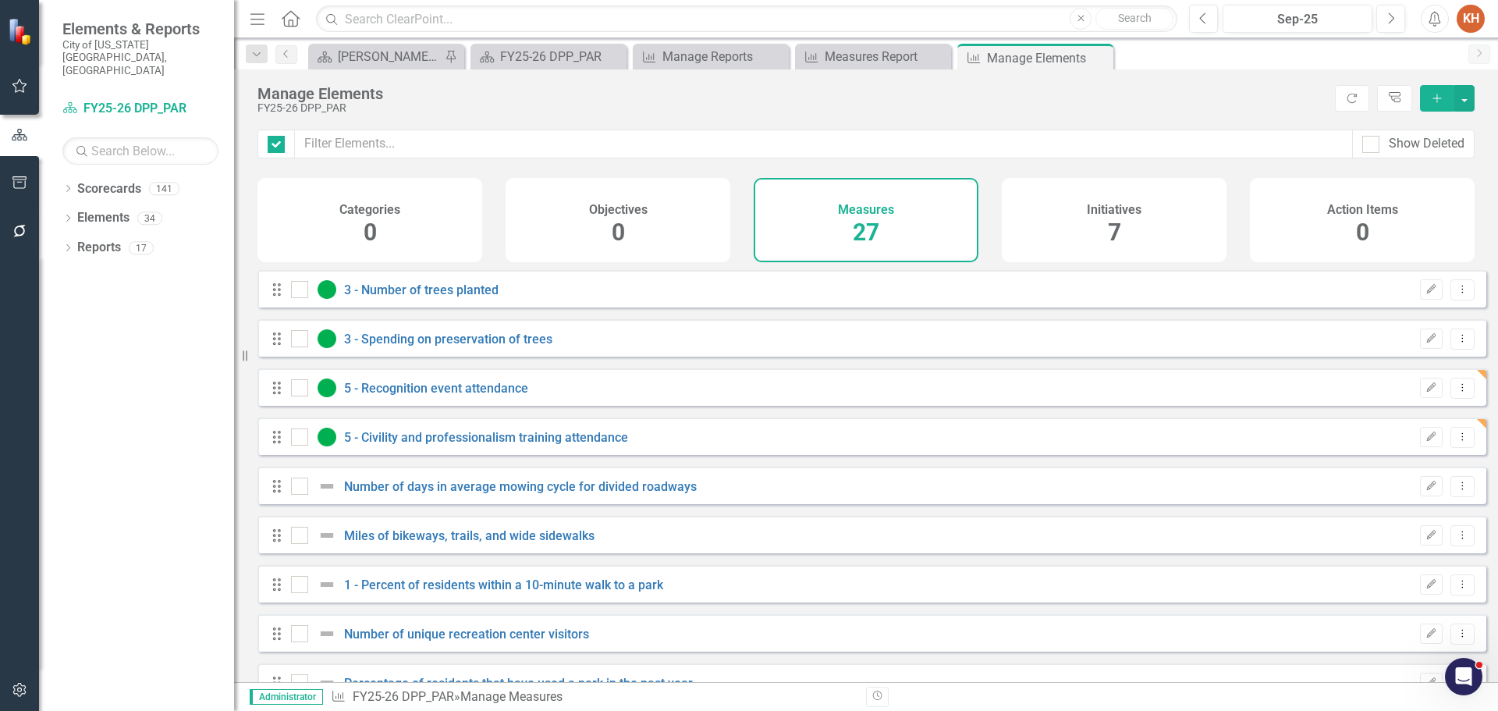
checkbox input "false"
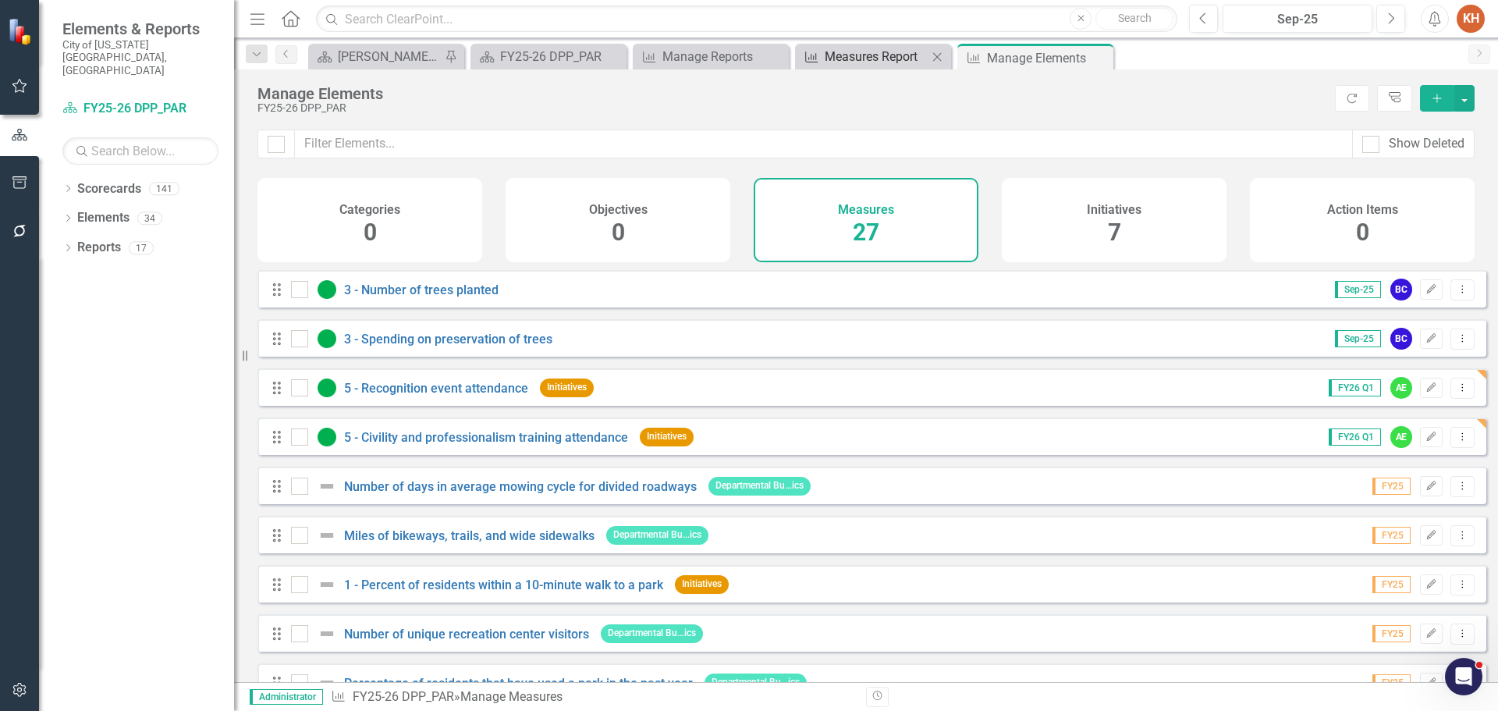
click at [861, 53] on div "Measures Report" at bounding box center [876, 57] width 103 height 20
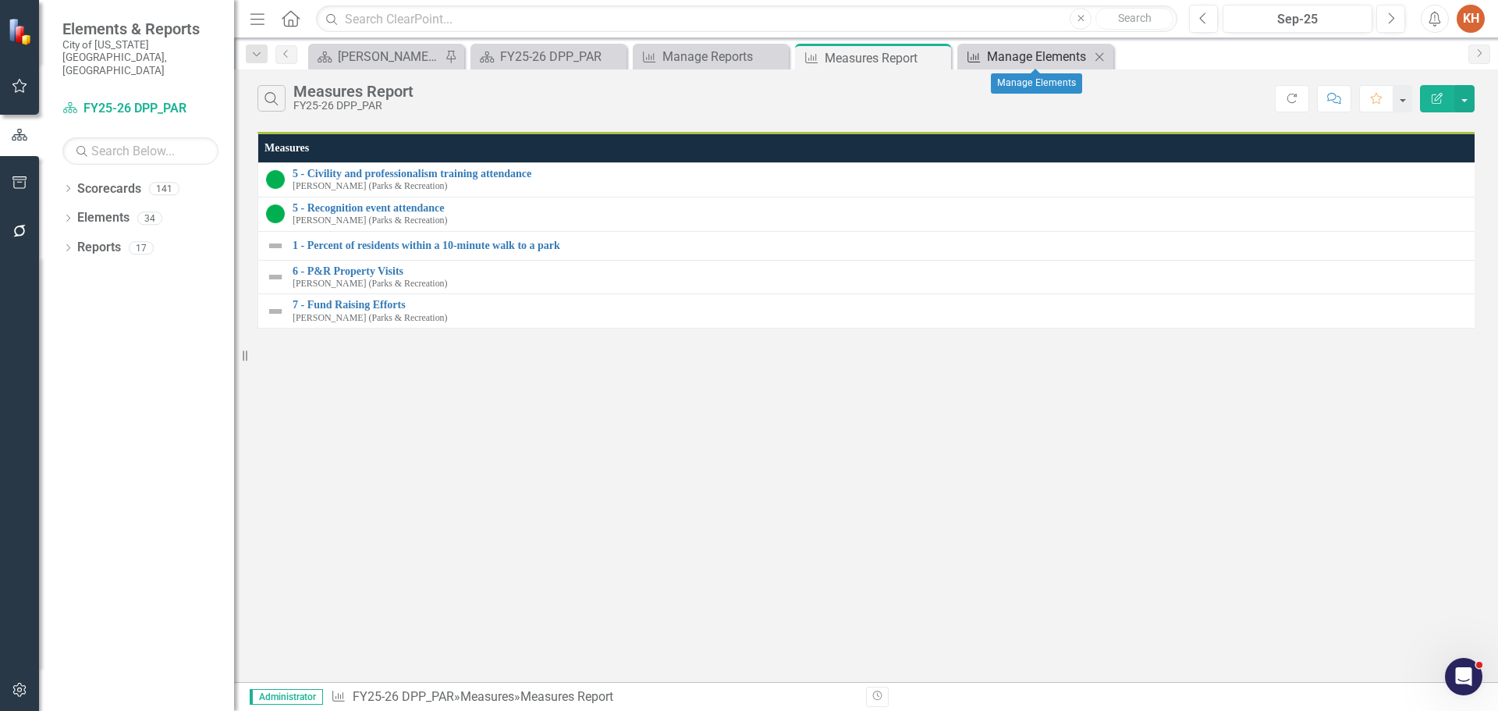
click at [1012, 51] on div "Manage Elements" at bounding box center [1038, 57] width 103 height 20
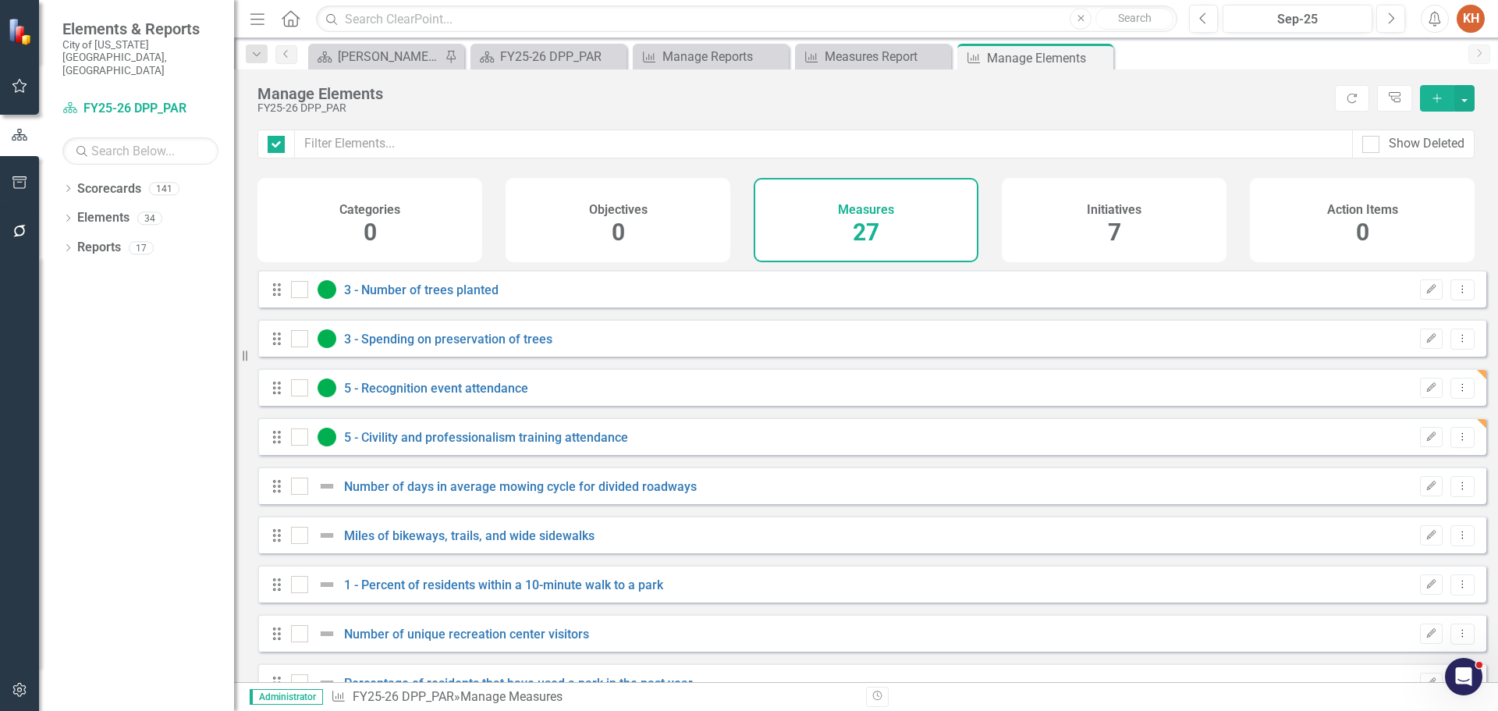
checkbox input "false"
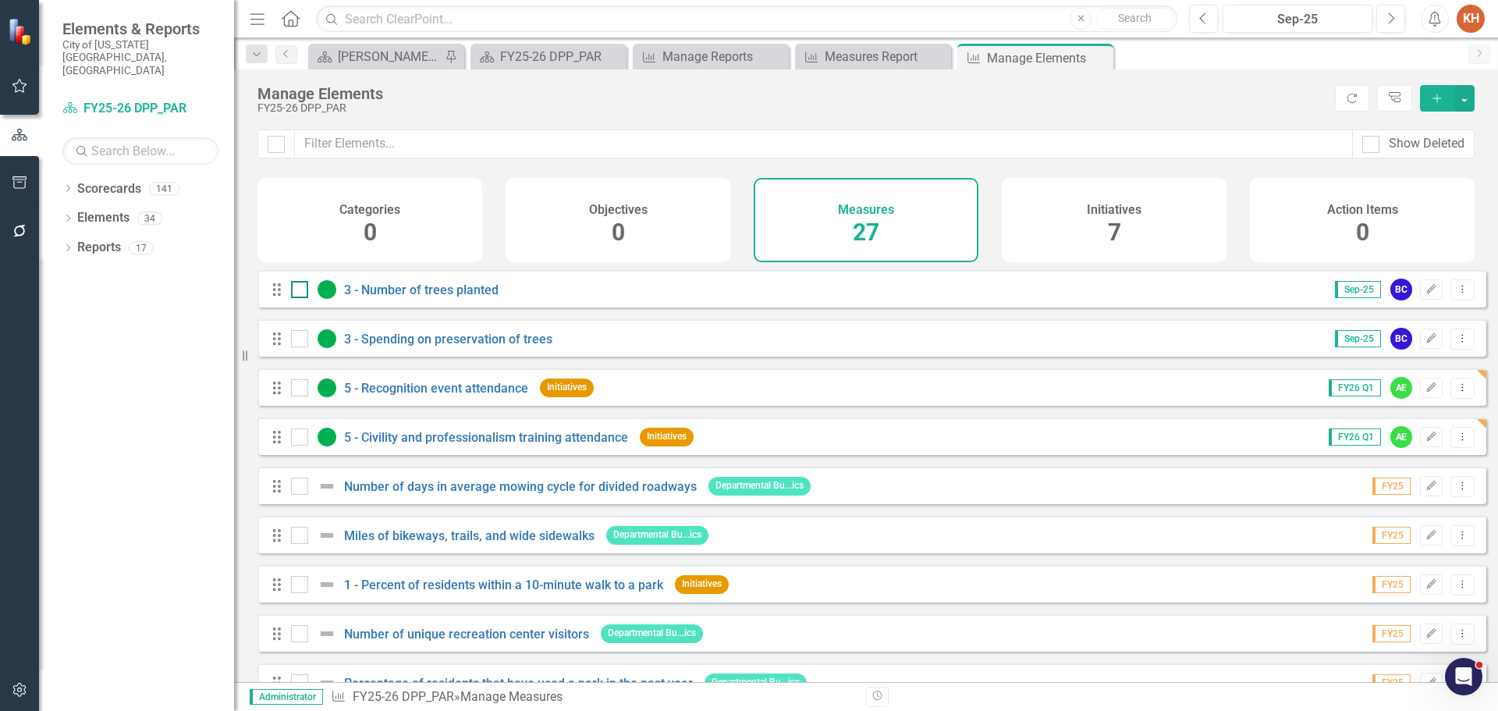
click at [299, 291] on input "checkbox" at bounding box center [296, 286] width 10 height 10
click at [302, 293] on div at bounding box center [299, 289] width 17 height 17
click at [301, 291] on input "checkbox" at bounding box center [296, 286] width 10 height 10
checkbox input "false"
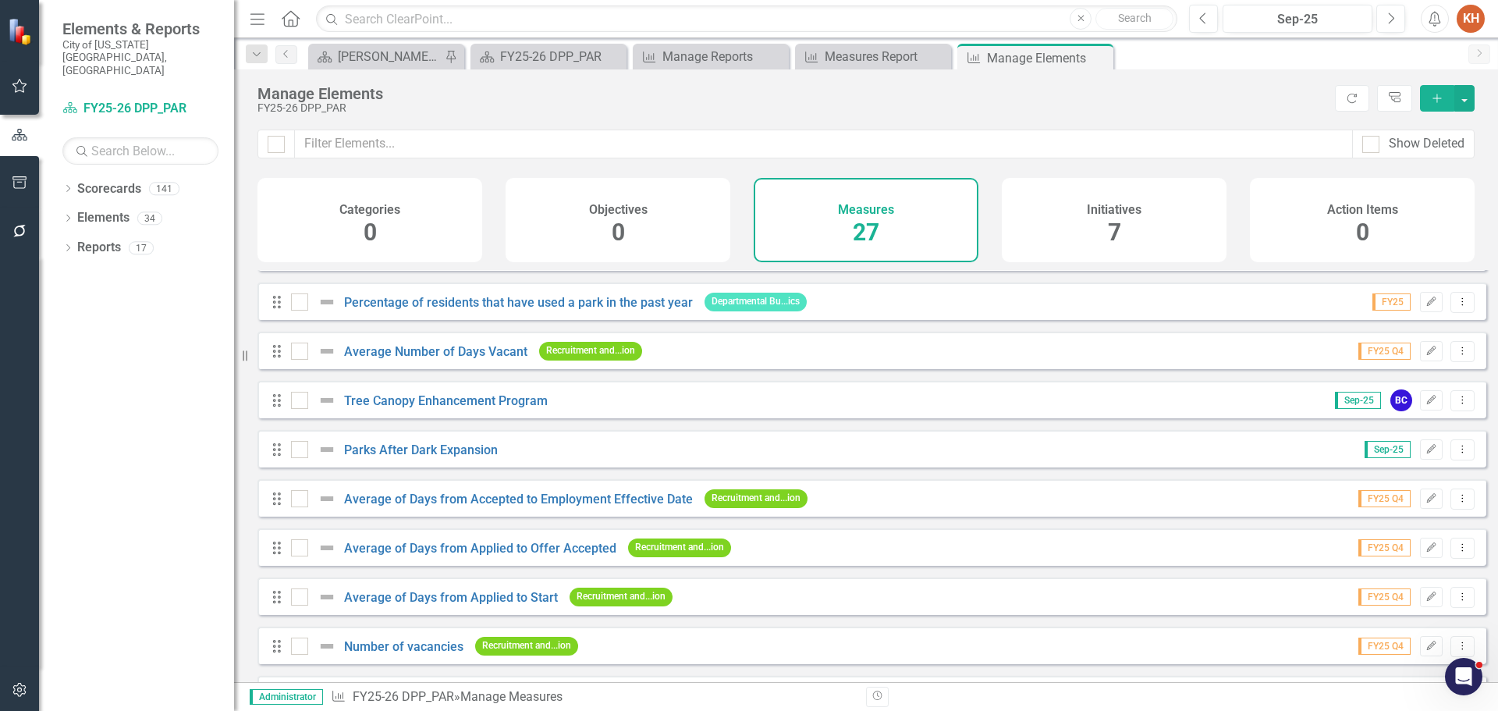
scroll to position [303, 0]
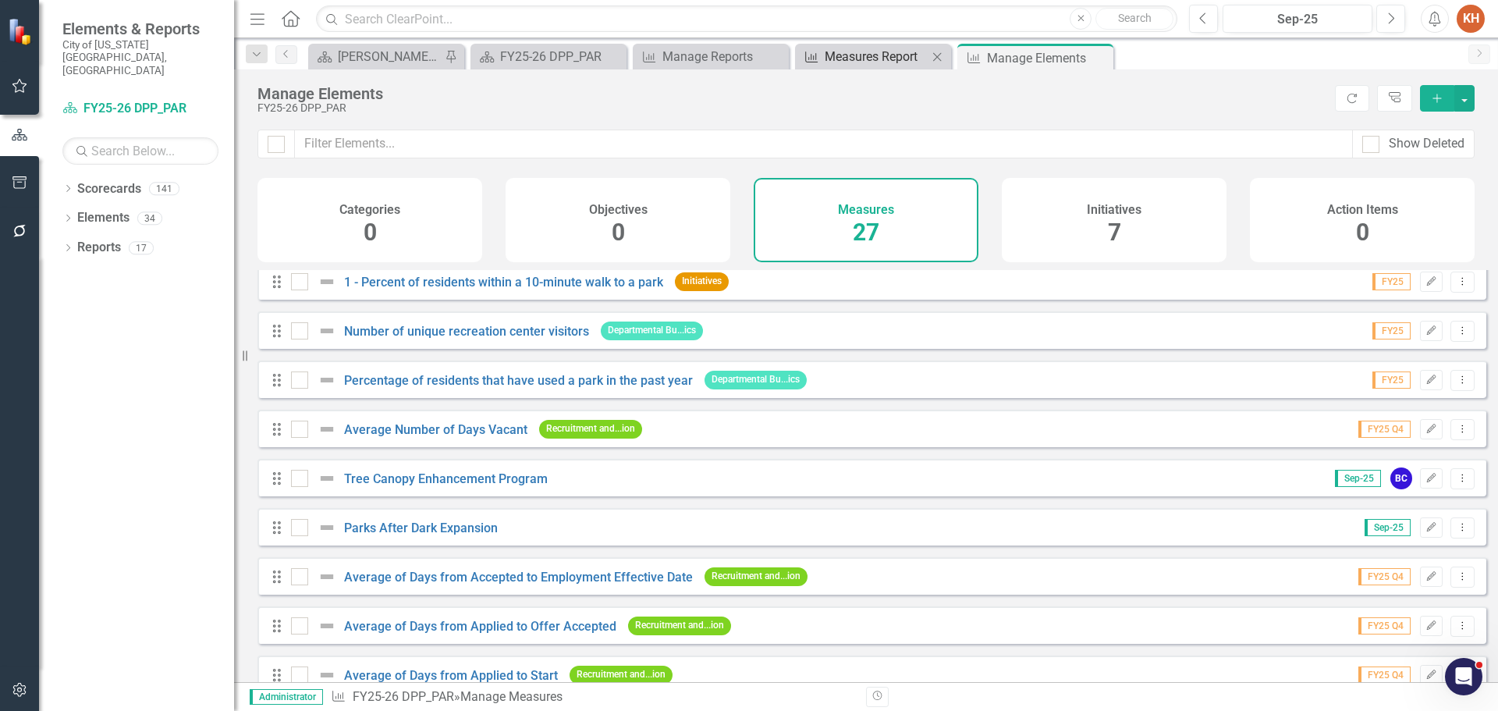
click at [849, 50] on div "Measures Report" at bounding box center [876, 57] width 103 height 20
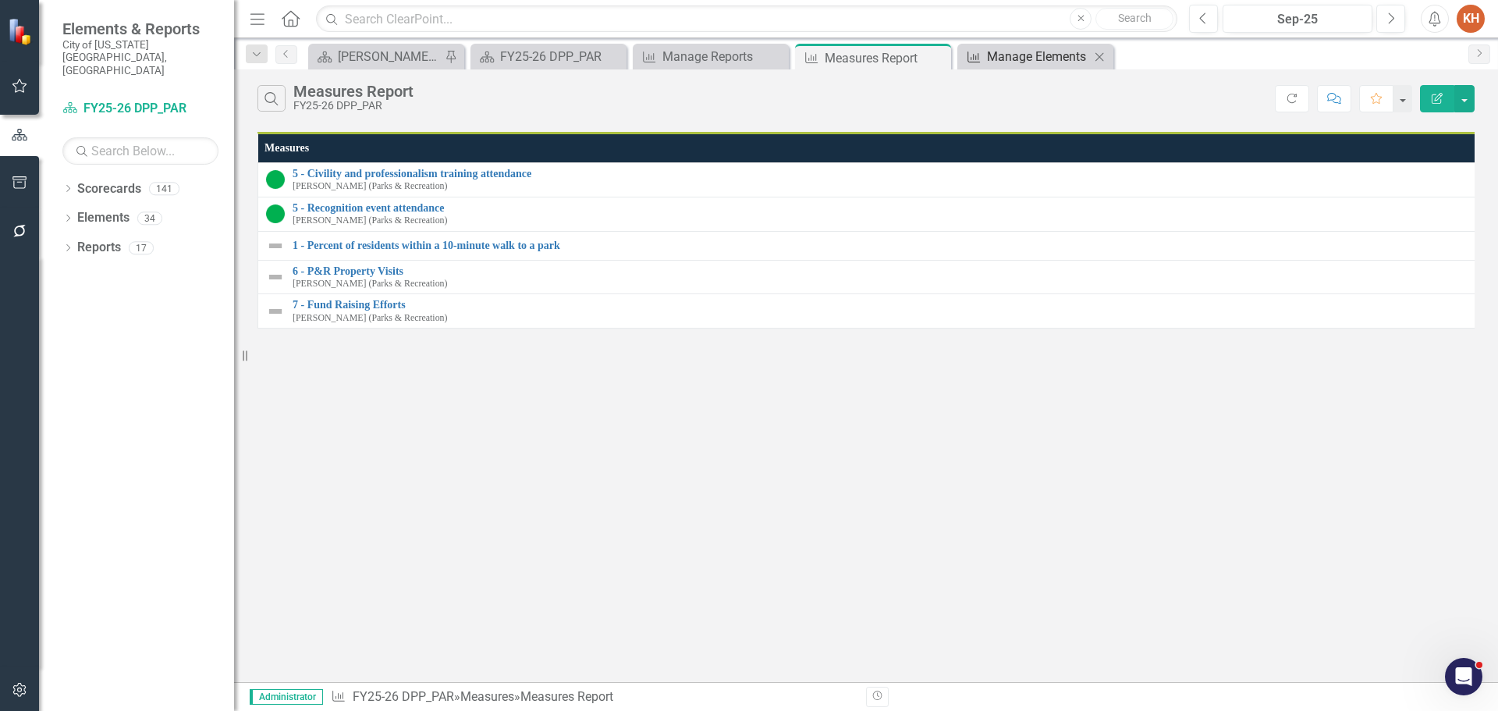
click at [1050, 55] on div "Manage Elements" at bounding box center [1038, 57] width 103 height 20
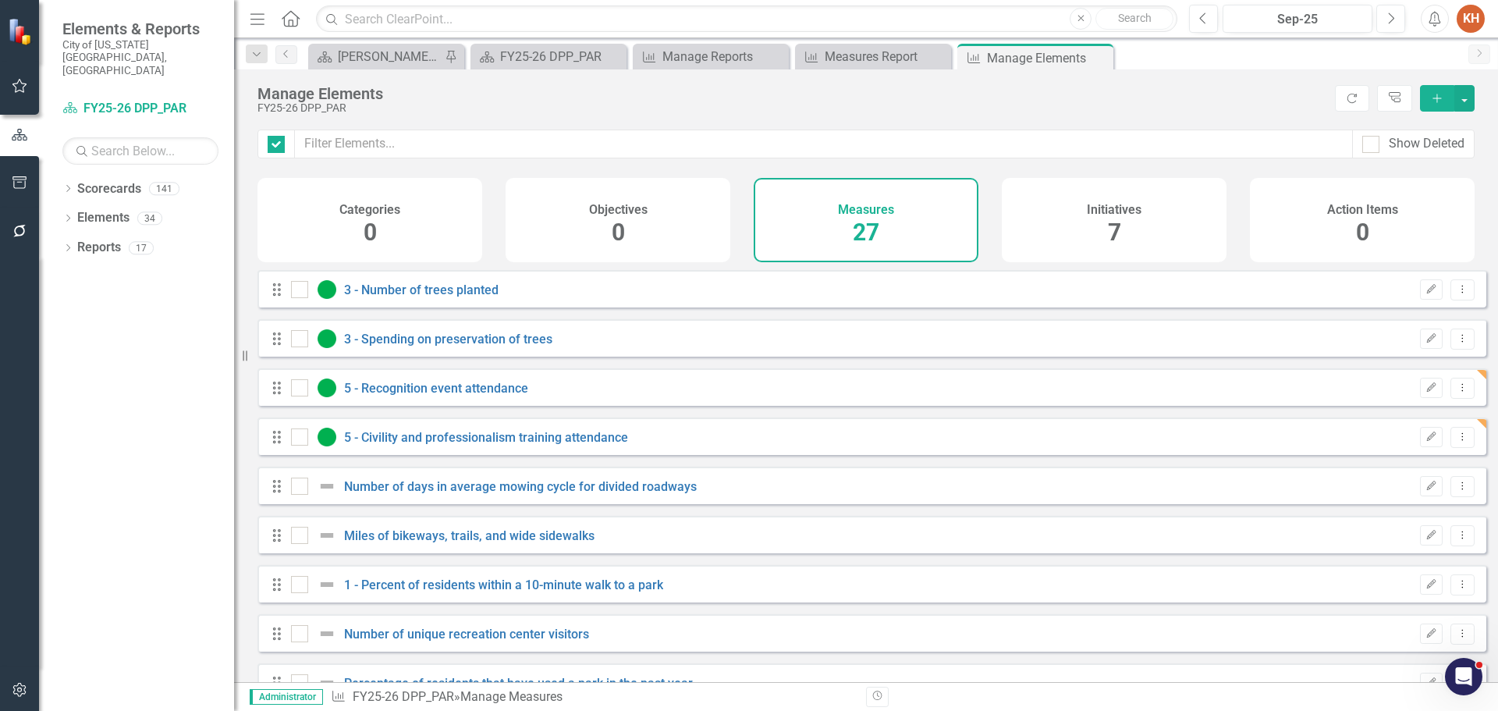
checkbox input "false"
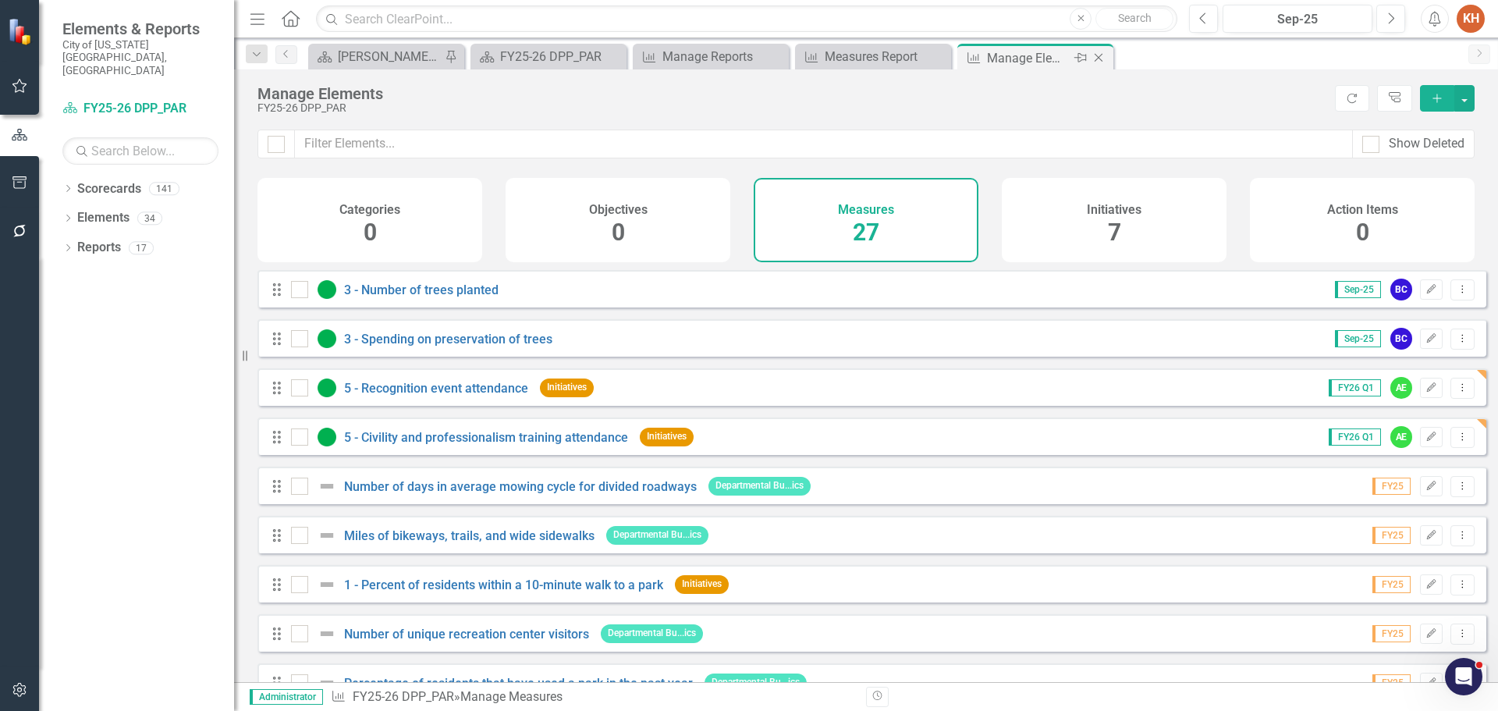
click at [1099, 59] on icon "Close" at bounding box center [1099, 58] width 16 height 12
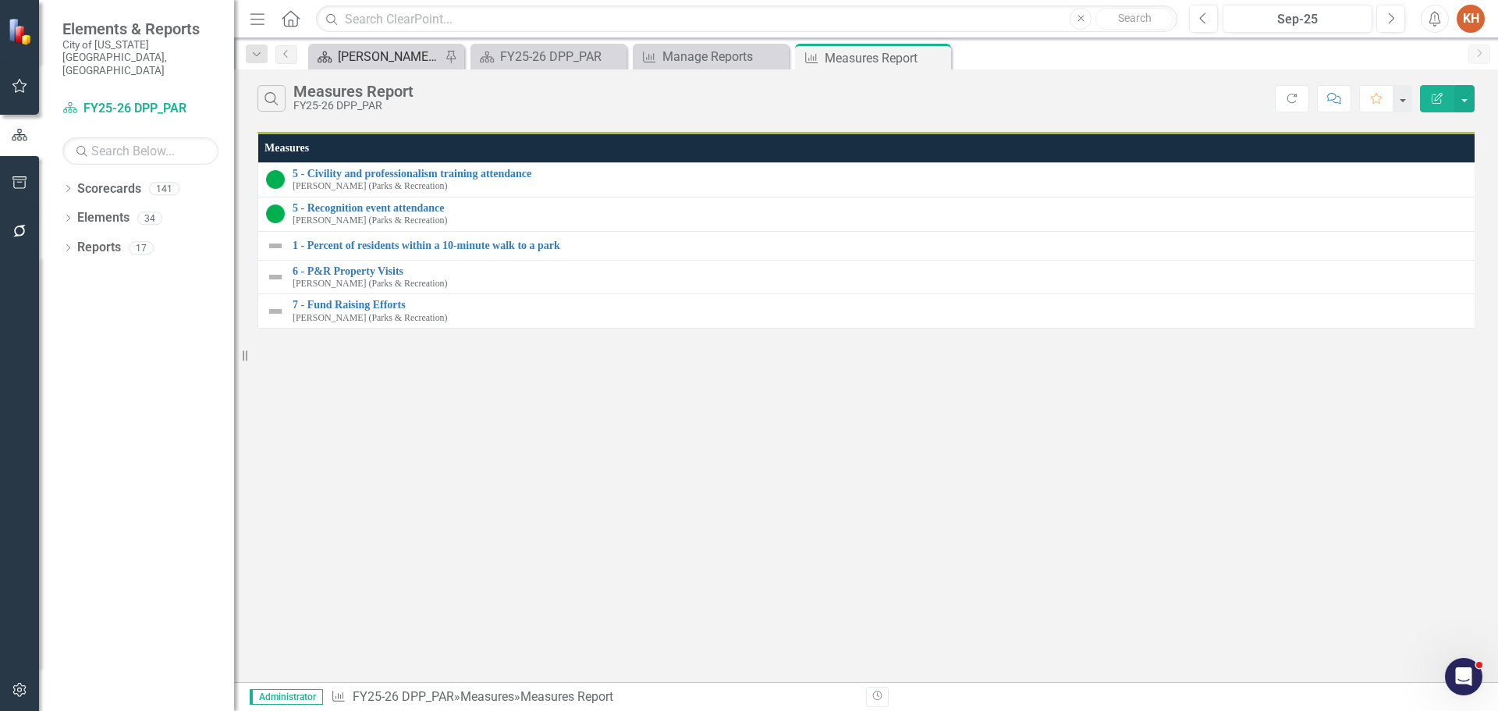
click at [389, 59] on div "[PERSON_NAME]'s Home" at bounding box center [389, 57] width 103 height 20
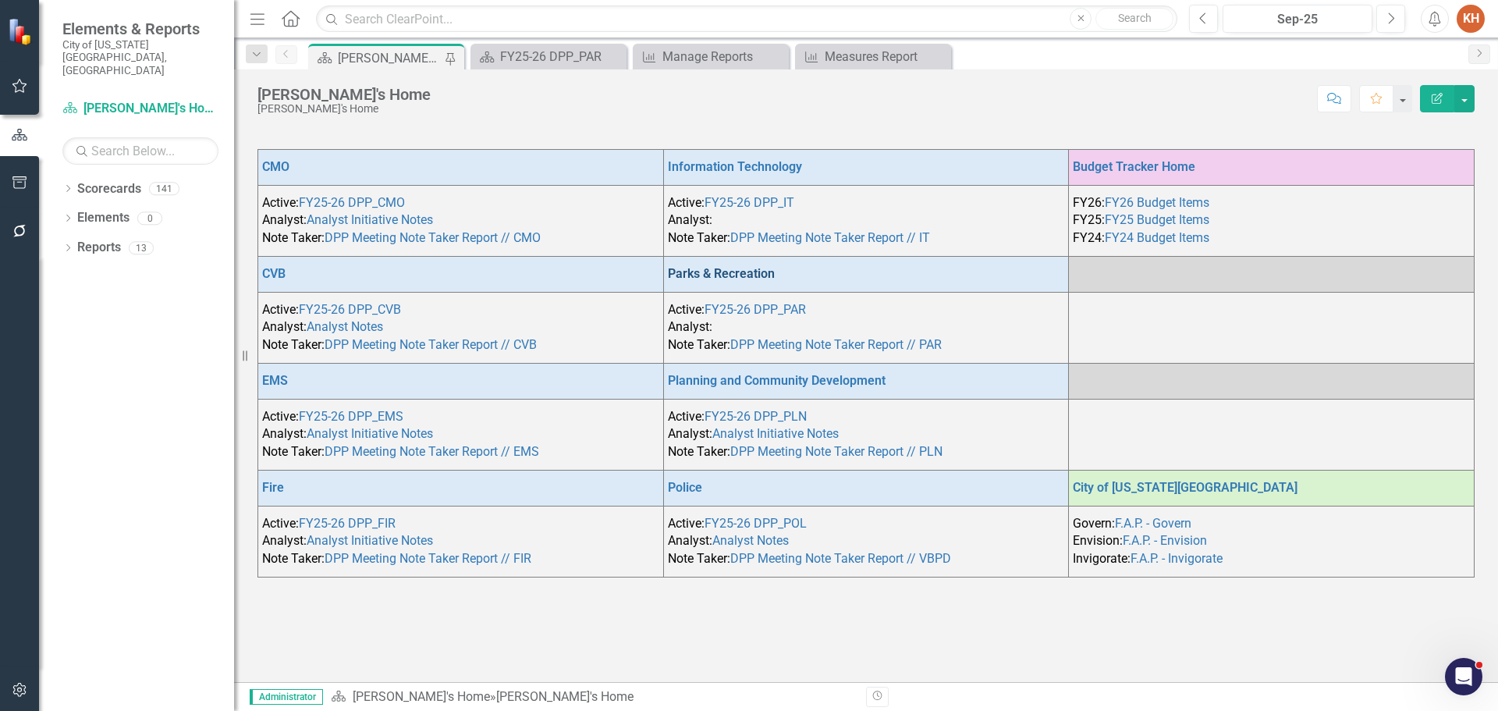
click at [702, 268] on link "Parks & Recreation" at bounding box center [721, 273] width 107 height 15
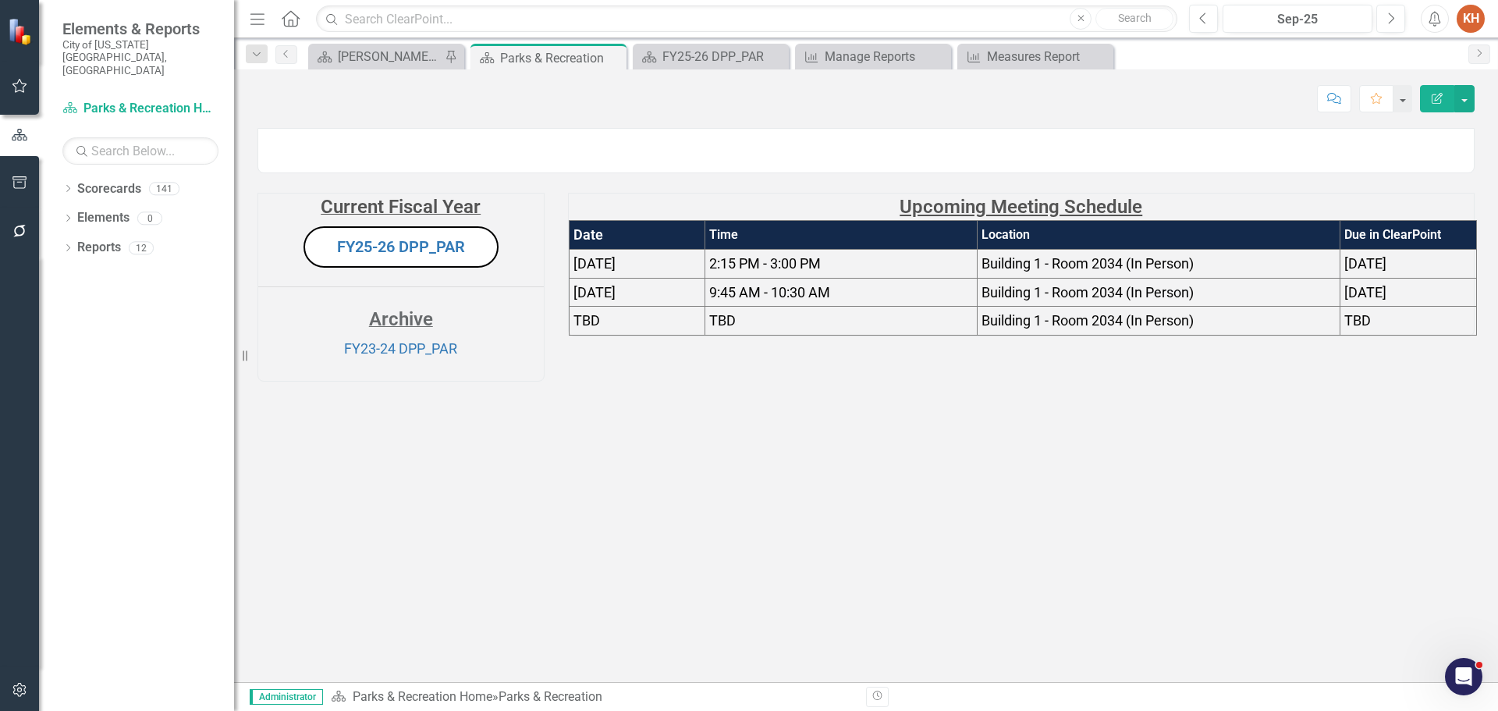
click at [258, 137] on img at bounding box center [258, 137] width 0 height 0
click at [417, 357] on link "FY23-24 DPP_PAR" at bounding box center [400, 348] width 113 height 16
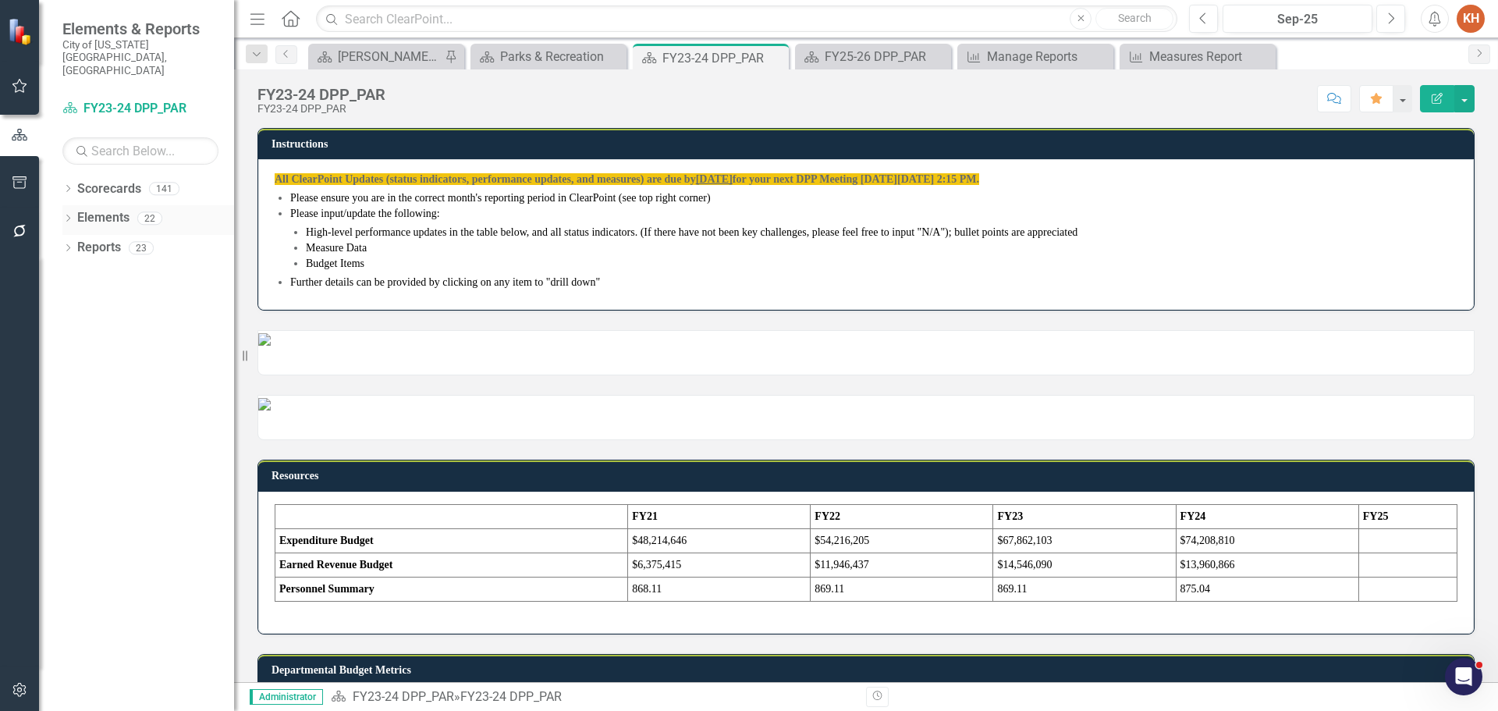
click at [104, 209] on link "Elements" at bounding box center [103, 218] width 52 height 18
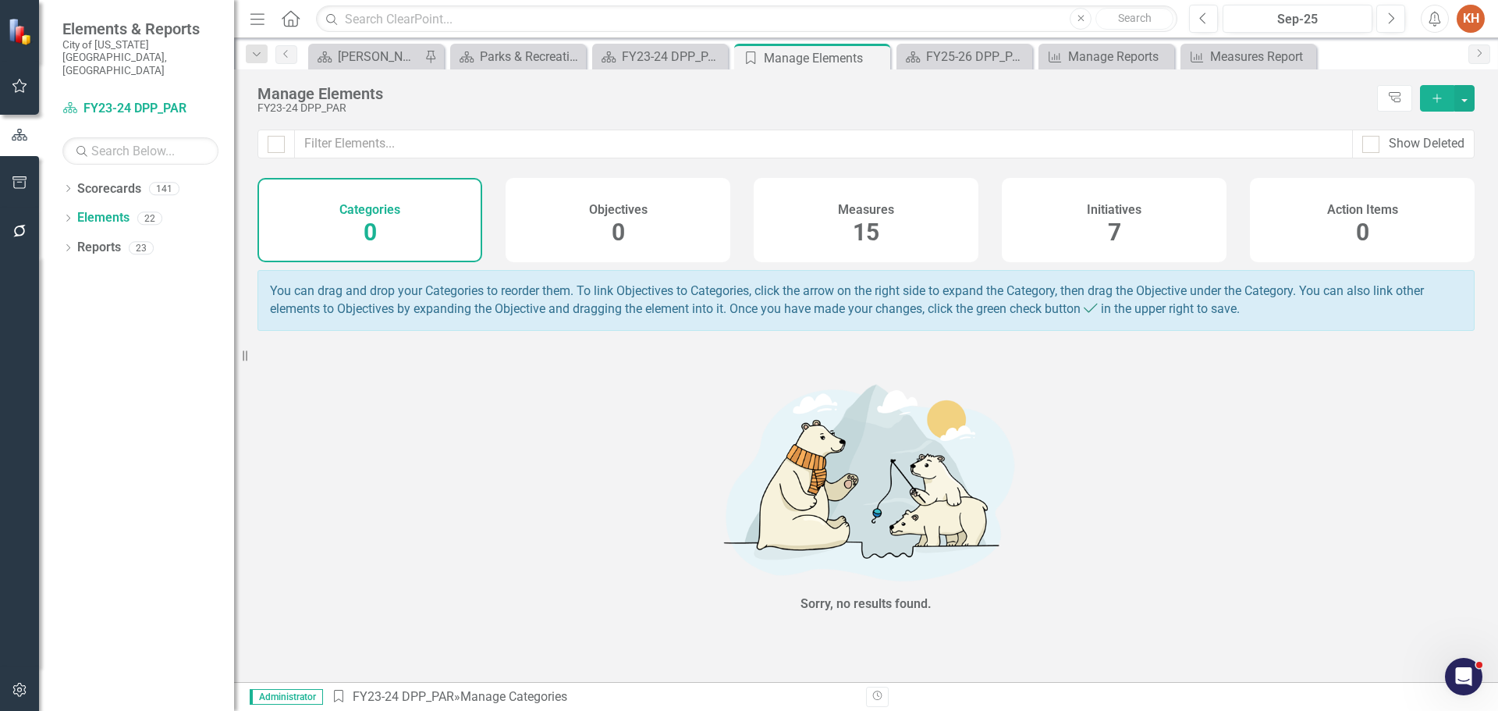
click at [859, 210] on h4 "Measures" at bounding box center [866, 210] width 56 height 14
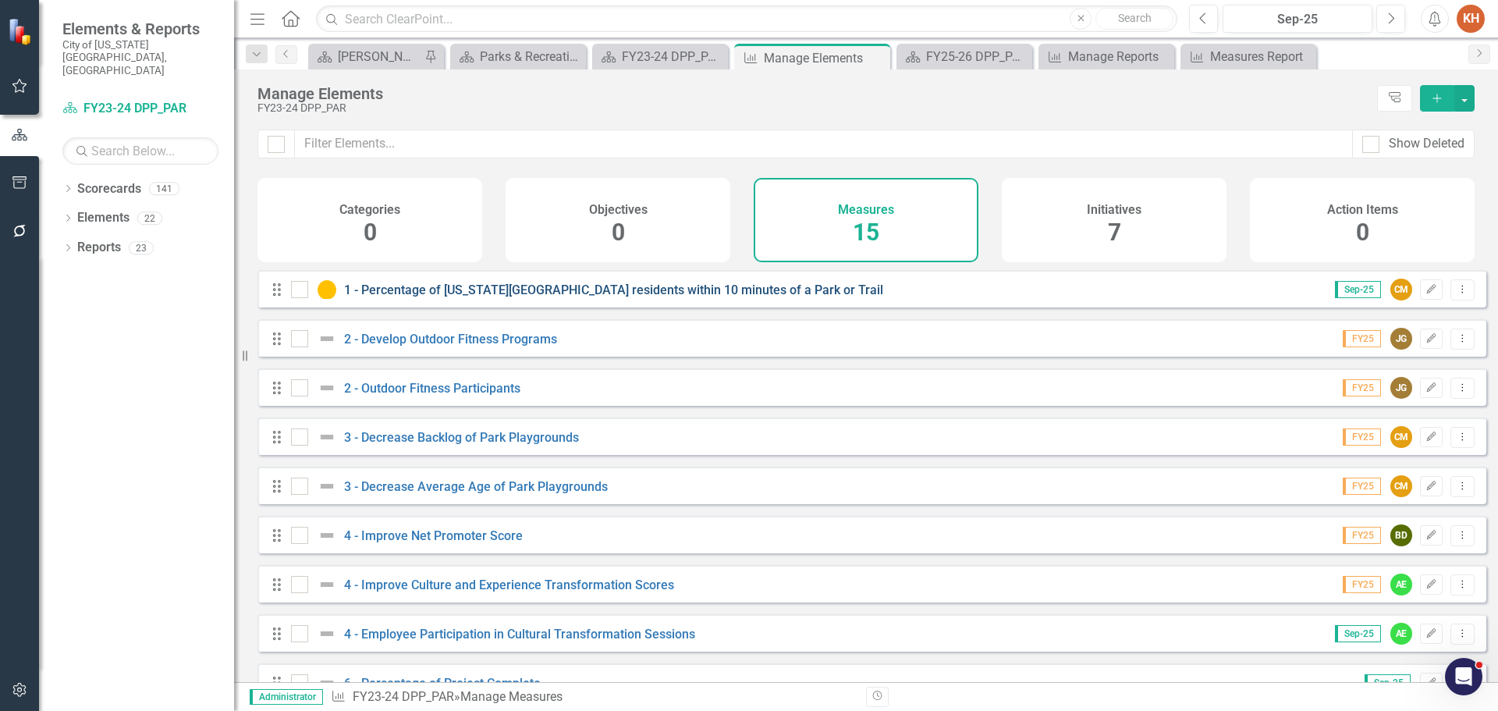
click at [690, 297] on link "1 - Percentage of [US_STATE][GEOGRAPHIC_DATA] residents within 10 minutes of a …" at bounding box center [613, 289] width 539 height 15
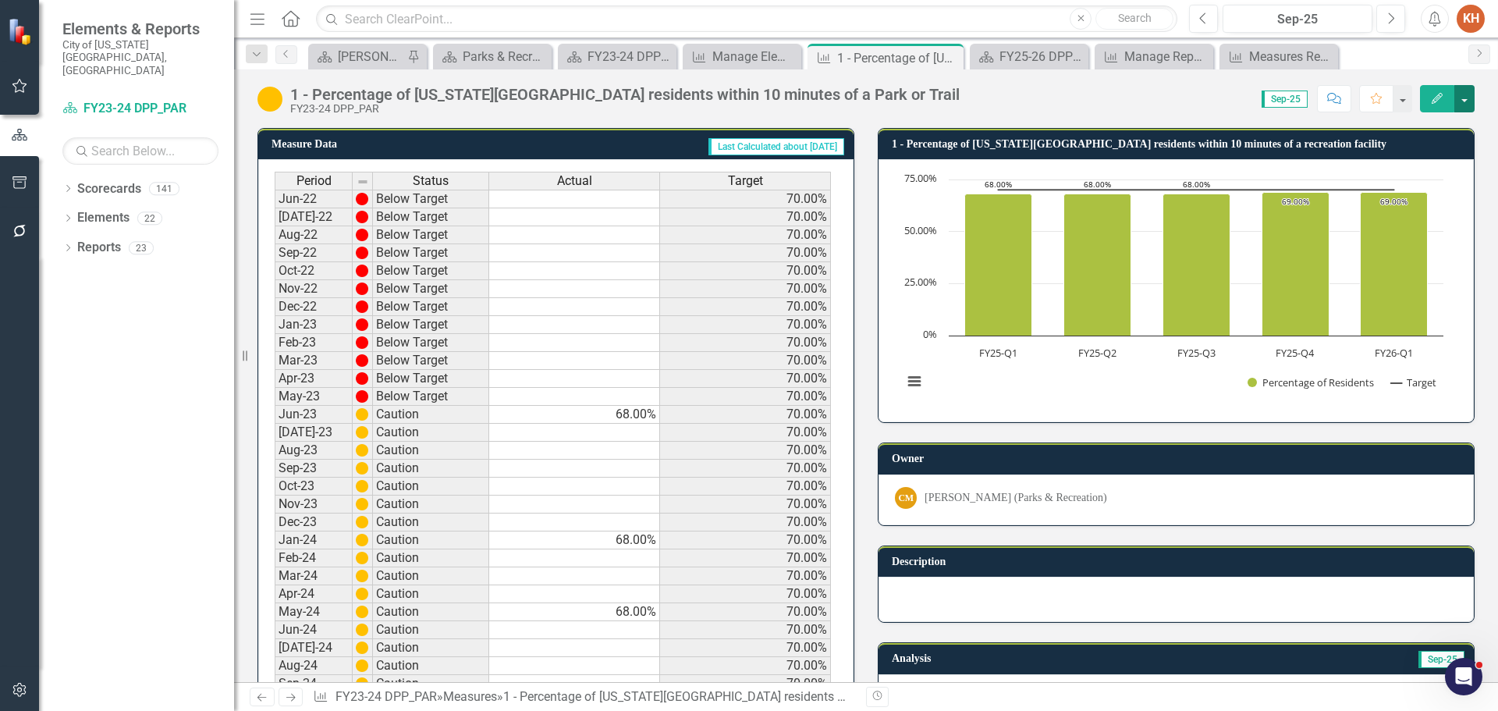
click at [1469, 98] on button "button" at bounding box center [1465, 98] width 20 height 27
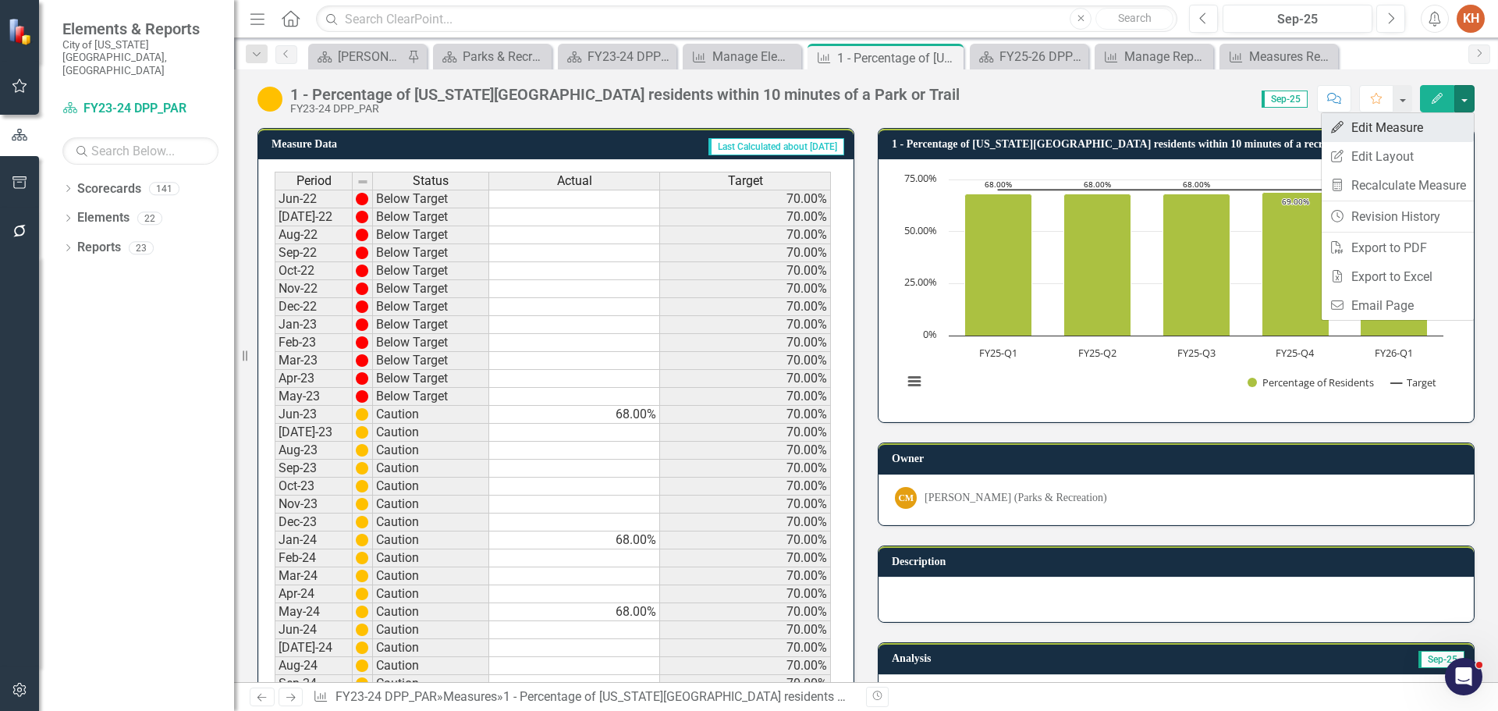
click at [1391, 125] on link "Edit Edit Measure" at bounding box center [1398, 127] width 152 height 29
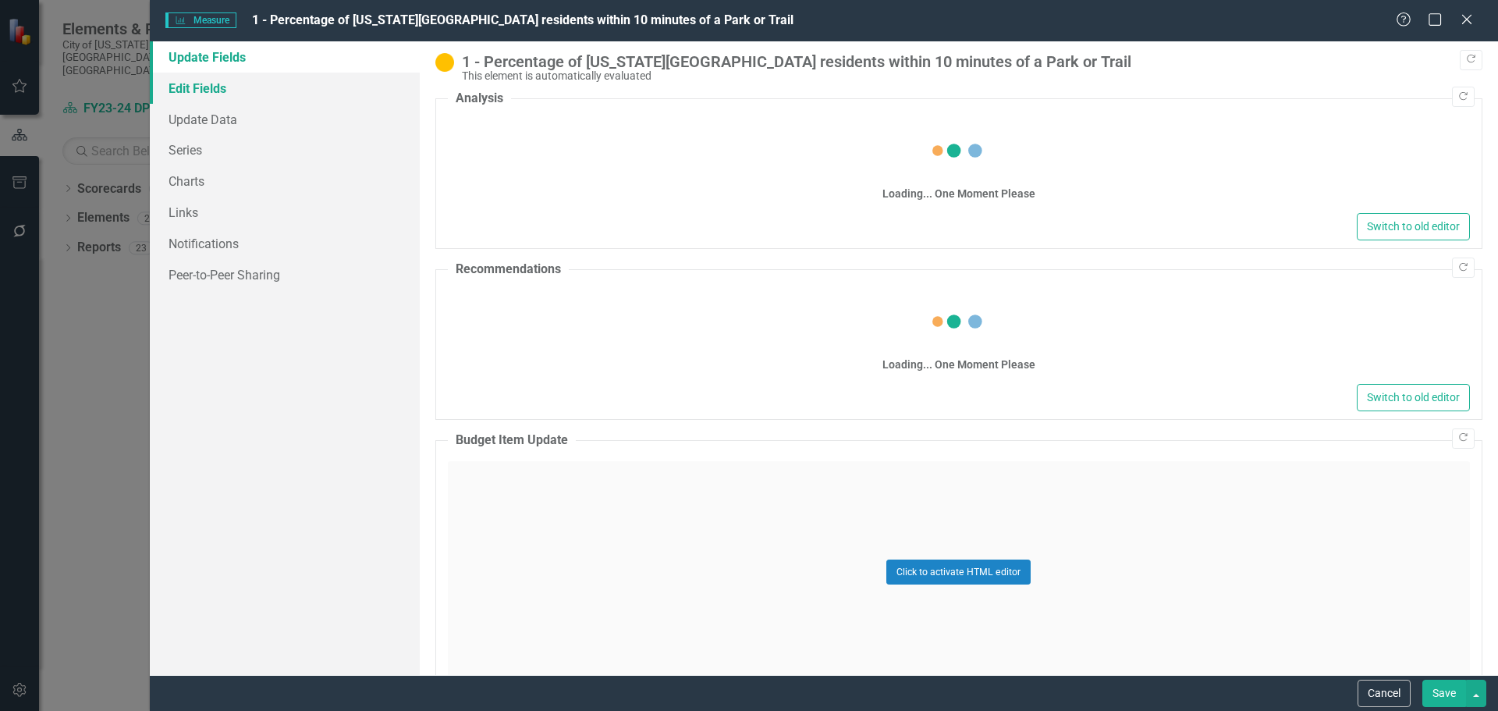
click at [226, 88] on link "Edit Fields" at bounding box center [285, 88] width 270 height 31
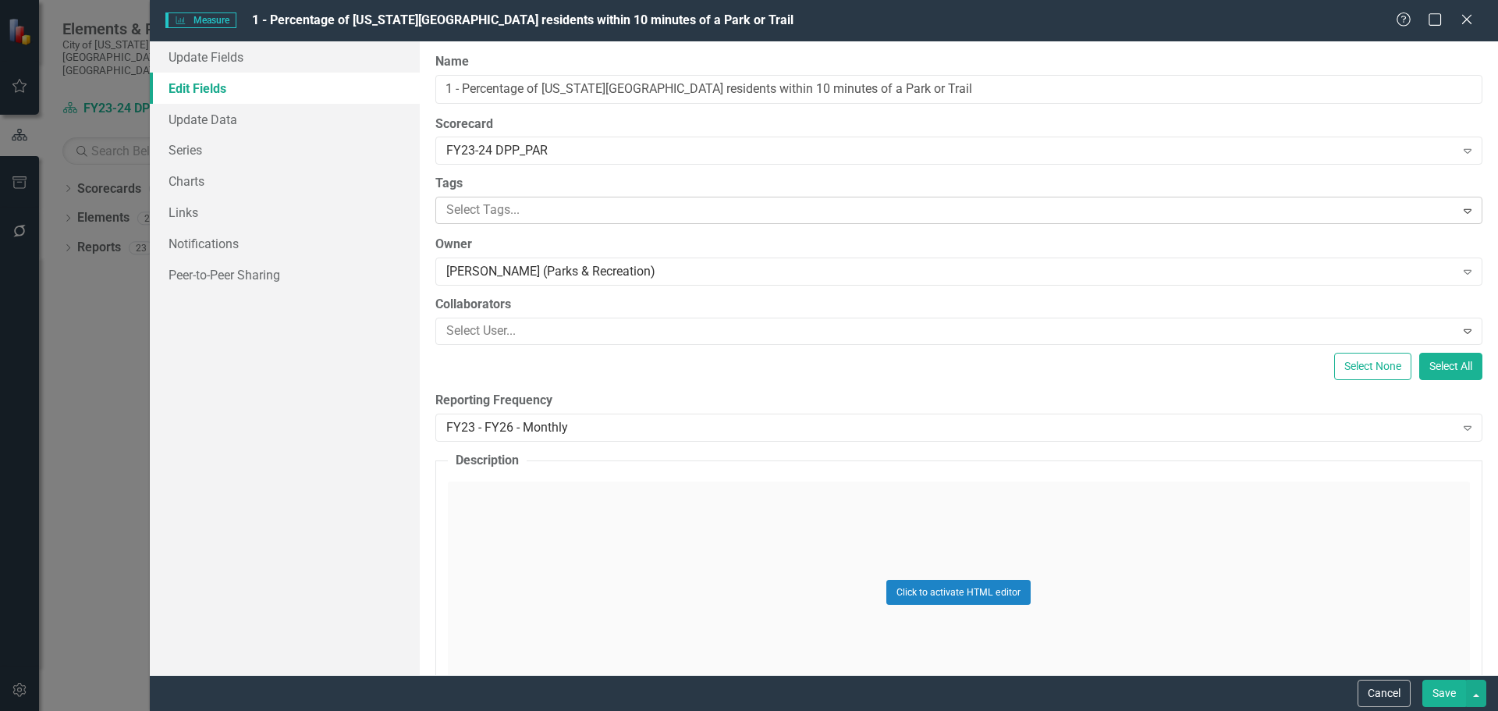
click at [496, 204] on div at bounding box center [947, 210] width 1015 height 21
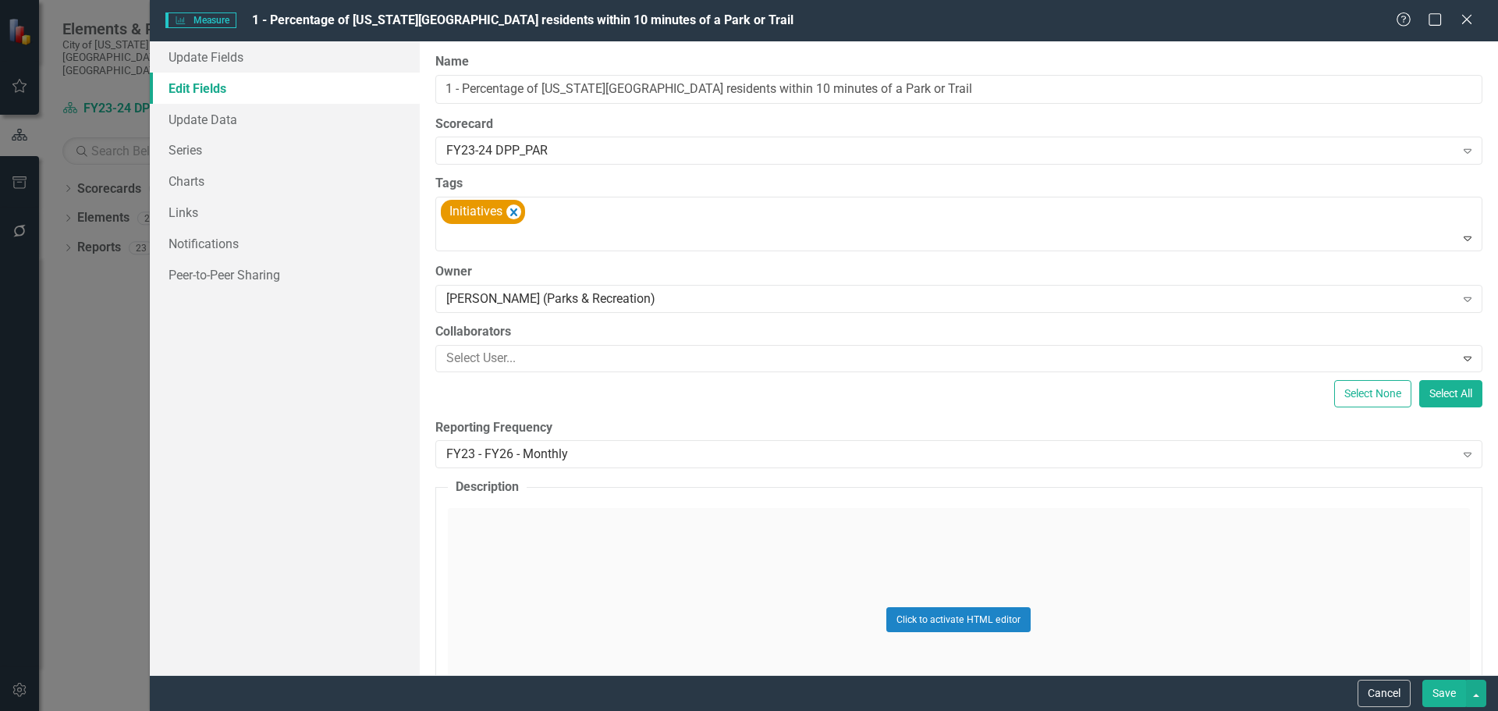
click at [1443, 695] on button "Save" at bounding box center [1445, 693] width 44 height 27
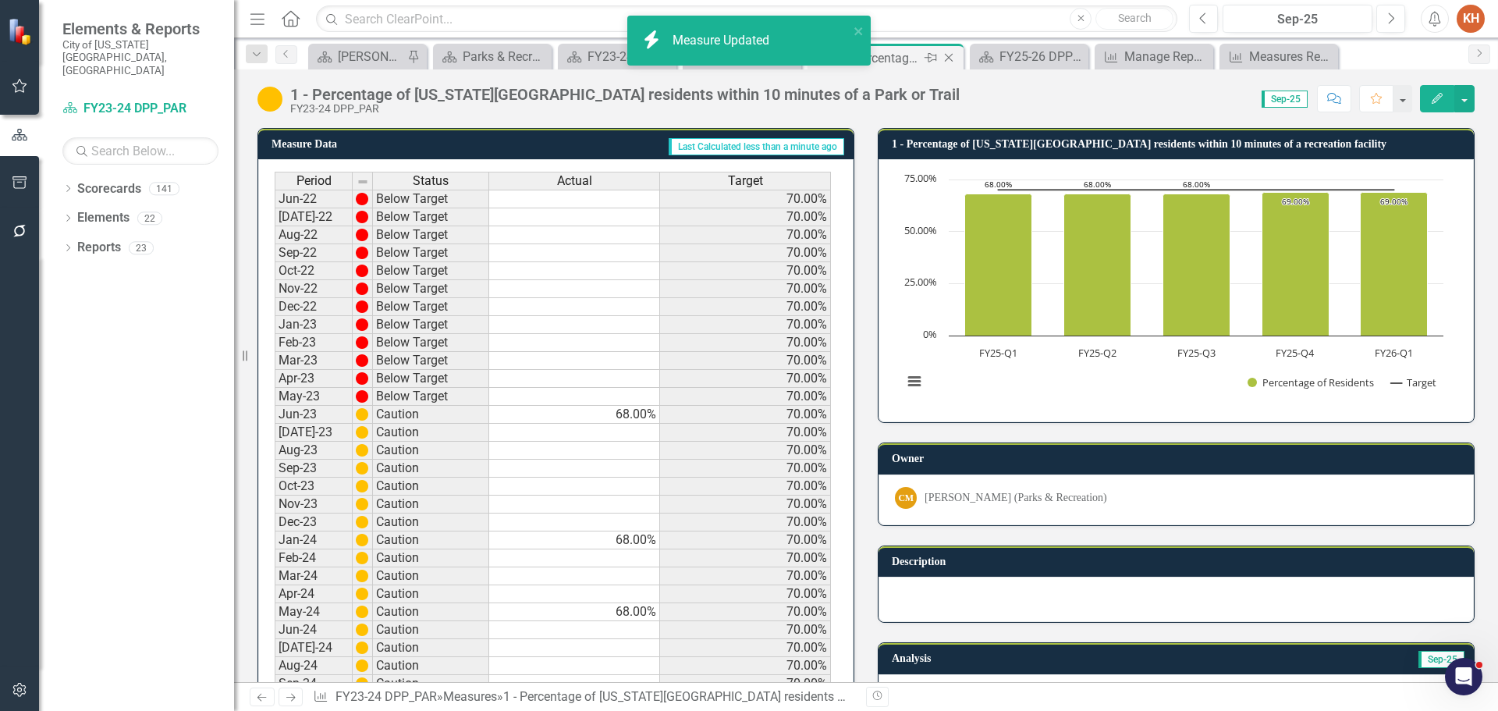
click at [948, 58] on icon "Close" at bounding box center [949, 58] width 16 height 12
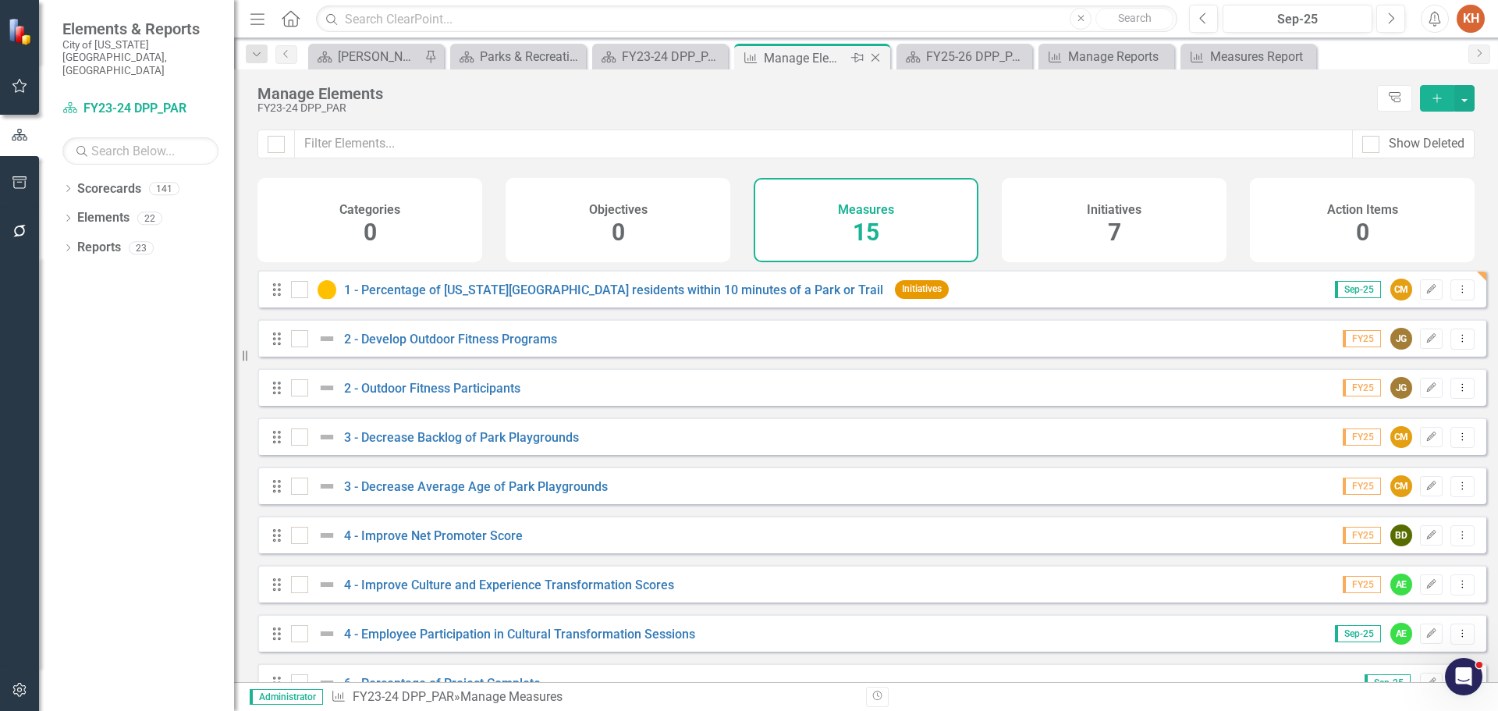
click at [875, 56] on icon "Close" at bounding box center [876, 58] width 16 height 12
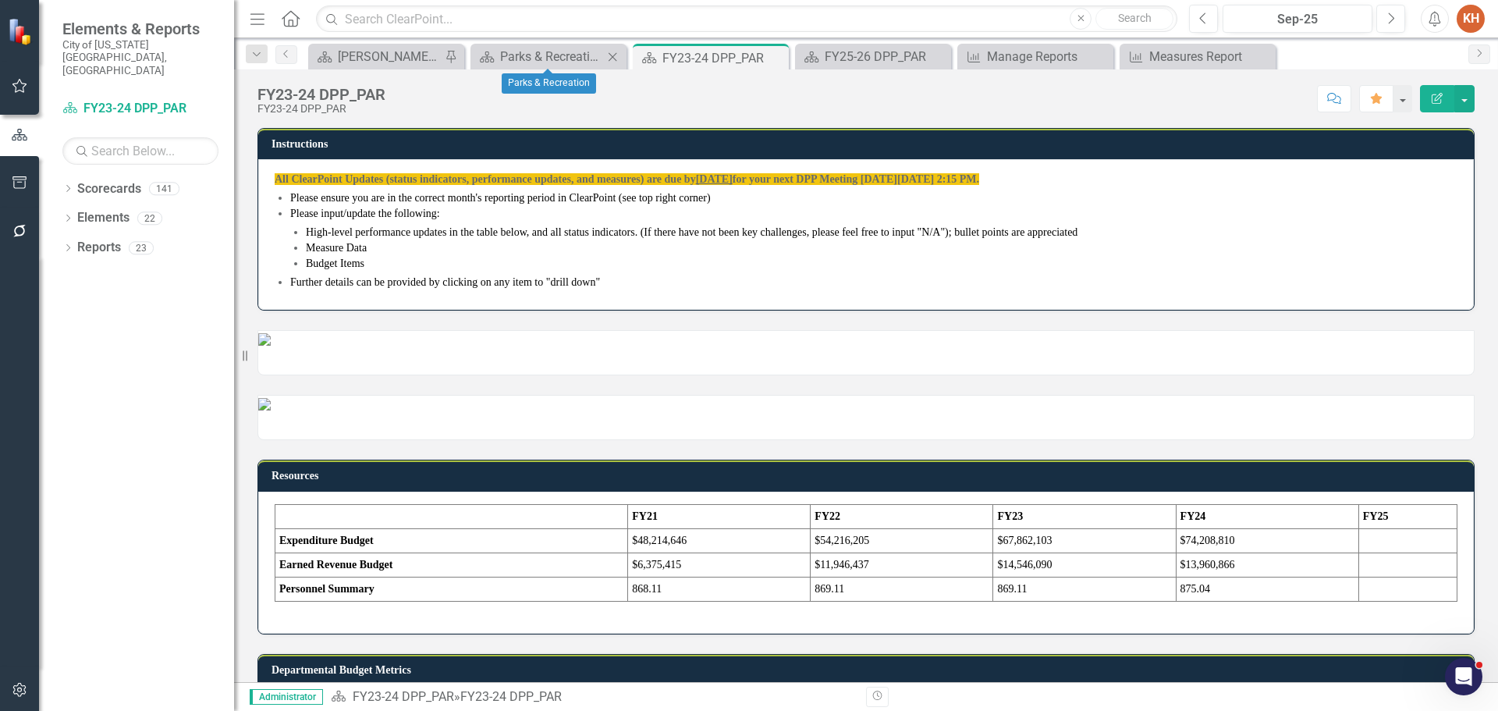
click at [613, 59] on icon "Close" at bounding box center [613, 57] width 16 height 12
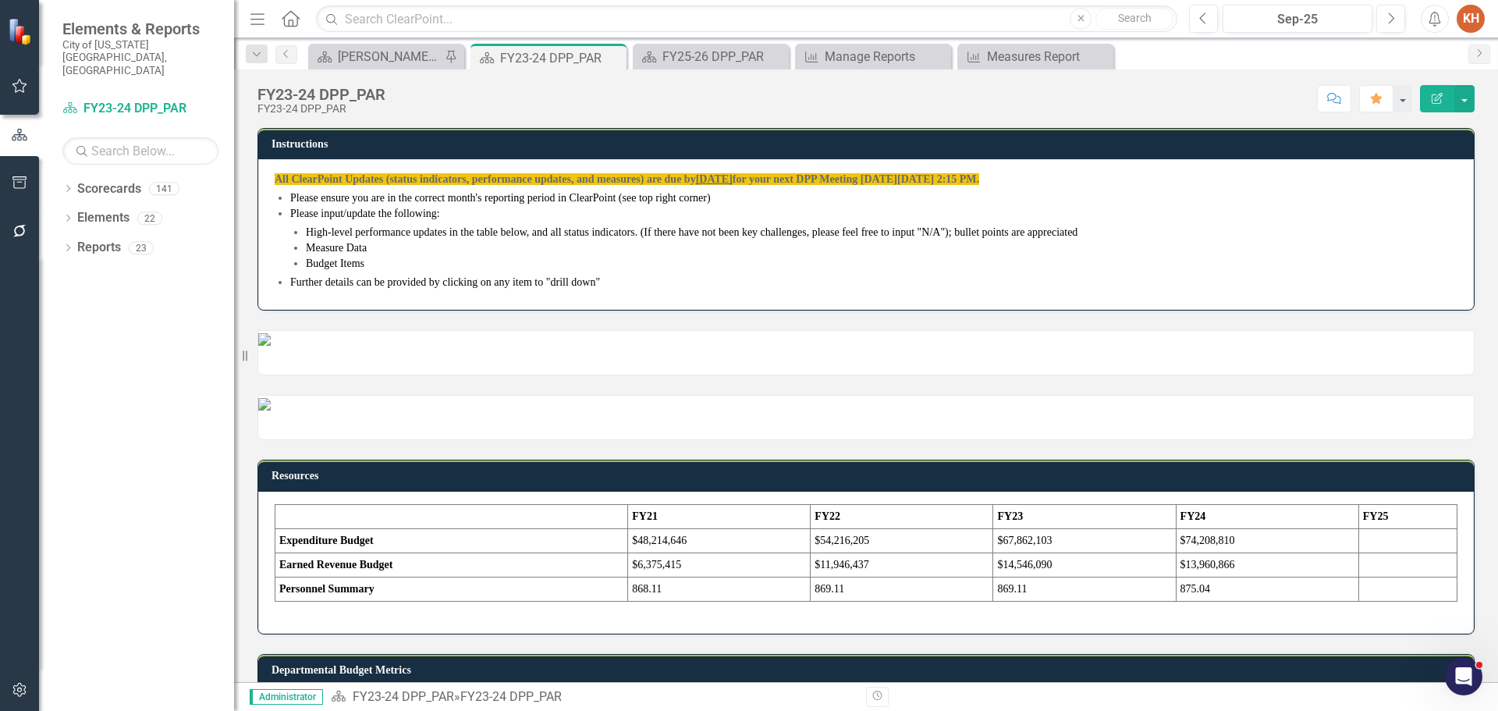
click at [0, 0] on icon at bounding box center [0, 0] width 0 height 0
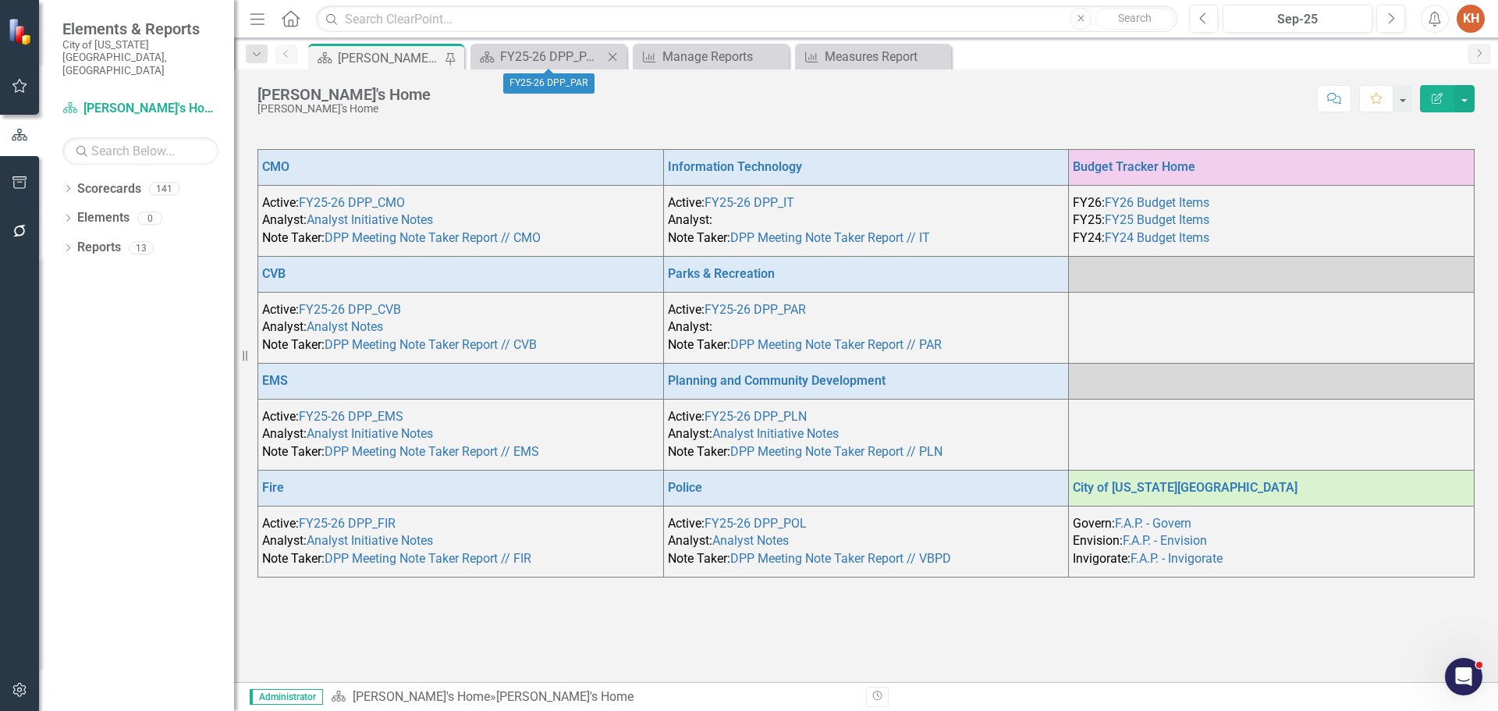
click at [613, 59] on icon "Close" at bounding box center [613, 57] width 16 height 12
click at [551, 53] on div "Manage Reports" at bounding box center [551, 57] width 103 height 20
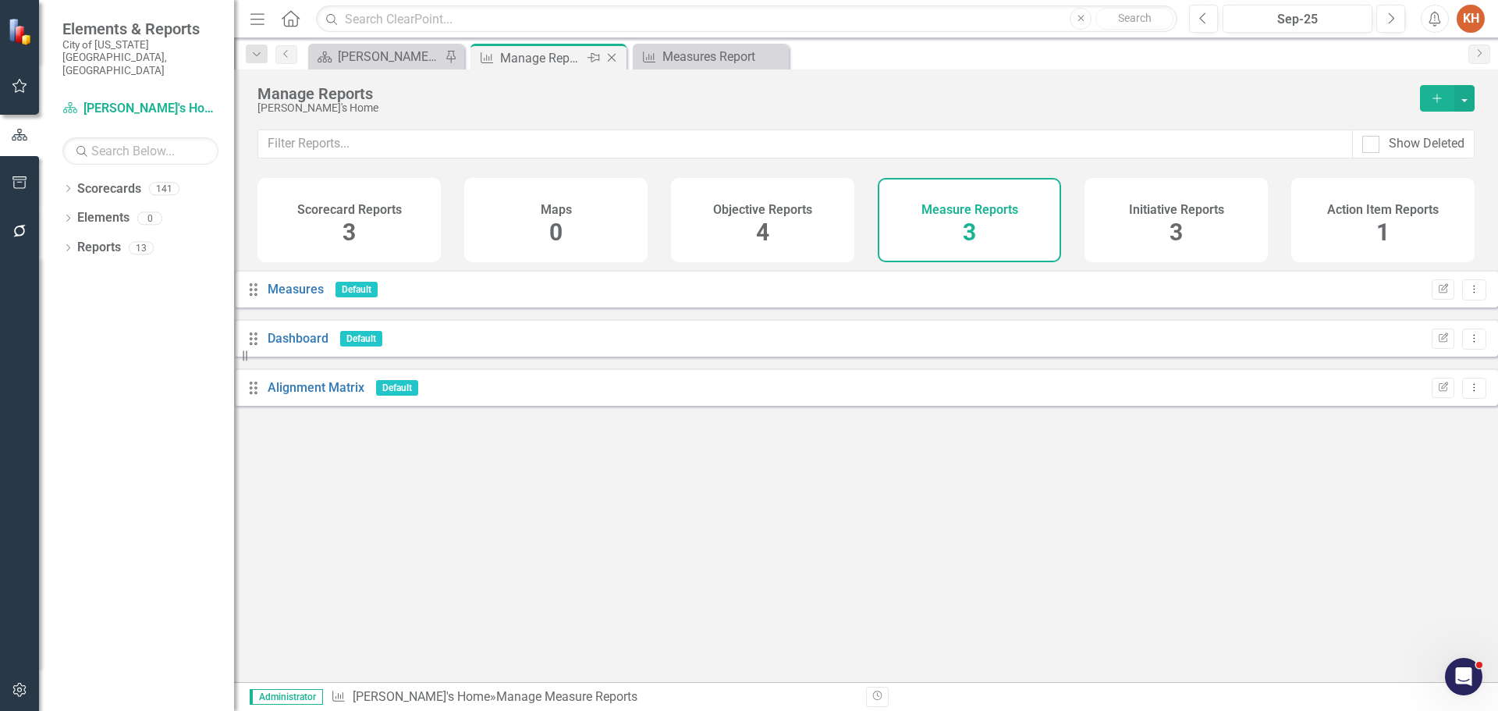
click at [612, 59] on icon "Close" at bounding box center [612, 58] width 16 height 12
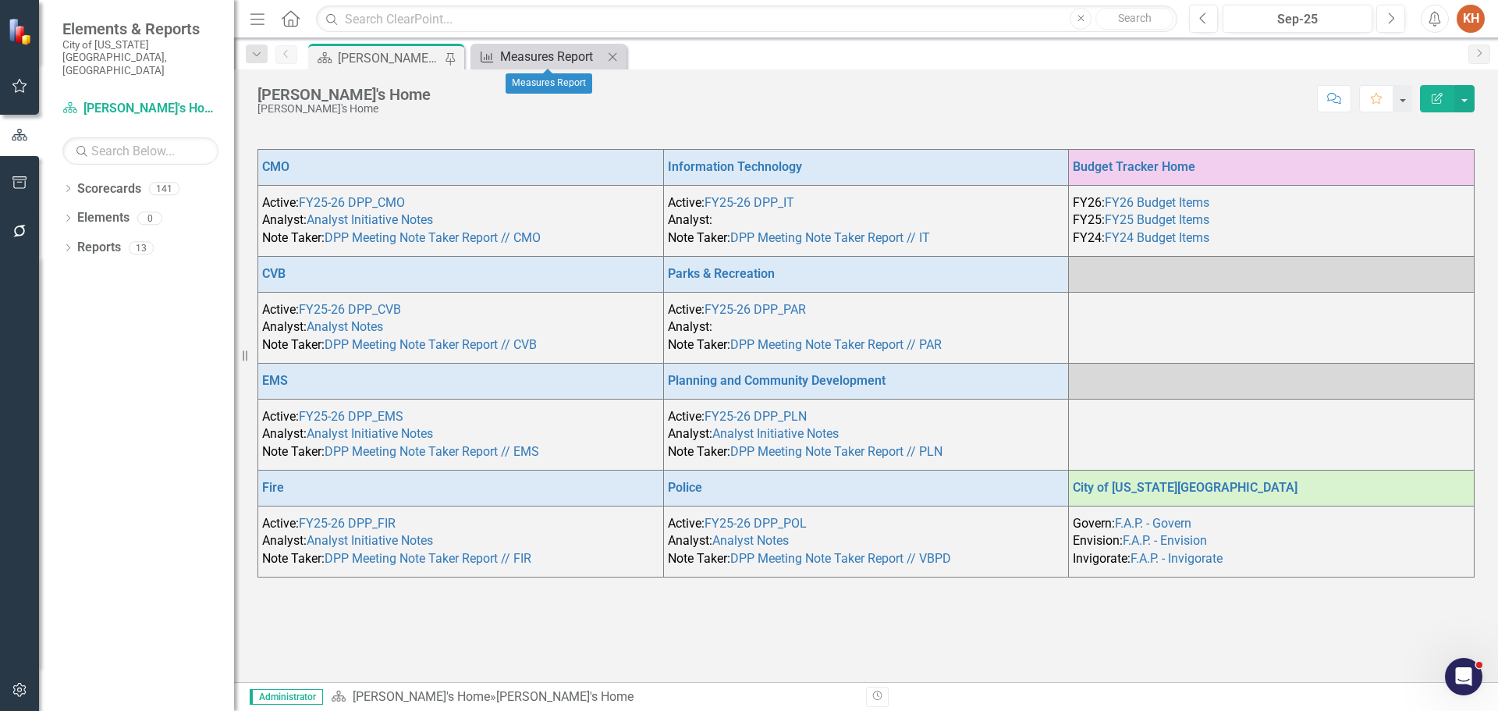
click at [523, 57] on div "Measures Report" at bounding box center [551, 57] width 103 height 20
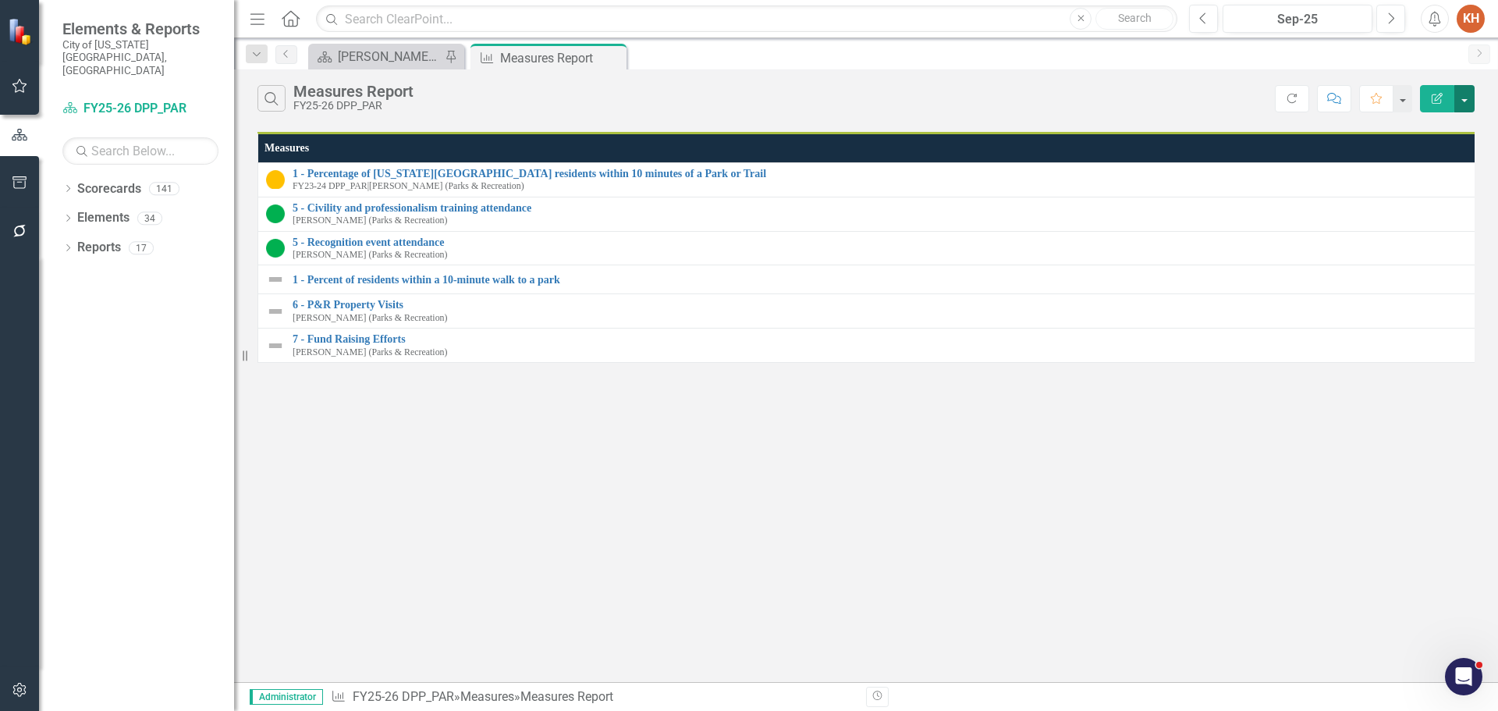
click at [1465, 97] on button "button" at bounding box center [1465, 98] width 20 height 27
click at [1433, 128] on link "Edit Report Edit Report" at bounding box center [1412, 127] width 123 height 29
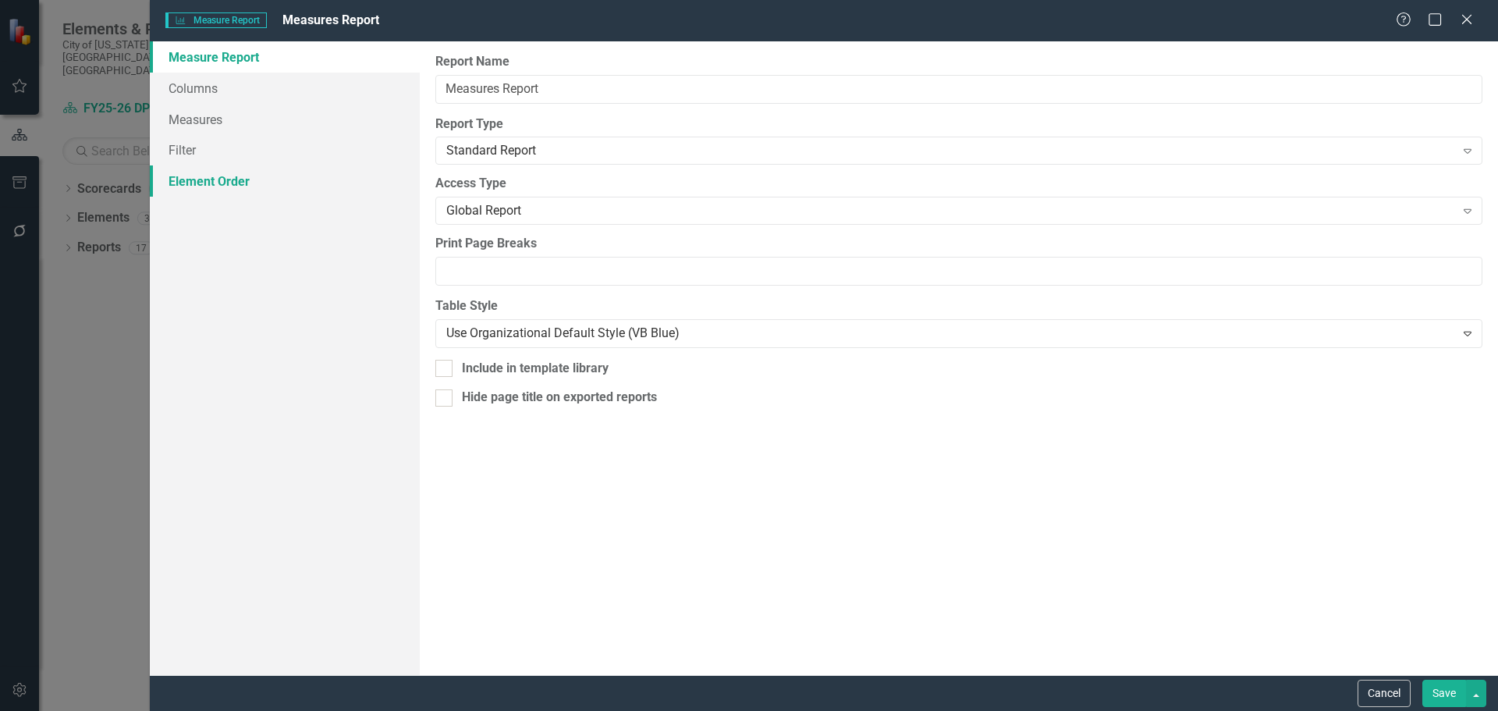
click at [210, 179] on link "Element Order" at bounding box center [285, 180] width 270 height 31
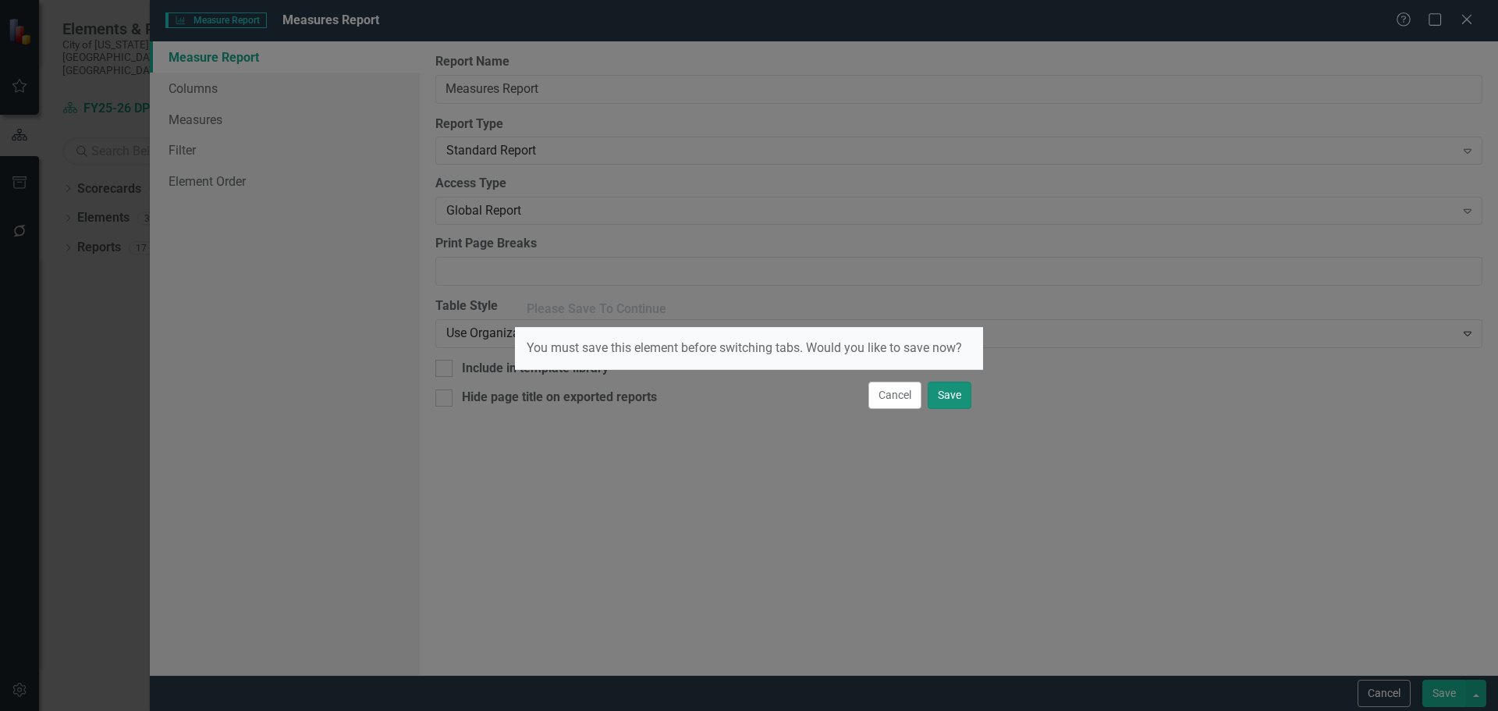
click at [950, 394] on button "Save" at bounding box center [950, 395] width 44 height 27
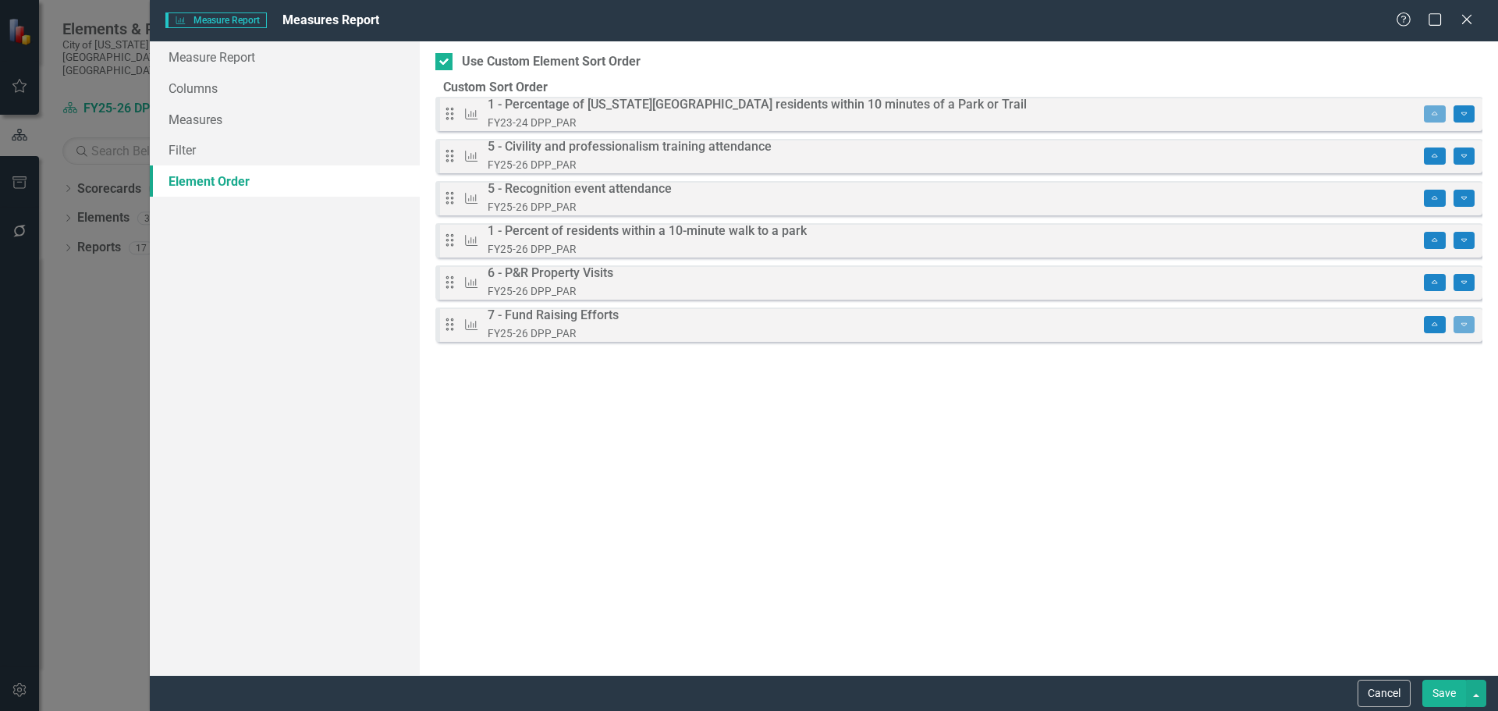
drag, startPoint x: 458, startPoint y: 248, endPoint x: 456, endPoint y: 164, distance: 84.3
click at [456, 164] on div "Please Save To Continue You must save this element before switching tabs. Would…" at bounding box center [749, 355] width 1498 height 711
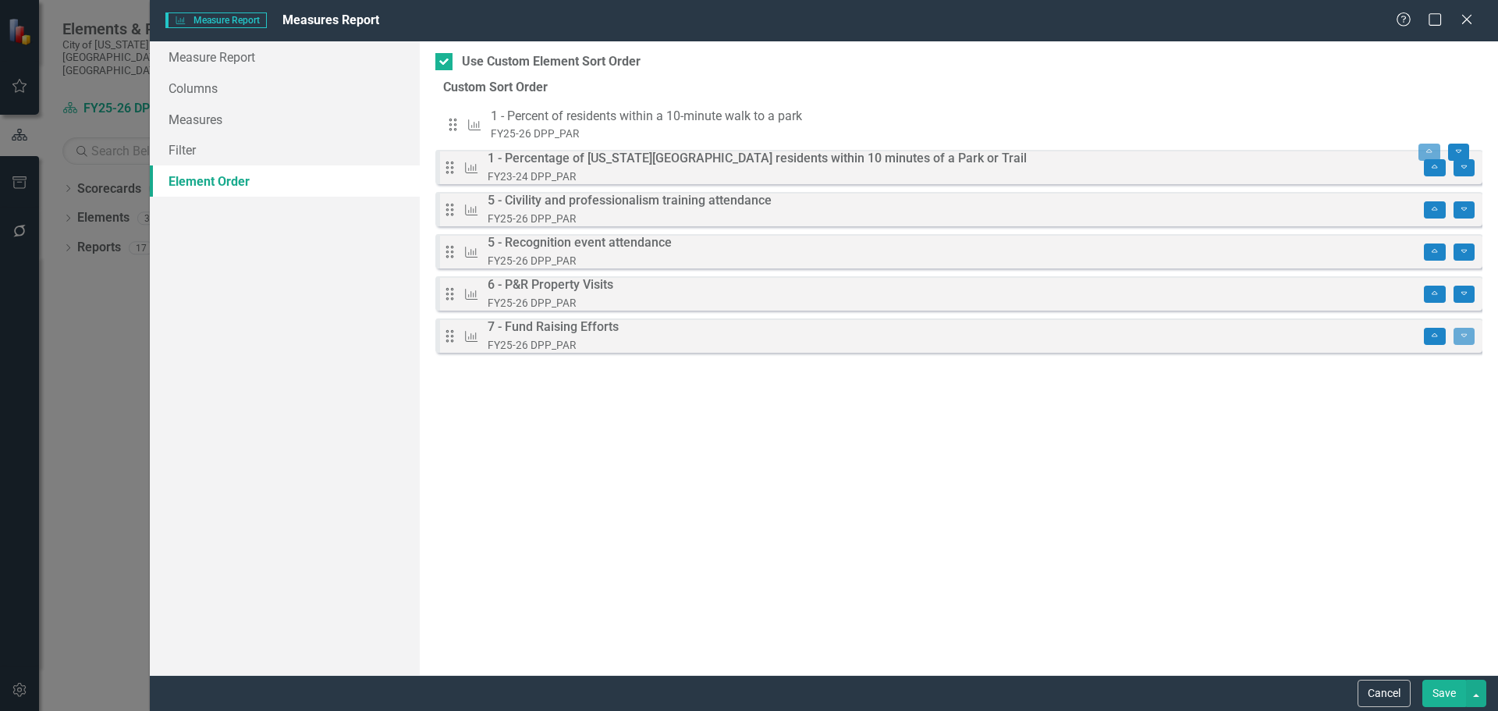
click at [467, 126] on div "Drag Measure 1 - Percent of residents within a 10-minute walk to a park FY25-26…" at bounding box center [958, 229] width 1047 height 265
click at [1436, 693] on button "Save" at bounding box center [1445, 693] width 44 height 27
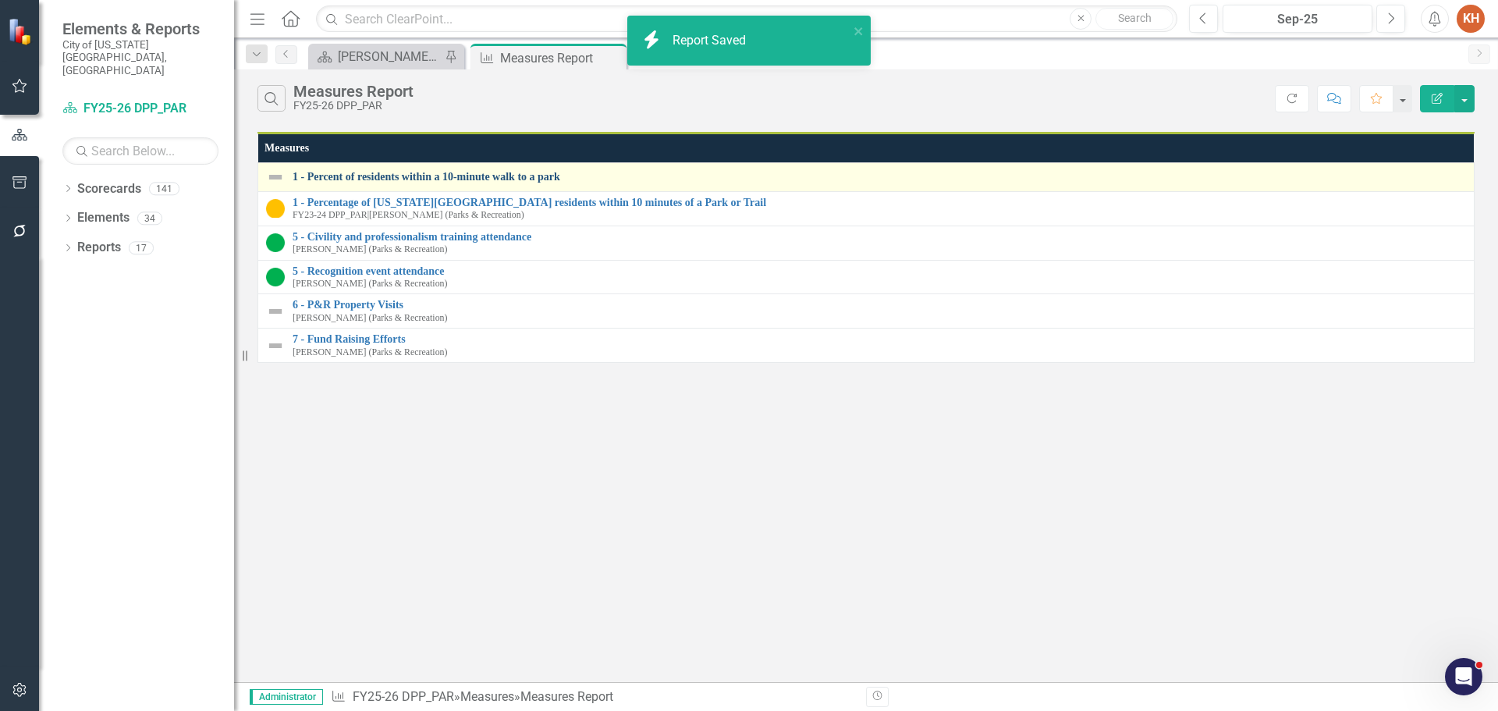
click at [461, 174] on link "1 - Percent of residents within a 10-minute walk to a park" at bounding box center [880, 177] width 1174 height 12
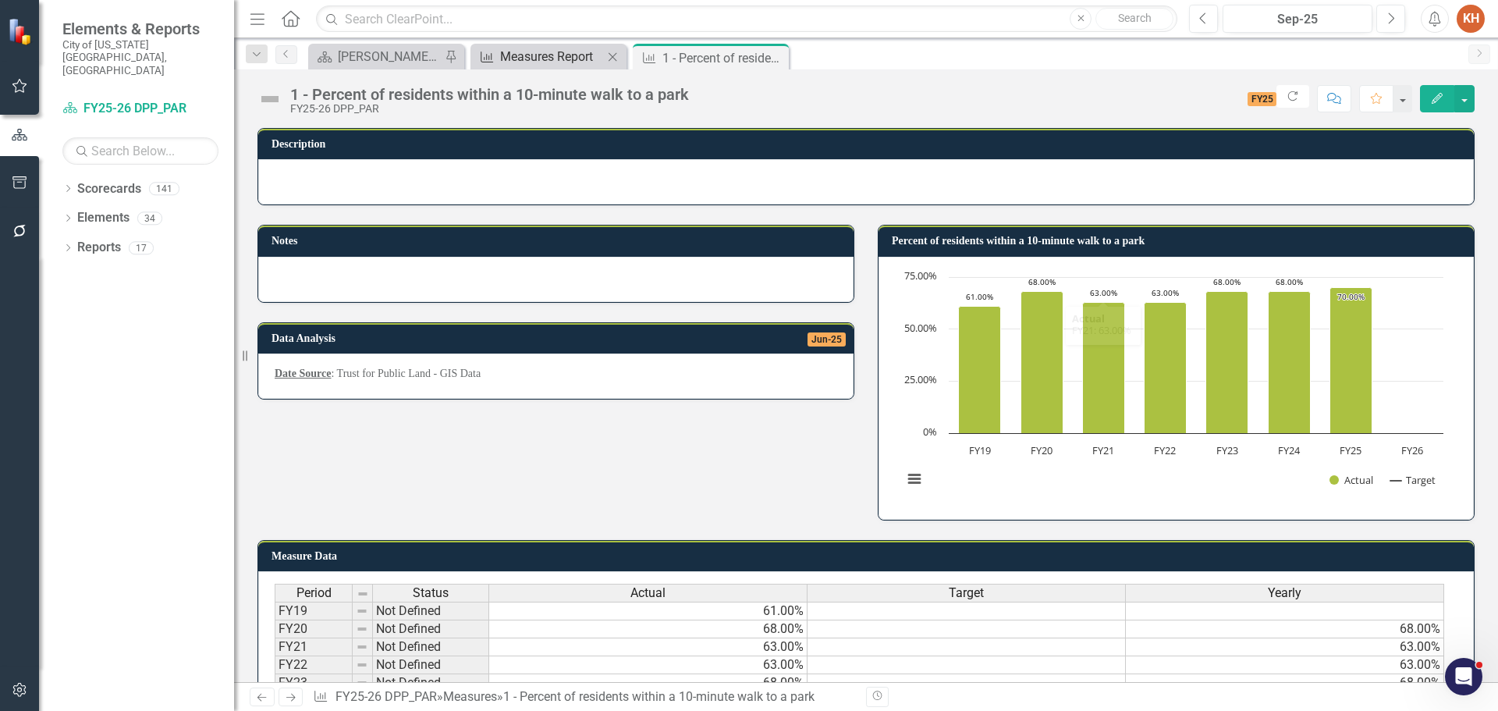
click at [551, 55] on div "Measures Report" at bounding box center [551, 57] width 103 height 20
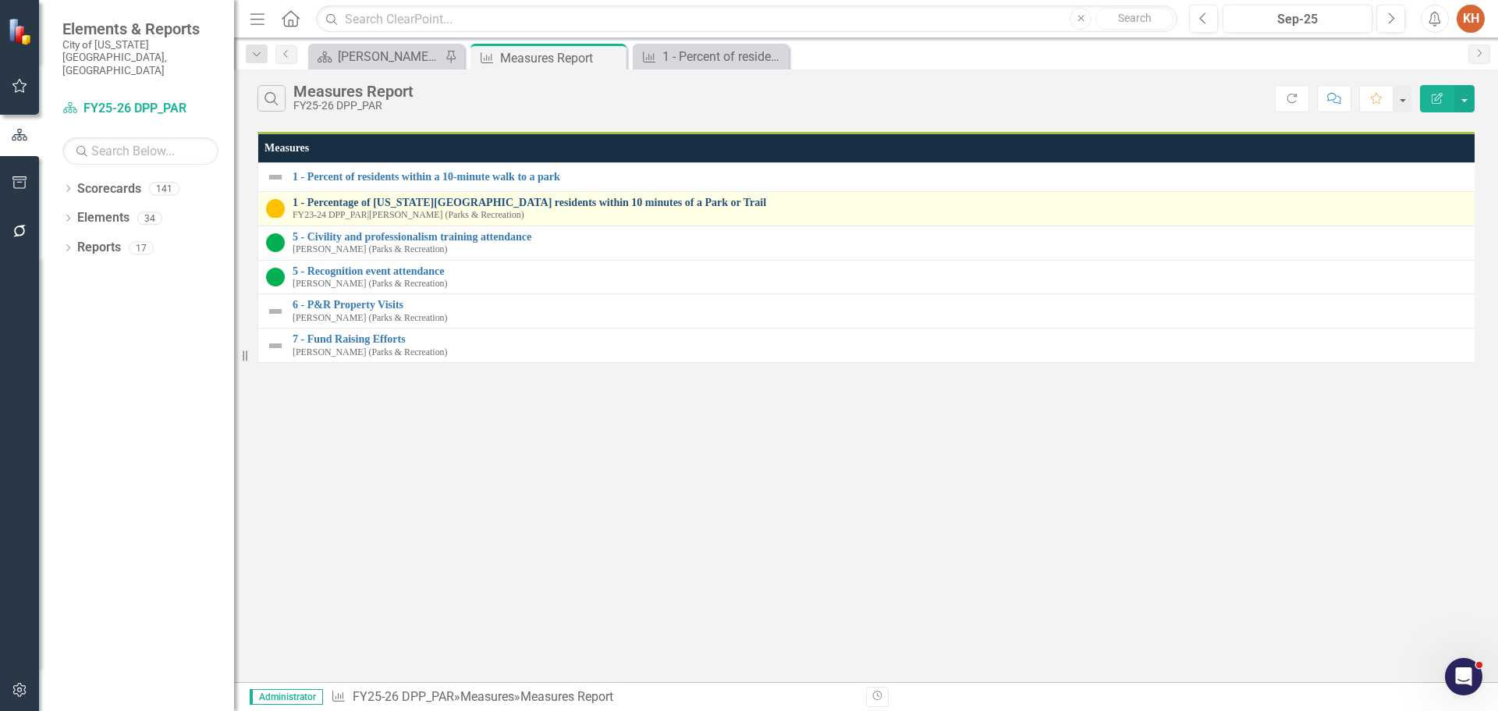
click at [466, 202] on link "1 - Percentage of [US_STATE][GEOGRAPHIC_DATA] residents within 10 minutes of a …" at bounding box center [882, 203] width 1178 height 12
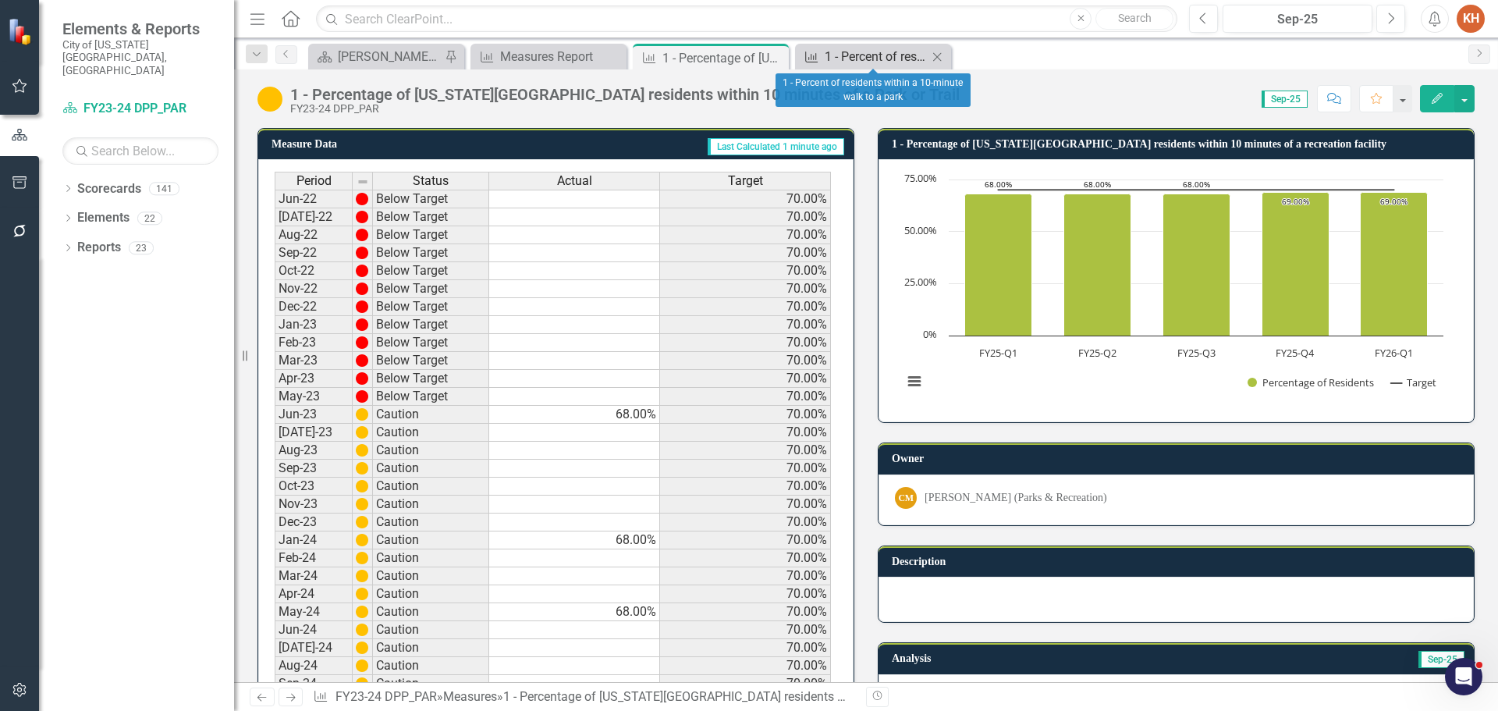
click at [865, 52] on div "1 - Percent of residents within a 10-minute walk to a park" at bounding box center [876, 57] width 103 height 20
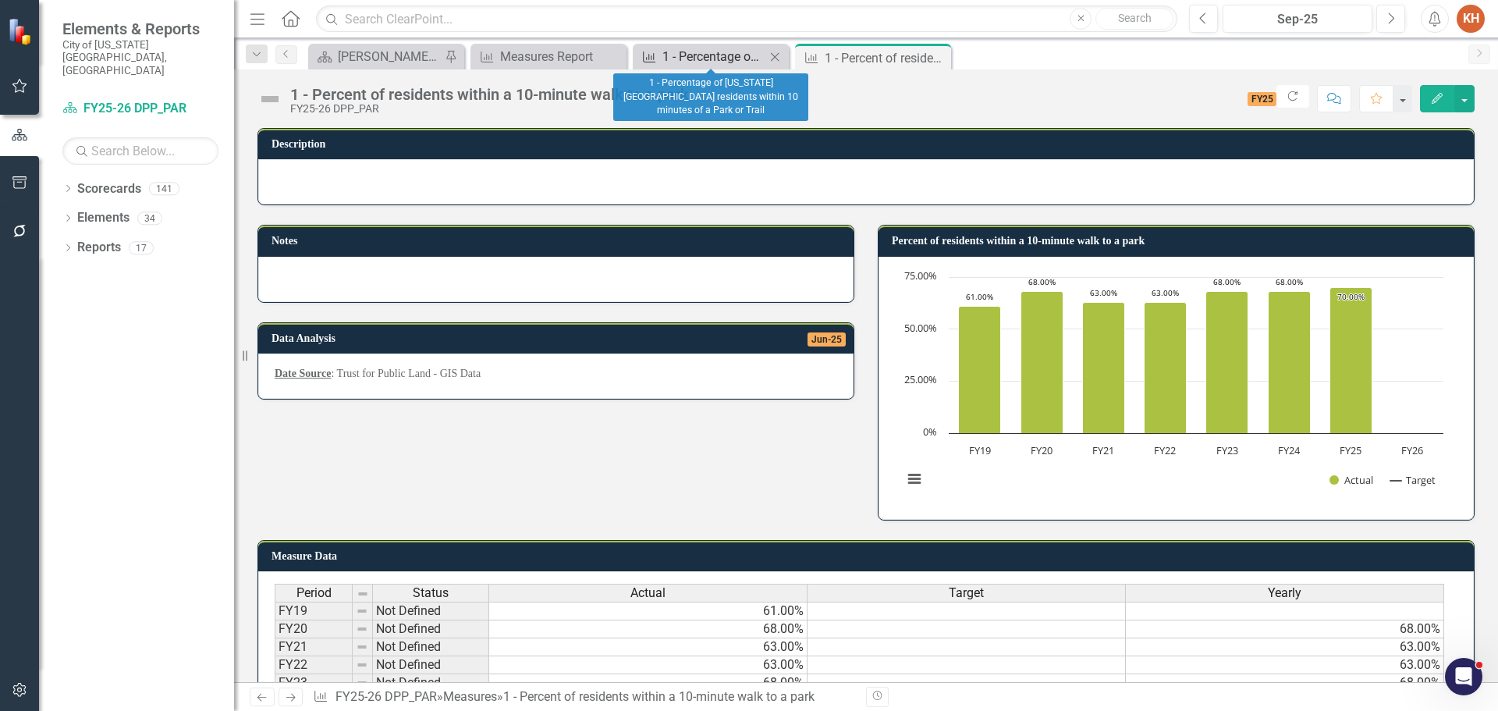
click at [711, 59] on div "1 - Percentage of [US_STATE][GEOGRAPHIC_DATA] residents within 10 minutes of a …" at bounding box center [714, 57] width 103 height 20
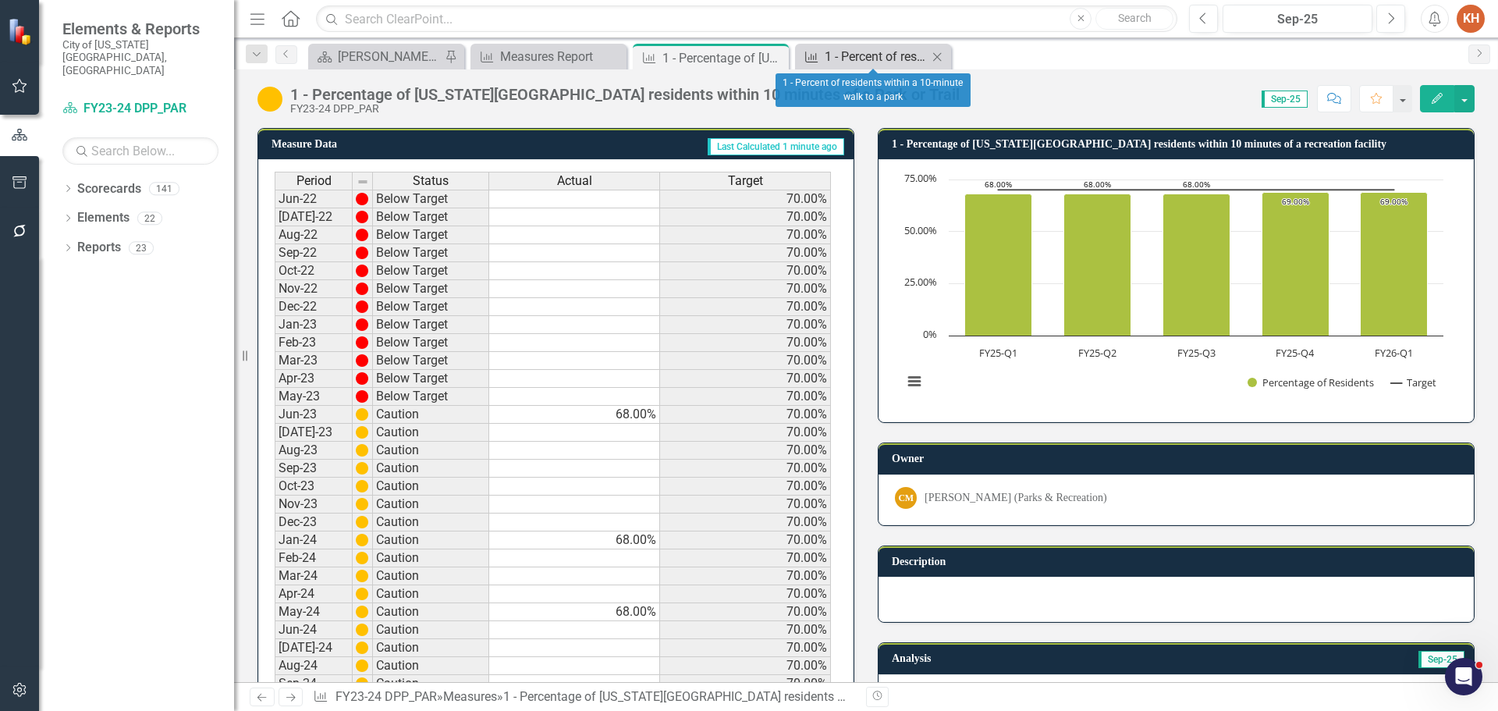
click at [879, 54] on div "1 - Percent of residents within a 10-minute walk to a park" at bounding box center [876, 57] width 103 height 20
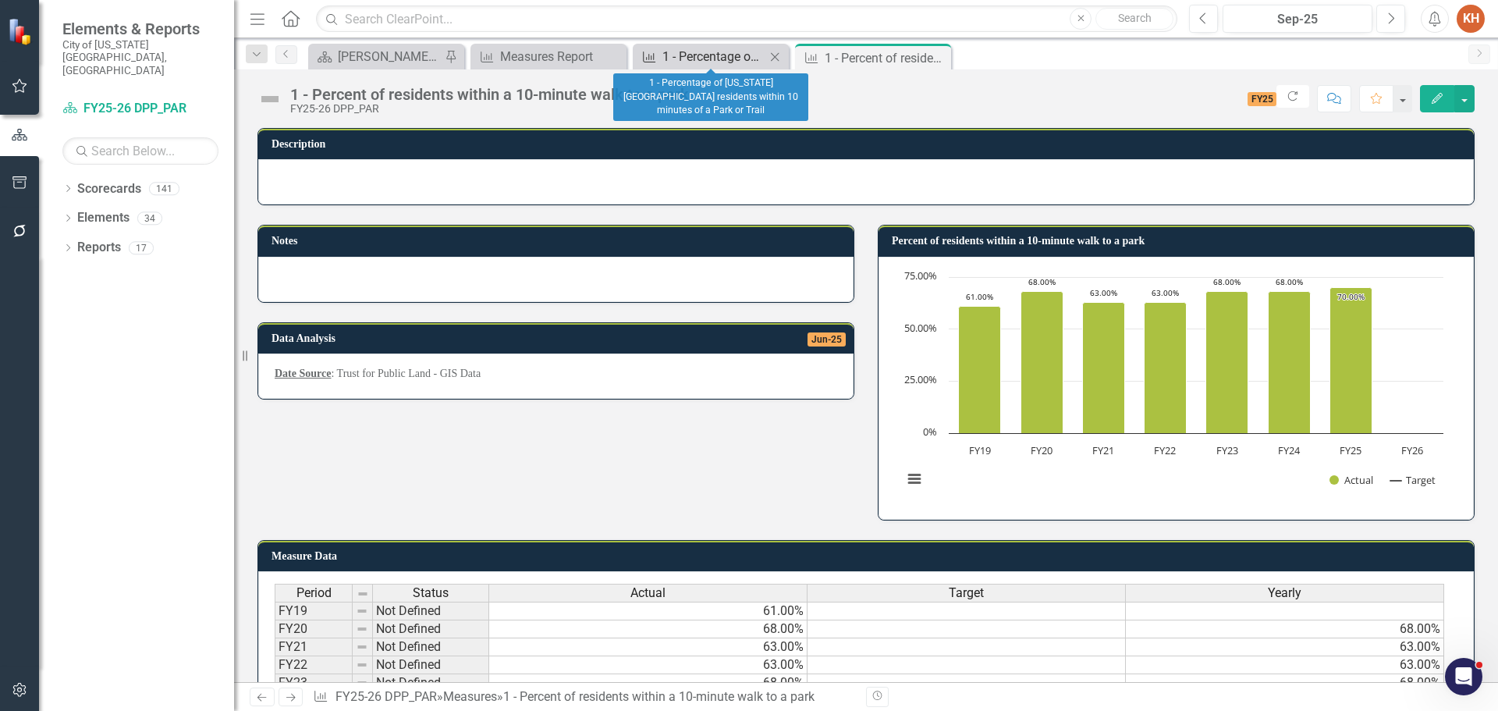
click at [709, 49] on div "1 - Percentage of [US_STATE][GEOGRAPHIC_DATA] residents within 10 minutes of a …" at bounding box center [714, 57] width 103 height 20
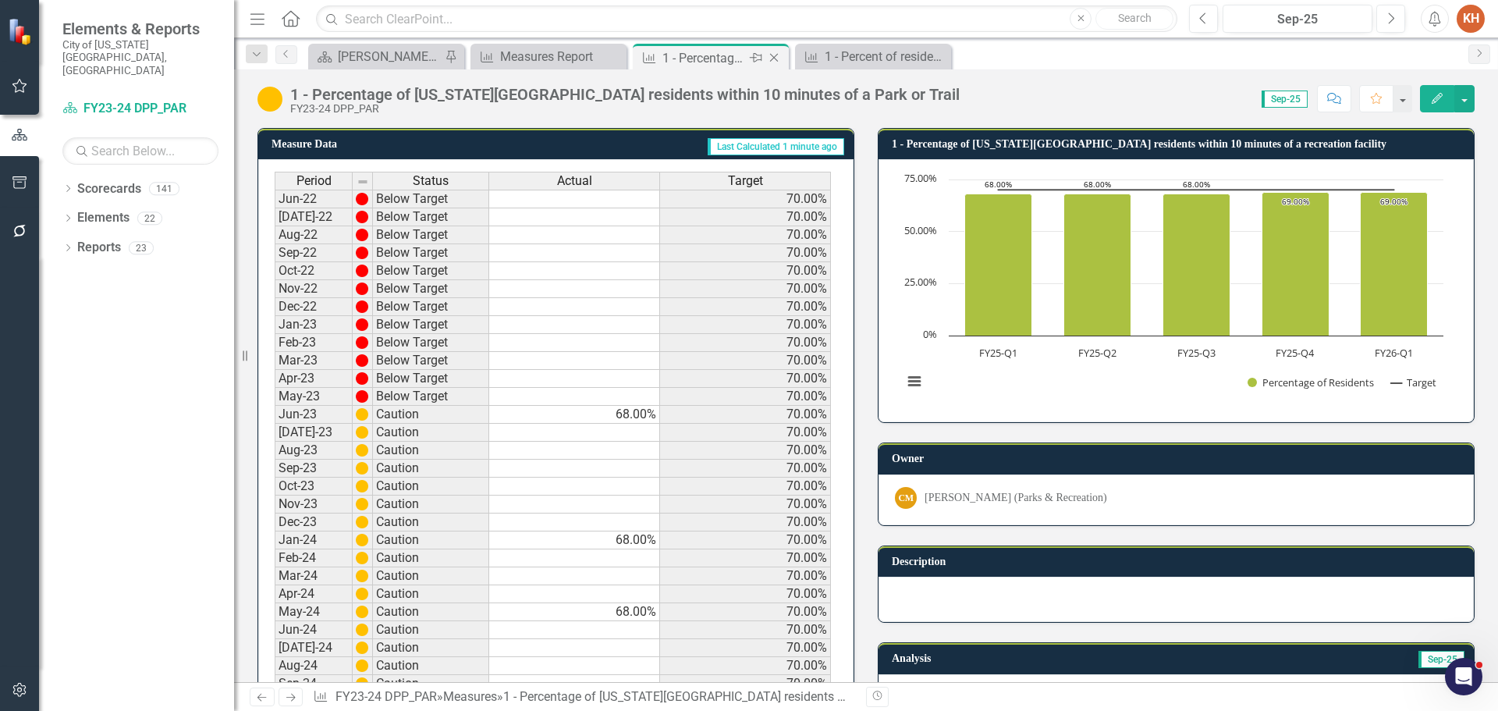
click at [773, 58] on icon "Close" at bounding box center [774, 58] width 16 height 12
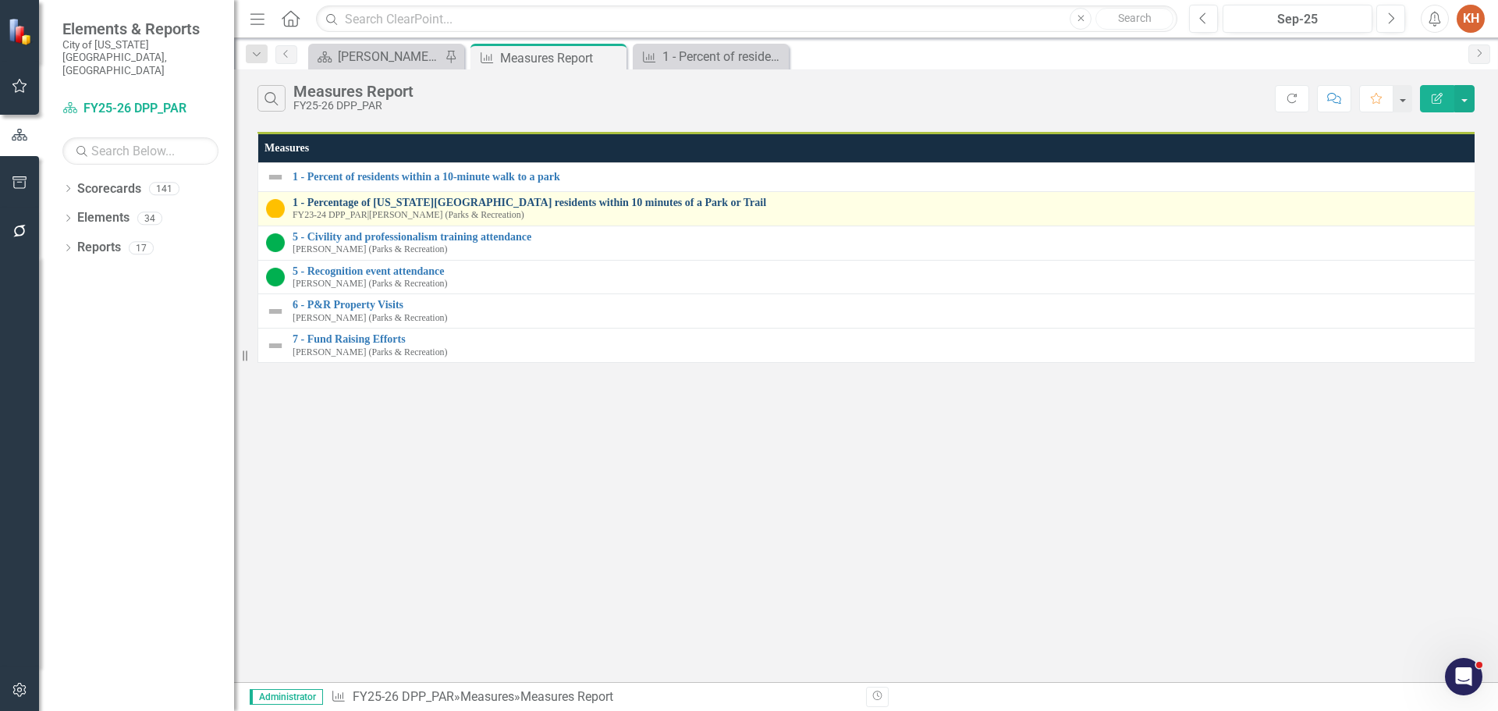
click at [459, 199] on link "1 - Percentage of [US_STATE][GEOGRAPHIC_DATA] residents within 10 minutes of a …" at bounding box center [883, 203] width 1180 height 12
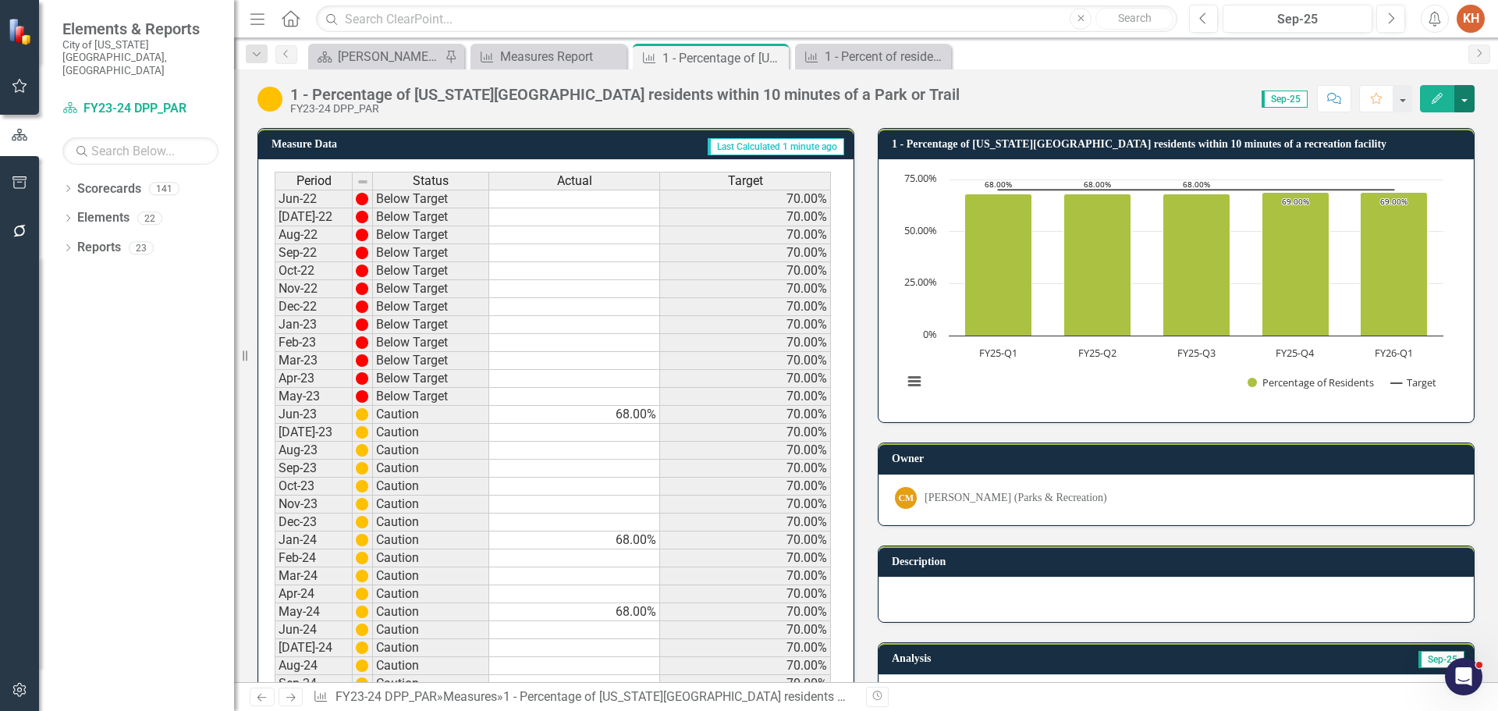
click at [1468, 98] on button "button" at bounding box center [1465, 98] width 20 height 27
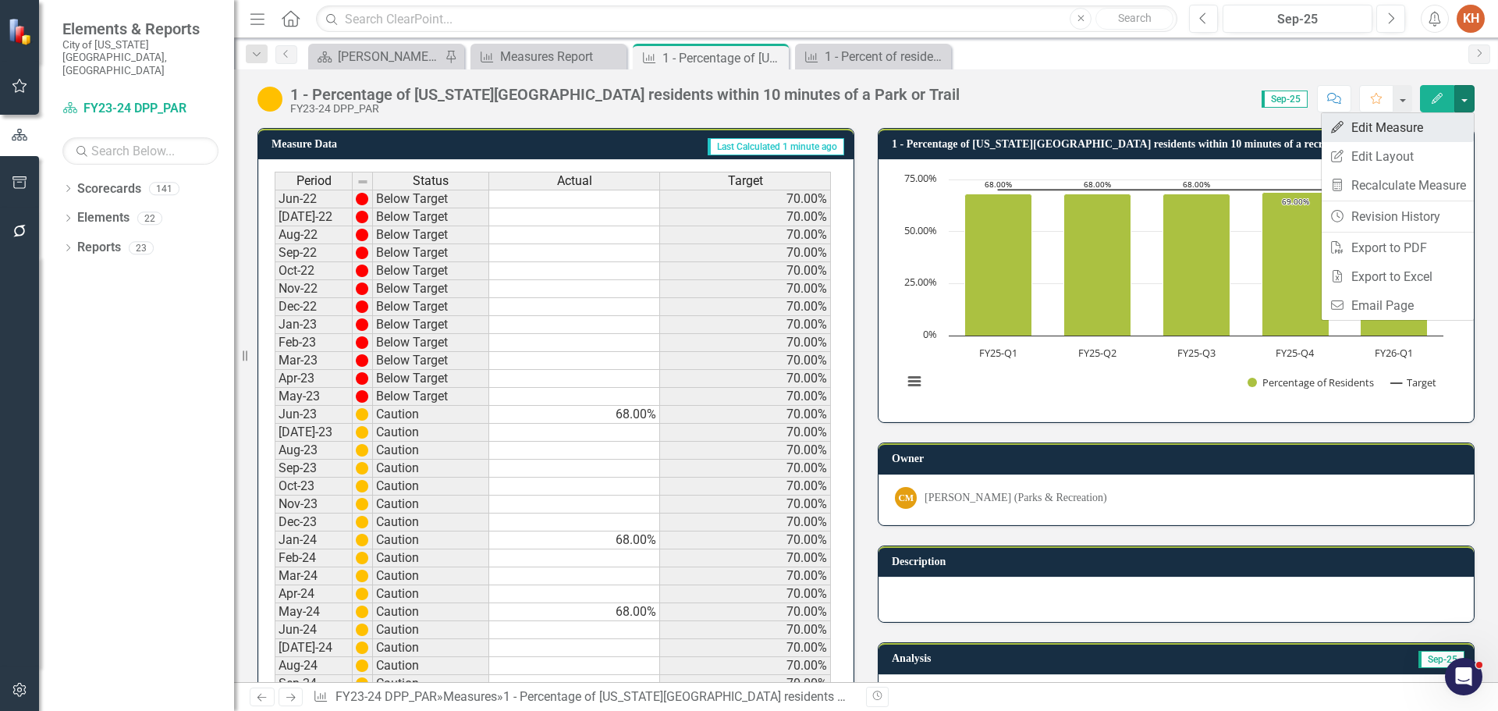
click at [1396, 138] on link "Edit Edit Measure" at bounding box center [1398, 127] width 152 height 29
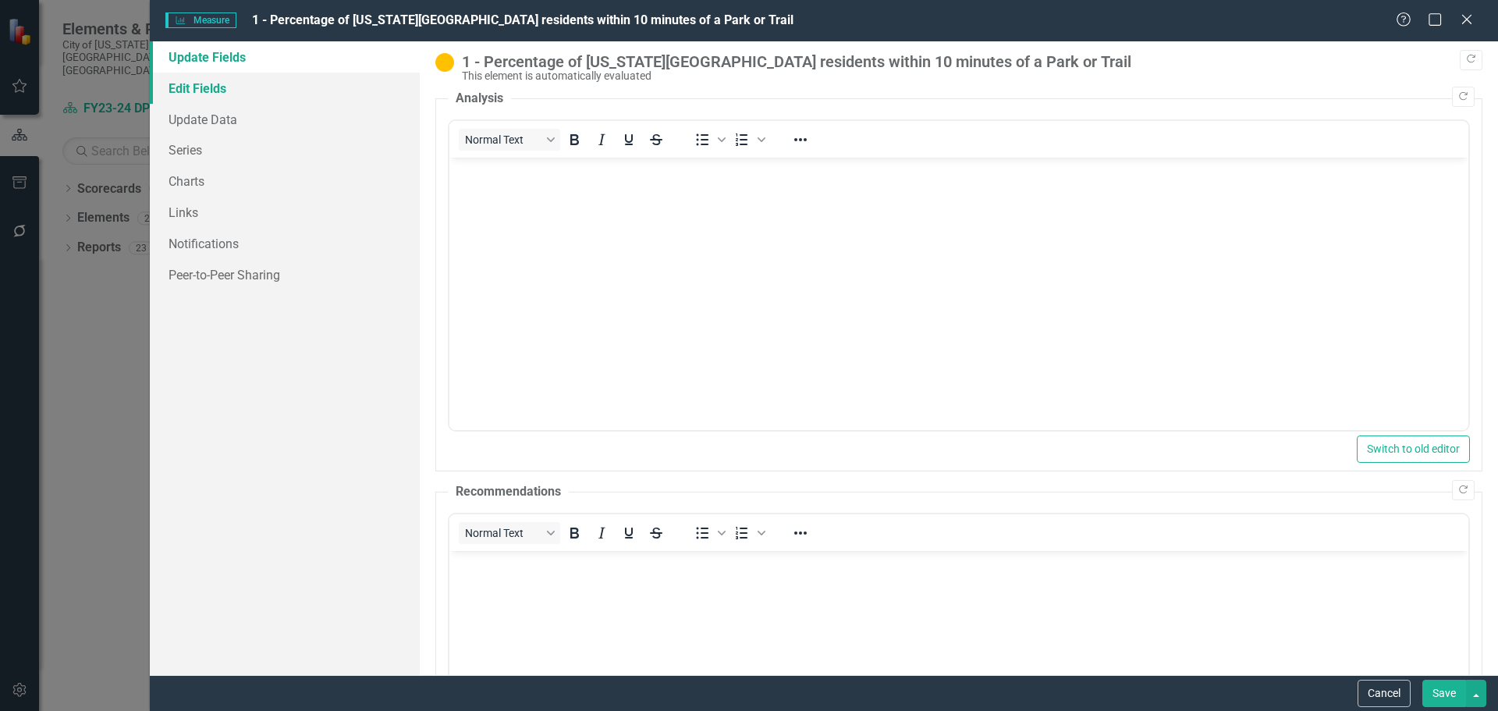
click at [229, 93] on link "Edit Fields" at bounding box center [285, 88] width 270 height 31
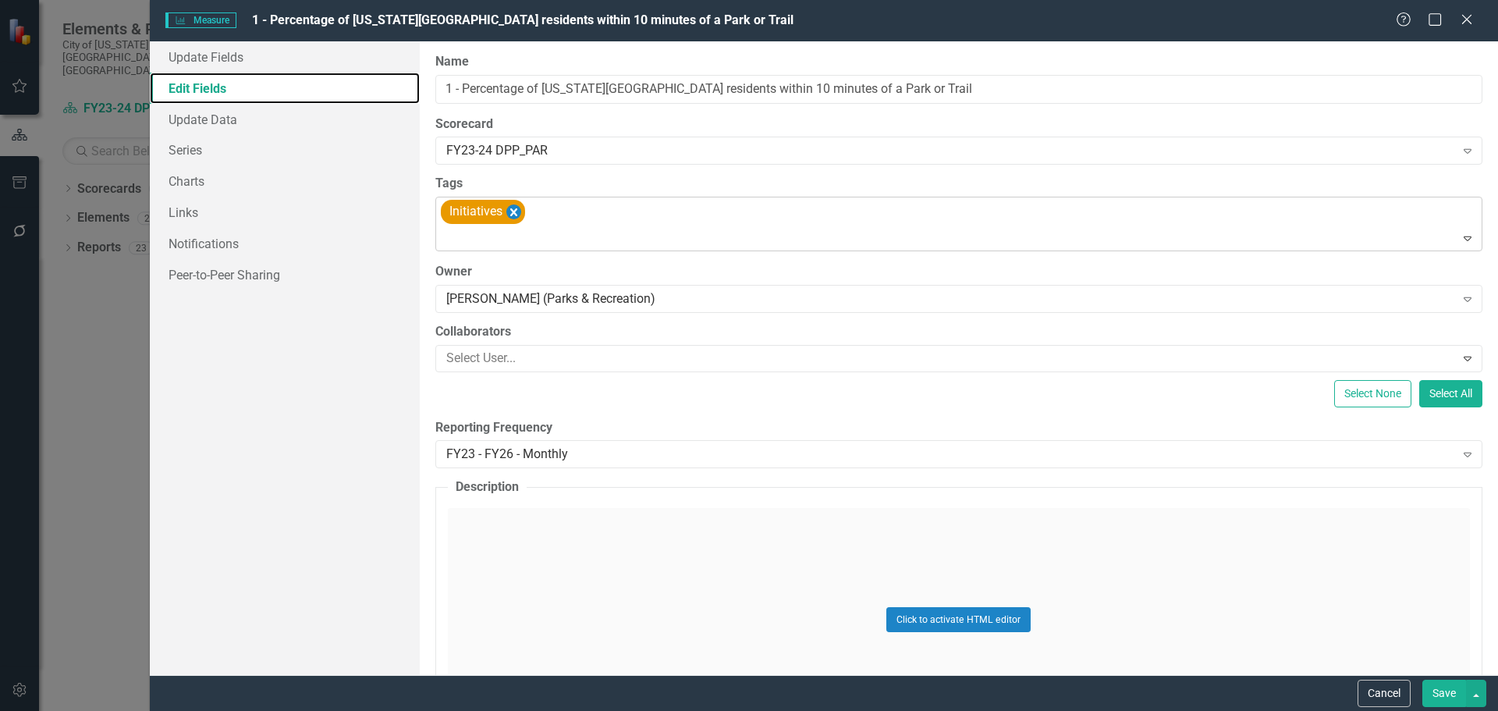
click at [510, 214] on icon "Remove [object Object]" at bounding box center [513, 212] width 15 height 20
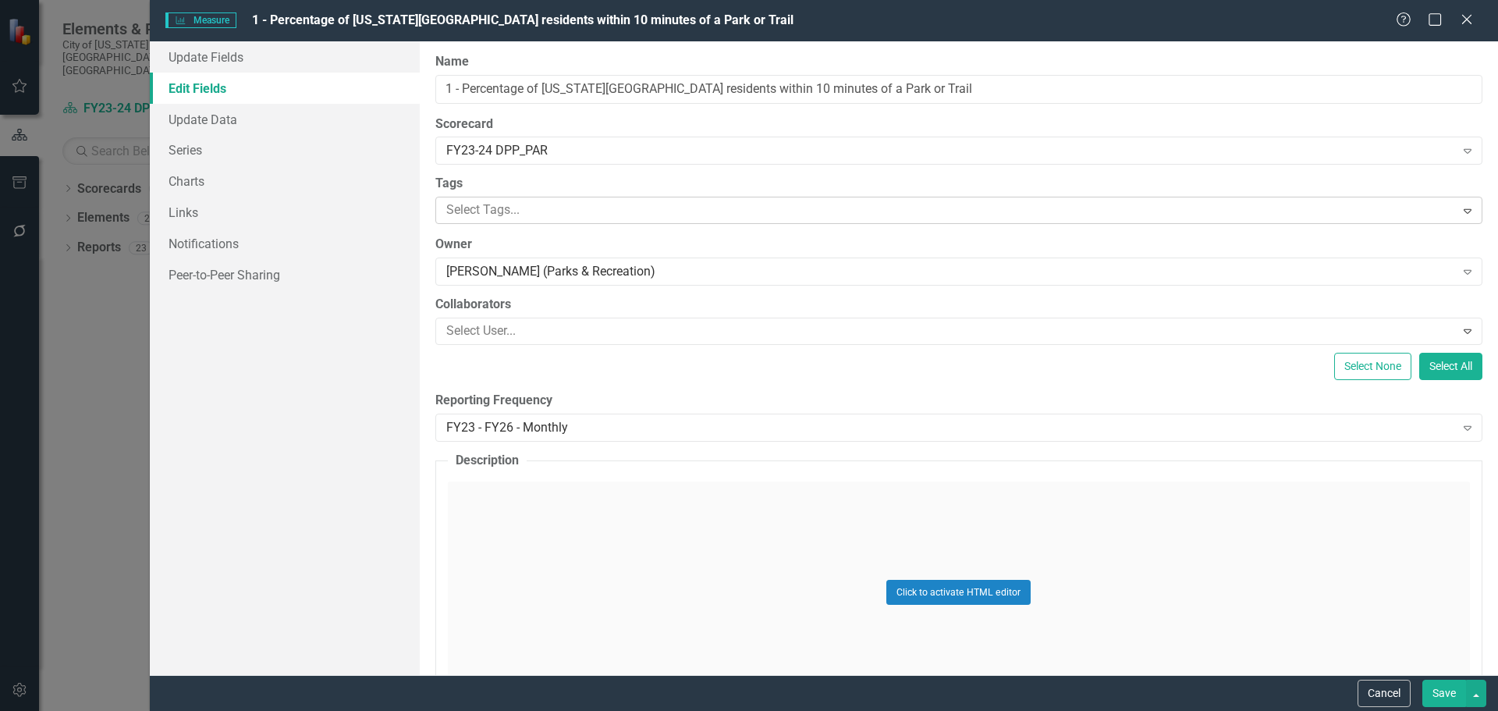
click at [1451, 686] on button "Save" at bounding box center [1445, 693] width 44 height 27
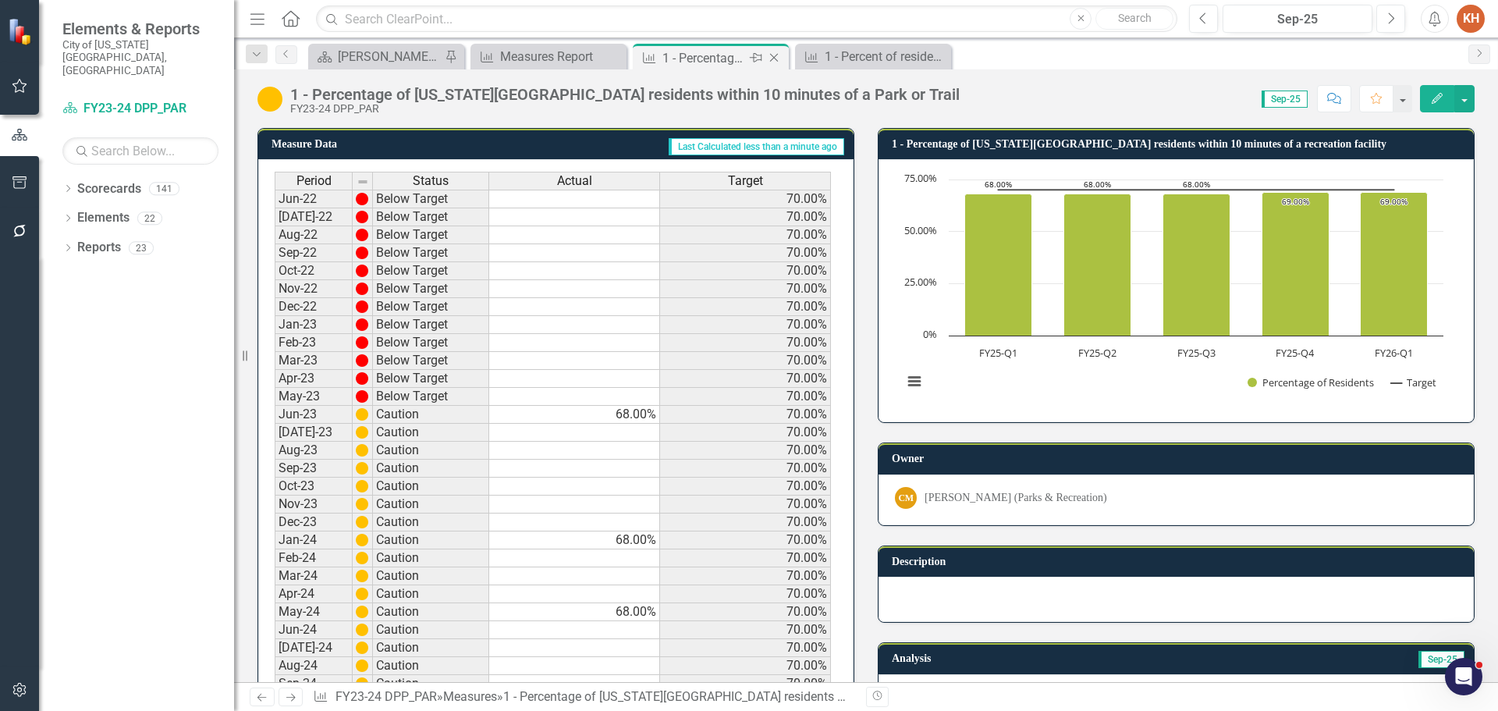
click at [773, 54] on icon "Close" at bounding box center [774, 58] width 16 height 12
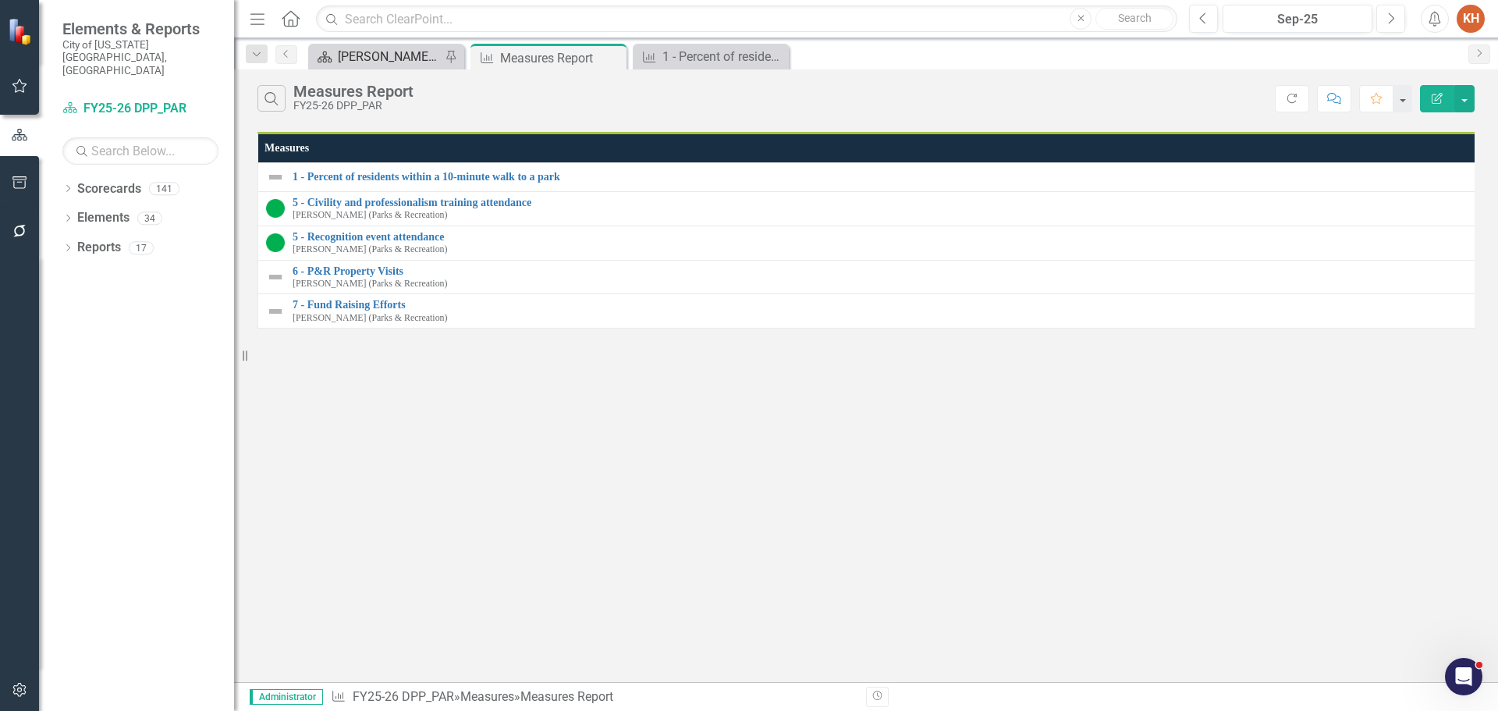
click at [378, 53] on div "[PERSON_NAME]'s Home" at bounding box center [389, 57] width 103 height 20
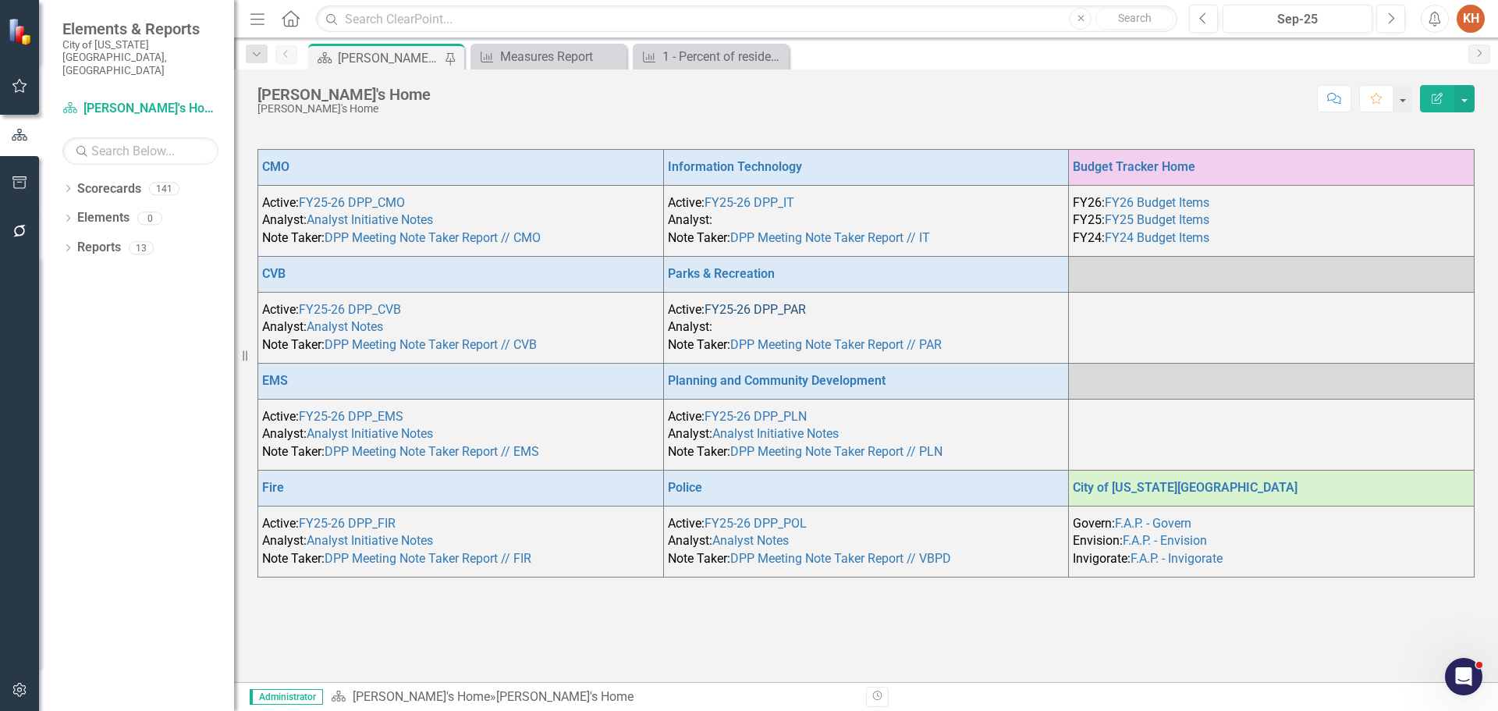
click at [751, 308] on link "FY25-26 DPP_PAR" at bounding box center [755, 309] width 101 height 15
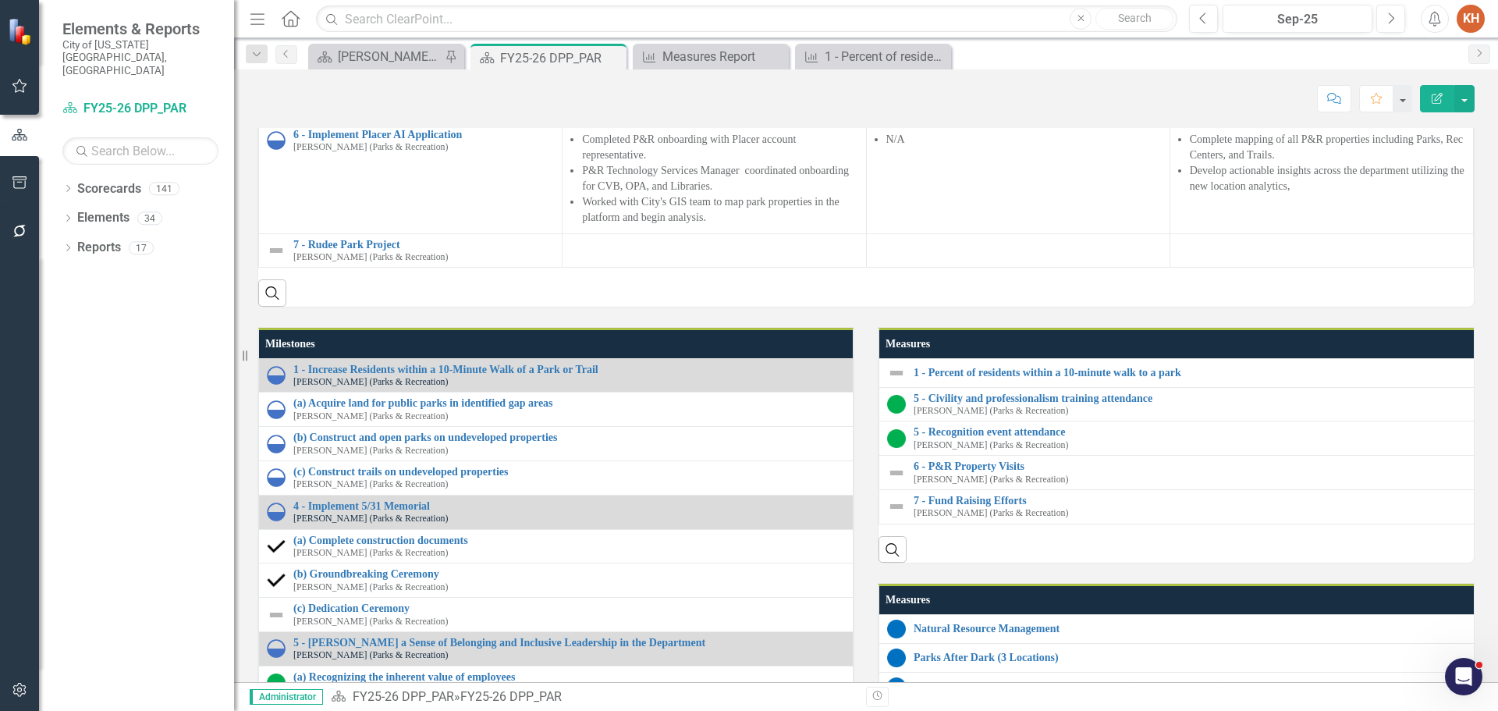
scroll to position [1171, 0]
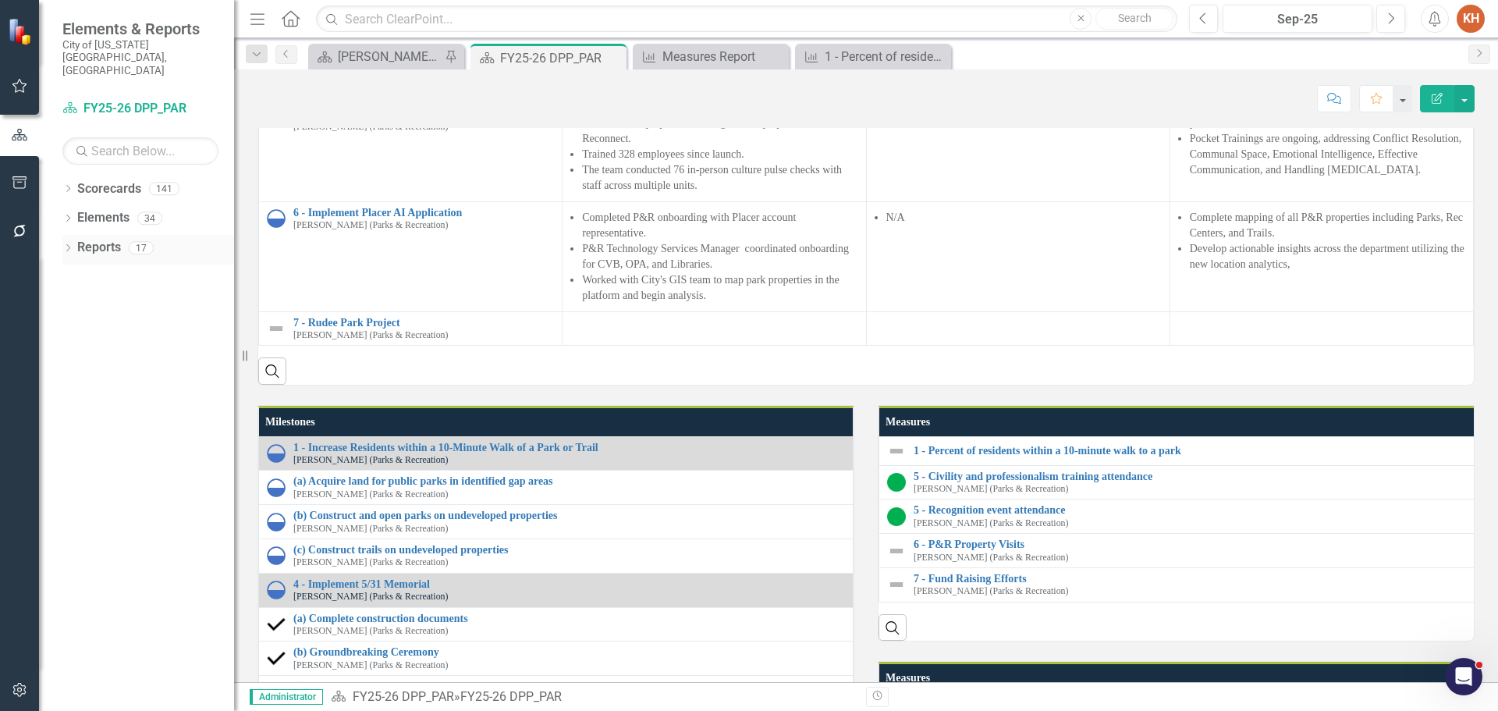
click at [102, 239] on link "Reports" at bounding box center [99, 248] width 44 height 18
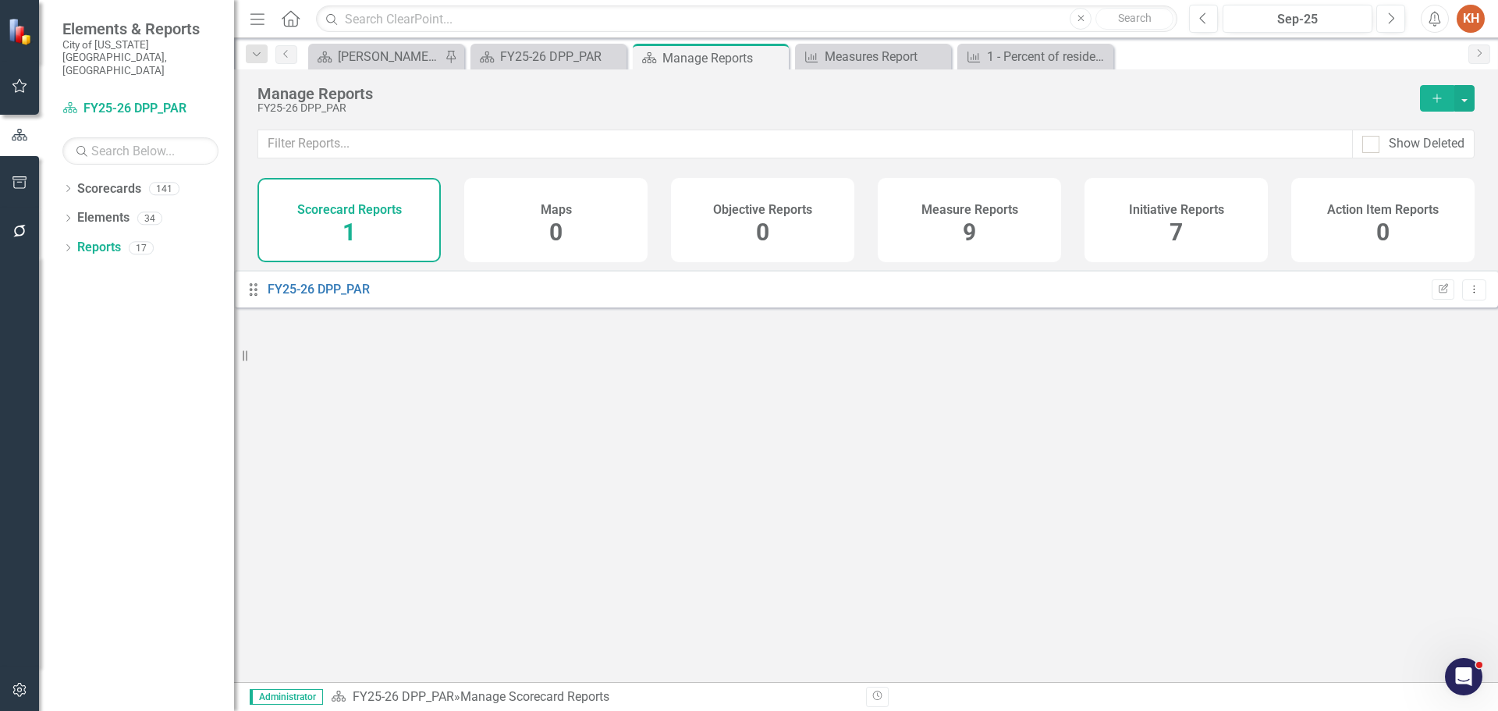
click at [1177, 215] on h4 "Initiative Reports" at bounding box center [1176, 210] width 95 height 14
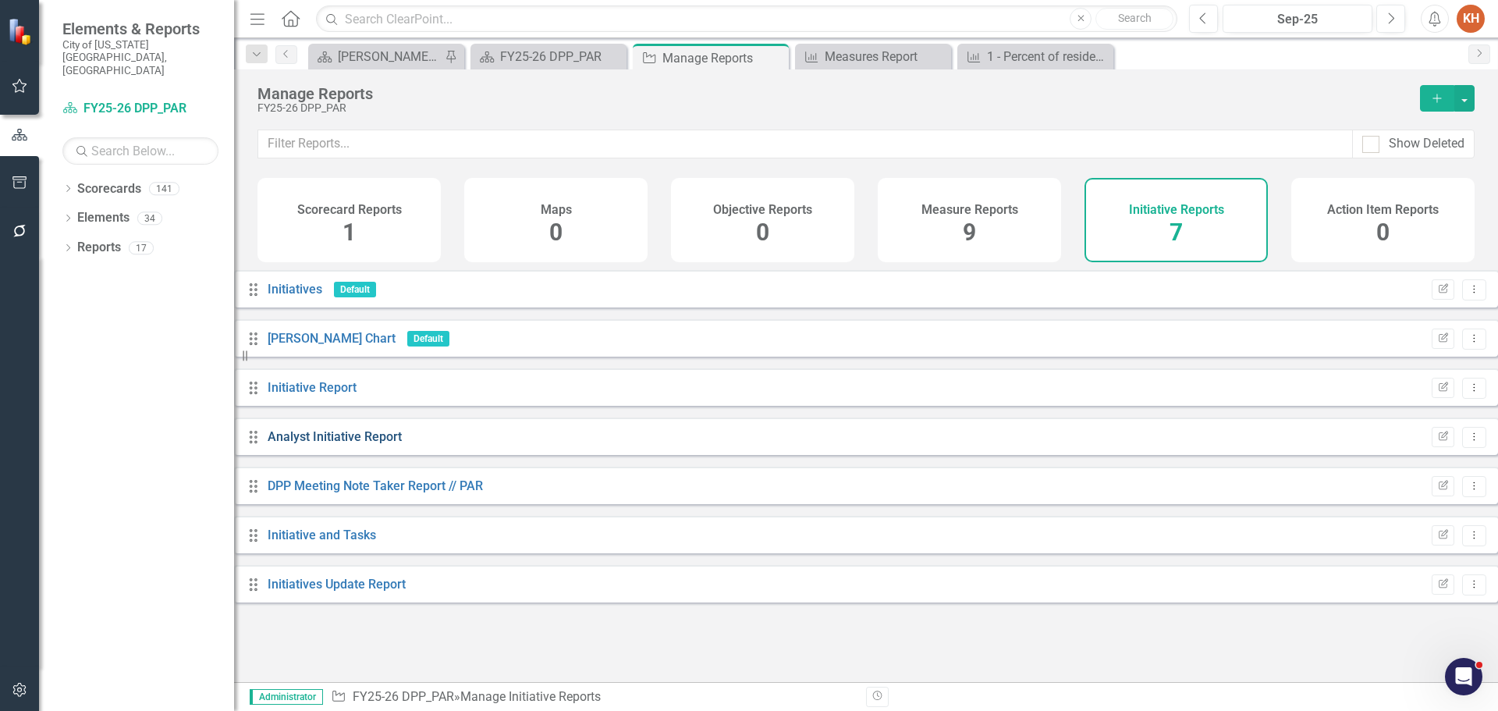
click at [379, 444] on link "Analyst Initiative Report" at bounding box center [335, 436] width 134 height 15
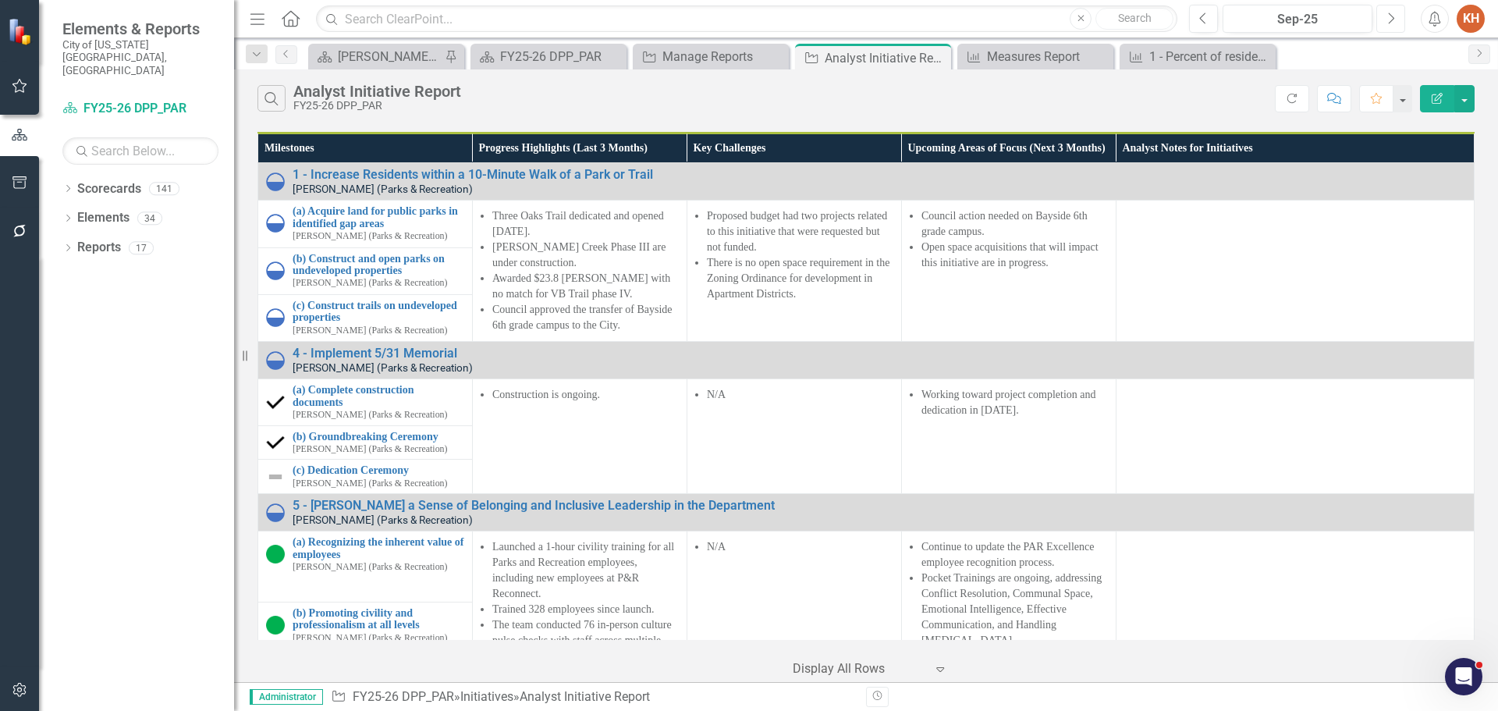
click at [1388, 16] on icon "Next" at bounding box center [1391, 19] width 9 height 14
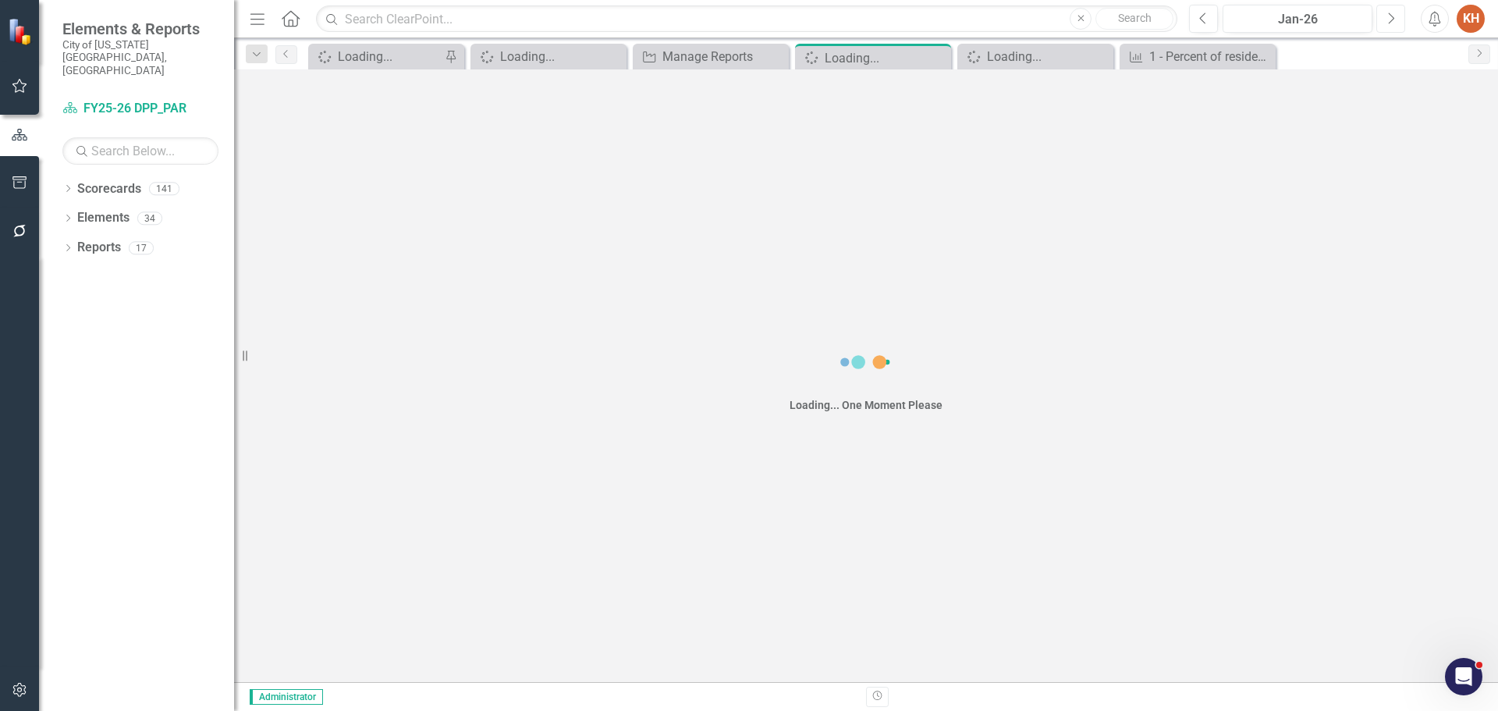
click at [1388, 16] on icon "Next" at bounding box center [1391, 19] width 9 height 14
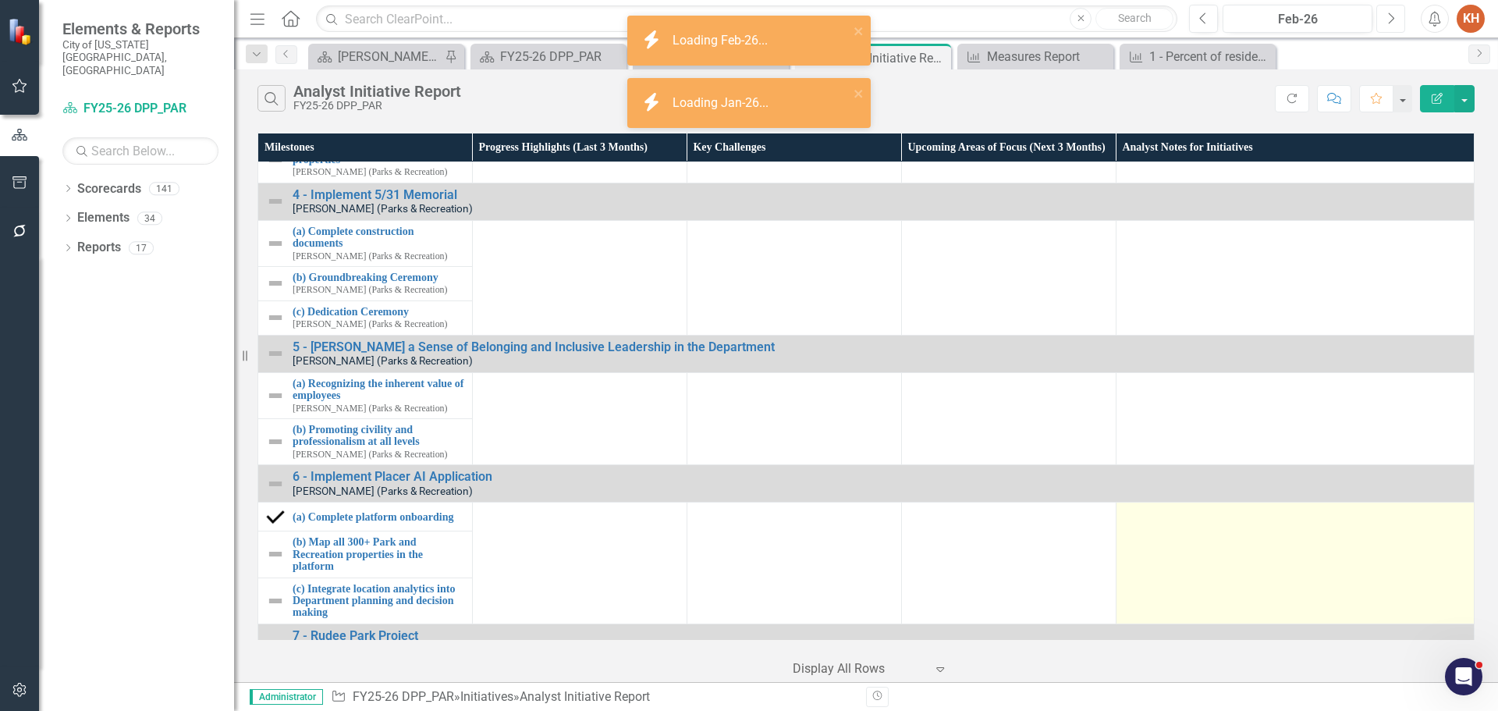
scroll to position [314, 0]
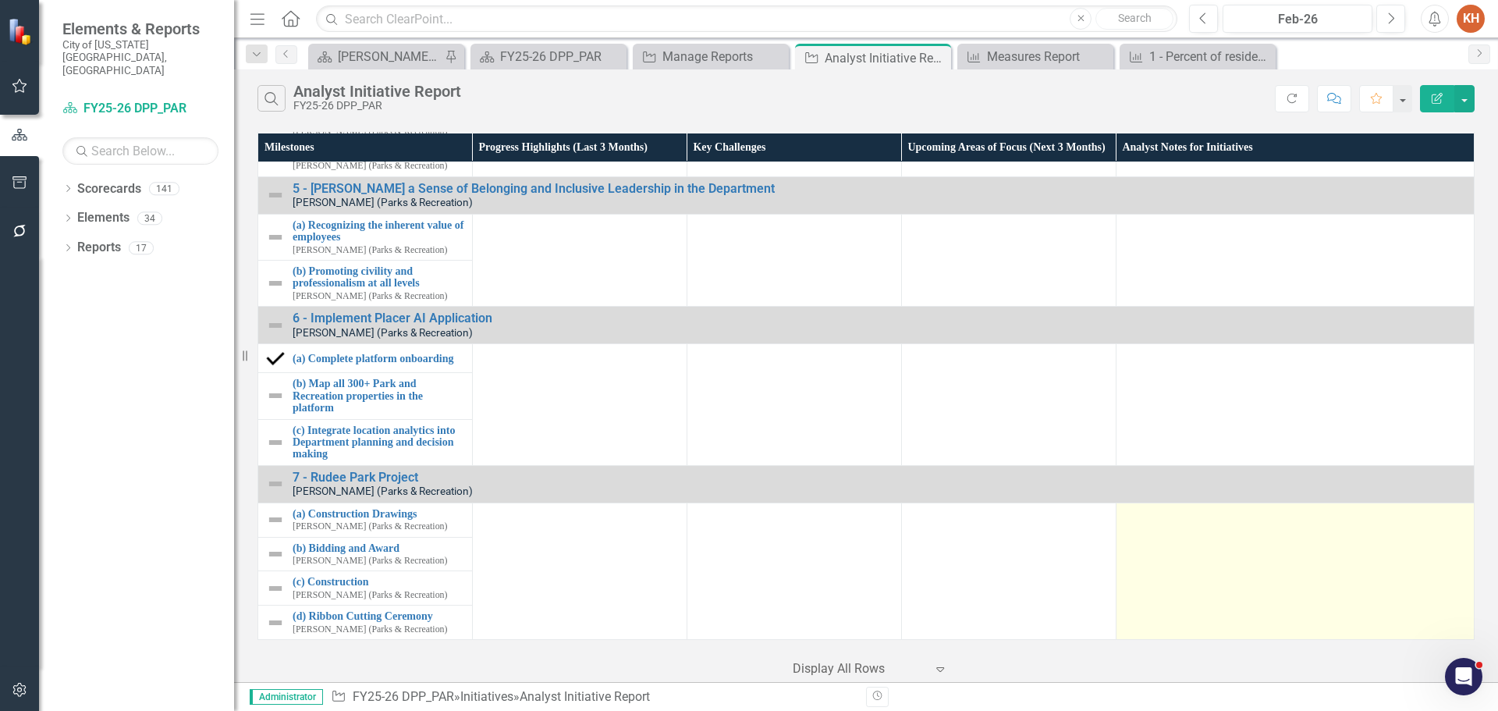
click at [1319, 572] on td at bounding box center [1295, 571] width 358 height 137
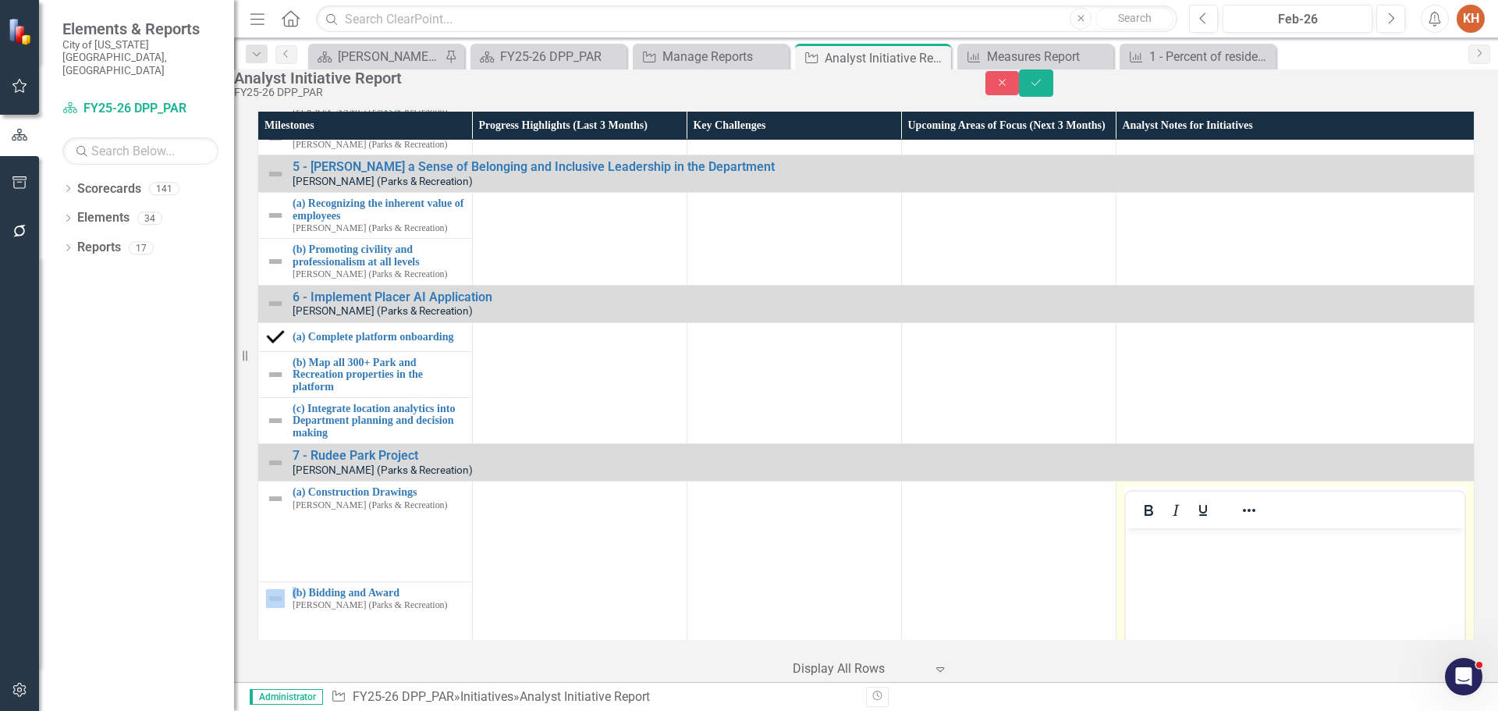
scroll to position [0, 0]
click at [1245, 571] on body "Rich Text Area. Press ALT-0 for help." at bounding box center [1294, 645] width 339 height 234
click at [1245, 520] on icon "Reveal or hide additional toolbar items" at bounding box center [1249, 510] width 19 height 19
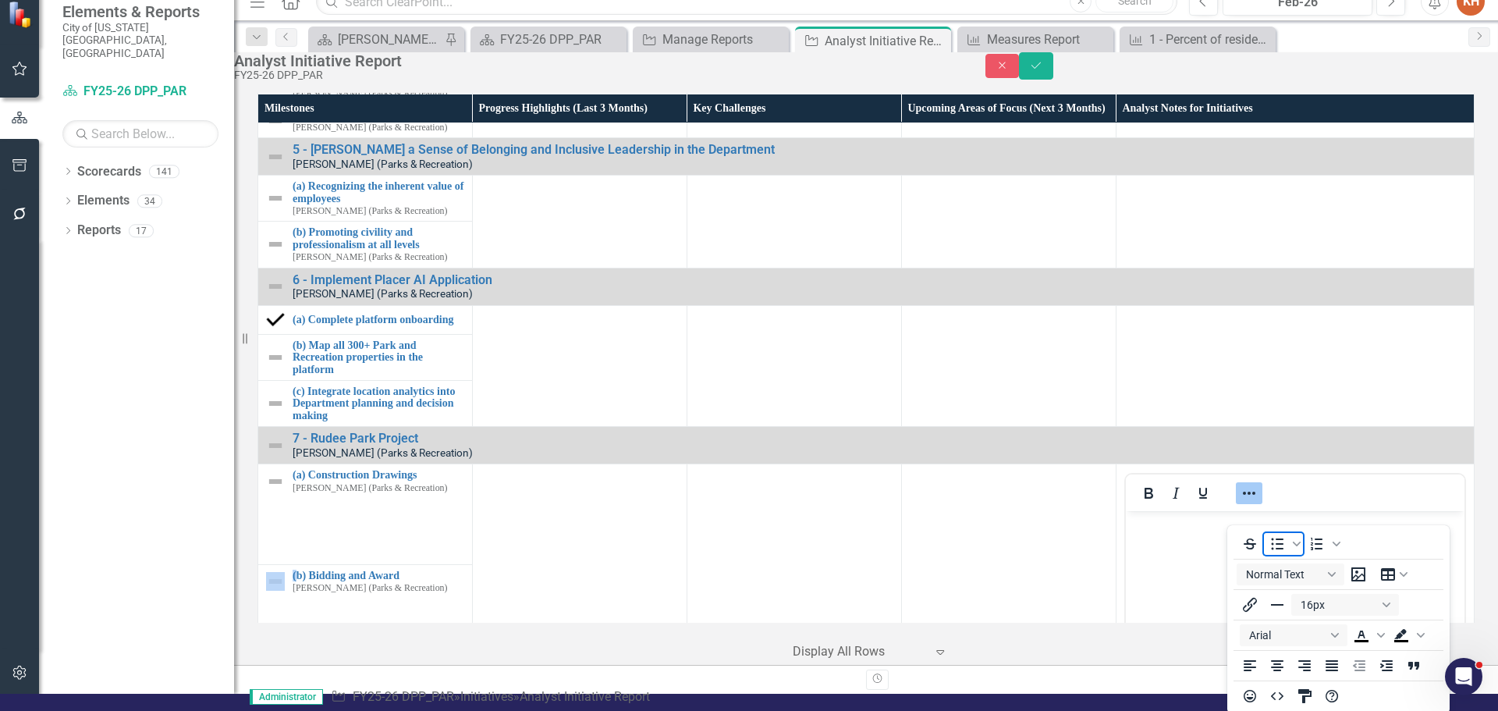
click at [1270, 536] on icon "Bullet list" at bounding box center [1277, 544] width 19 height 19
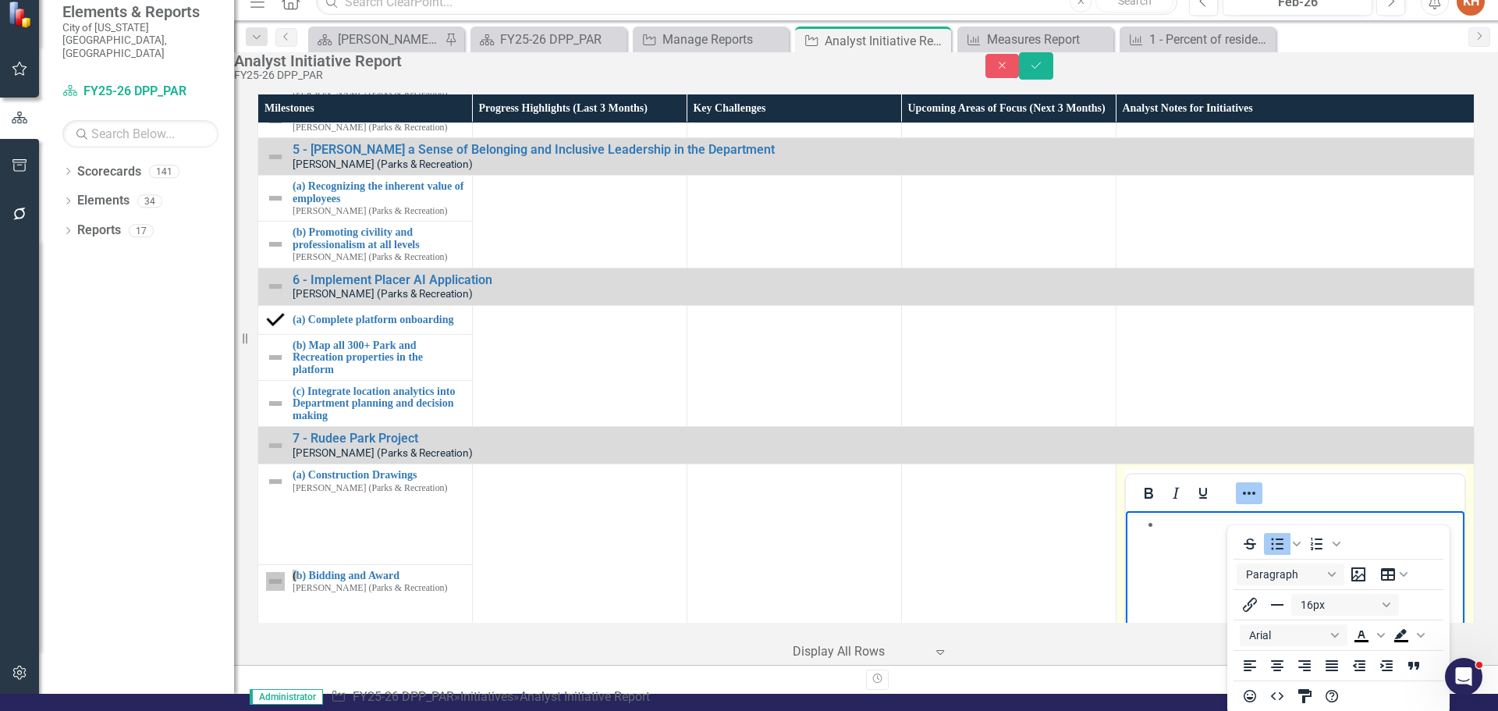
click at [1185, 534] on body "Rich Text Area. Press ALT-0 for help." at bounding box center [1294, 628] width 339 height 234
click at [1249, 503] on icon "Reveal or hide additional toolbar items" at bounding box center [1249, 493] width 19 height 19
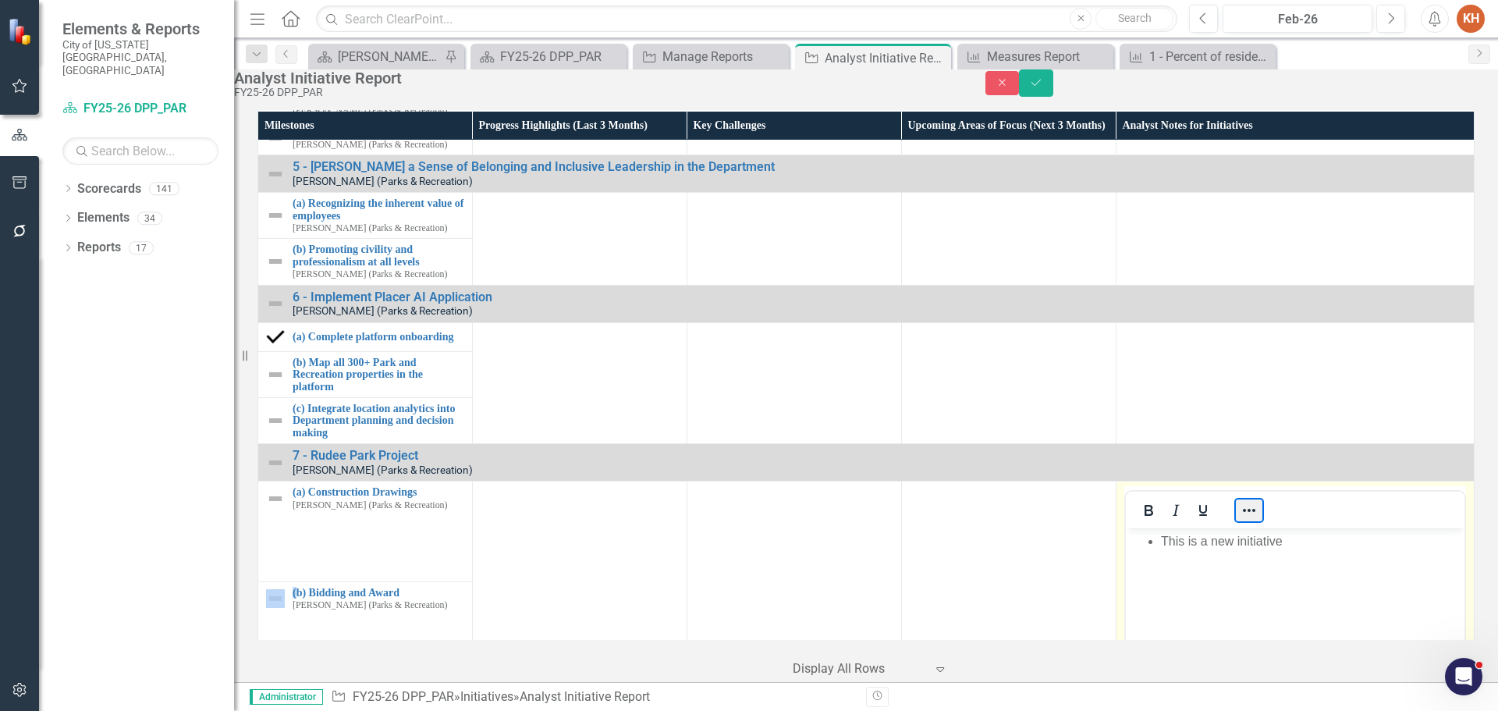
scroll to position [0, 0]
click at [1324, 547] on li "This is a new initiative" at bounding box center [1310, 541] width 300 height 19
click at [1406, 561] on li "Information came from the City webpage:" at bounding box center [1310, 560] width 300 height 19
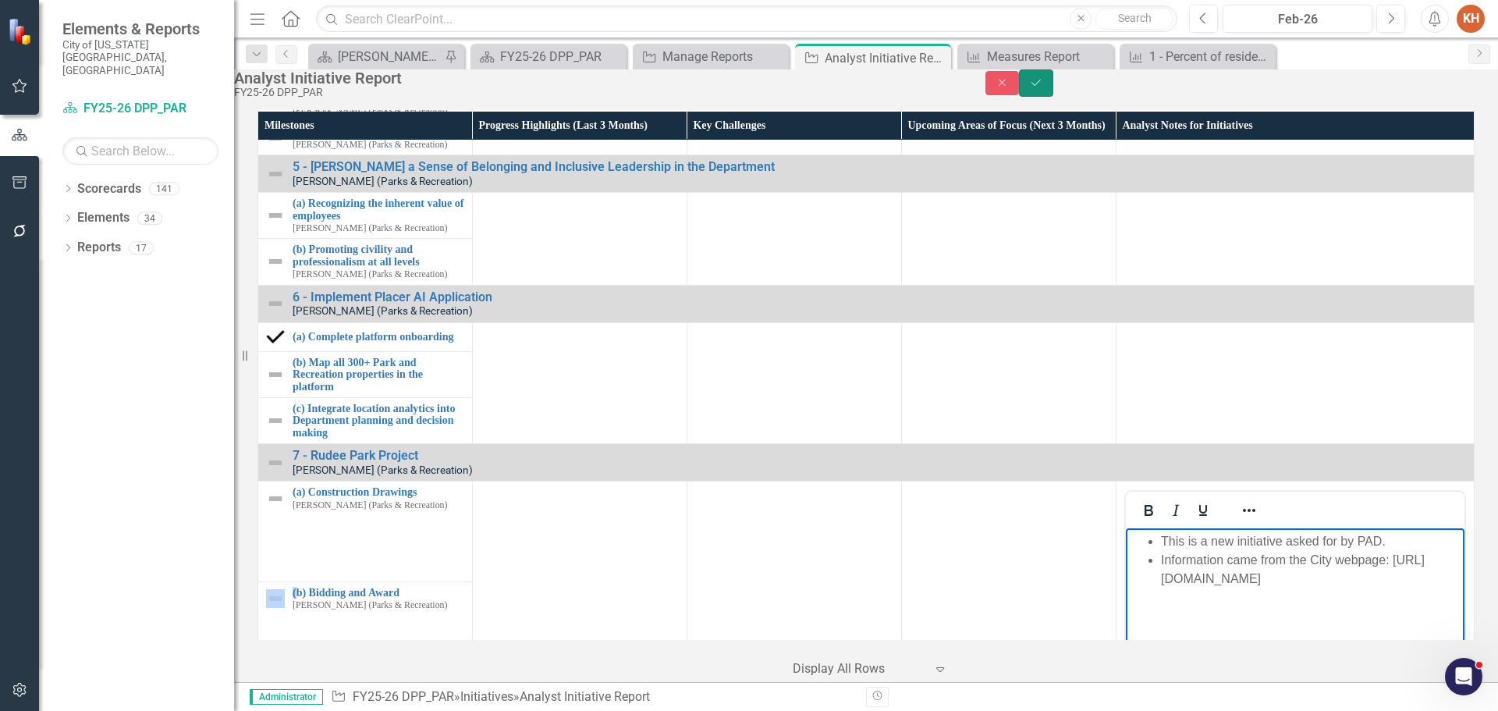
click at [1043, 88] on icon "Save" at bounding box center [1036, 82] width 14 height 11
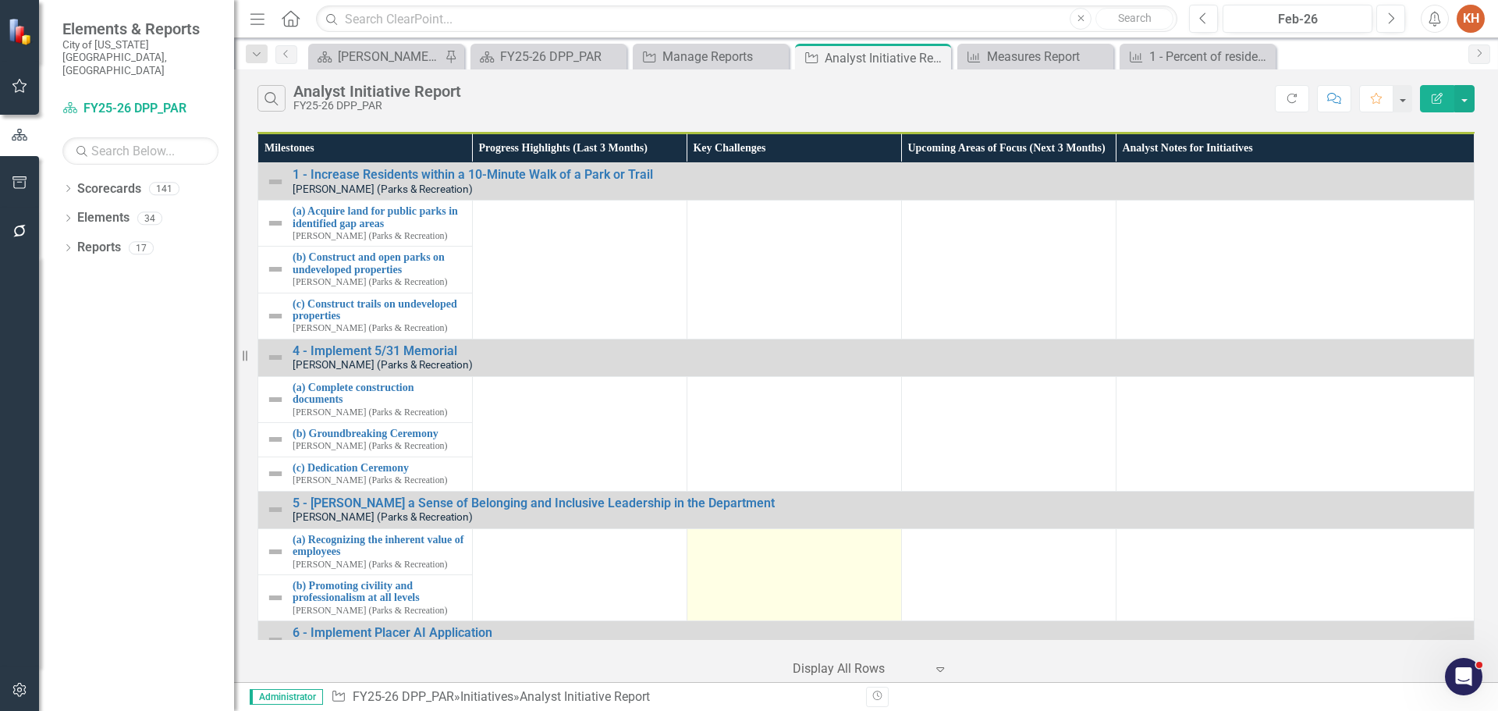
scroll to position [314, 0]
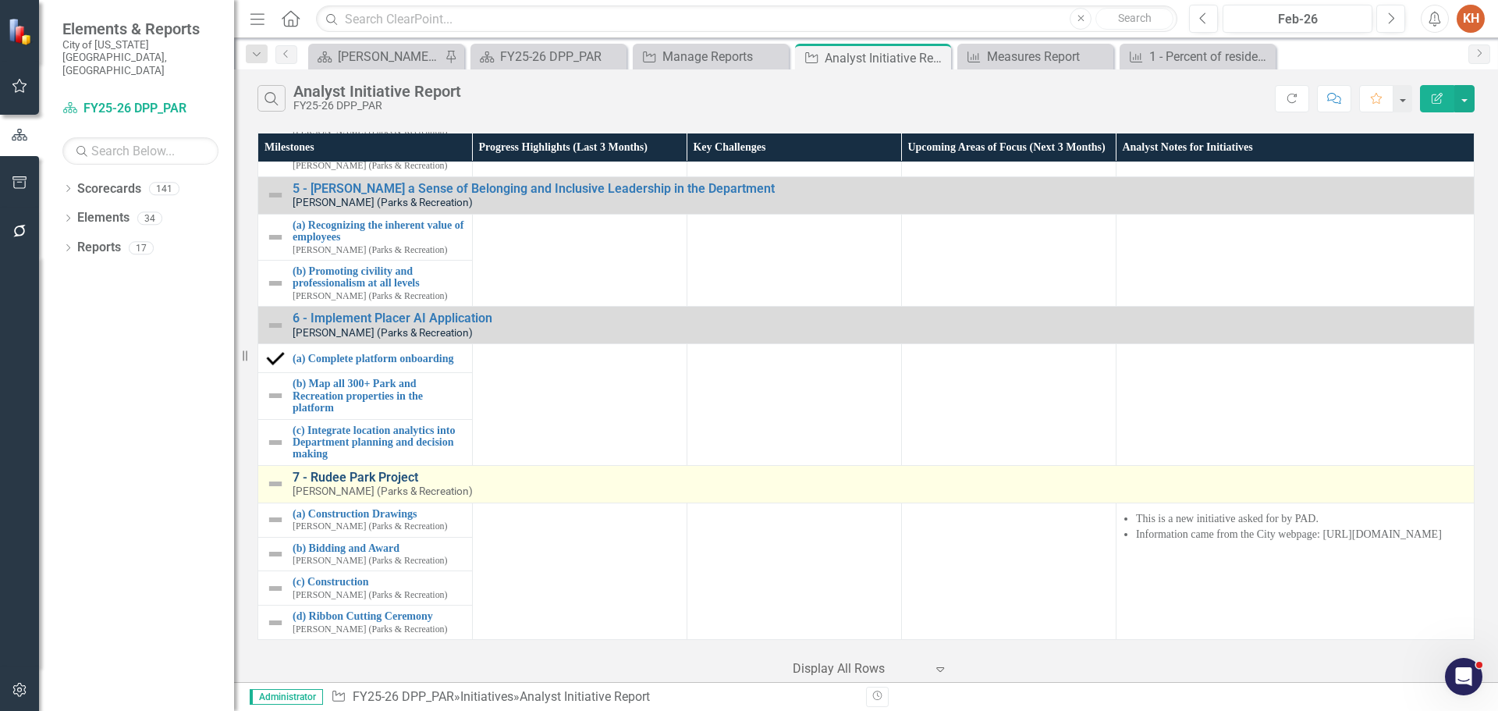
click at [367, 476] on link "7 - Rudee Park Project" at bounding box center [880, 478] width 1174 height 14
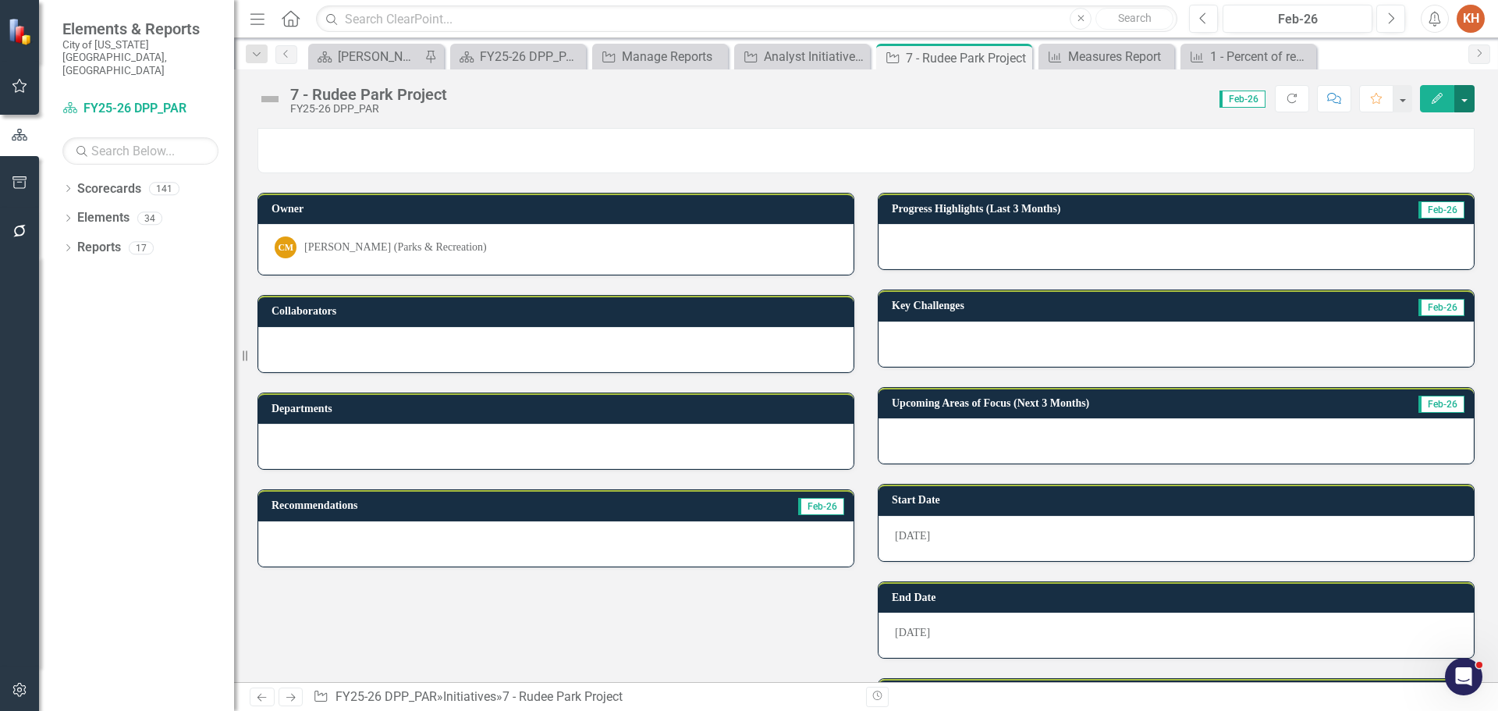
click at [1467, 102] on button "button" at bounding box center [1465, 98] width 20 height 27
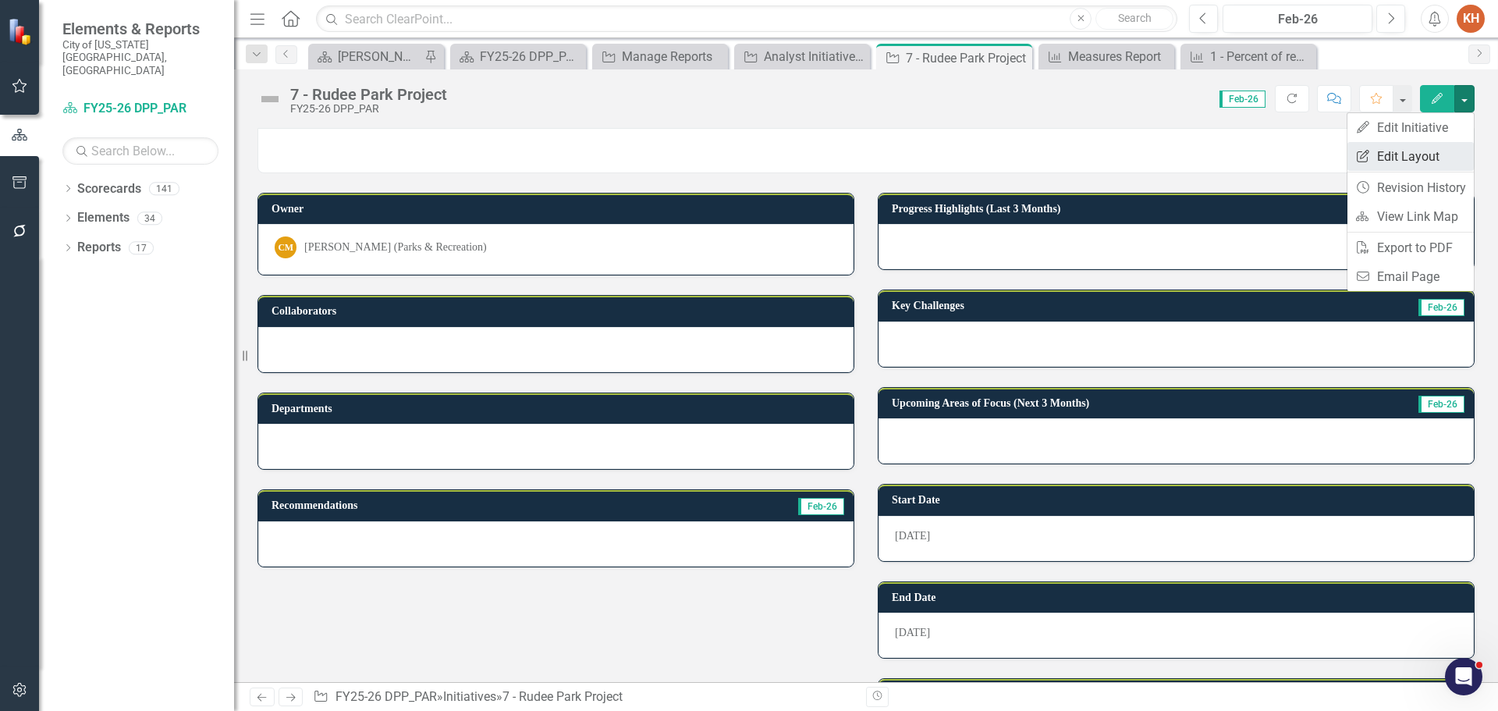
click at [1425, 160] on link "Edit Report Edit Layout" at bounding box center [1411, 156] width 126 height 29
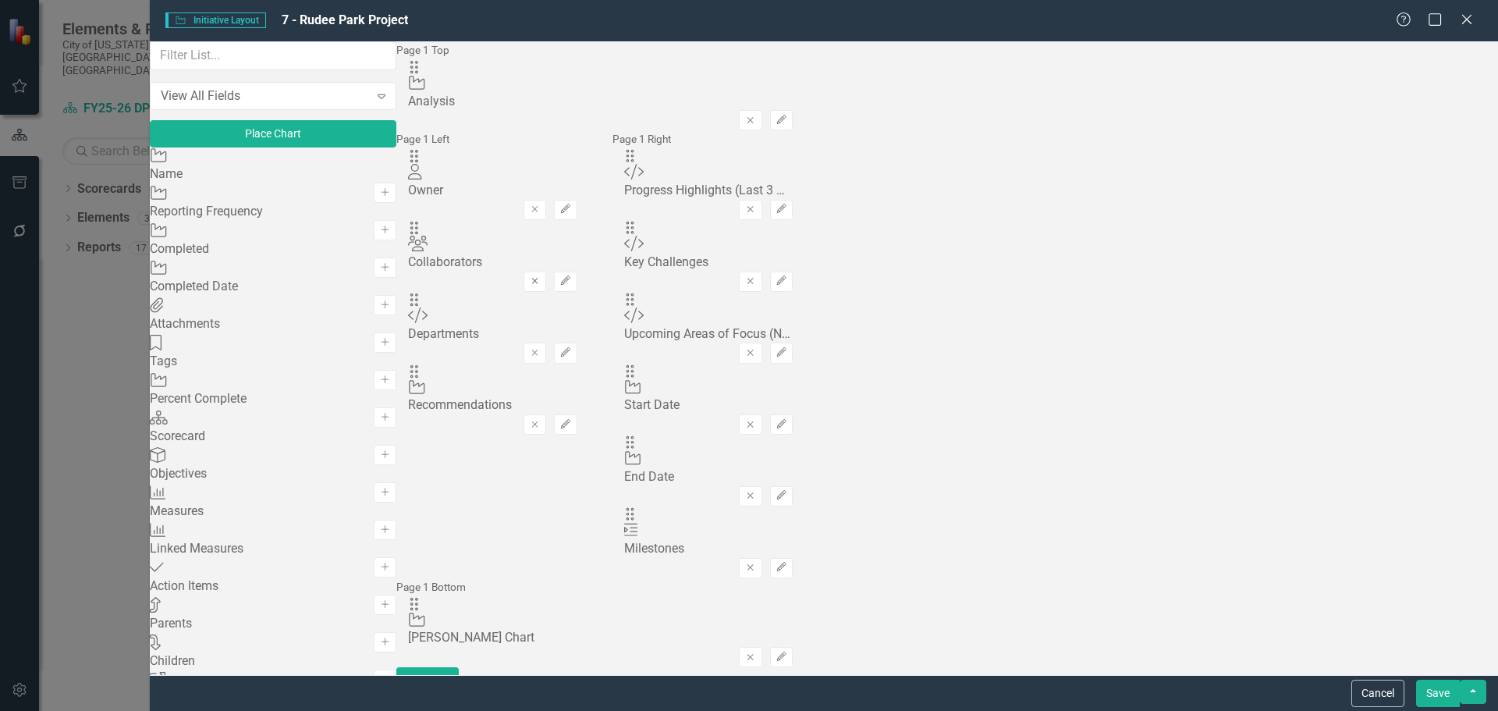
click at [541, 276] on icon "Remove" at bounding box center [535, 280] width 12 height 9
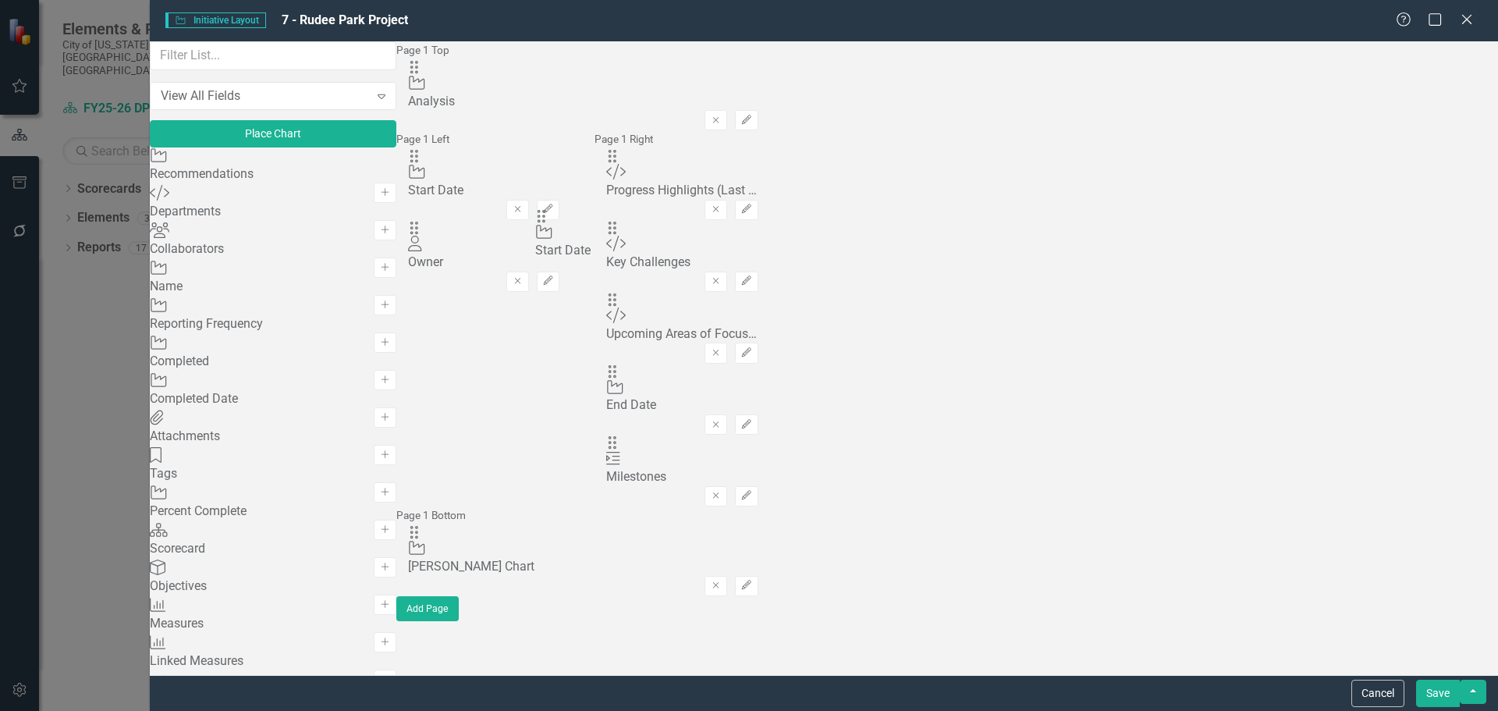
drag, startPoint x: 1036, startPoint y: 349, endPoint x: 567, endPoint y: 231, distance: 483.6
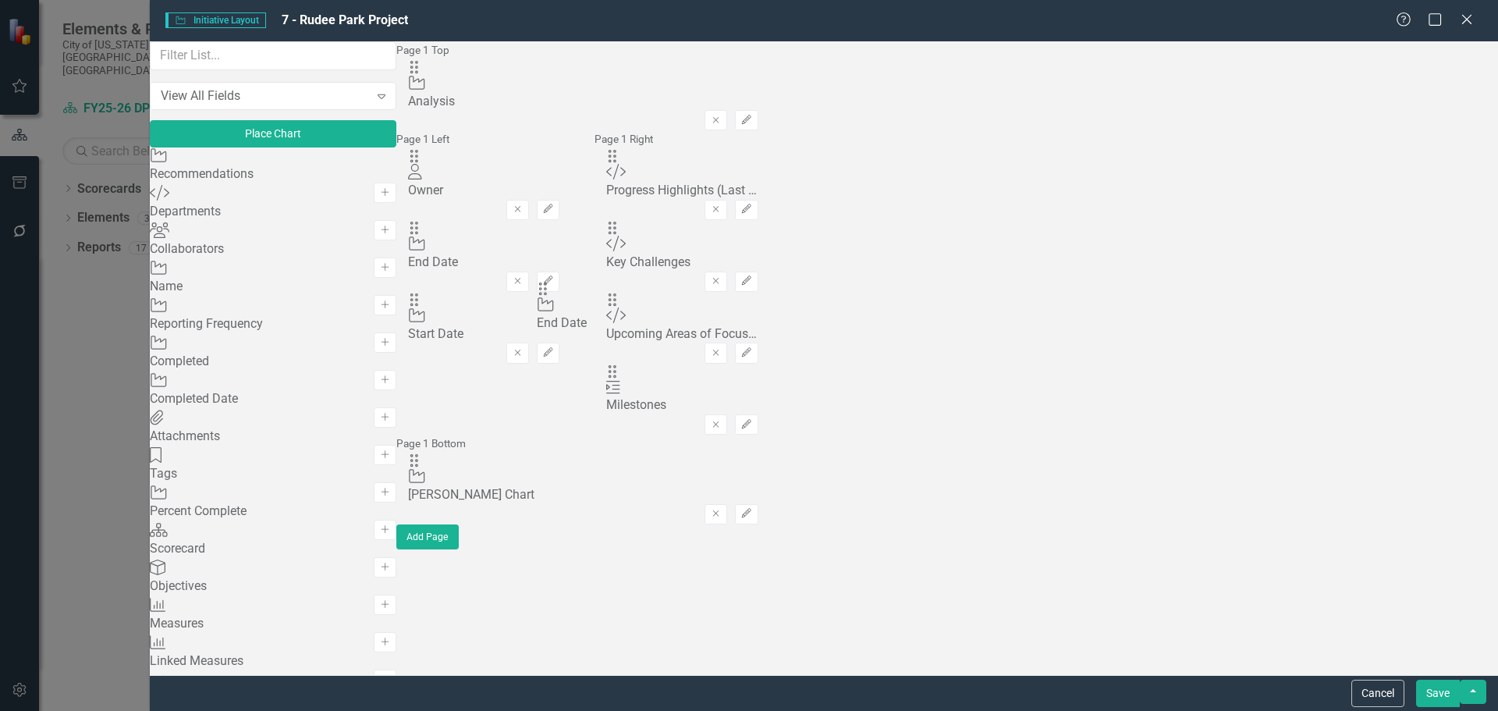
drag, startPoint x: 1039, startPoint y: 347, endPoint x: 571, endPoint y: 301, distance: 470.5
click at [722, 115] on icon "Remove" at bounding box center [716, 119] width 12 height 9
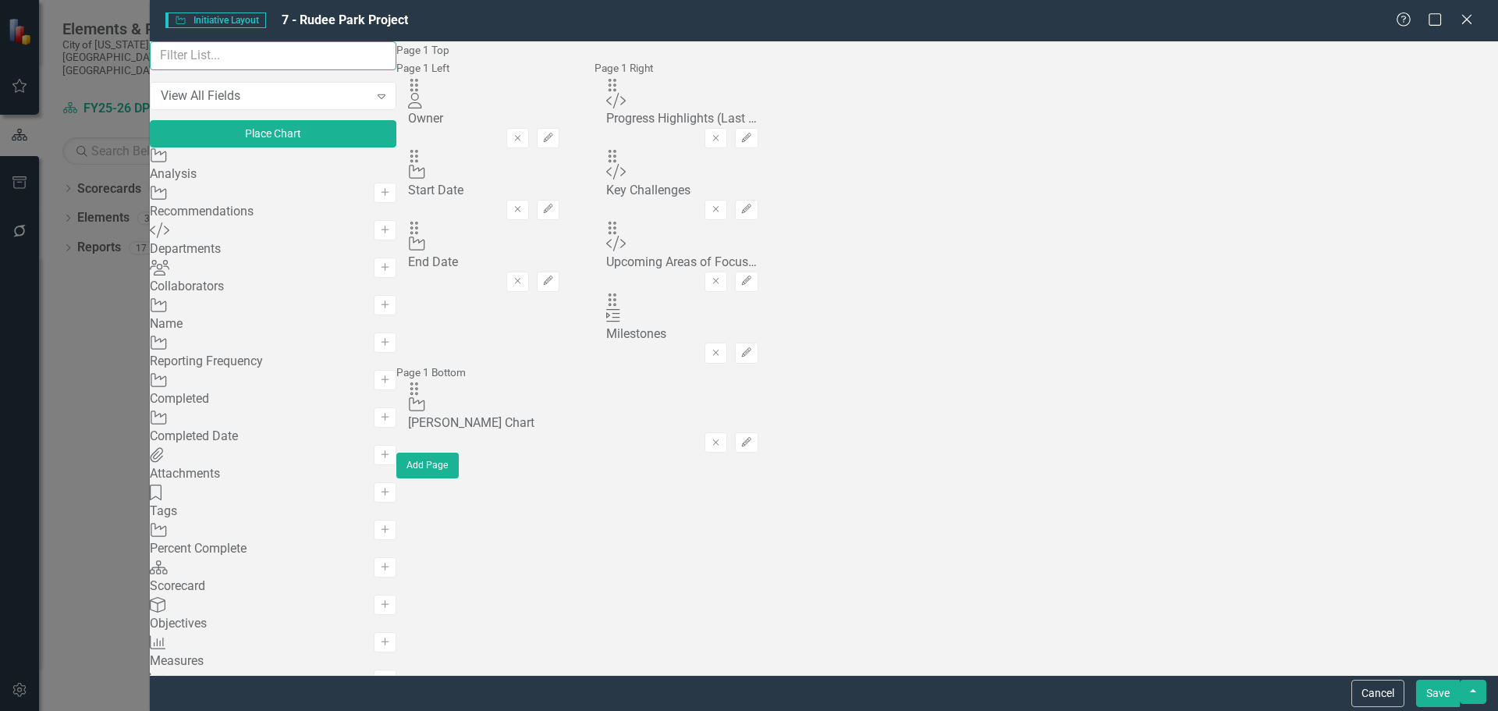
click at [292, 69] on input "text" at bounding box center [273, 55] width 247 height 29
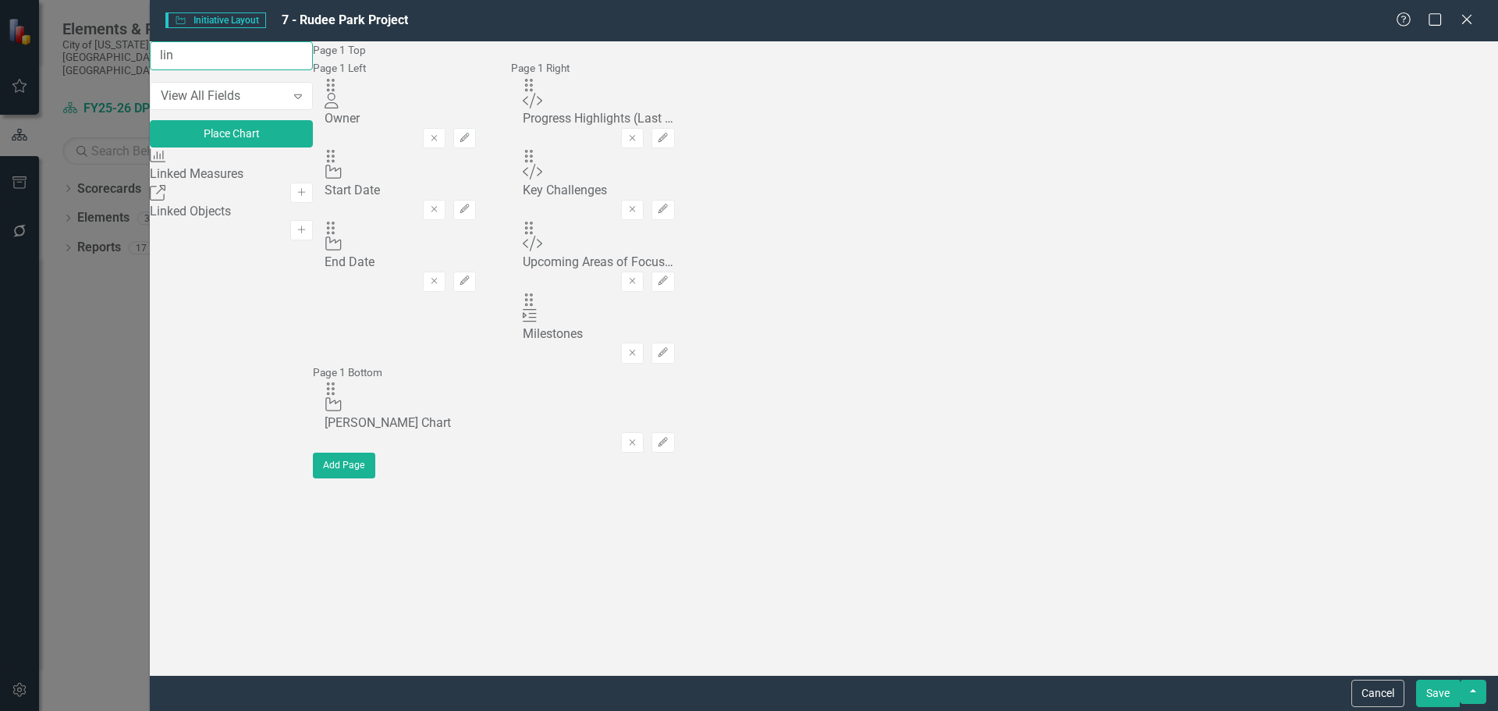
type input "link"
drag, startPoint x: 234, startPoint y: 69, endPoint x: 118, endPoint y: 62, distance: 116.5
click at [118, 62] on div "Initiative Initiative Layout 7 - Rudee Park Project Help Maximize Close link Vi…" at bounding box center [749, 355] width 1498 height 711
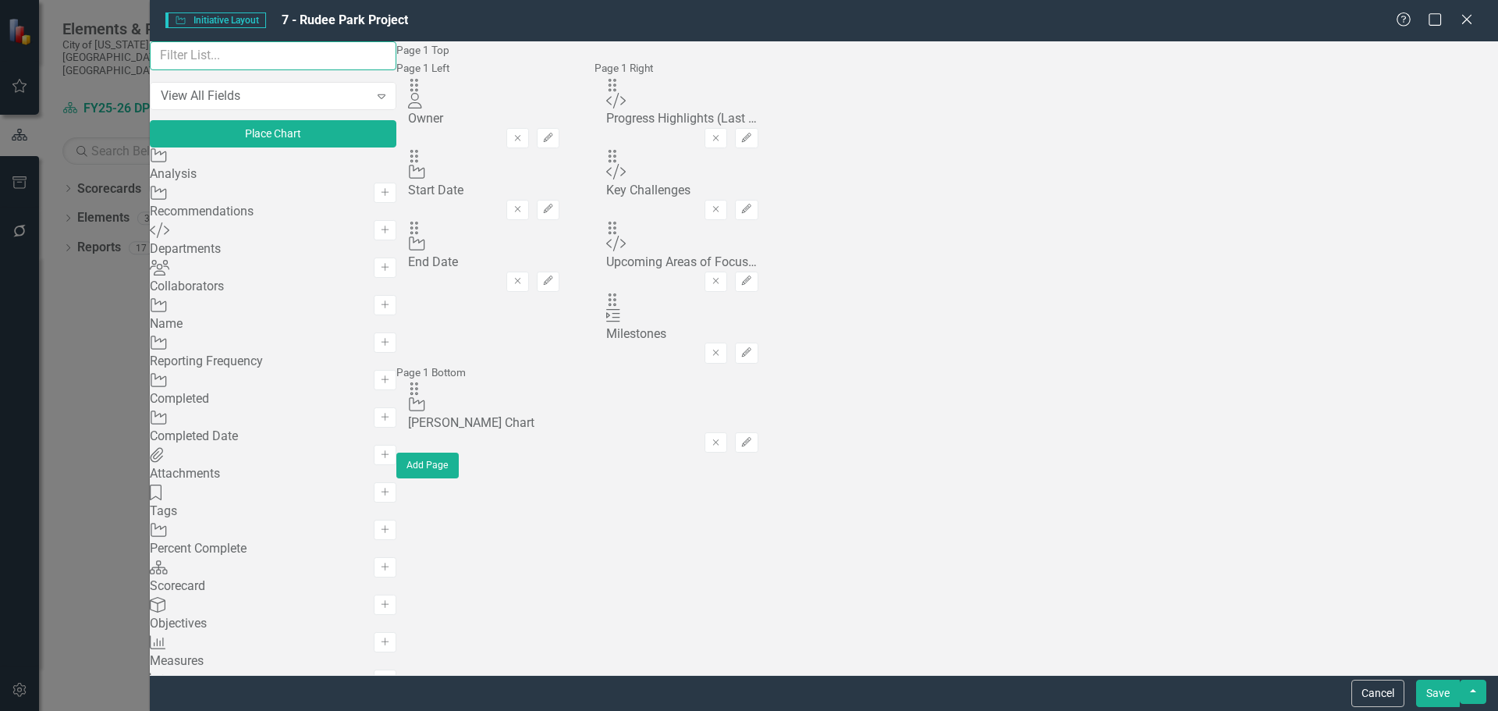
scroll to position [1405, 0]
drag, startPoint x: 535, startPoint y: 106, endPoint x: 539, endPoint y: 202, distance: 96.1
click at [1445, 697] on button "Save" at bounding box center [1438, 693] width 44 height 27
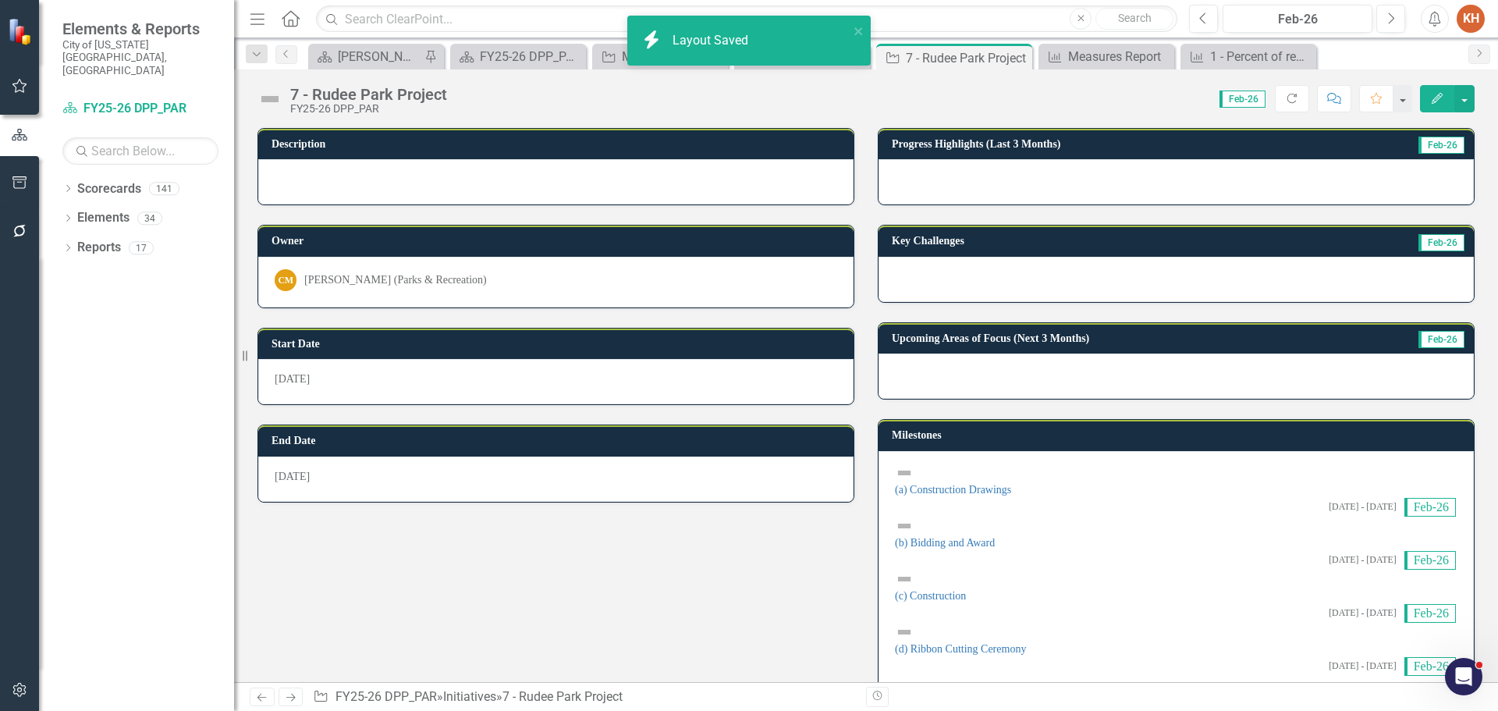
click at [613, 183] on div at bounding box center [555, 181] width 595 height 45
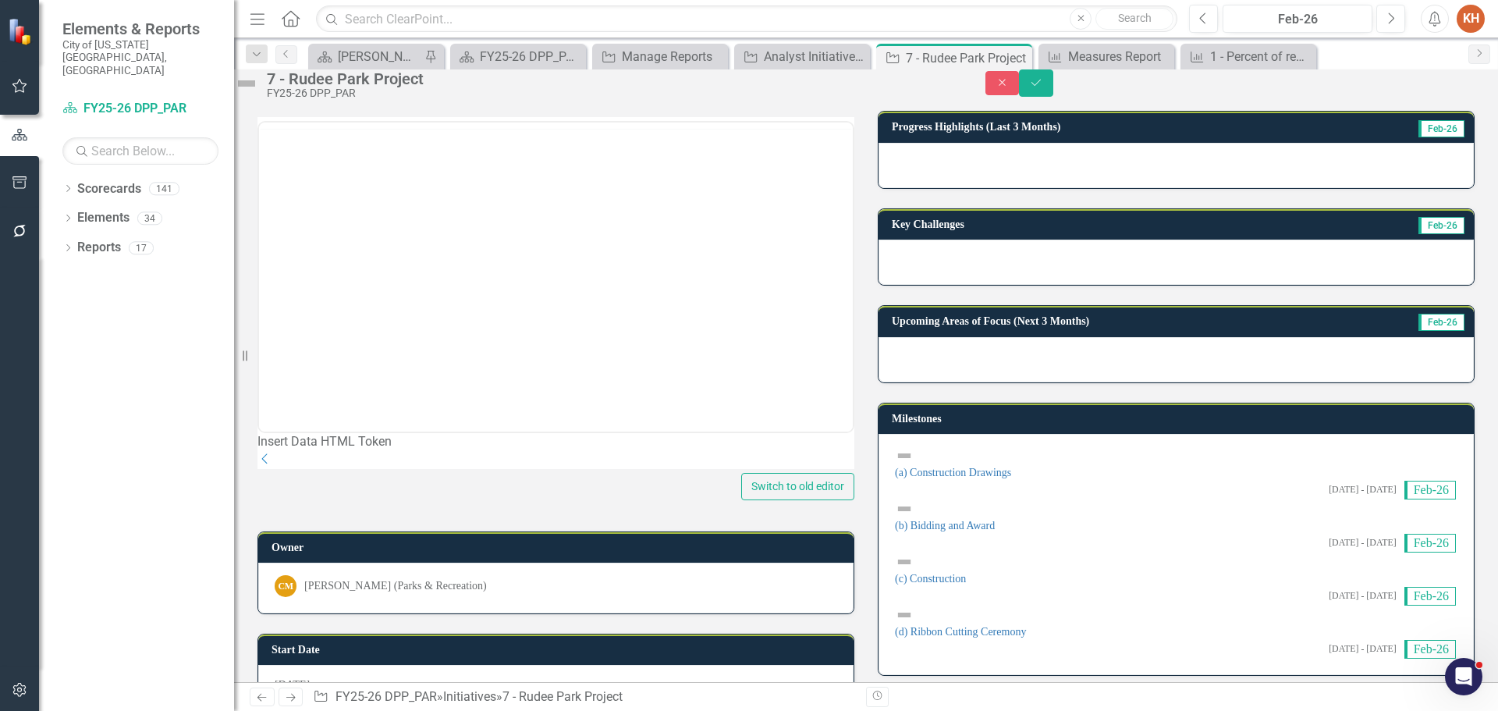
scroll to position [0, 0]
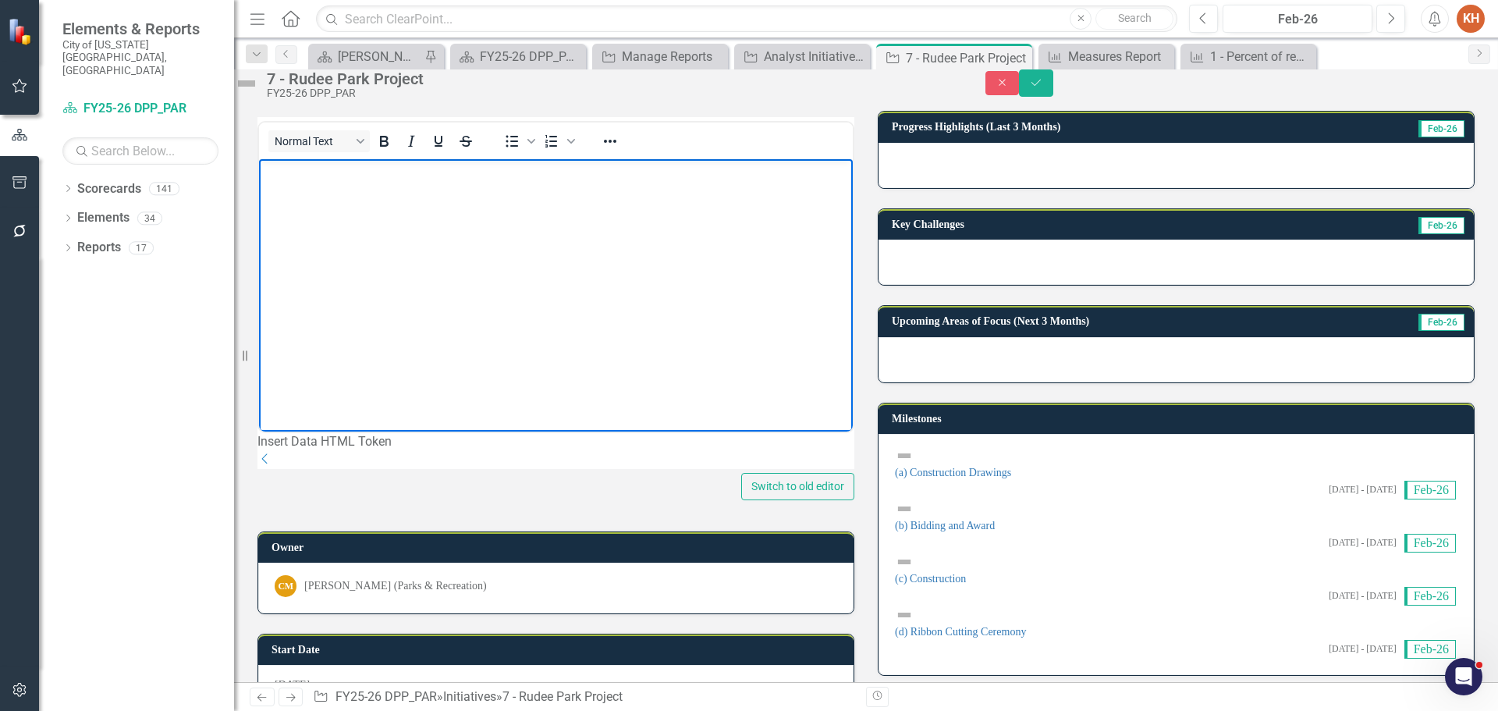
click at [589, 222] on body "Rich Text Area. Press ALT-0 for help." at bounding box center [556, 275] width 594 height 234
click at [616, 208] on body "Rich Text Area. Press ALT-0 for help." at bounding box center [556, 275] width 594 height 234
click at [620, 151] on icon "Reveal or hide additional toolbar items" at bounding box center [610, 141] width 19 height 19
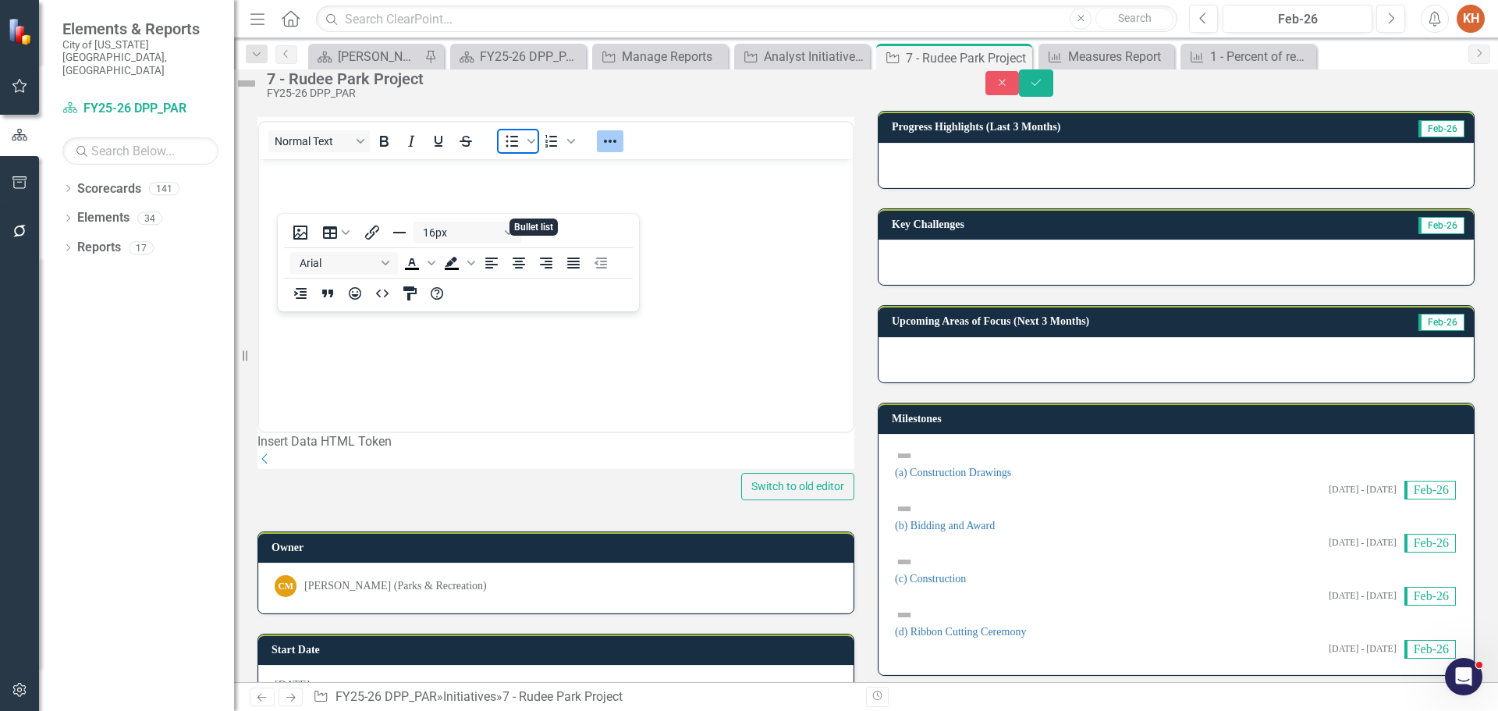
click at [521, 151] on icon "Bullet list" at bounding box center [512, 141] width 19 height 19
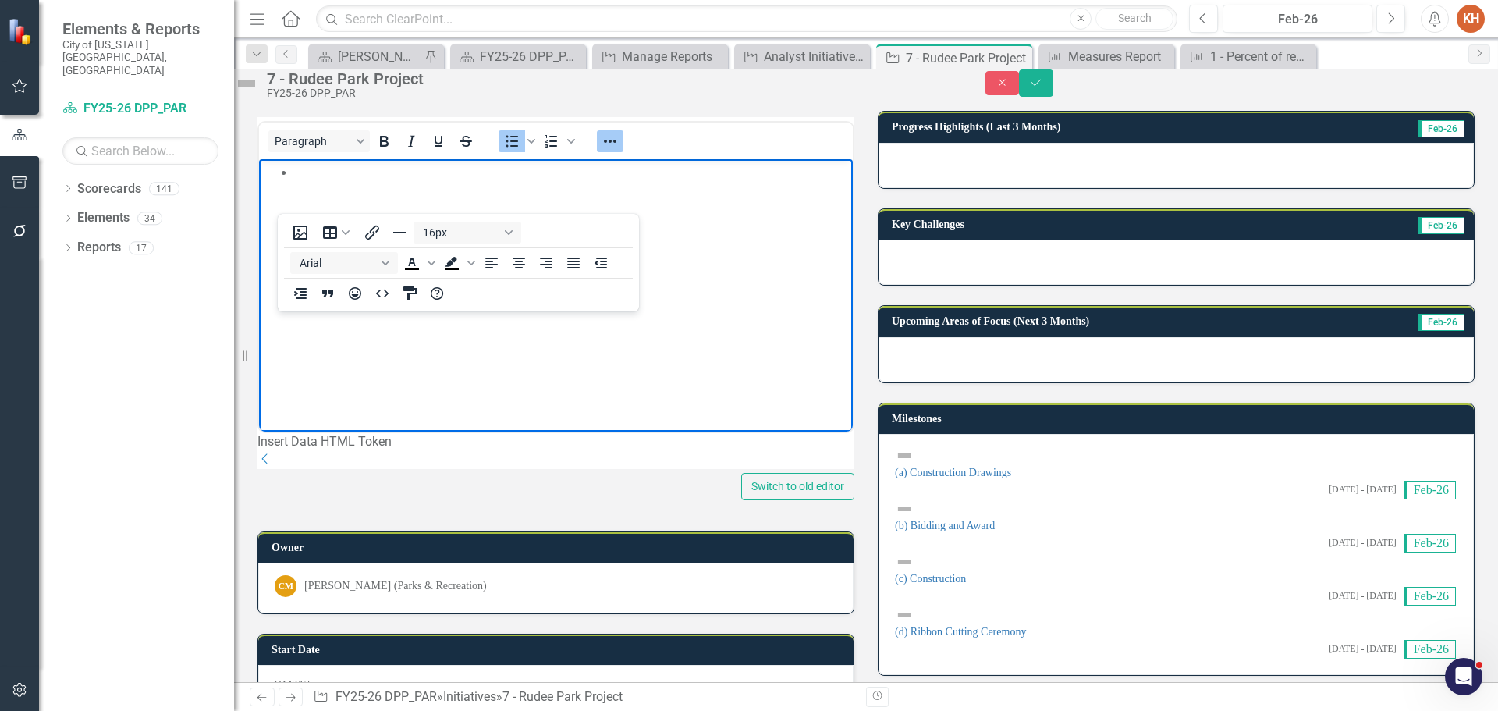
click at [620, 151] on icon "Reveal or hide additional toolbar items" at bounding box center [610, 141] width 19 height 19
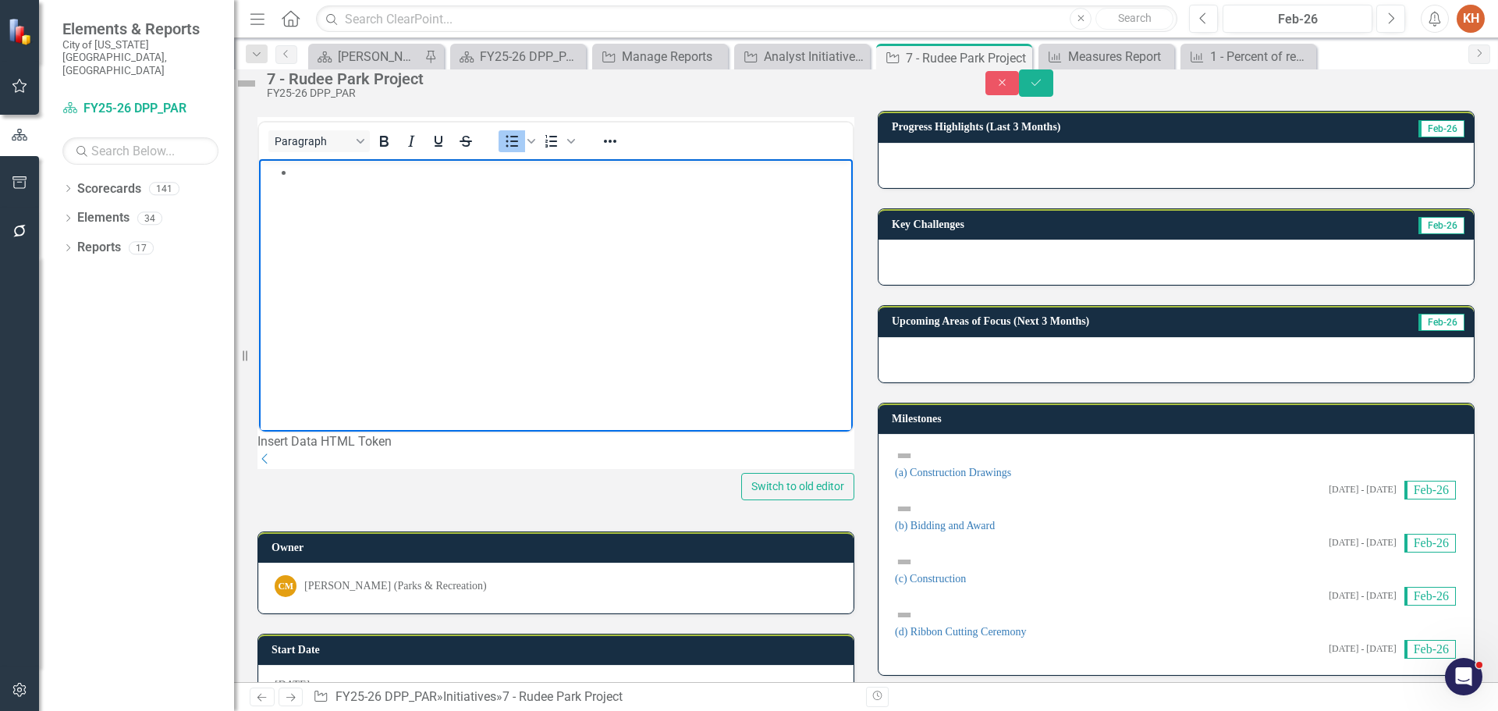
click at [605, 184] on body "Rich Text Area. Press ALT-0 for help." at bounding box center [556, 275] width 594 height 234
click at [620, 151] on icon "Reveal or hide additional toolbar items" at bounding box center [610, 141] width 19 height 19
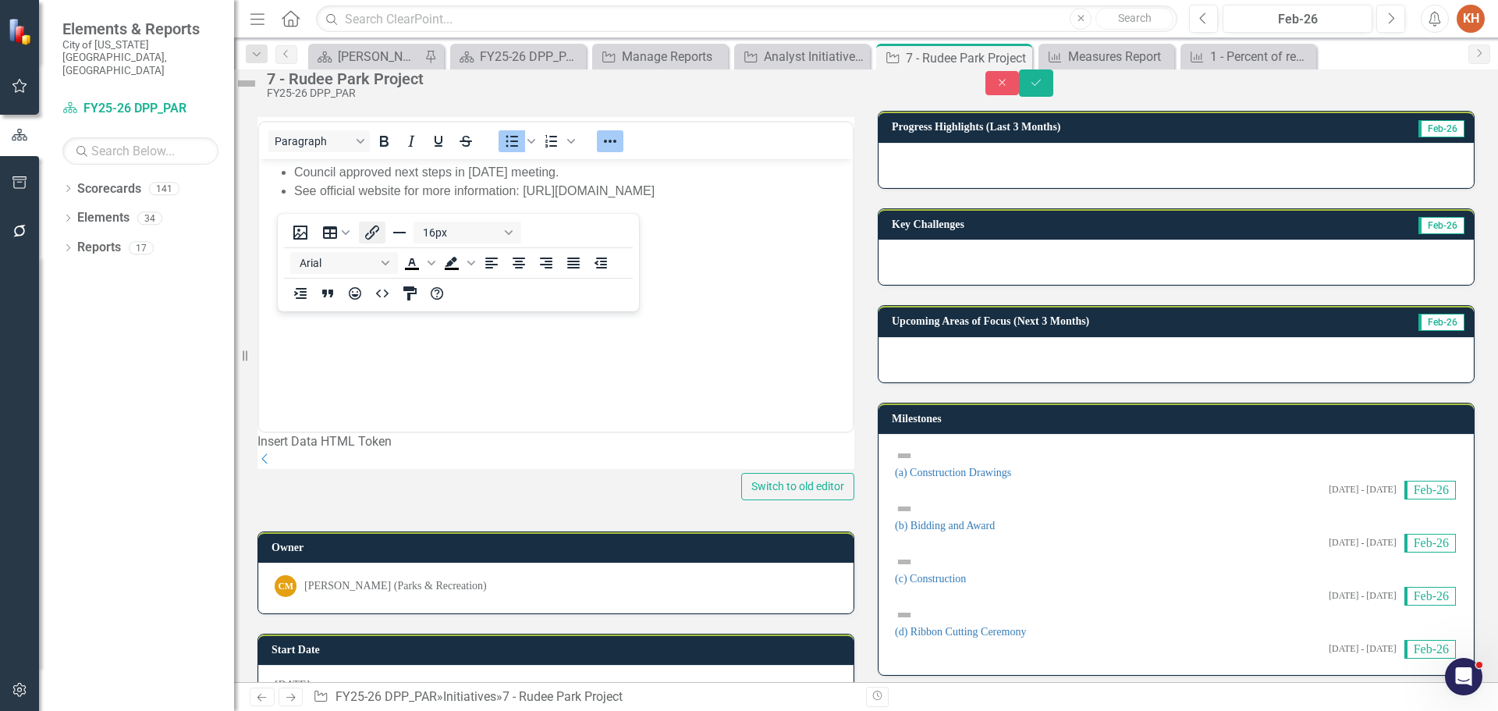
click at [365, 226] on icon "Insert/edit link" at bounding box center [372, 232] width 19 height 19
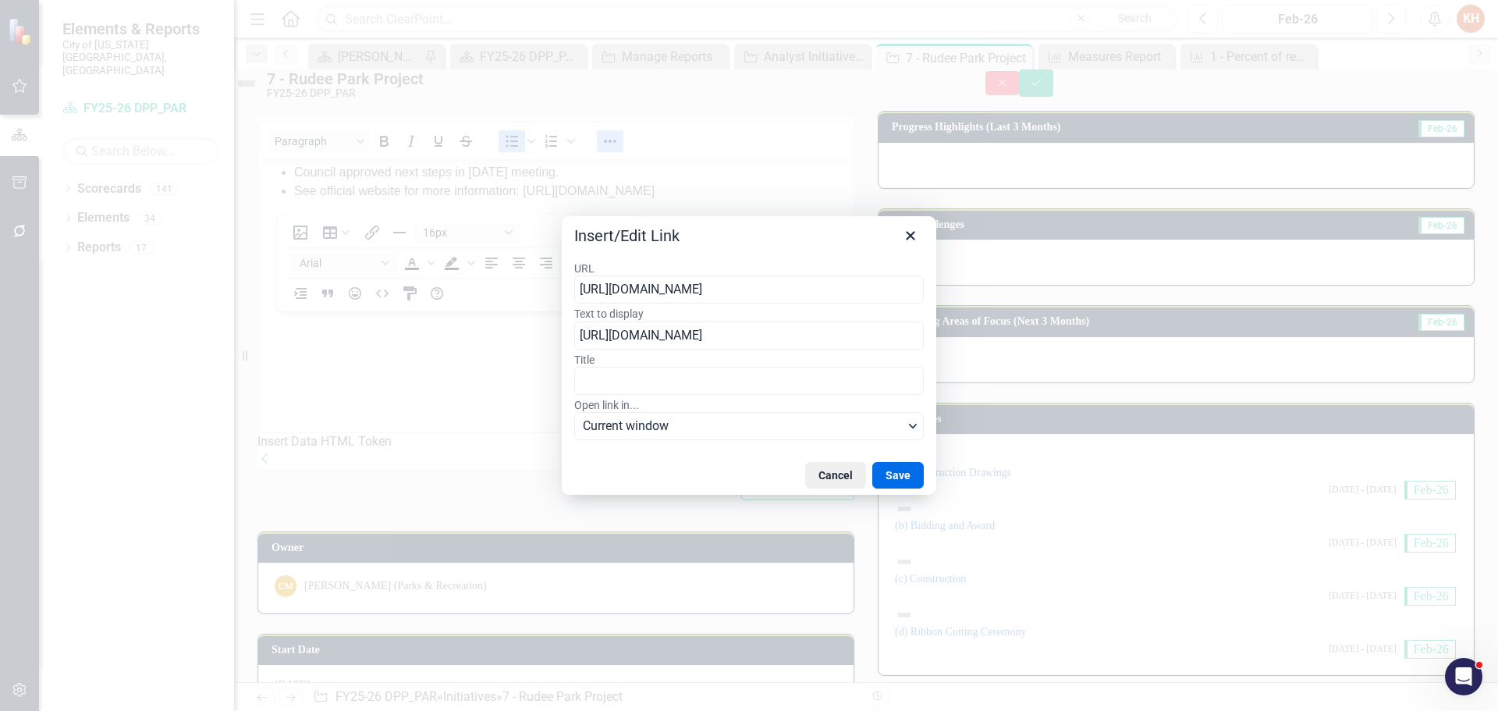
scroll to position [0, 149]
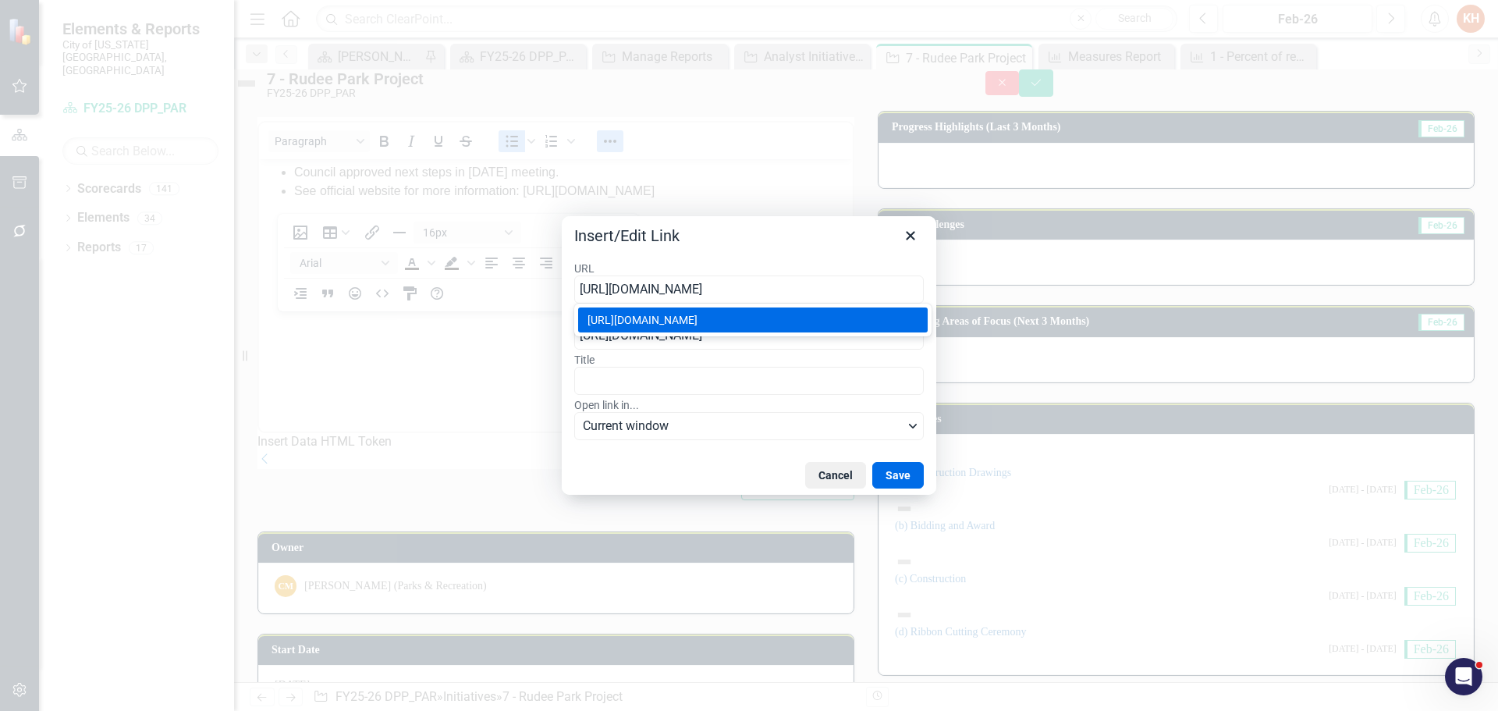
type input "https://communications.virginiabeach.gov/hot-topics/building-our-vb-future/rude…"
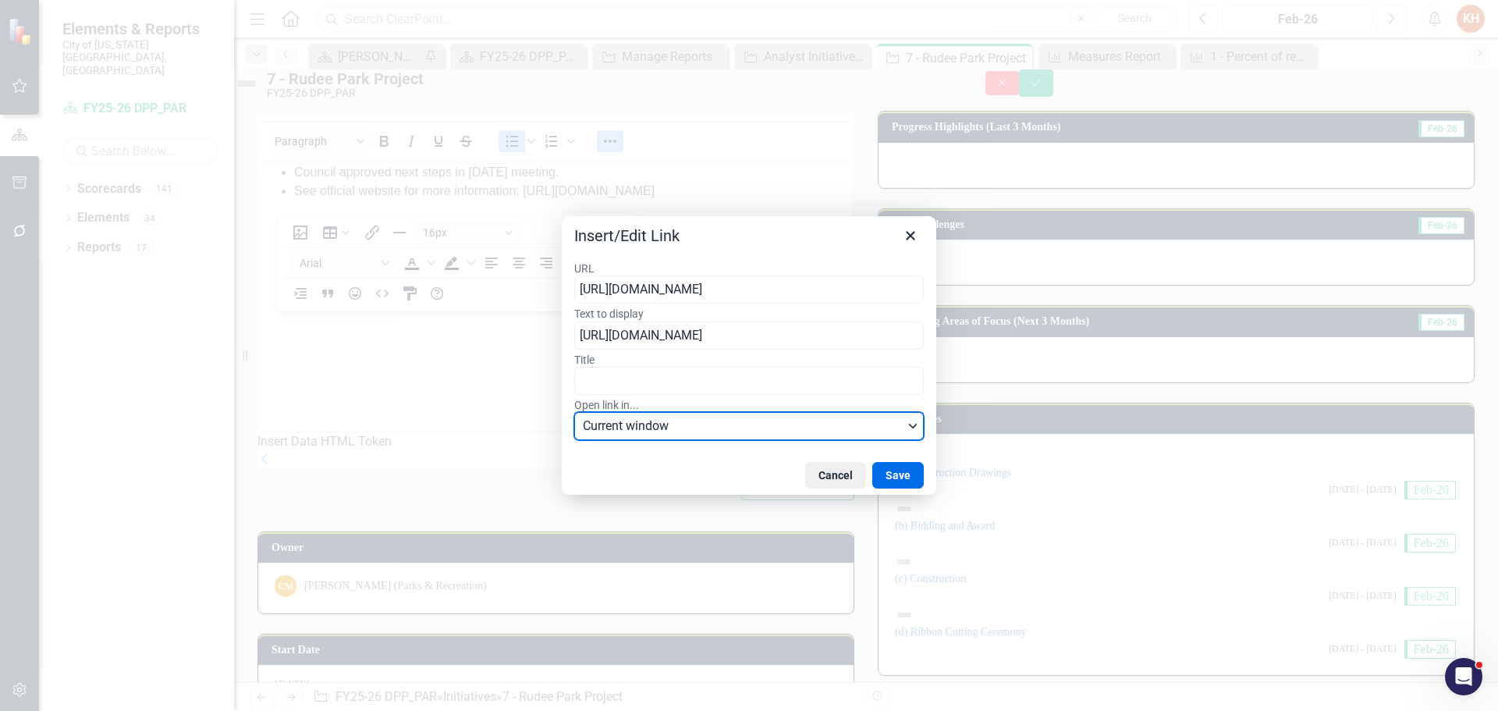
scroll to position [0, 0]
click at [852, 433] on span "Current window" at bounding box center [743, 426] width 321 height 19
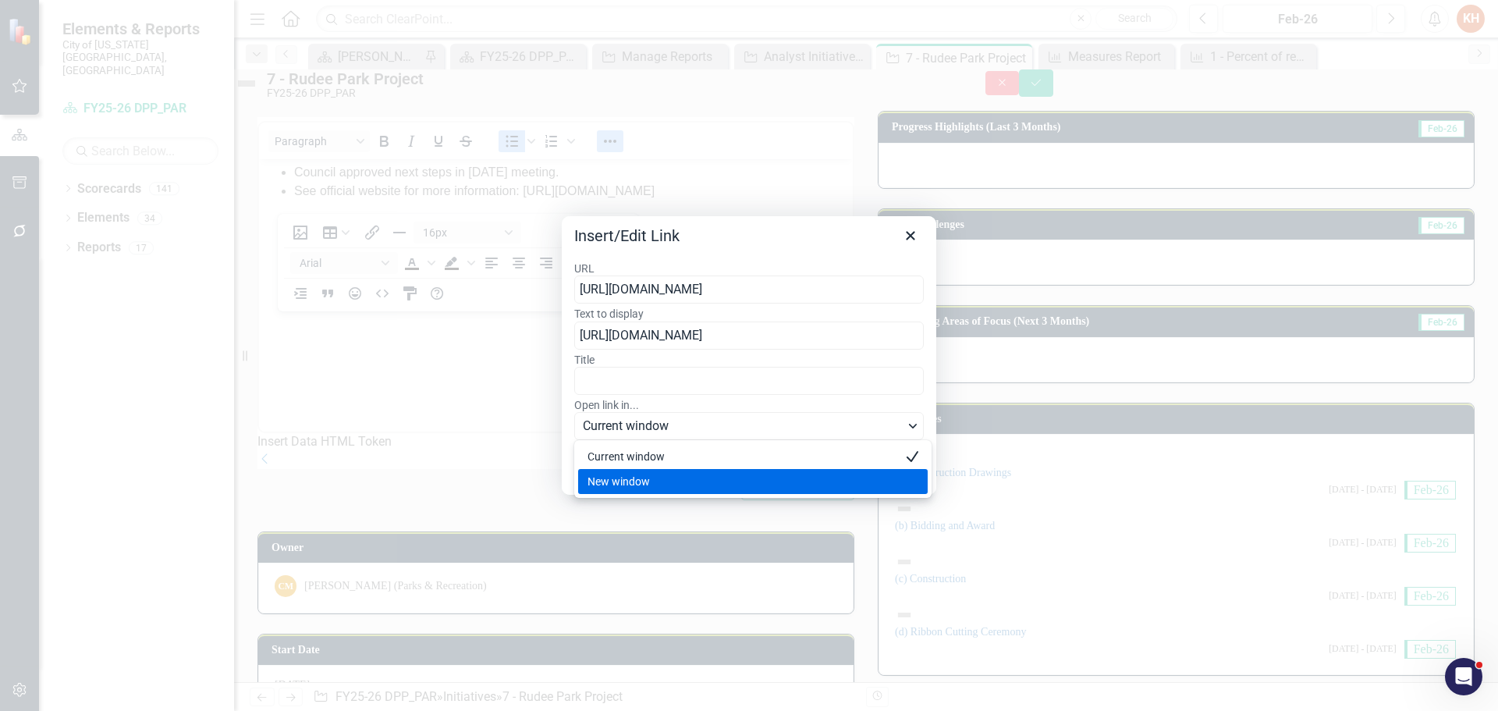
click at [746, 481] on div "New window" at bounding box center [742, 481] width 309 height 19
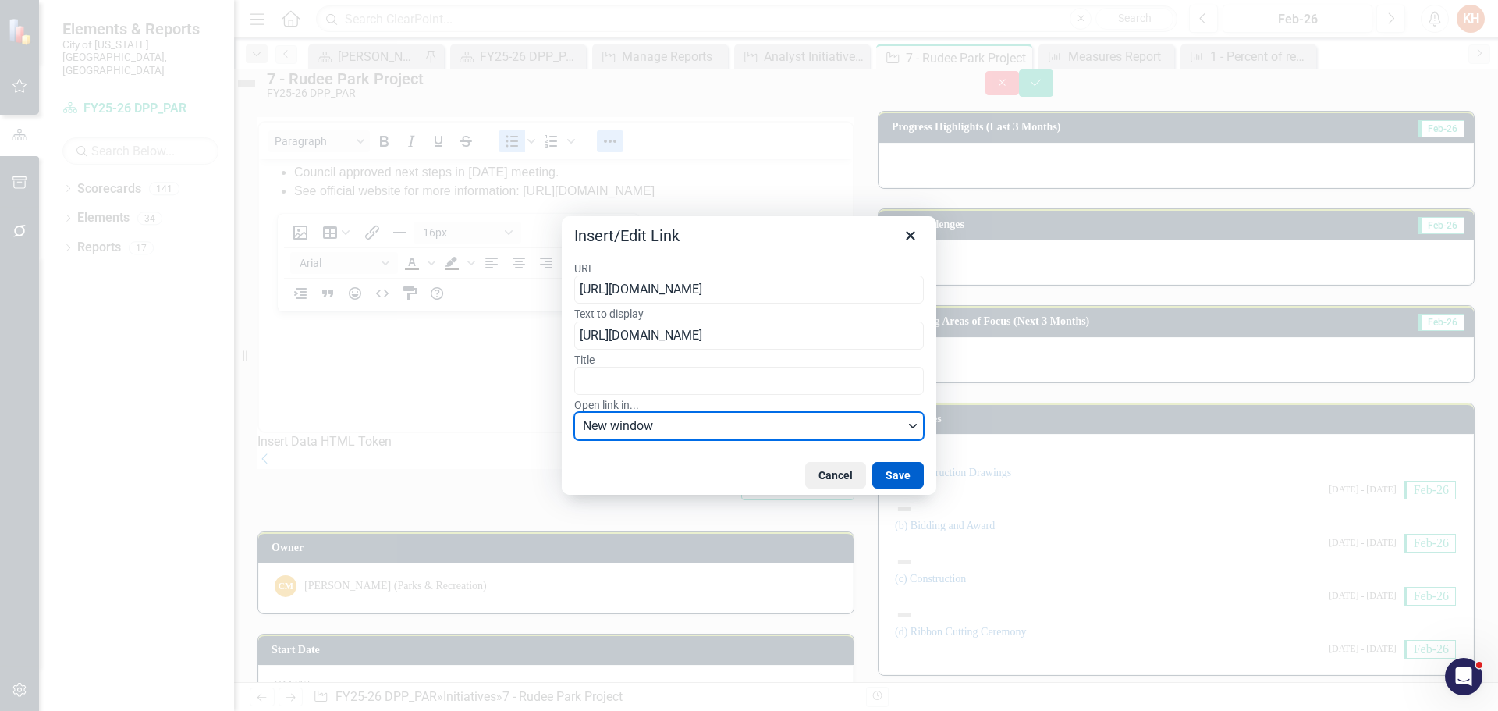
click at [900, 474] on button "Save" at bounding box center [898, 475] width 52 height 27
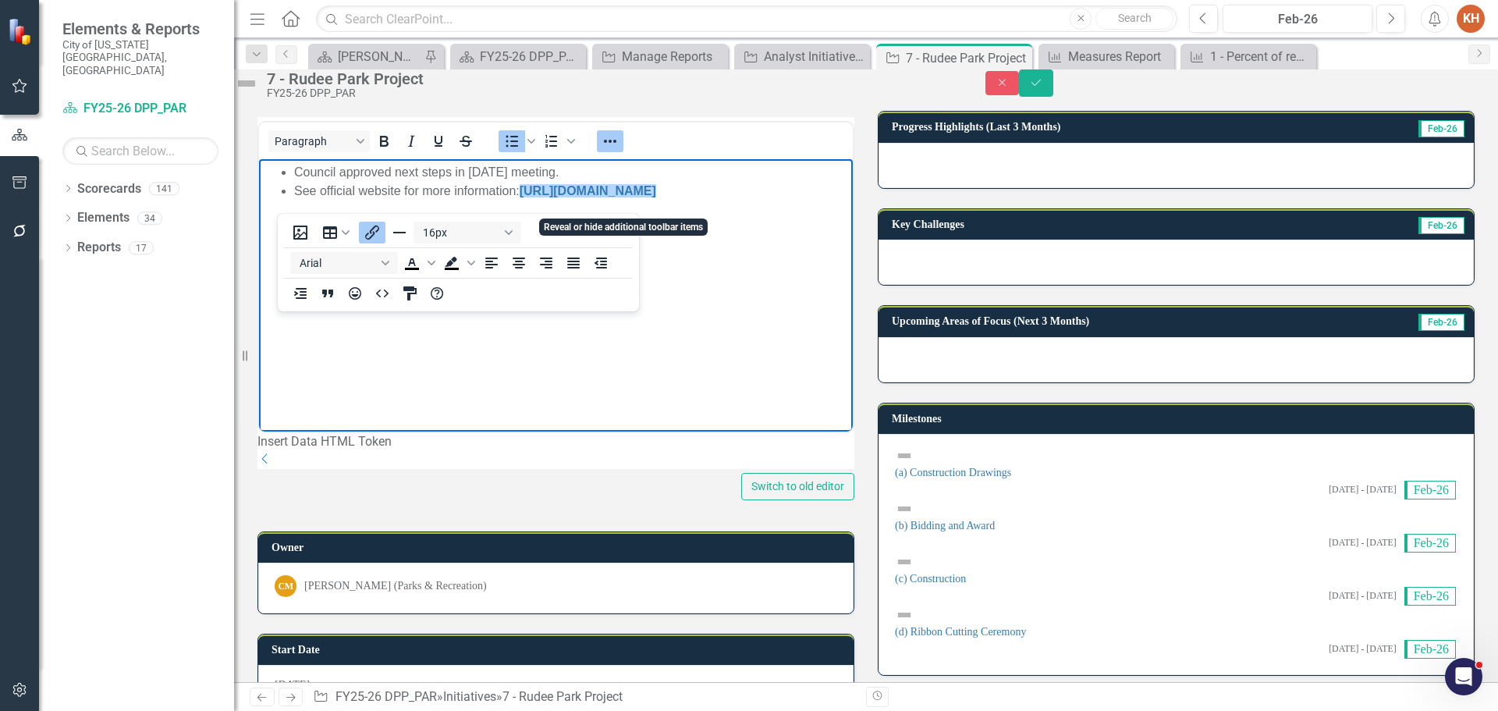
click at [616, 143] on icon "Reveal or hide additional toolbar items" at bounding box center [610, 141] width 12 height 3
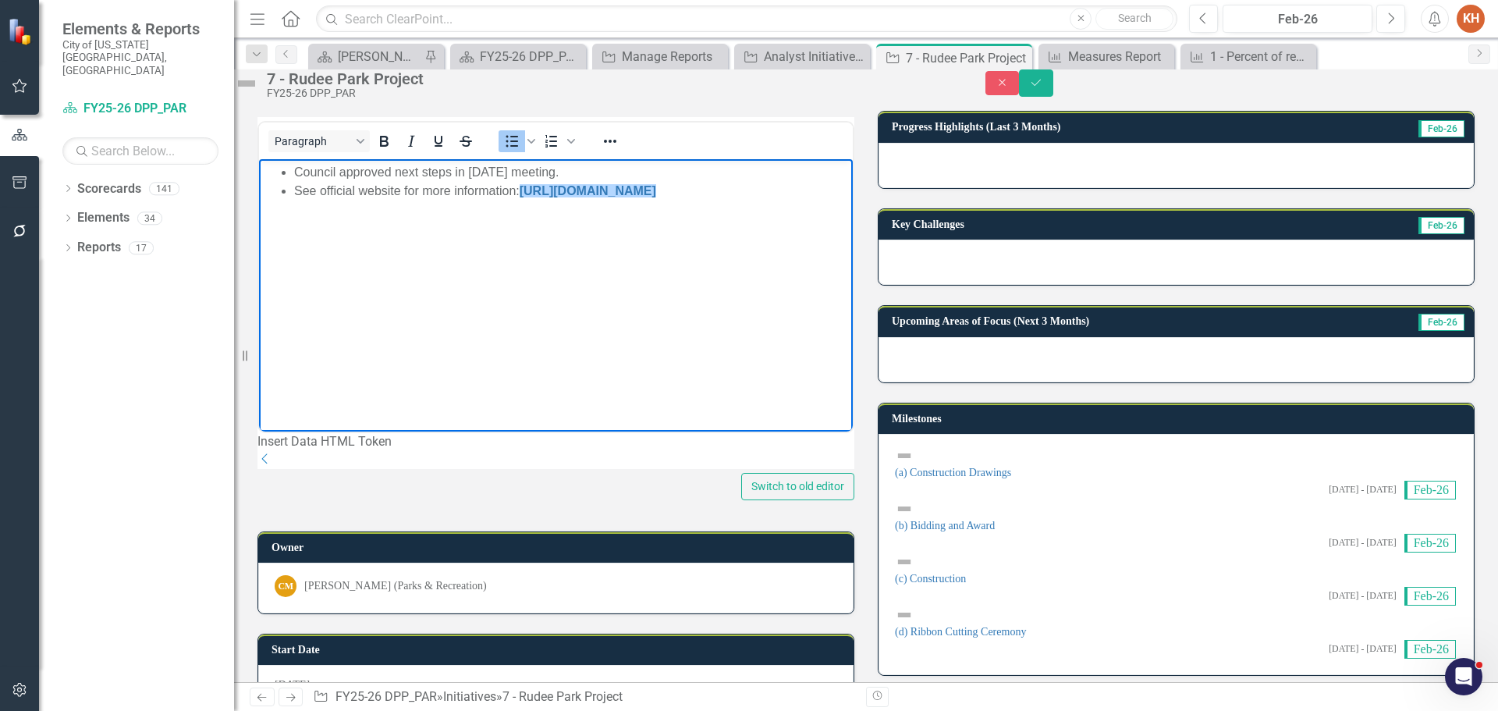
click at [638, 270] on body "Council approved next steps in August 19, 2025 meeting. See official website fo…" at bounding box center [556, 275] width 594 height 234
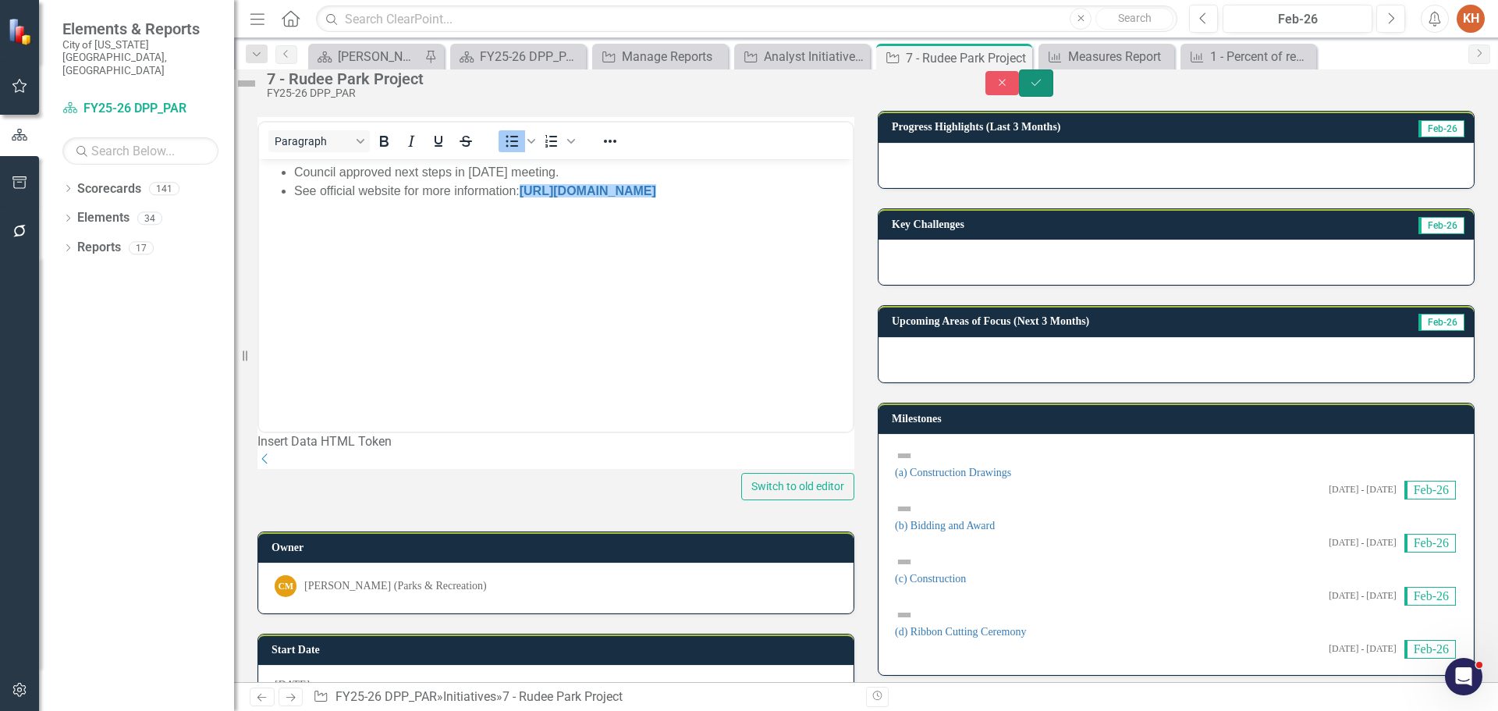
click at [1043, 88] on icon "Save" at bounding box center [1036, 82] width 14 height 11
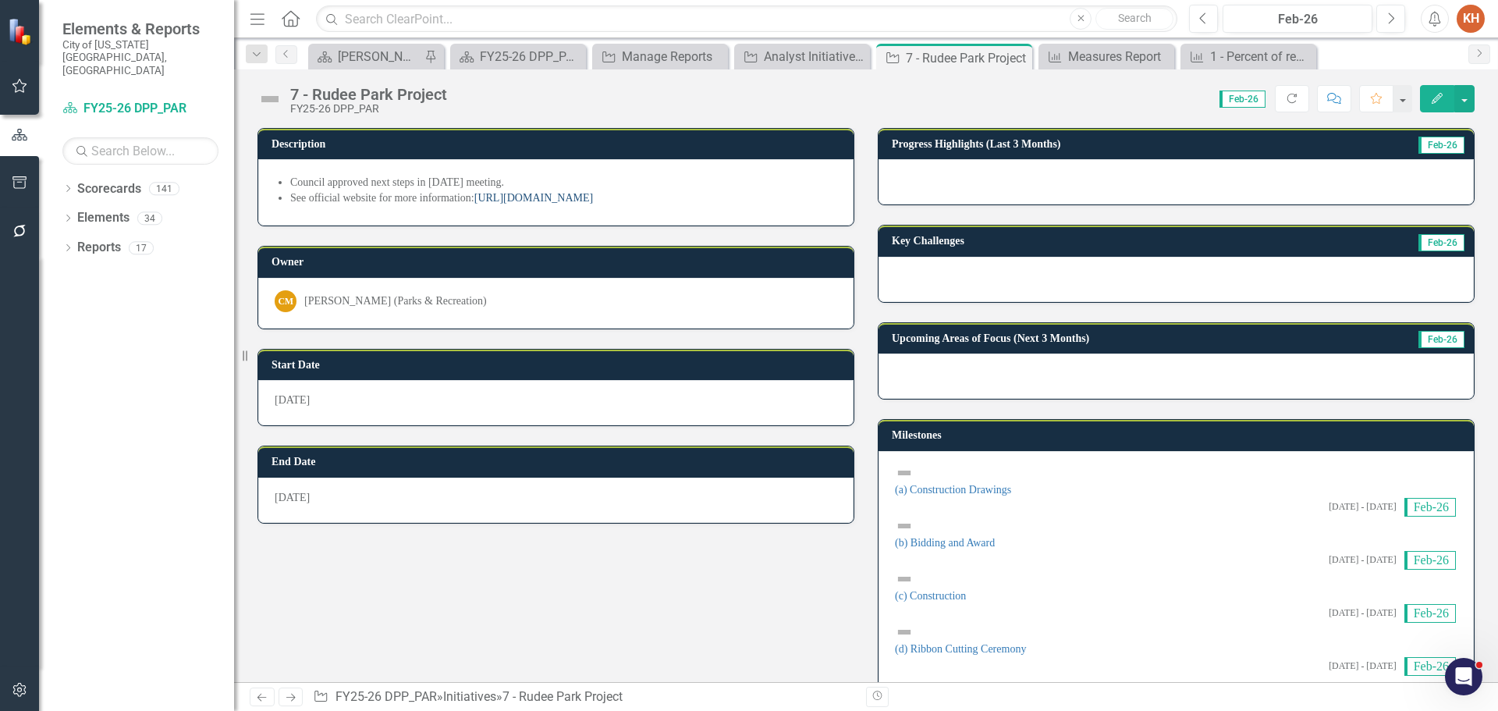
click at [559, 200] on link "https://communications.virginiabeach.gov/hot-topics/building-our-vb-future/rude…" at bounding box center [533, 198] width 119 height 12
click at [694, 206] on li "See official website for more information: https://communications.virginiabeach…" at bounding box center [563, 198] width 547 height 16
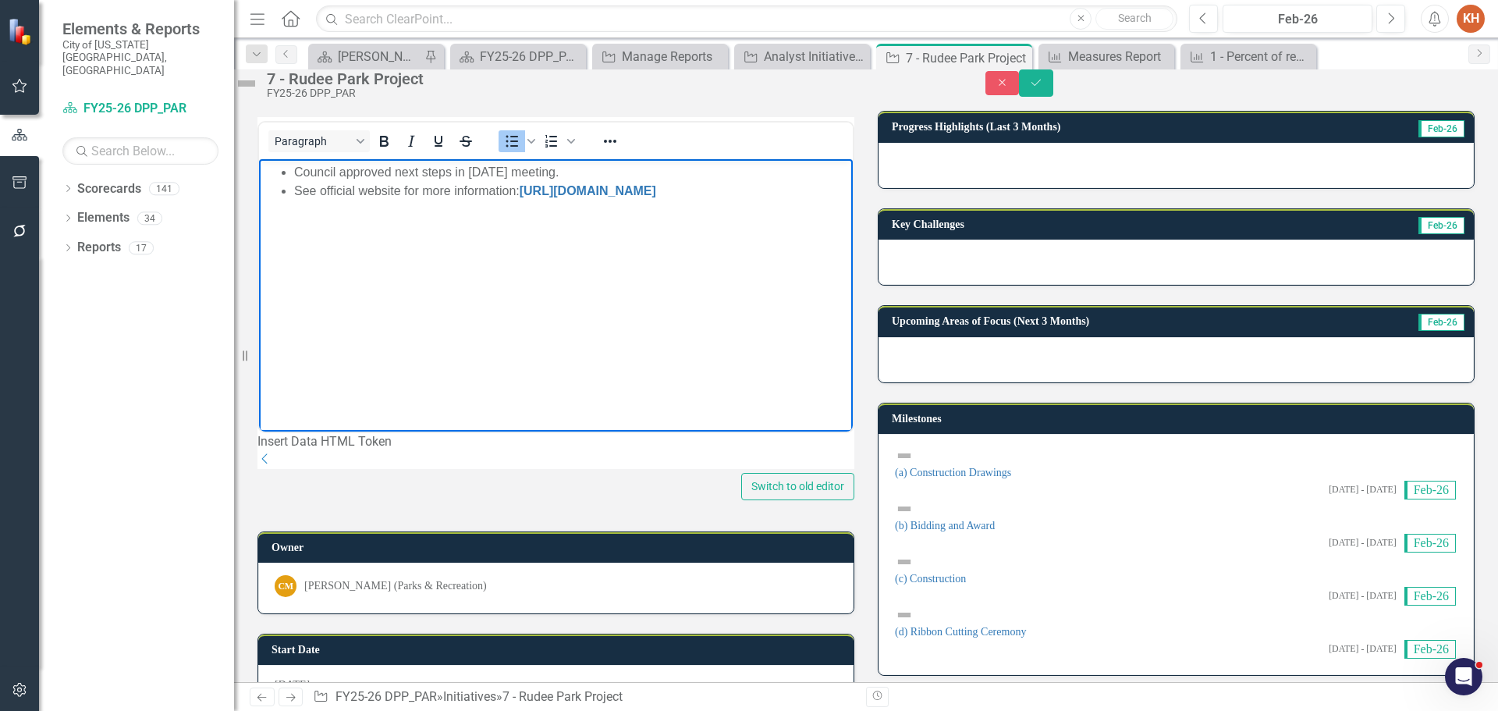
click at [520, 193] on li "See official website for more information: https://communications.virginiabeach…" at bounding box center [571, 190] width 555 height 19
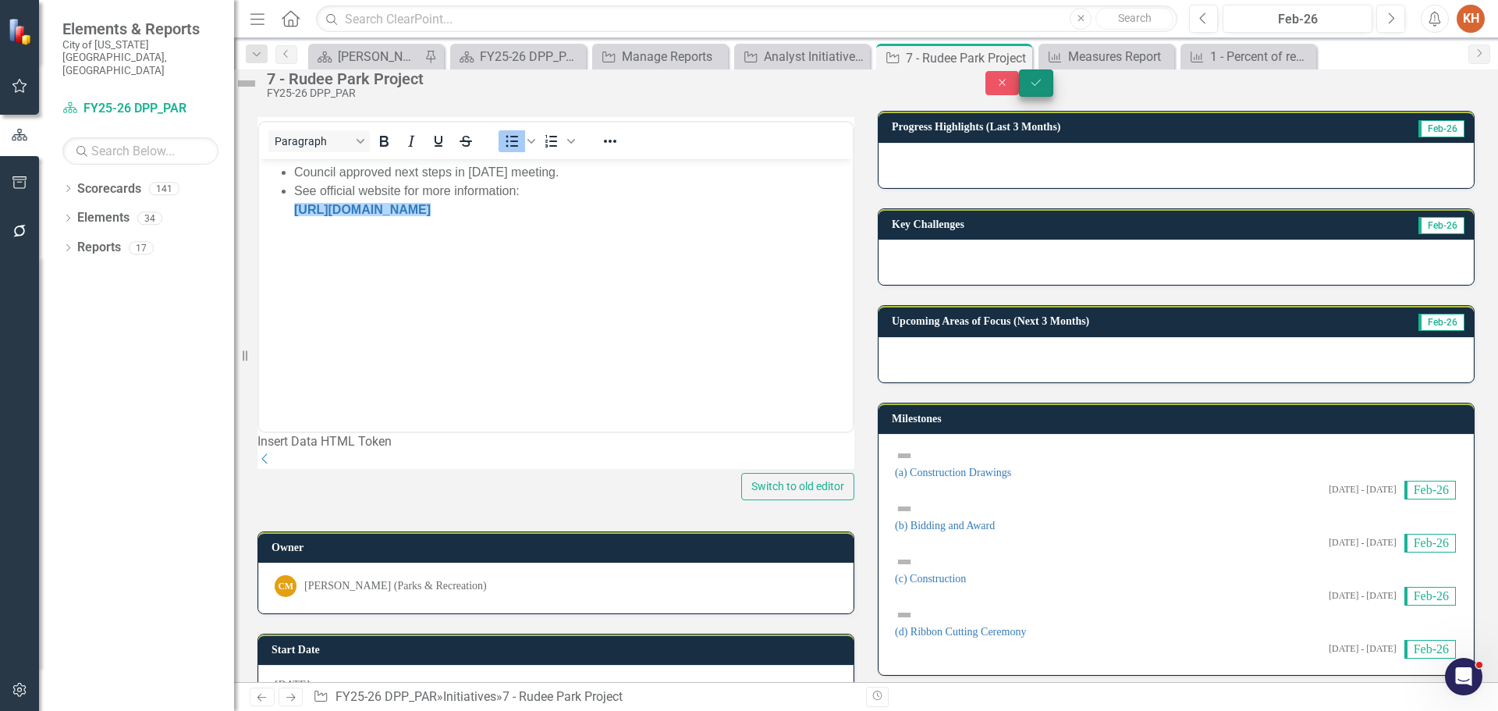
click at [1053, 90] on button "Save" at bounding box center [1036, 82] width 34 height 27
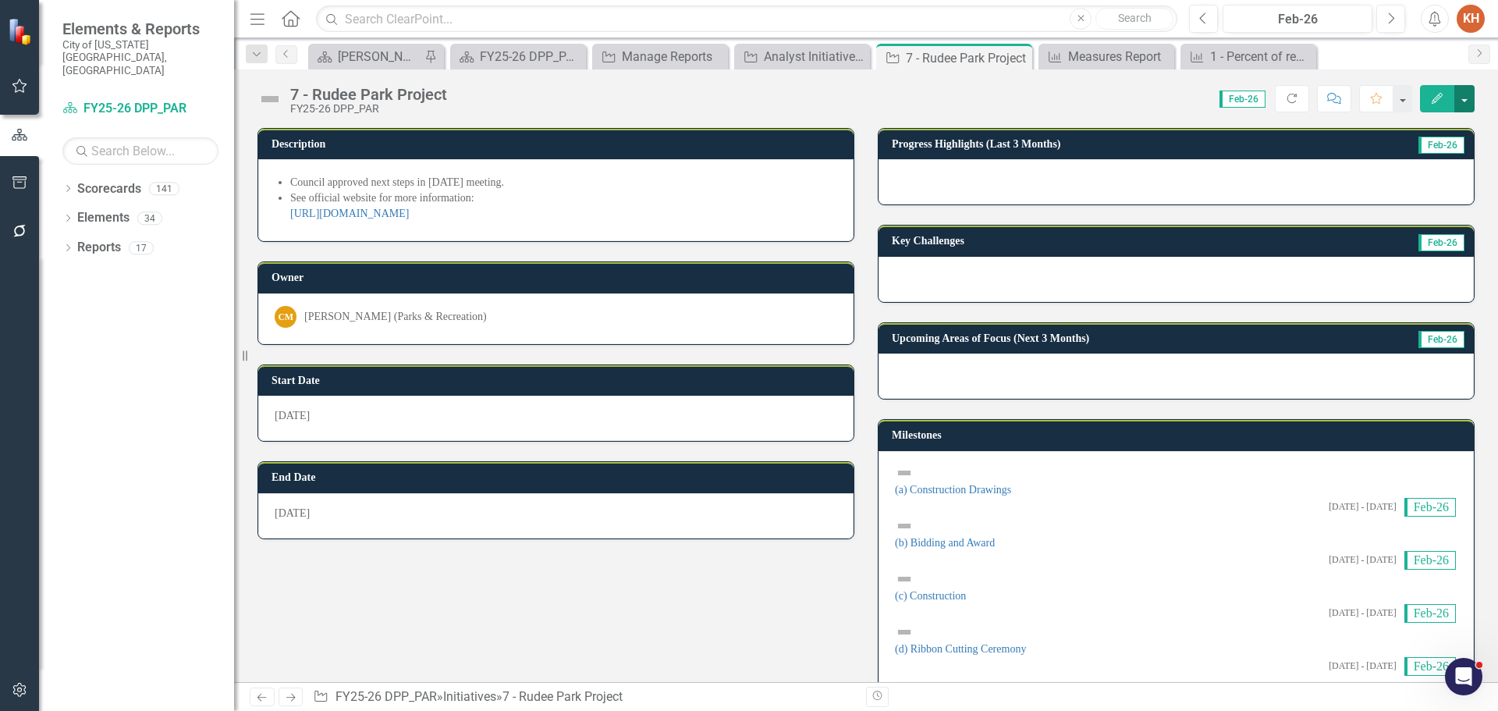
click at [1466, 103] on button "button" at bounding box center [1465, 98] width 20 height 27
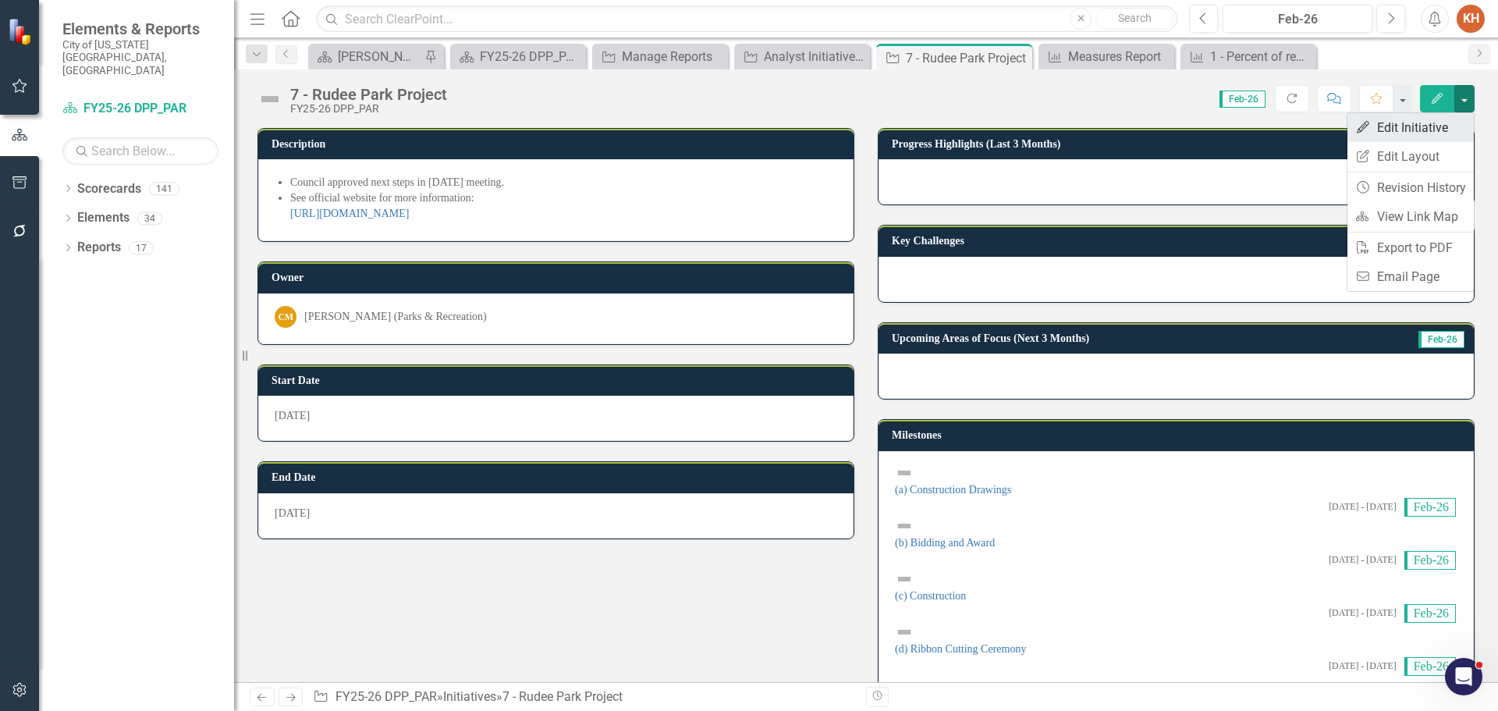
click at [1433, 125] on link "Edit Edit Initiative" at bounding box center [1411, 127] width 126 height 29
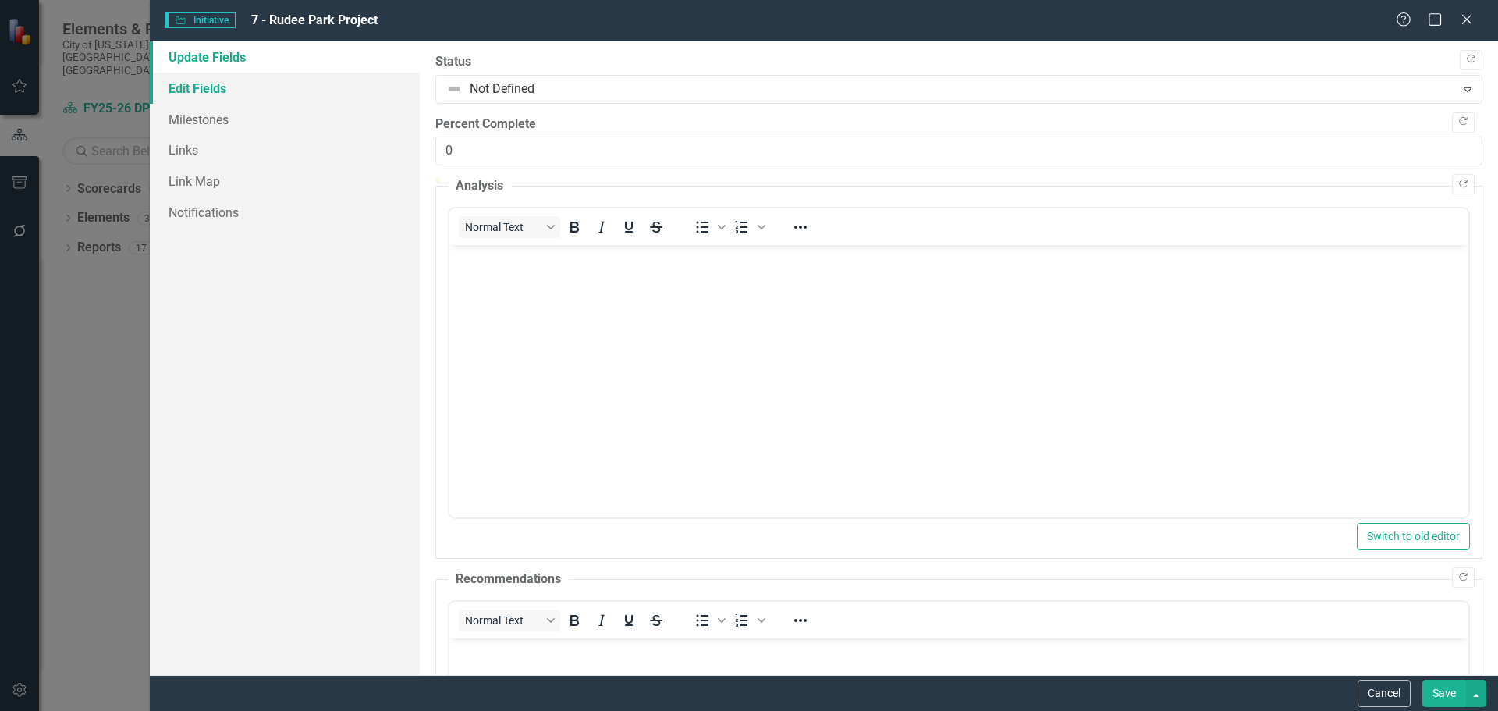
click at [190, 74] on link "Edit Fields" at bounding box center [285, 88] width 270 height 31
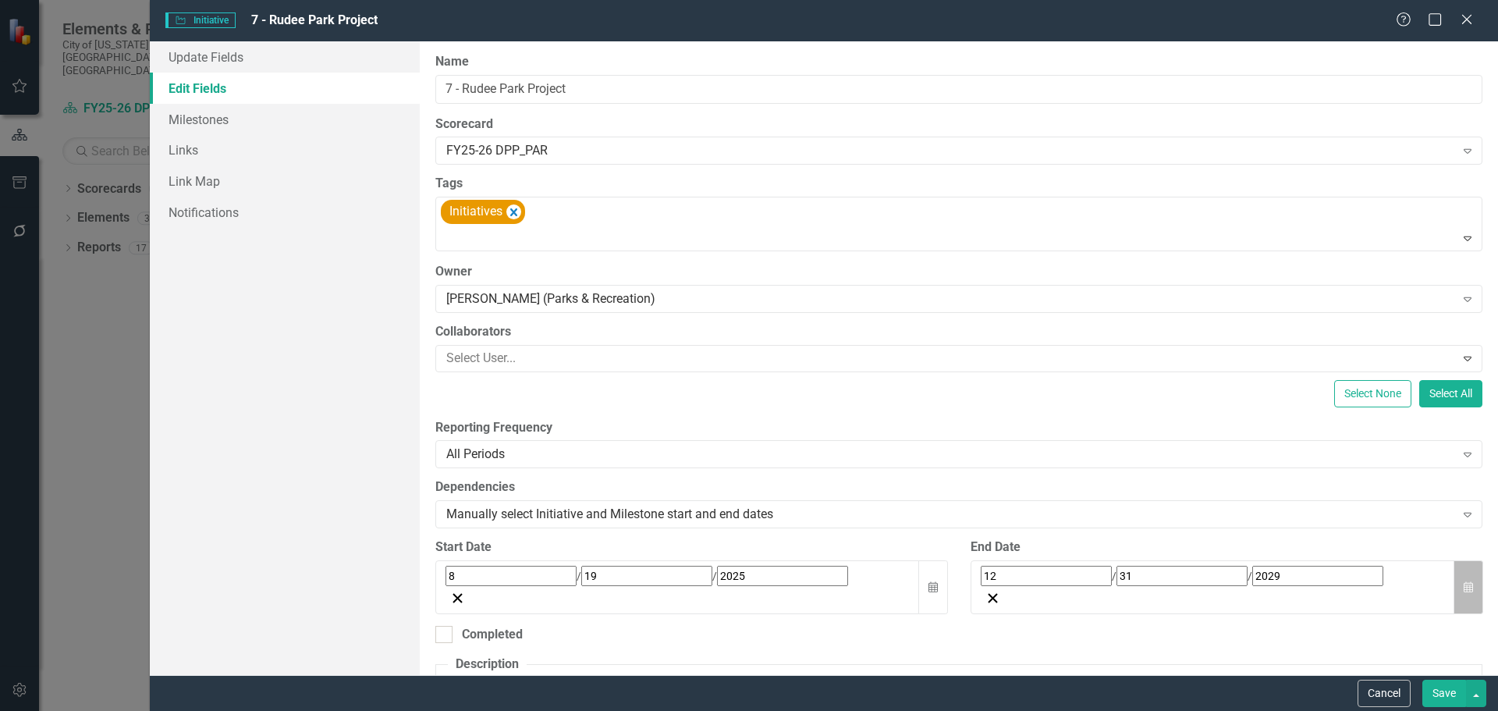
click at [1463, 573] on button "Calendar" at bounding box center [1469, 587] width 30 height 54
click at [1244, 594] on button "»" at bounding box center [1227, 611] width 34 height 34
click at [1447, 695] on button "Save" at bounding box center [1445, 693] width 44 height 27
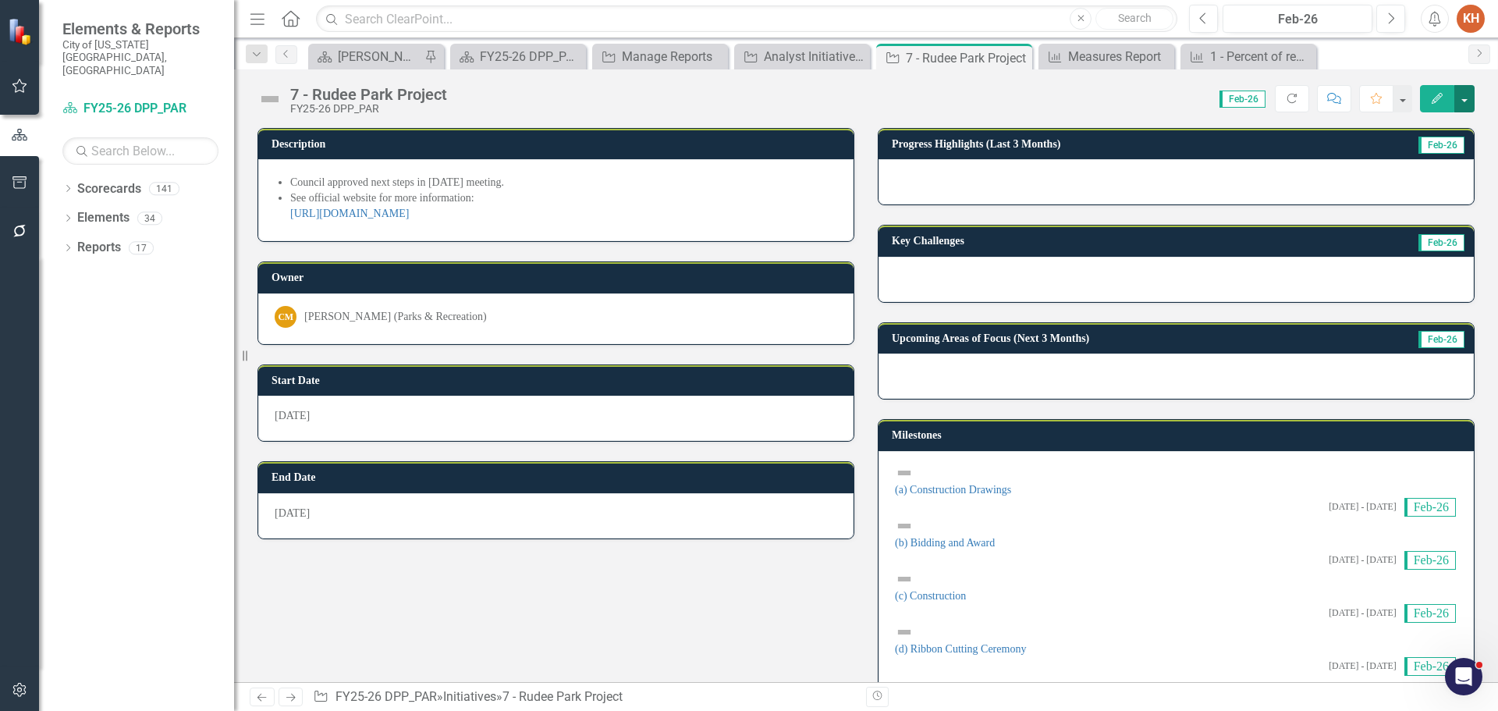
click at [1468, 99] on button "button" at bounding box center [1465, 98] width 20 height 27
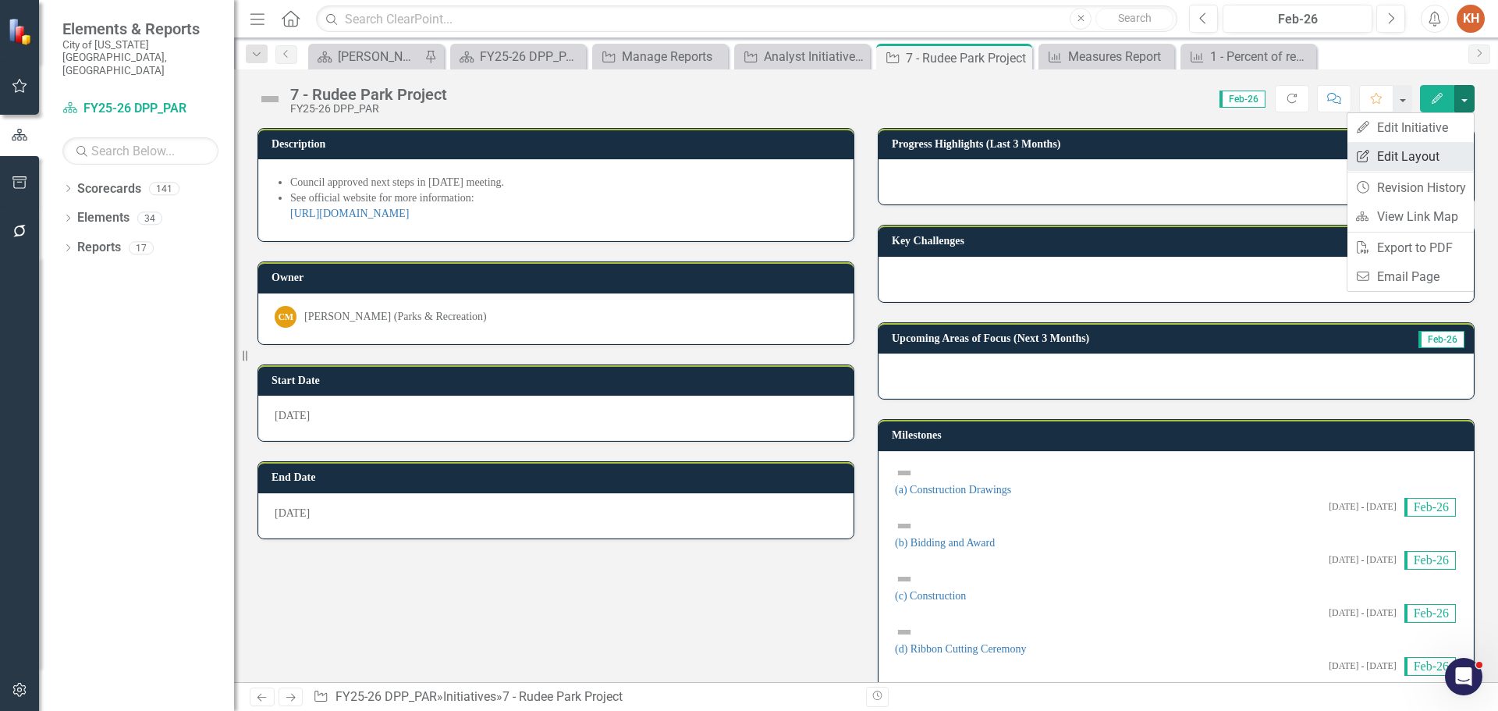
click at [1424, 156] on link "Edit Report Edit Layout" at bounding box center [1411, 156] width 126 height 29
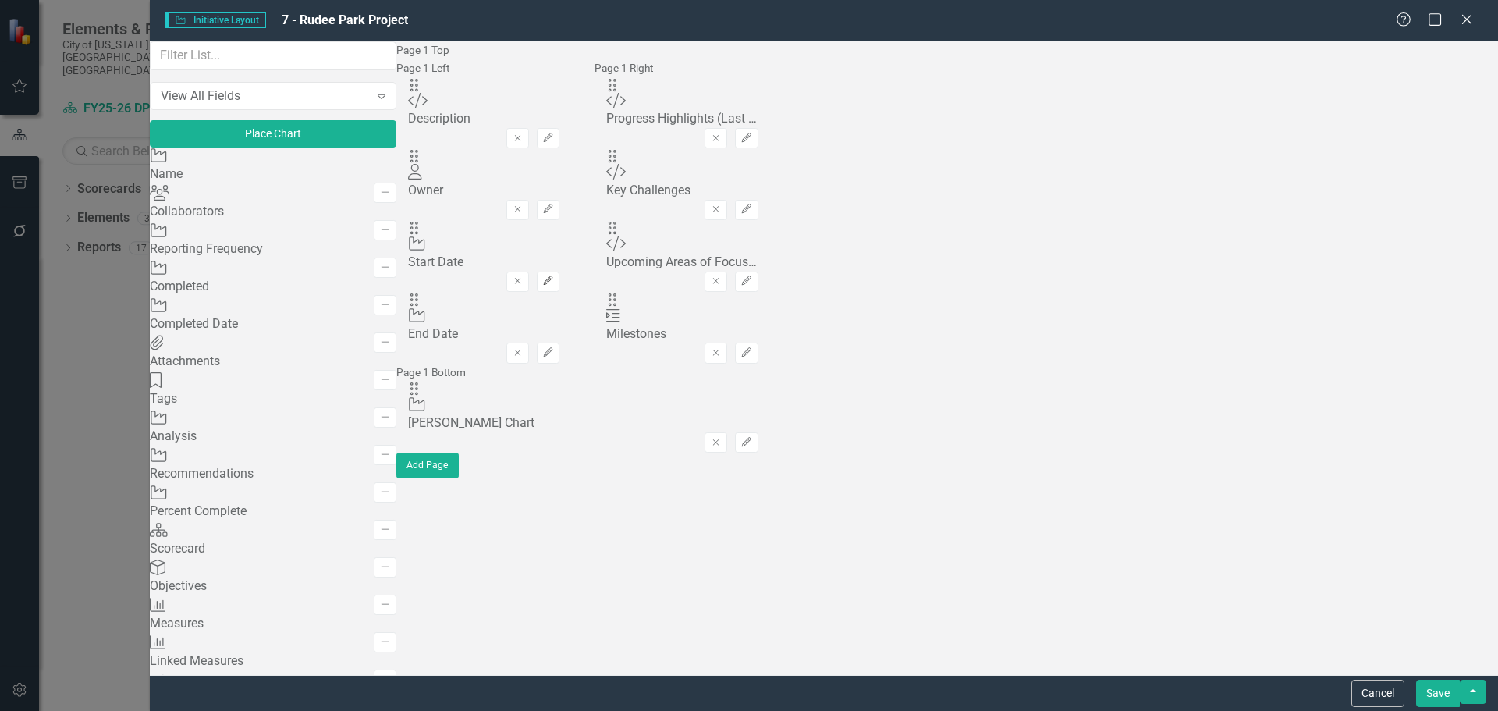
click at [554, 286] on icon "Edit" at bounding box center [548, 280] width 12 height 9
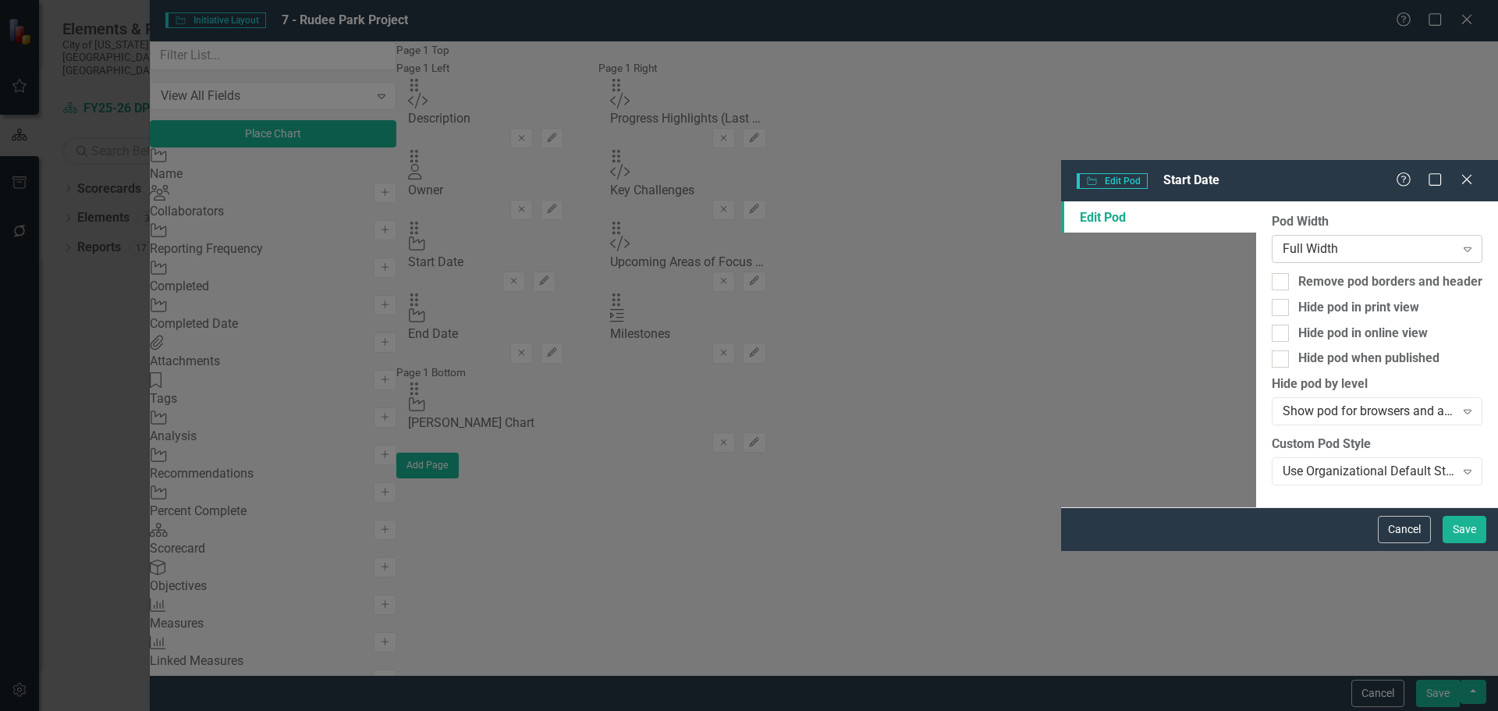
click at [1283, 240] on div "Full Width" at bounding box center [1369, 249] width 172 height 18
click at [1462, 543] on button "Save" at bounding box center [1465, 529] width 44 height 27
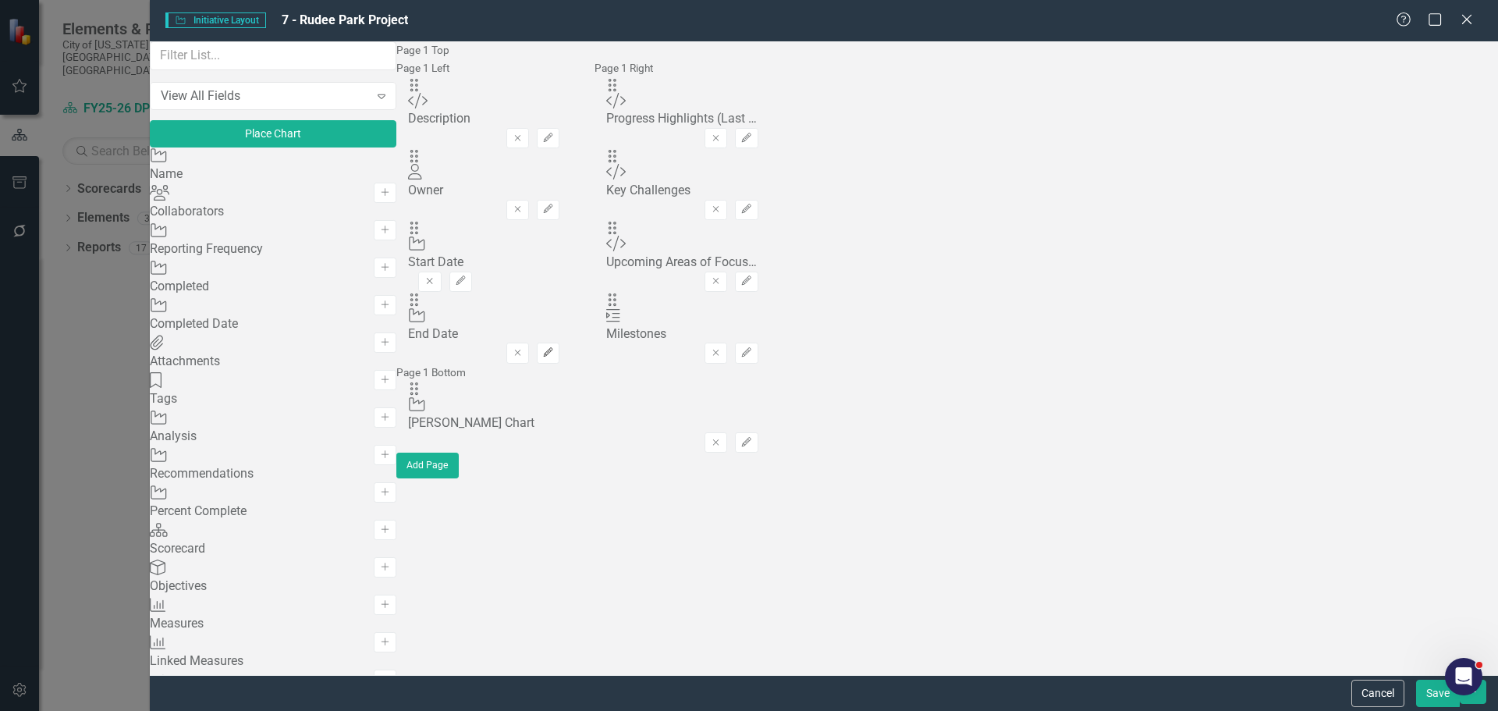
click at [554, 348] on icon "Edit" at bounding box center [548, 352] width 12 height 9
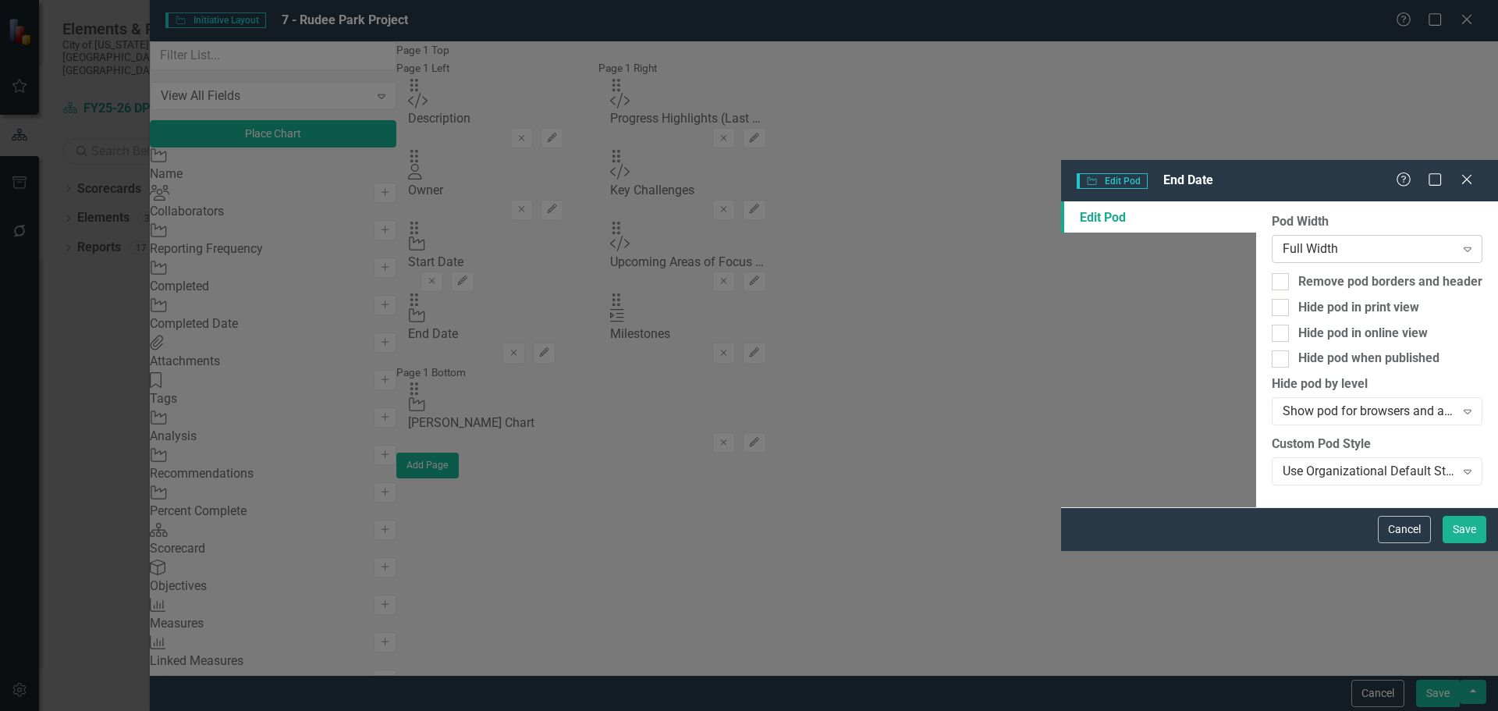
click at [1283, 240] on div "Full Width" at bounding box center [1369, 249] width 172 height 18
click at [1460, 543] on button "Save" at bounding box center [1465, 529] width 44 height 27
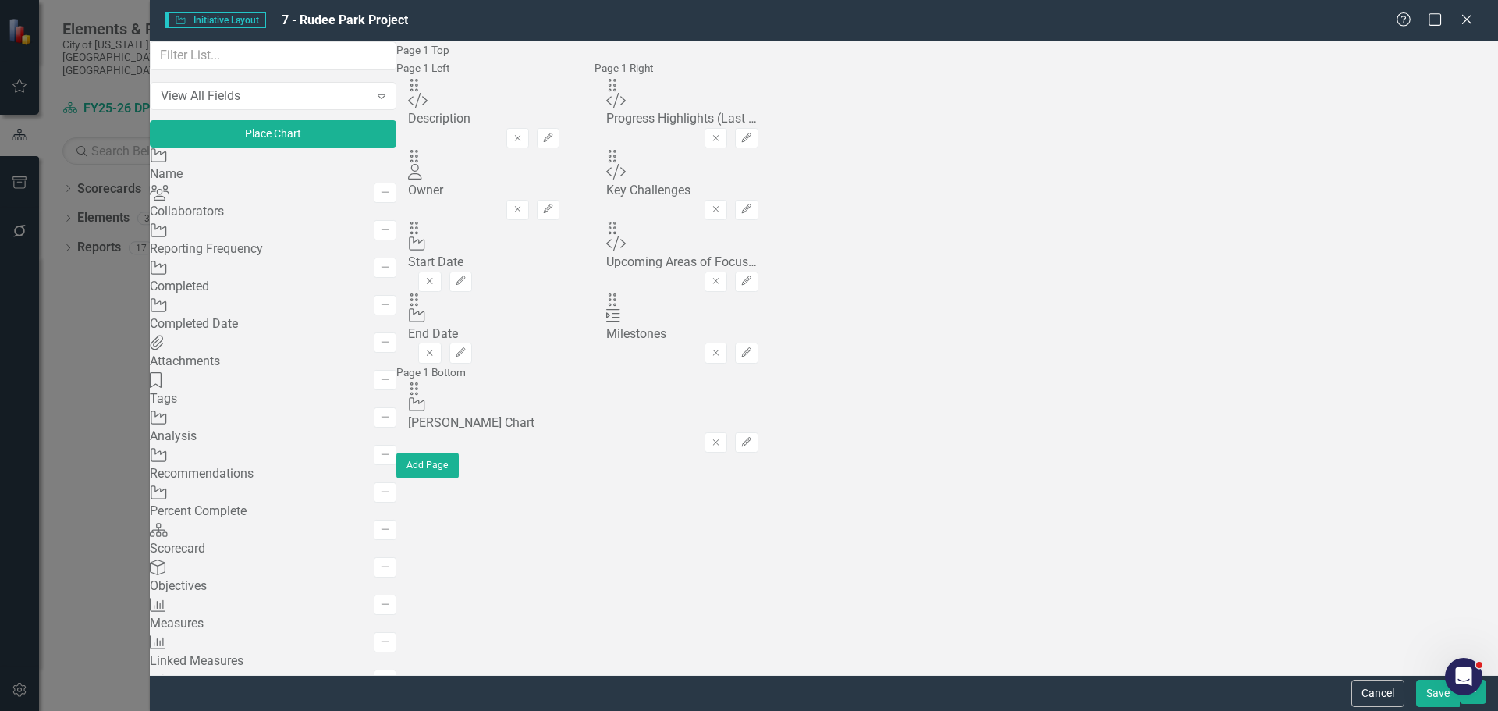
click at [1434, 695] on button "Save" at bounding box center [1438, 693] width 44 height 27
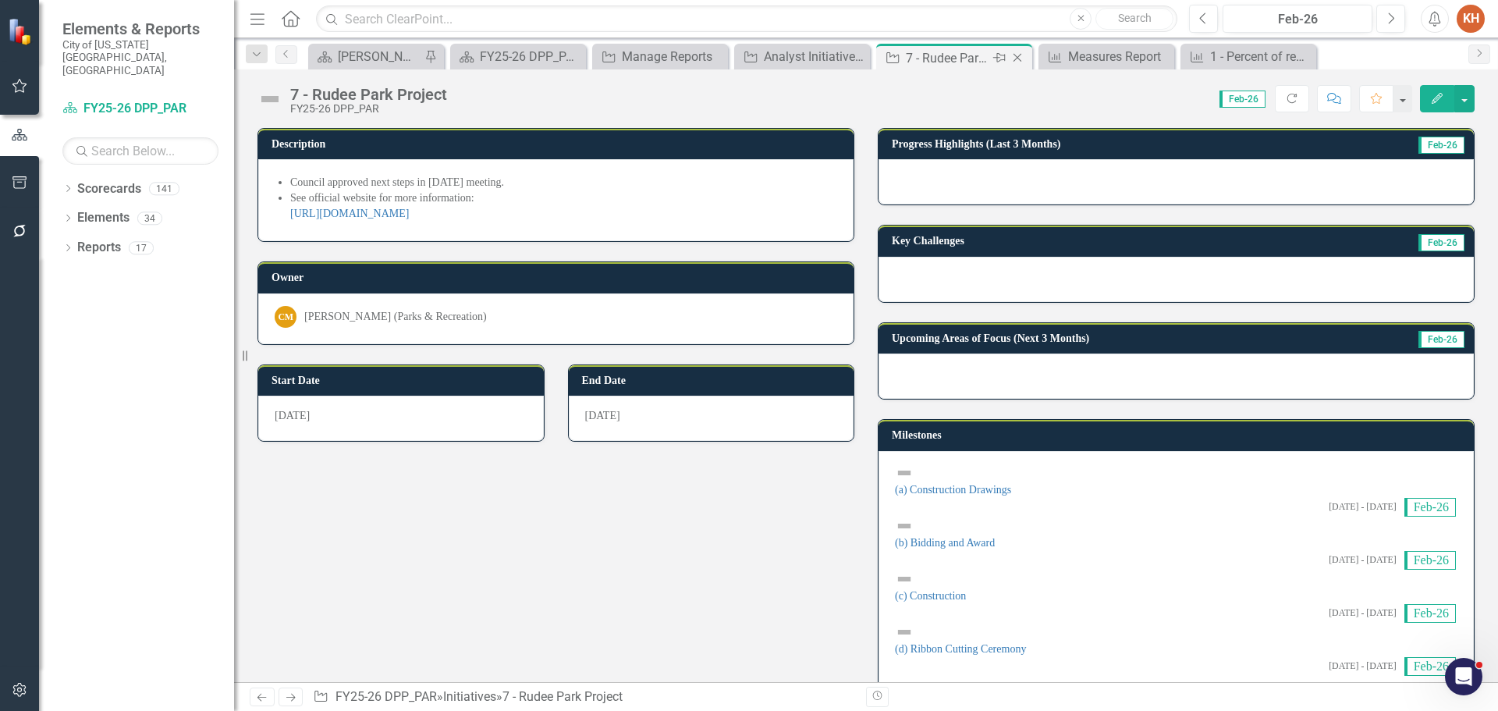
click at [1018, 52] on icon "Close" at bounding box center [1018, 58] width 16 height 12
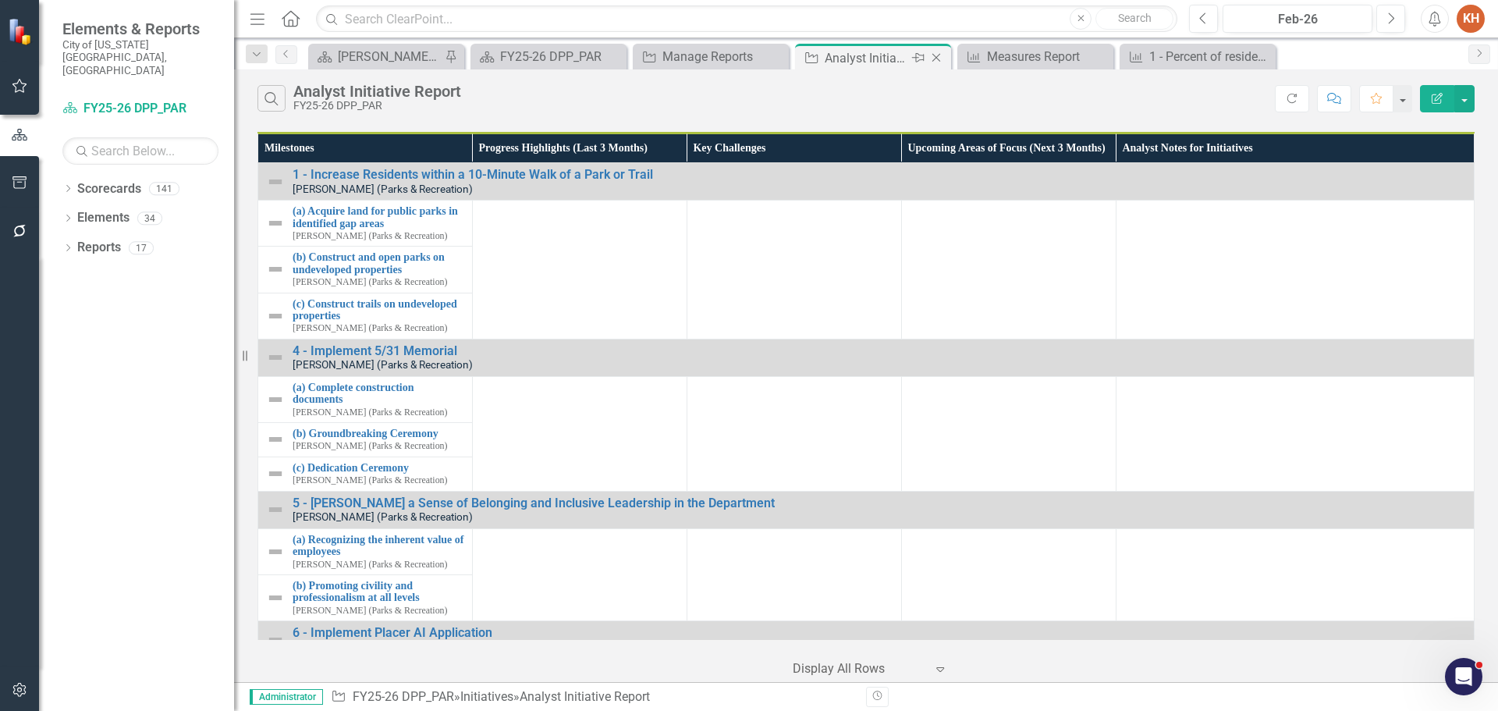
click at [935, 56] on icon at bounding box center [937, 58] width 9 height 9
